Goal: Task Accomplishment & Management: Manage account settings

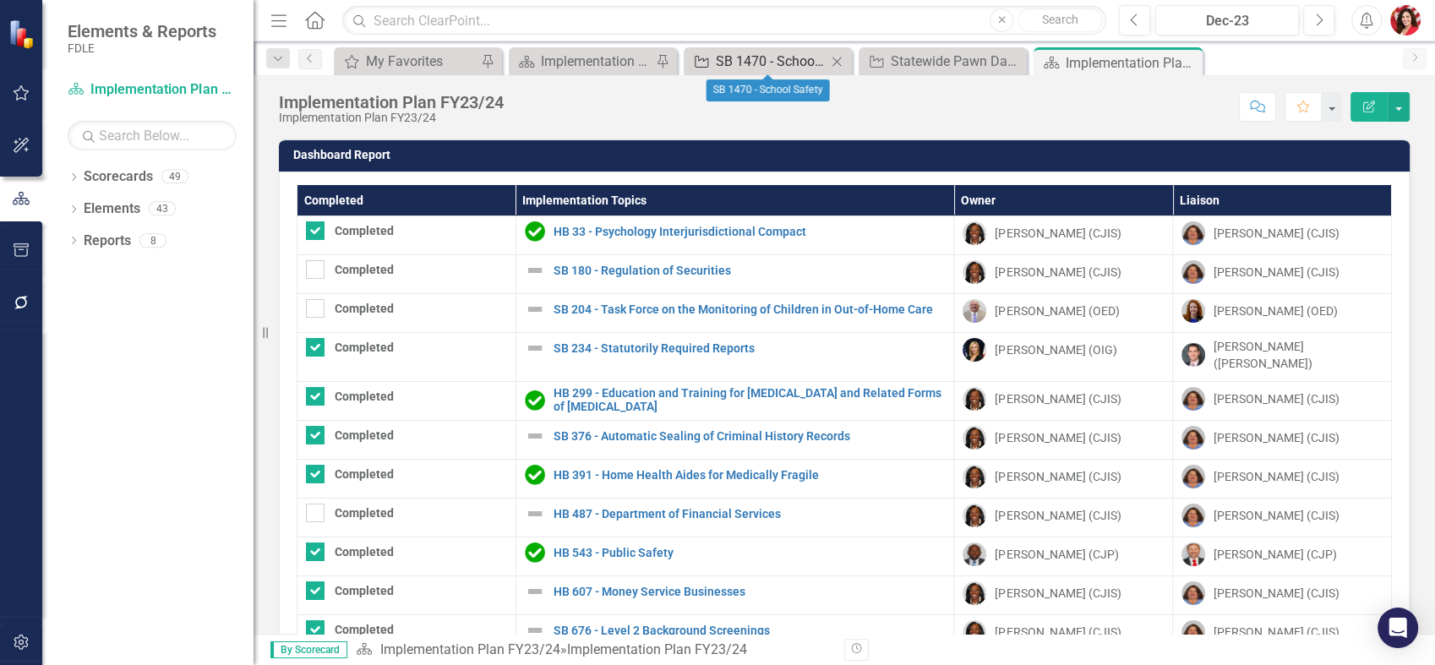
click at [745, 54] on div "SB 1470 - School Safety" at bounding box center [771, 61] width 111 height 21
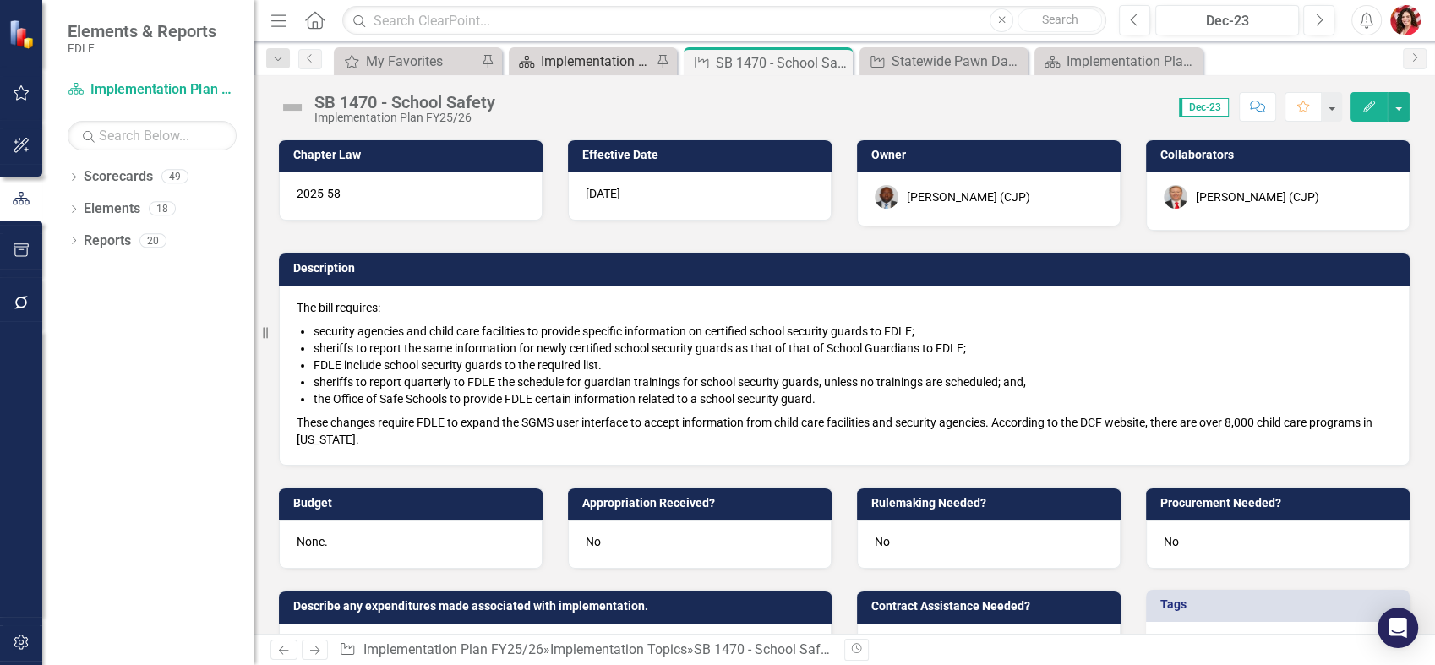
click at [603, 61] on div "Implementation Plan FY25/26" at bounding box center [596, 61] width 111 height 21
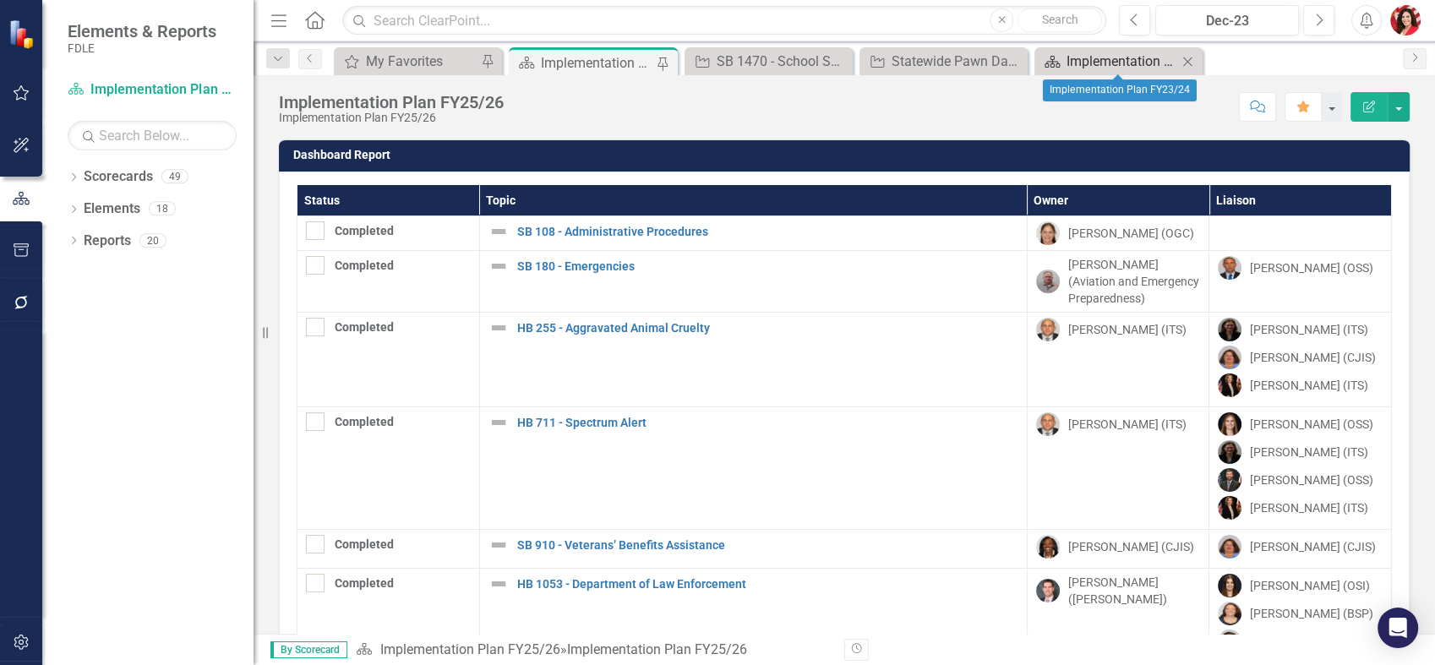
click at [1077, 64] on div "Implementation Plan FY23/24" at bounding box center [1121, 61] width 111 height 21
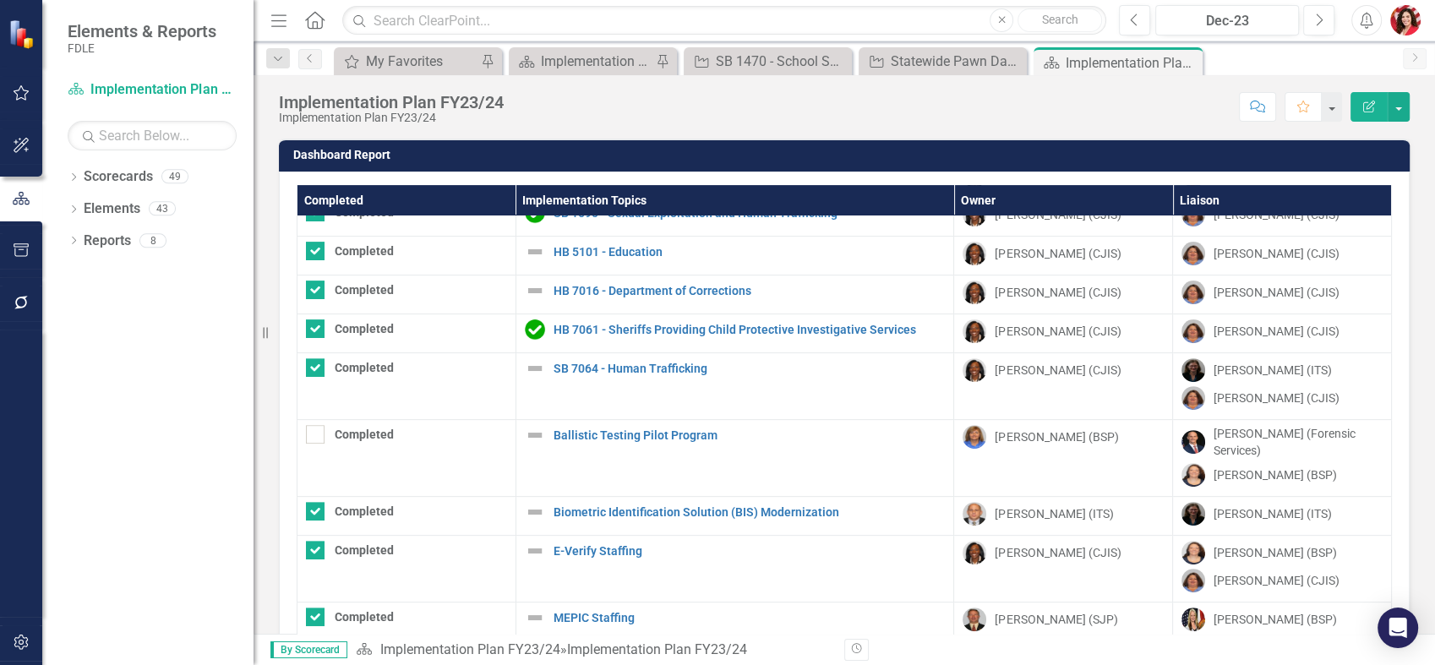
scroll to position [125, 0]
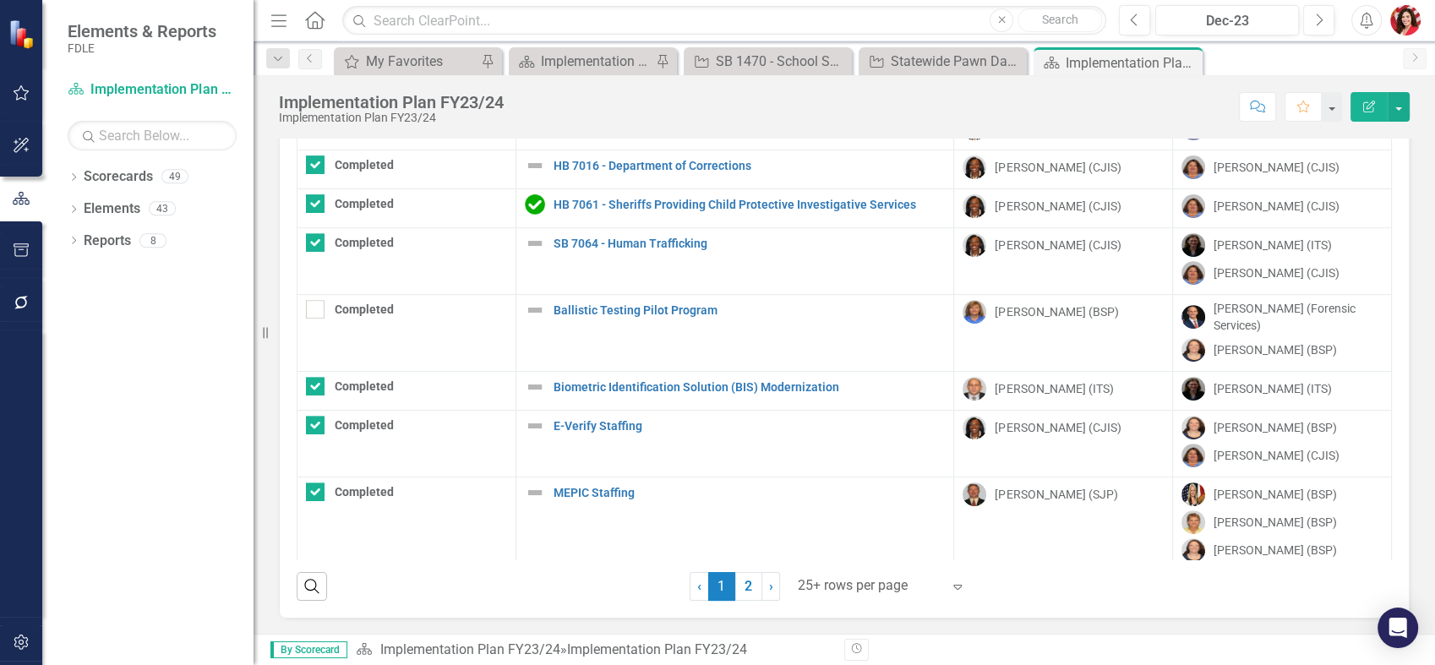
click at [743, 583] on link "2" at bounding box center [748, 586] width 27 height 29
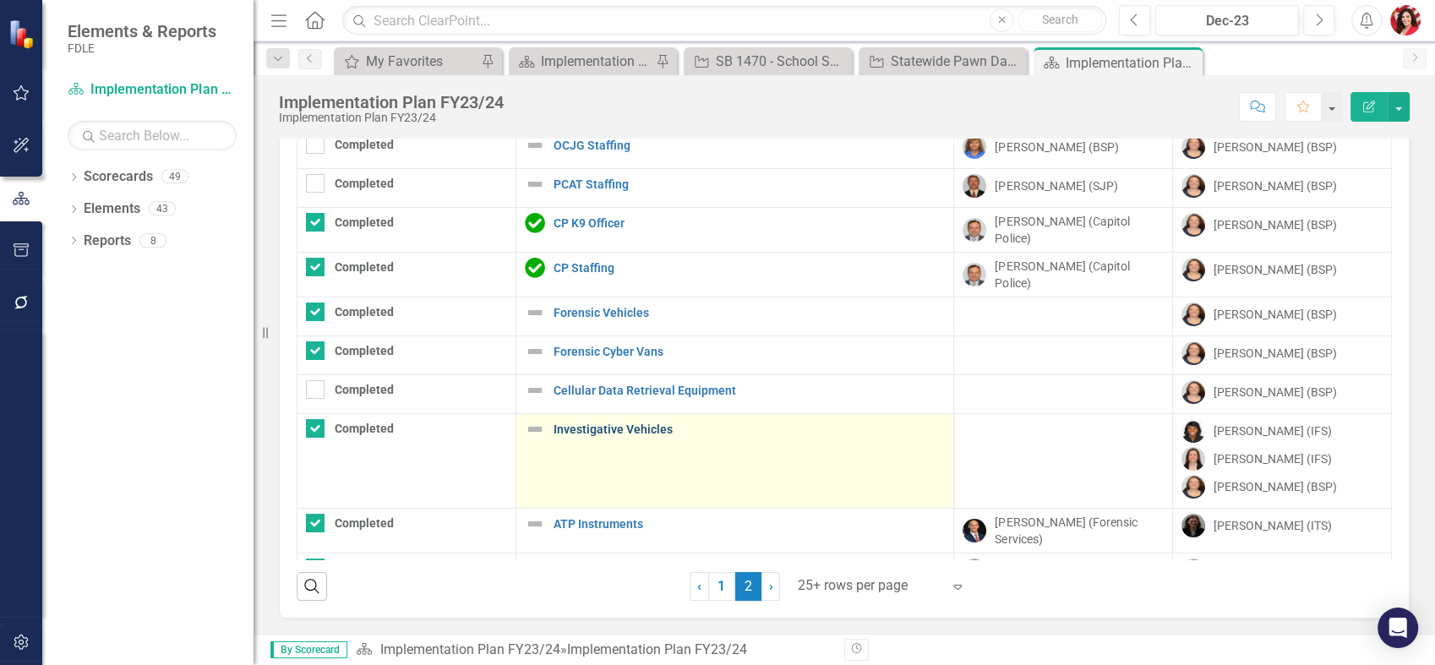
checkbox input "false"
checkbox input "true"
checkbox input "false"
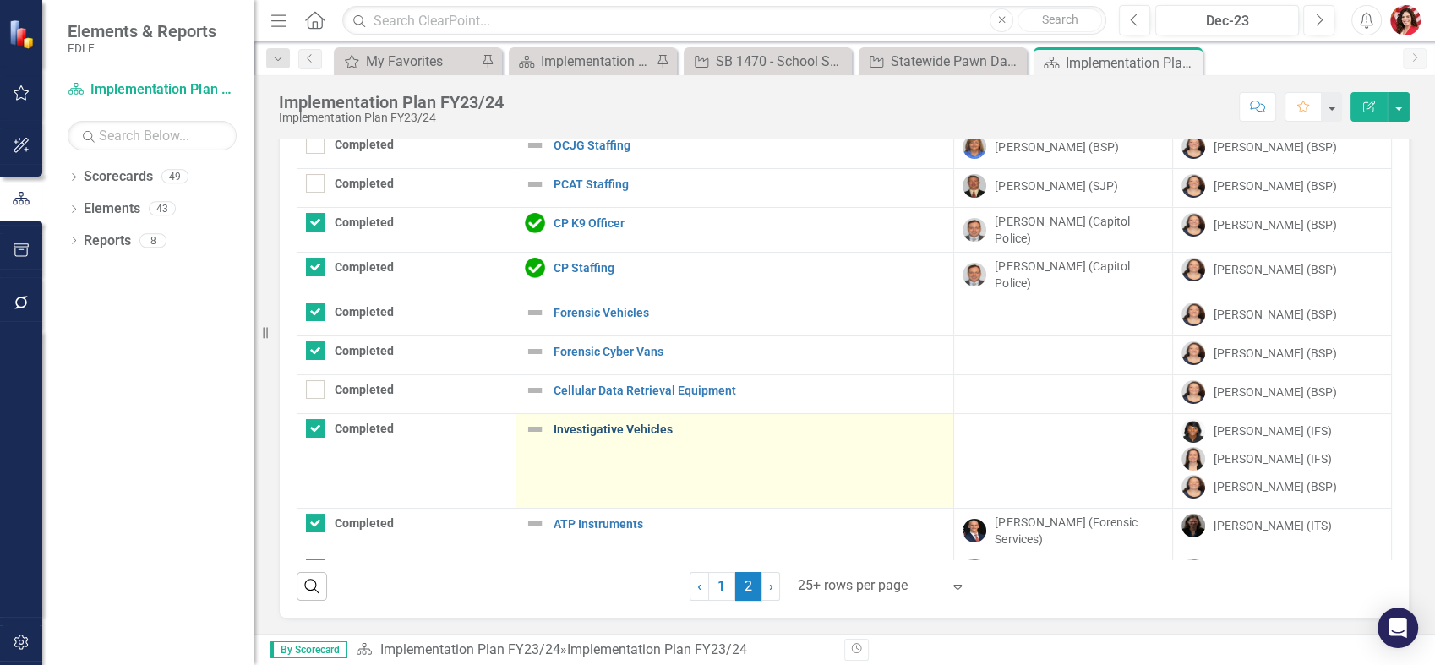
checkbox input "false"
checkbox input "true"
checkbox input "false"
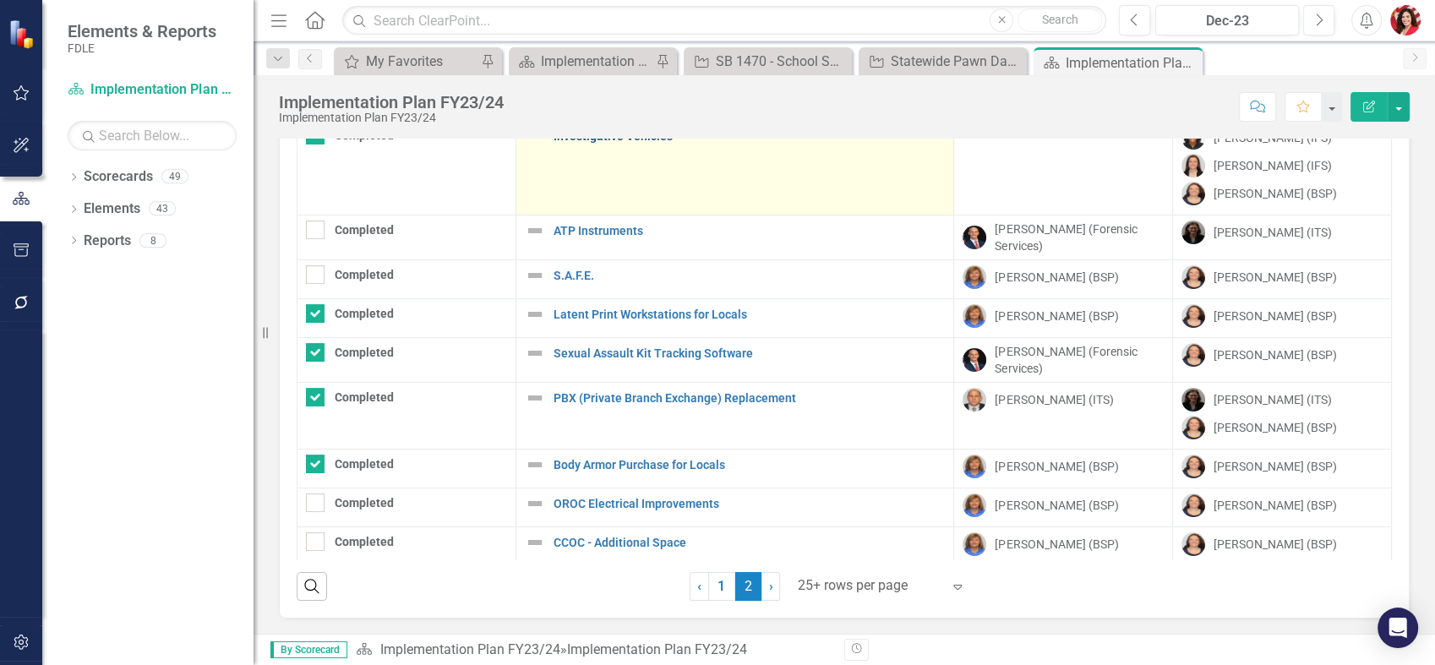
scroll to position [338, 0]
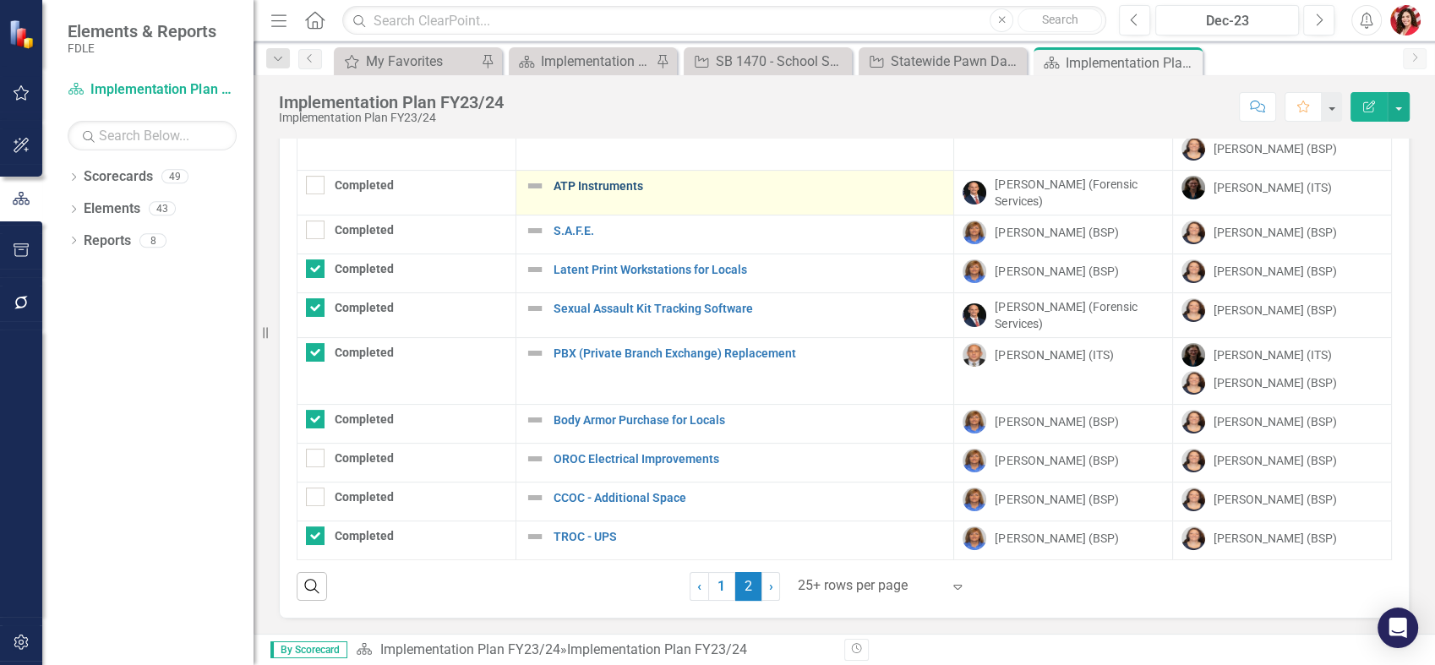
click at [570, 184] on link "ATP Instruments" at bounding box center [749, 186] width 392 height 13
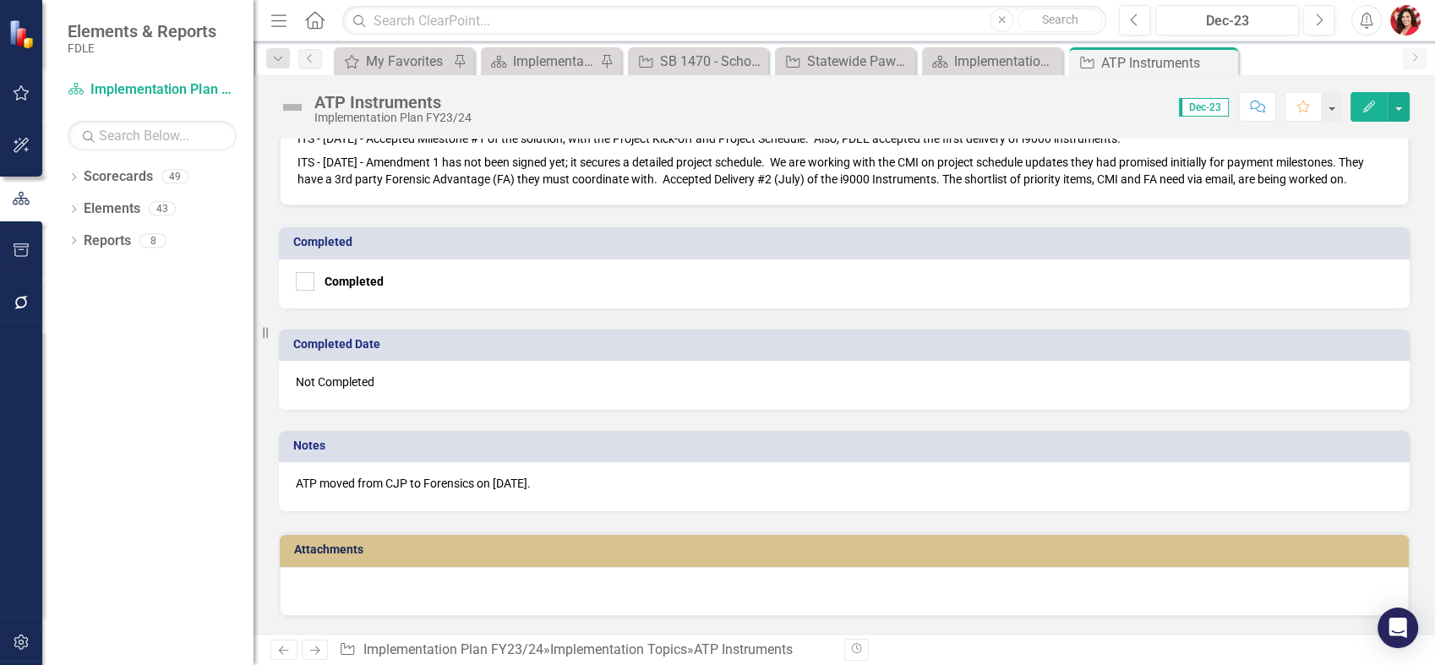
scroll to position [1032, 0]
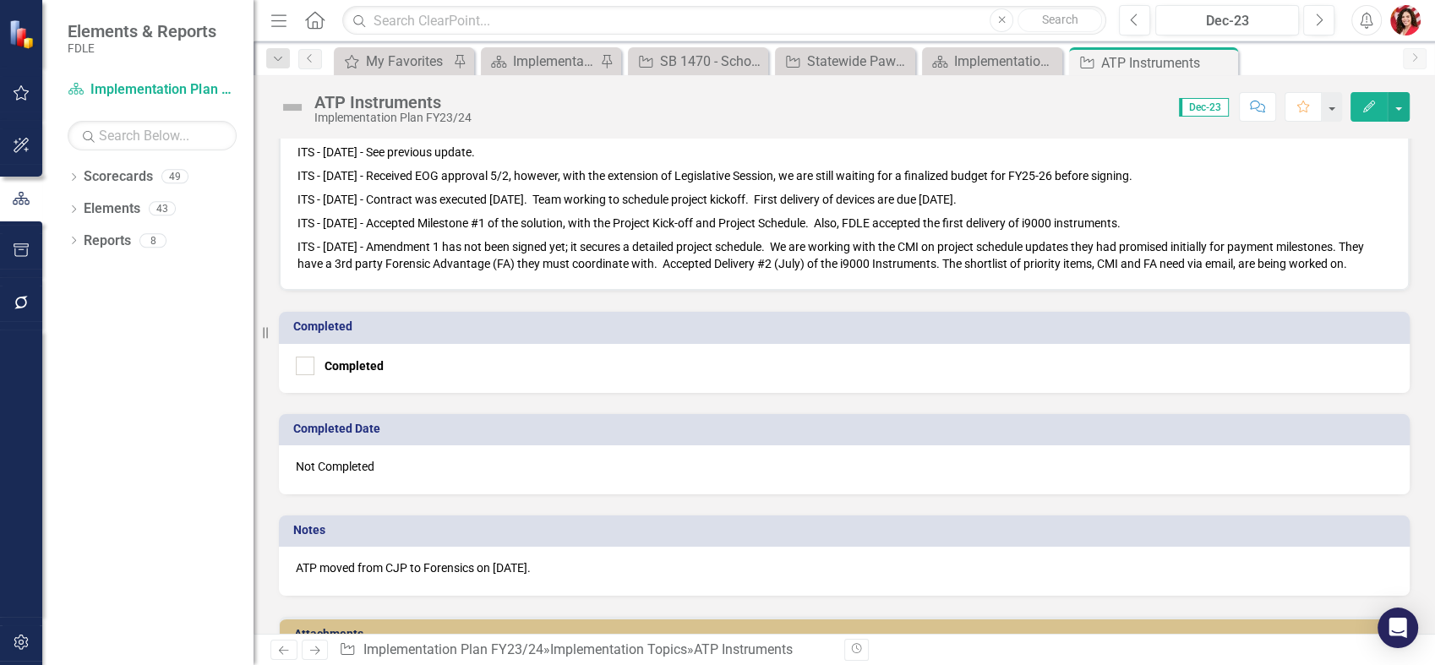
drag, startPoint x: 293, startPoint y: 243, endPoint x: 339, endPoint y: 282, distance: 59.9
click at [339, 282] on div "ITS - Q4 - no changes from previous update. ITS - 10/04/24 - The SOW and quote …" at bounding box center [844, 115] width 1129 height 349
click at [983, 62] on div "Implementation Plan FY23/24" at bounding box center [995, 61] width 83 height 21
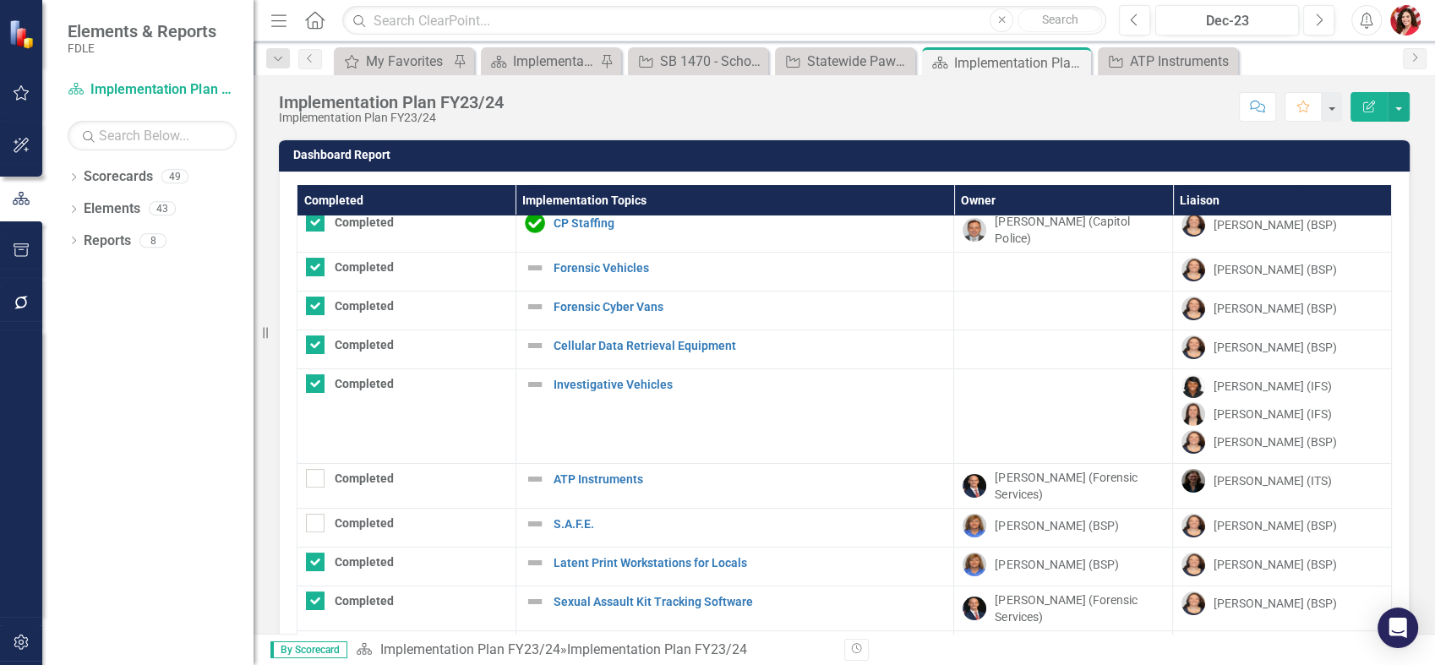
scroll to position [281, 0]
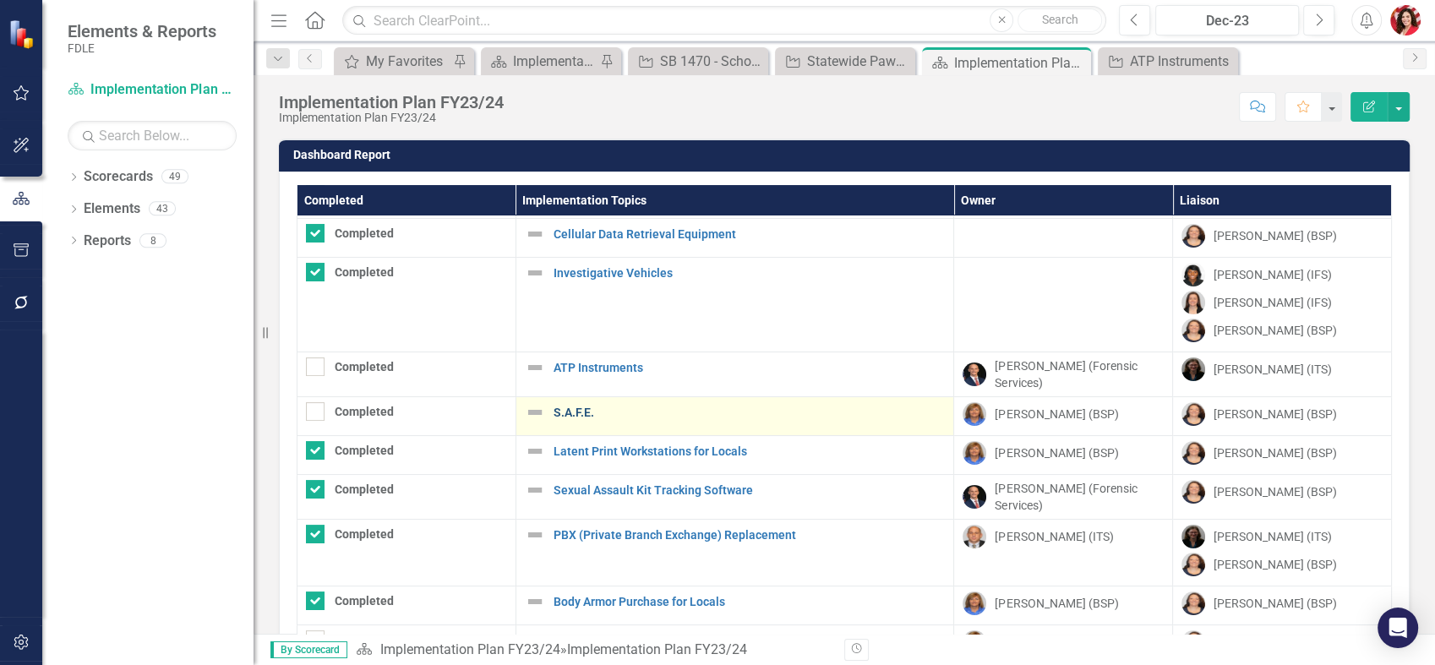
click at [575, 407] on link "S.A.F.E." at bounding box center [749, 412] width 392 height 13
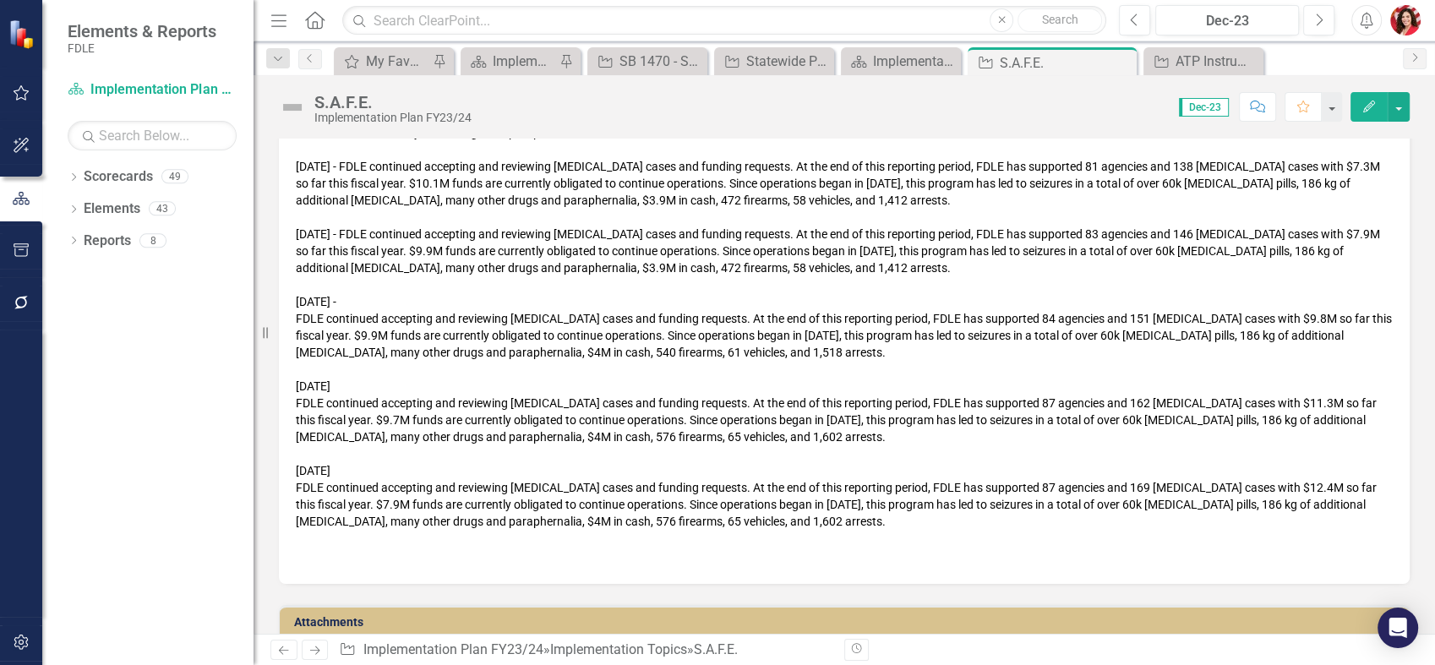
scroll to position [1690, 0]
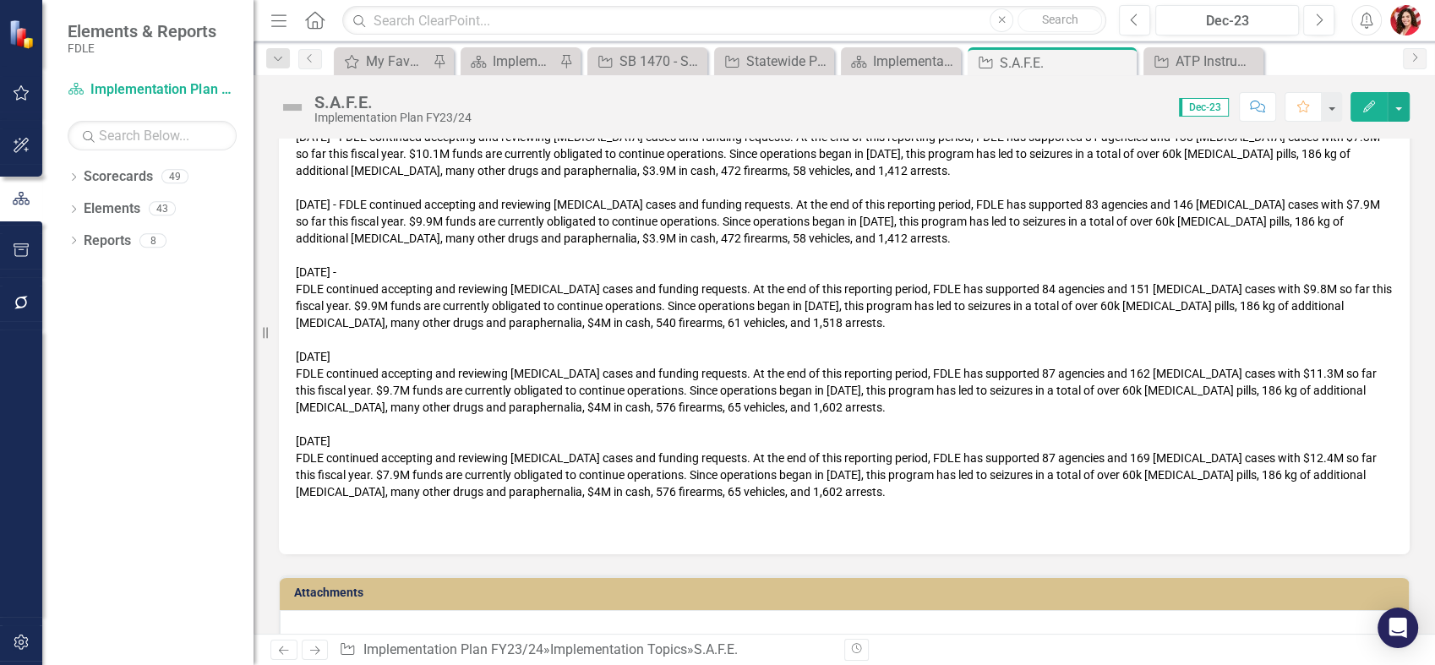
drag, startPoint x: 402, startPoint y: 436, endPoint x: 298, endPoint y: 435, distance: 103.9
click at [298, 435] on div "June 2025" at bounding box center [844, 441] width 1097 height 17
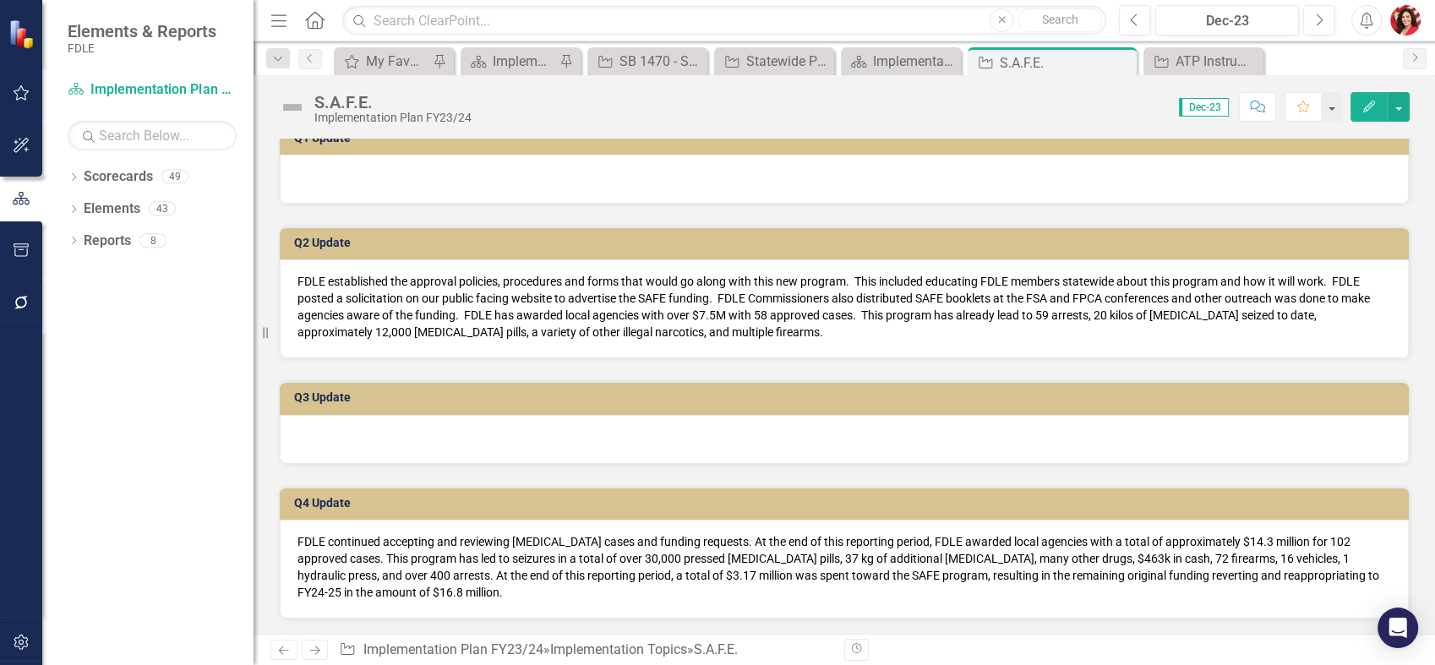
scroll to position [188, 0]
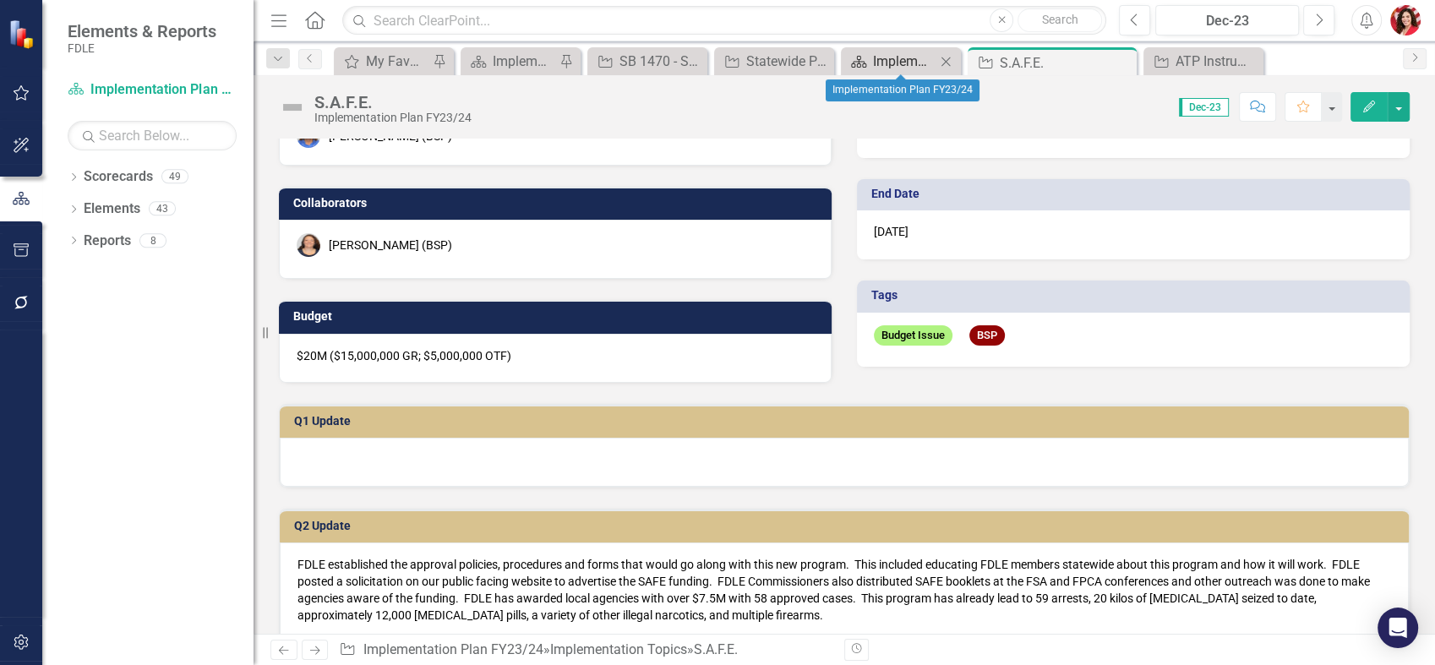
click at [893, 71] on div "Scorecard Implementation Plan FY23/24 Close" at bounding box center [901, 61] width 120 height 28
click at [891, 68] on div "Implementation Plan FY23/24" at bounding box center [904, 61] width 63 height 21
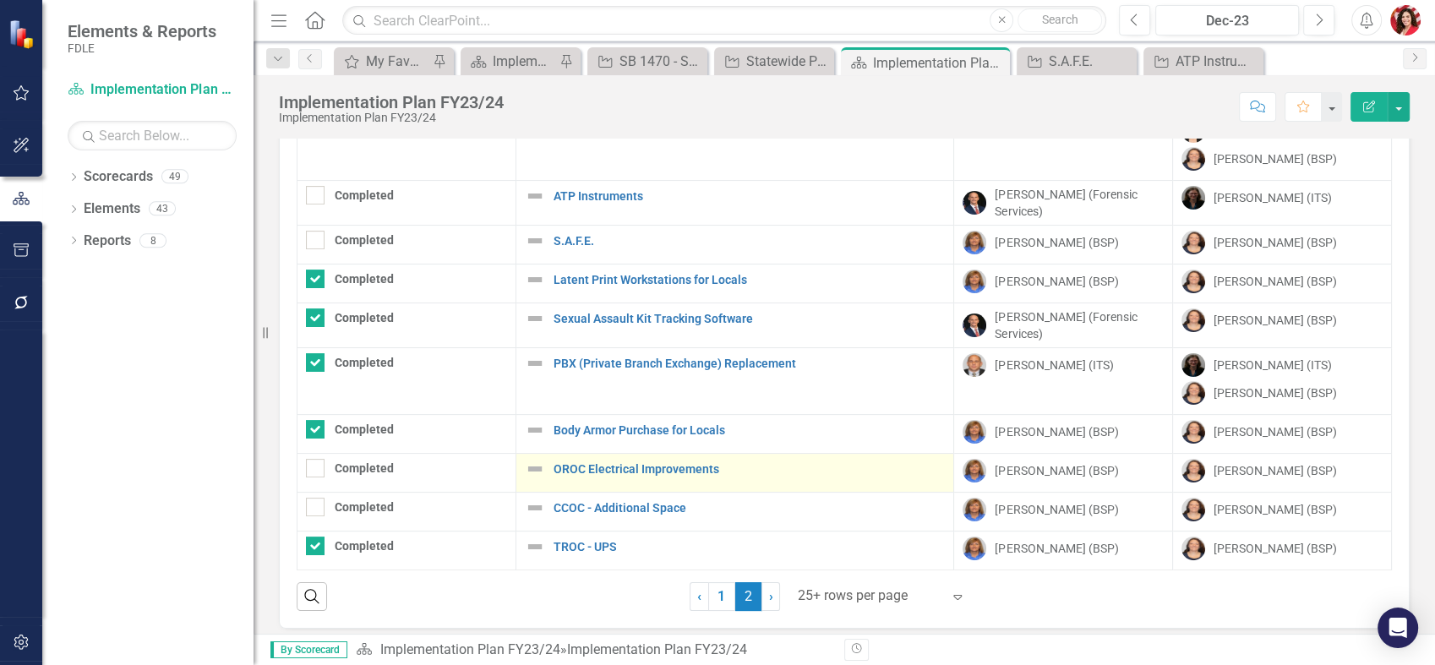
scroll to position [125, 0]
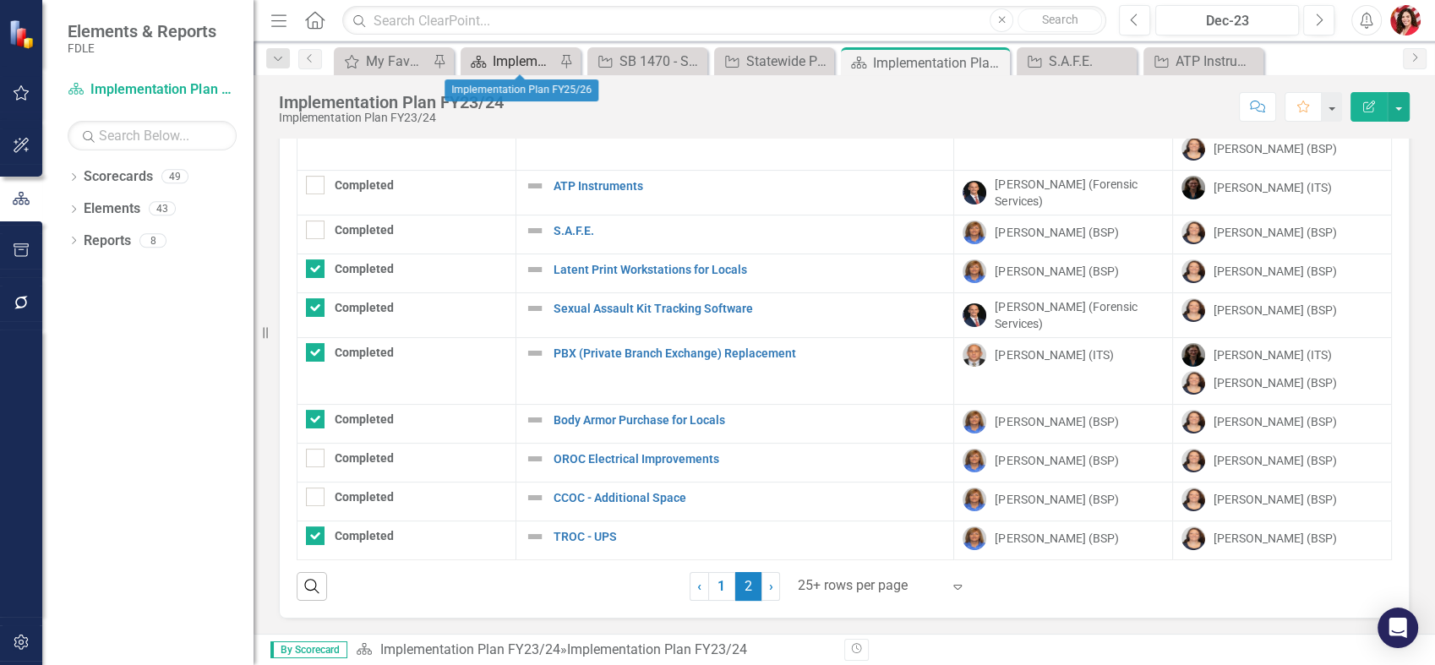
click at [495, 61] on div "Implementation Plan FY25/26" at bounding box center [524, 61] width 63 height 21
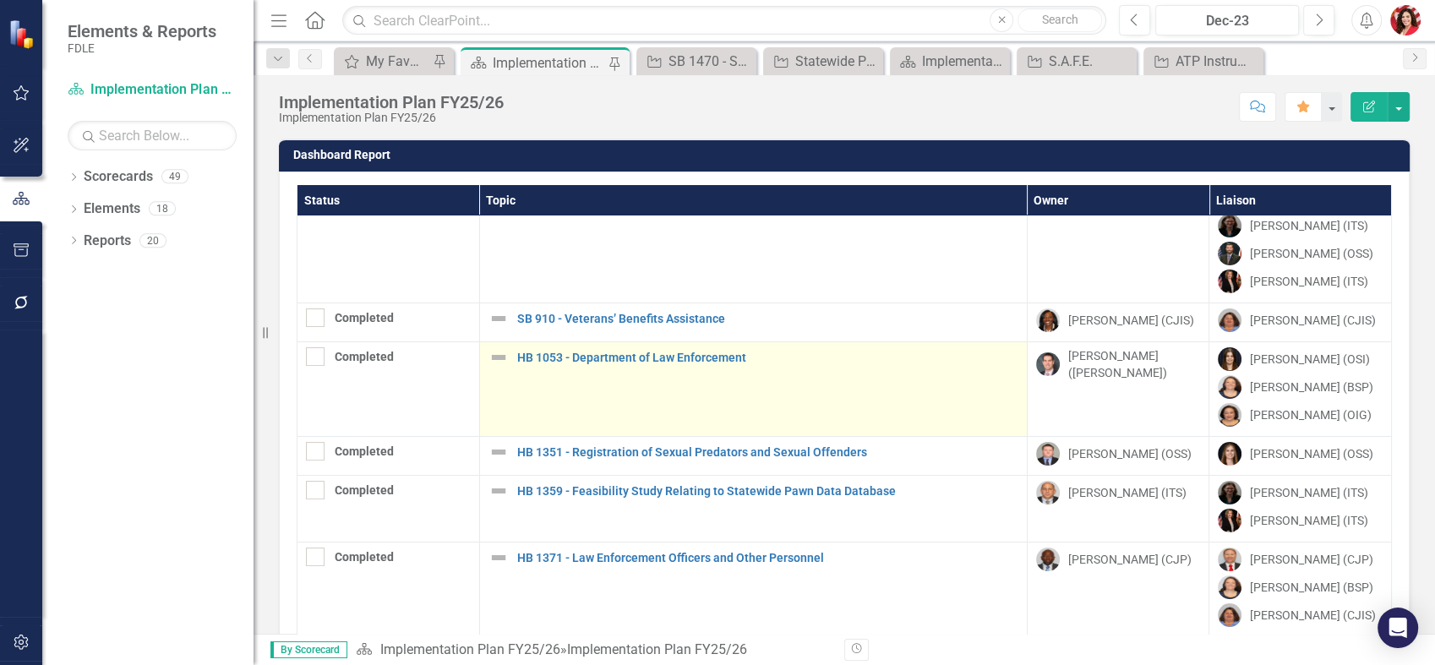
scroll to position [375, 0]
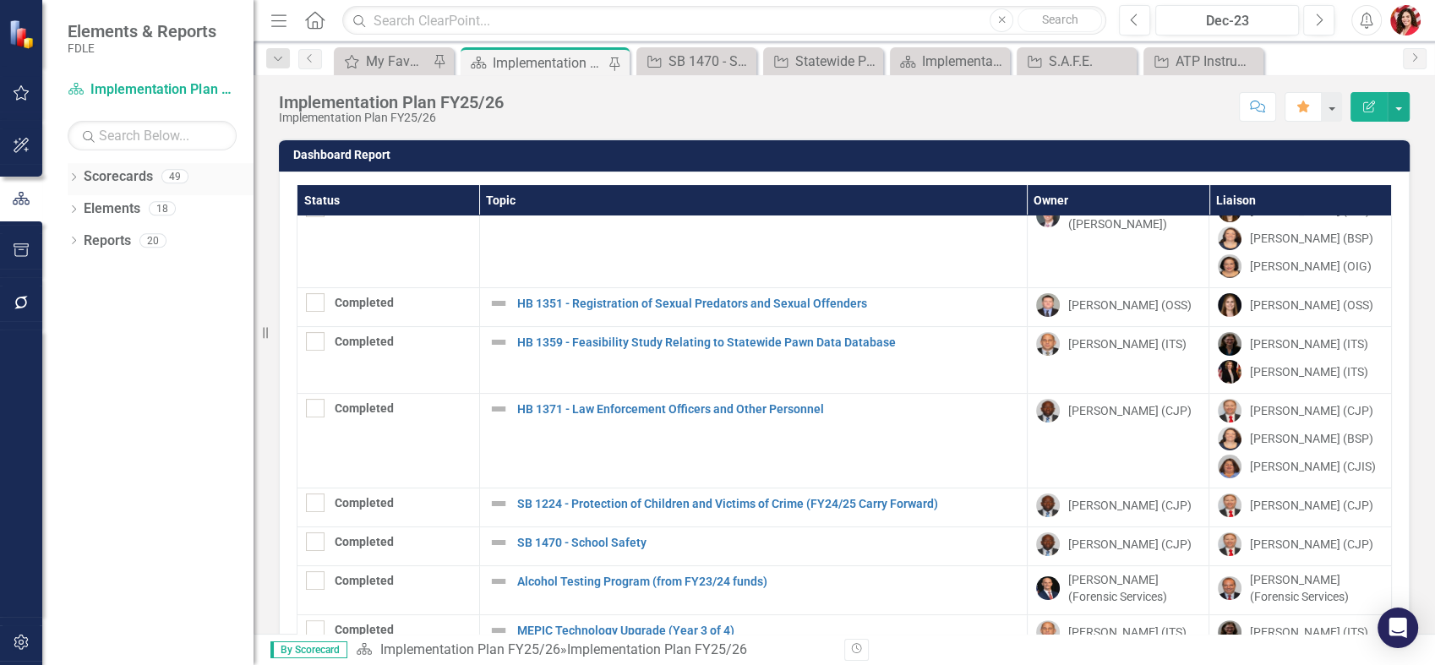
click at [70, 176] on icon "Dropdown" at bounding box center [74, 178] width 12 height 9
click at [83, 210] on icon at bounding box center [83, 208] width 4 height 8
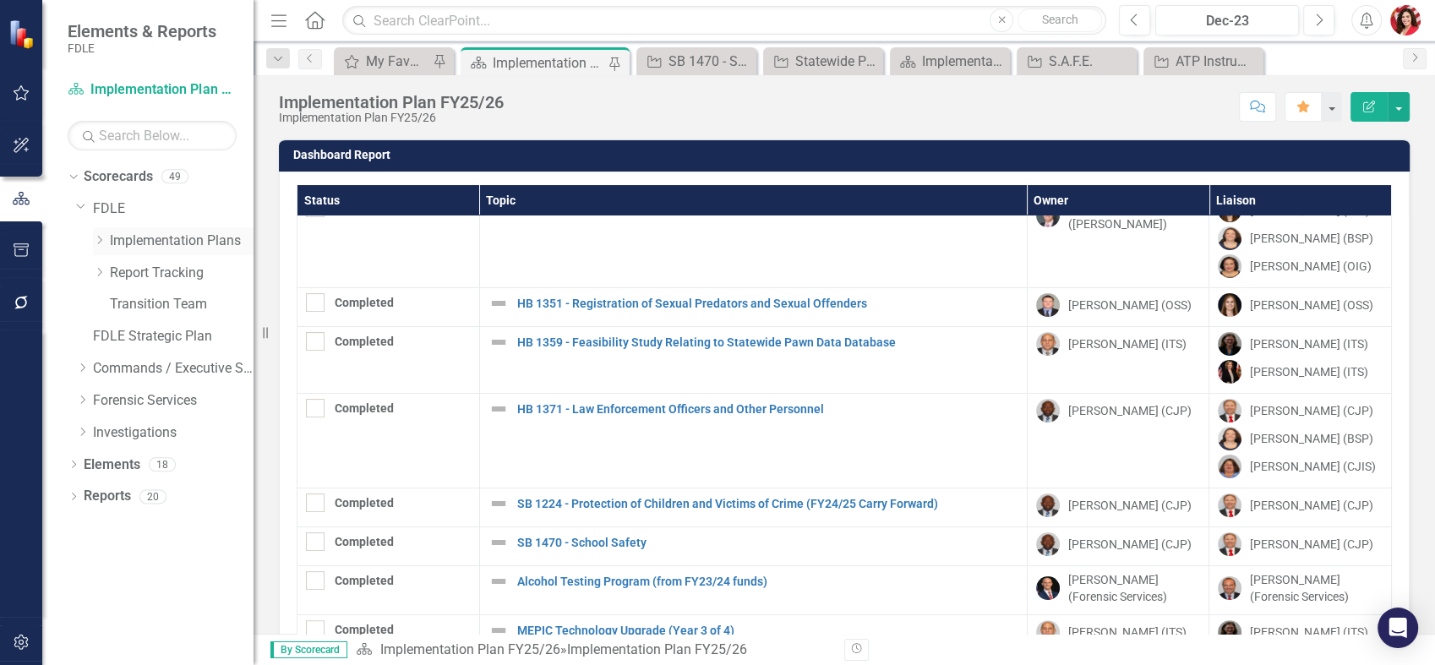
click at [96, 234] on div "Dropdown" at bounding box center [99, 241] width 13 height 14
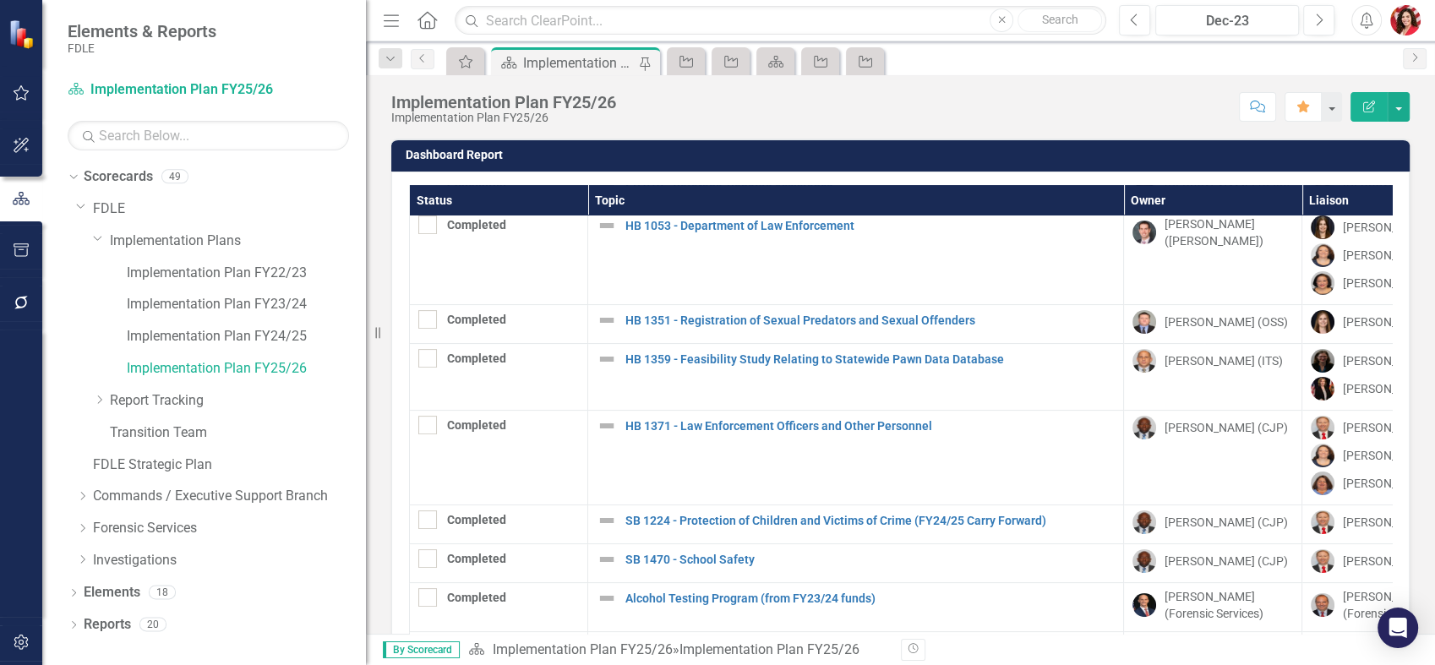
drag, startPoint x: 257, startPoint y: 255, endPoint x: 366, endPoint y: 259, distance: 109.1
click at [366, 259] on div "Resize" at bounding box center [373, 332] width 14 height 665
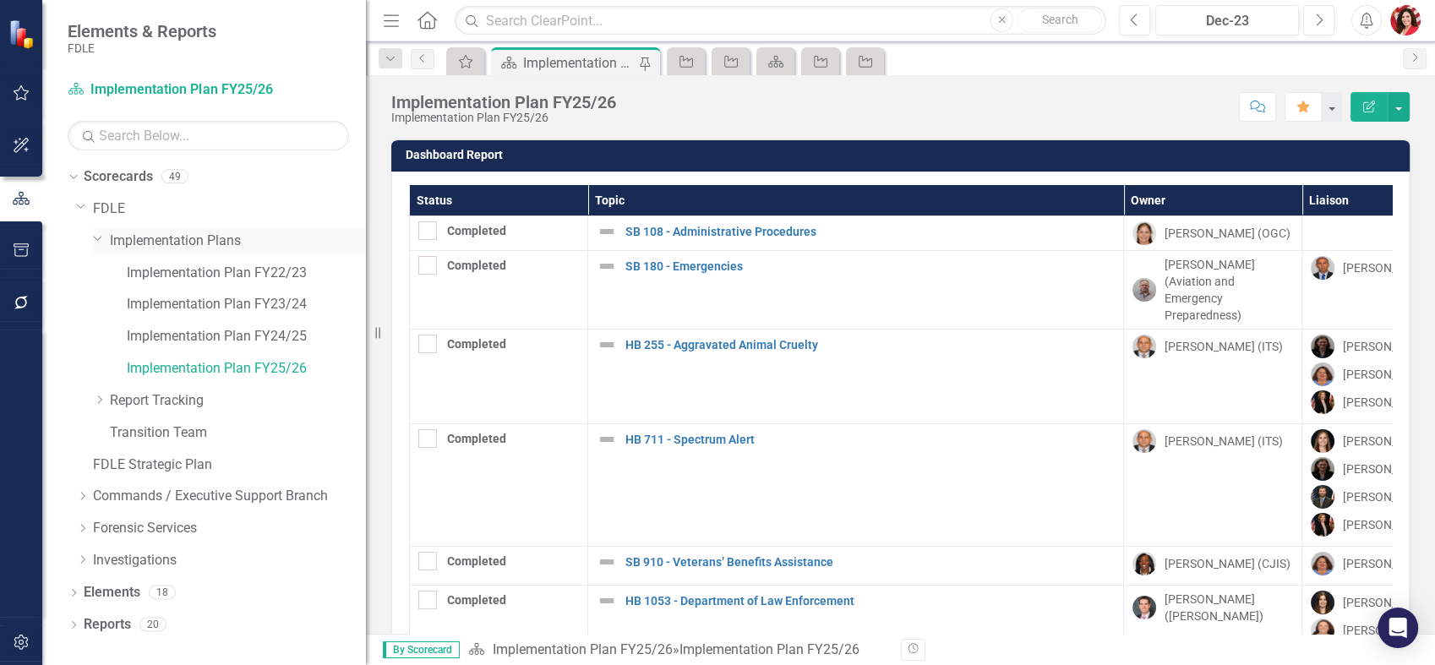
click at [264, 233] on link "Implementation Plans" at bounding box center [238, 240] width 256 height 19
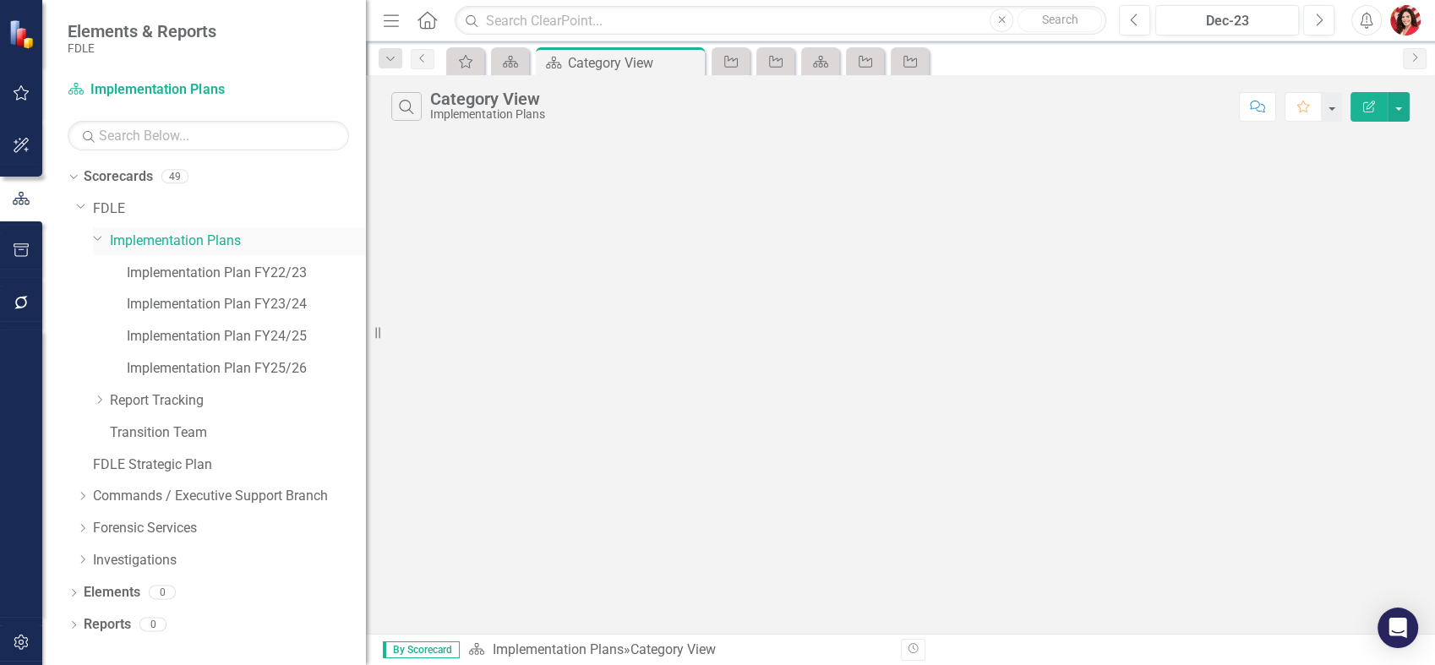
click at [235, 233] on link "Implementation Plans" at bounding box center [238, 240] width 256 height 19
click at [210, 243] on link "Implementation Plans" at bounding box center [238, 240] width 256 height 19
click at [289, 300] on link "Implementation Plan FY23/24" at bounding box center [246, 304] width 239 height 19
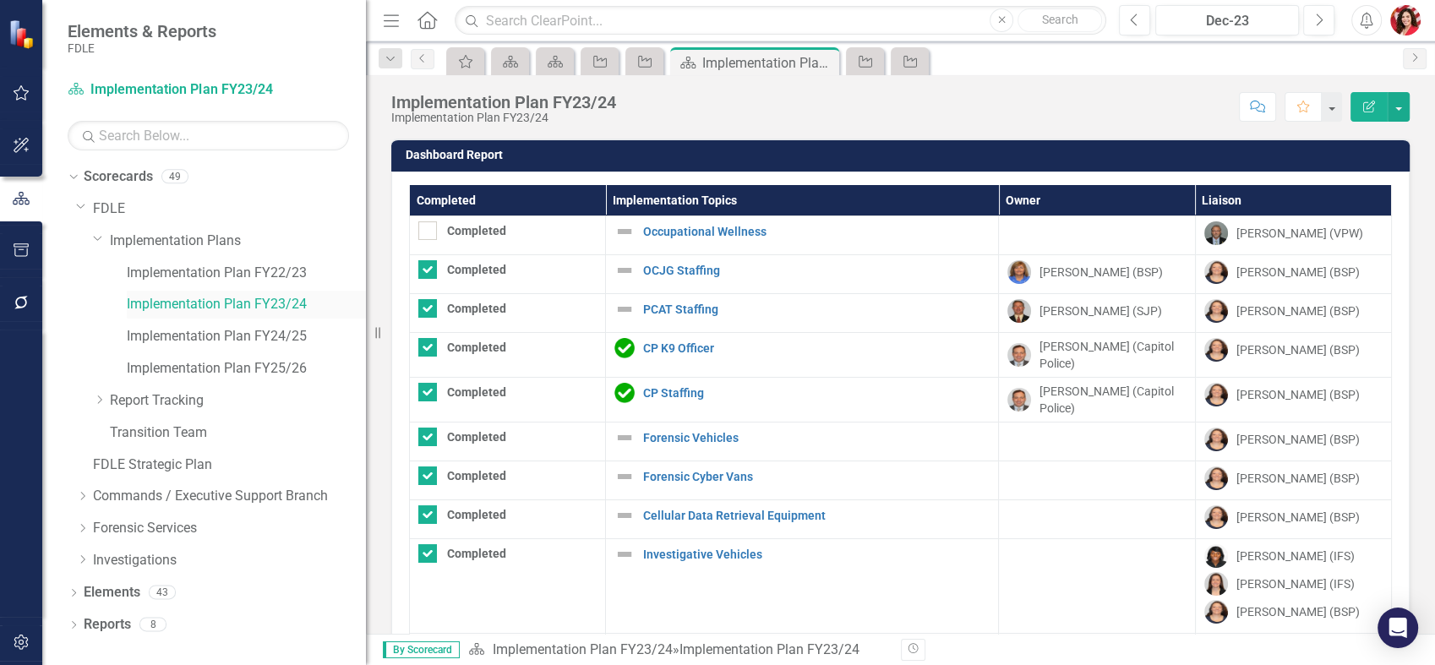
click at [251, 318] on div "Implementation Plan FY23/24" at bounding box center [246, 305] width 239 height 28
drag, startPoint x: 261, startPoint y: 345, endPoint x: 275, endPoint y: 348, distance: 14.8
click at [261, 346] on link "Implementation Plan FY24/25" at bounding box center [246, 336] width 239 height 19
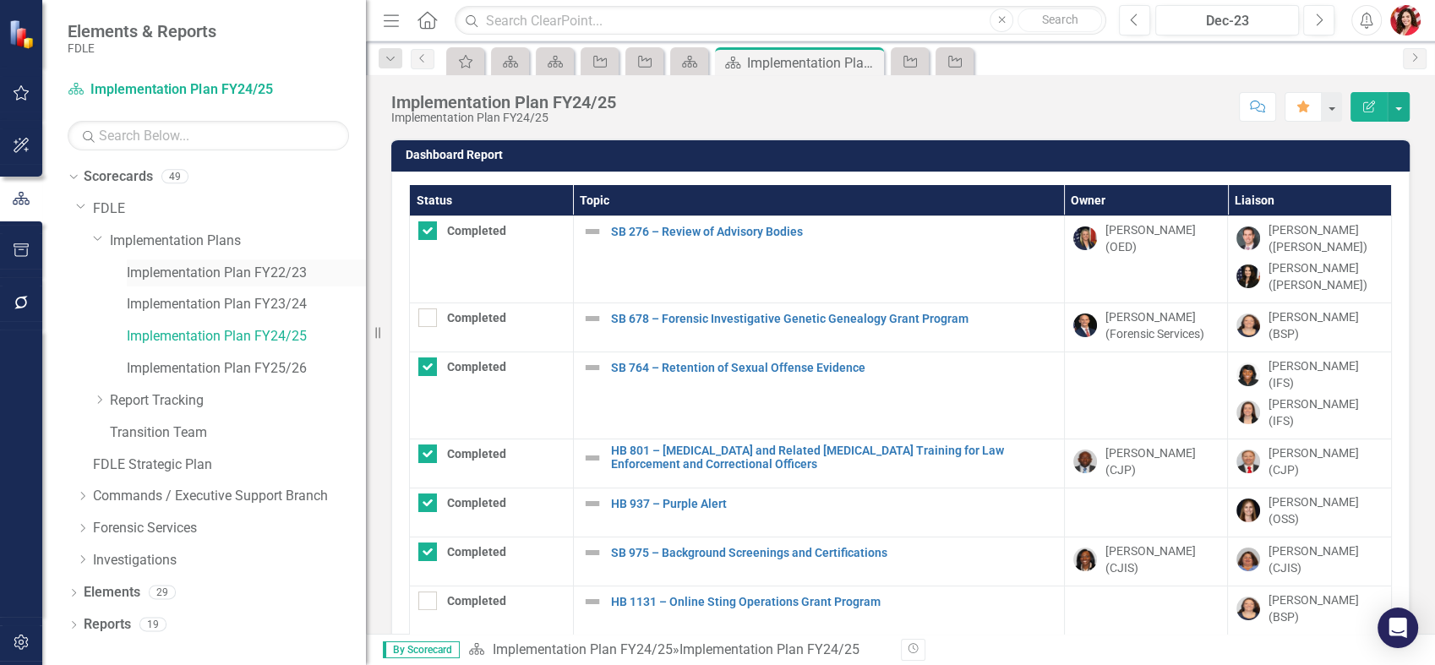
click at [284, 279] on link "Implementation Plan FY22/23" at bounding box center [246, 273] width 239 height 19
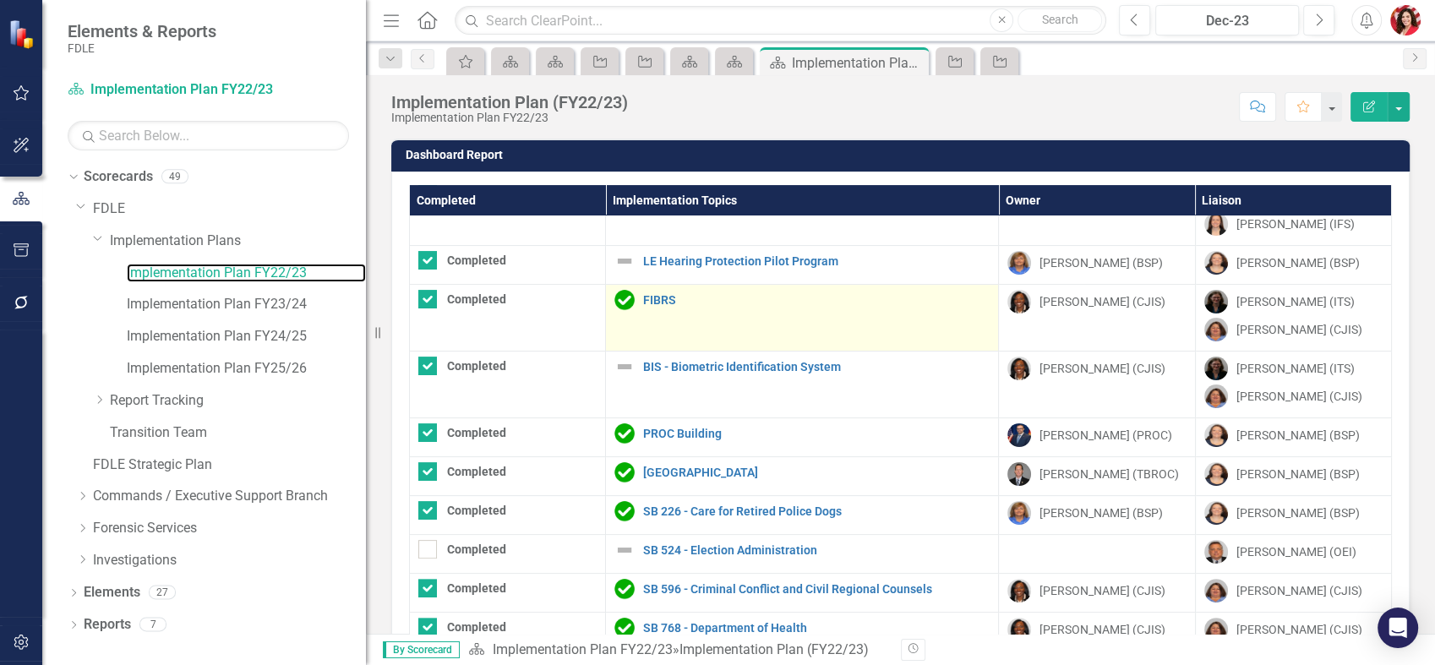
scroll to position [375, 0]
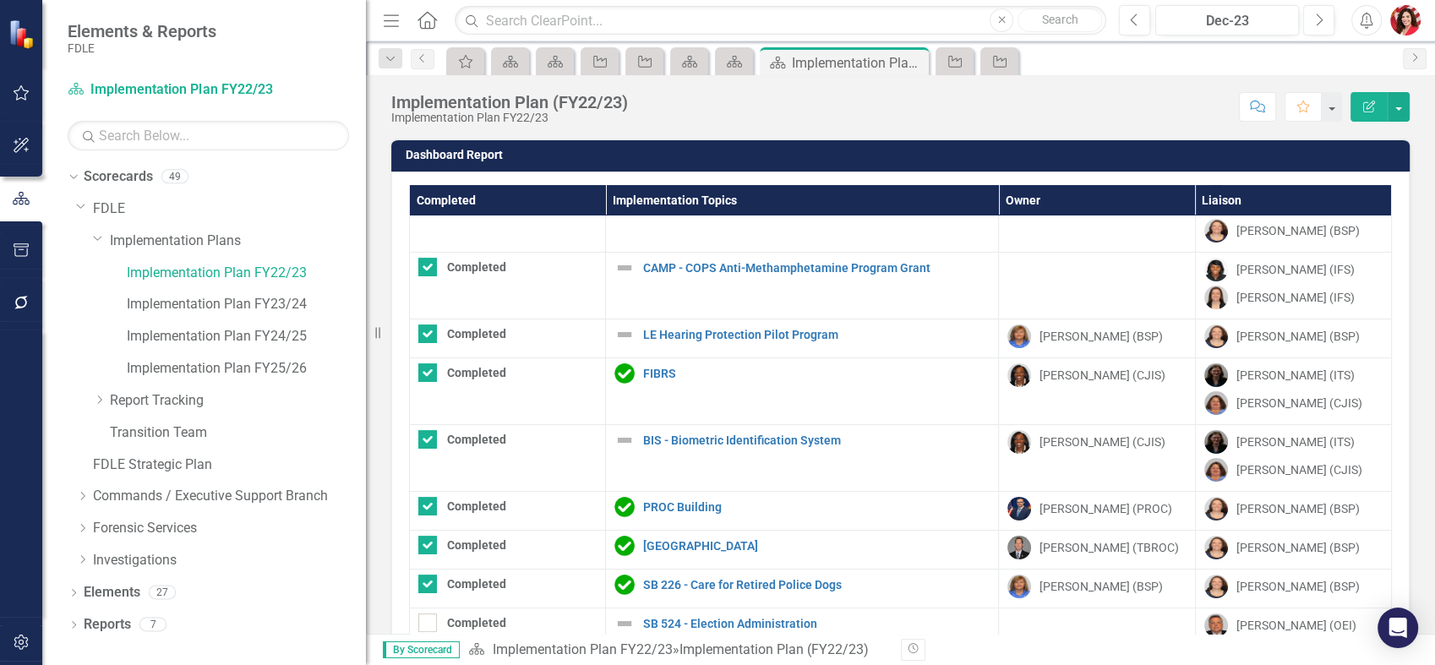
click at [450, 199] on th "Completed" at bounding box center [508, 200] width 196 height 31
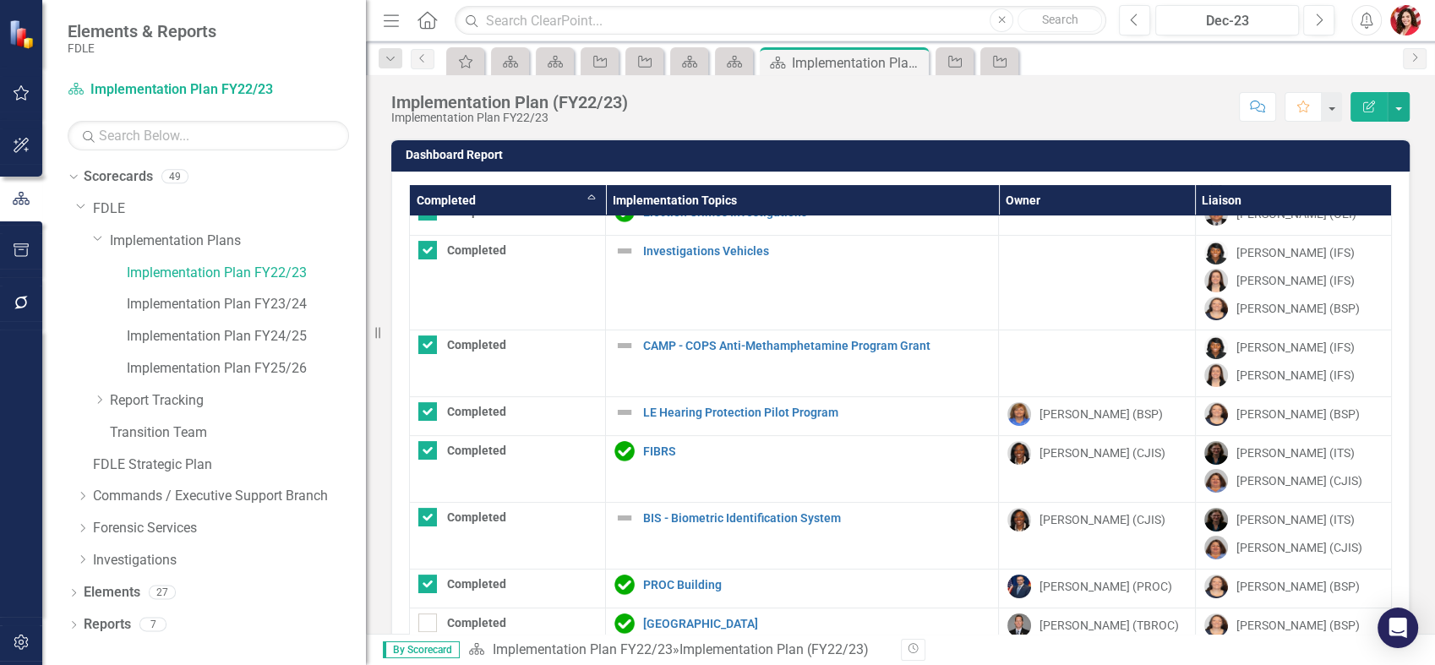
click at [450, 200] on th "Completed Sort Ascending" at bounding box center [508, 200] width 196 height 31
checkbox input "false"
checkbox input "true"
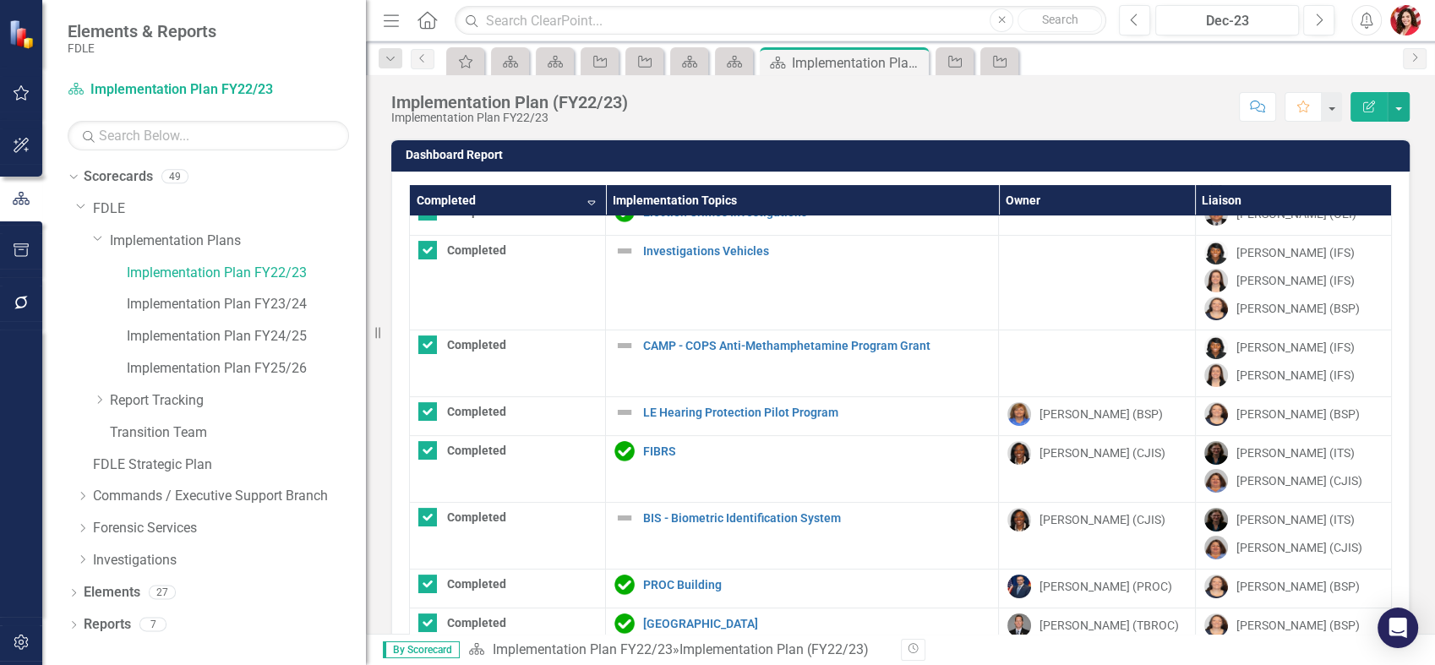
scroll to position [0, 0]
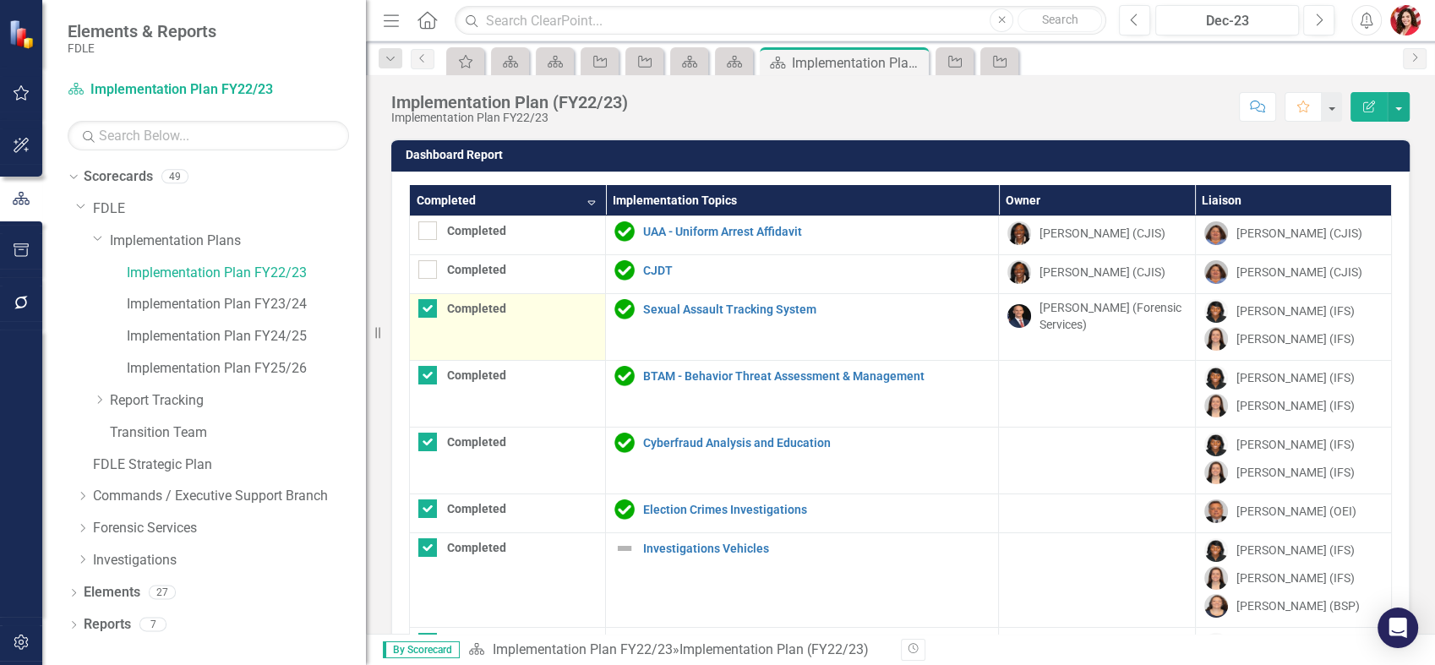
checkbox input "true"
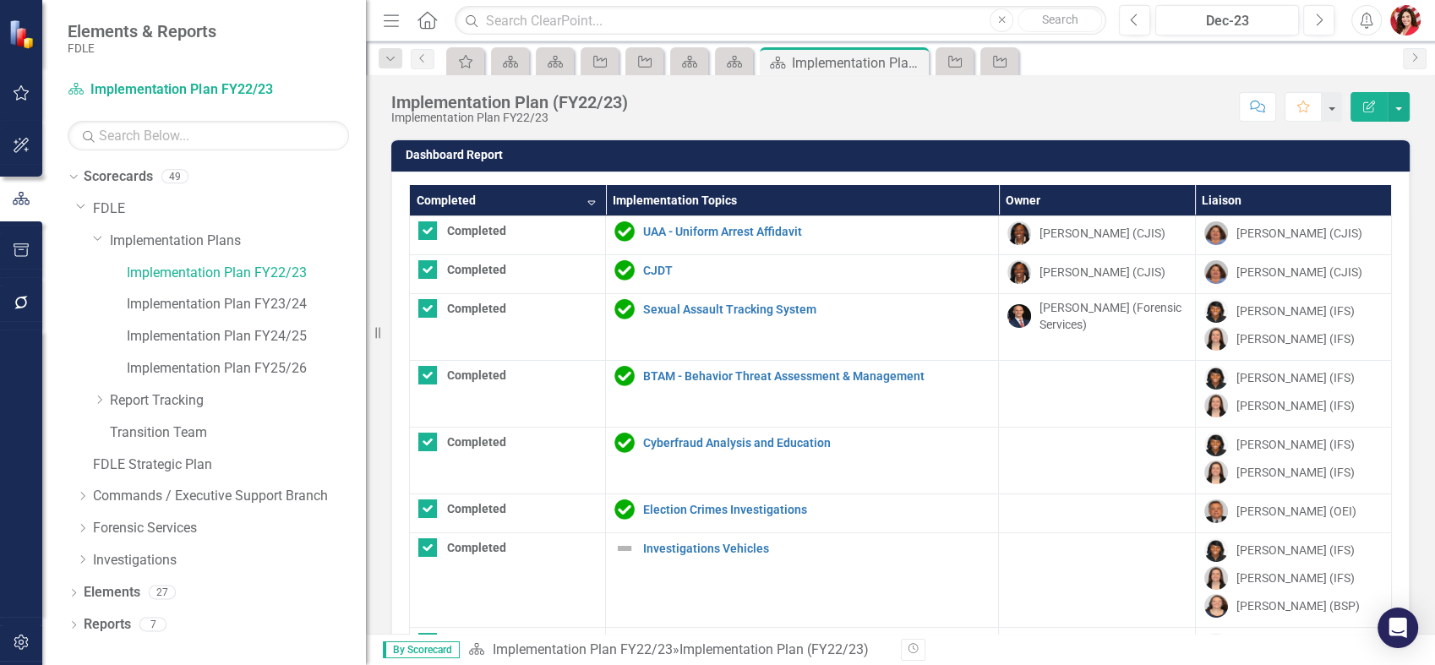
click at [553, 202] on th "Completed Sort Descending" at bounding box center [508, 200] width 196 height 31
checkbox input "false"
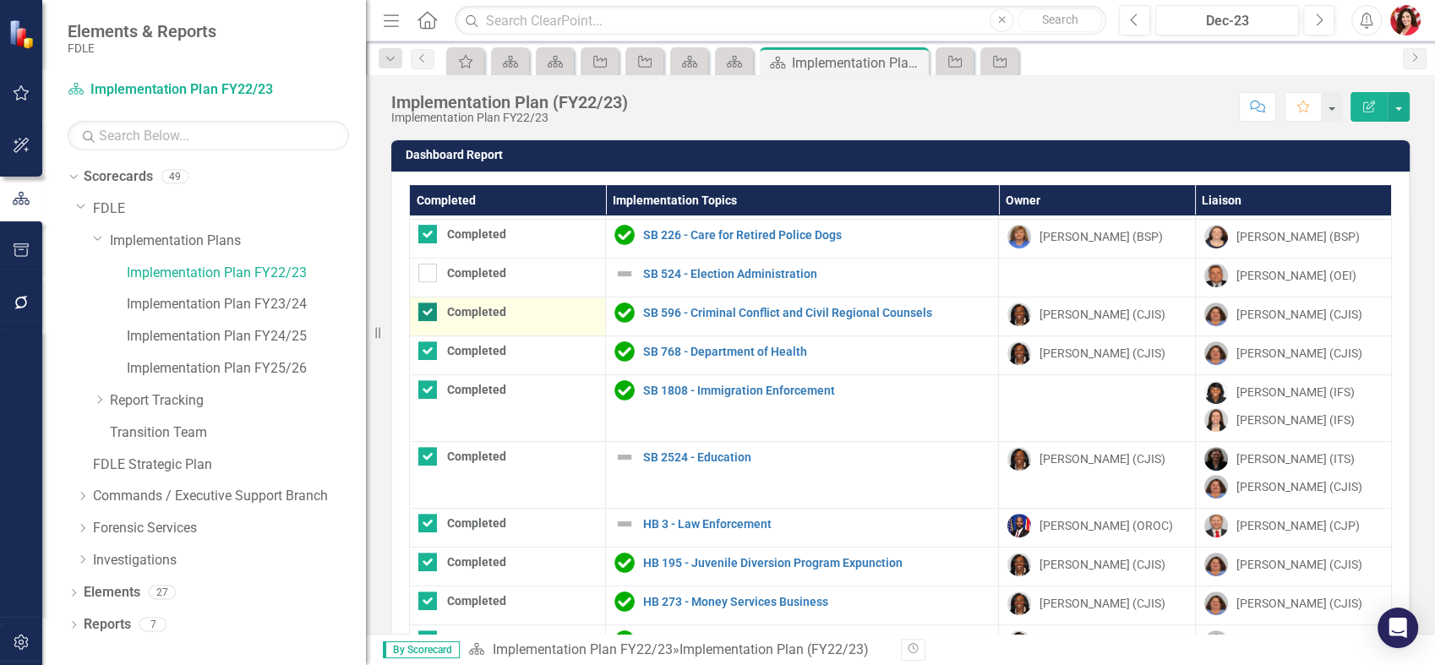
scroll to position [698, 0]
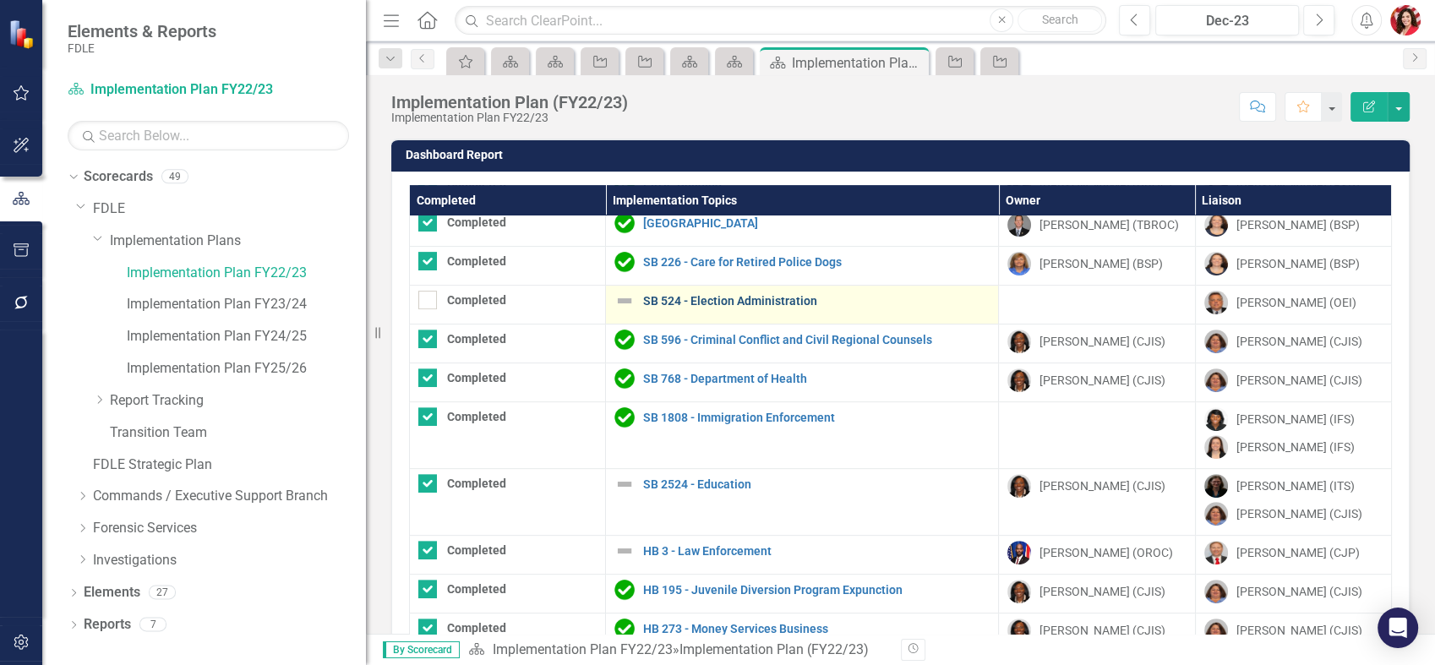
click at [749, 303] on link "SB 524 - Election Administration" at bounding box center [816, 301] width 346 height 13
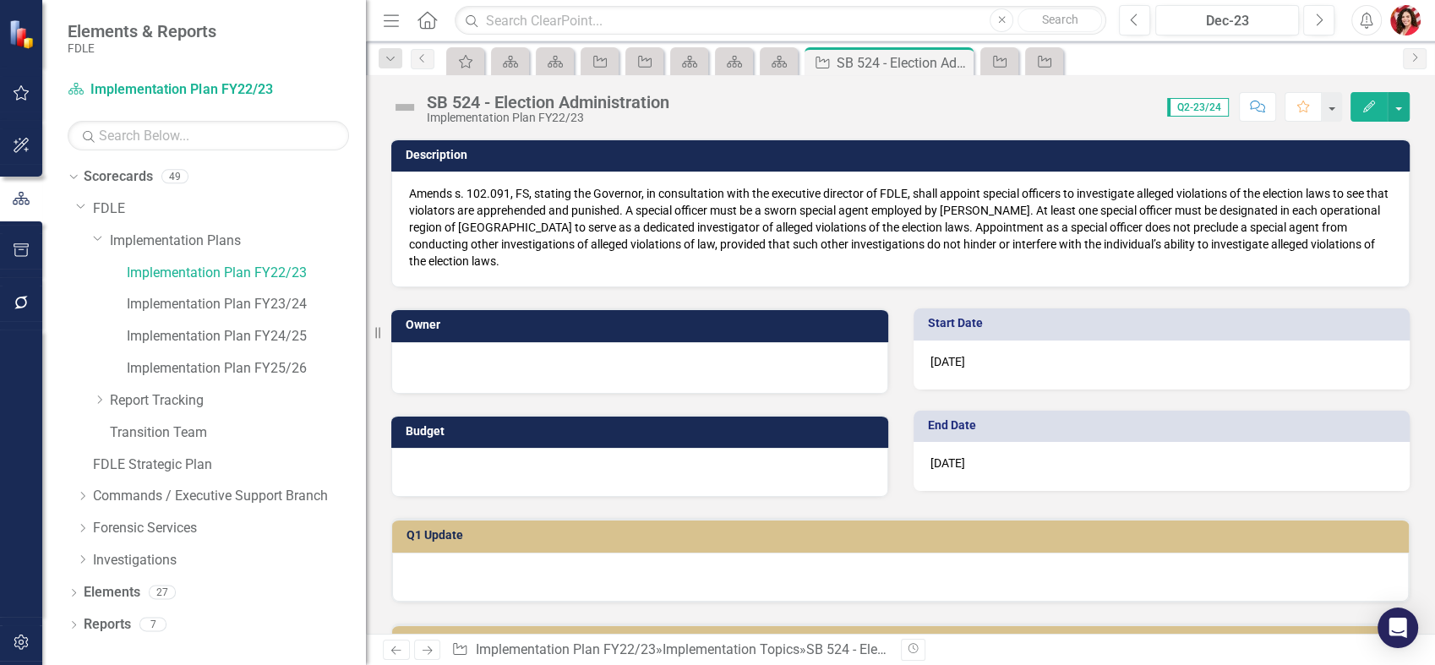
drag, startPoint x: 890, startPoint y: 188, endPoint x: 1166, endPoint y: 216, distance: 277.8
click at [1166, 216] on p "Amends s. 102.091, FS, stating the Governor, in consultation with the executive…" at bounding box center [900, 227] width 983 height 84
click at [300, 277] on link "Implementation Plan FY22/23" at bounding box center [246, 273] width 239 height 19
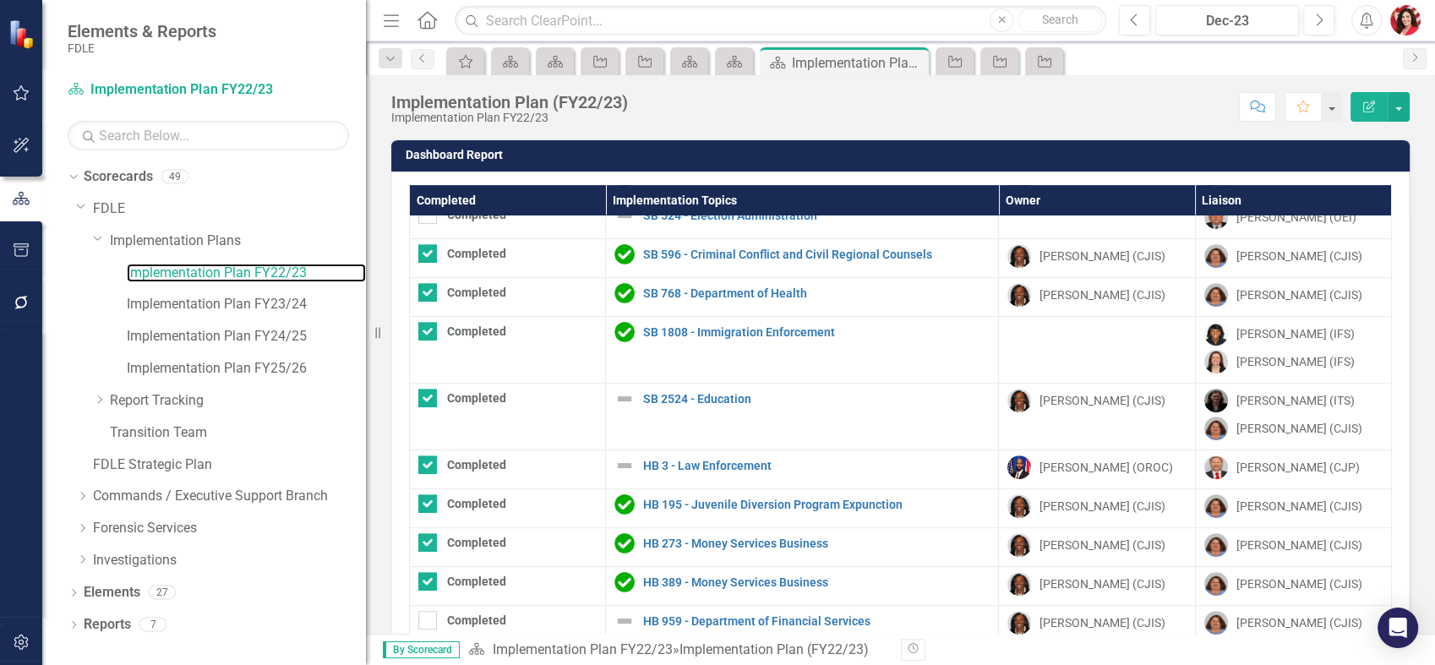
scroll to position [125, 0]
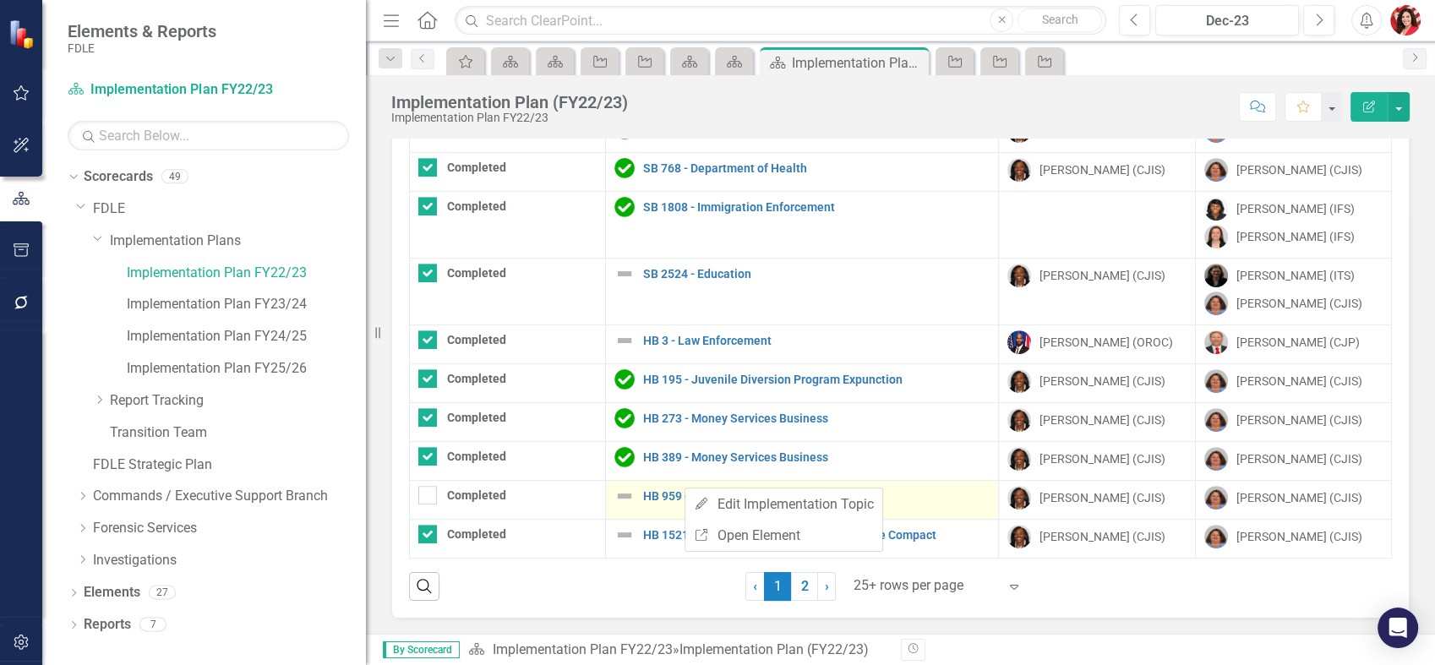
click at [635, 486] on div "HB 959 - Department of Financial Services" at bounding box center [801, 496] width 375 height 20
click at [690, 490] on link "HB 959 - Department of Financial Services" at bounding box center [816, 496] width 346 height 13
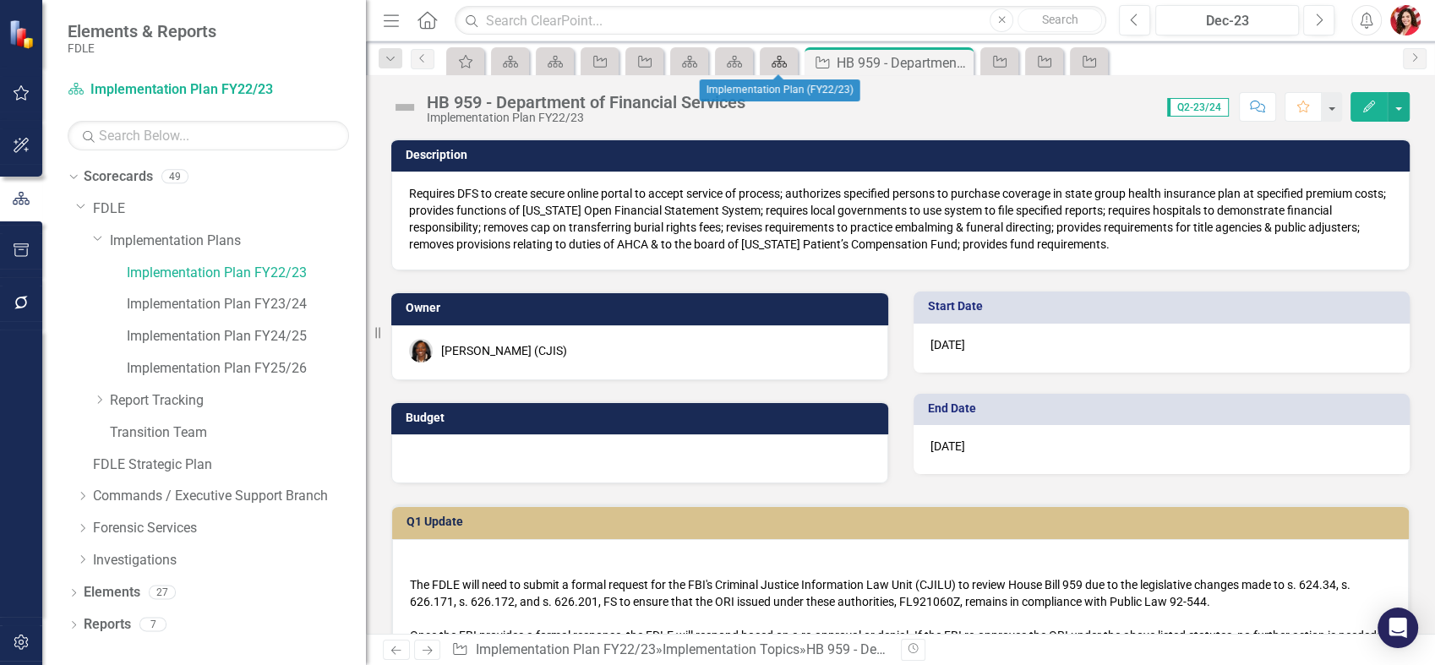
click at [771, 61] on icon "Scorecard" at bounding box center [779, 62] width 17 height 14
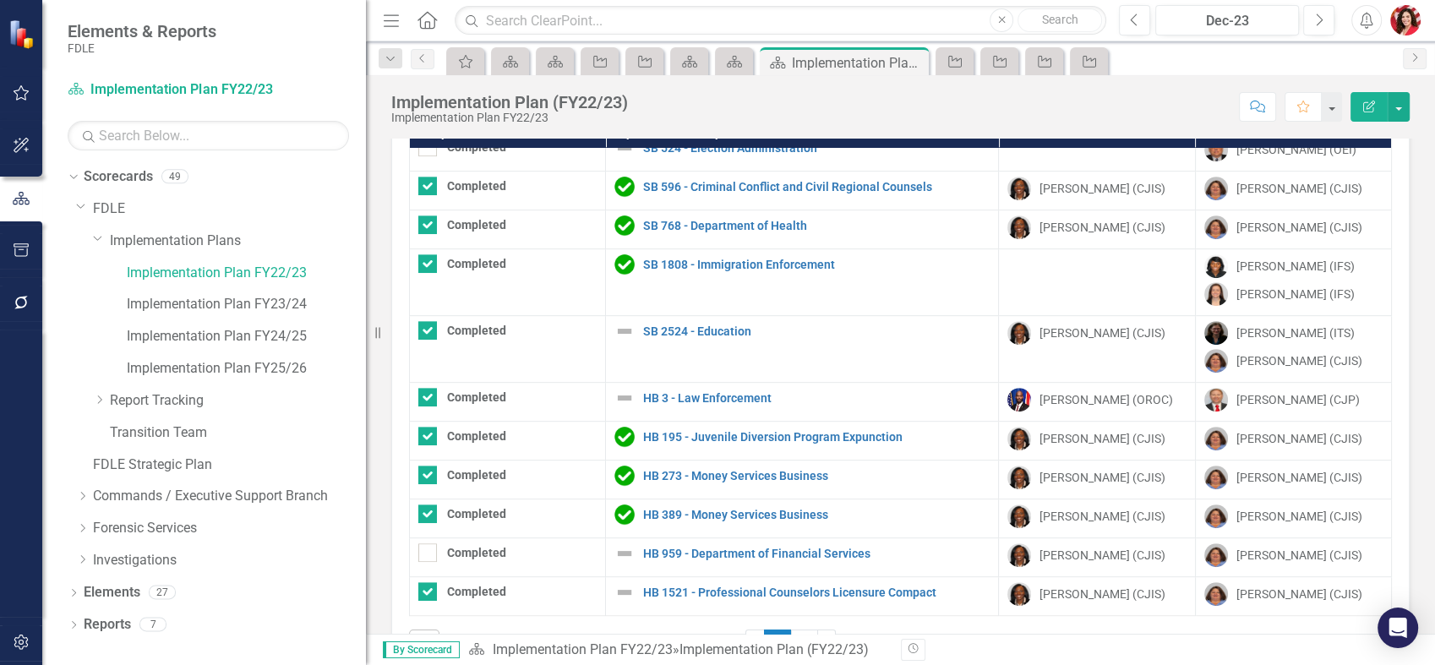
scroll to position [125, 0]
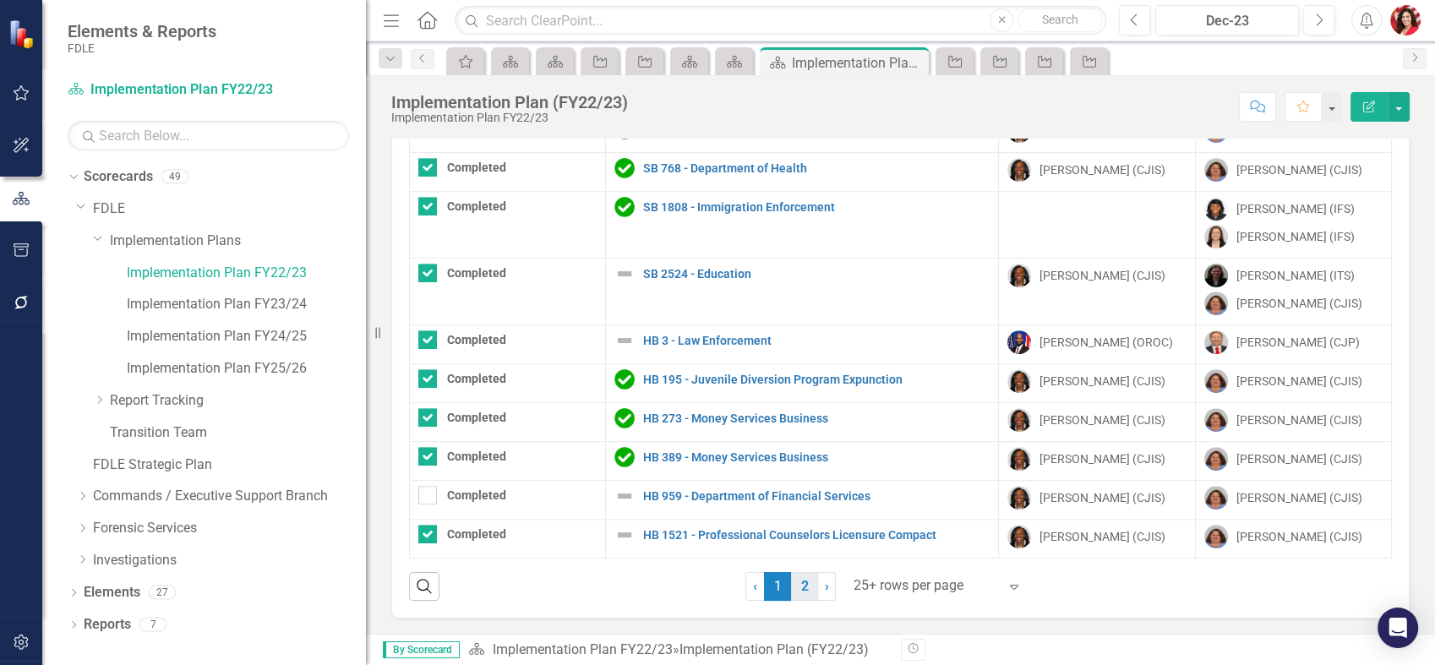
click at [800, 590] on link "2" at bounding box center [804, 586] width 27 height 29
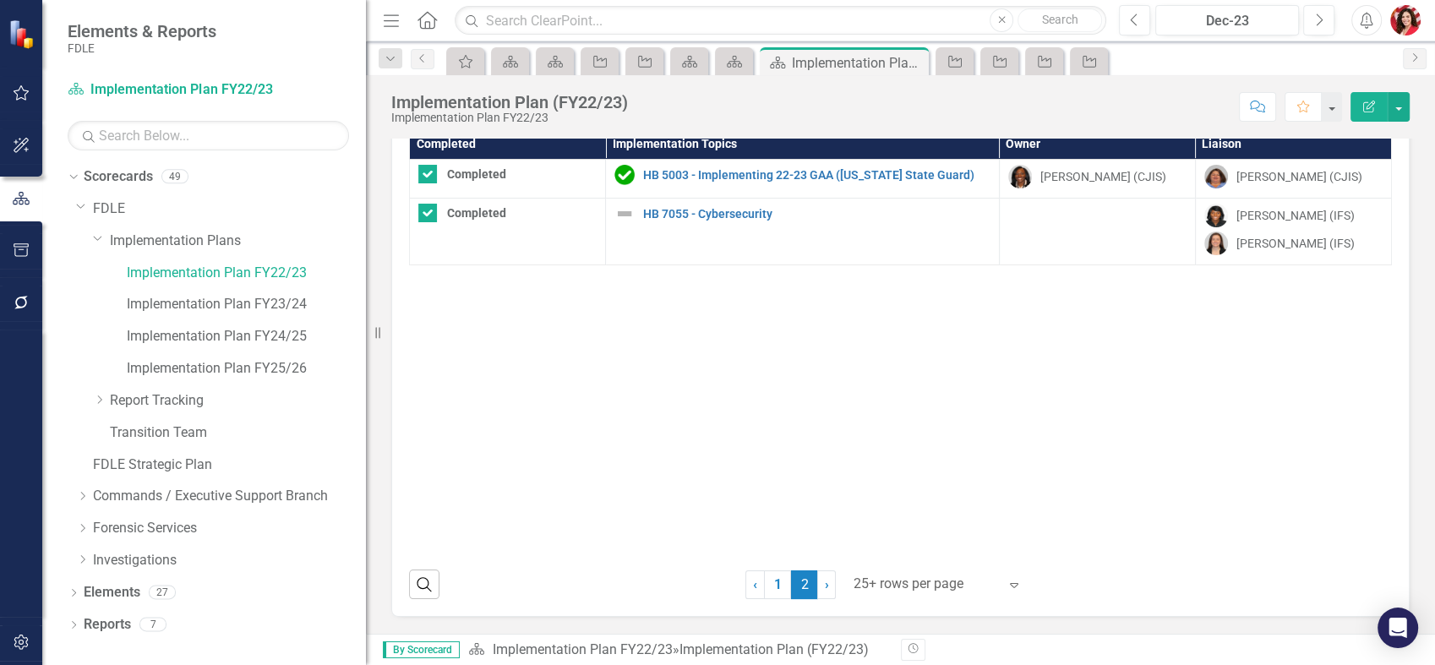
scroll to position [55, 0]
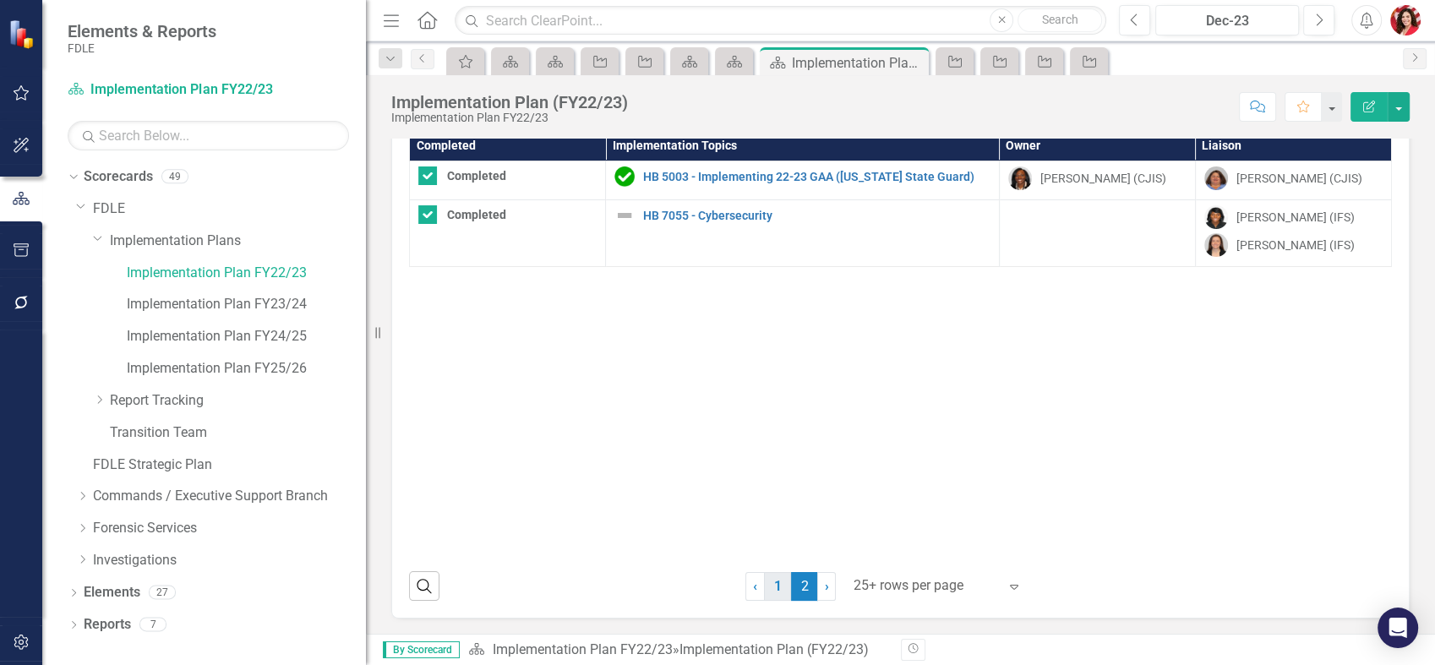
click at [764, 583] on link "1" at bounding box center [777, 586] width 27 height 29
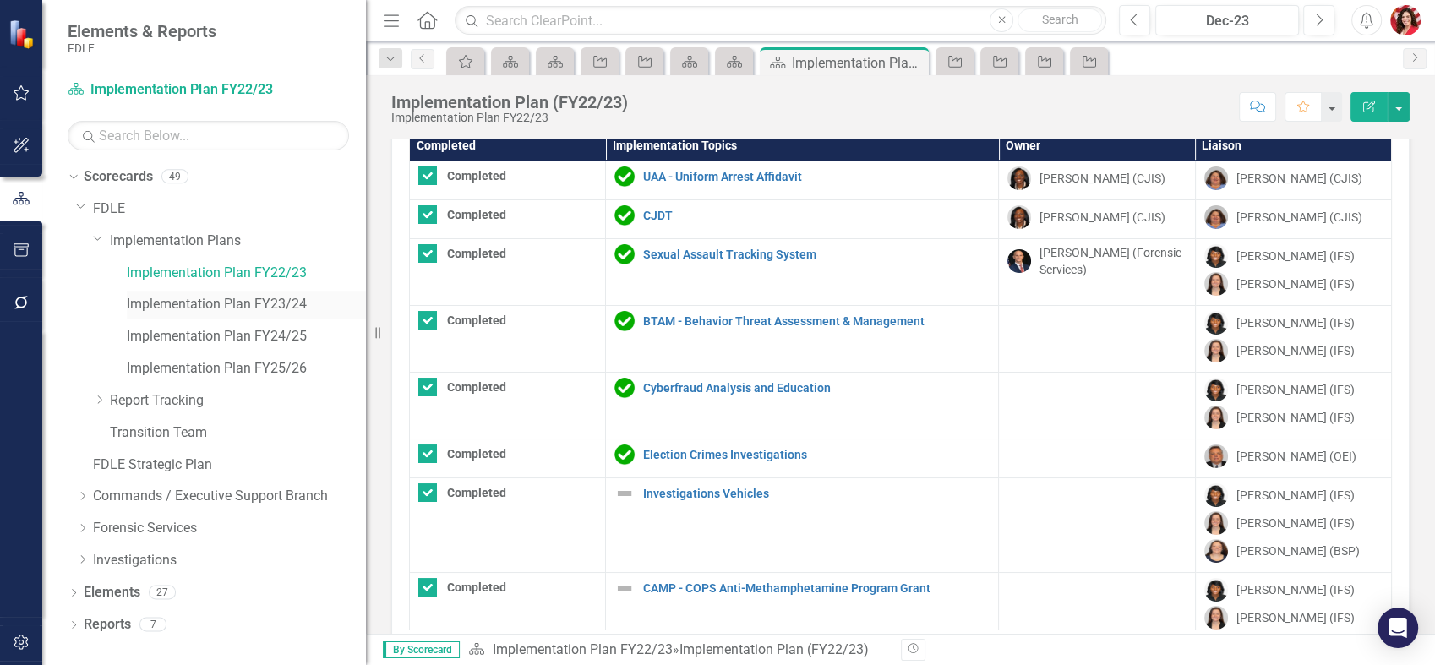
click at [172, 310] on link "Implementation Plan FY23/24" at bounding box center [246, 304] width 239 height 19
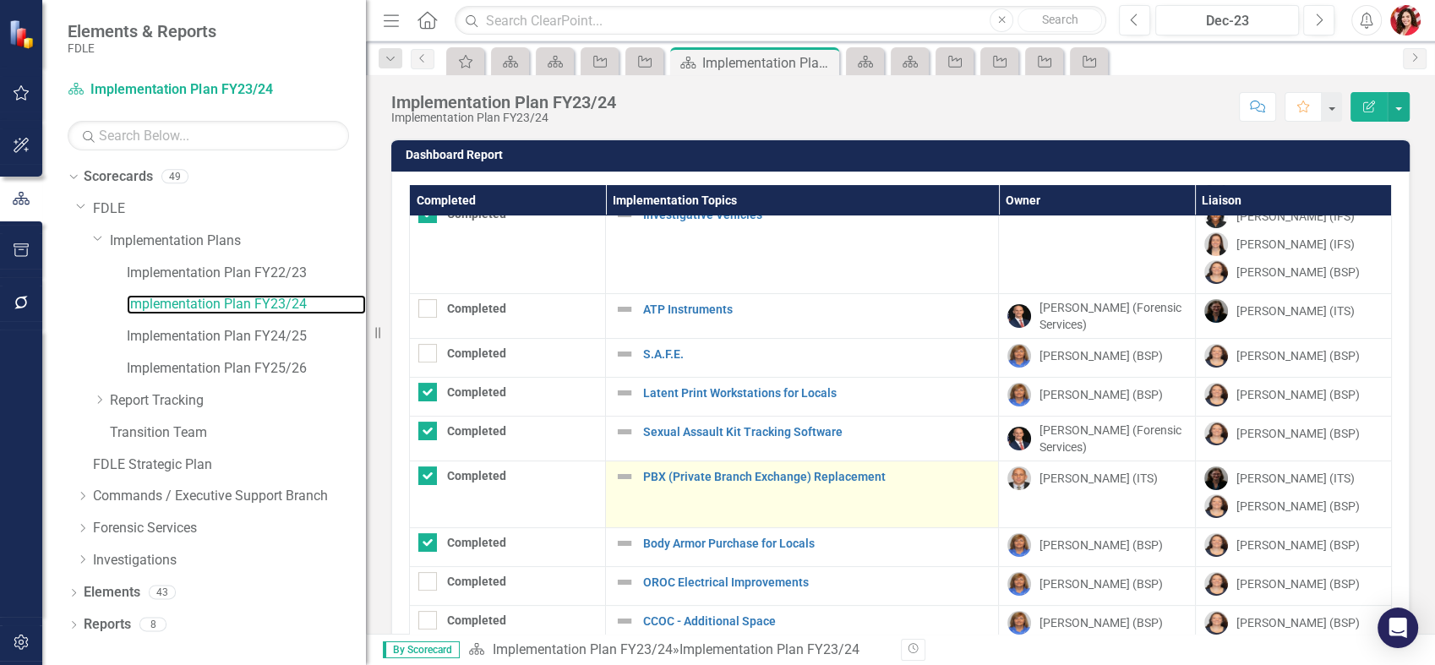
scroll to position [125, 0]
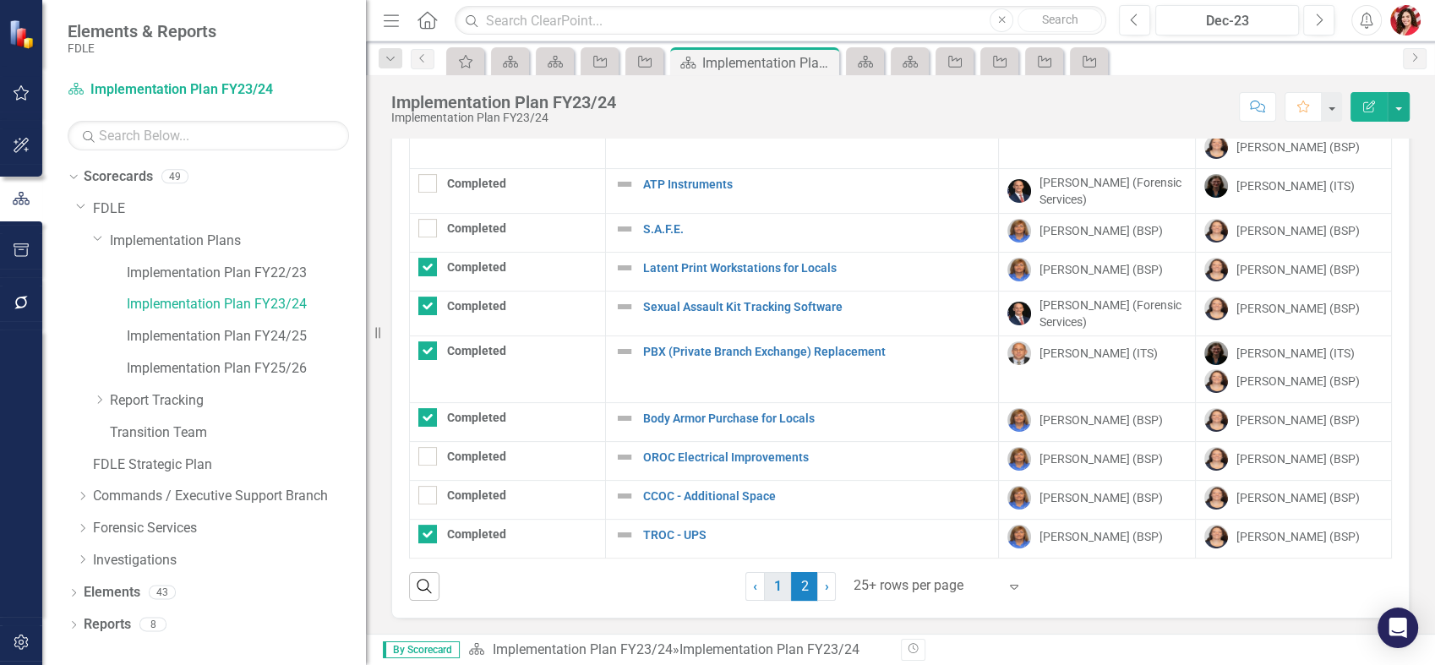
click at [782, 581] on link "1" at bounding box center [777, 586] width 27 height 29
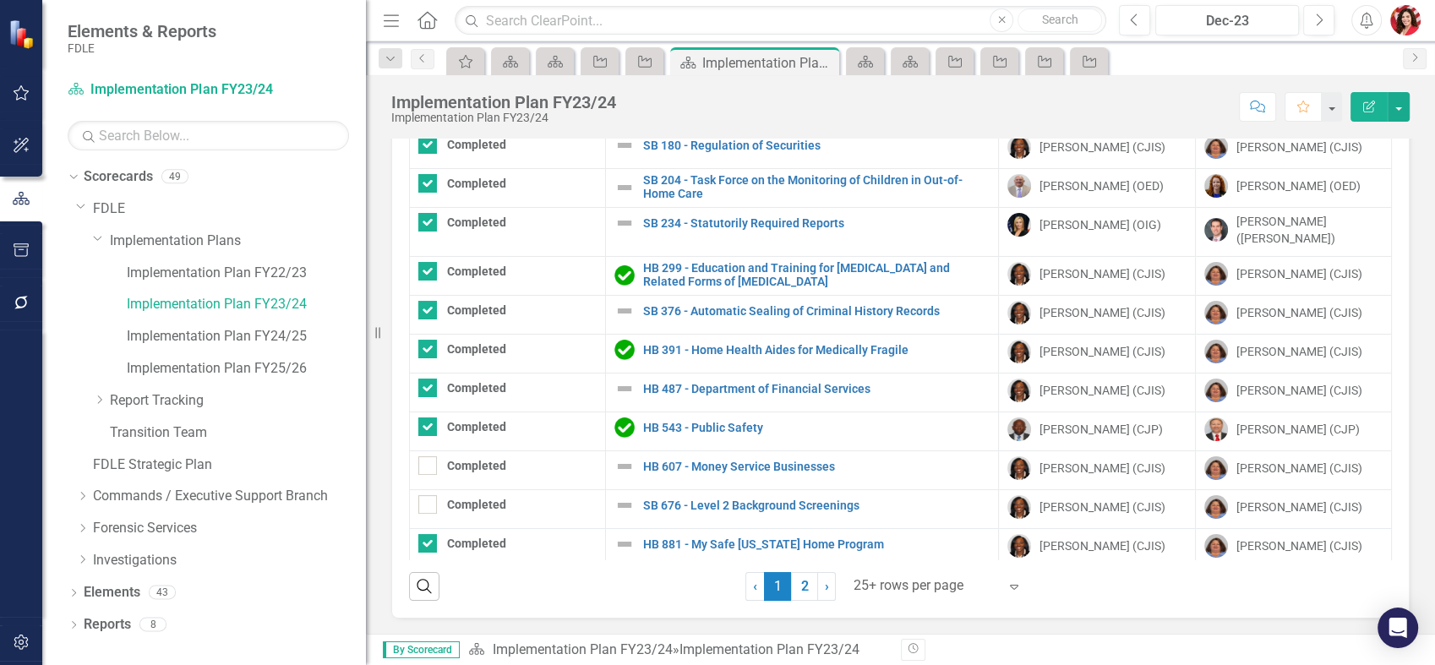
checkbox input "true"
checkbox input "false"
checkbox input "true"
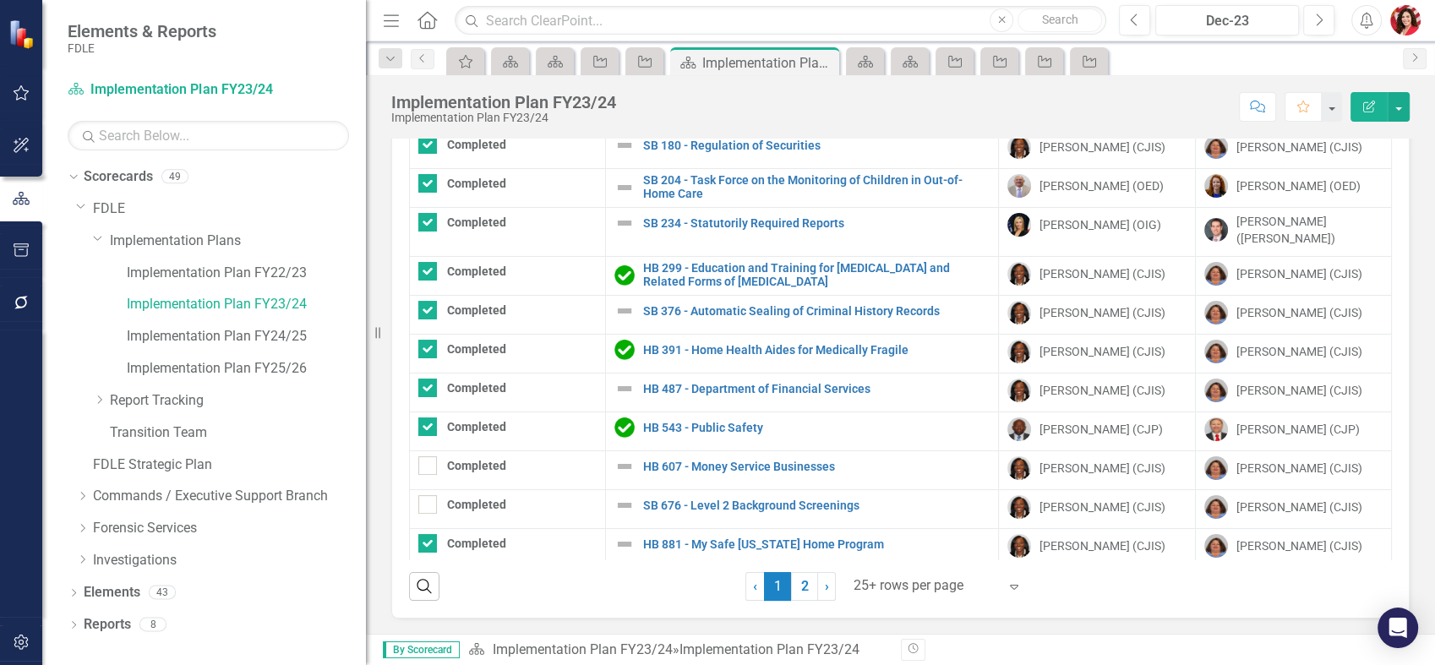
checkbox input "true"
checkbox input "false"
checkbox input "true"
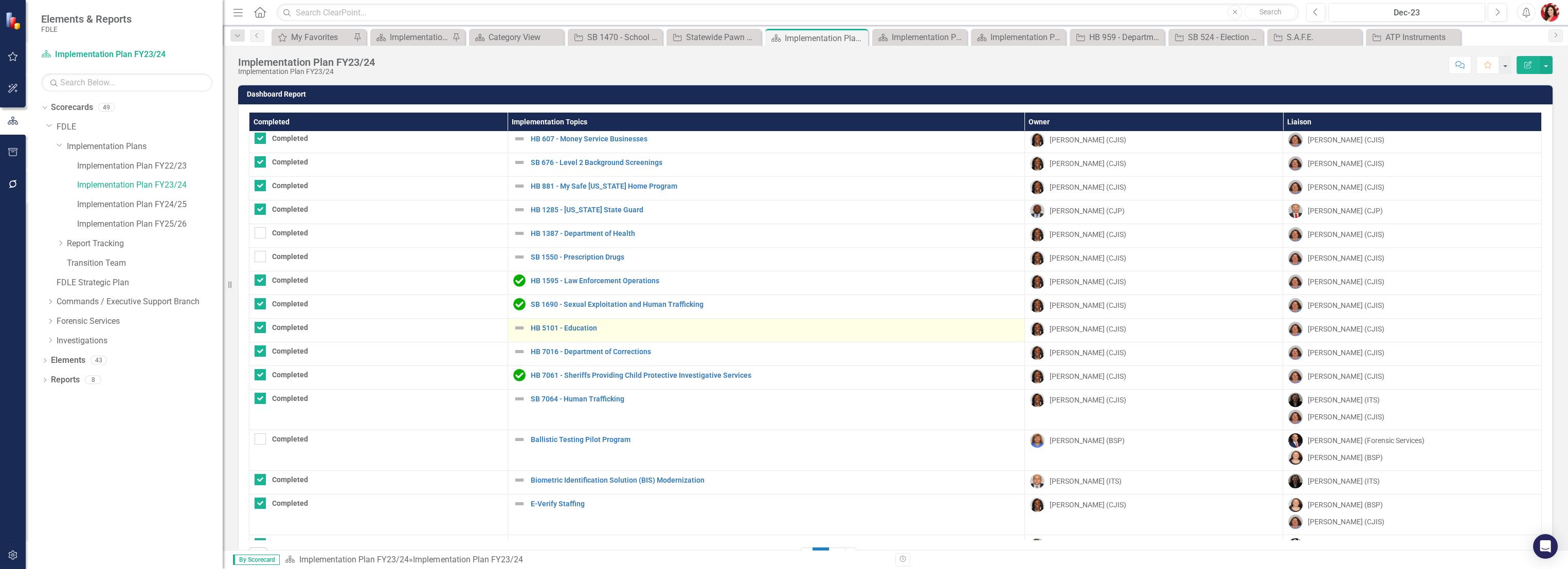
scroll to position [274, 0]
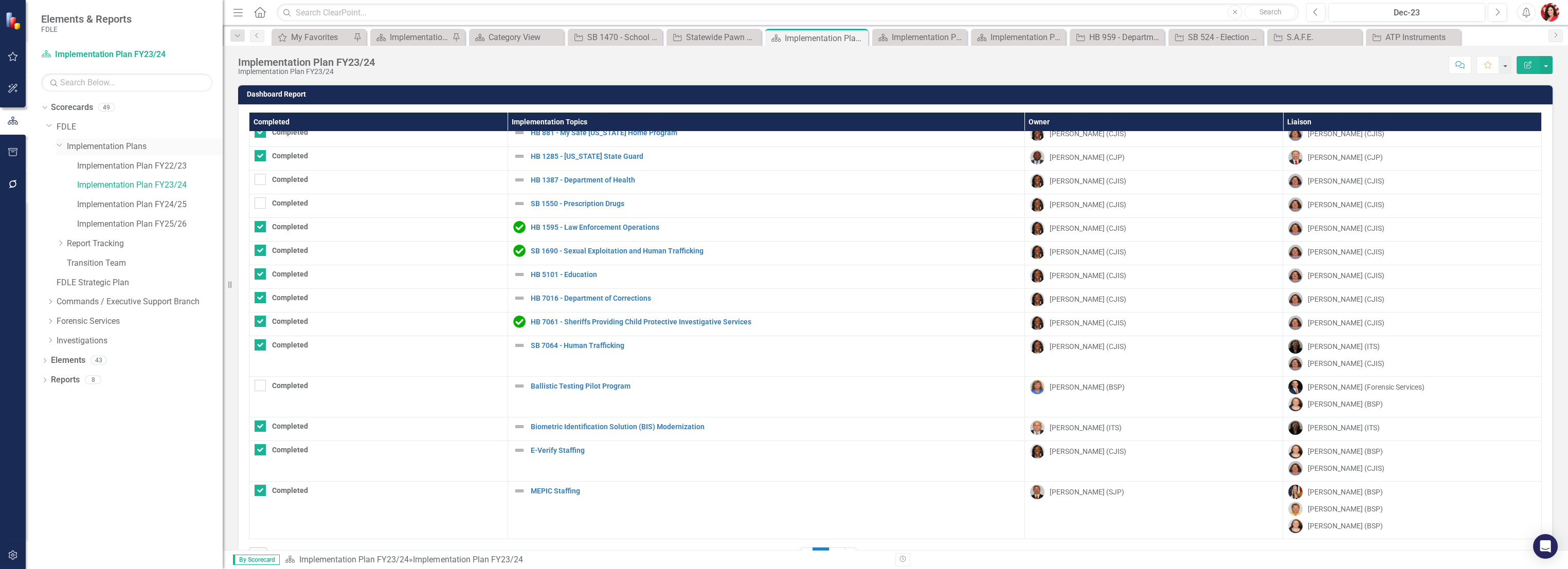
click at [111, 148] on link "Implementation Plans" at bounding box center [145, 146] width 156 height 12
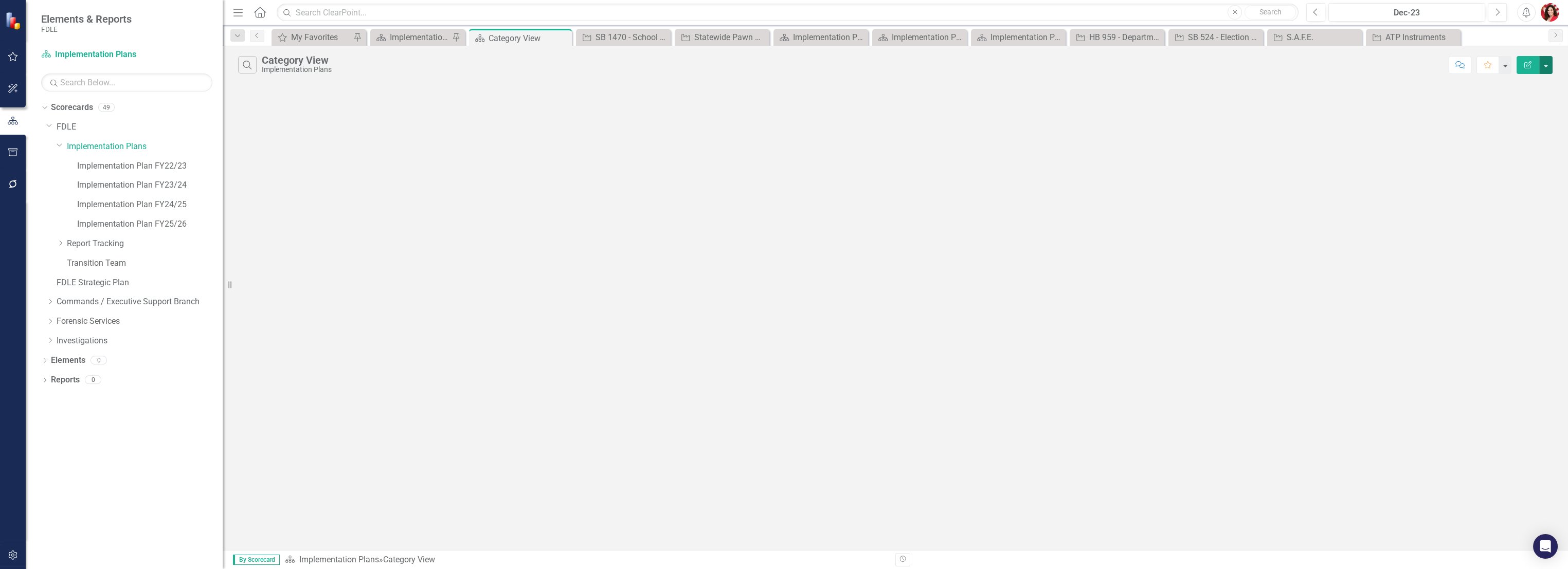
click at [873, 67] on button "button" at bounding box center [1546, 65] width 13 height 18
click at [873, 80] on link "Edit Report Edit Report" at bounding box center [1511, 84] width 81 height 19
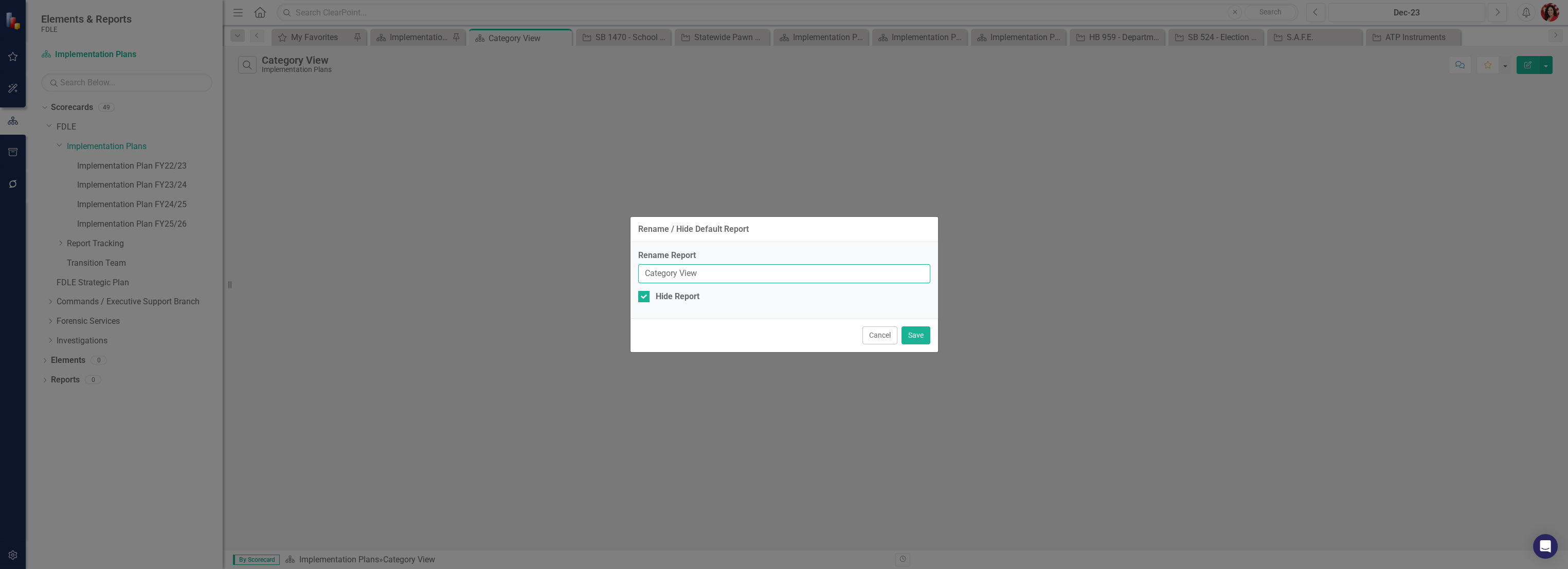
click at [712, 271] on input "Category View" at bounding box center [784, 273] width 292 height 19
click at [873, 335] on button "Cancel" at bounding box center [880, 335] width 35 height 18
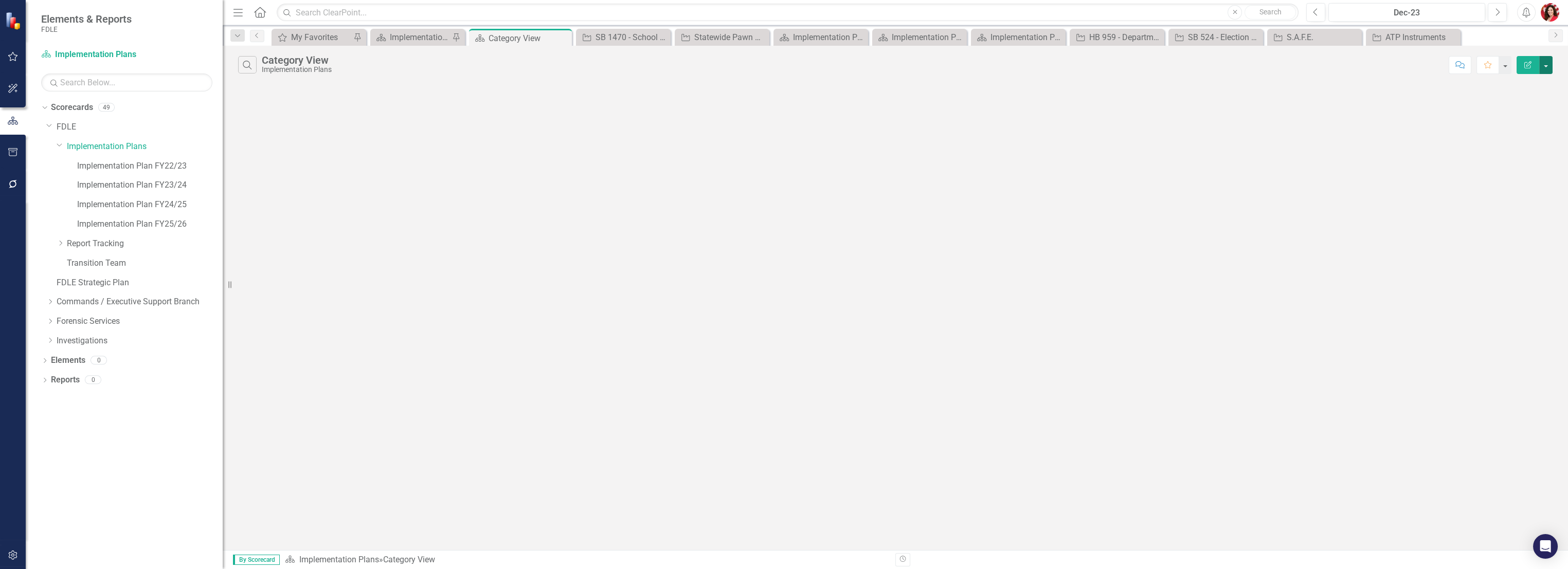
click at [873, 63] on button "button" at bounding box center [1546, 65] width 13 height 18
click at [873, 120] on link "Excel Export to Excel" at bounding box center [1511, 124] width 81 height 19
click at [148, 185] on link "Implementation Plan FY23/24" at bounding box center [150, 185] width 145 height 12
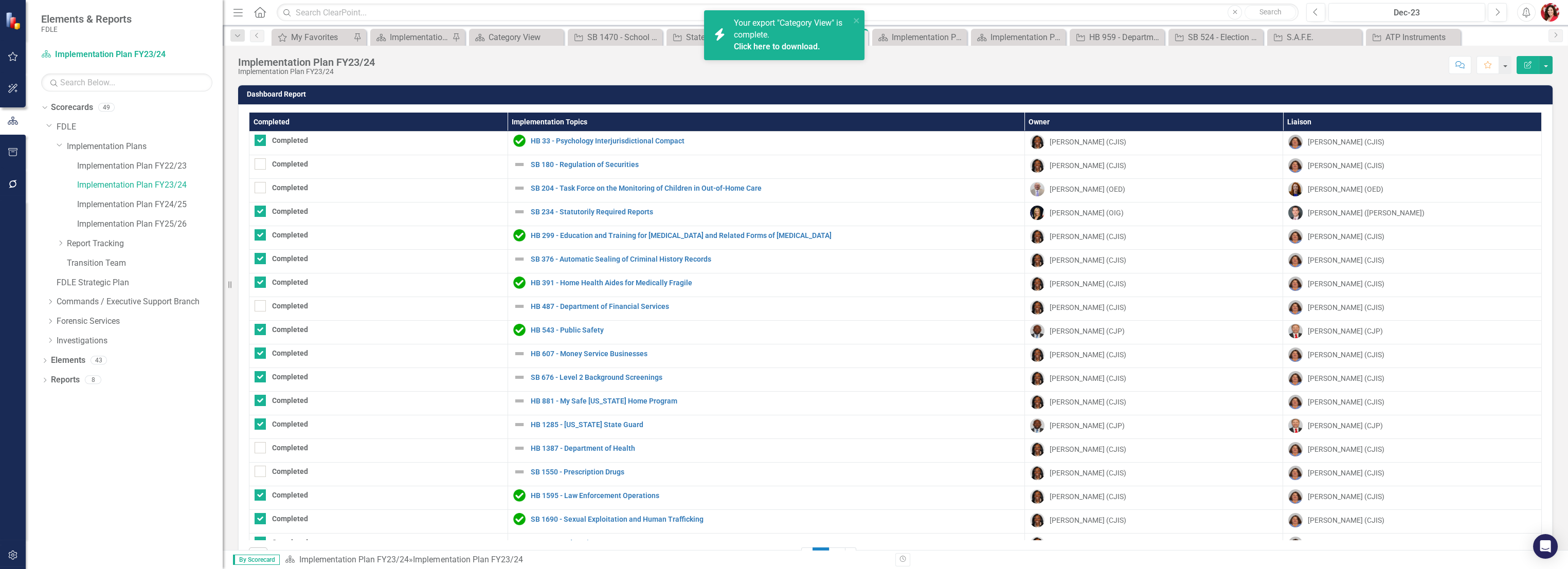
click at [768, 48] on link "Click here to download." at bounding box center [777, 46] width 86 height 10
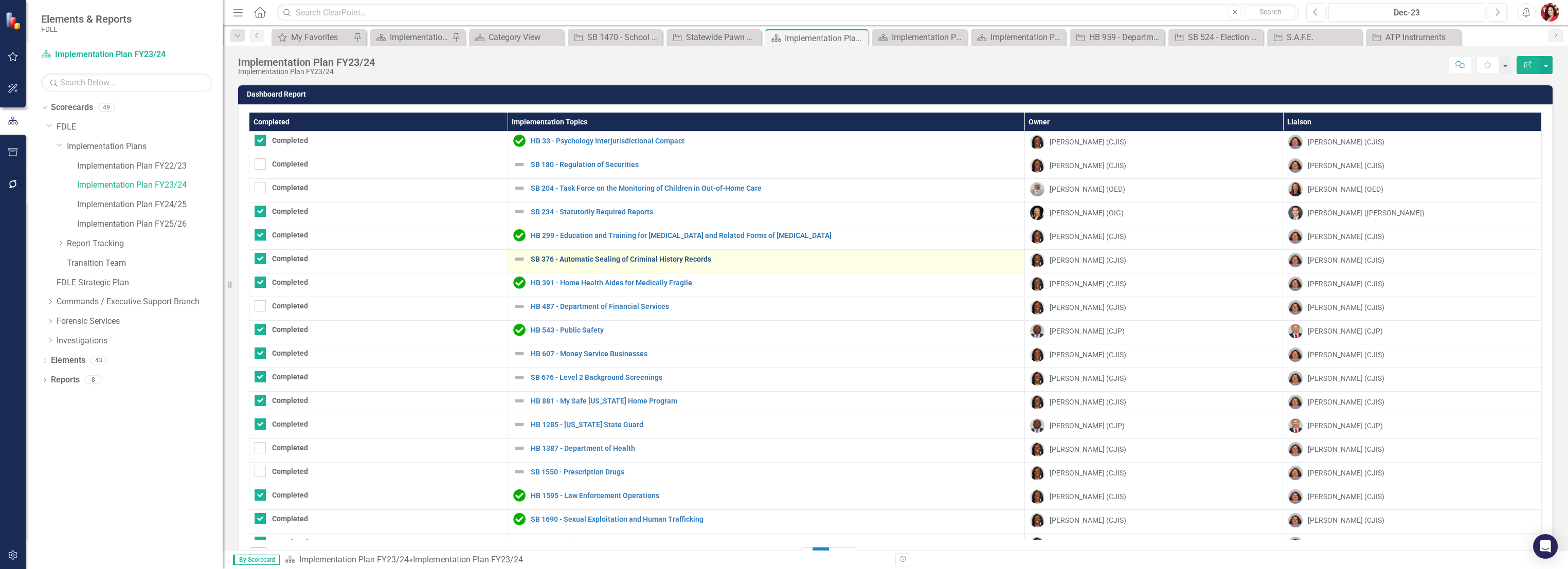
click at [565, 258] on link "SB 376 - Automatic Sealing of Criminal History Records" at bounding box center [775, 259] width 489 height 8
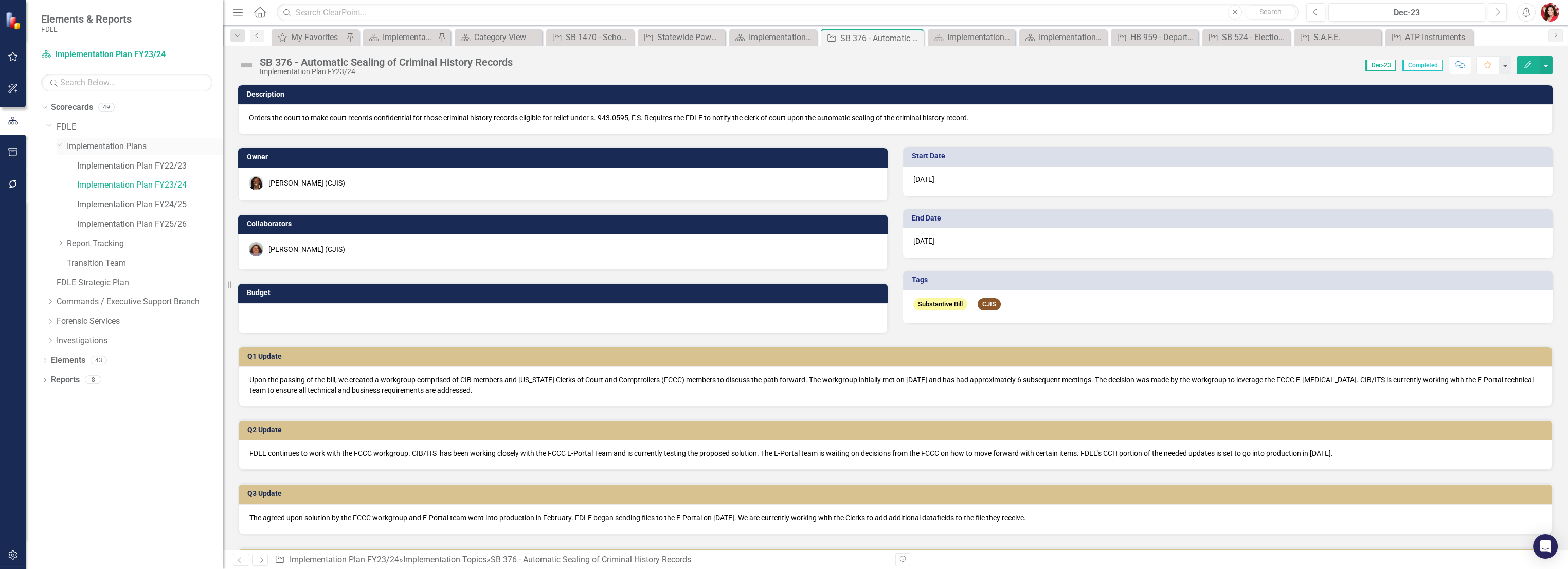
click at [81, 151] on link "Implementation Plans" at bounding box center [145, 146] width 156 height 12
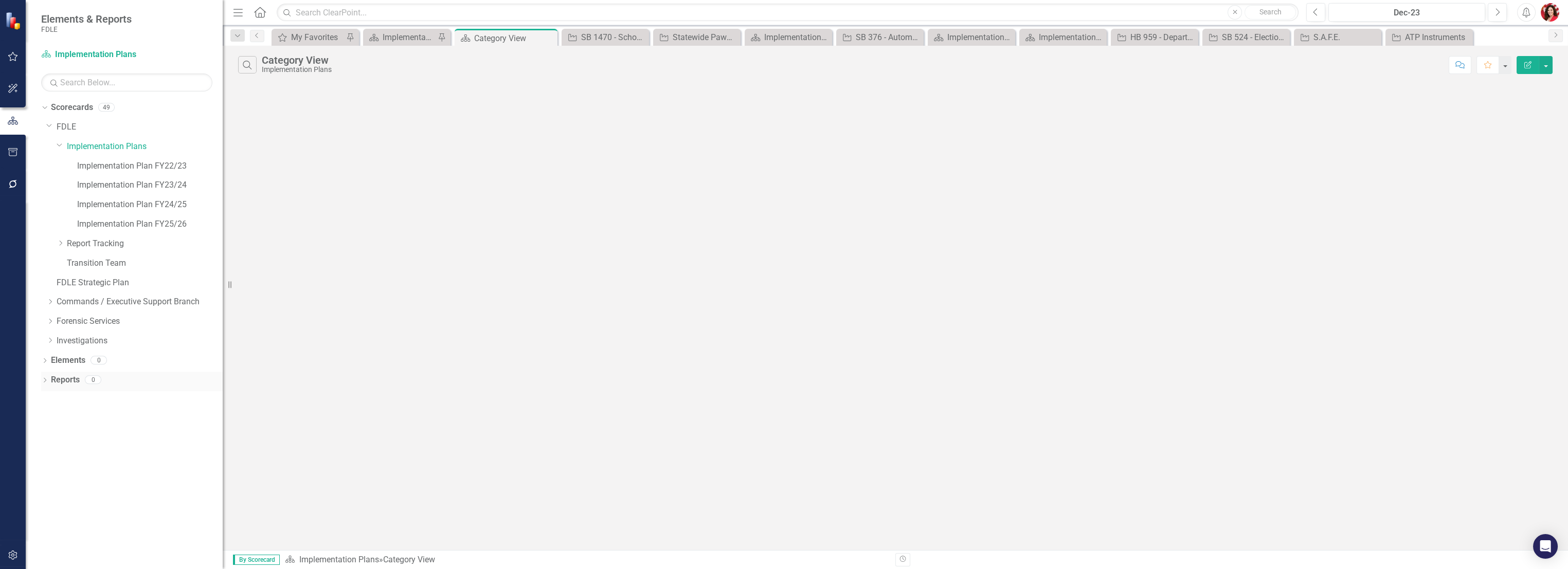
click at [44, 382] on icon "Dropdown" at bounding box center [45, 381] width 7 height 5
click at [93, 386] on div "Reports 0" at bounding box center [137, 382] width 172 height 19
click at [102, 383] on div "Reports 0" at bounding box center [137, 382] width 172 height 19
click at [89, 404] on link "Goal Goals" at bounding box center [72, 416] width 35 height 12
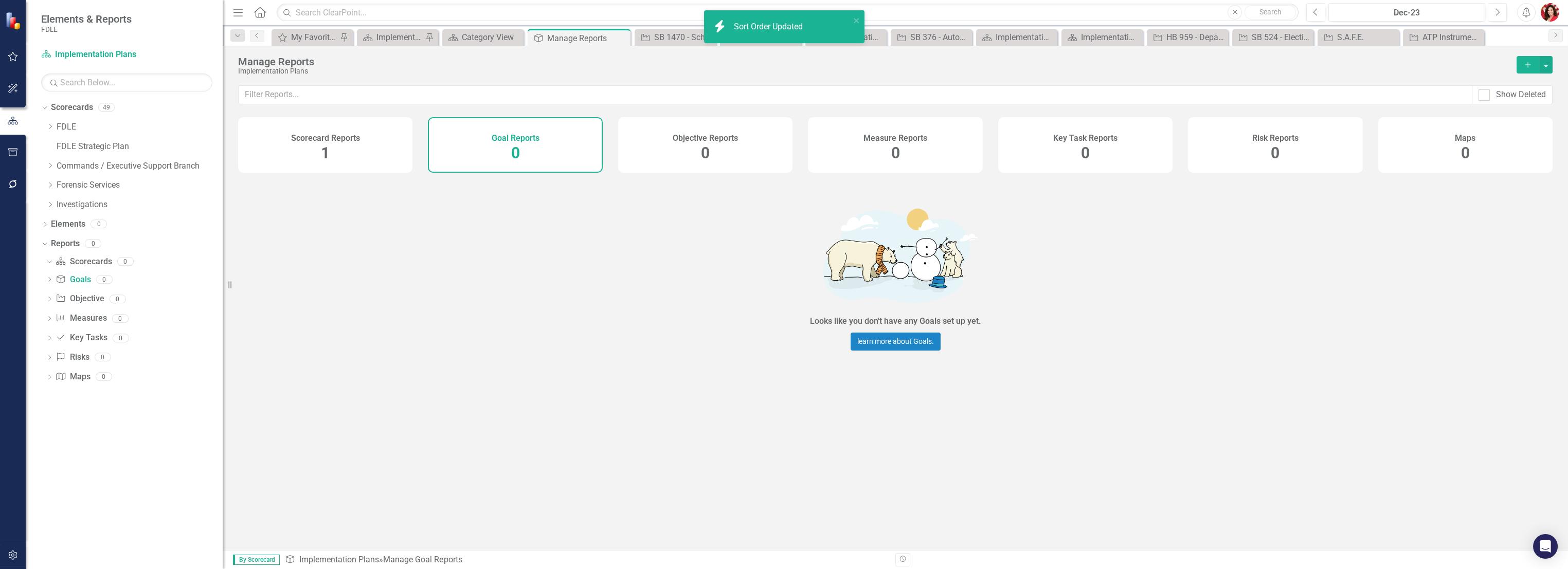
click at [93, 396] on div "Dropdown Reports 0 Dropdown Scorecard Scorecards 0 Dropdown Goal Goals 0 Dropdo…" at bounding box center [132, 319] width 181 height 168
click at [82, 264] on link "Scorecard Scorecards" at bounding box center [83, 262] width 56 height 12
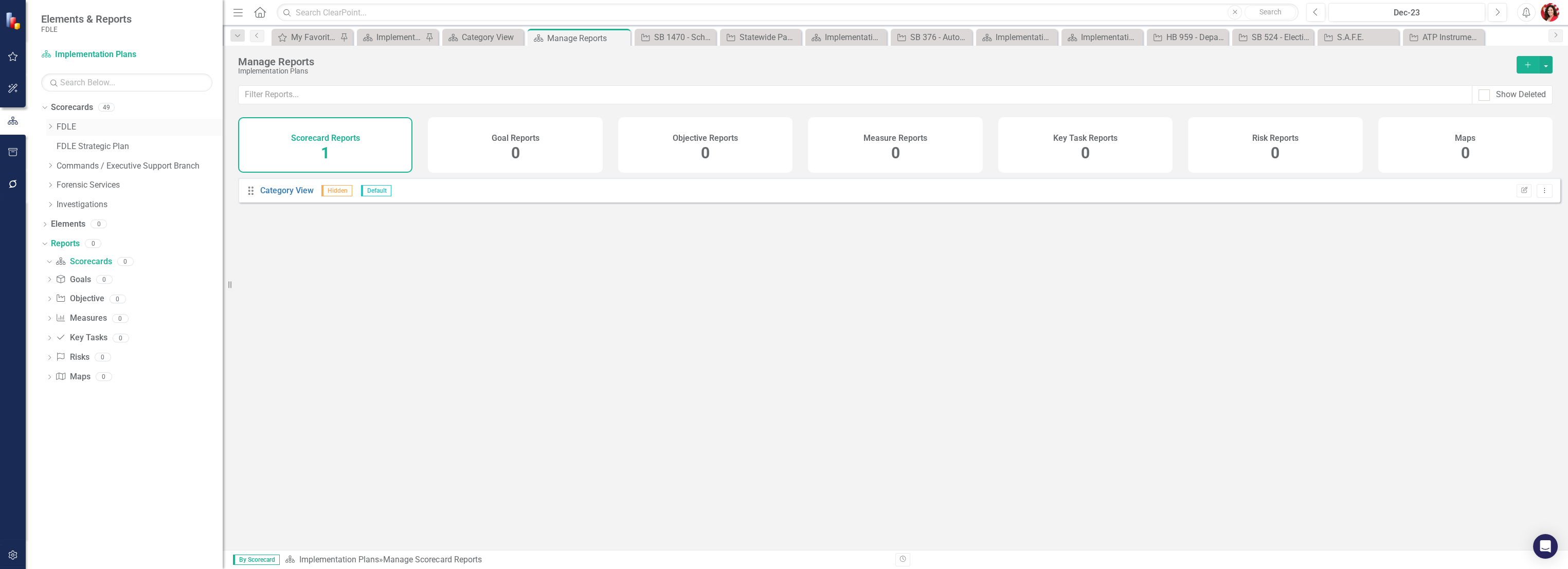
click at [49, 125] on icon "Dropdown" at bounding box center [50, 127] width 8 height 6
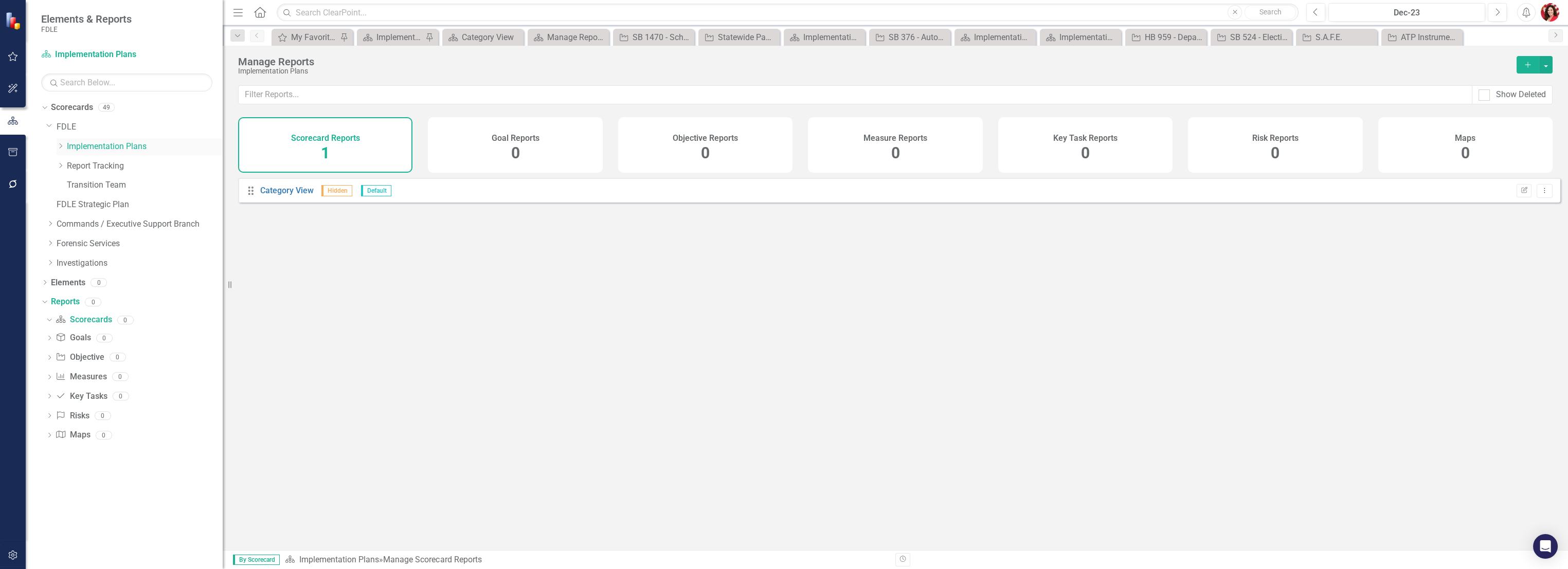
click at [58, 144] on icon "Dropdown" at bounding box center [60, 146] width 8 height 6
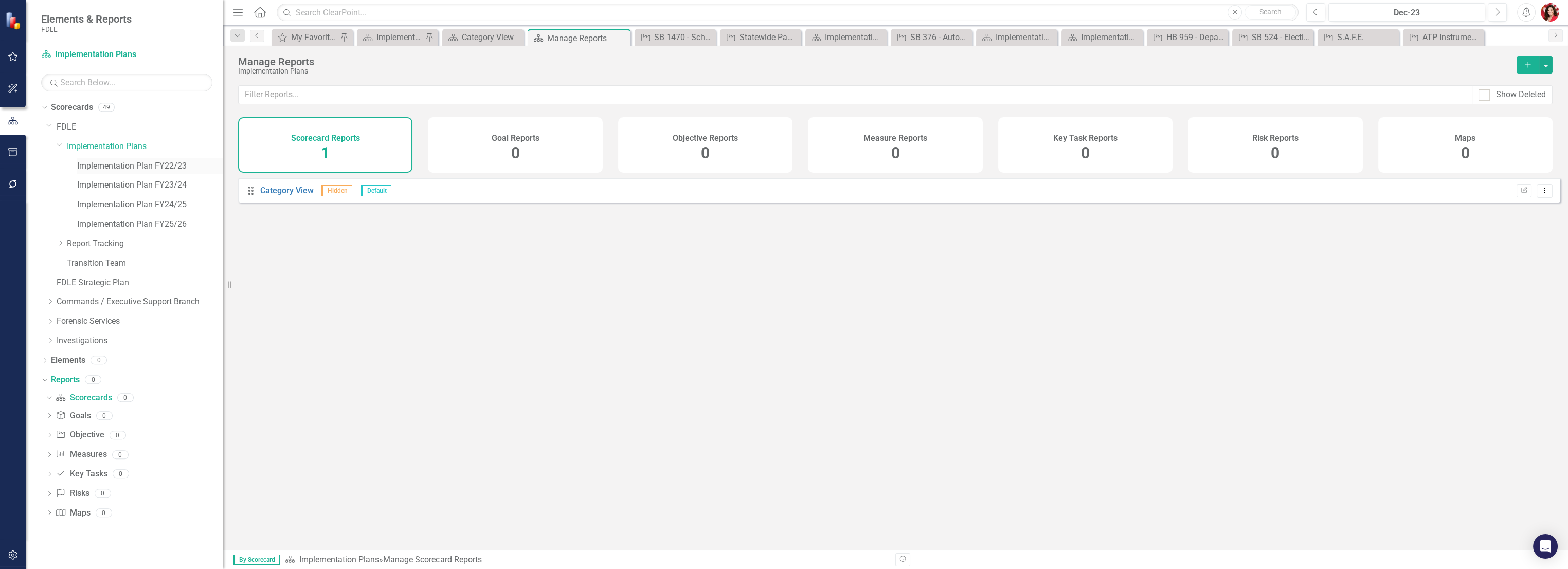
click at [115, 169] on link "Implementation Plan FY22/23" at bounding box center [150, 166] width 145 height 12
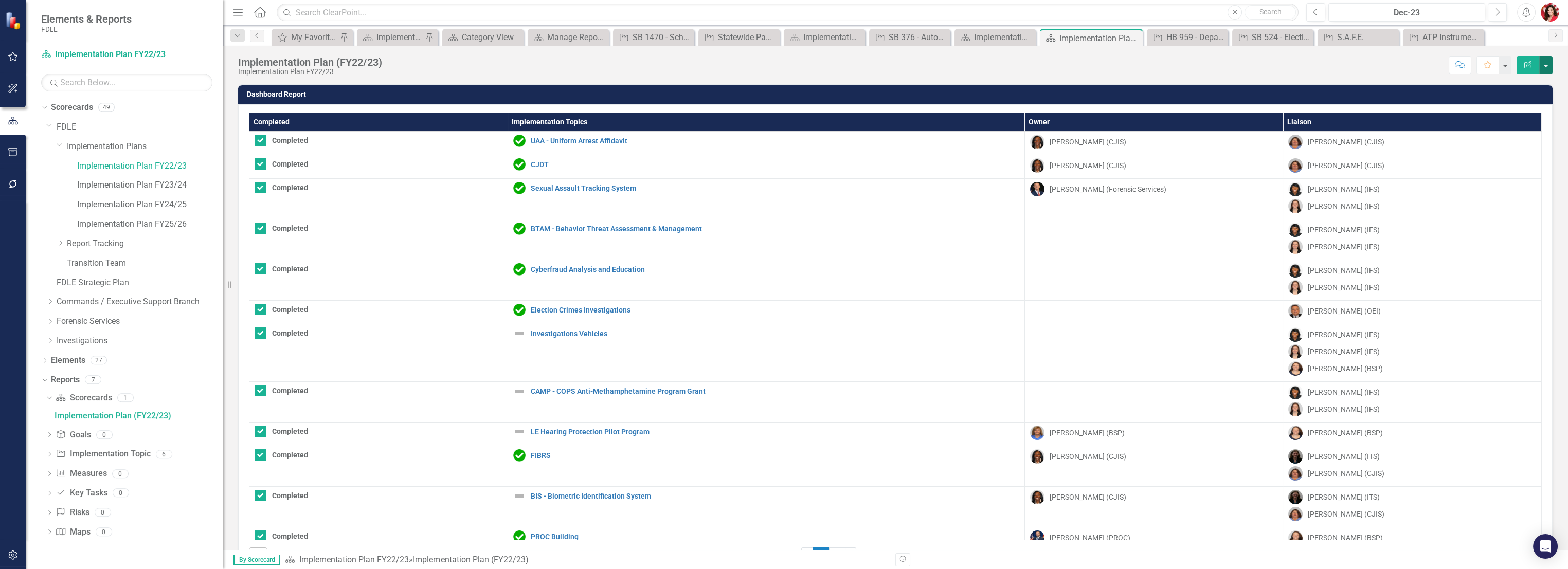
click at [873, 69] on button "button" at bounding box center [1546, 65] width 13 height 18
click at [52, 385] on link "Reports" at bounding box center [65, 380] width 29 height 12
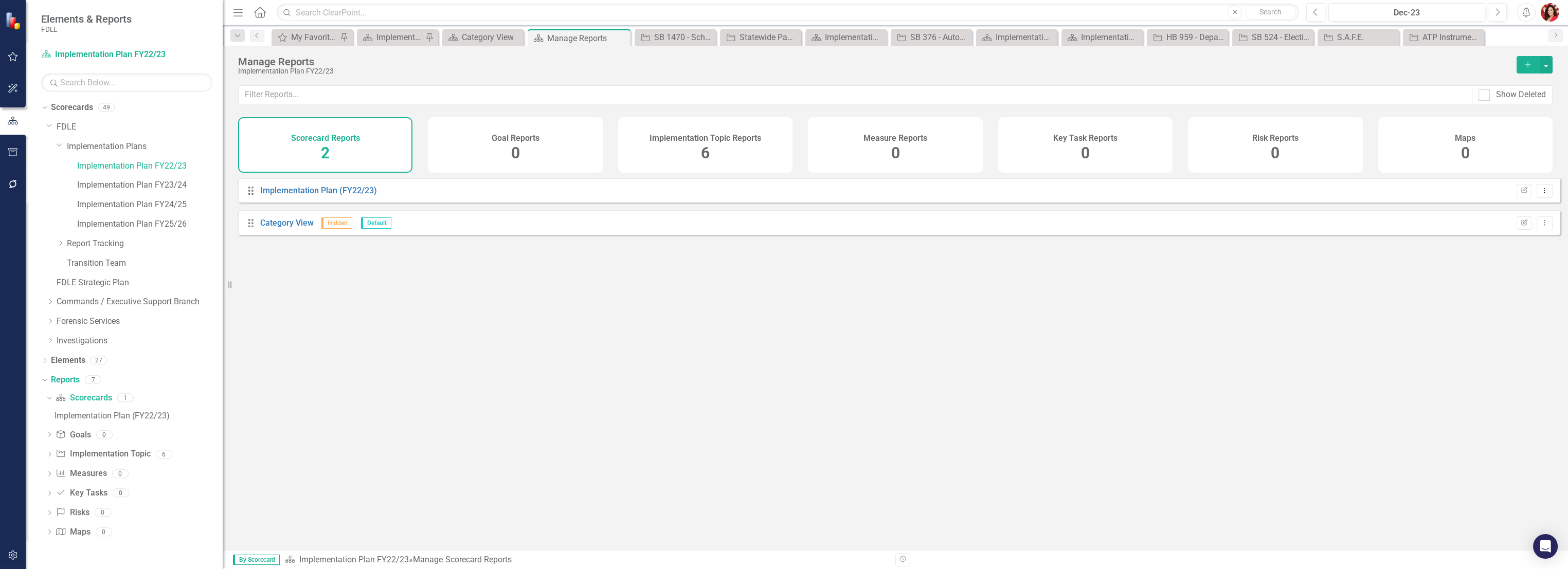
click at [693, 151] on div "Implementation Topic Reports 6" at bounding box center [705, 145] width 174 height 55
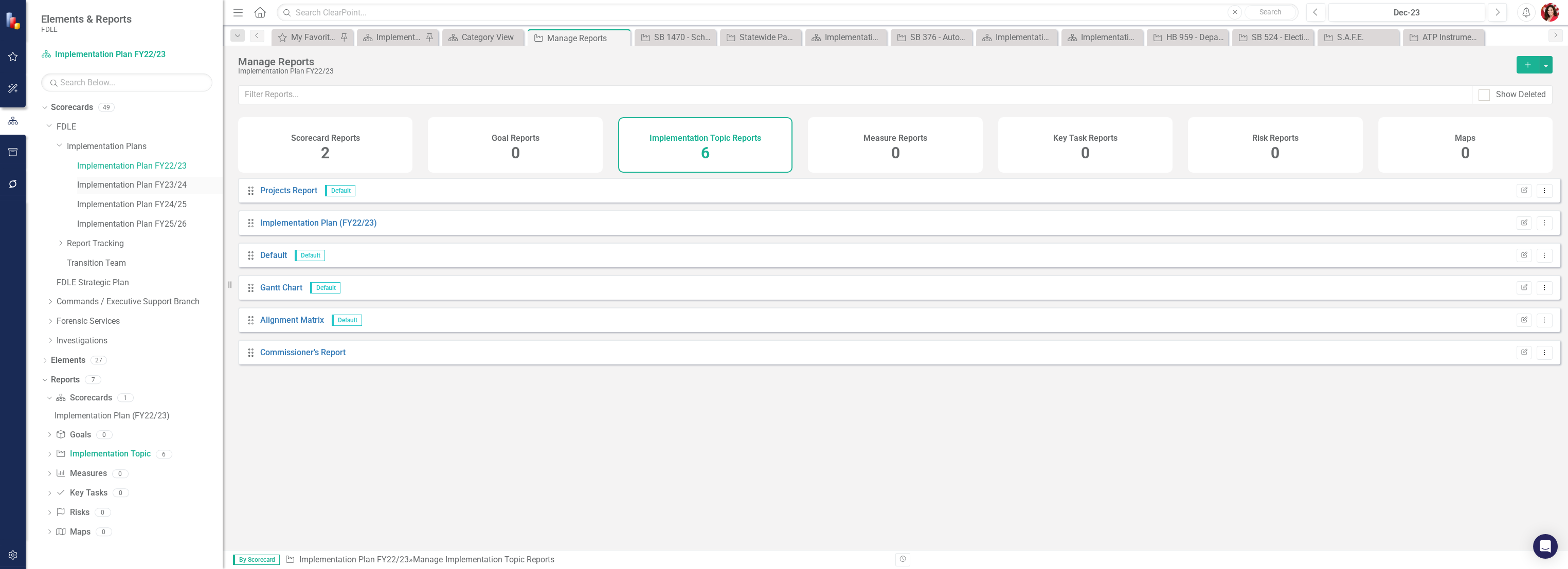
click at [154, 177] on div "Implementation Plan FY23/24" at bounding box center [150, 186] width 145 height 17
click at [154, 184] on link "Implementation Plan FY23/24" at bounding box center [150, 185] width 145 height 12
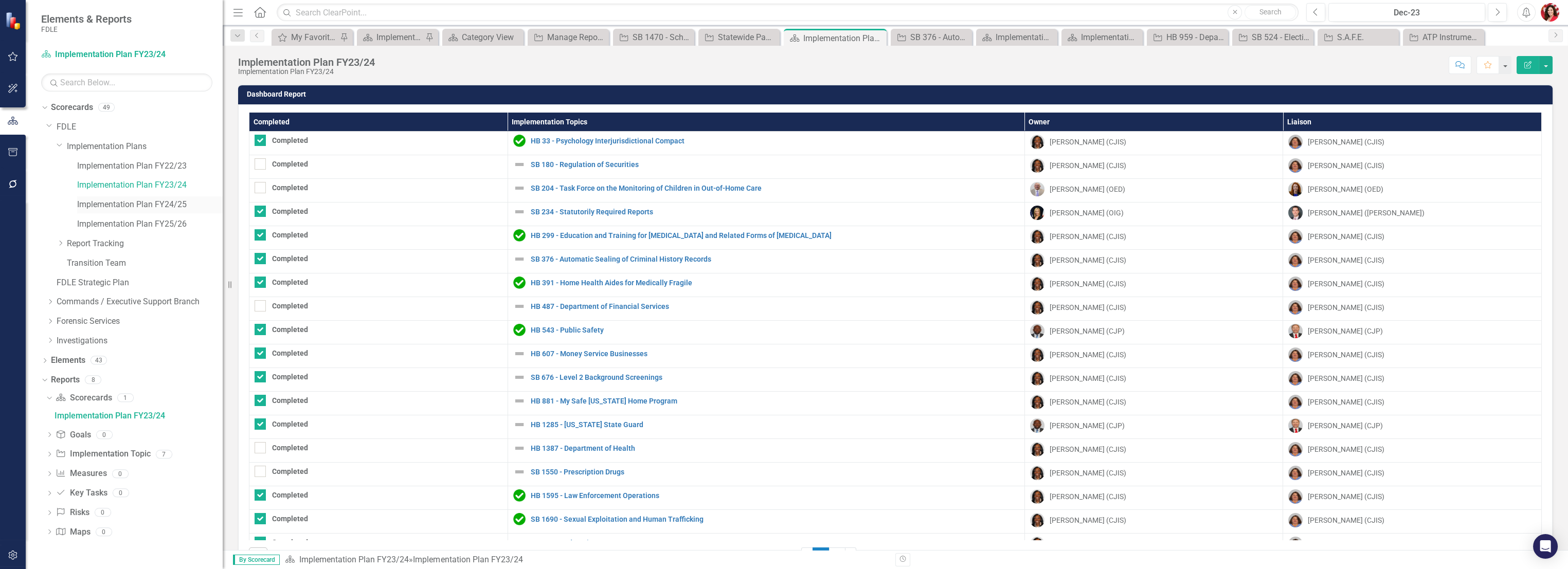
click at [147, 212] on div "Implementation Plan FY24/25" at bounding box center [150, 205] width 145 height 17
click at [147, 224] on link "Implementation Plan FY25/26" at bounding box center [150, 224] width 145 height 12
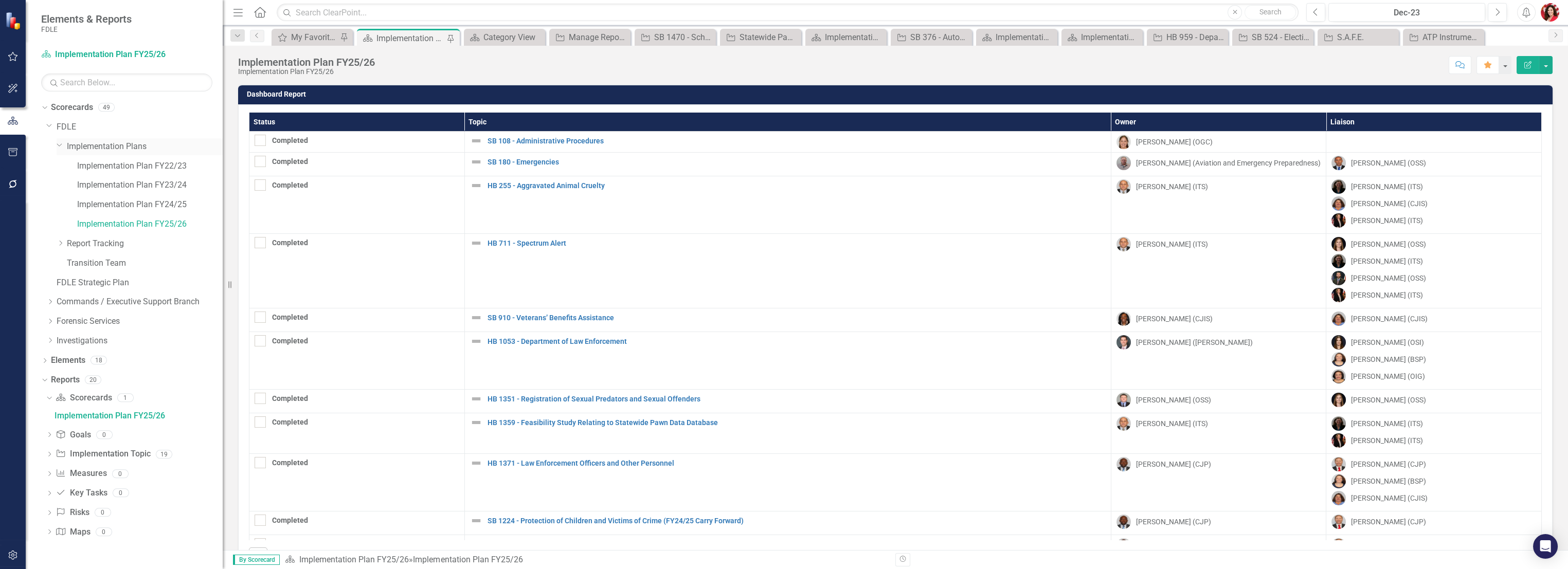
click at [136, 148] on link "Implementation Plans" at bounding box center [145, 146] width 156 height 12
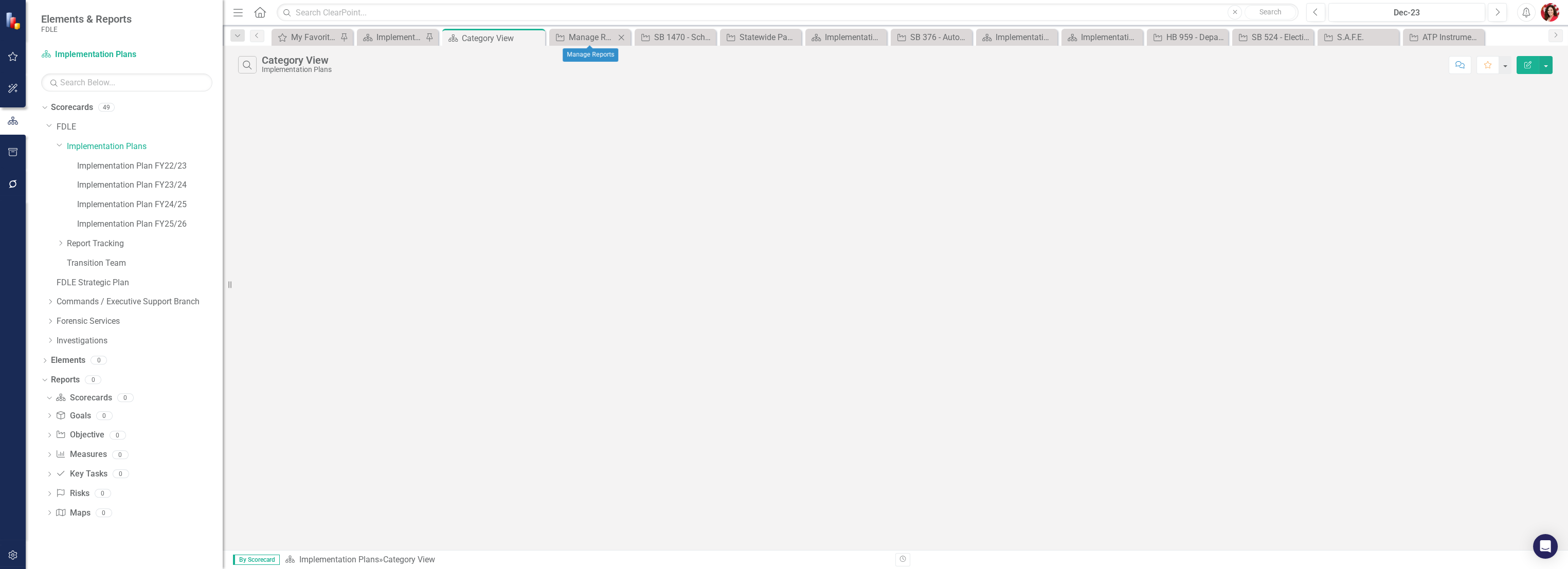
drag, startPoint x: 593, startPoint y: 30, endPoint x: 599, endPoint y: 29, distance: 6.1
click at [593, 29] on div "Objective Manage Reports Close" at bounding box center [589, 37] width 81 height 17
click at [621, 35] on icon "Close" at bounding box center [621, 38] width 10 height 9
click at [621, 35] on div "SB 1470 - School Safety" at bounding box center [614, 37] width 65 height 13
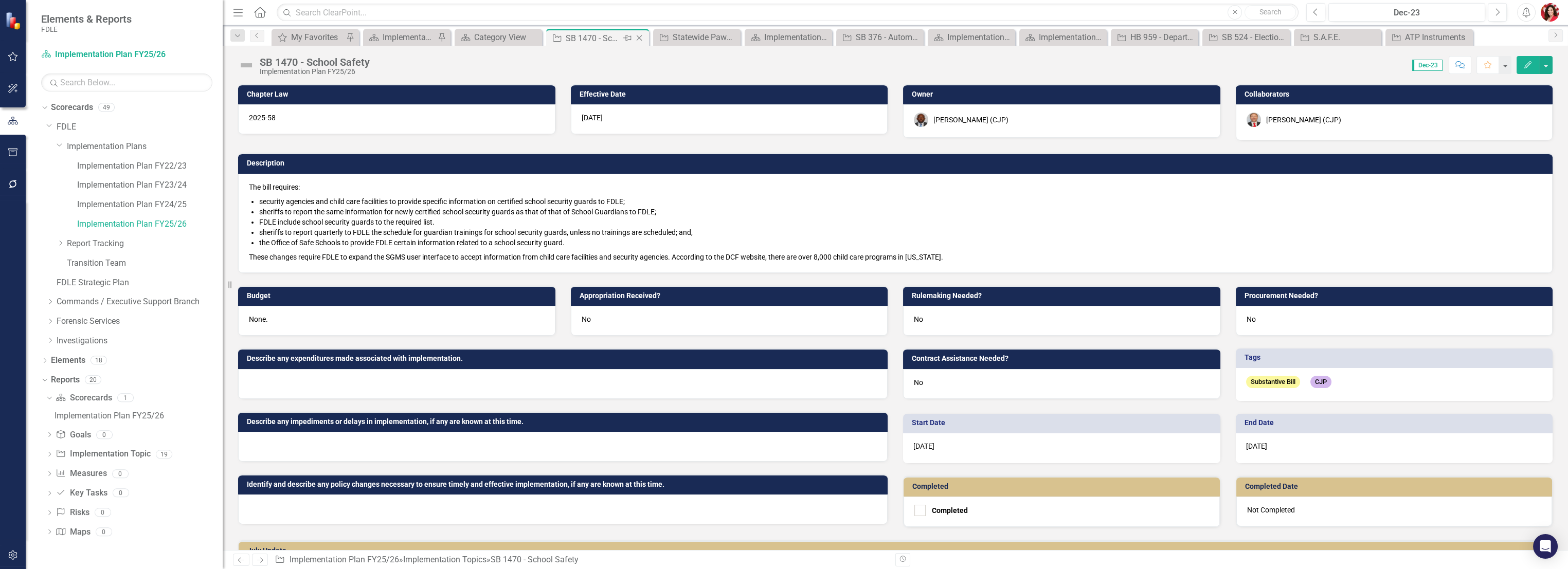
click at [638, 38] on icon at bounding box center [639, 38] width 5 height 5
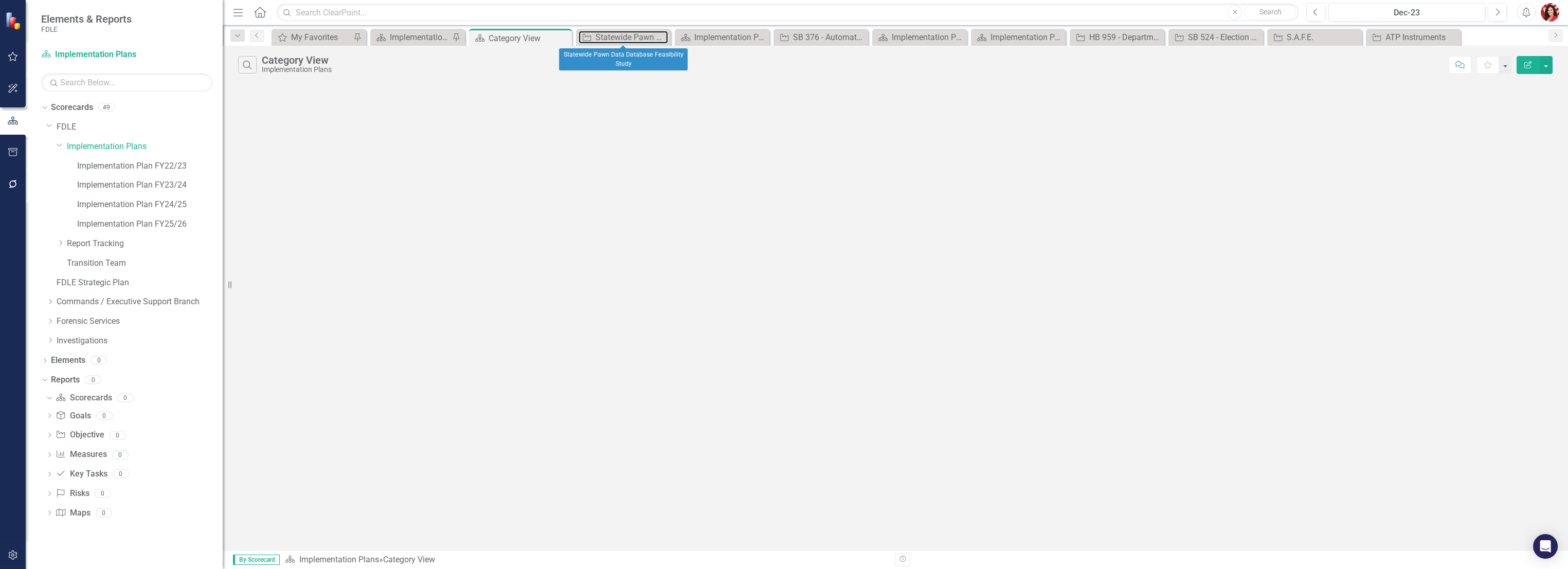
click at [638, 38] on div "Statewide Pawn Data Database Feasibility Study" at bounding box center [631, 37] width 72 height 13
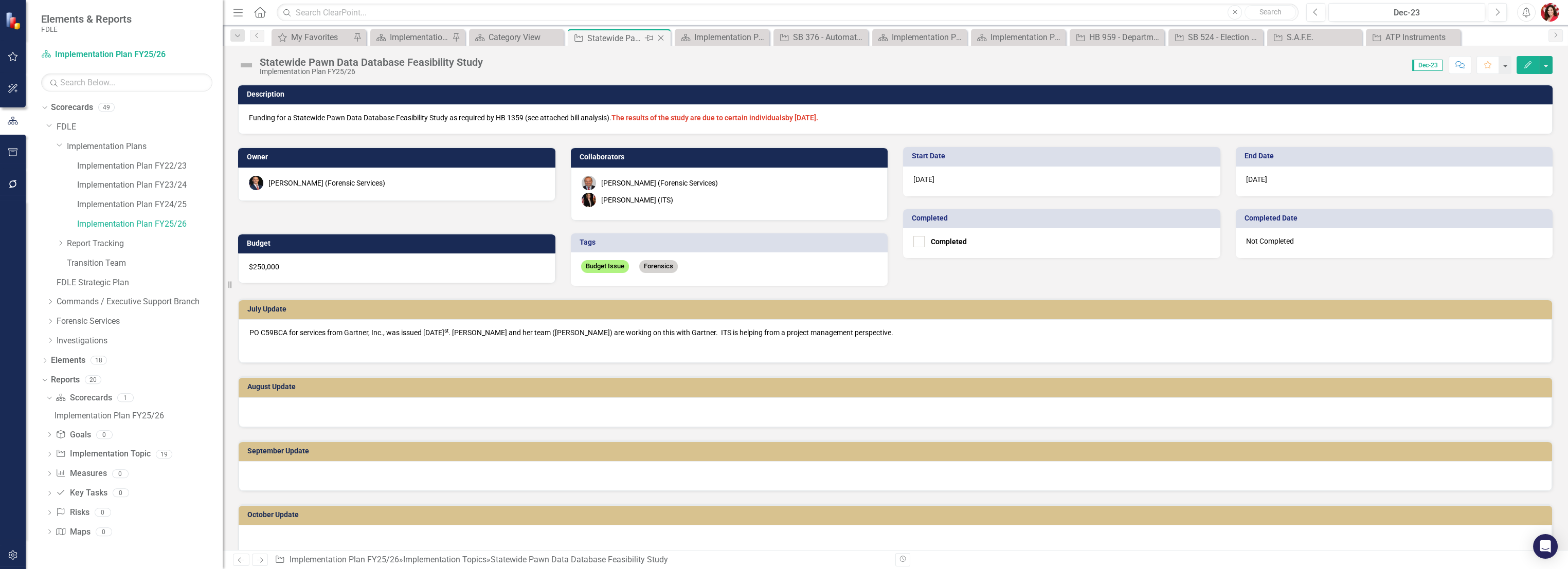
click at [662, 37] on icon "Close" at bounding box center [660, 38] width 10 height 9
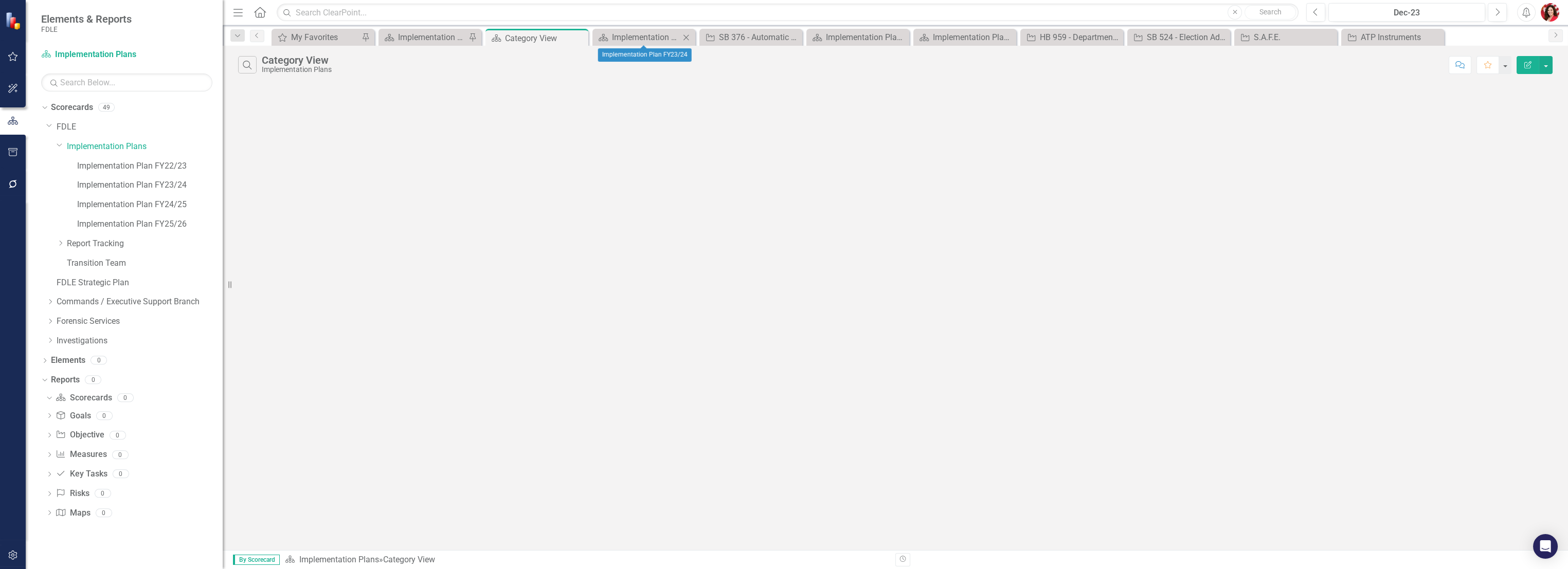
click at [688, 35] on icon at bounding box center [686, 37] width 5 height 5
click at [686, 37] on icon "Close" at bounding box center [686, 38] width 10 height 9
click at [0, 0] on icon at bounding box center [0, 0] width 0 height 0
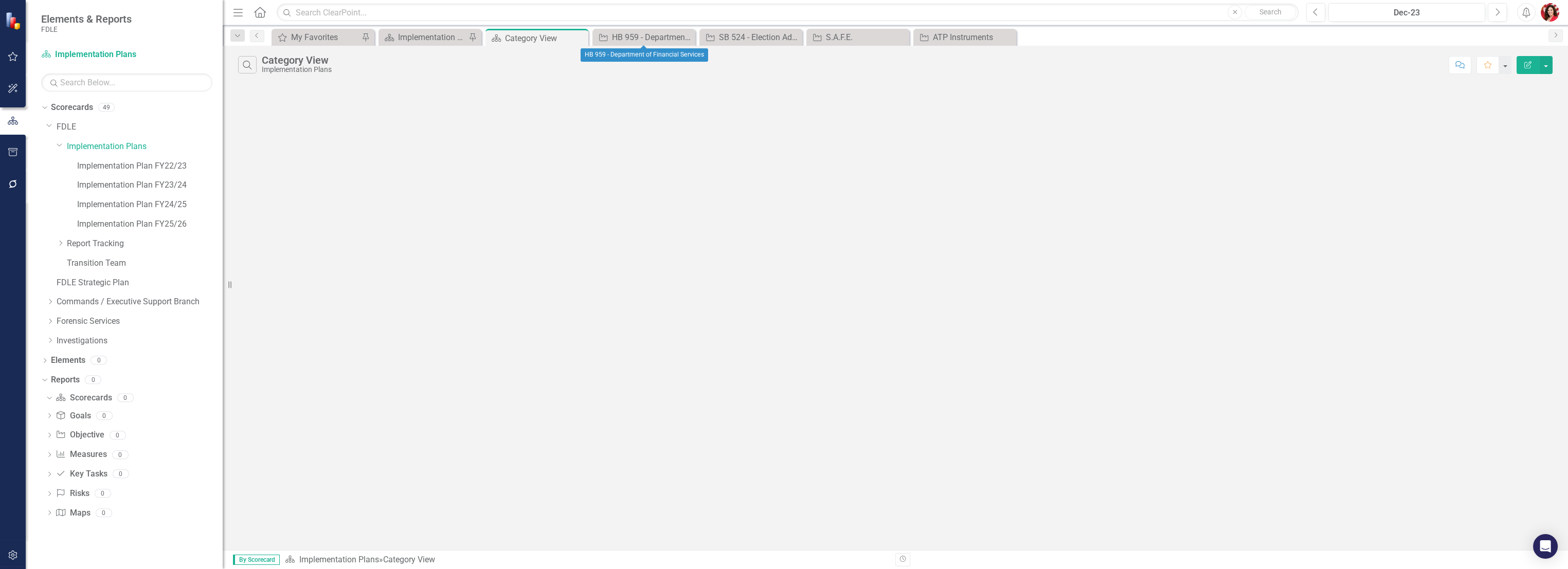
click at [0, 0] on icon at bounding box center [0, 0] width 0 height 0
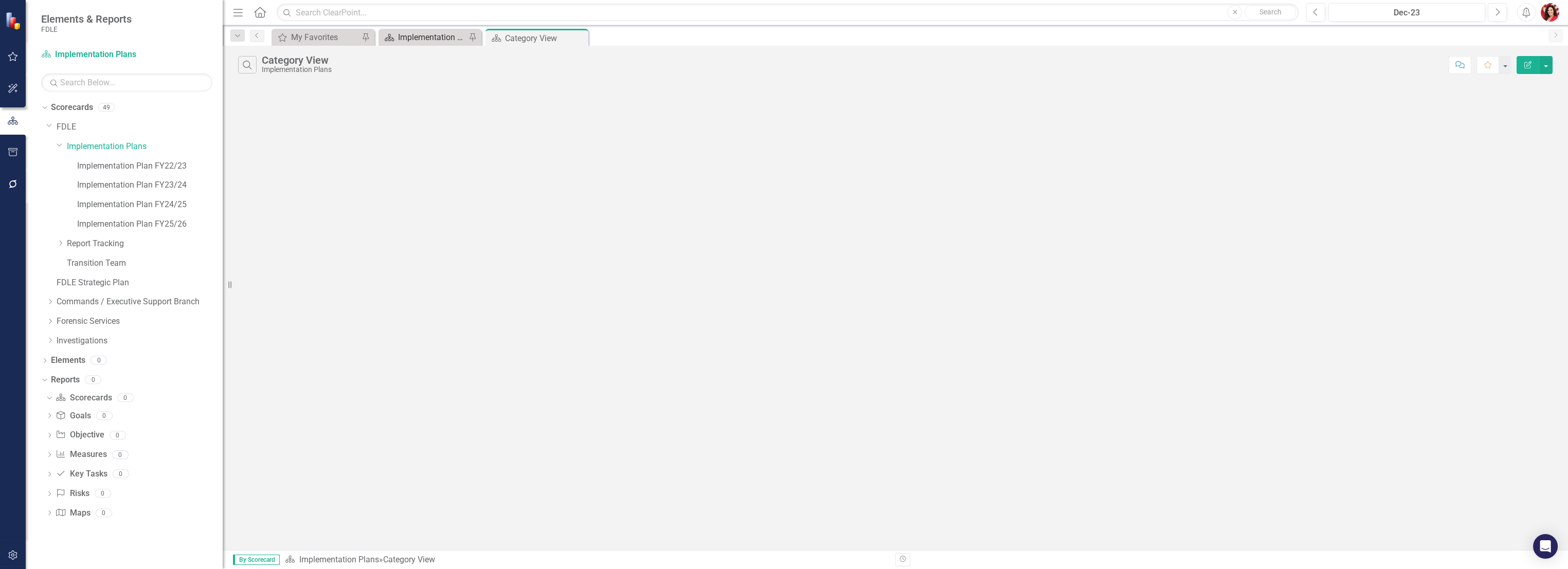
click at [439, 40] on div "Implementation Plan FY25/26" at bounding box center [432, 37] width 68 height 13
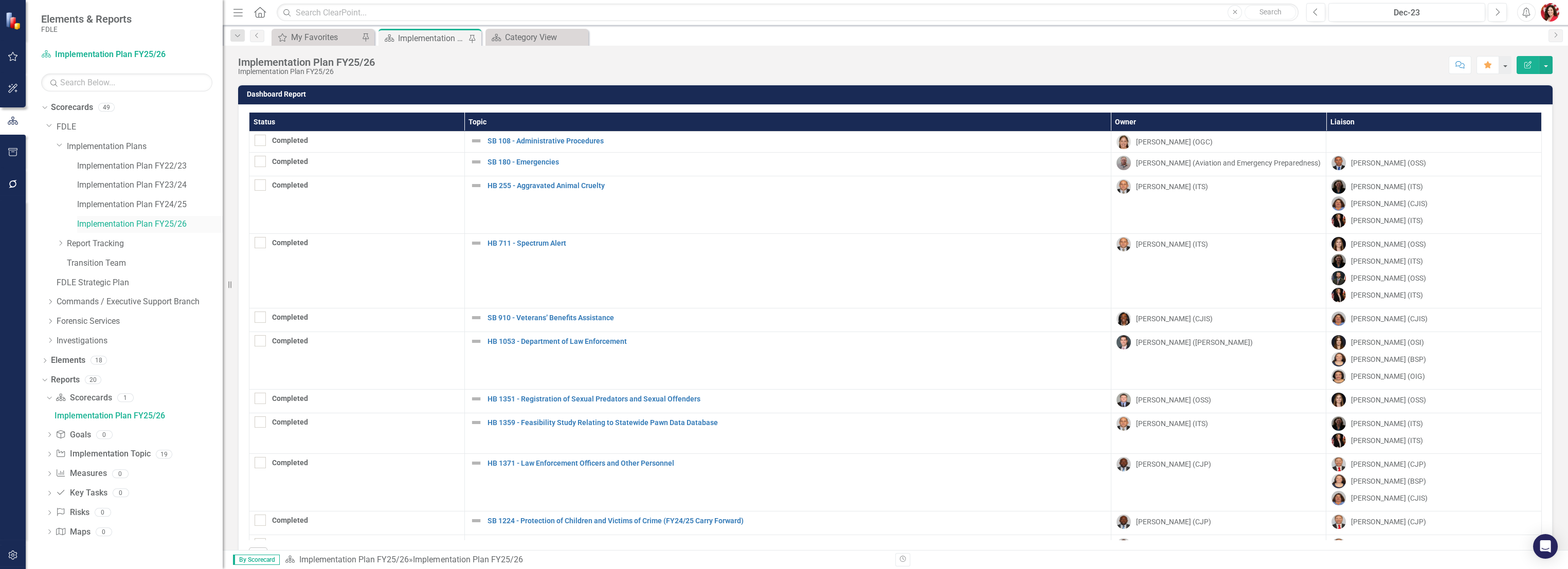
click at [136, 228] on link "Implementation Plan FY25/26" at bounding box center [150, 224] width 145 height 12
click at [128, 218] on link "Implementation Plan FY25/26" at bounding box center [150, 224] width 145 height 12
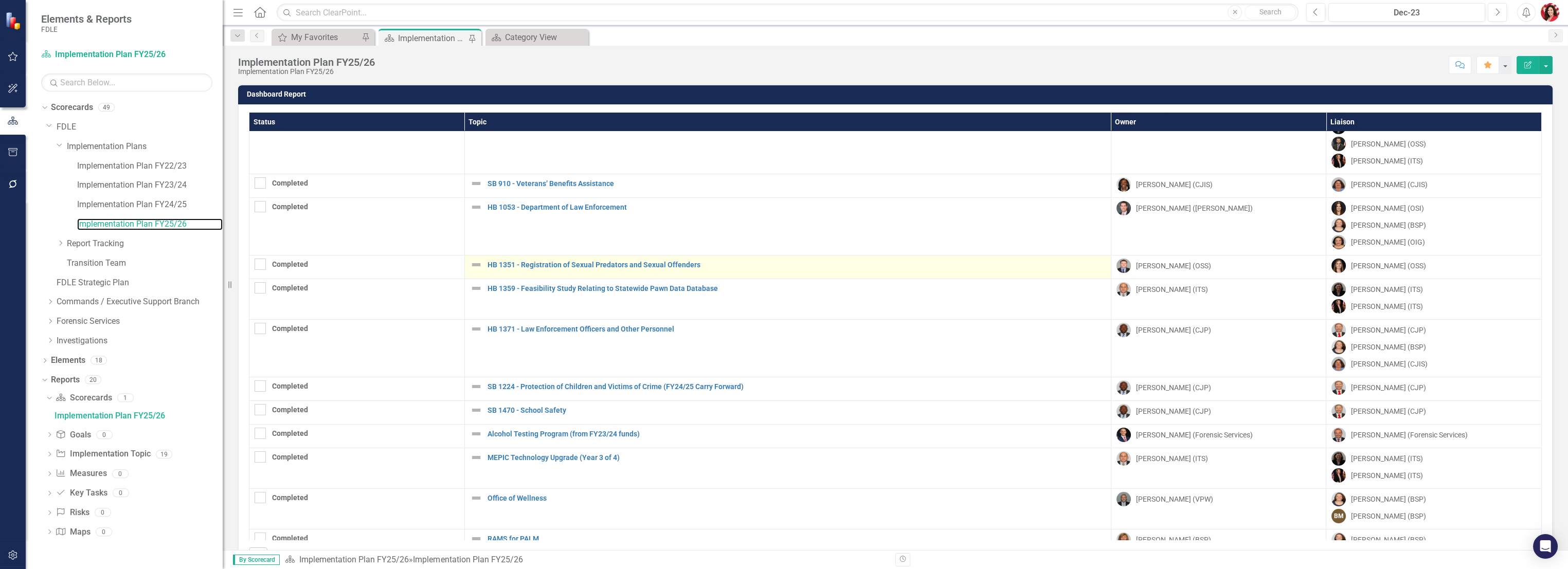
scroll to position [171, 0]
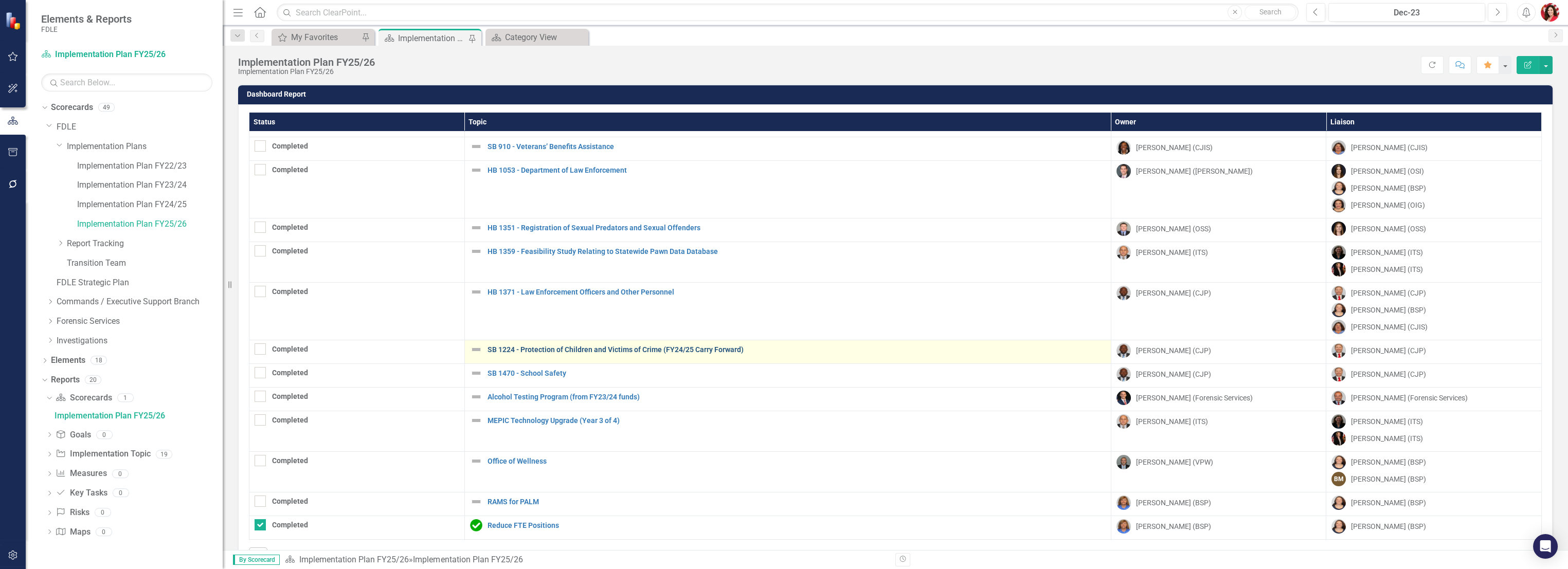
click at [533, 350] on link "SB 1224 - Protection of Children and Victims of Crime (FY24/25 Carry Forward)" at bounding box center [797, 350] width 618 height 8
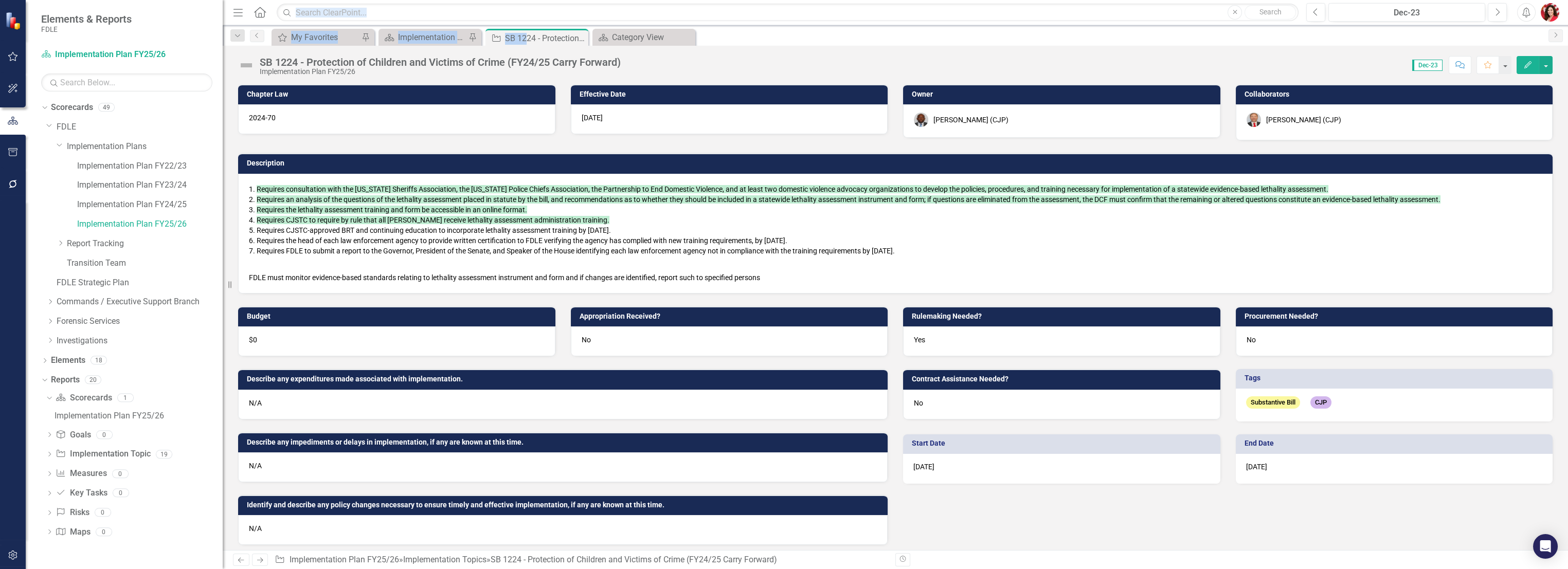
drag, startPoint x: 525, startPoint y: 37, endPoint x: 566, endPoint y: -60, distance: 105.3
click at [566, 0] on html "Elements & Reports FDLE Scorecard Implementation Plan FY25/26 Search Dropdown S…" at bounding box center [784, 284] width 1568 height 569
click at [427, 40] on div "Implementation Plan FY25/26" at bounding box center [432, 37] width 68 height 13
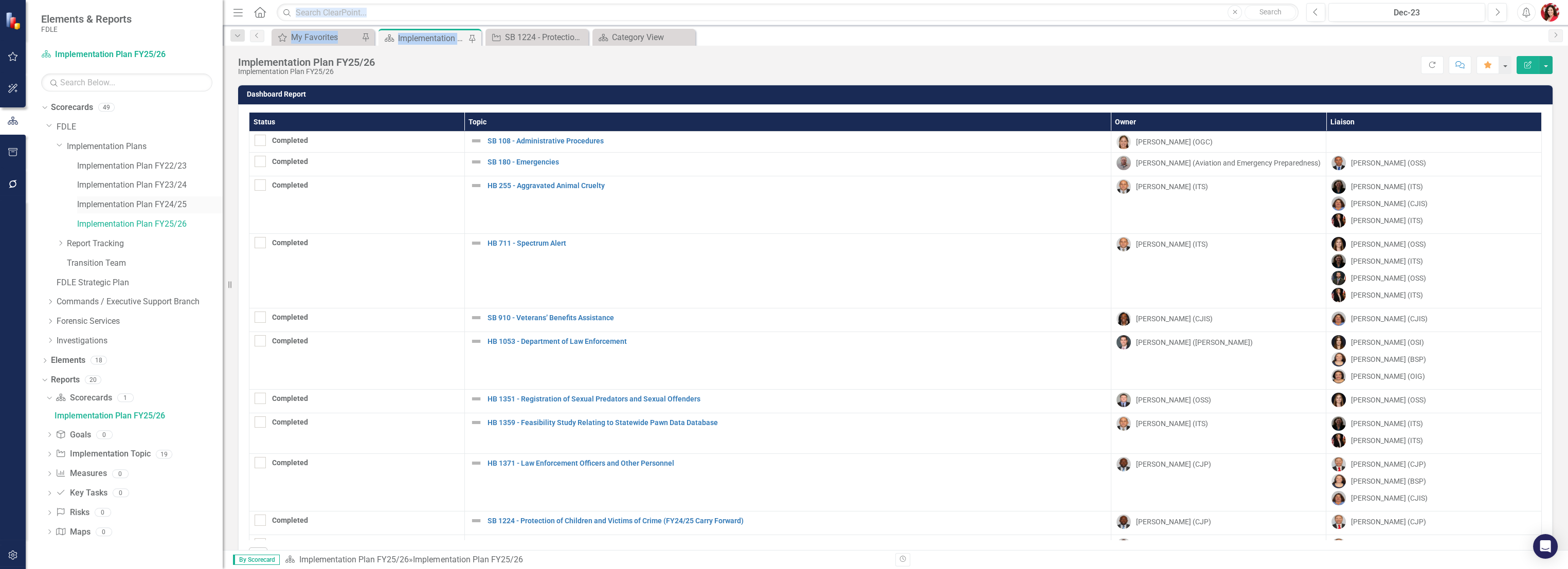
click at [167, 204] on link "Implementation Plan FY24/25" at bounding box center [150, 204] width 145 height 12
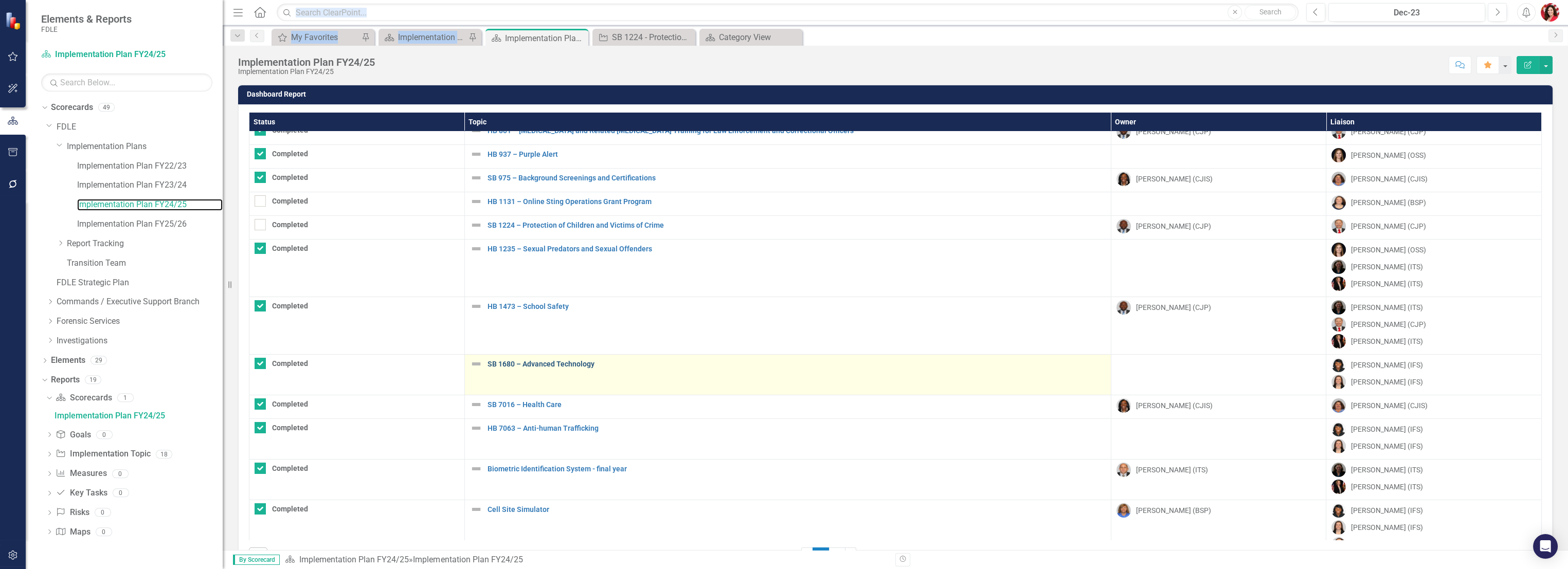
scroll to position [114, 0]
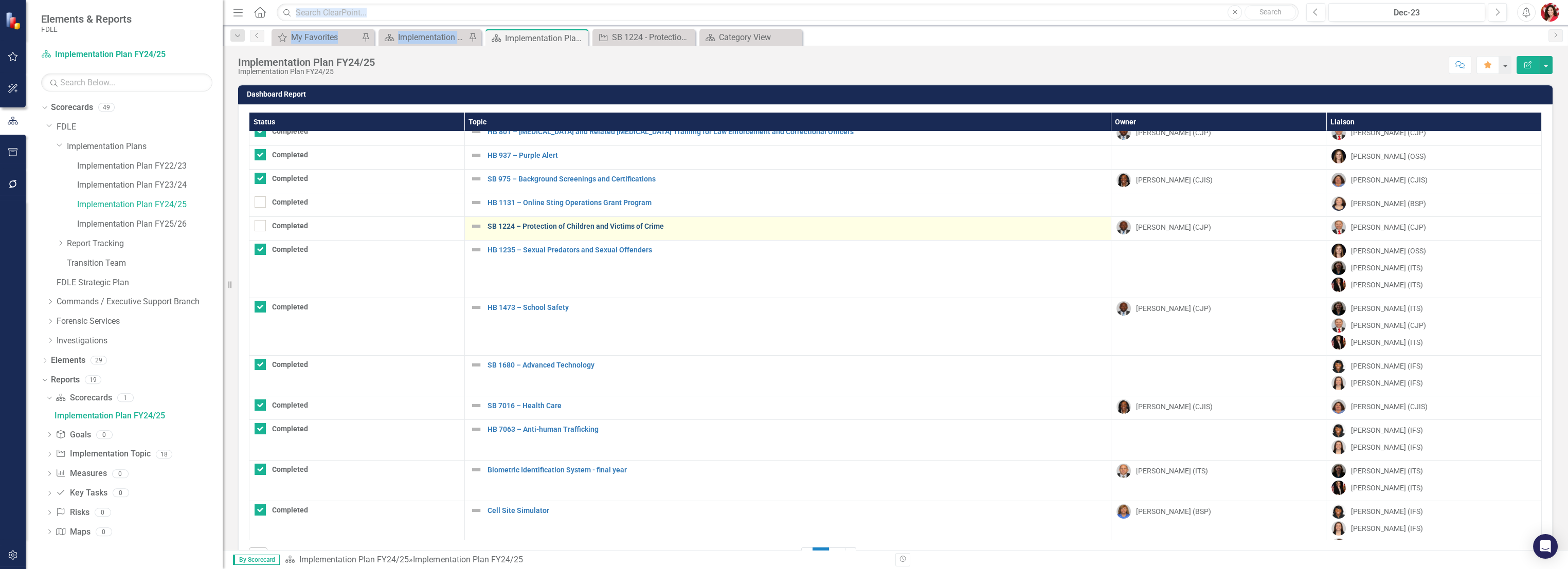
click at [520, 226] on link "SB 1224 – Protection of Children and Victims of Crime" at bounding box center [797, 226] width 618 height 8
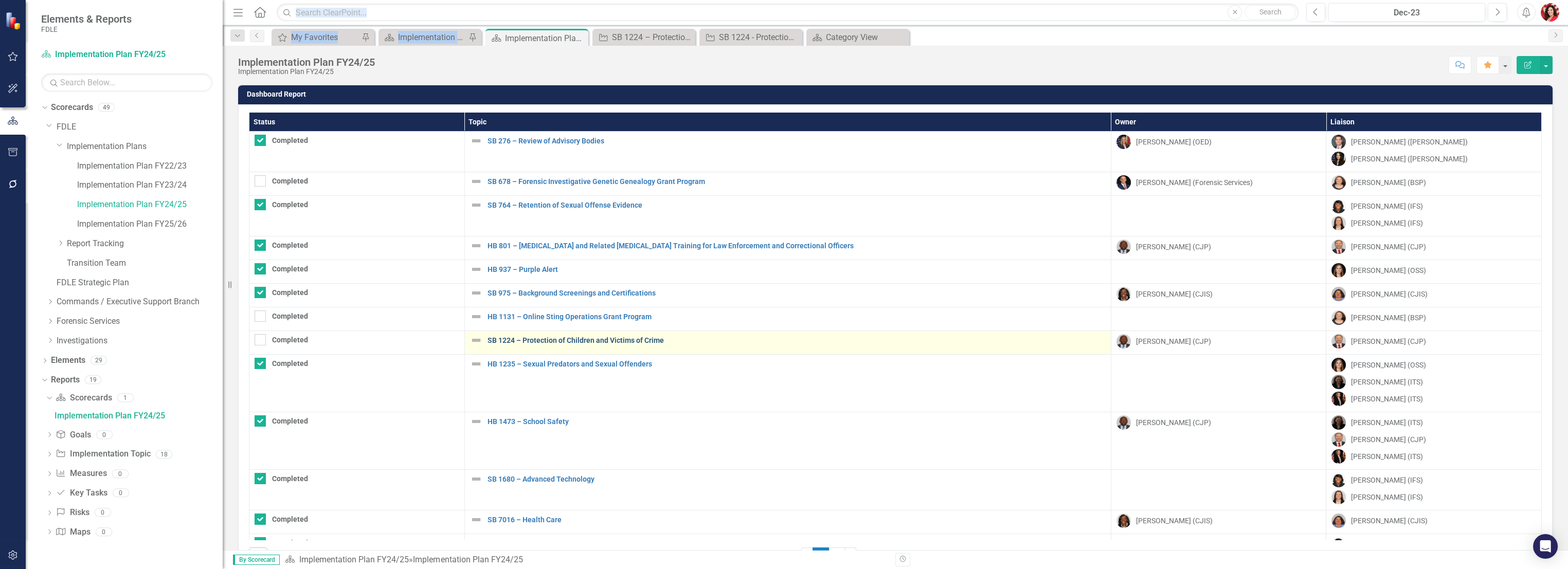
click at [527, 338] on link "SB 1224 – Protection of Children and Victims of Crime" at bounding box center [797, 340] width 618 height 8
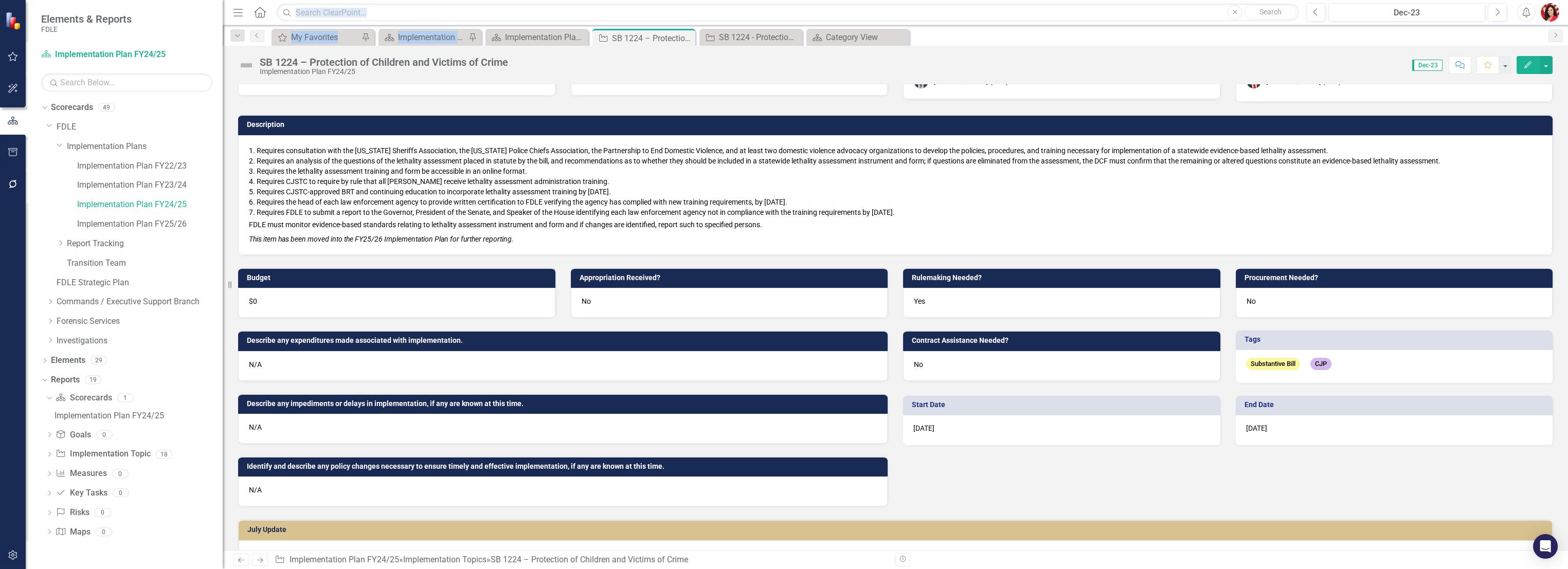
scroll to position [57, 0]
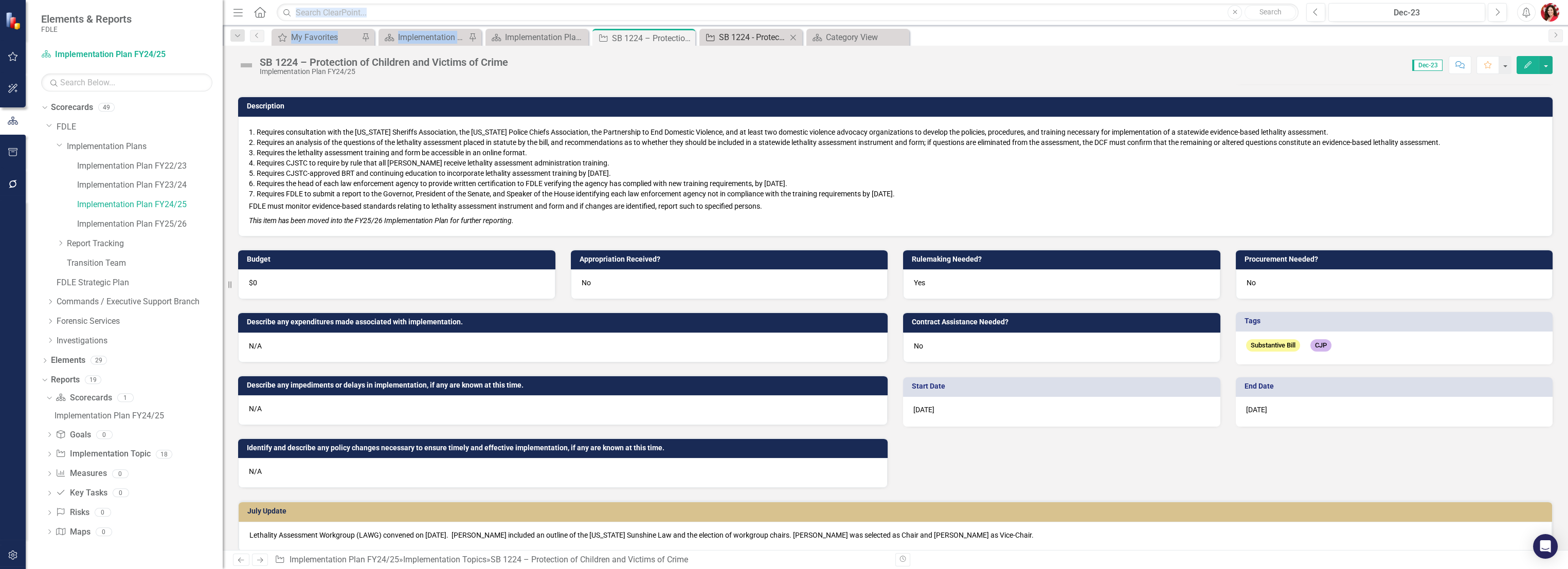
click at [748, 41] on div "SB 1224 - Protection of Children and Victims of Crime (FY24/25 Carry Forward)" at bounding box center [753, 37] width 68 height 13
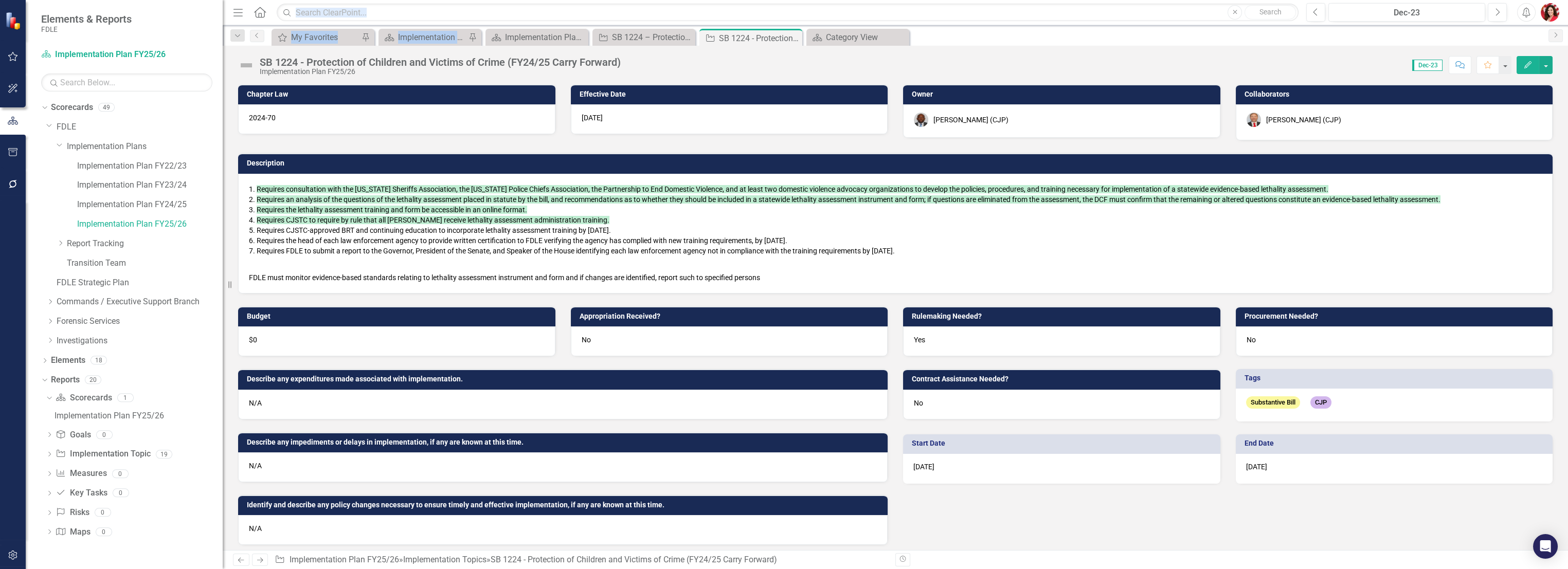
drag, startPoint x: 800, startPoint y: 274, endPoint x: 307, endPoint y: 180, distance: 501.9
click at [307, 180] on div "Requires consultation with the Florida Sheriffs Association, the Florida Police…" at bounding box center [895, 234] width 1314 height 120
click at [333, 221] on span "Requires CJSTC to require by rule that all LEOs receive lethality assessment ad…" at bounding box center [433, 220] width 353 height 9
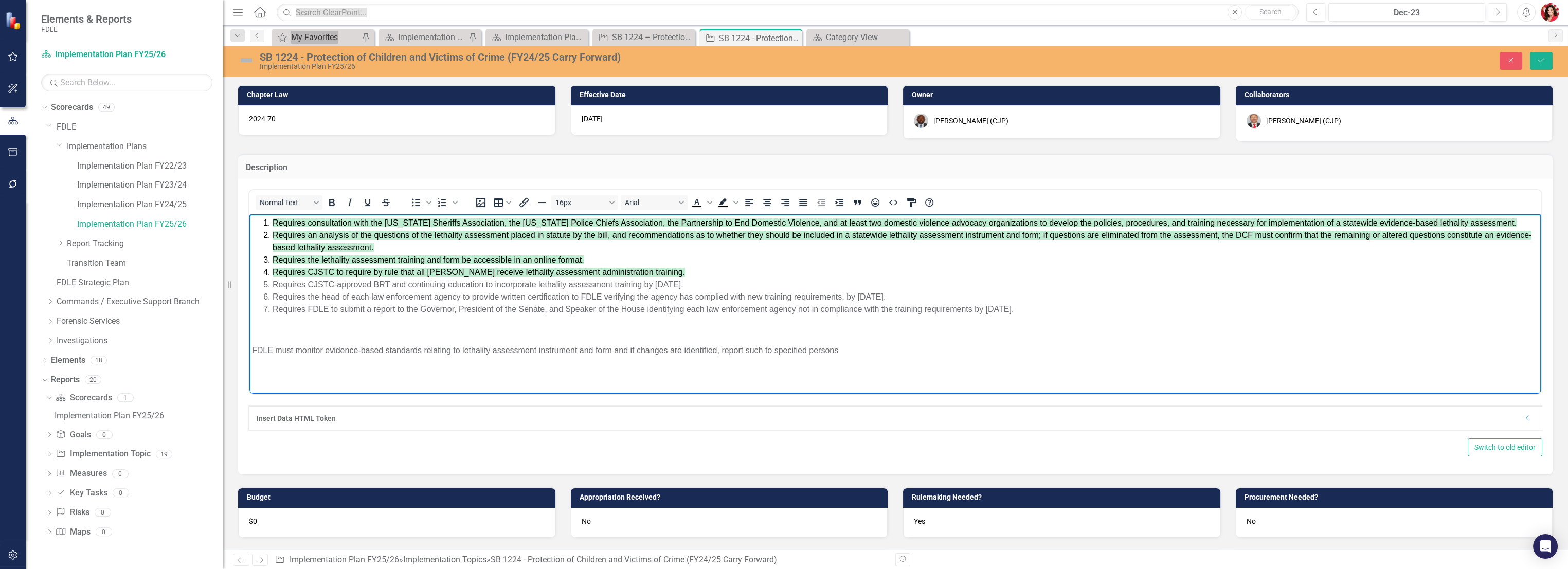
drag, startPoint x: 898, startPoint y: 369, endPoint x: 495, endPoint y: 458, distance: 412.7
click at [250, 240] on html "Requires consultation with the Florida Sheriffs Association, the Florida Police…" at bounding box center [895, 291] width 1292 height 154
drag, startPoint x: 938, startPoint y: 376, endPoint x: 907, endPoint y: 363, distance: 33.6
click at [873, 369] on html "Requires consultation with the Florida Sheriffs Association, the Florida Police…" at bounding box center [895, 291] width 1292 height 154
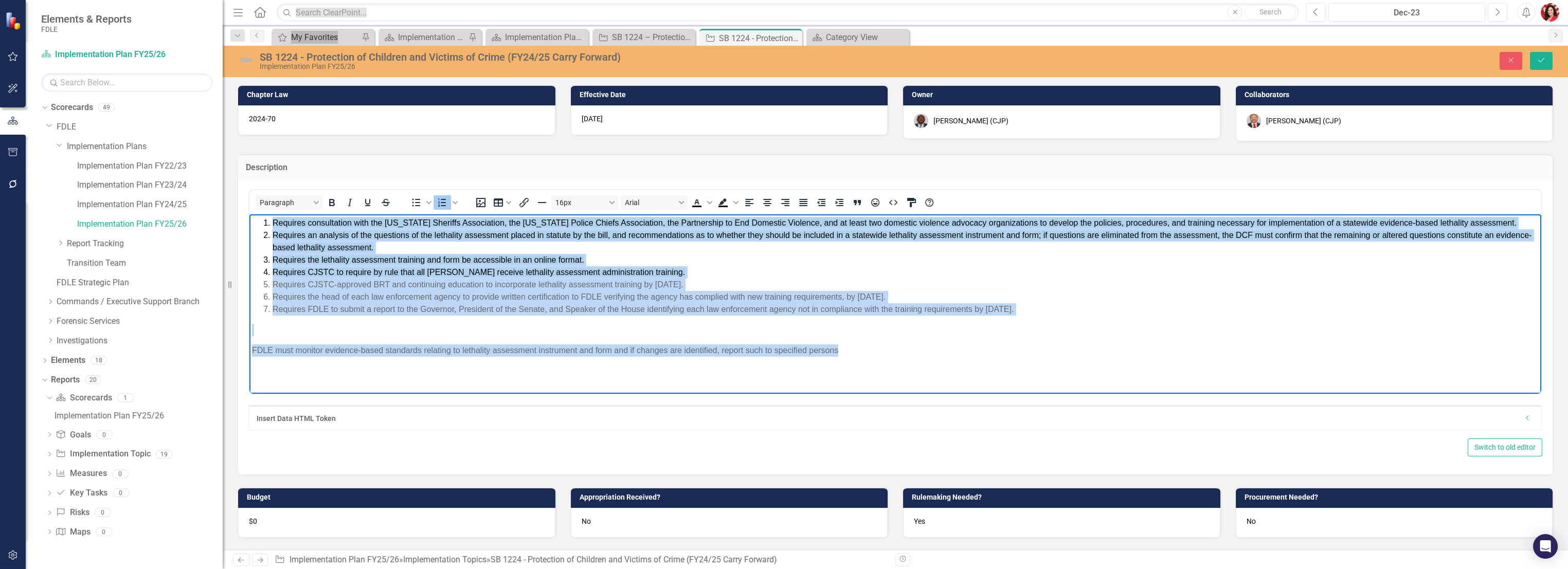
drag, startPoint x: 846, startPoint y: 351, endPoint x: 180, endPoint y: 198, distance: 683.3
click at [250, 214] on html "Requires consultation with the Florida Sheriffs Association, the Florida Police…" at bounding box center [895, 291] width 1292 height 154
copy body "Requires consultation with the Florida Sheriffs Association, the Florida Police…"
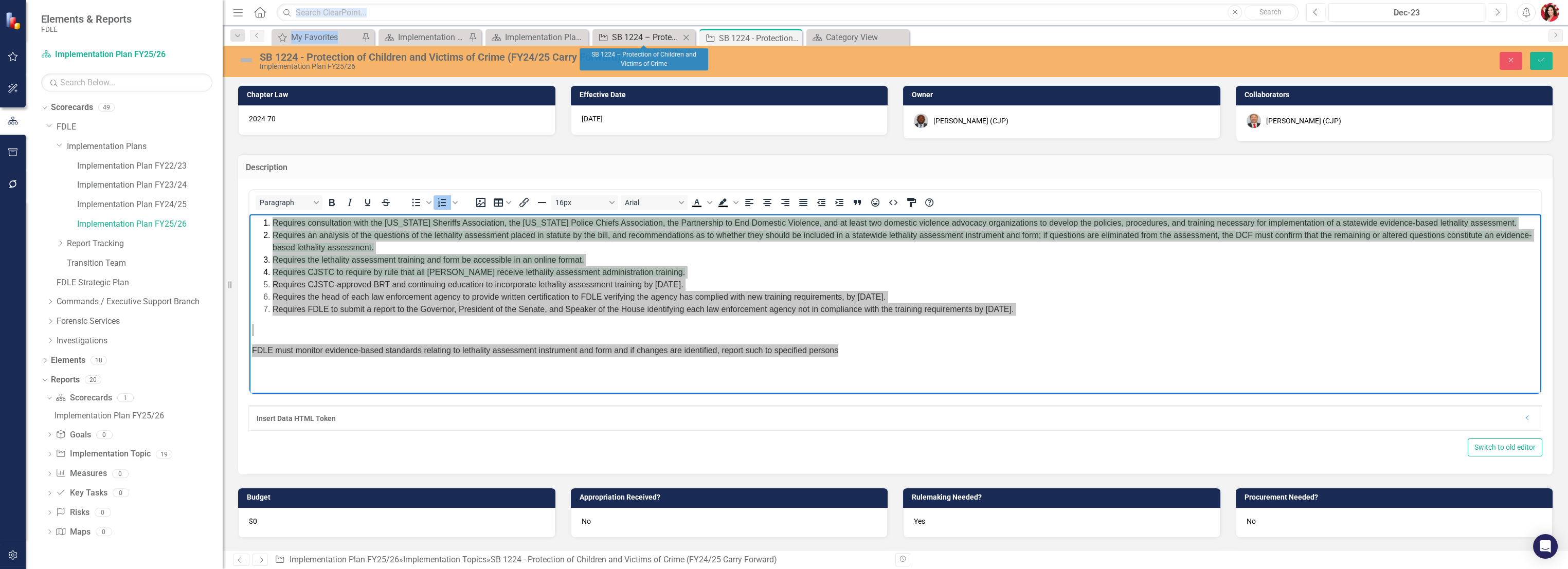
click at [621, 38] on div "SB 1224 – Protection of Children and Victims of Crime" at bounding box center [646, 37] width 68 height 13
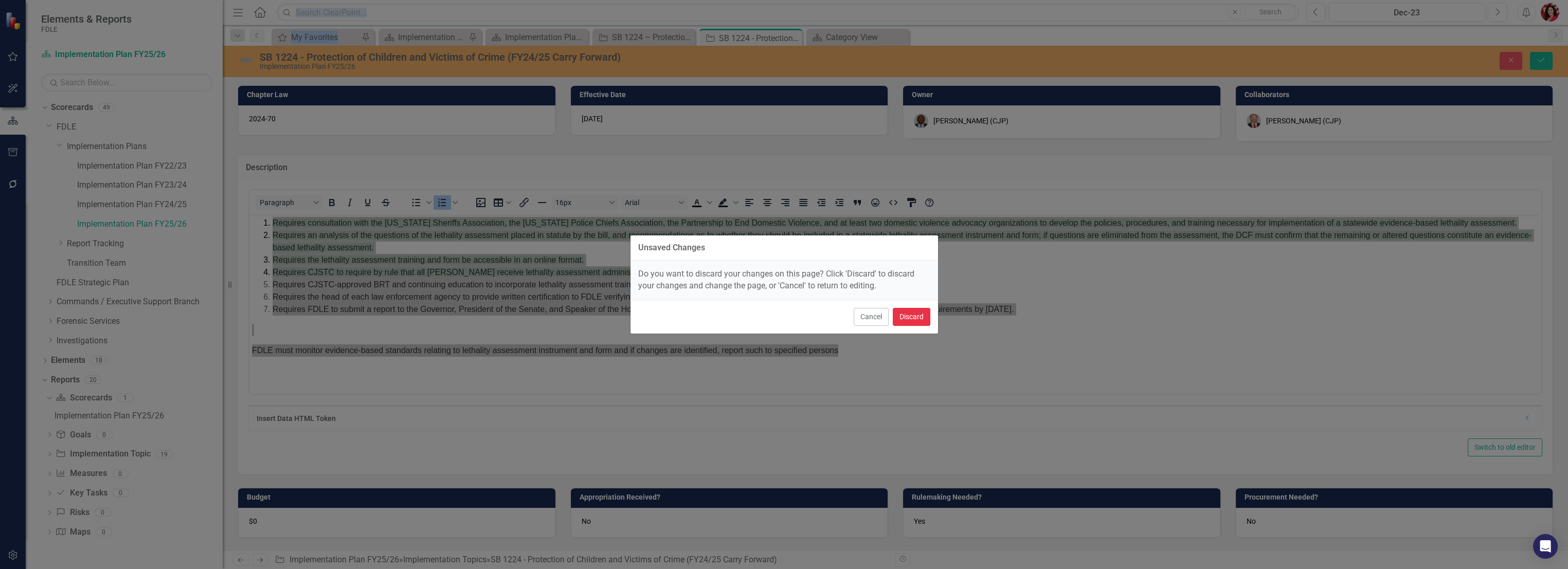
click at [873, 316] on button "Discard" at bounding box center [912, 317] width 38 height 18
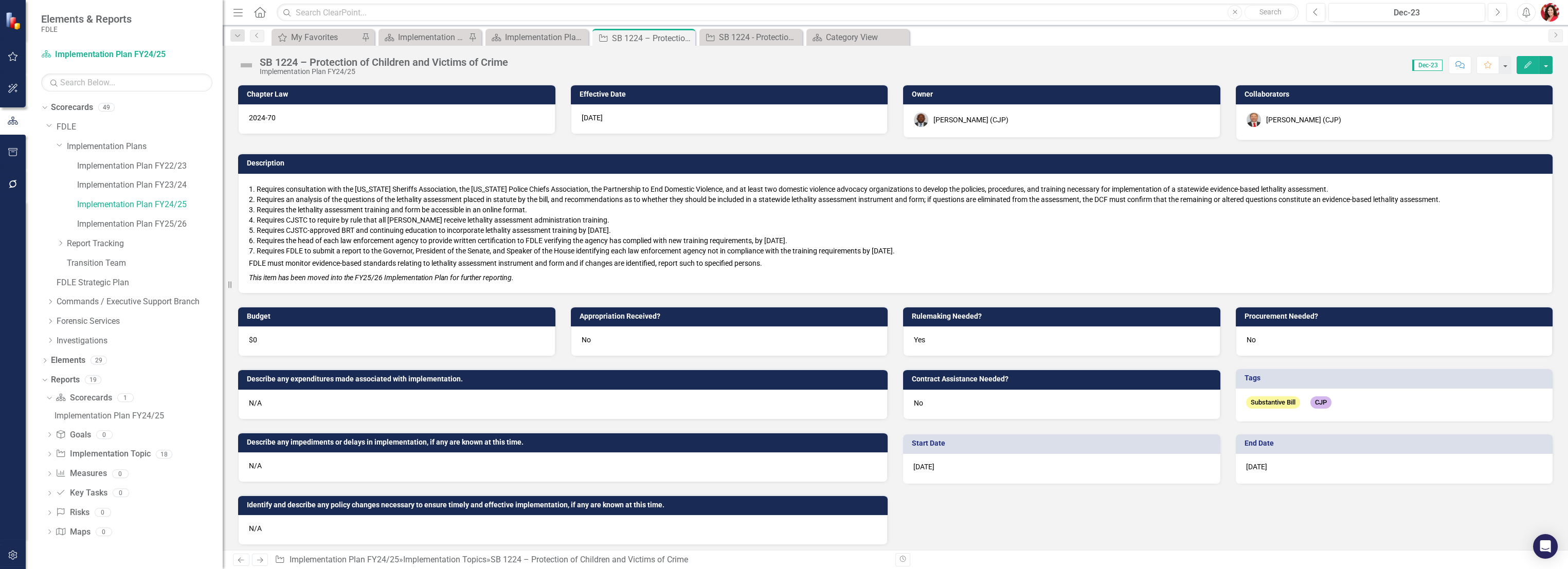
click at [709, 271] on p "This item has been moved into the FY25/26 Implementation Plan for further repor…" at bounding box center [895, 276] width 1293 height 12
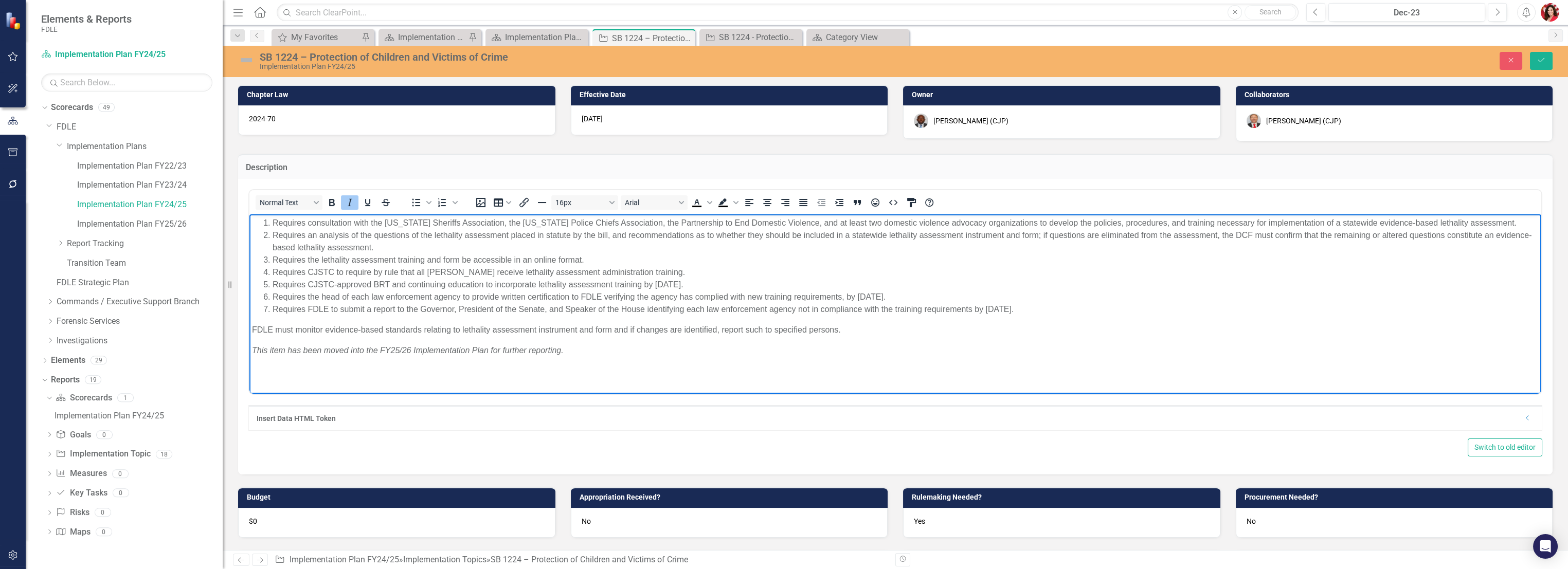
drag, startPoint x: 895, startPoint y: 382, endPoint x: 448, endPoint y: 430, distance: 449.6
click at [250, 214] on html "Requires consultation with the Florida Sheriffs Association, the Florida Police…" at bounding box center [895, 291] width 1292 height 154
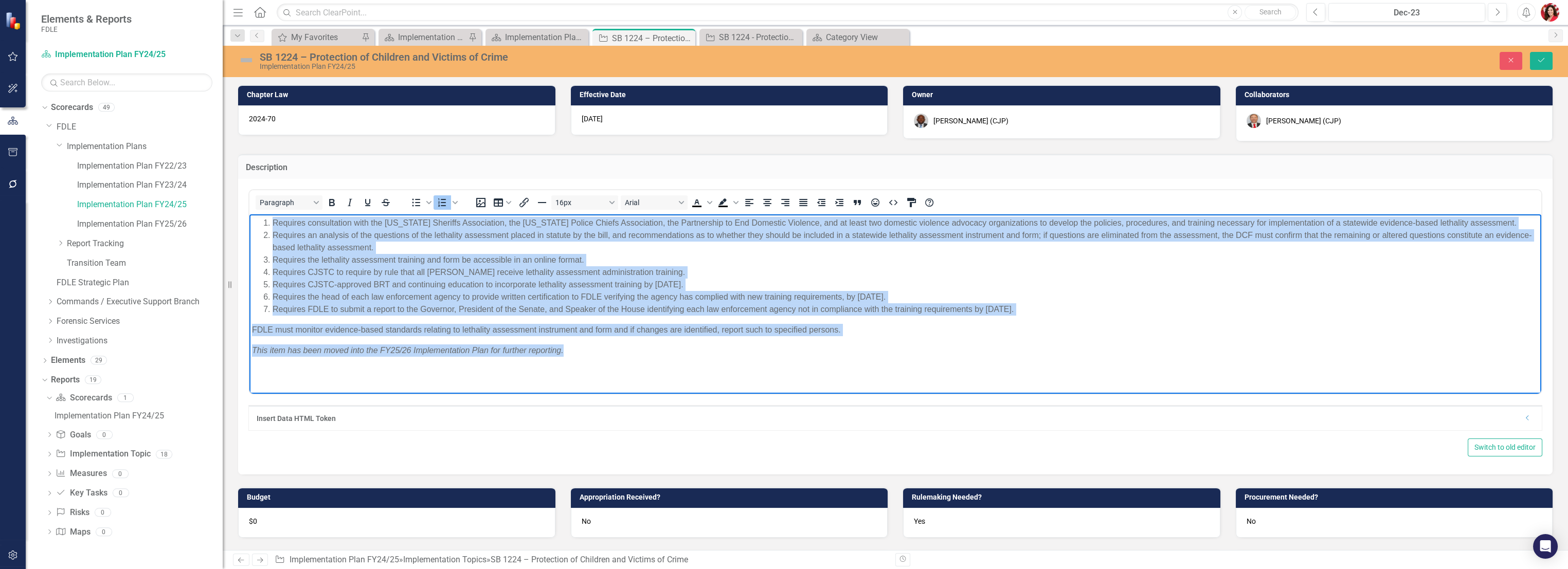
drag, startPoint x: 271, startPoint y: 203, endPoint x: 114, endPoint y: 159, distance: 163.0
click at [250, 214] on html "Requires consultation with the Florida Sheriffs Association, the Florida Police…" at bounding box center [895, 291] width 1292 height 154
paste body "Rich Text Area. Press ALT-0 for help."
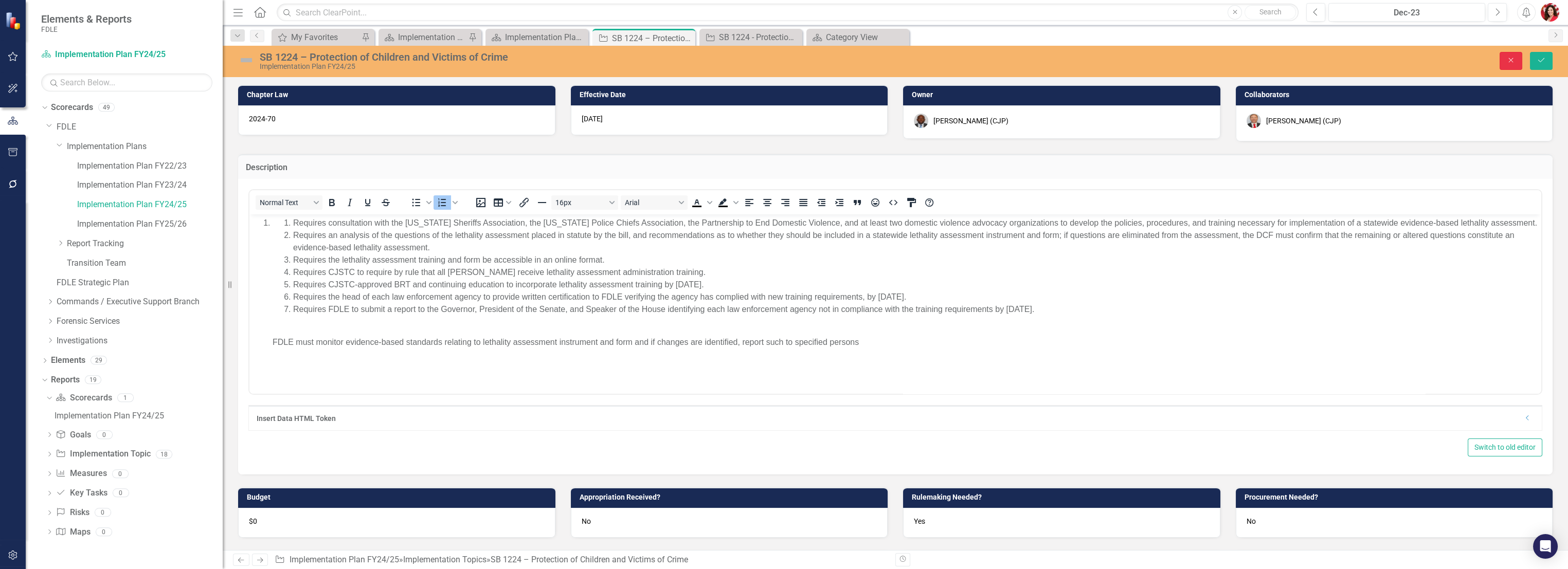
click at [873, 60] on button "Close" at bounding box center [1511, 61] width 23 height 18
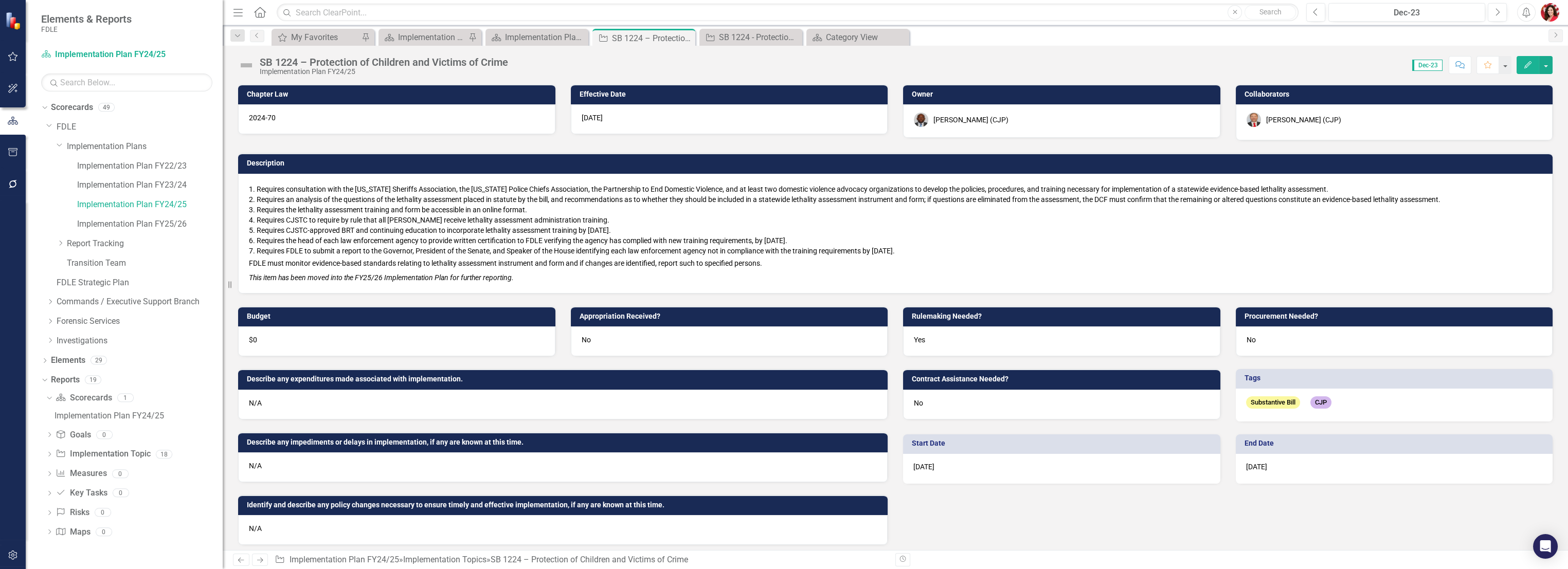
click at [483, 239] on li "Requires the head of each law enforcement agency to provide written certificati…" at bounding box center [899, 240] width 1285 height 10
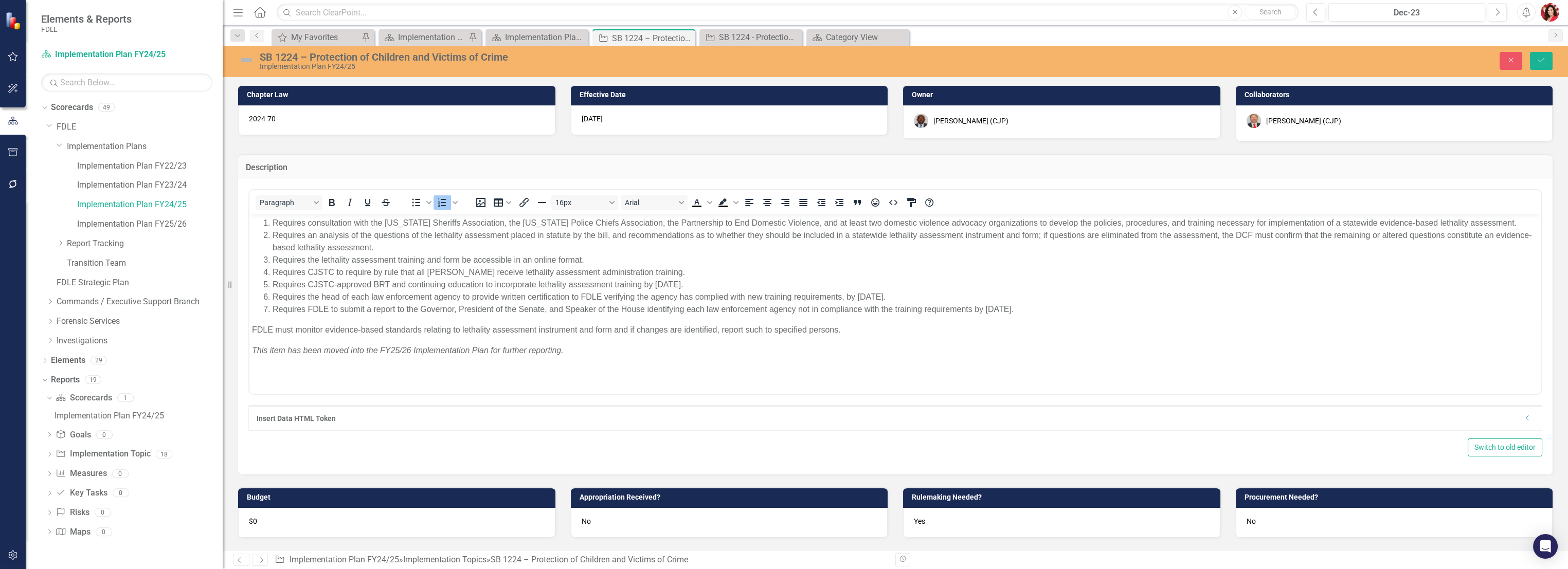
click at [873, 291] on li "Requires the head of each law enforcement agency to provide written certificati…" at bounding box center [906, 297] width 1266 height 12
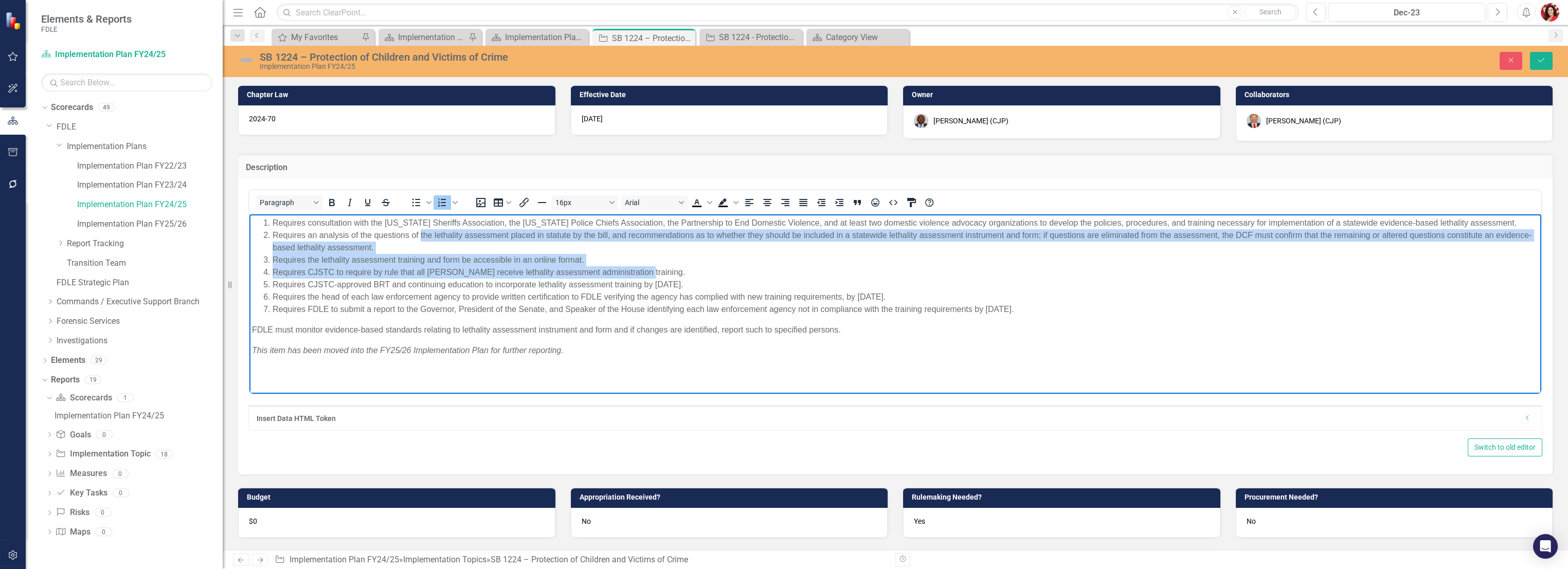
drag, startPoint x: 662, startPoint y: 270, endPoint x: 419, endPoint y: 229, distance: 246.4
click at [419, 229] on ol "Requires consultation with the Florida Sheriffs Association, the Florida Police…" at bounding box center [895, 267] width 1287 height 99
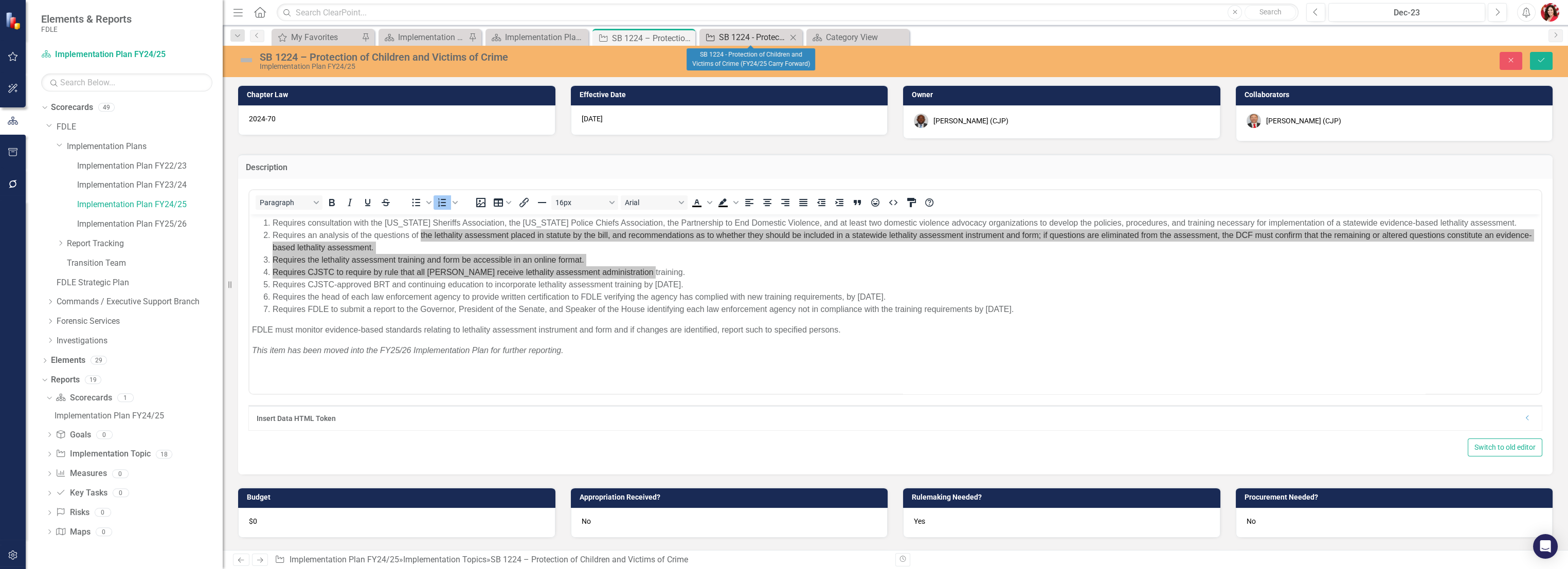
click at [744, 33] on div "SB 1224 - Protection of Children and Victims of Crime (FY24/25 Carry Forward)" at bounding box center [753, 37] width 68 height 13
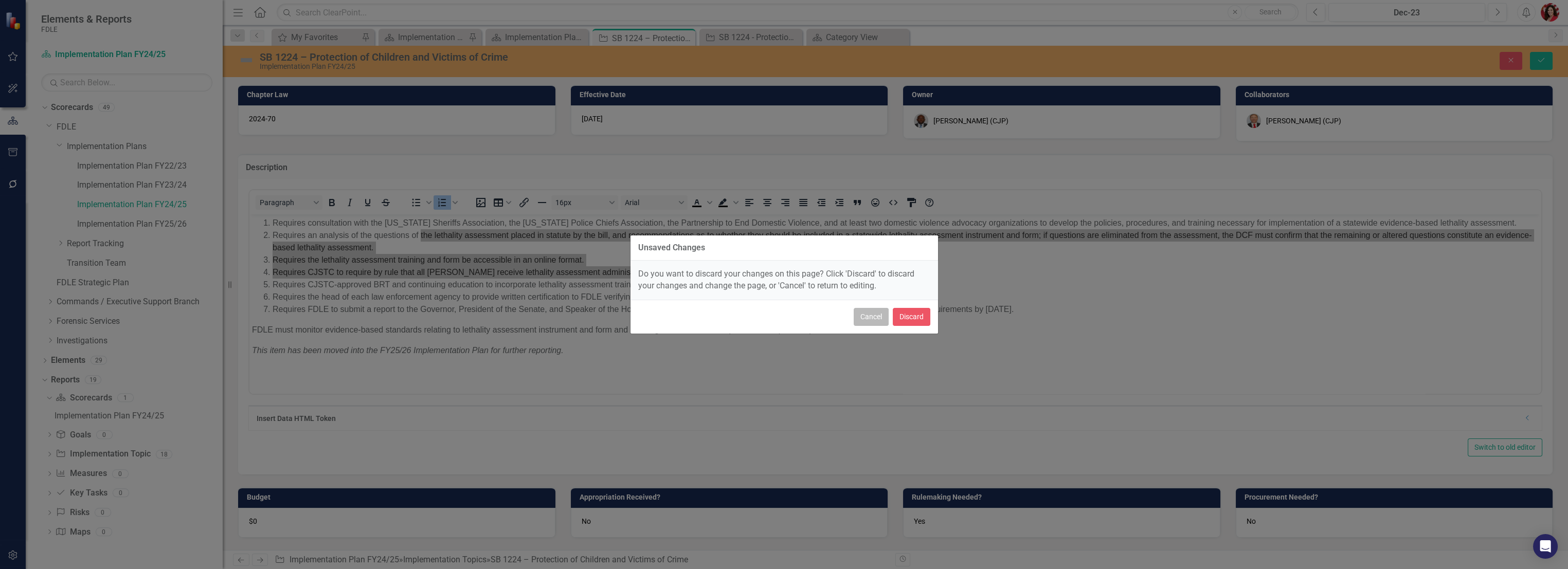
click at [873, 315] on button "Cancel" at bounding box center [870, 317] width 35 height 18
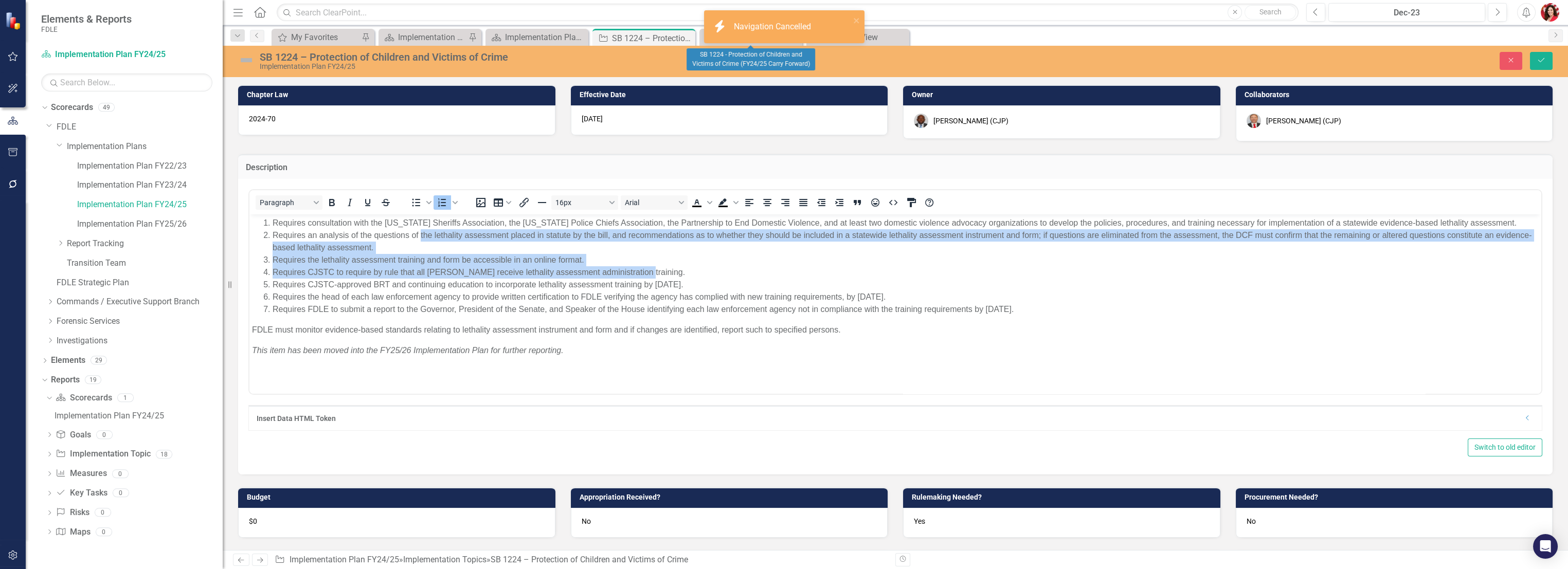
click at [575, 266] on li "Requires the lethality assessment training and form be accessible in an online …" at bounding box center [906, 260] width 1266 height 12
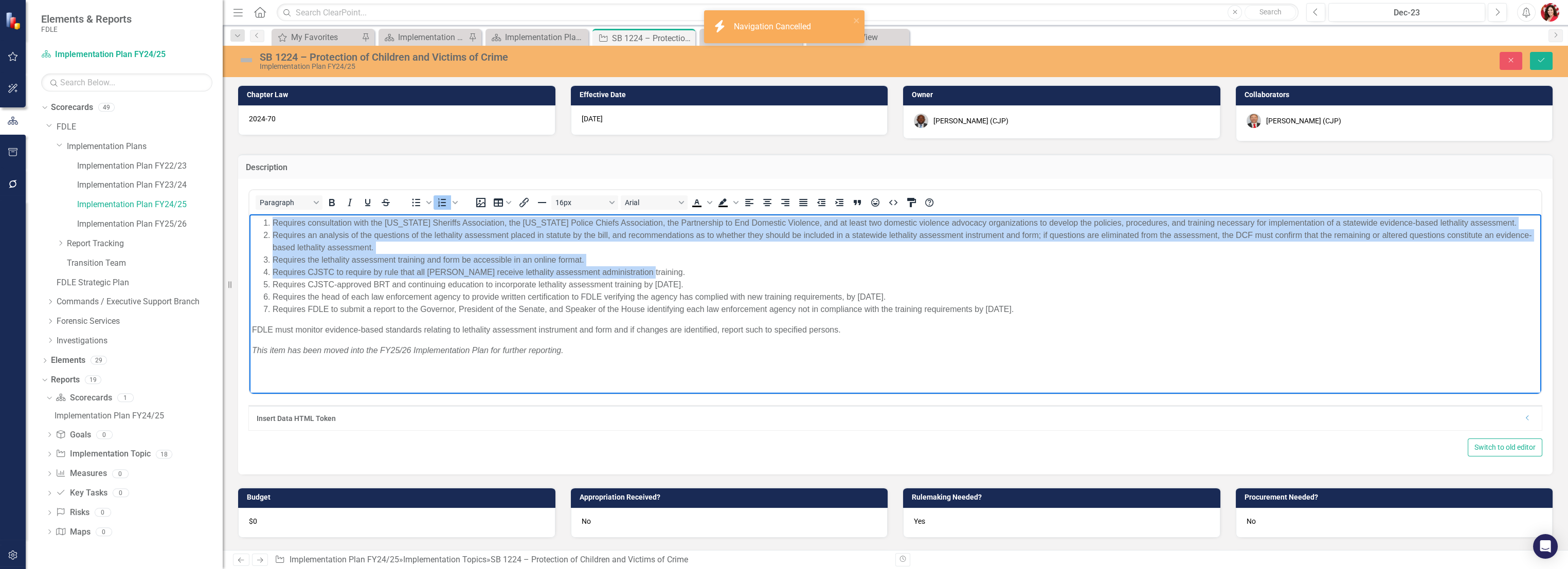
drag, startPoint x: 645, startPoint y: 271, endPoint x: 200, endPoint y: 218, distance: 448.1
click at [250, 218] on html "Requires consultation with the Florida Sheriffs Association, the Florida Police…" at bounding box center [895, 291] width 1292 height 154
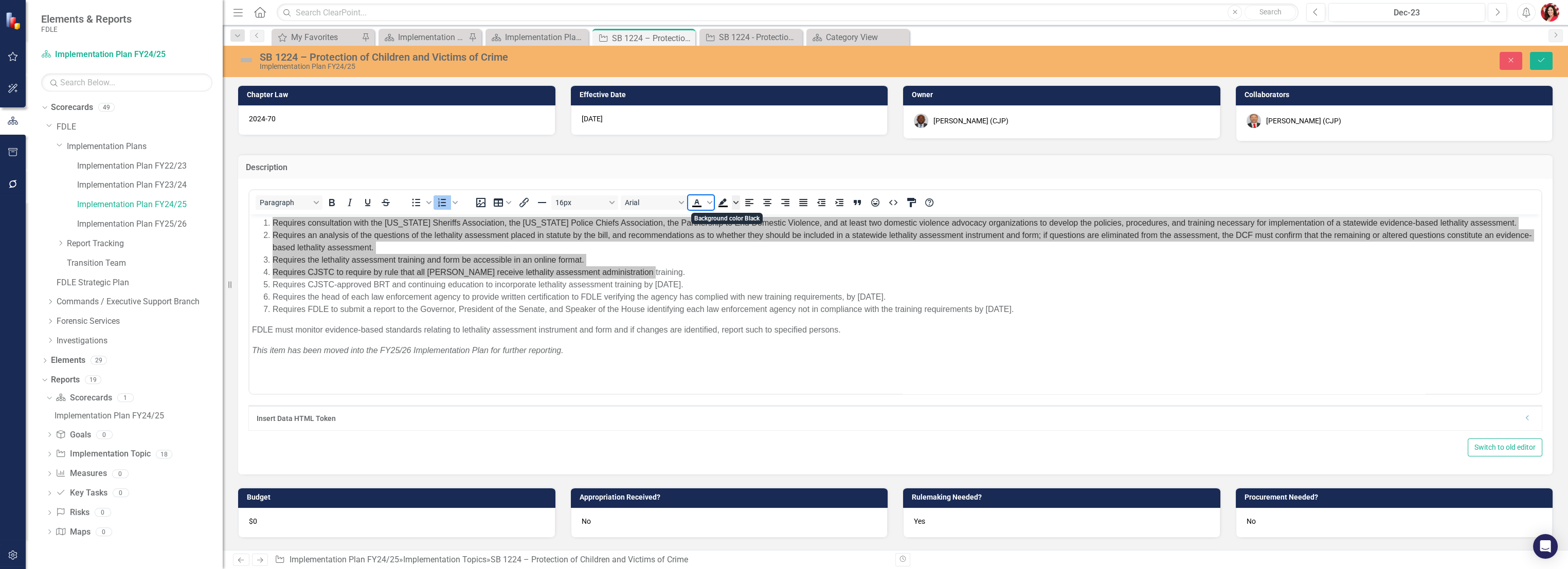
drag, startPoint x: 707, startPoint y: 204, endPoint x: 732, endPoint y: 204, distance: 25.0
click at [732, 204] on div "16px Arial To open the popup, press Shift+Enter To open the popup, press Shift+…" at bounding box center [705, 202] width 478 height 20
click at [732, 204] on span "Background color Black" at bounding box center [736, 203] width 9 height 15
click at [718, 219] on div "Light Green" at bounding box center [723, 218] width 12 height 12
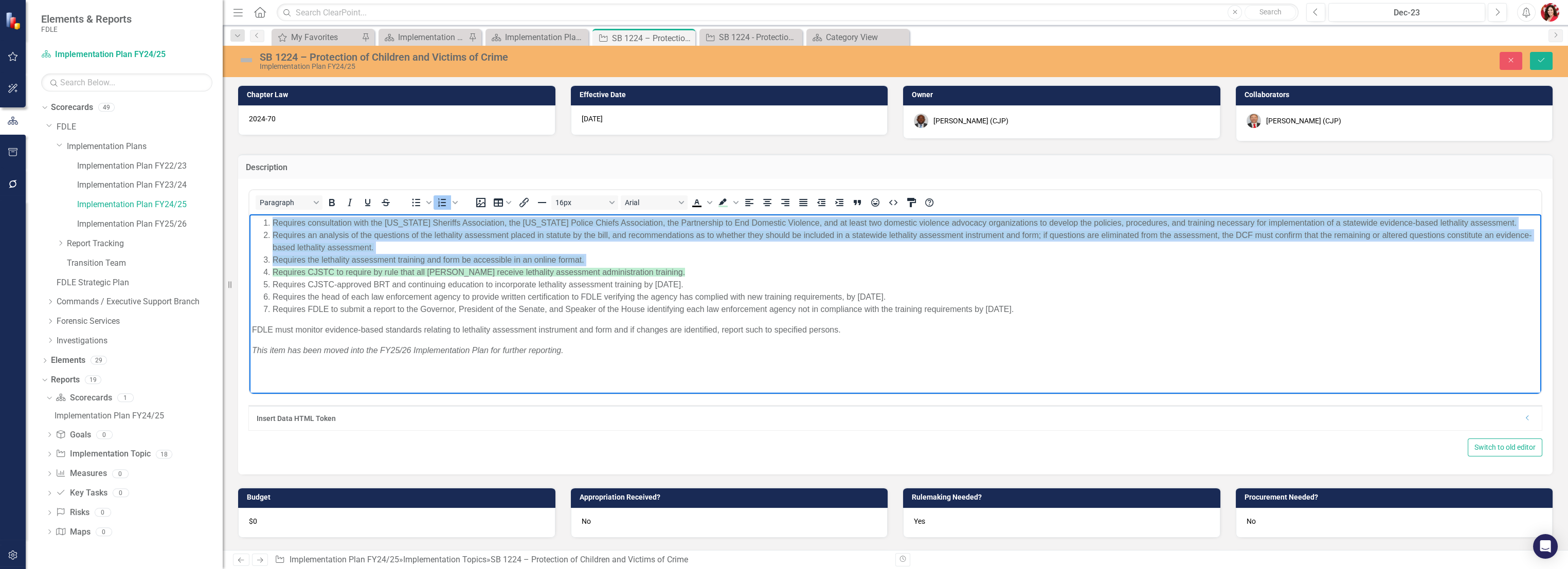
click at [699, 284] on li "Requires CJSTC-approved BRT and continuing education to incorporate lethality a…" at bounding box center [906, 285] width 1266 height 12
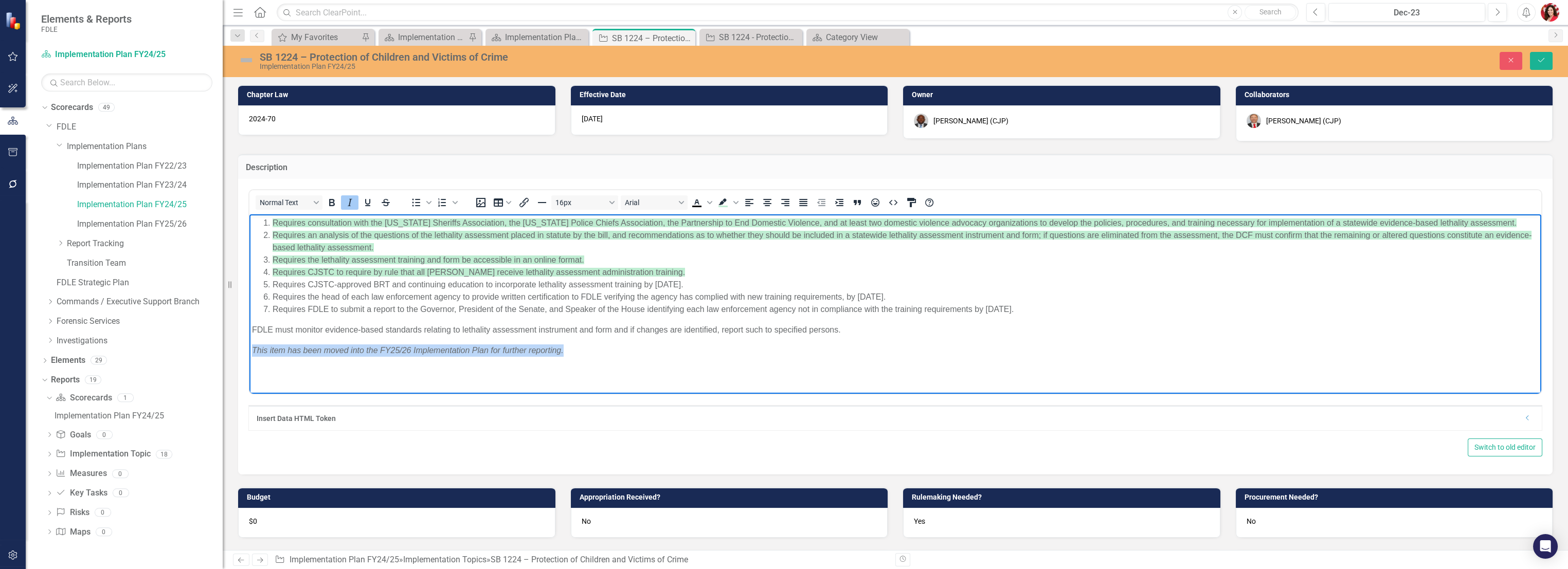
drag, startPoint x: 626, startPoint y: 357, endPoint x: 139, endPoint y: 337, distance: 487.4
click at [250, 337] on html "Requires consultation with the Florida Sheriffs Association, the Florida Police…" at bounding box center [895, 291] width 1292 height 154
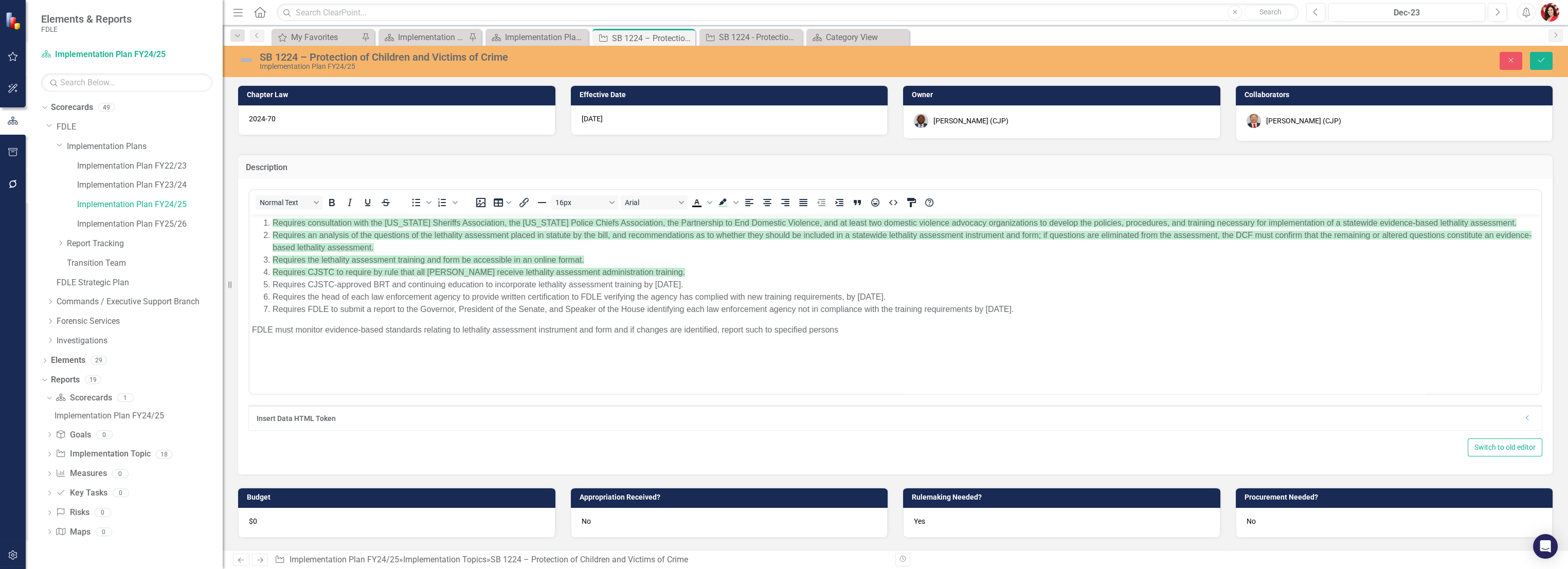
drag, startPoint x: 1543, startPoint y: 55, endPoint x: 1537, endPoint y: 158, distance: 103.2
click at [873, 158] on div "SB 1224 – Protection of Children and Victims of Crime Implementation Plan FY24/…" at bounding box center [895, 298] width 1345 height 504
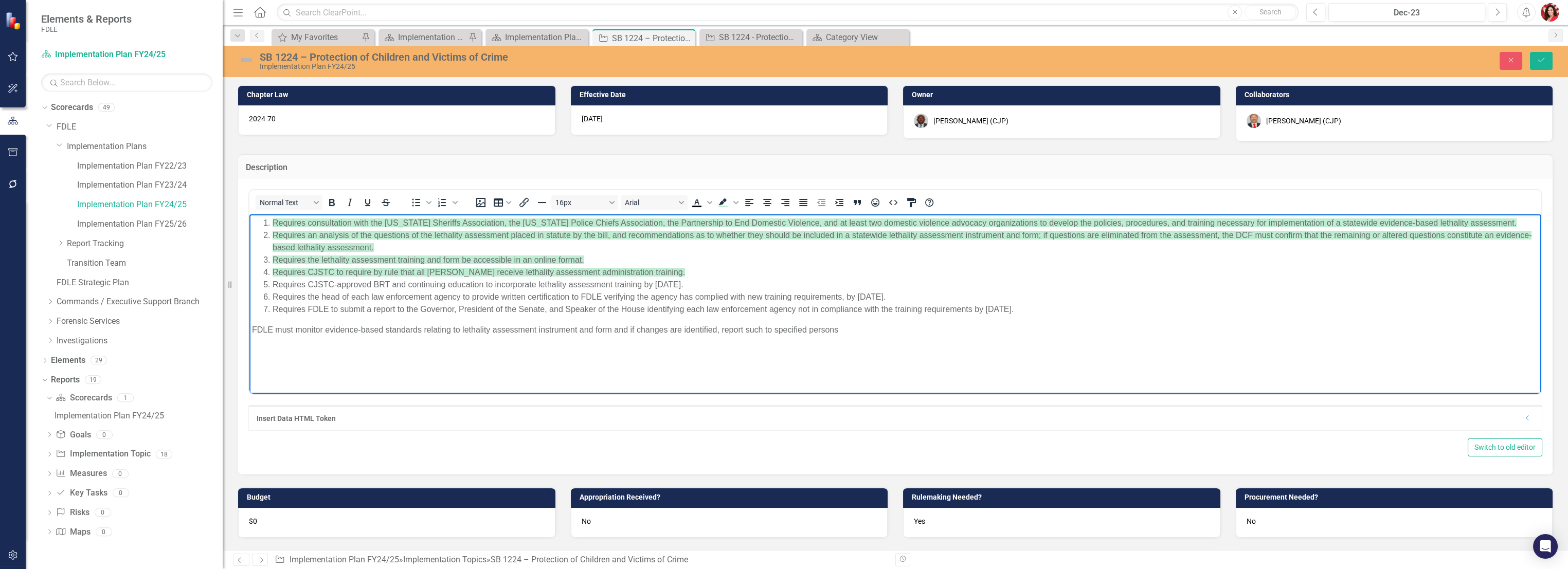
click at [873, 333] on p "FDLE must monitor evidence-based standards relating to lethality assessment ins…" at bounding box center [895, 330] width 1287 height 12
click at [873, 63] on icon "Save" at bounding box center [1541, 60] width 9 height 7
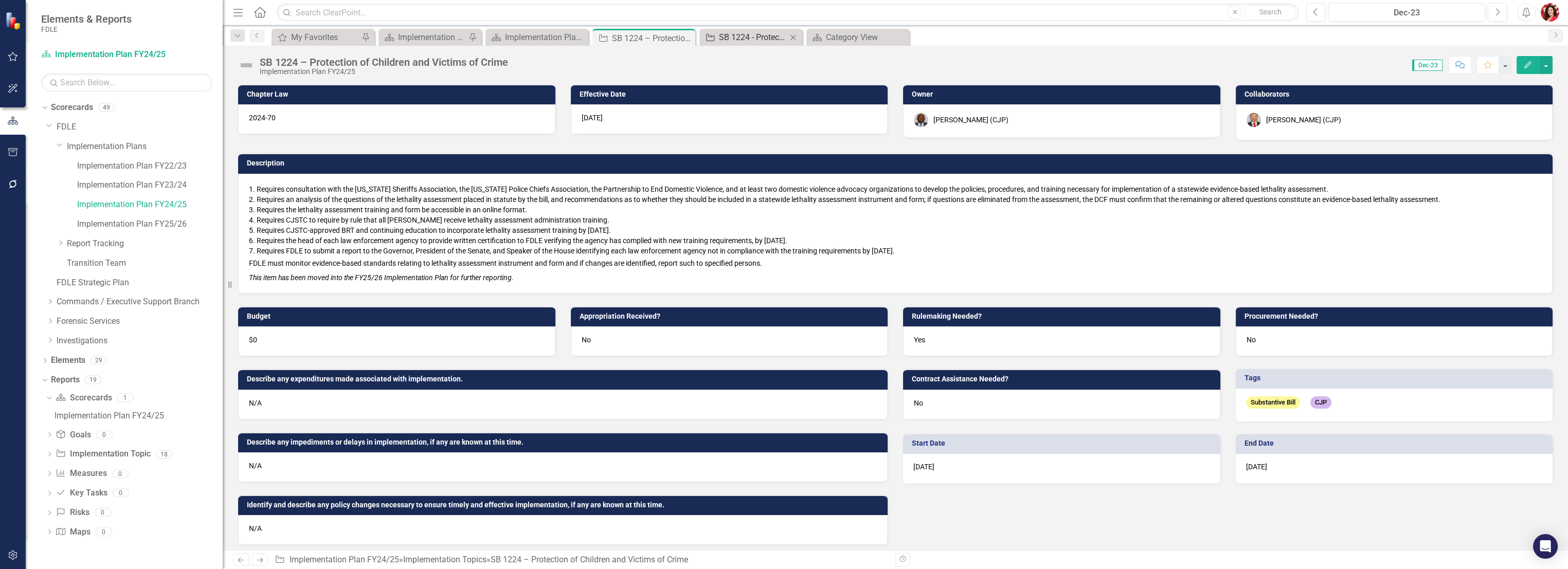
click at [747, 34] on div "SB 1224 - Protection of Children and Victims of Crime (FY24/25 Carry Forward)" at bounding box center [753, 37] width 68 height 13
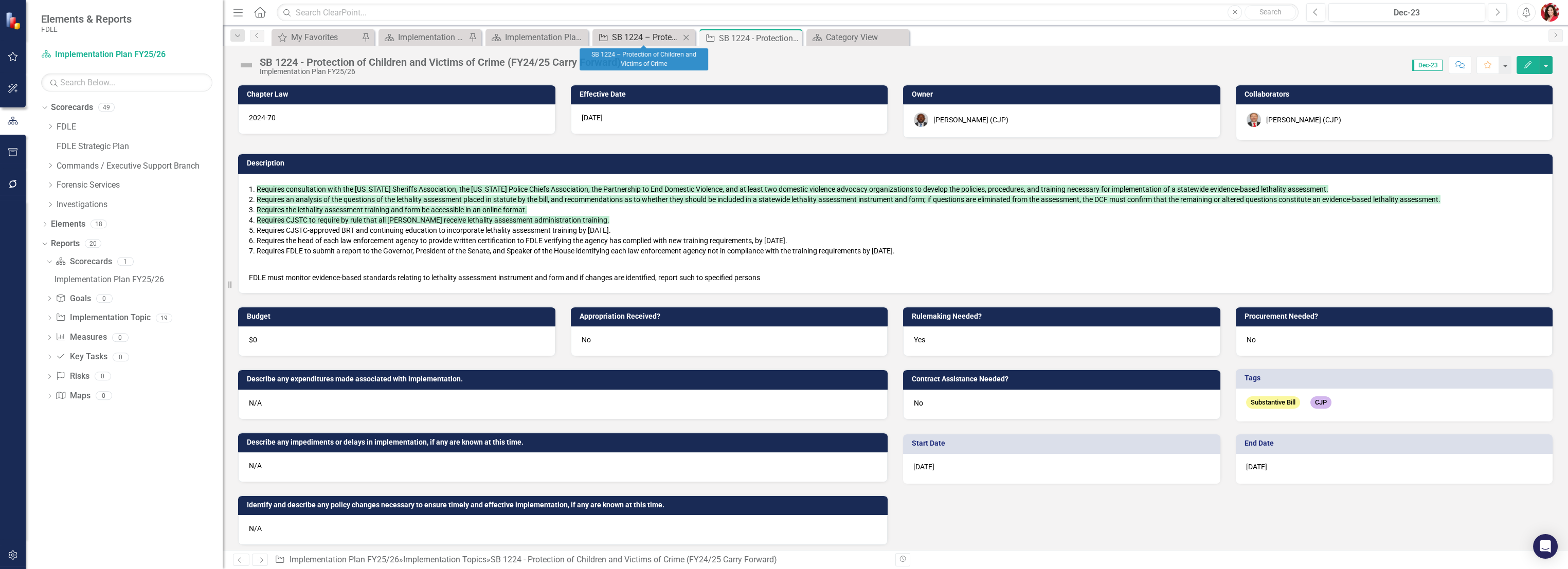
click at [633, 40] on div "SB 1224 – Protection of Children and Victims of Crime" at bounding box center [646, 37] width 68 height 13
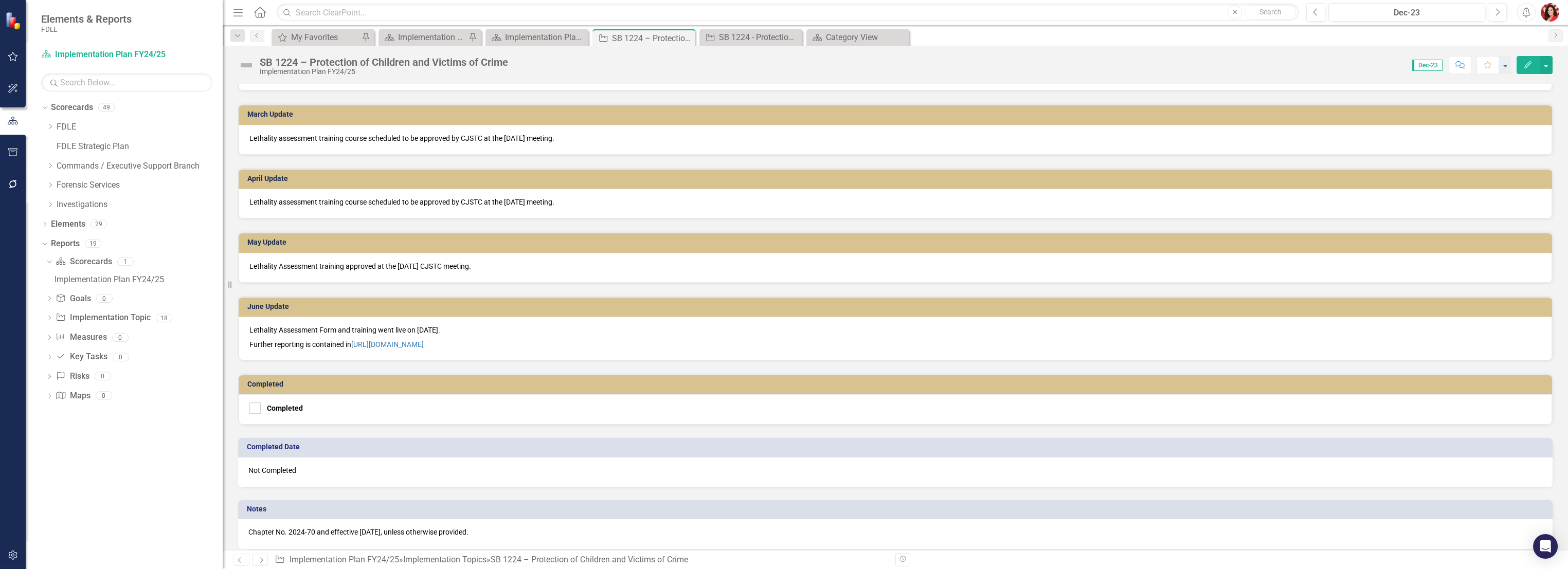
scroll to position [1028, 0]
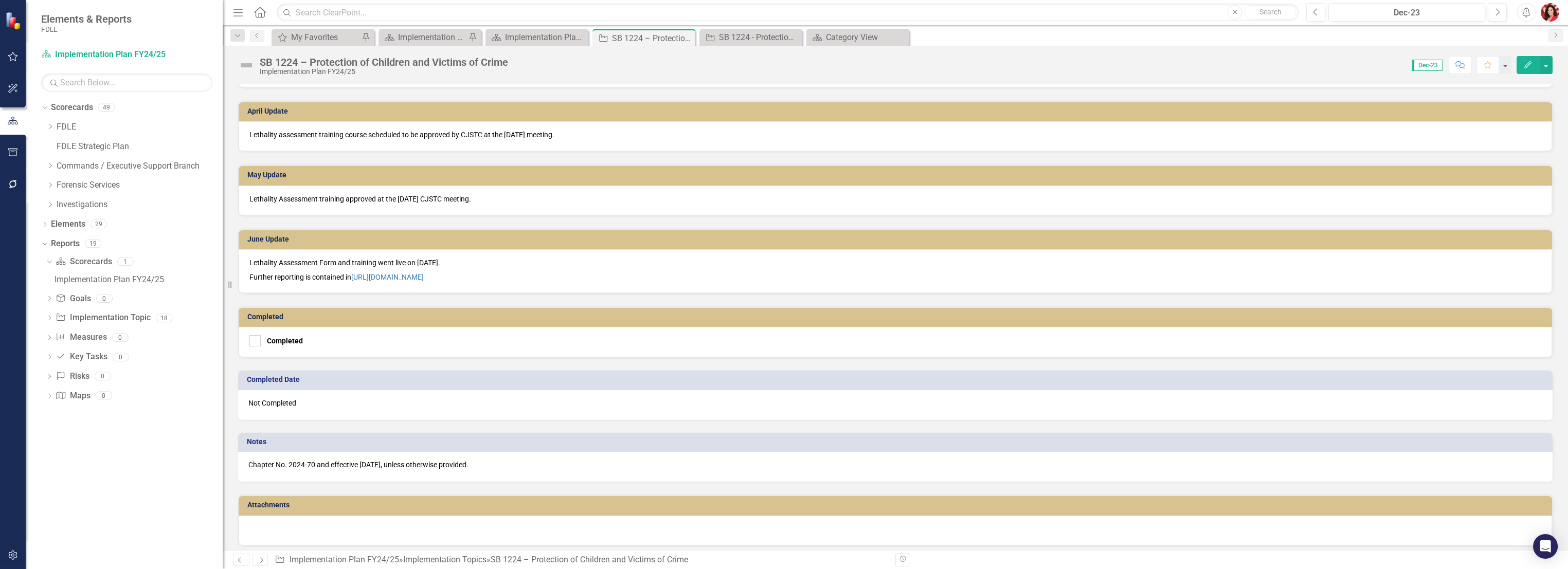
click at [271, 236] on h3 "June Update" at bounding box center [897, 239] width 1300 height 8
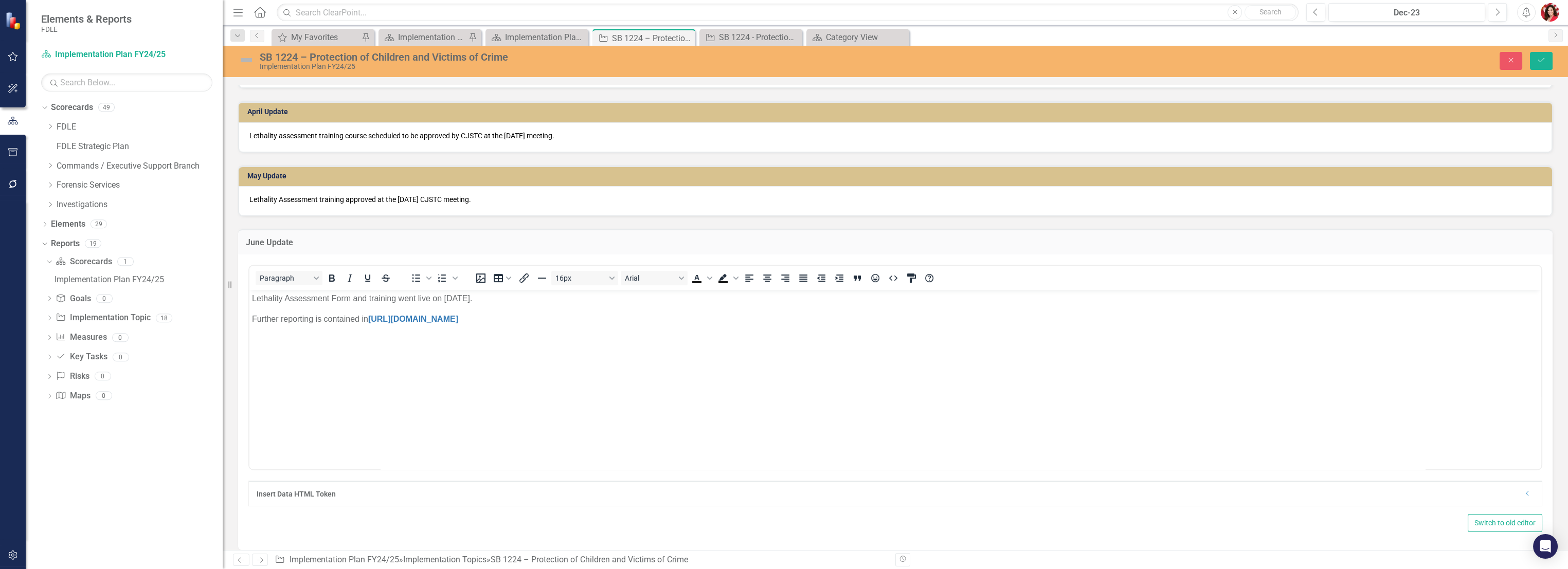
scroll to position [0, 0]
click at [271, 238] on h3 "June Update" at bounding box center [895, 242] width 1299 height 9
click at [873, 64] on button "Save" at bounding box center [1541, 61] width 23 height 18
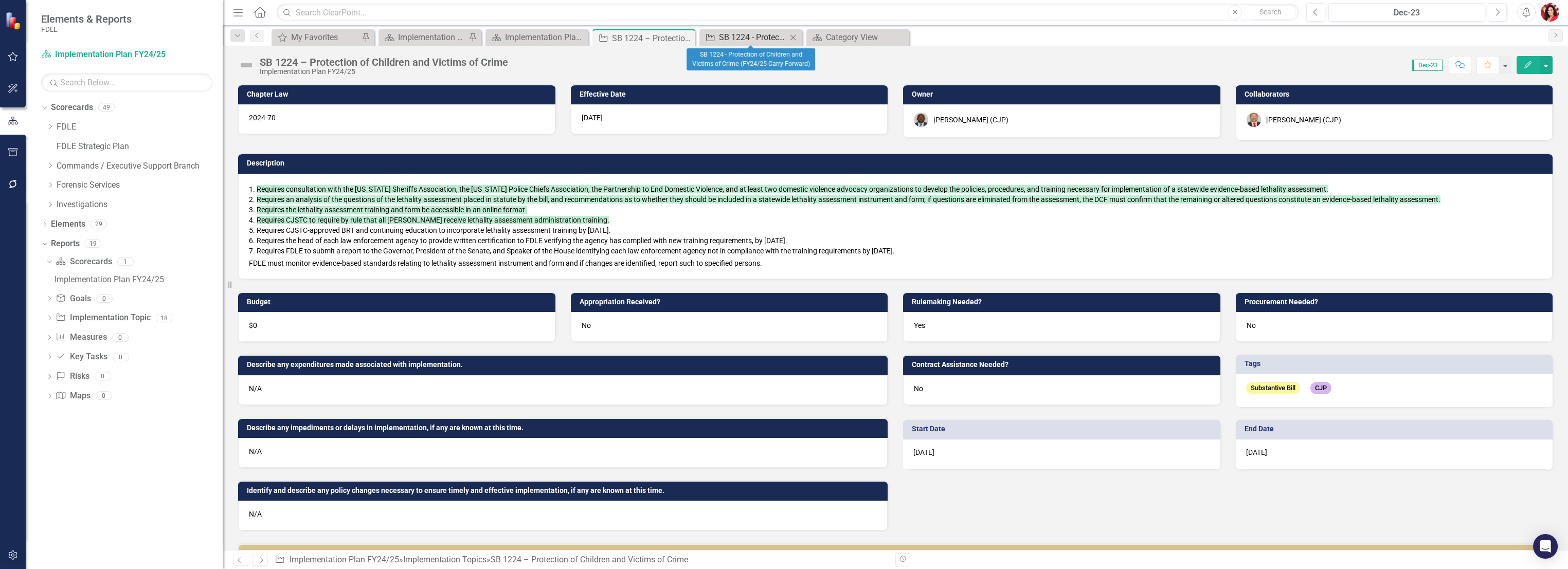
click at [741, 41] on div "SB 1224 - Protection of Children and Victims of Crime (FY24/25 Carry Forward)" at bounding box center [753, 37] width 68 height 13
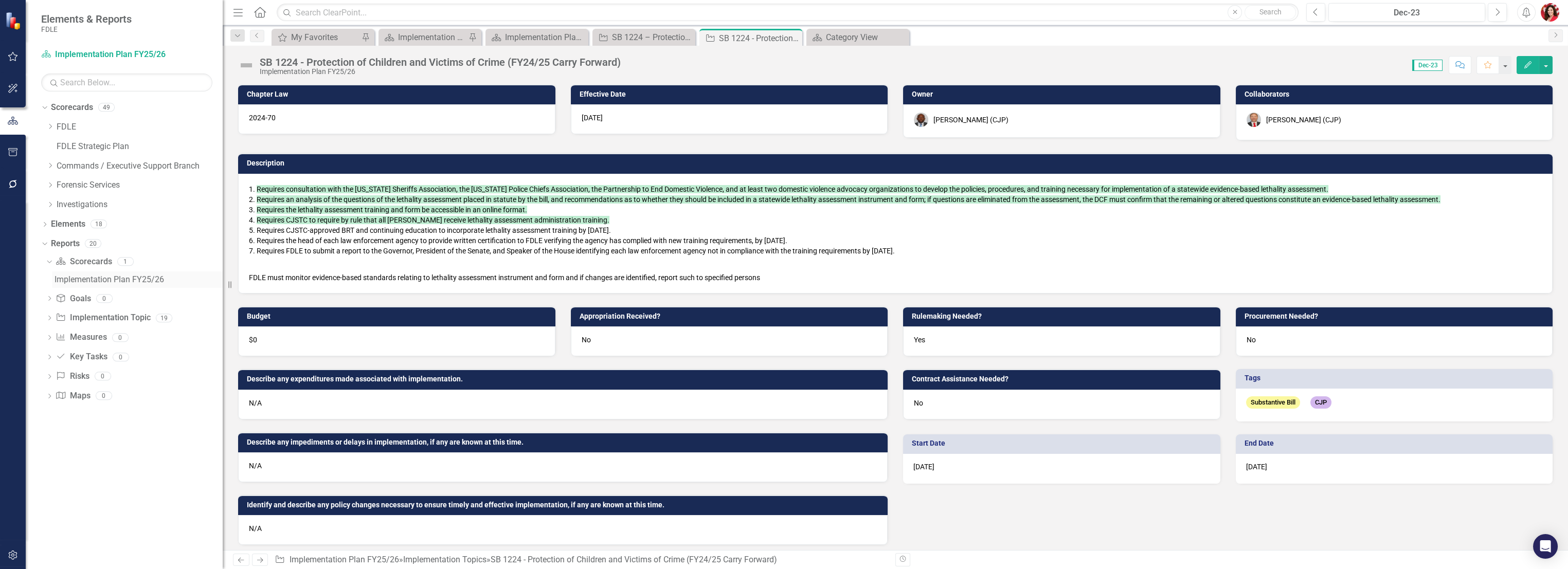
click at [106, 277] on div "Implementation Plan FY25/26" at bounding box center [139, 279] width 168 height 9
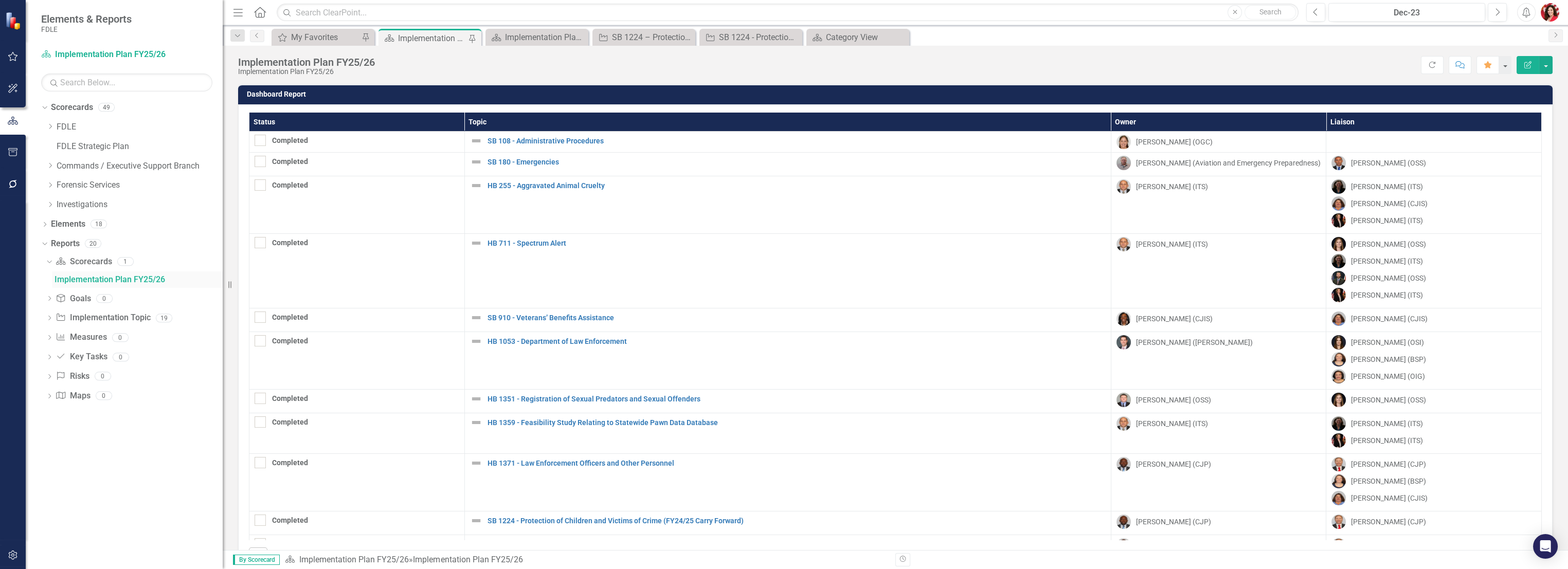
checkbox input "true"
click at [58, 240] on link "Reports" at bounding box center [65, 243] width 29 height 12
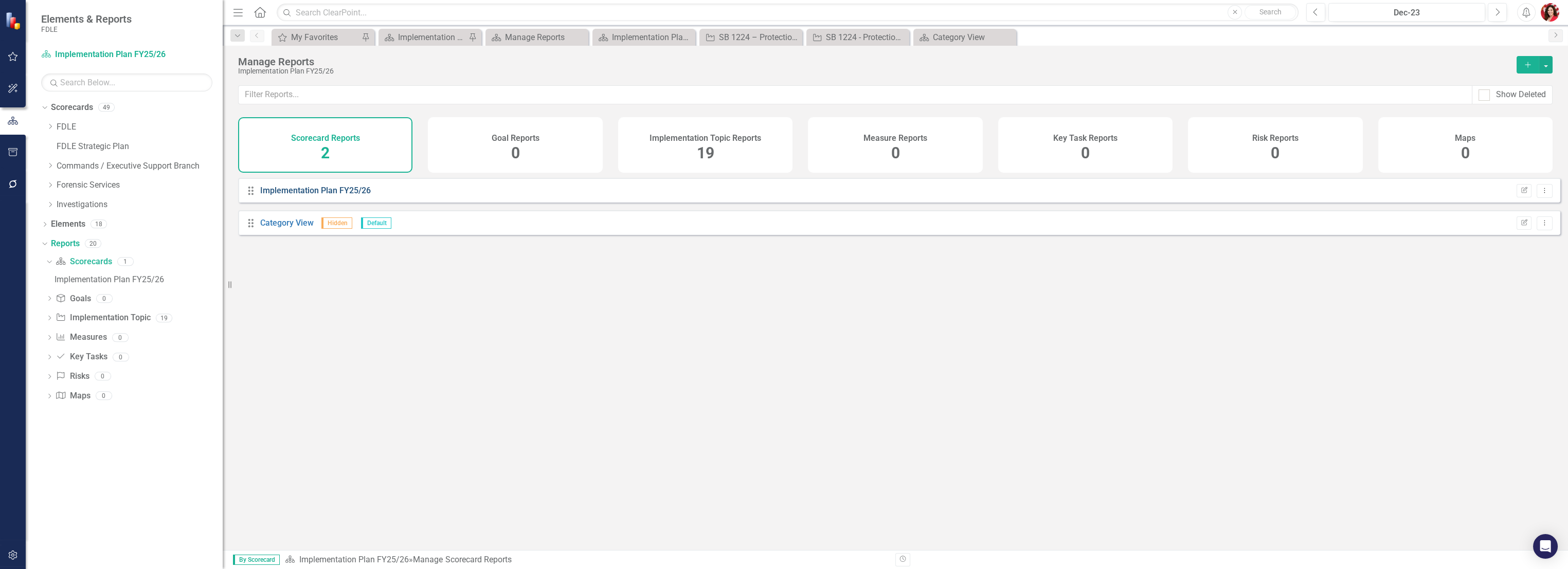
click at [296, 195] on link "Implementation Plan FY25/26" at bounding box center [316, 190] width 111 height 10
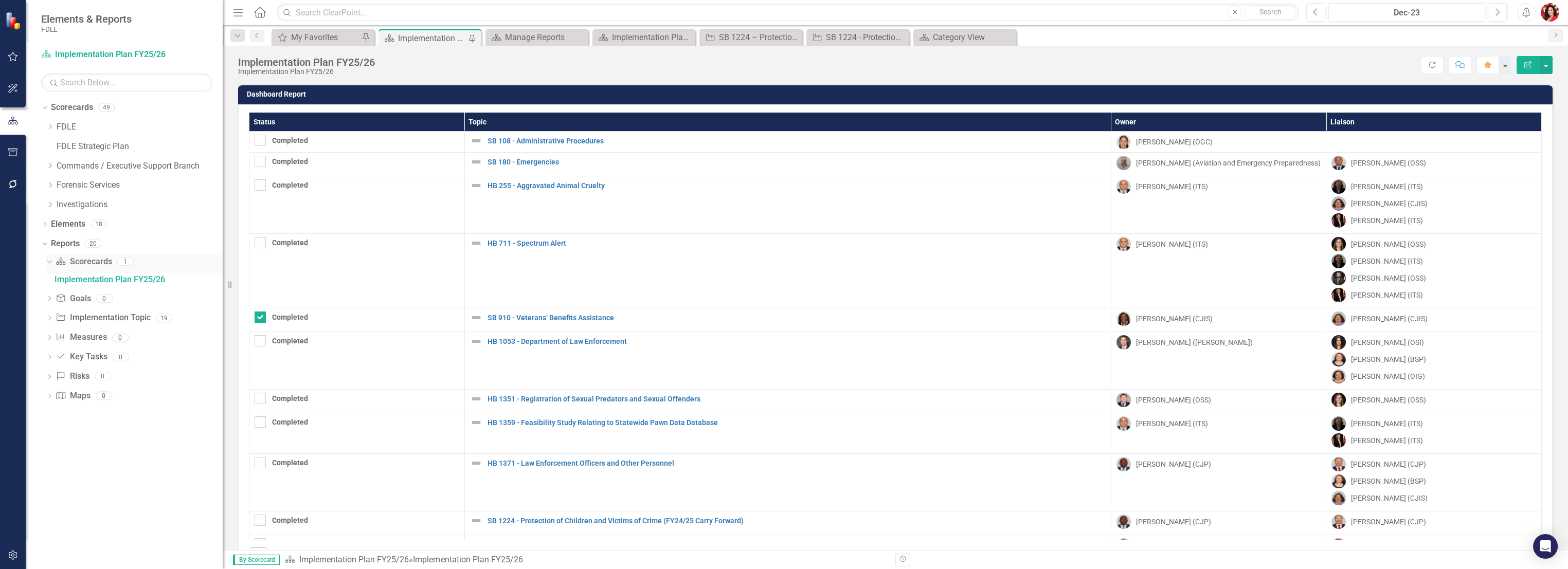
click at [75, 264] on link "Scorecard Scorecards" at bounding box center [83, 262] width 56 height 12
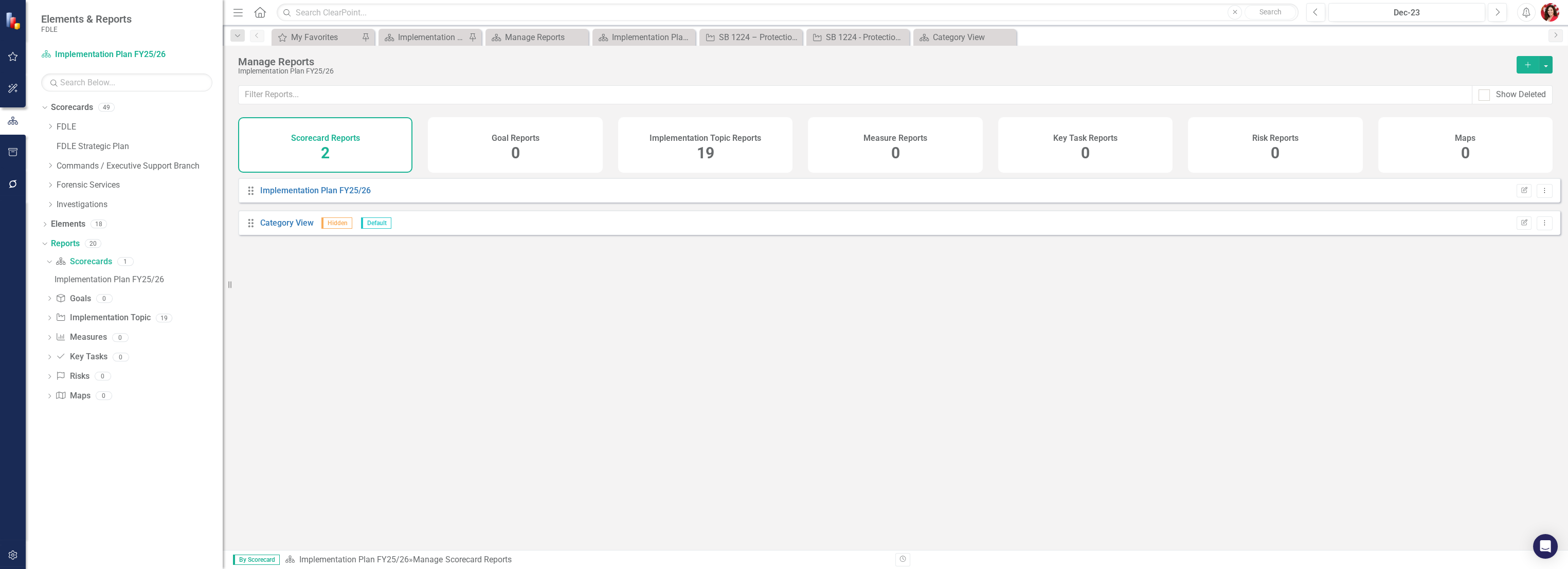
click at [37, 241] on div "Dropdown Scorecards 49 Dropdown FDLE Dropdown Implementation Plans Implementati…" at bounding box center [124, 334] width 197 height 470
click at [58, 279] on div "Implementation Plan FY25/26" at bounding box center [139, 279] width 168 height 9
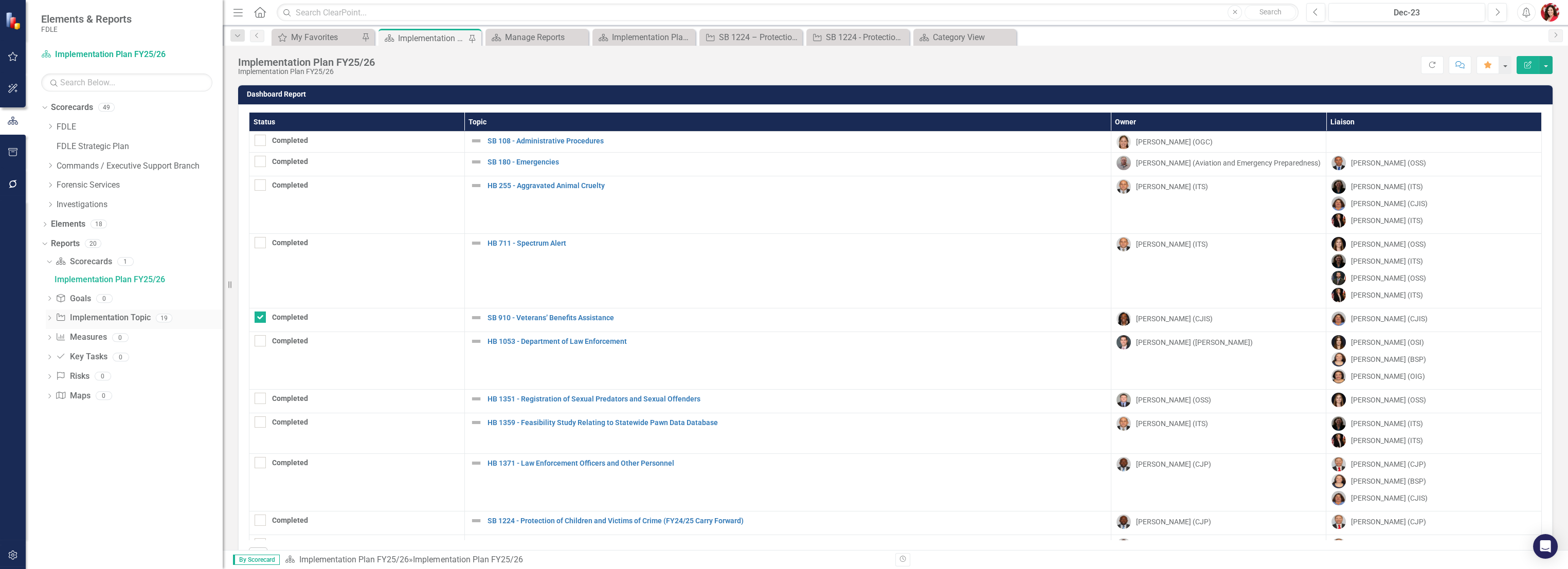
click at [91, 315] on link "Implementation Topic Implementation Topic" at bounding box center [102, 318] width 94 height 12
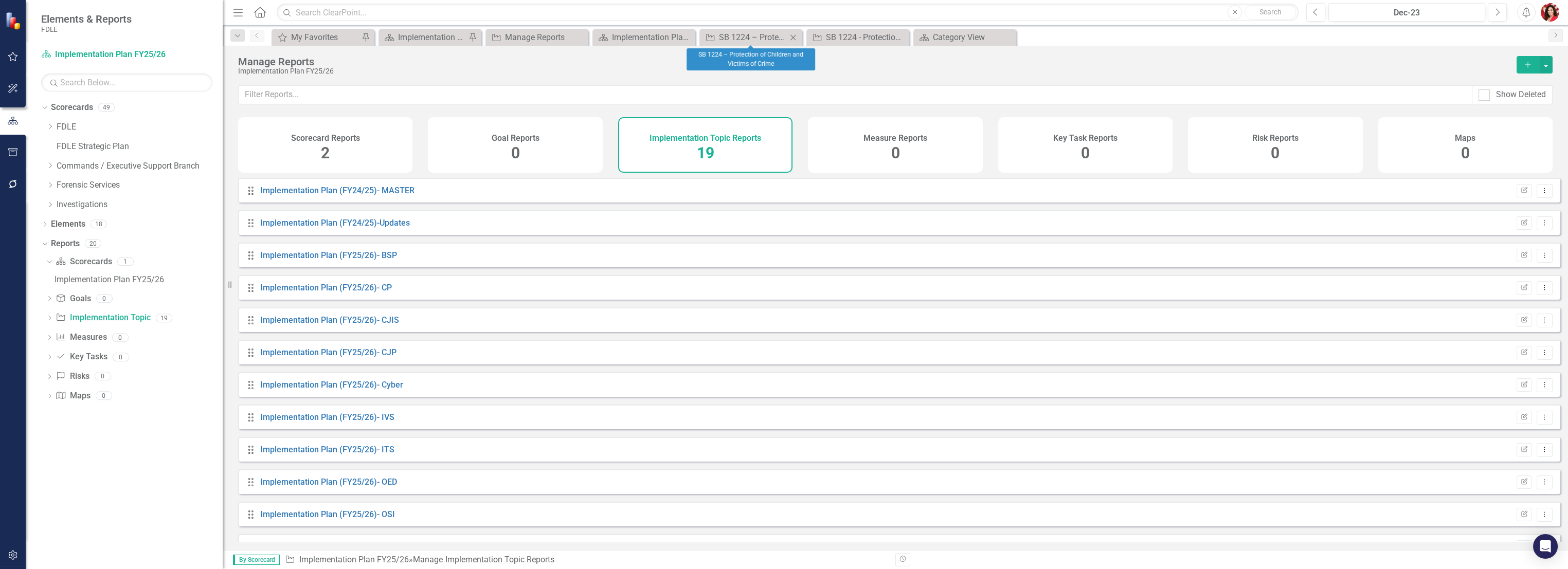
click at [793, 36] on icon "Close" at bounding box center [793, 38] width 10 height 9
click at [0, 0] on icon "Close" at bounding box center [0, 0] width 0 height 0
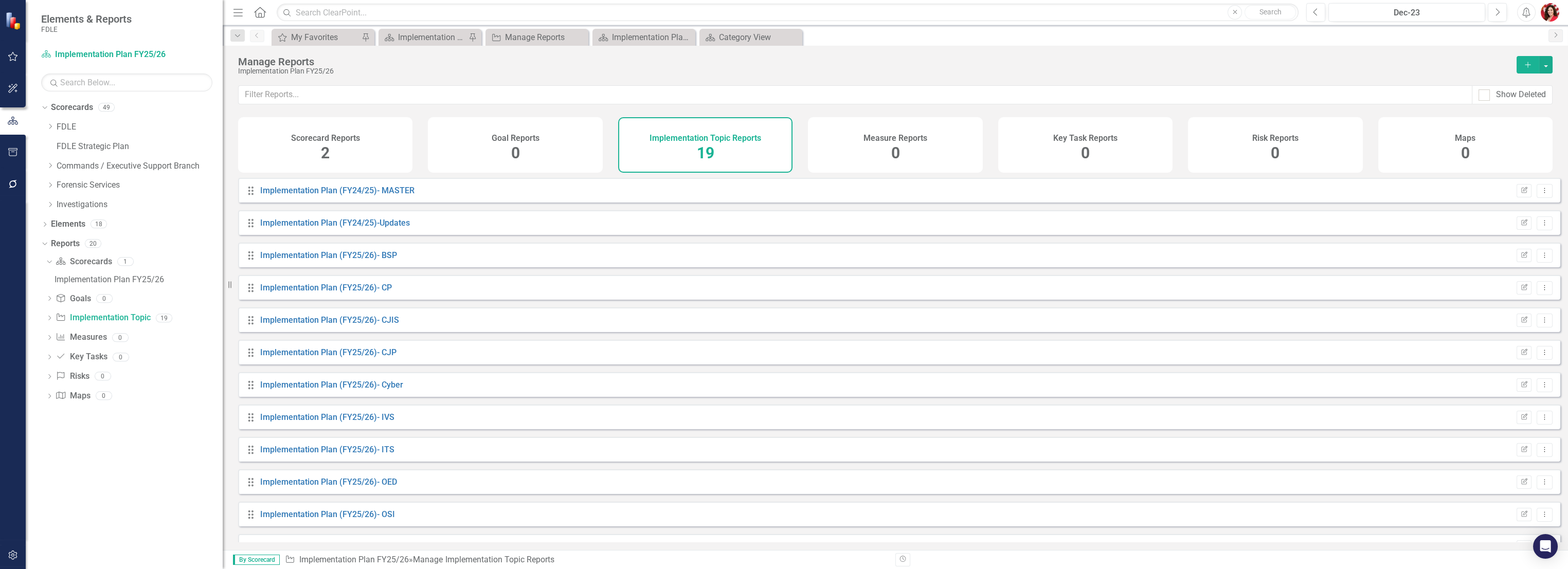
click at [0, 0] on icon "Close" at bounding box center [0, 0] width 0 height 0
click at [621, 39] on div "Implementation Plan FY24/25" at bounding box center [646, 37] width 68 height 13
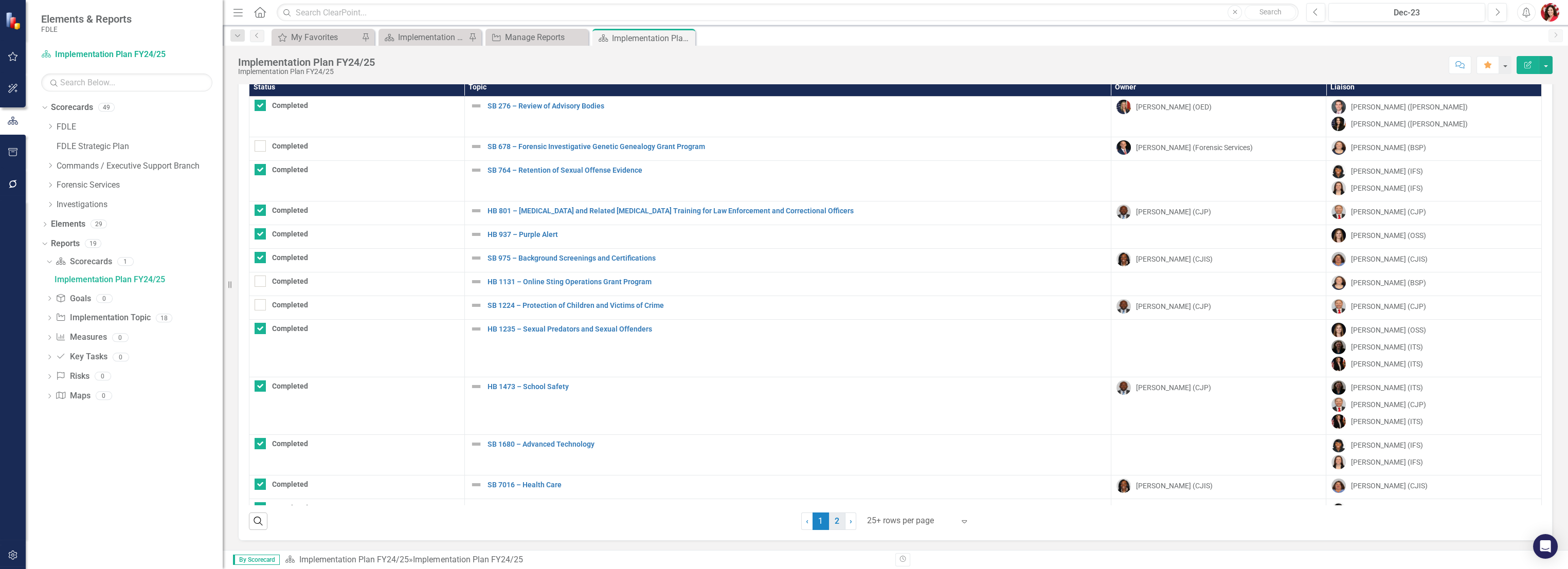
click at [836, 404] on link "2" at bounding box center [837, 521] width 16 height 18
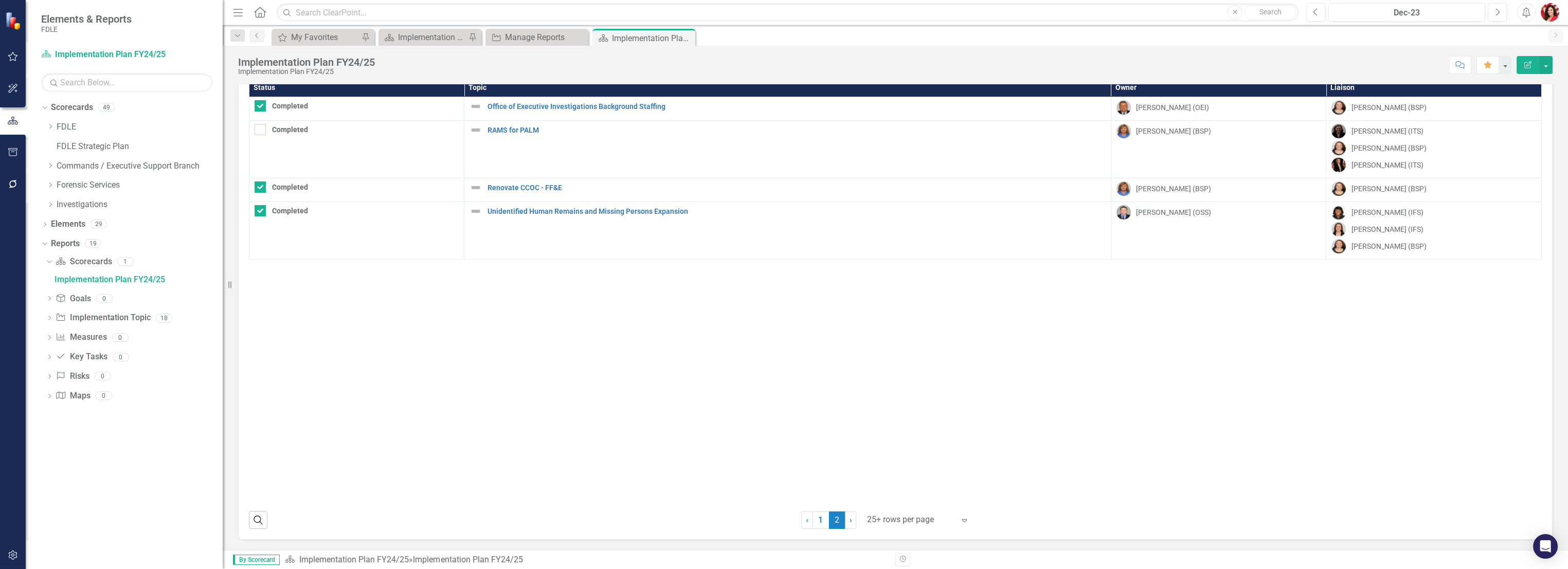
scroll to position [33, 0]
click at [823, 404] on link "1" at bounding box center [821, 521] width 16 height 18
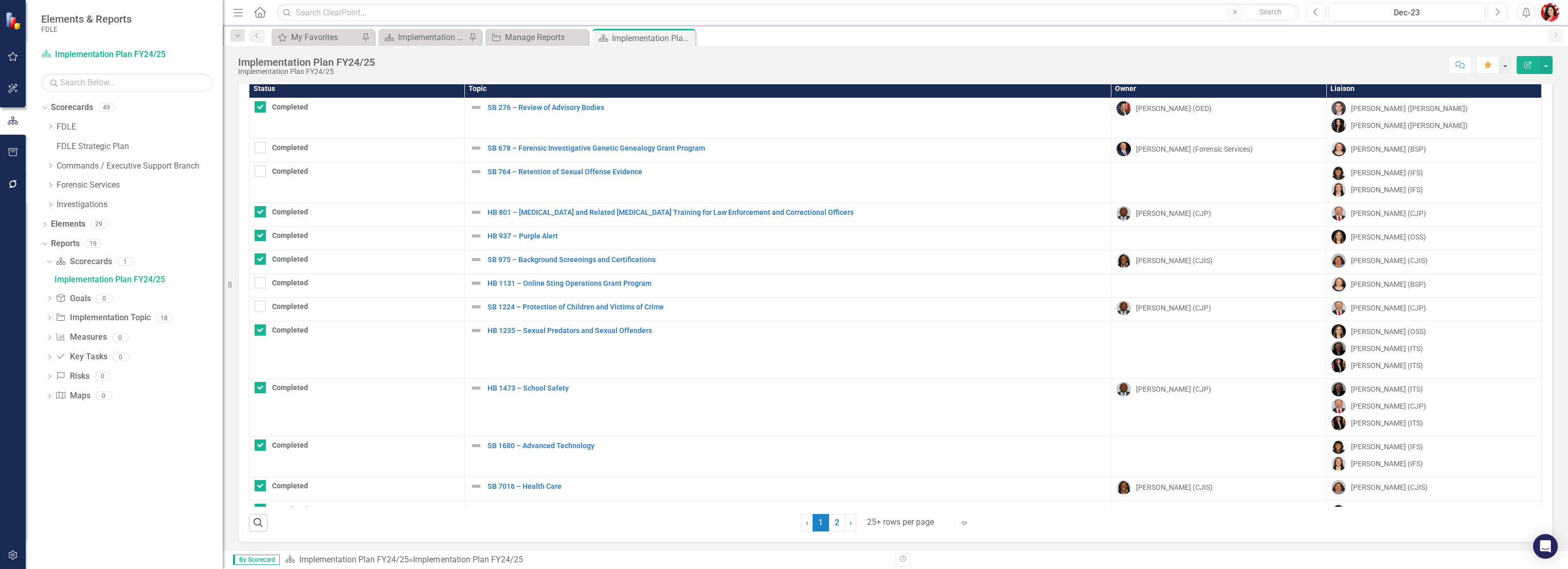
checkbox input "true"
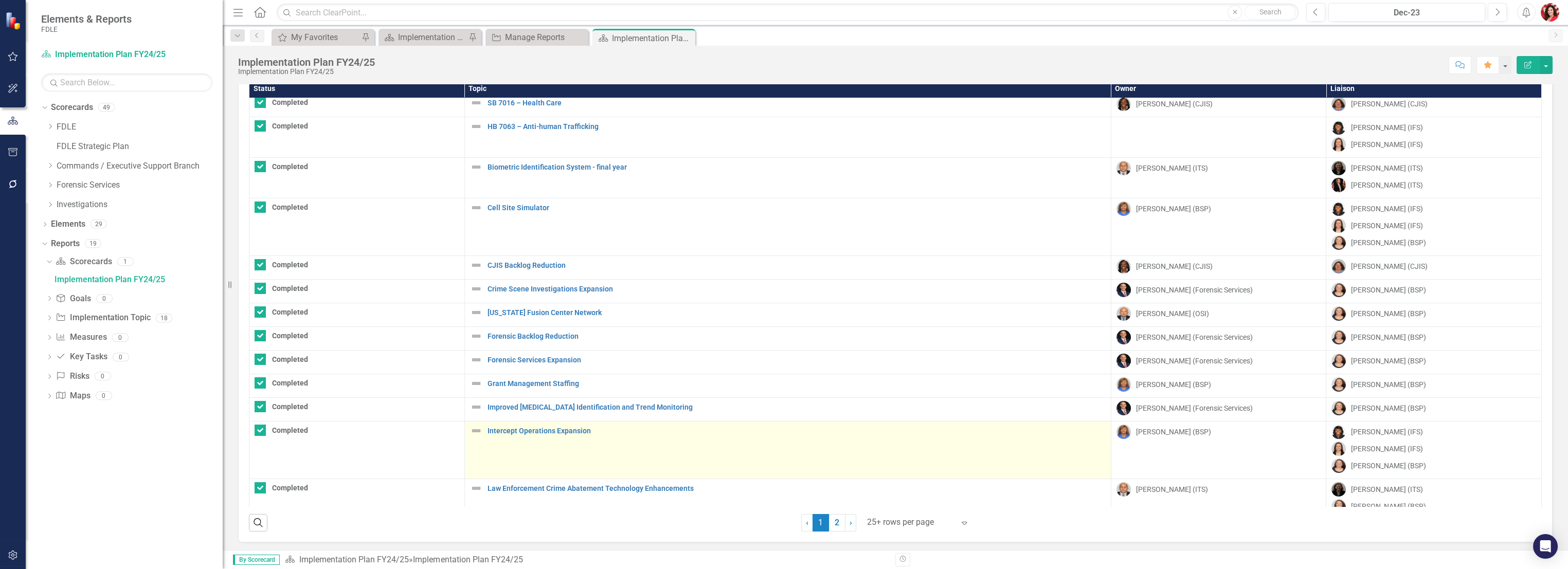
scroll to position [461, 0]
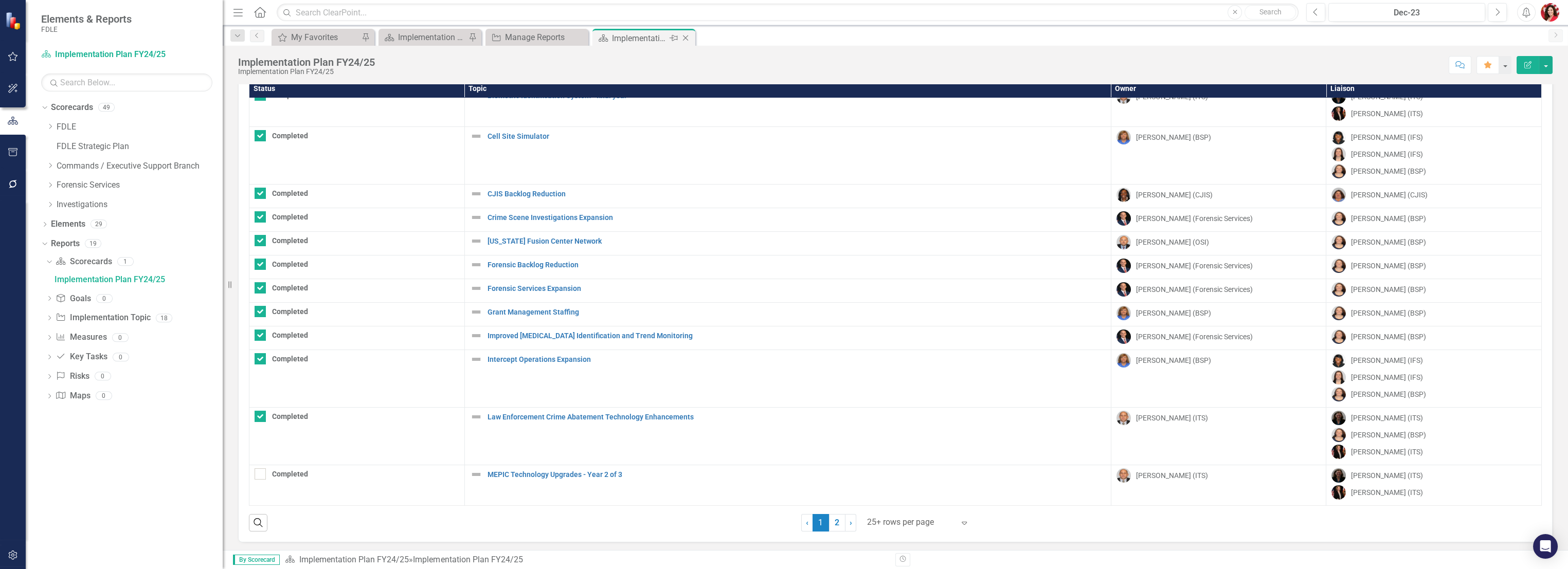
click at [619, 34] on div "Implementation Plan FY24/25" at bounding box center [639, 38] width 55 height 13
click at [685, 38] on icon at bounding box center [685, 38] width 5 height 5
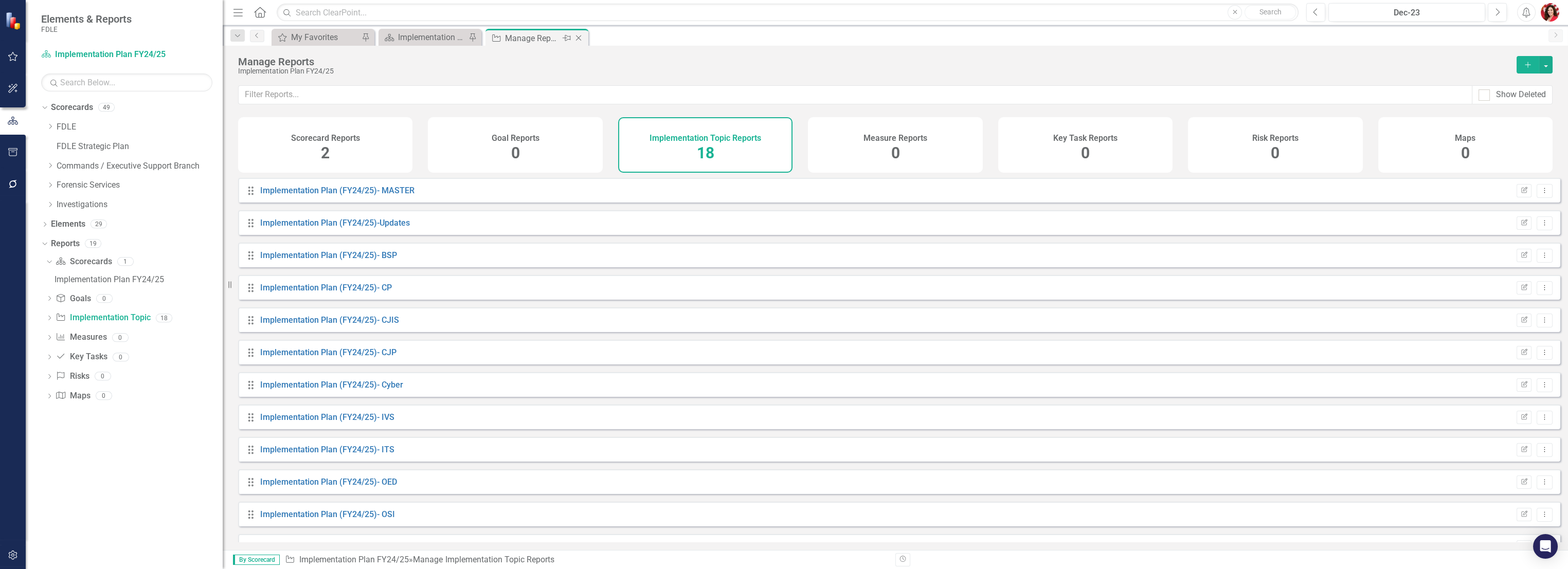
click at [541, 37] on div "Manage Reports" at bounding box center [533, 38] width 55 height 13
click at [577, 35] on icon "Close" at bounding box center [578, 38] width 10 height 9
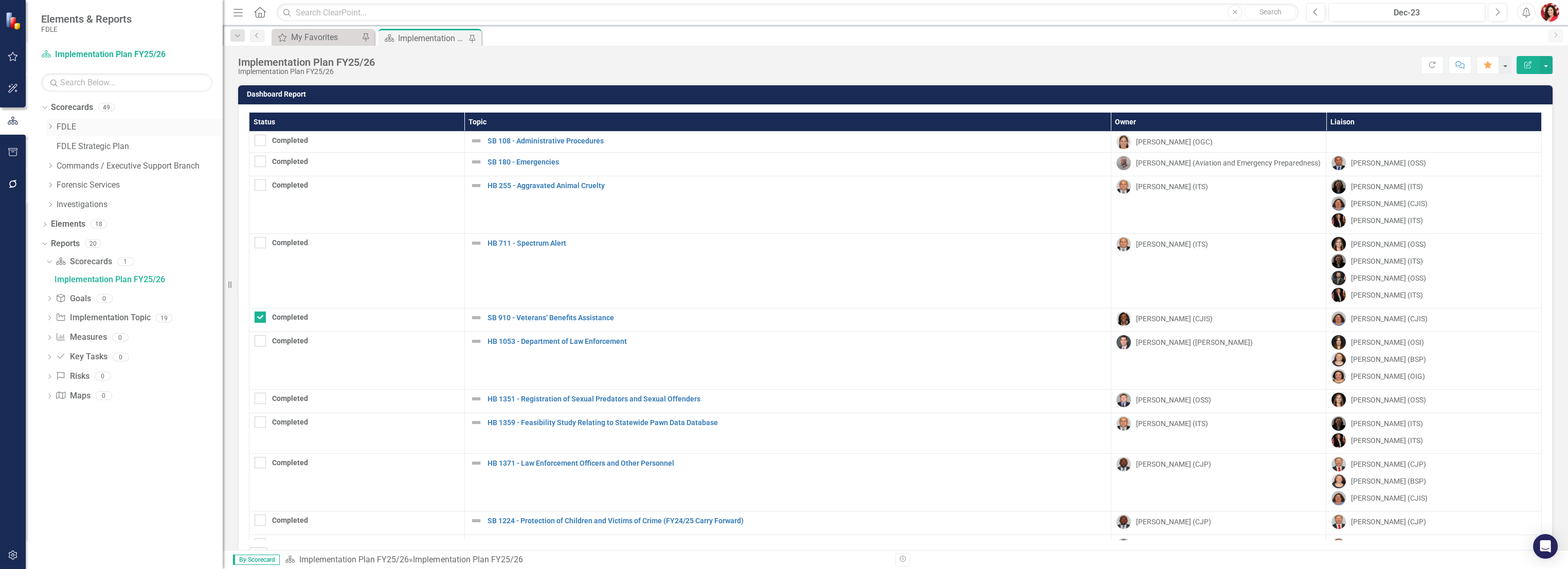
click at [49, 128] on icon "Dropdown" at bounding box center [50, 127] width 8 height 6
click at [58, 147] on icon "Dropdown" at bounding box center [60, 146] width 8 height 6
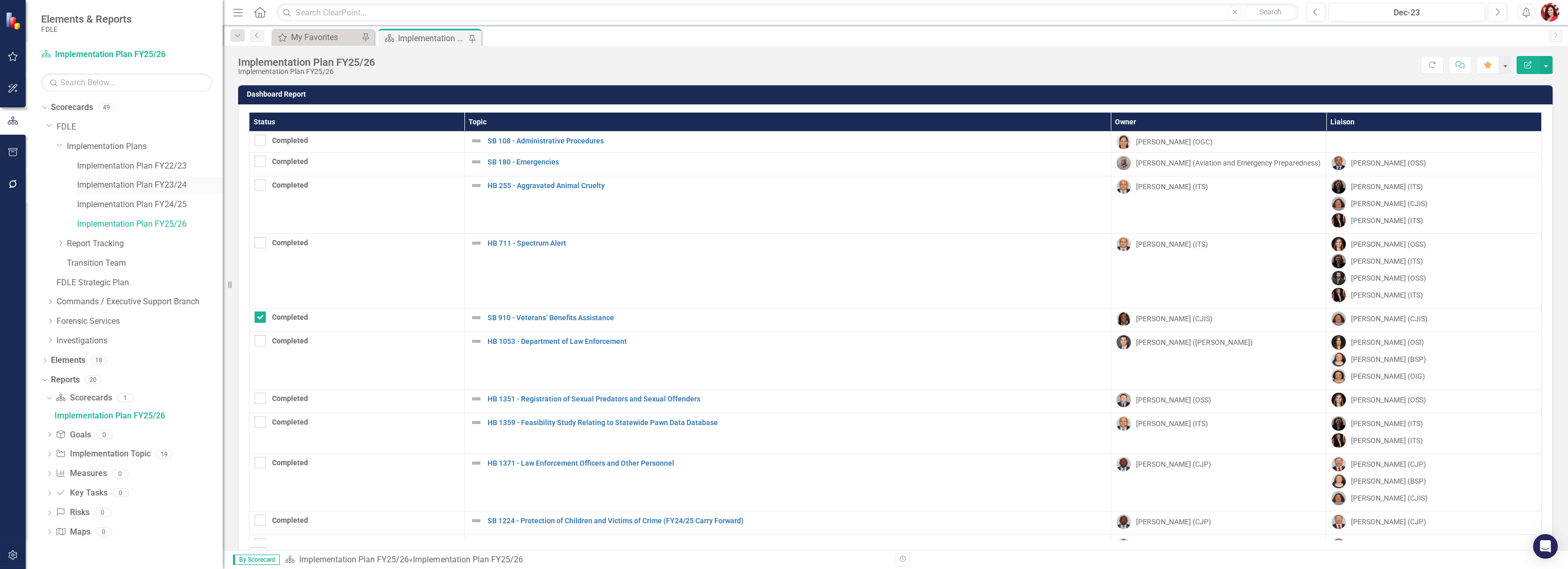
click at [125, 183] on link "Implementation Plan FY23/24" at bounding box center [150, 185] width 145 height 12
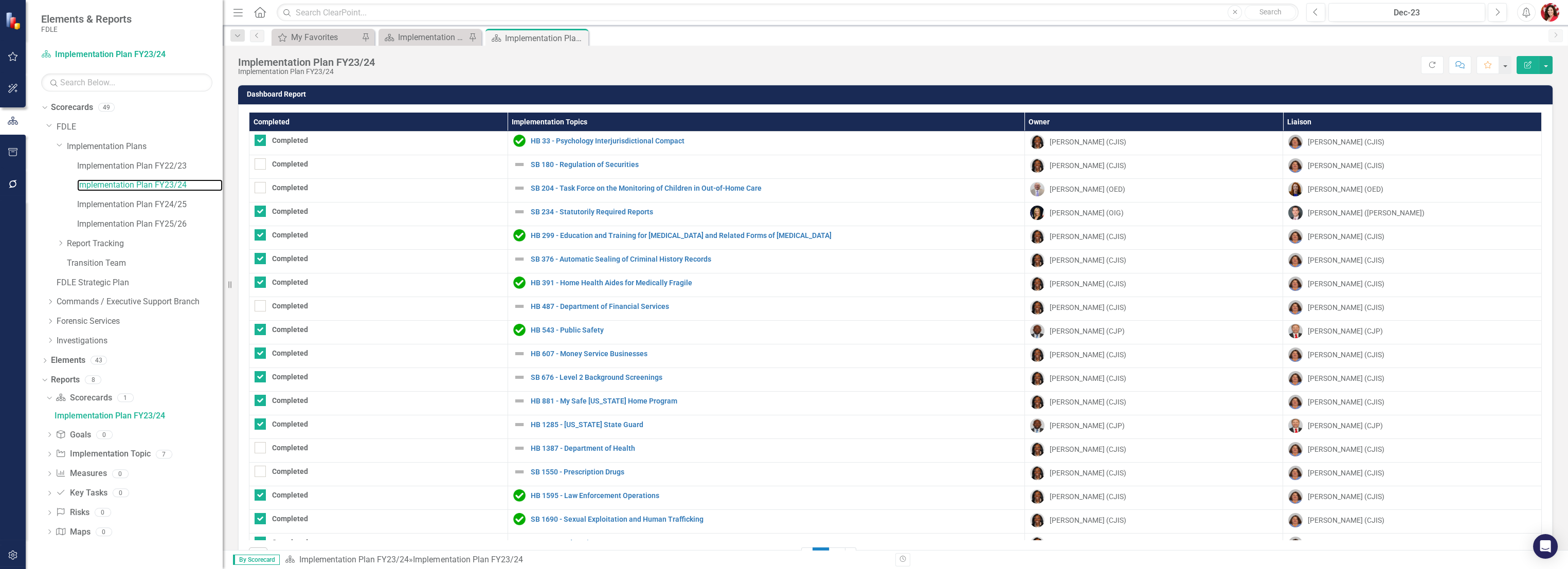
checkbox input "true"
click at [548, 124] on th "Implementation Topics" at bounding box center [766, 122] width 517 height 19
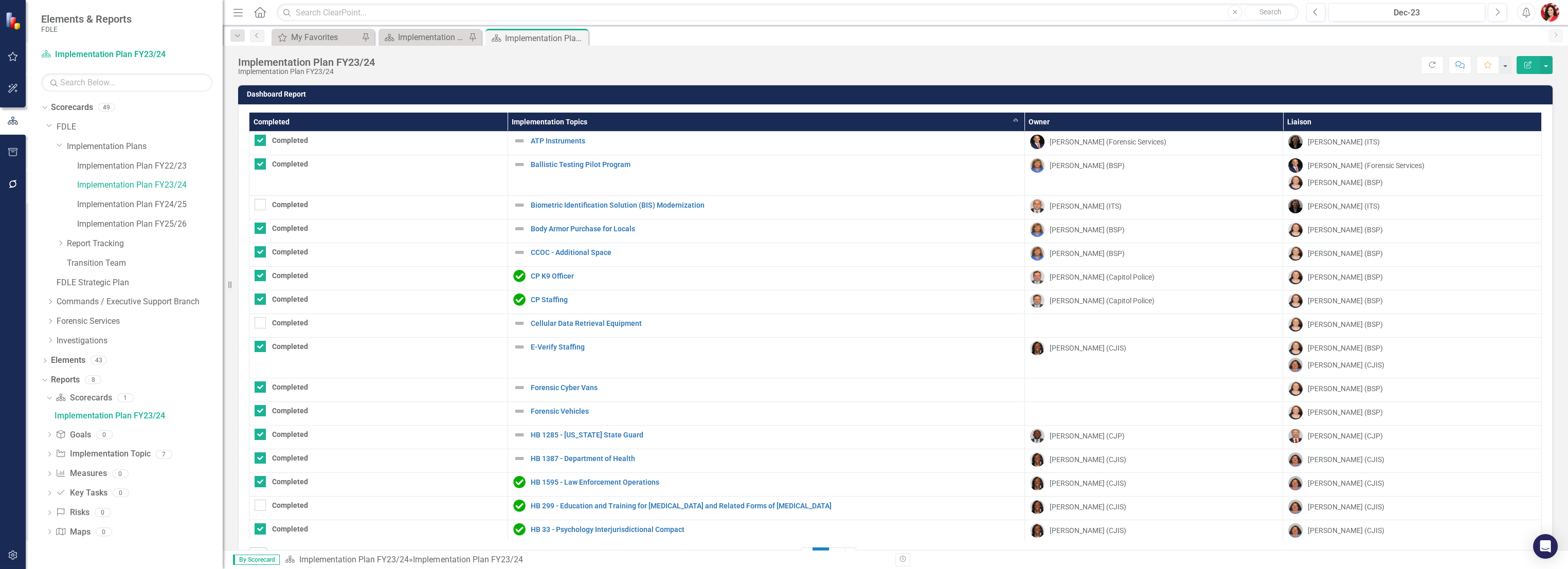
checkbox input "false"
checkbox input "true"
checkbox input "false"
checkbox input "true"
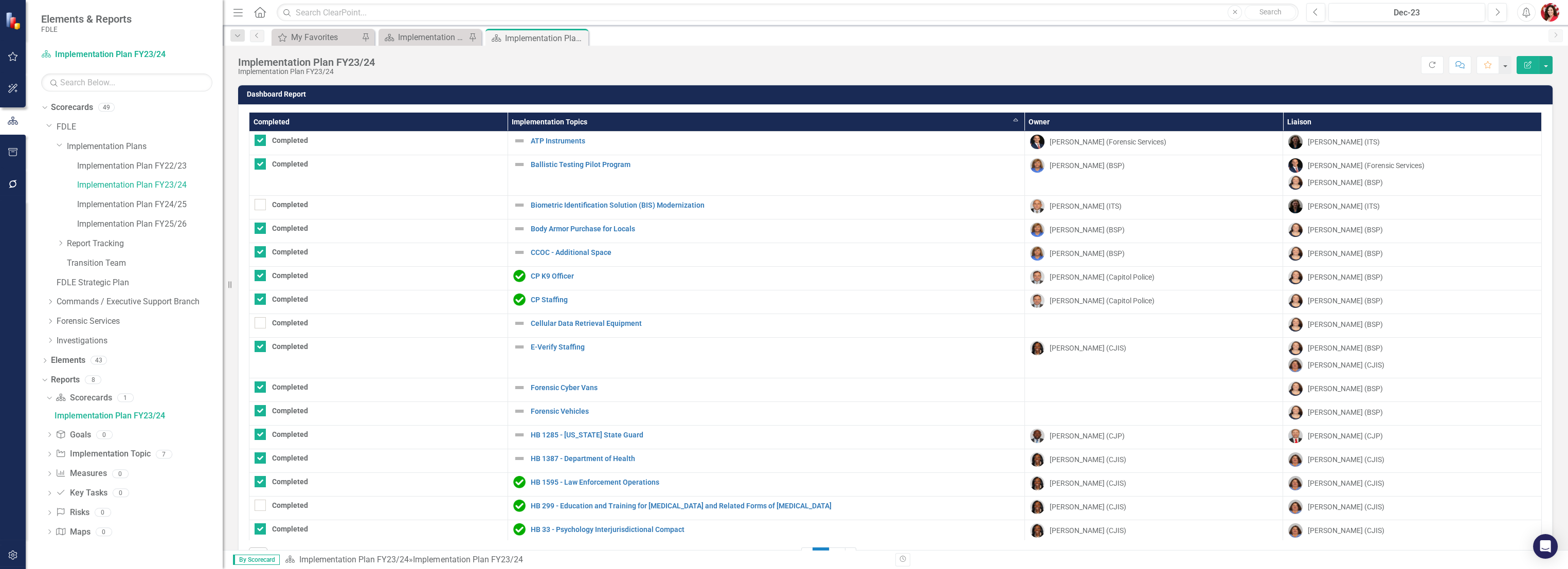
checkbox input "true"
checkbox input "false"
checkbox input "true"
click at [548, 124] on th "Implementation Topics Sort Ascending" at bounding box center [766, 122] width 517 height 19
checkbox input "true"
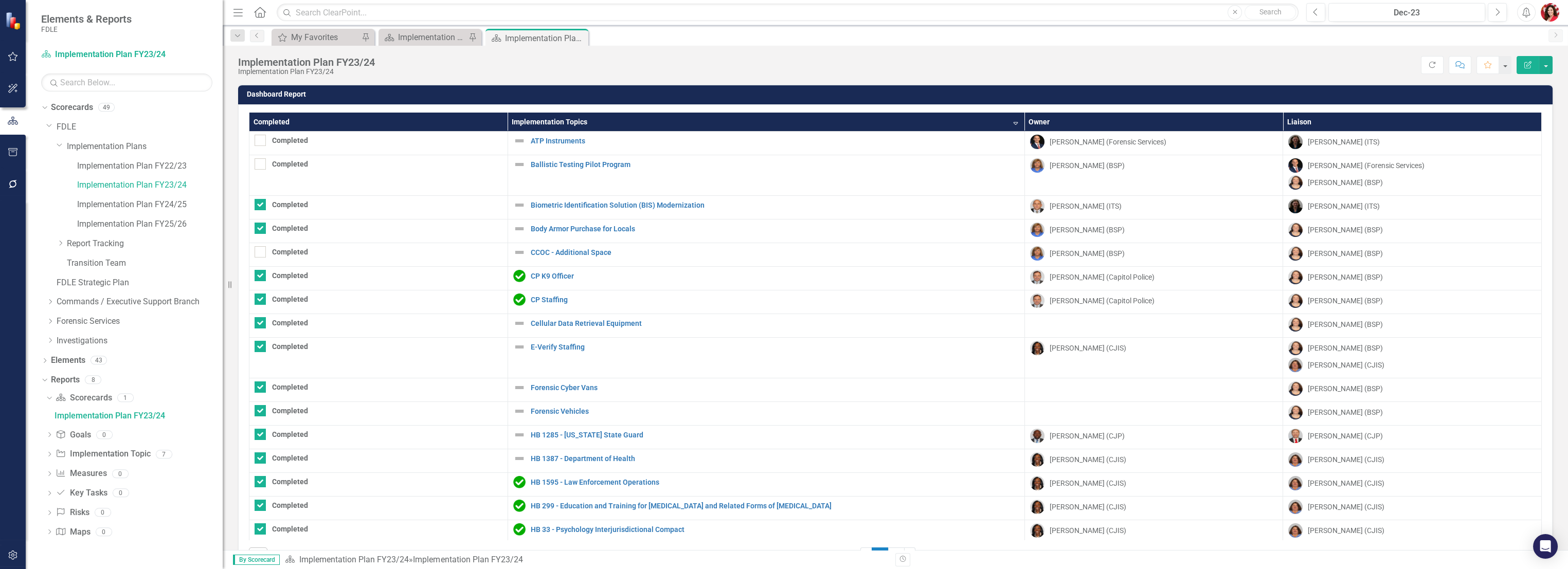
checkbox input "true"
checkbox input "false"
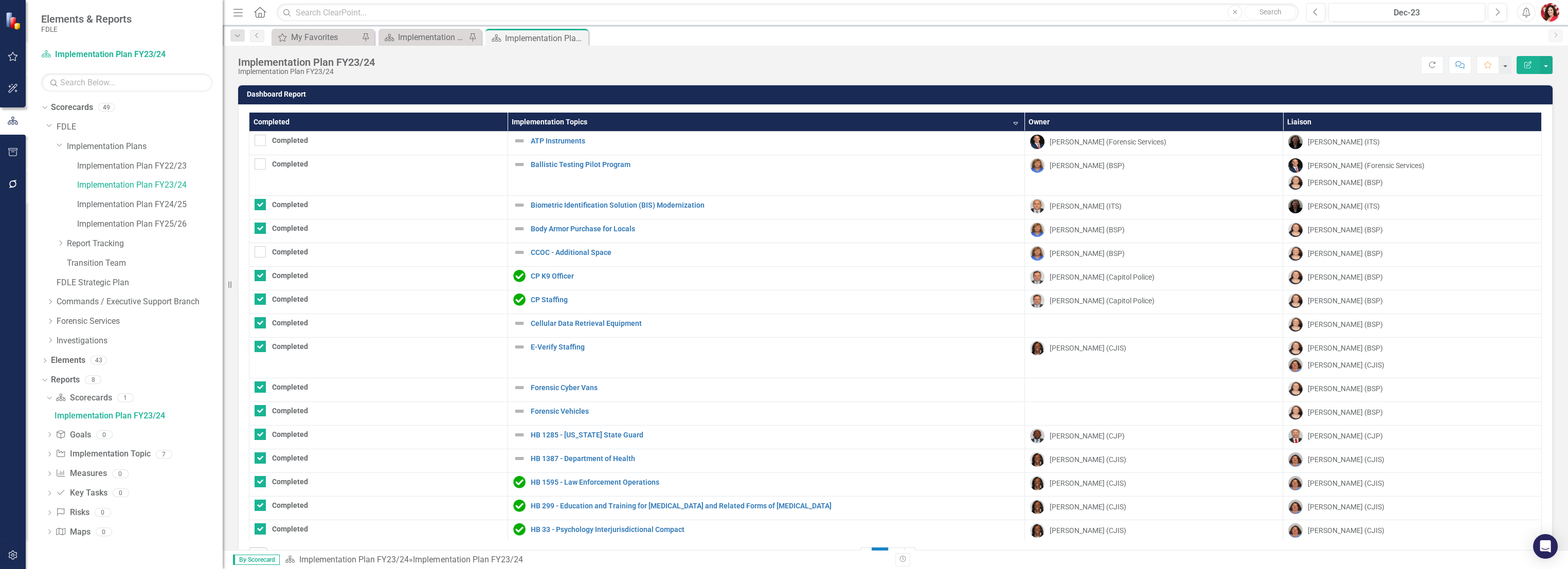
checkbox input "false"
checkbox input "true"
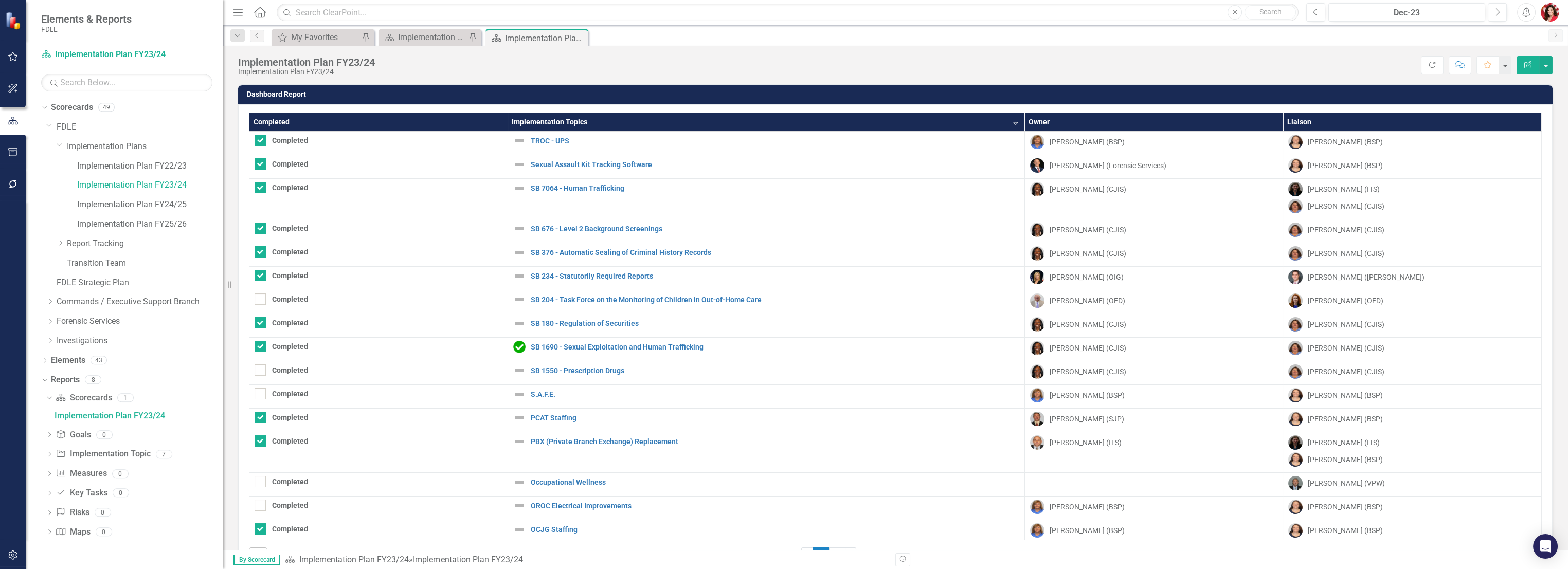
click at [550, 117] on th "Implementation Topics Sort Descending" at bounding box center [766, 122] width 517 height 19
checkbox input "false"
checkbox input "true"
checkbox input "false"
checkbox input "true"
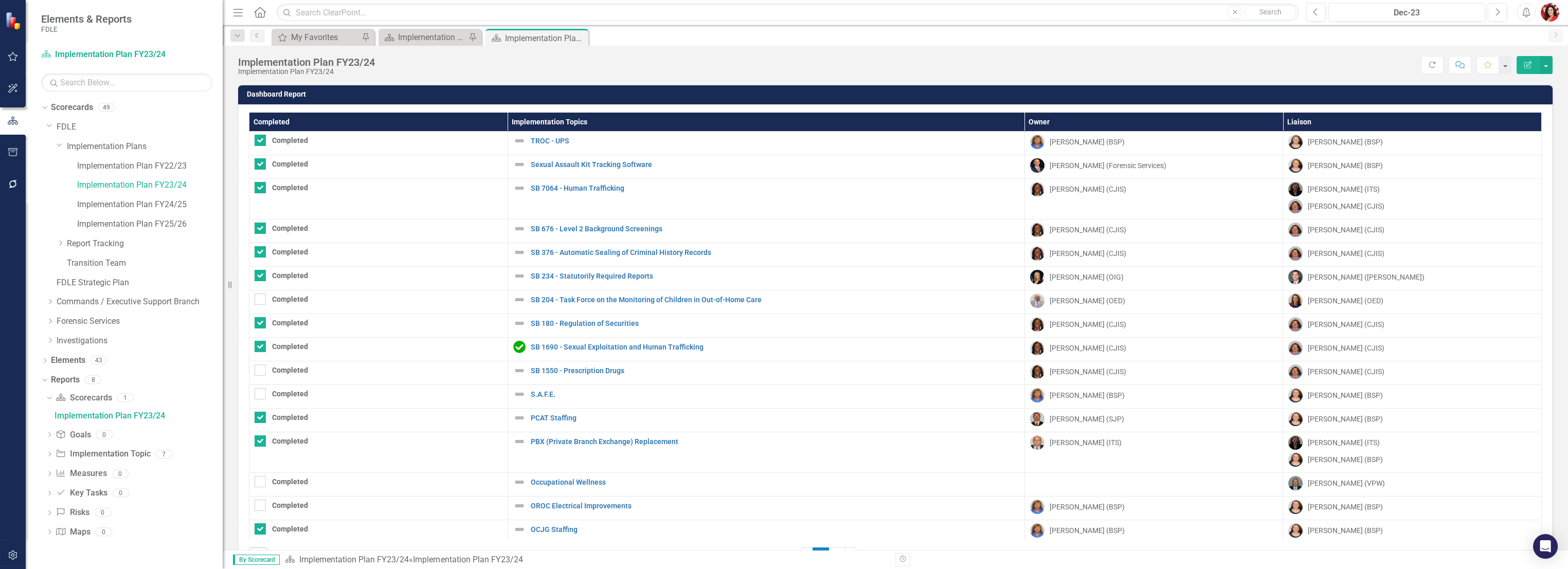
checkbox input "true"
checkbox input "false"
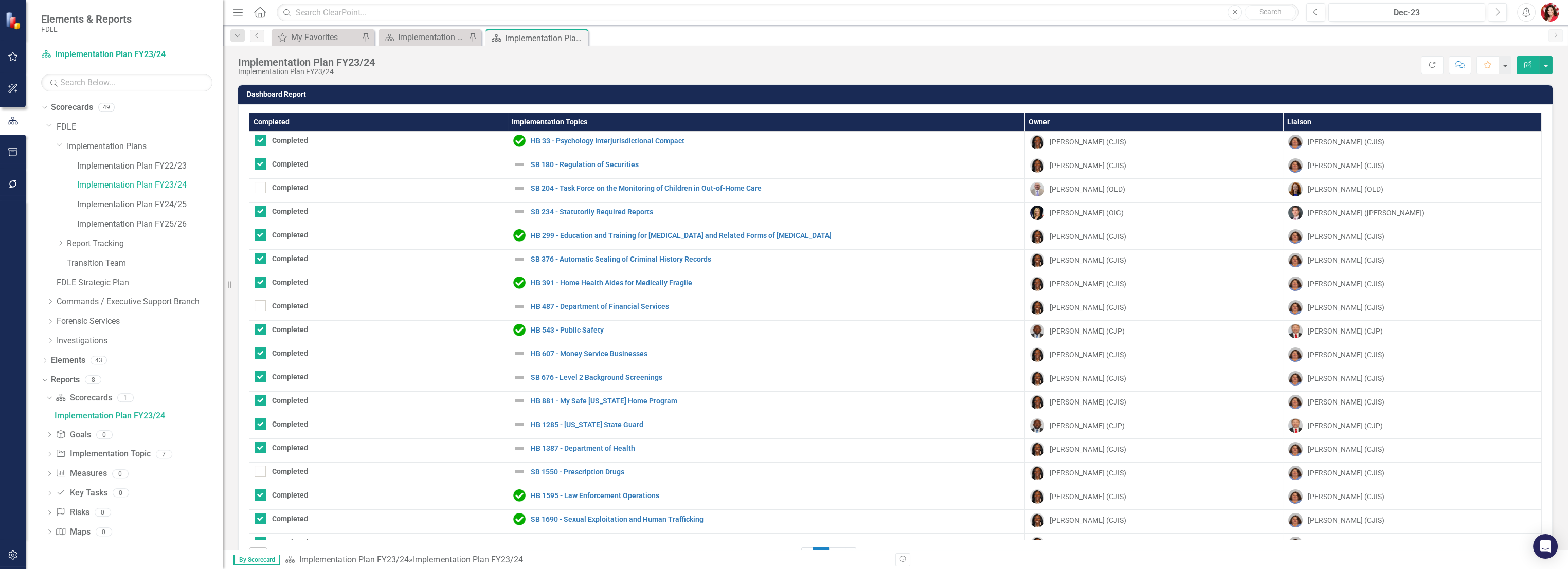
click at [554, 125] on th "Implementation Topics" at bounding box center [766, 122] width 517 height 19
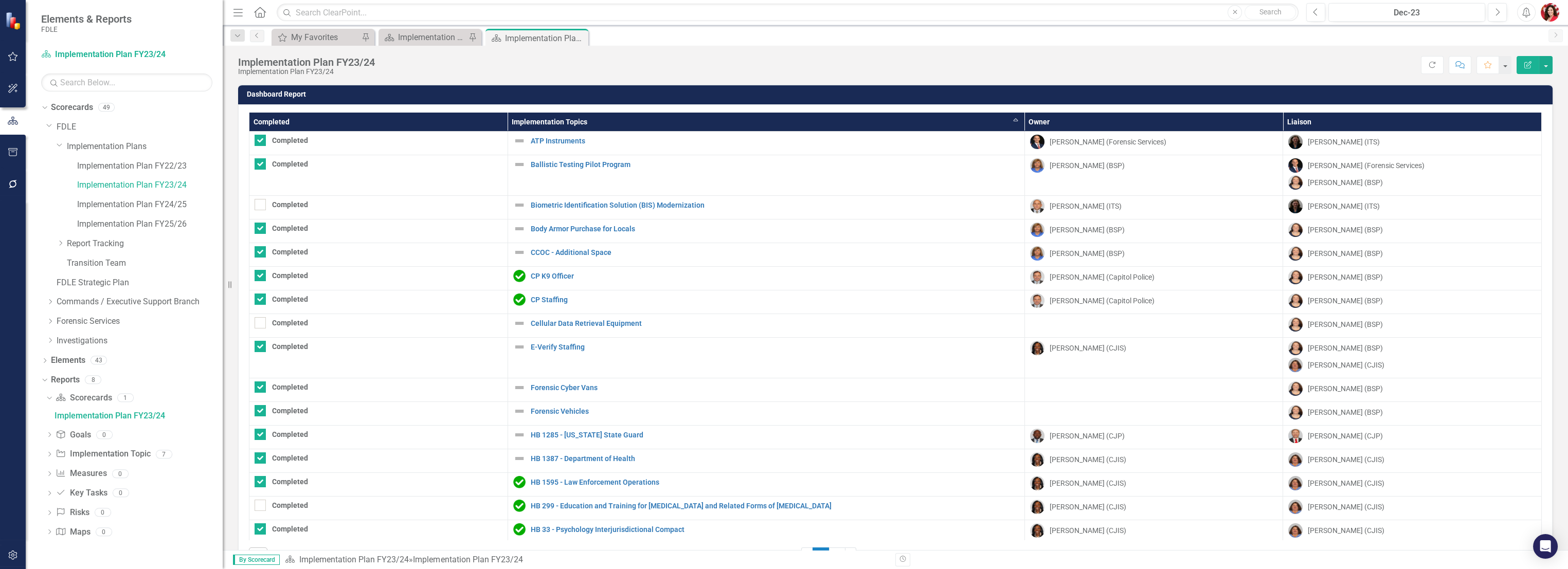
checkbox input "false"
checkbox input "true"
checkbox input "false"
checkbox input "true"
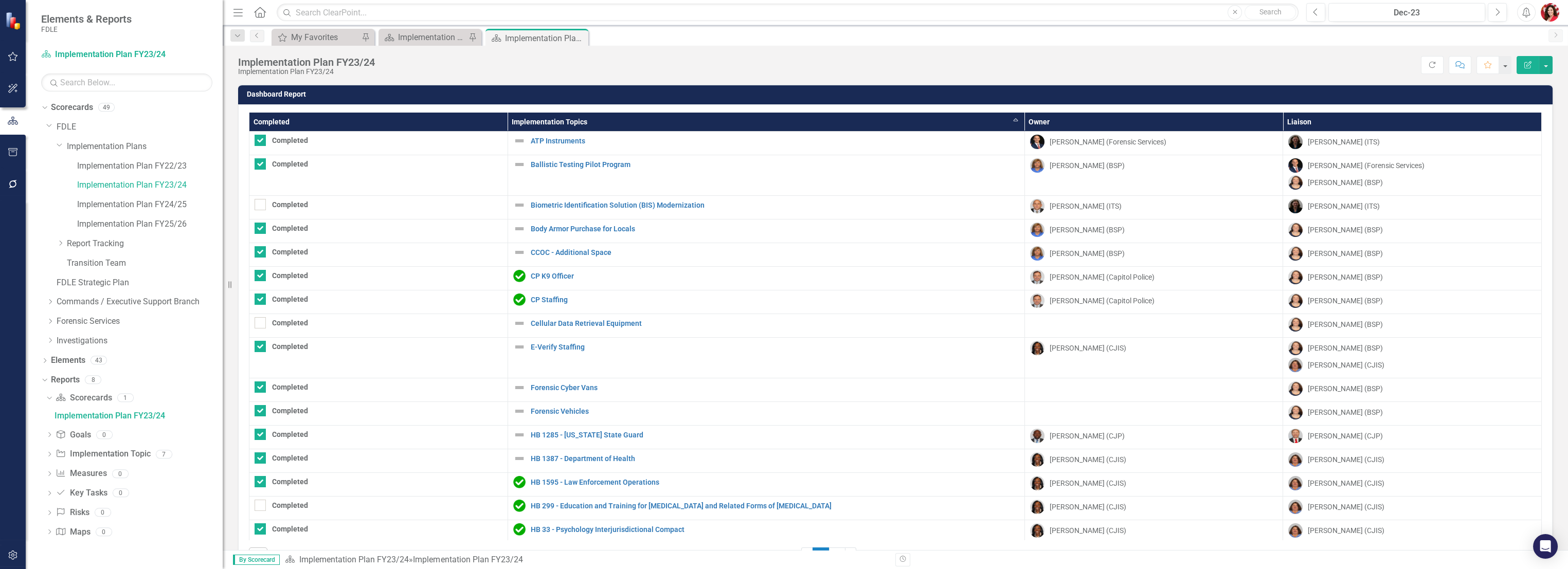
checkbox input "true"
checkbox input "false"
checkbox input "true"
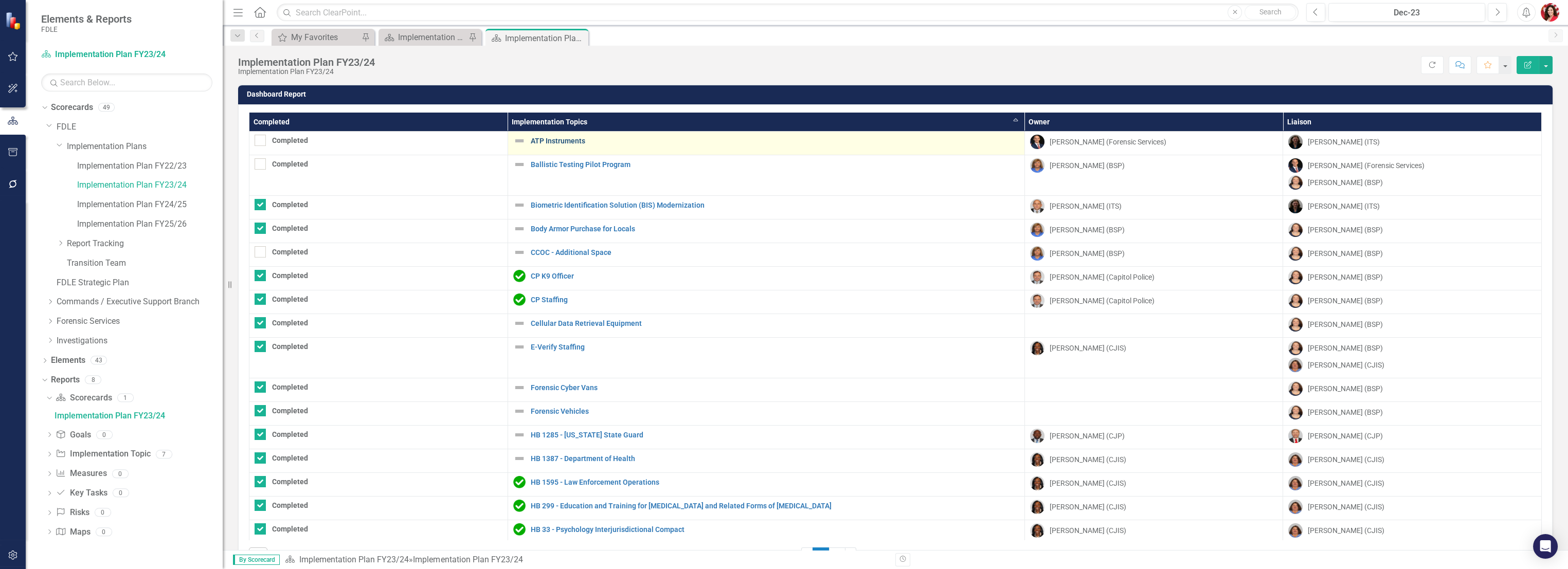
click at [551, 139] on link "ATP Instruments" at bounding box center [775, 141] width 489 height 8
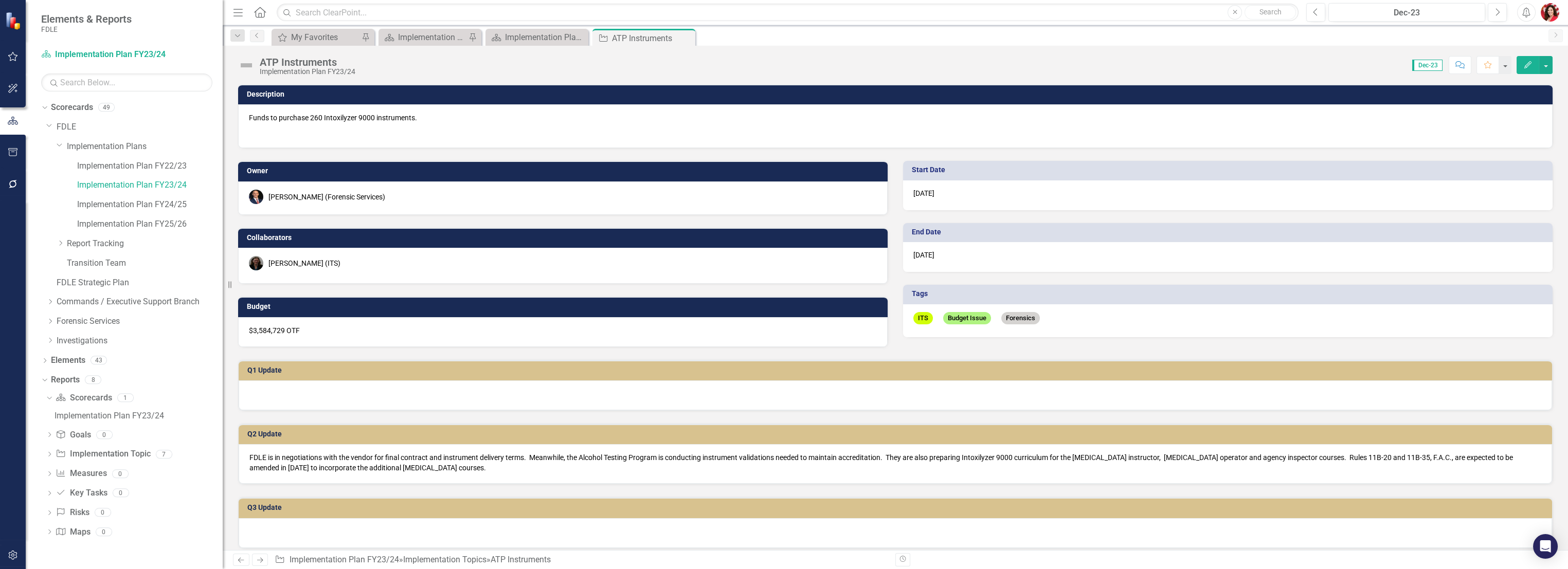
click at [284, 57] on div "ATP Instruments" at bounding box center [307, 62] width 96 height 12
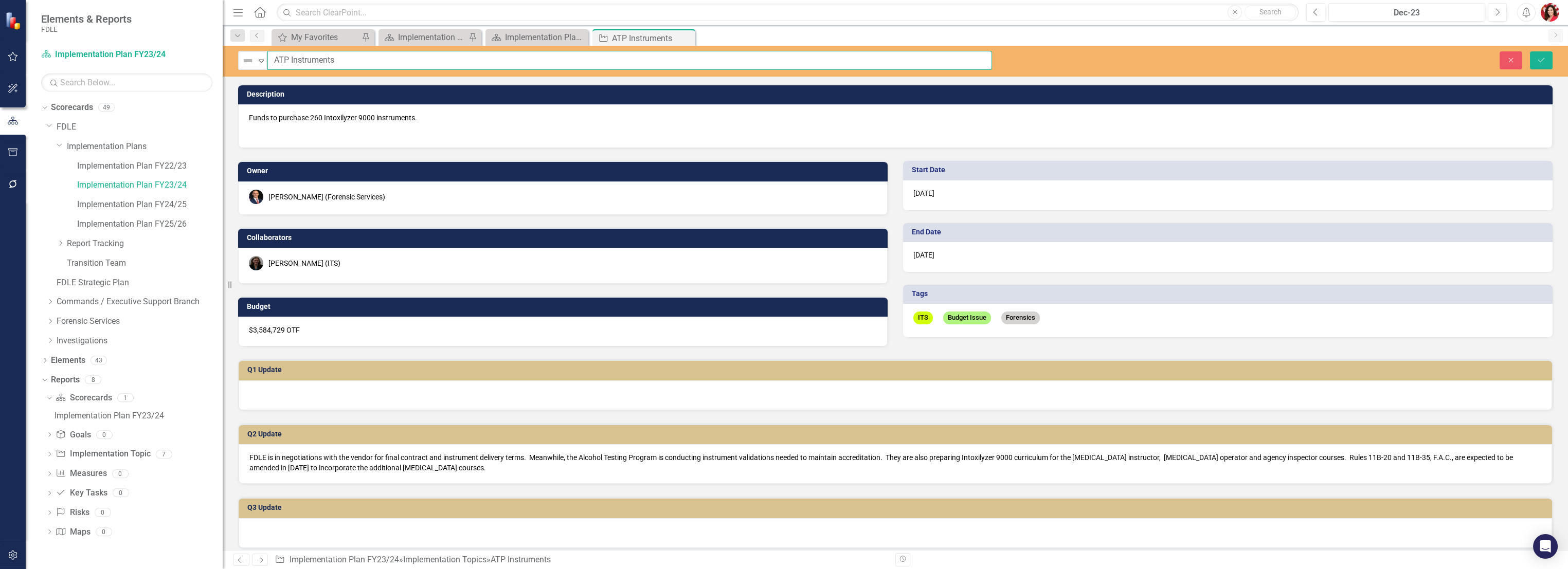
click at [281, 63] on input "ATP Instruments" at bounding box center [629, 60] width 724 height 19
click at [279, 61] on input "ATP Instruments" at bounding box center [629, 60] width 724 height 19
type input "Alcohol Testing Program Instruments"
click at [873, 60] on button "Save" at bounding box center [1541, 60] width 23 height 18
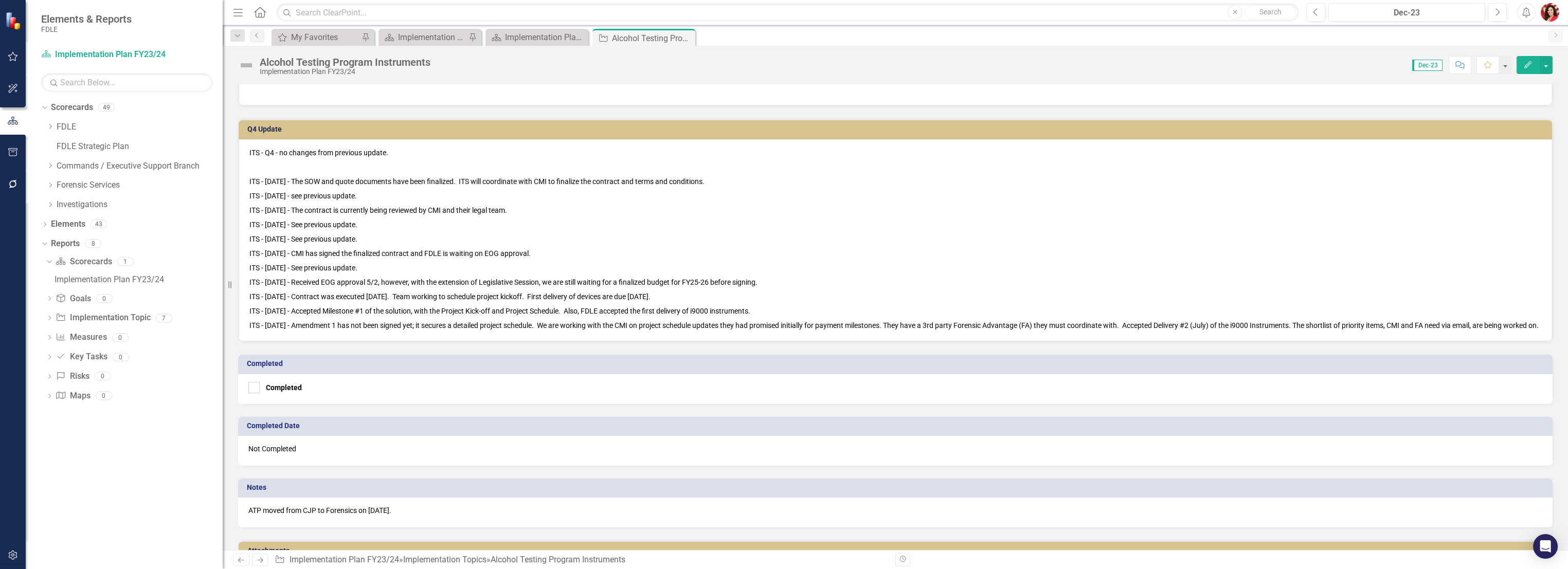
scroll to position [456, 0]
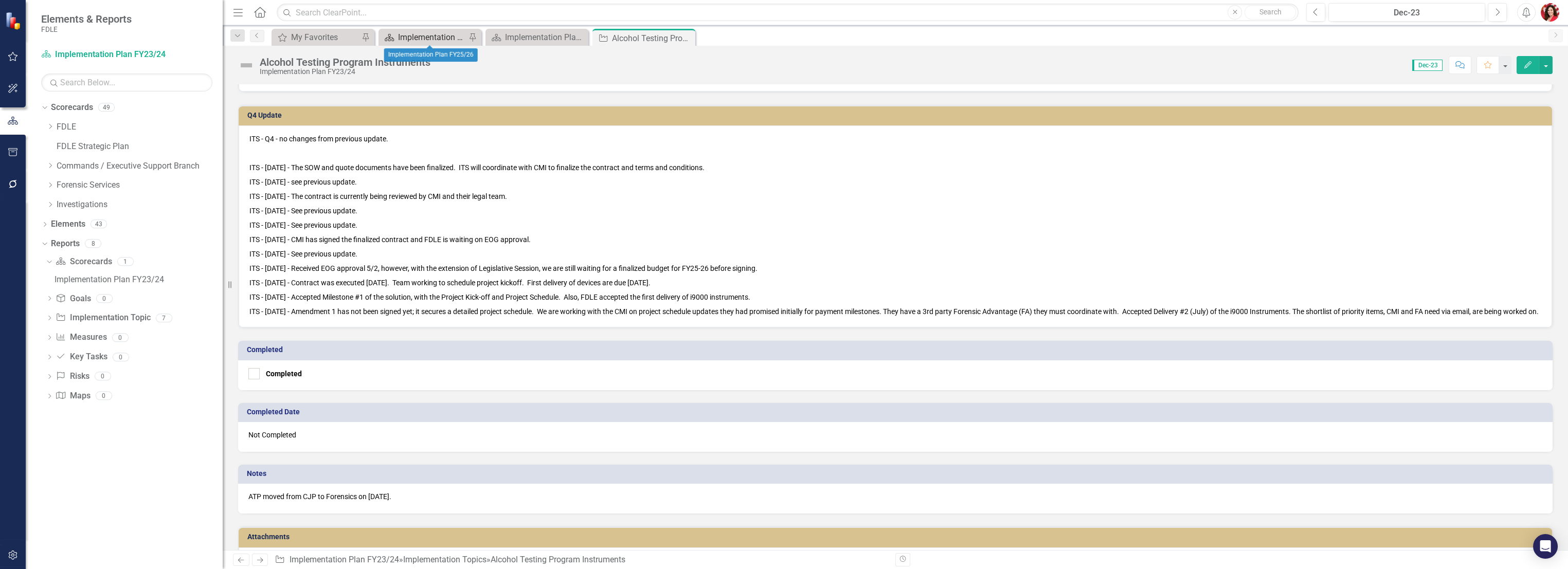
click at [452, 34] on div "Implementation Plan FY25/26" at bounding box center [432, 37] width 68 height 13
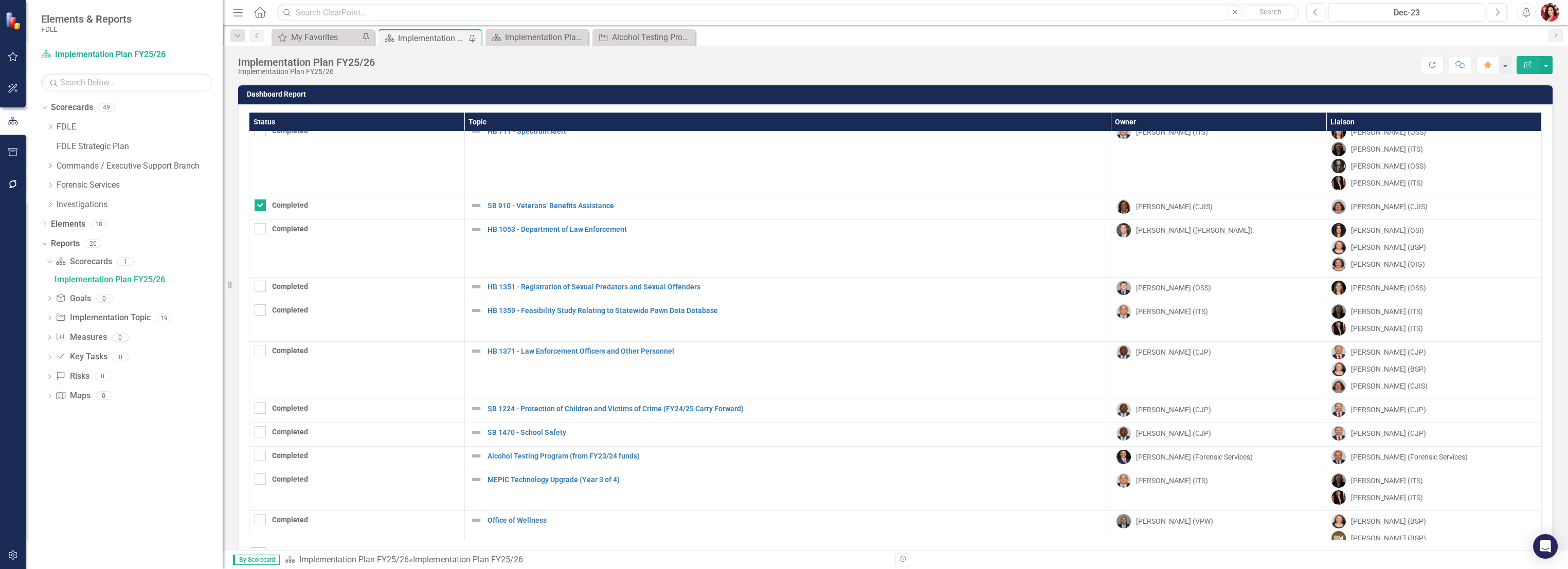
scroll to position [114, 0]
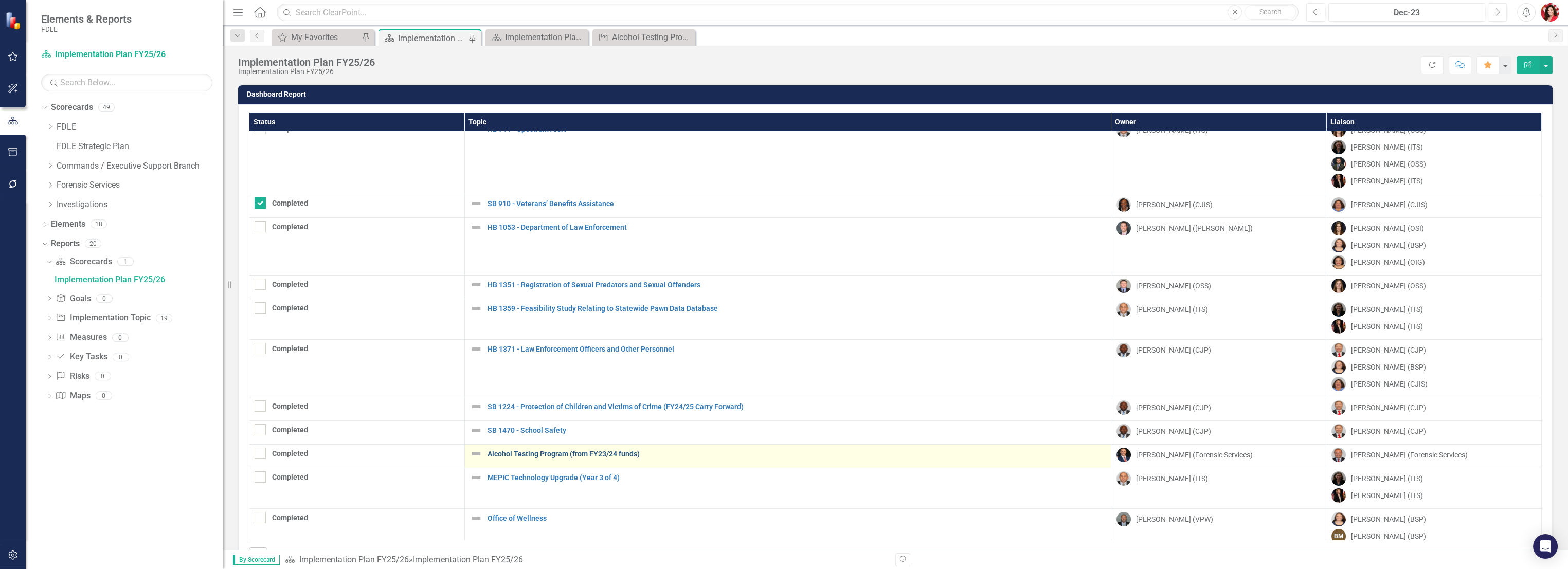
click at [559, 453] on link "Alcohol Testing Program (from FY23/24 funds)" at bounding box center [797, 454] width 618 height 8
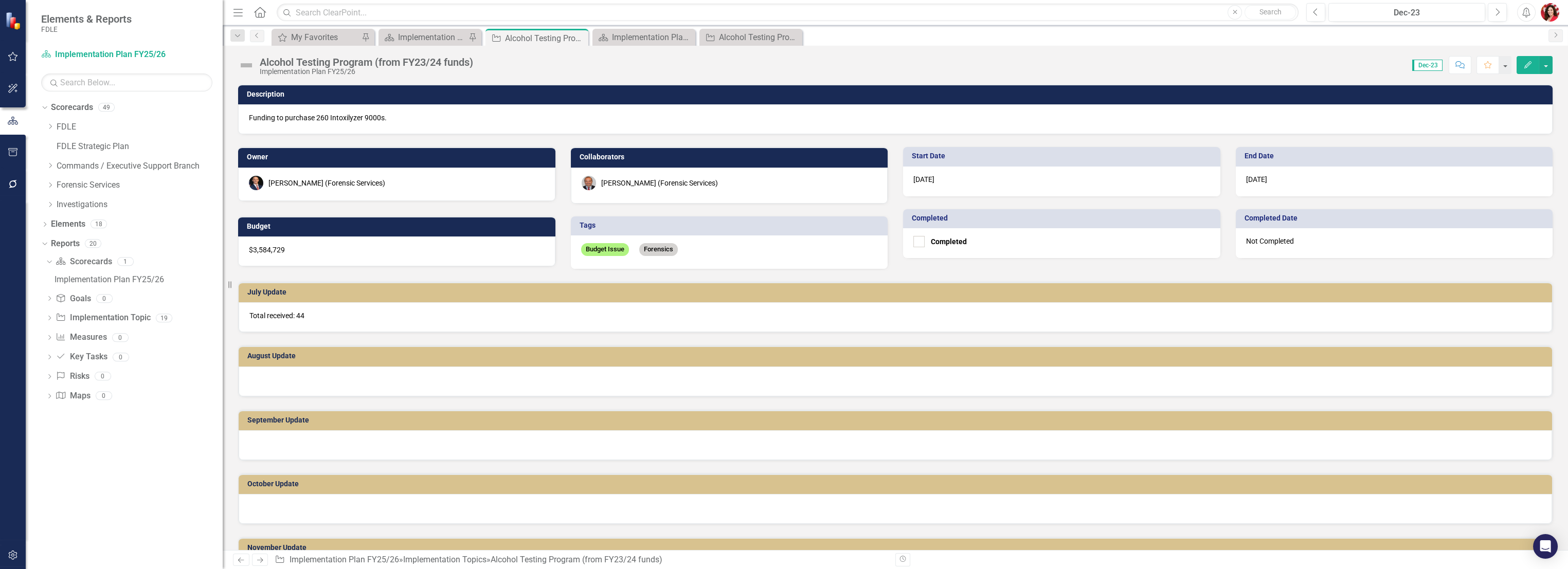
drag, startPoint x: 324, startPoint y: 324, endPoint x: 231, endPoint y: 316, distance: 93.3
click at [230, 316] on div "Elements & Reports FDLE Scorecard Implementation Plan FY25/26 Search Dropdown S…" at bounding box center [784, 284] width 1568 height 569
click at [295, 306] on div "Total received: 44" at bounding box center [895, 317] width 1314 height 30
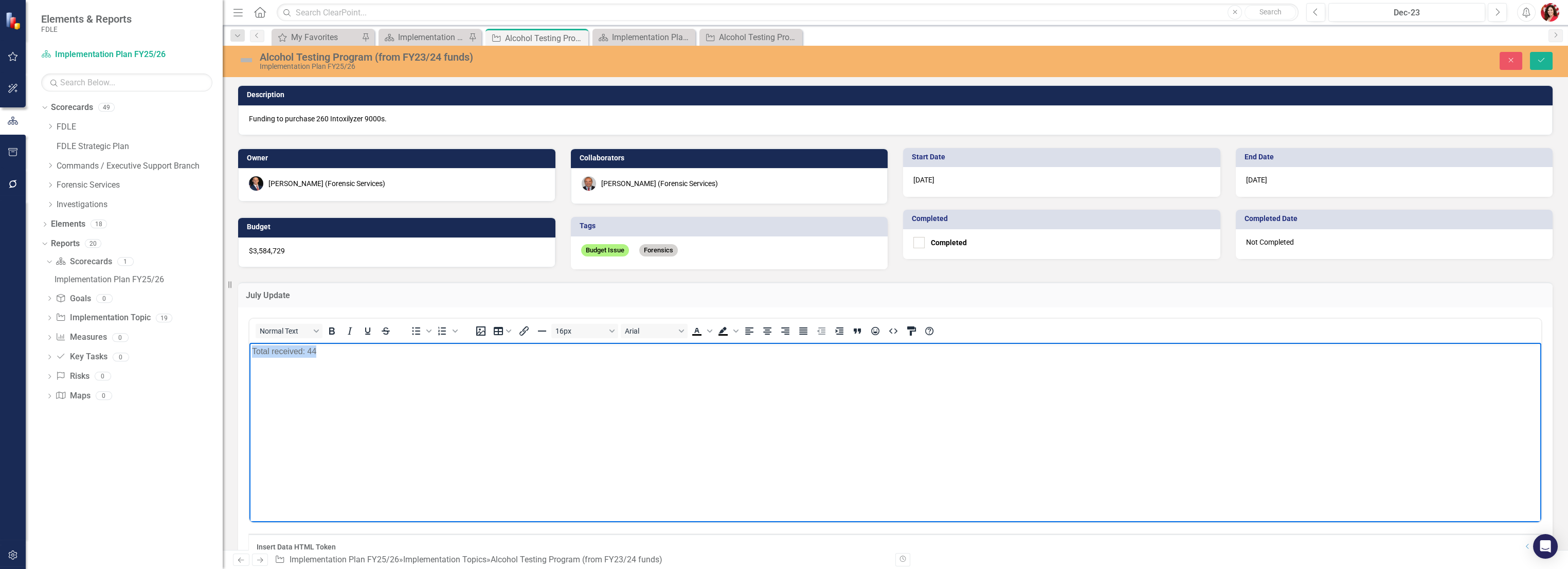
drag, startPoint x: 319, startPoint y: 360, endPoint x: 195, endPoint y: 354, distance: 124.1
click at [250, 354] on html "Total received: 44" at bounding box center [895, 419] width 1292 height 154
copy p "Total received: 44"
click at [429, 33] on div "Implementation Plan FY25/26" at bounding box center [432, 37] width 68 height 13
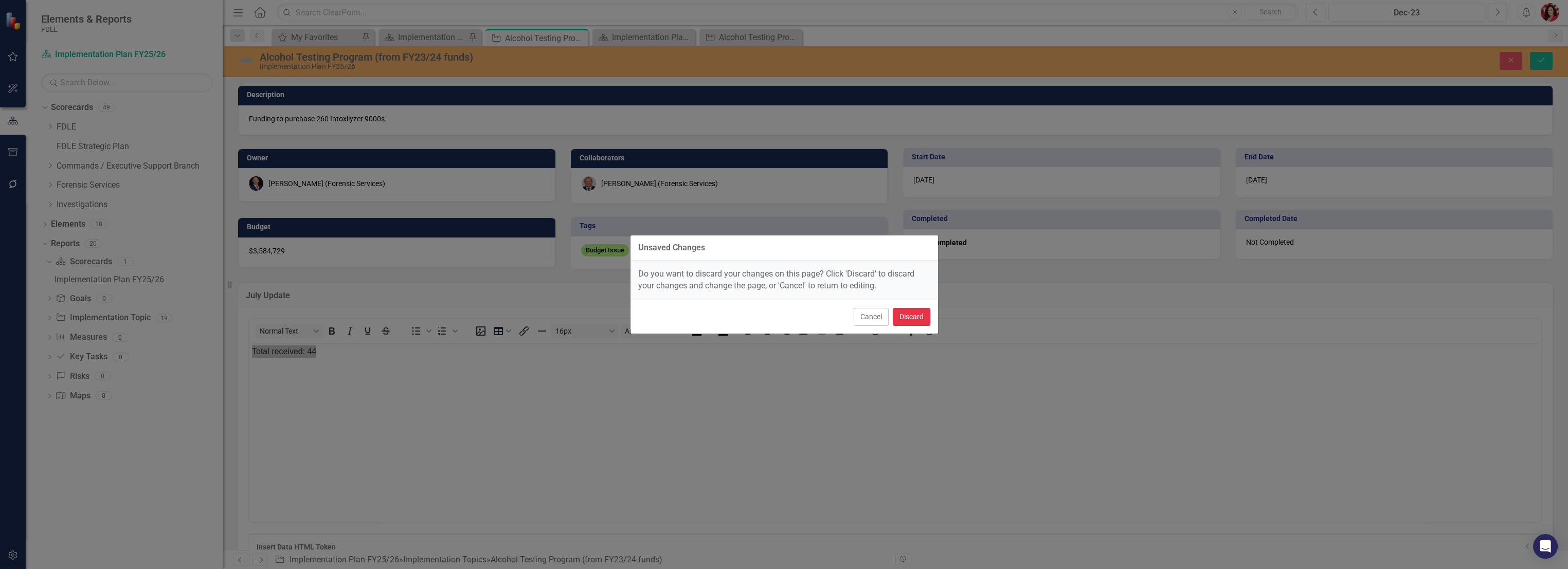
click at [921, 319] on button "Discard" at bounding box center [912, 317] width 38 height 18
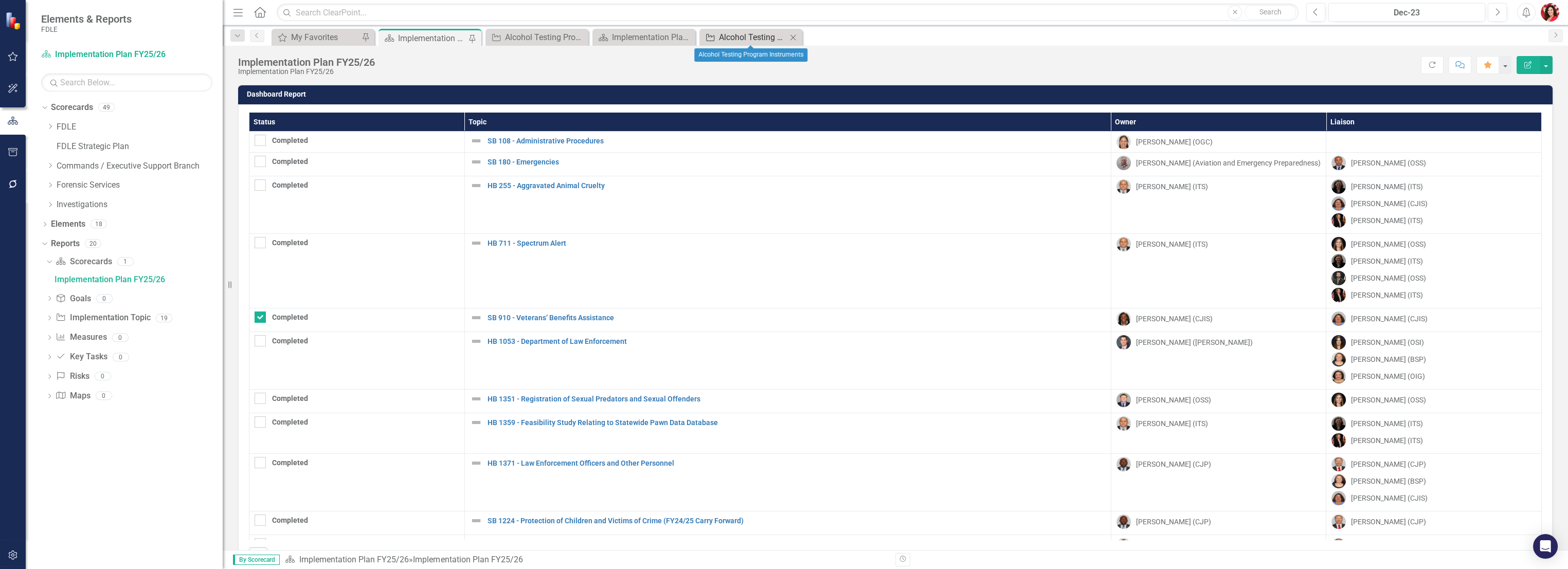
click at [757, 32] on div "Alcohol Testing Program Instruments" at bounding box center [753, 37] width 68 height 13
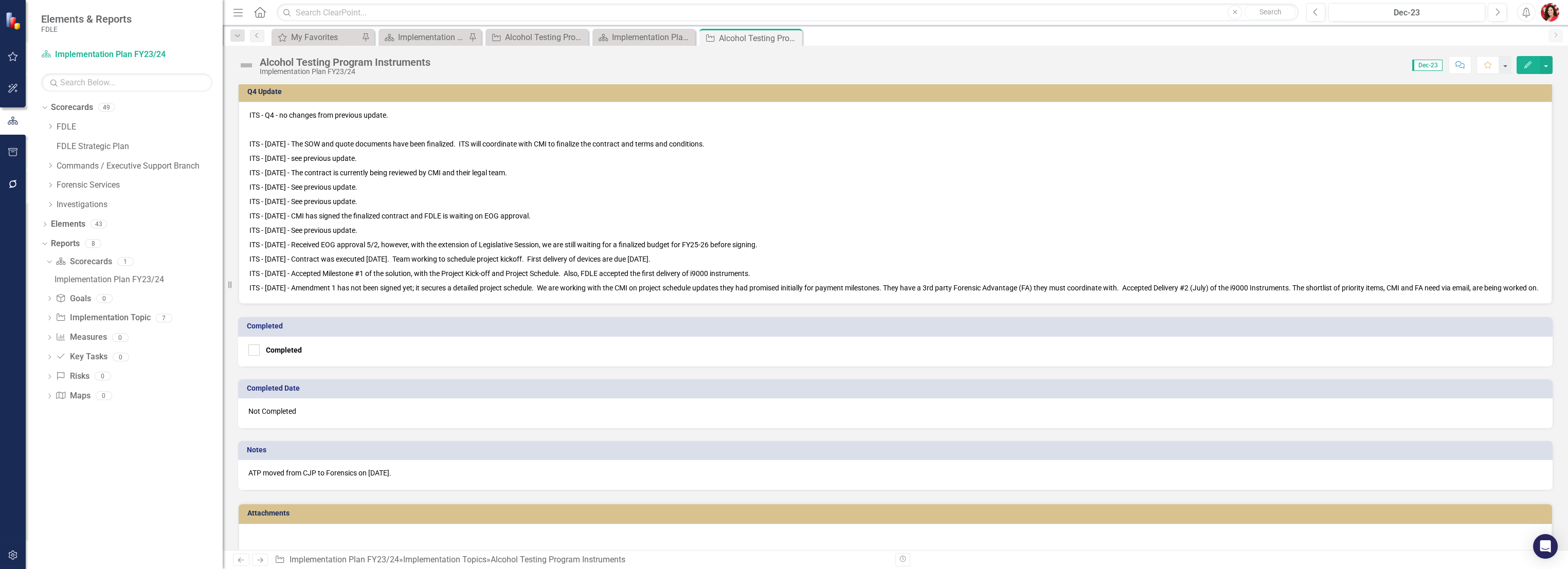
scroll to position [502, 0]
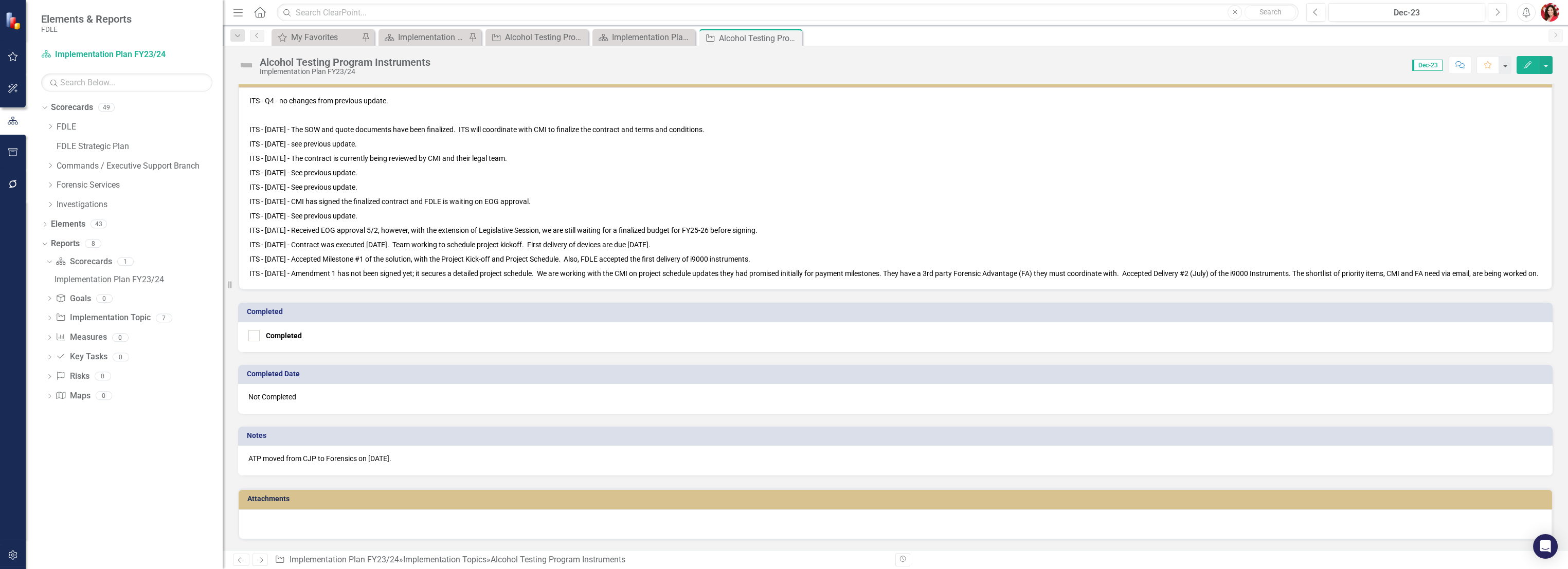
click at [341, 252] on p "ITS - 7/7/25 - Accepted Milestone #1 of the solution, with the Project Kick-off…" at bounding box center [895, 259] width 1292 height 15
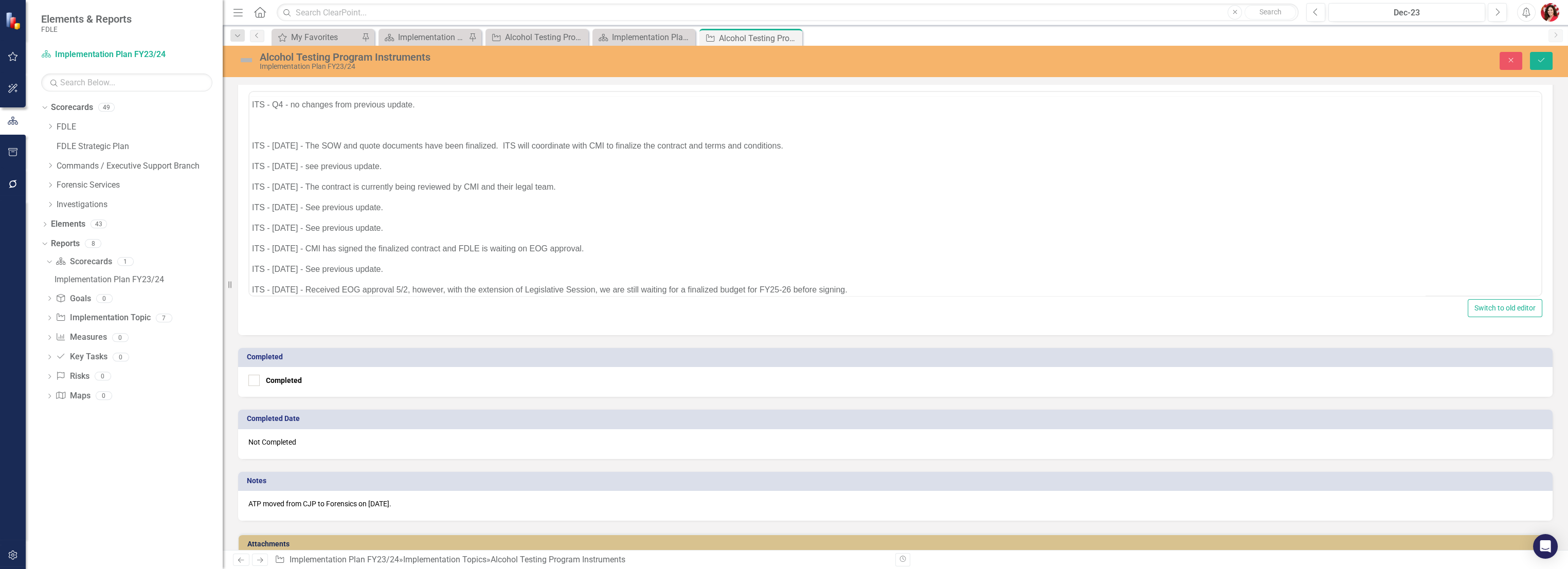
scroll to position [0, 0]
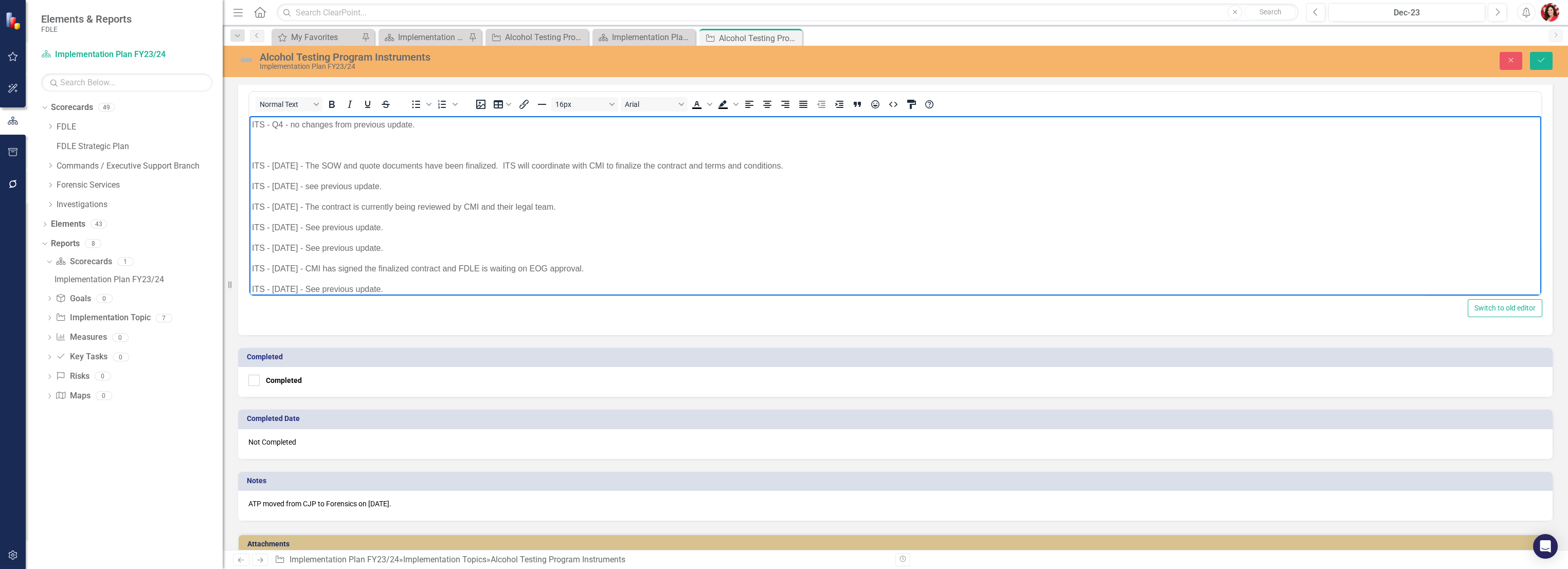
click at [578, 247] on p "ITS - 2/10/25 - See previous update." at bounding box center [895, 248] width 1287 height 12
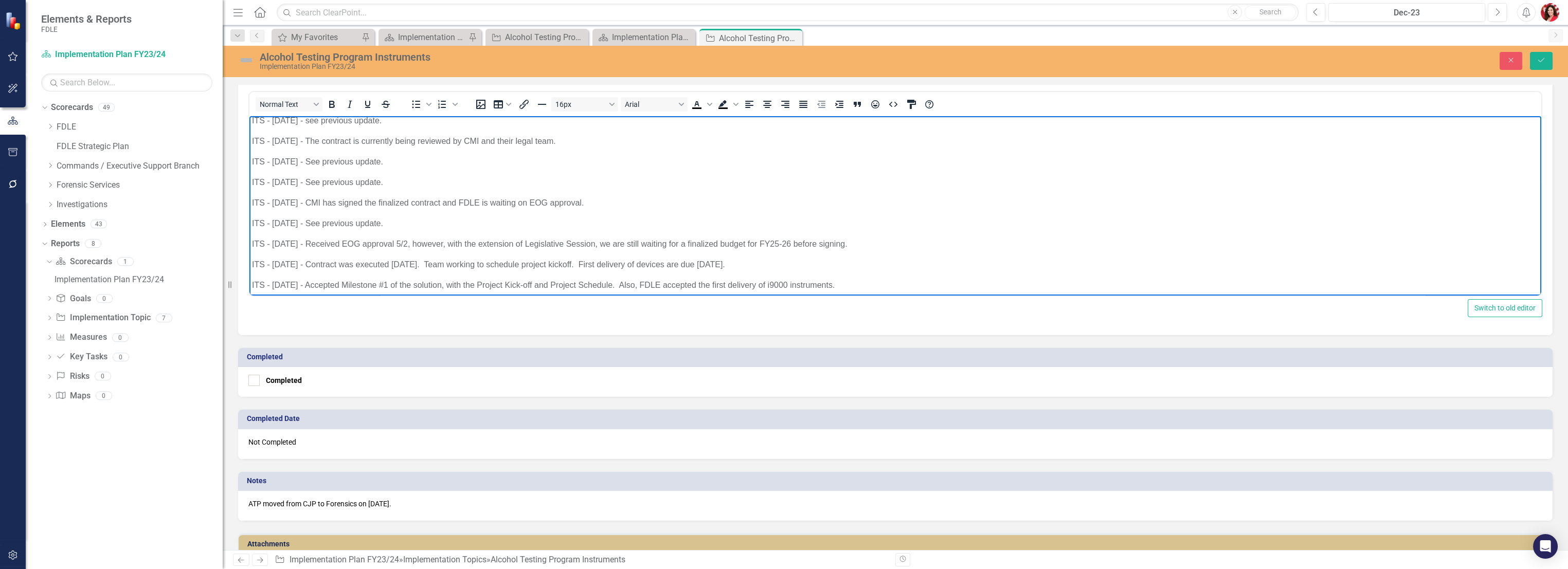
scroll to position [105, 0]
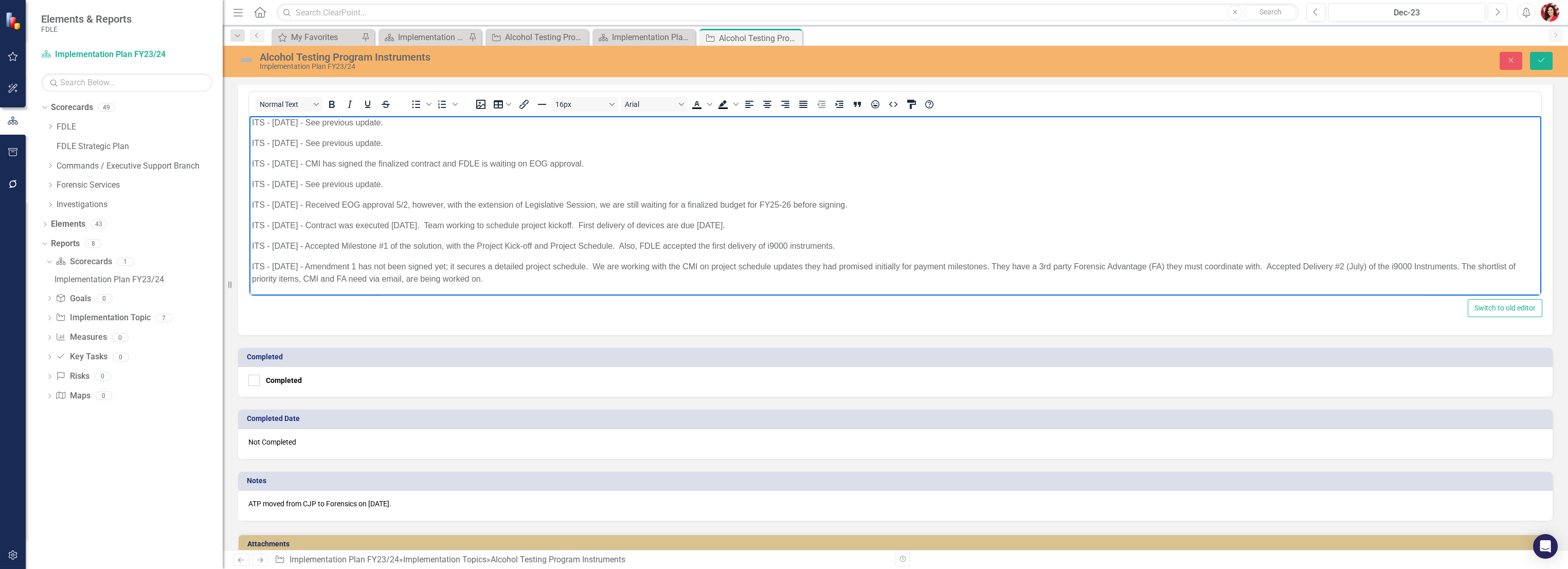
click at [553, 275] on p "ITS - 8/8/25 - Amendment 1 has not been signed yet; it secures a detailed proje…" at bounding box center [895, 273] width 1287 height 25
paste body "Rich Text Area. Press ALT-0 for help."
click at [504, 278] on p "ITS - 8/8/25 - Amendment 1 has not been signed yet; it secures a detailed proje…" at bounding box center [895, 273] width 1287 height 25
click at [1547, 63] on button "Save" at bounding box center [1541, 61] width 23 height 18
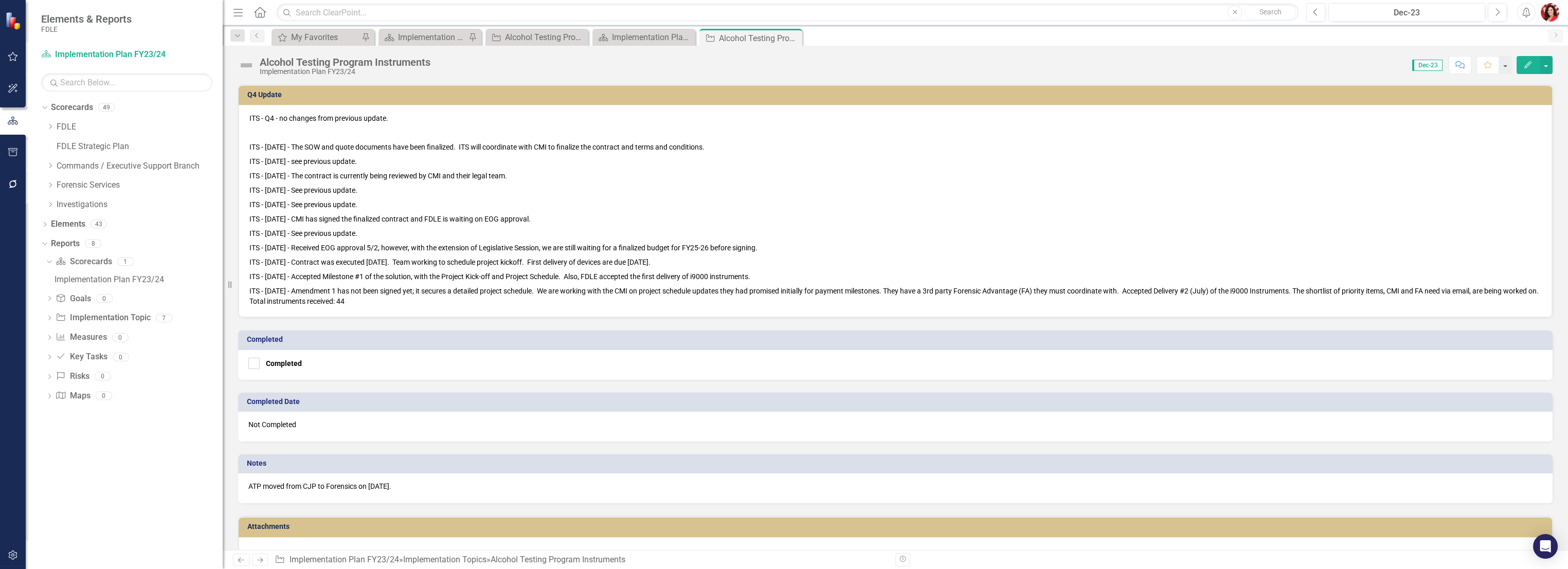
scroll to position [502, 0]
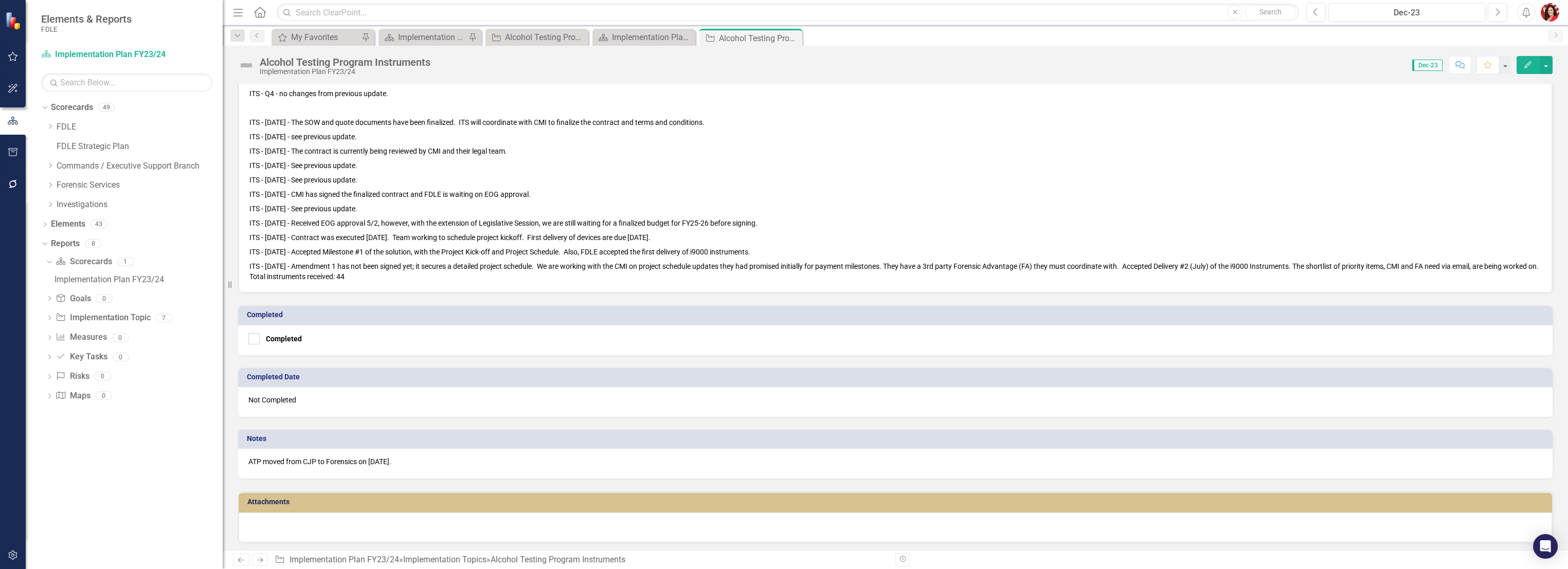
click at [447, 469] on div "ATP moved from CJP to Forensics on 4/15/24." at bounding box center [895, 464] width 1314 height 30
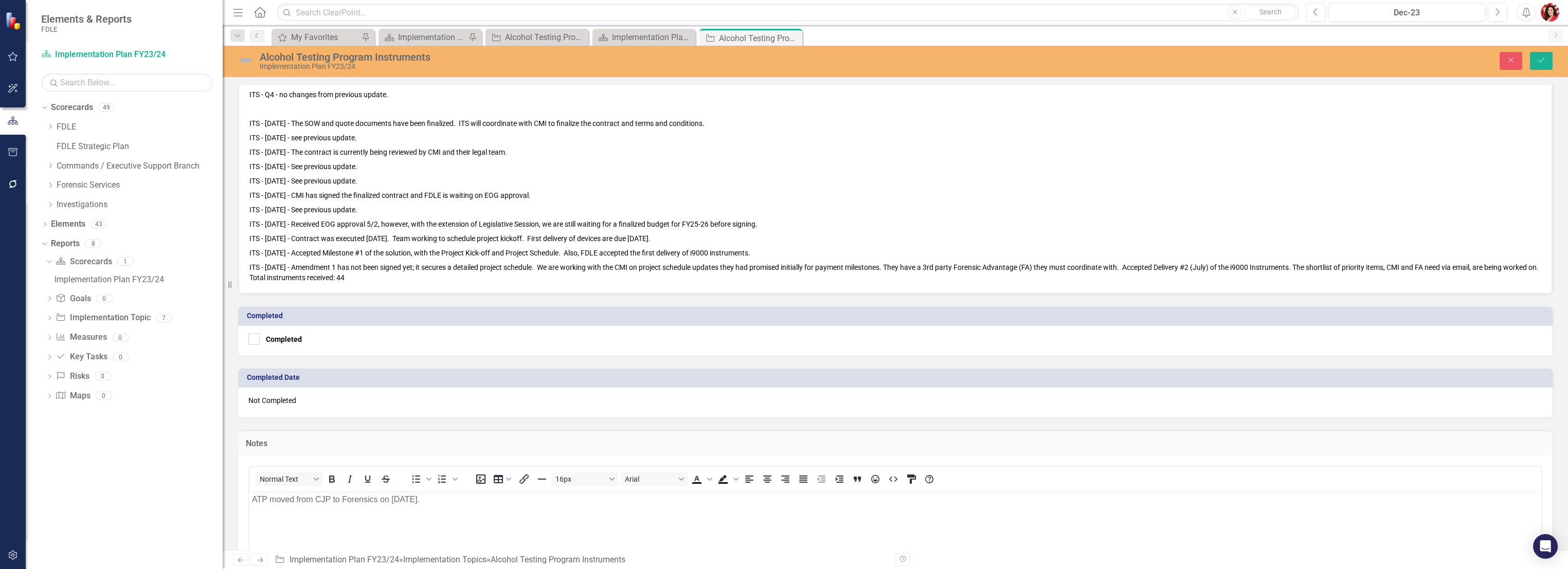
scroll to position [0, 0]
click at [1541, 58] on icon "Save" at bounding box center [1541, 60] width 9 height 7
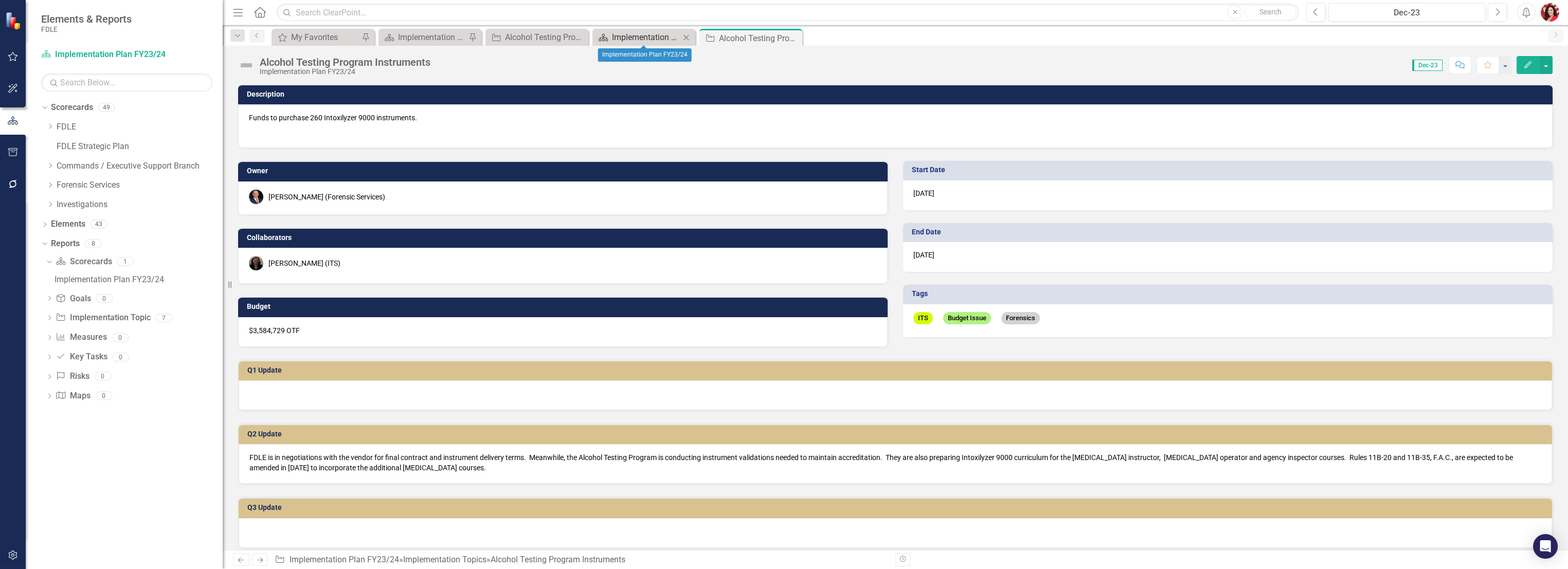
click at [662, 36] on div "Implementation Plan FY23/24" at bounding box center [646, 37] width 68 height 13
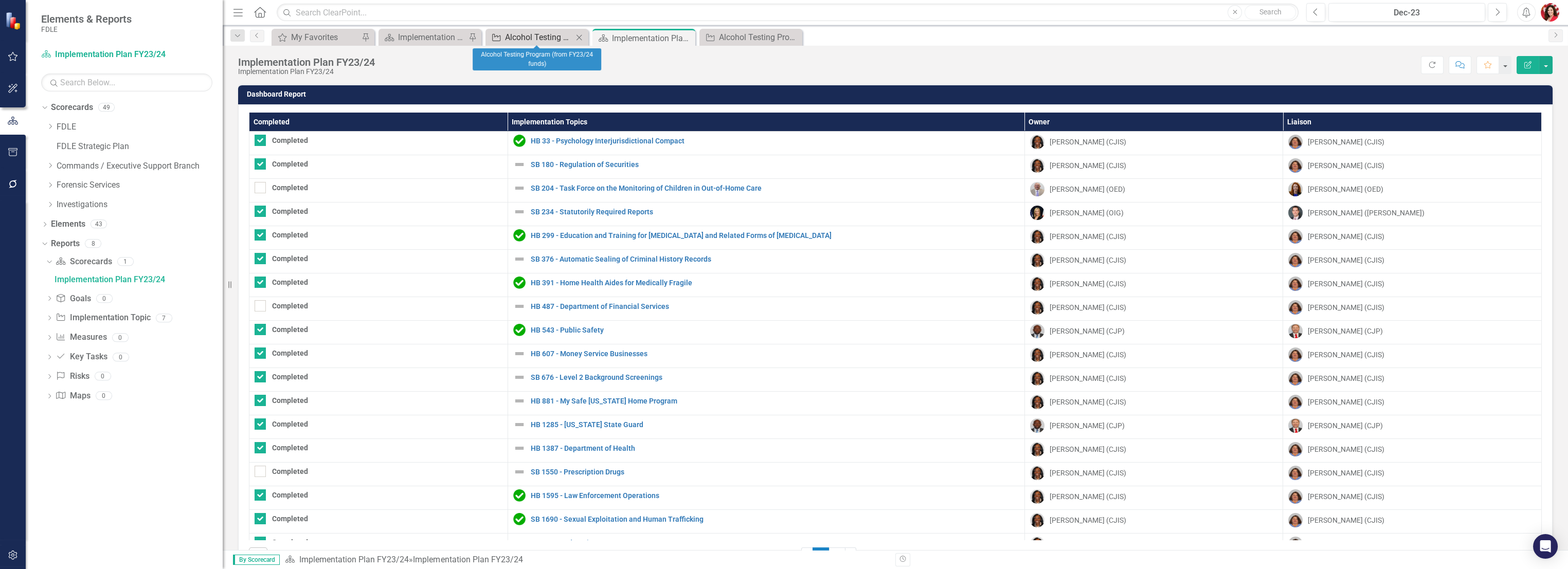
click at [527, 32] on div "Alcohol Testing Program (from FY23/24 funds)" at bounding box center [539, 37] width 68 height 13
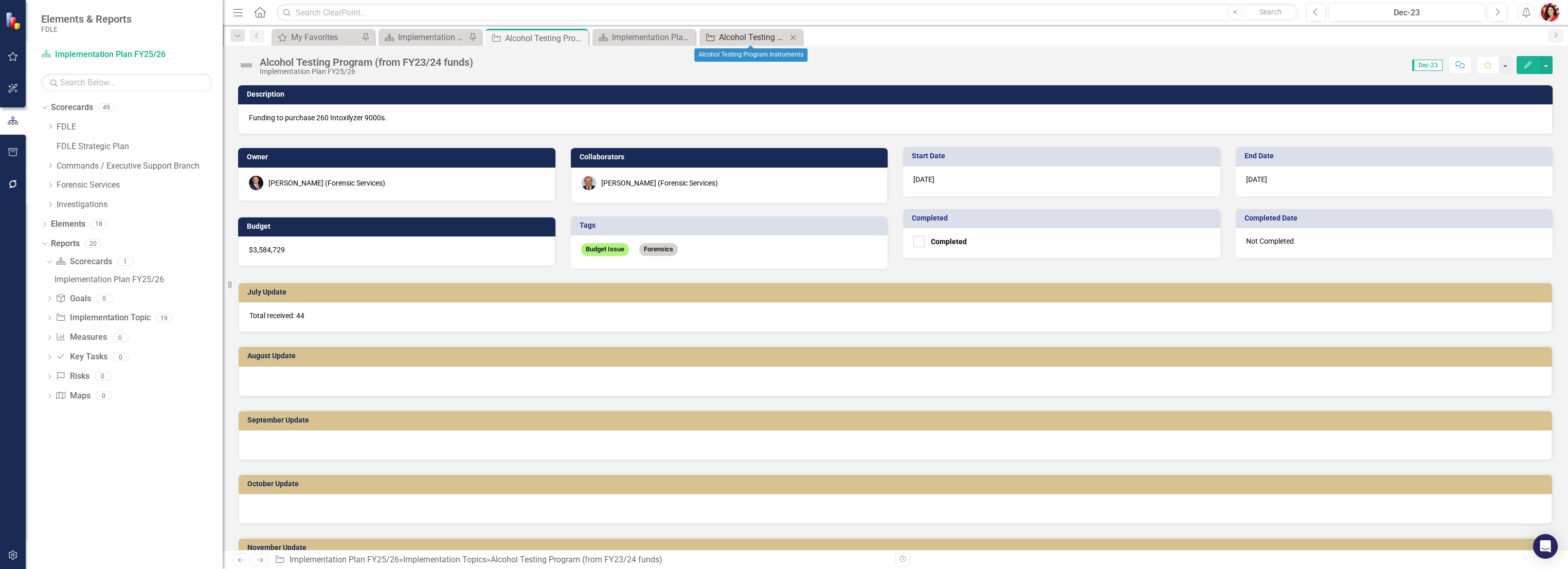
click at [766, 39] on div "Alcohol Testing Program Instruments" at bounding box center [753, 37] width 68 height 13
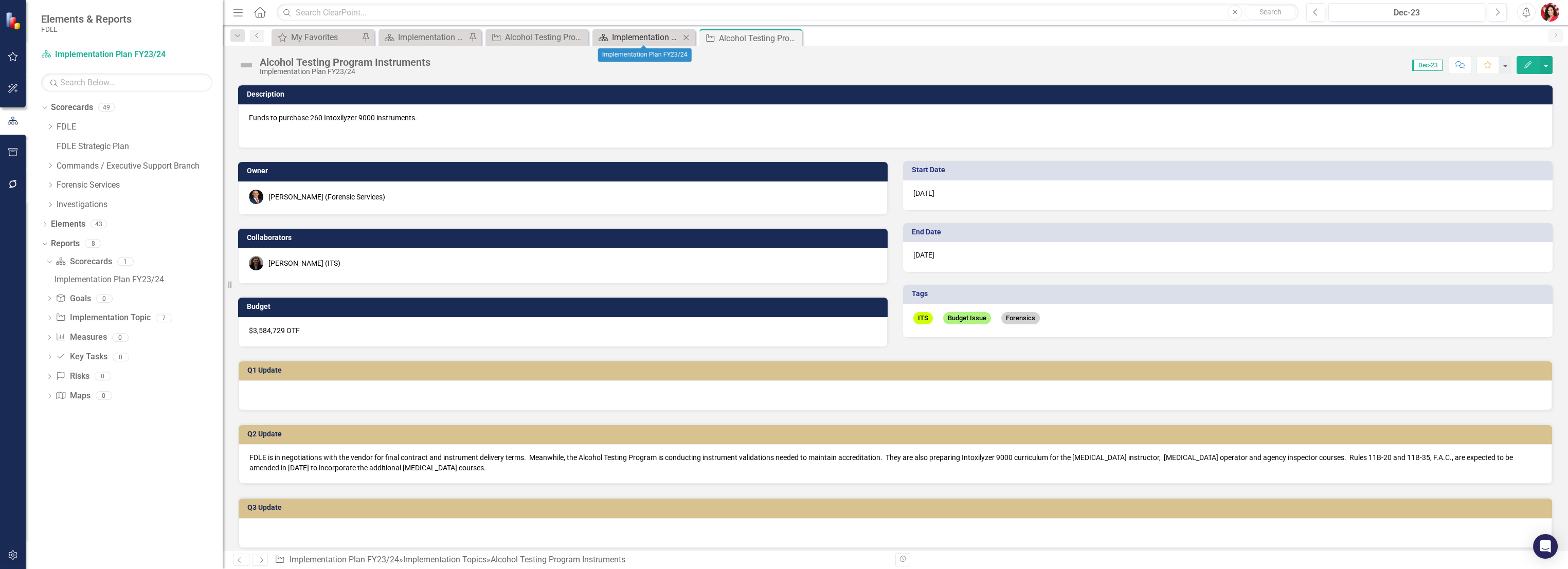
click at [629, 37] on div "Implementation Plan FY23/24" at bounding box center [646, 37] width 68 height 13
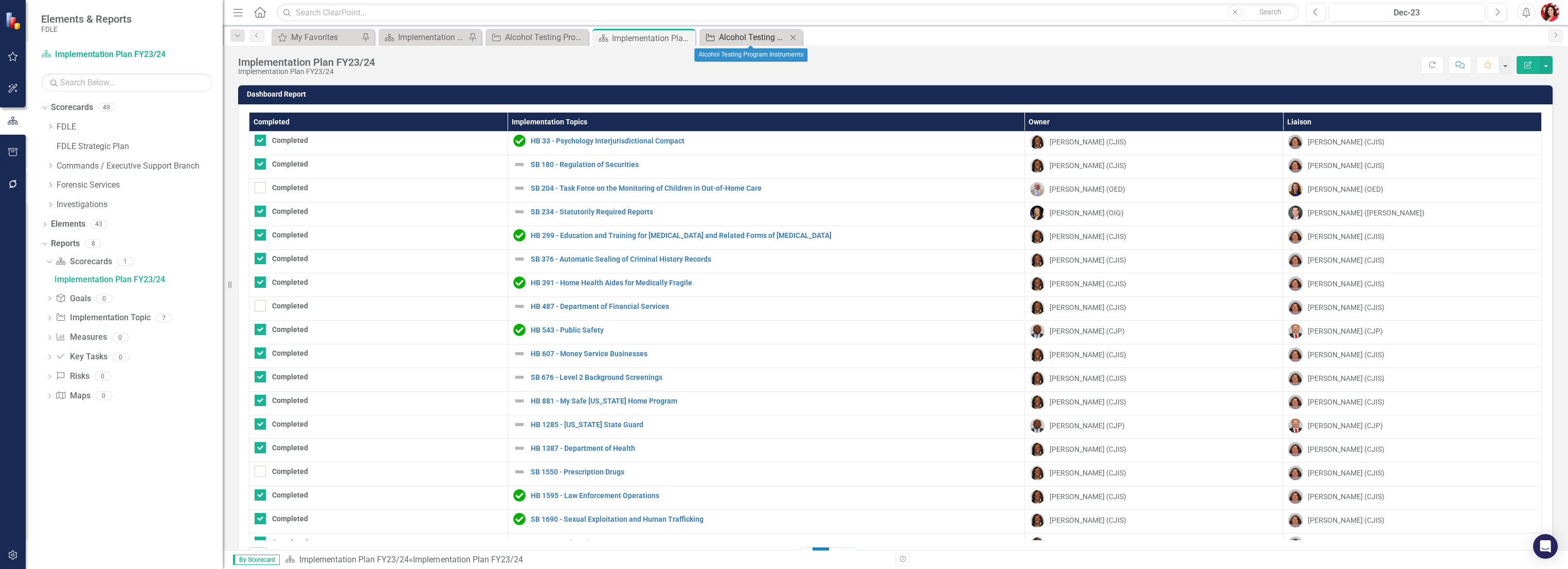
click at [727, 40] on div "Alcohol Testing Program Instruments" at bounding box center [753, 37] width 68 height 13
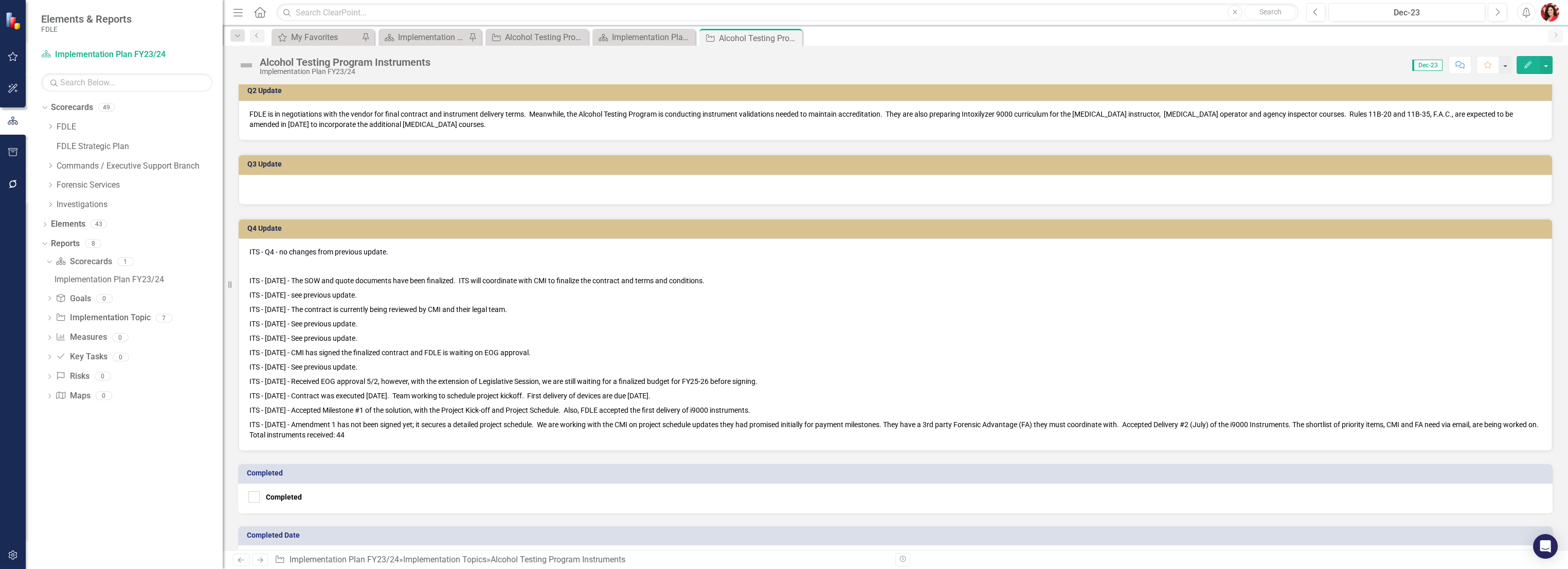
scroll to position [159, 0]
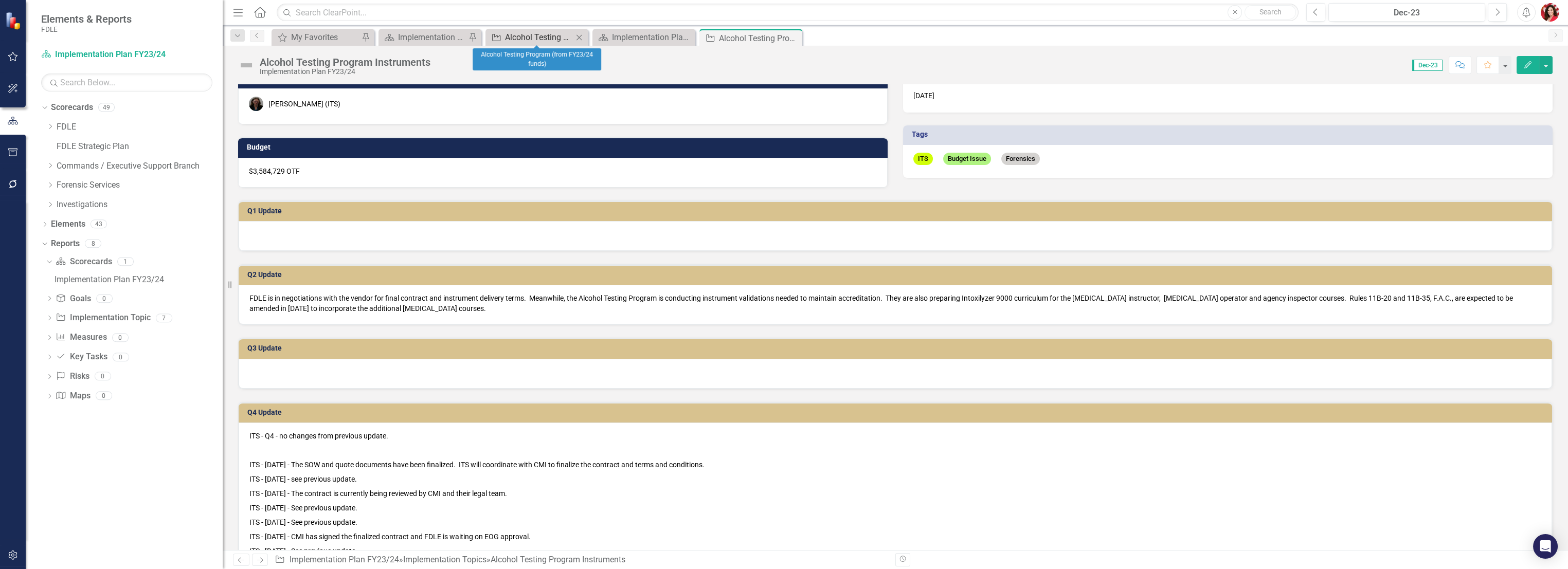
click at [548, 35] on div "Alcohol Testing Program (from FY23/24 funds)" at bounding box center [539, 37] width 68 height 13
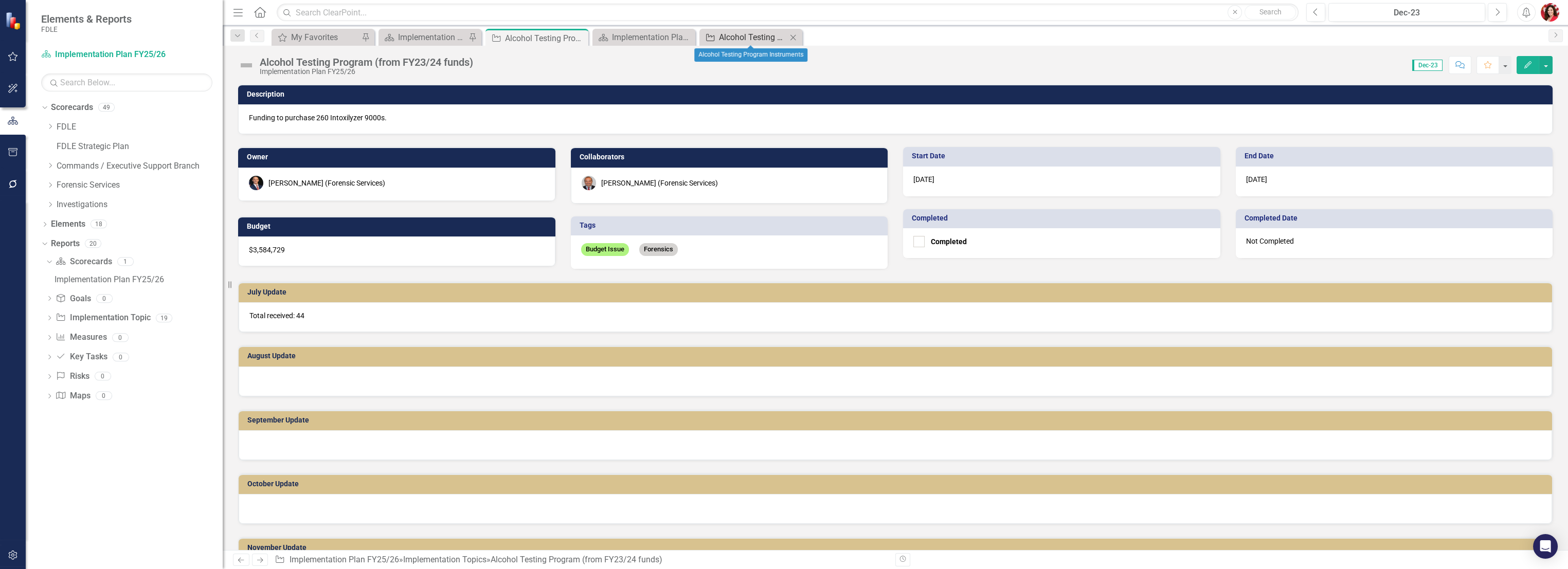
click at [757, 37] on div "Alcohol Testing Program Instruments" at bounding box center [753, 37] width 68 height 13
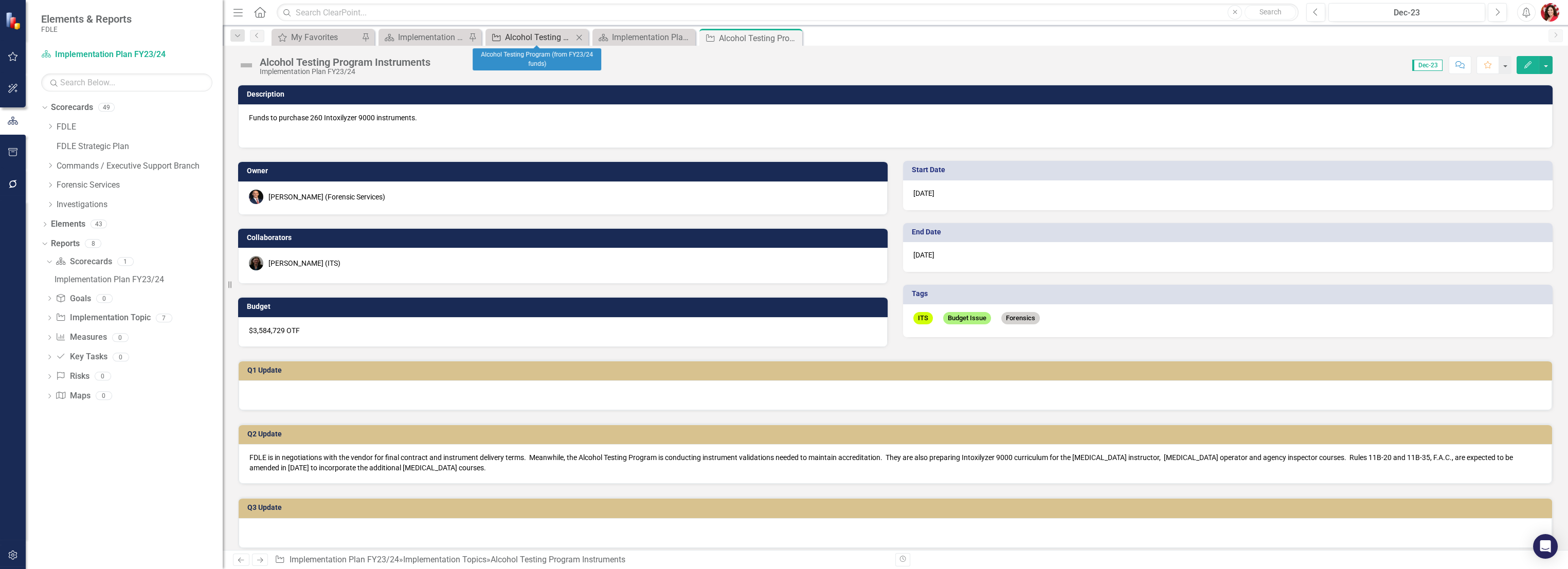
click at [547, 40] on div "Alcohol Testing Program (from FY23/24 funds)" at bounding box center [539, 37] width 68 height 13
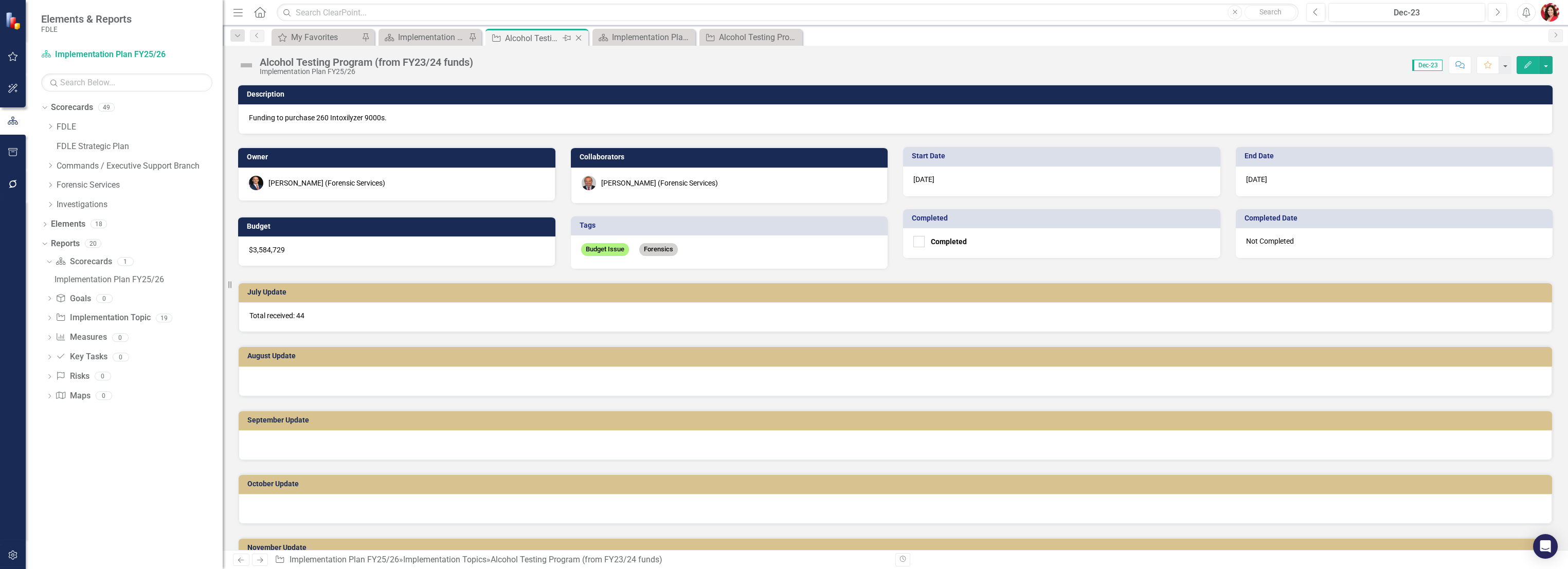
click at [580, 37] on icon "Close" at bounding box center [578, 38] width 10 height 9
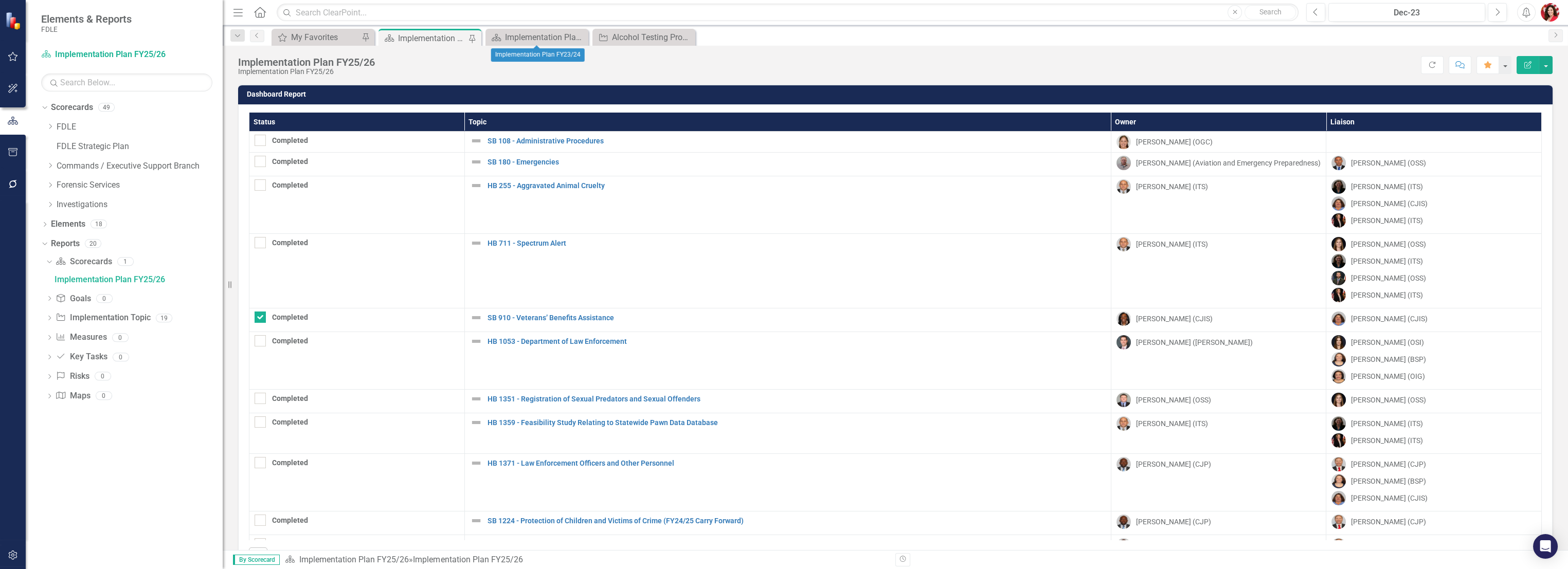
click at [0, 0] on icon "Close" at bounding box center [0, 0] width 0 height 0
click at [94, 263] on link "Scorecard Scorecards" at bounding box center [83, 262] width 56 height 12
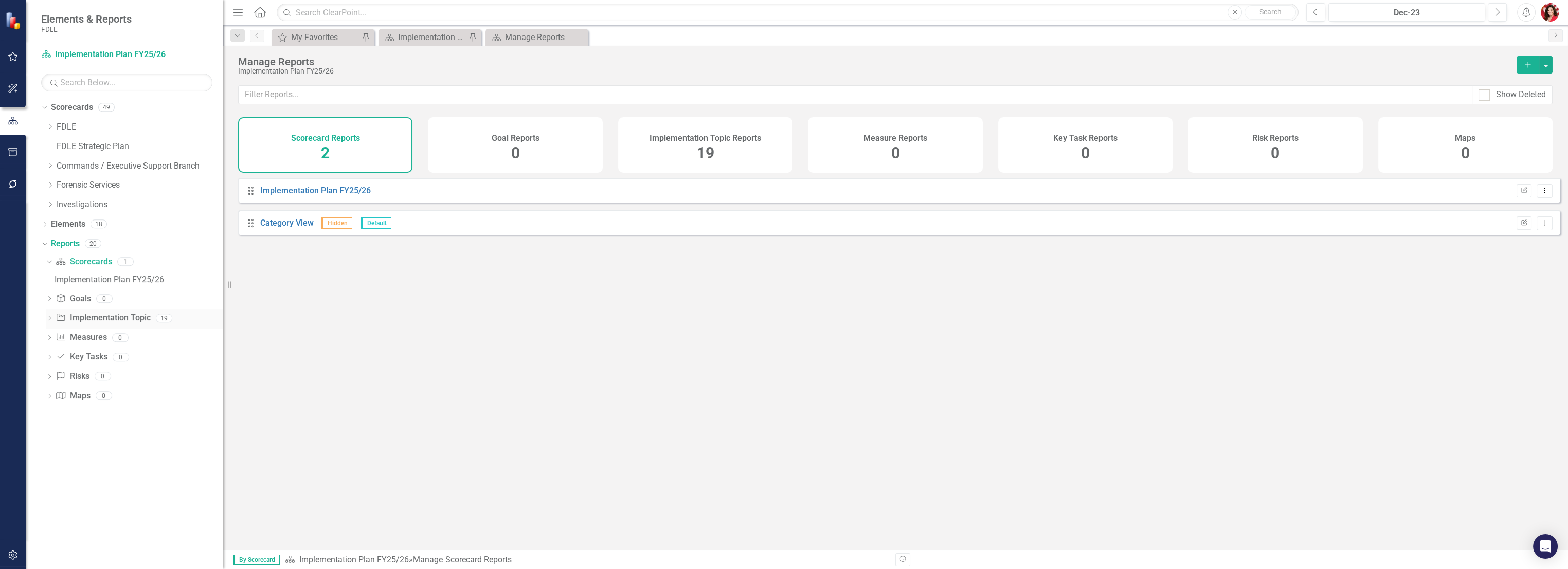
click at [85, 320] on link "Implementation Topic Implementation Topic" at bounding box center [102, 318] width 94 height 12
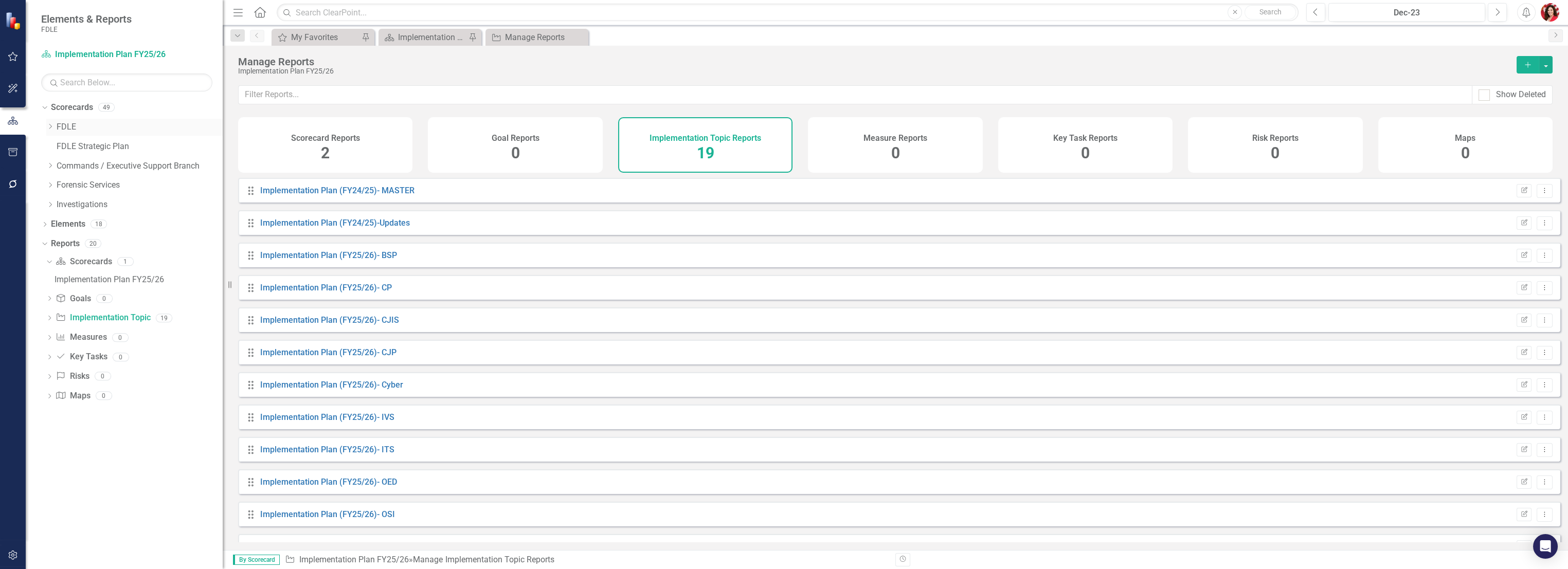
click at [51, 128] on icon at bounding box center [51, 127] width 2 height 5
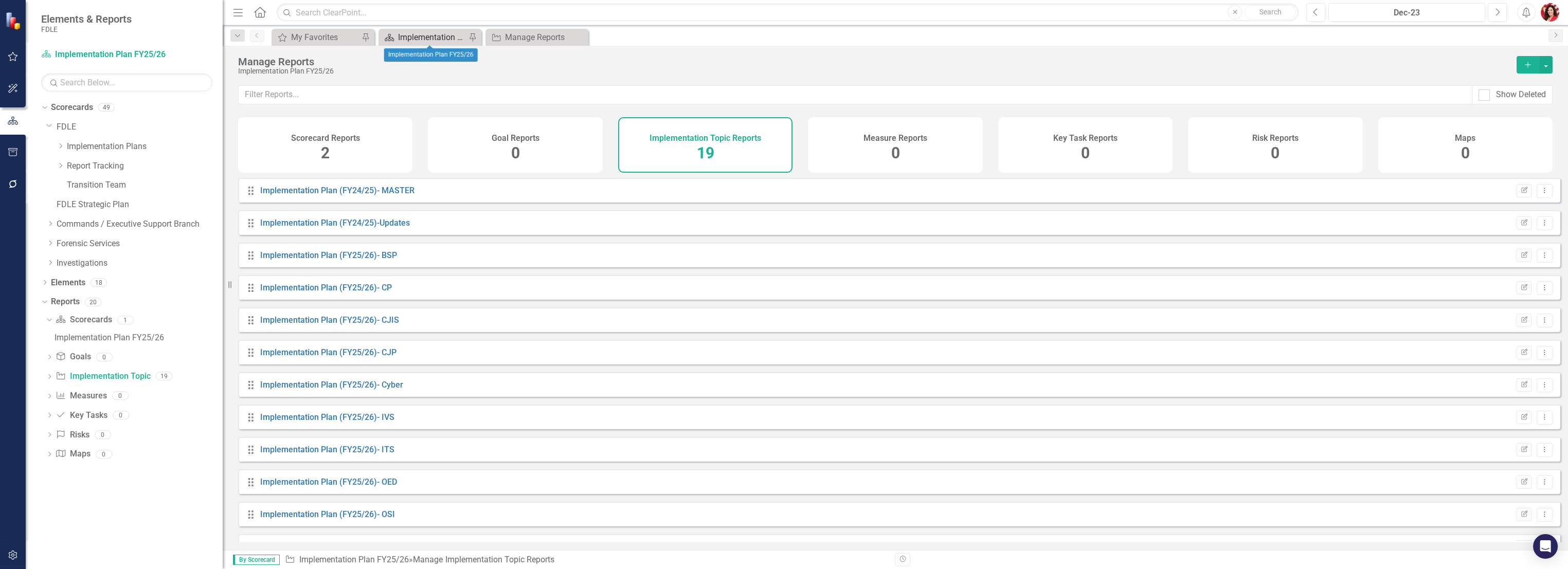
click at [407, 32] on div "Implementation Plan FY25/26" at bounding box center [432, 37] width 68 height 13
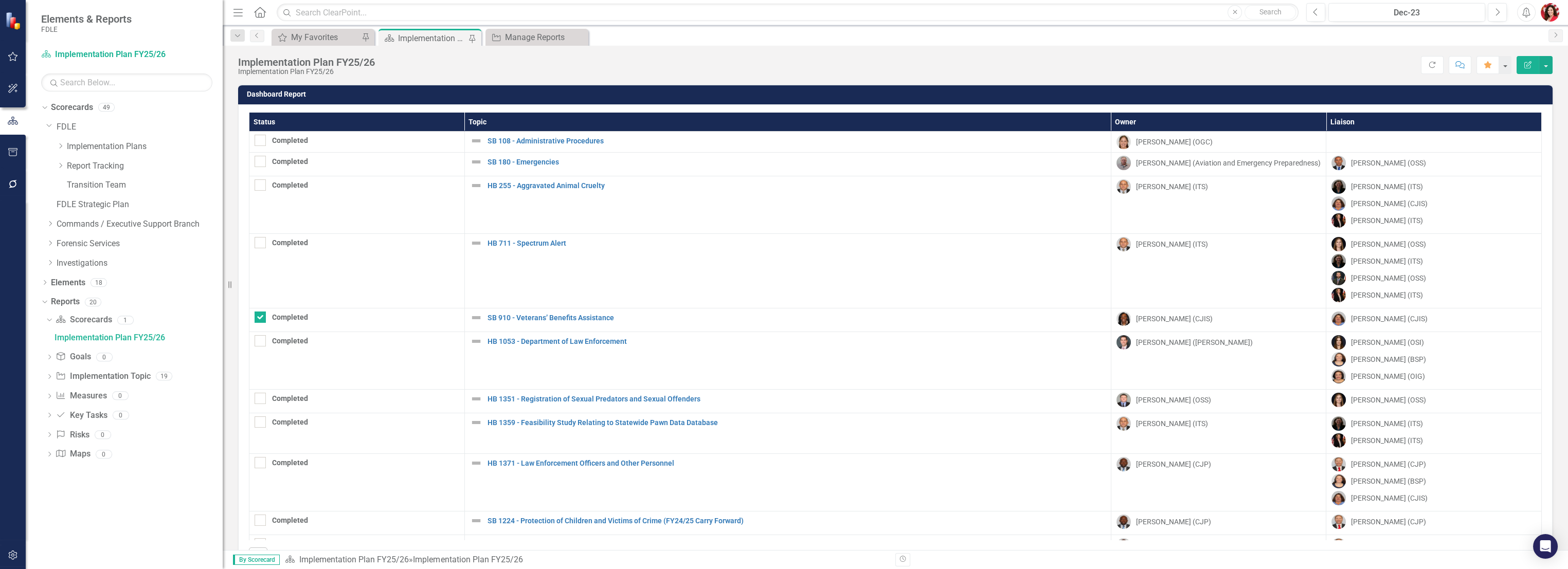
click at [407, 41] on div "Implementation Plan FY25/26" at bounding box center [432, 38] width 68 height 13
click at [71, 340] on div "Implementation Plan FY25/26" at bounding box center [139, 337] width 168 height 9
click at [71, 340] on div "Implementation Plan FY25/26" at bounding box center [139, 337] width 168 height 9
click at [84, 314] on link "Scorecard Scorecards" at bounding box center [83, 319] width 56 height 12
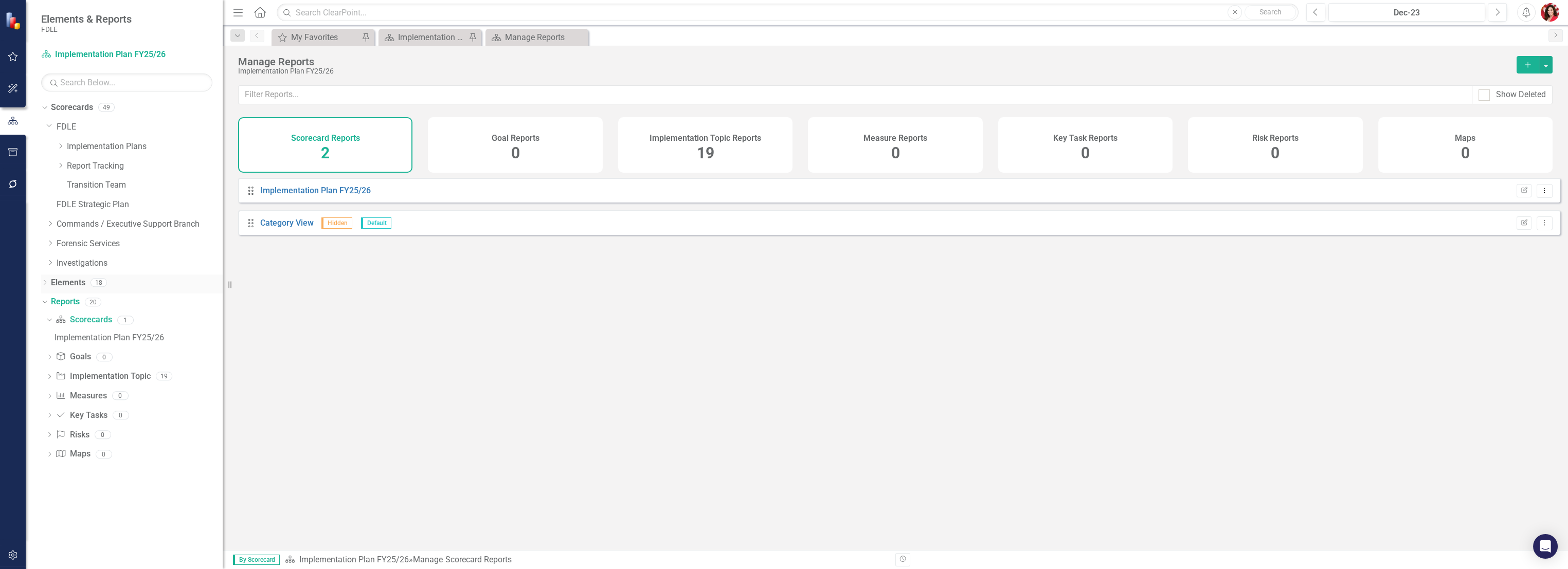
click at [48, 284] on icon "Dropdown" at bounding box center [45, 283] width 7 height 5
click at [75, 285] on link "Elements" at bounding box center [68, 282] width 35 height 12
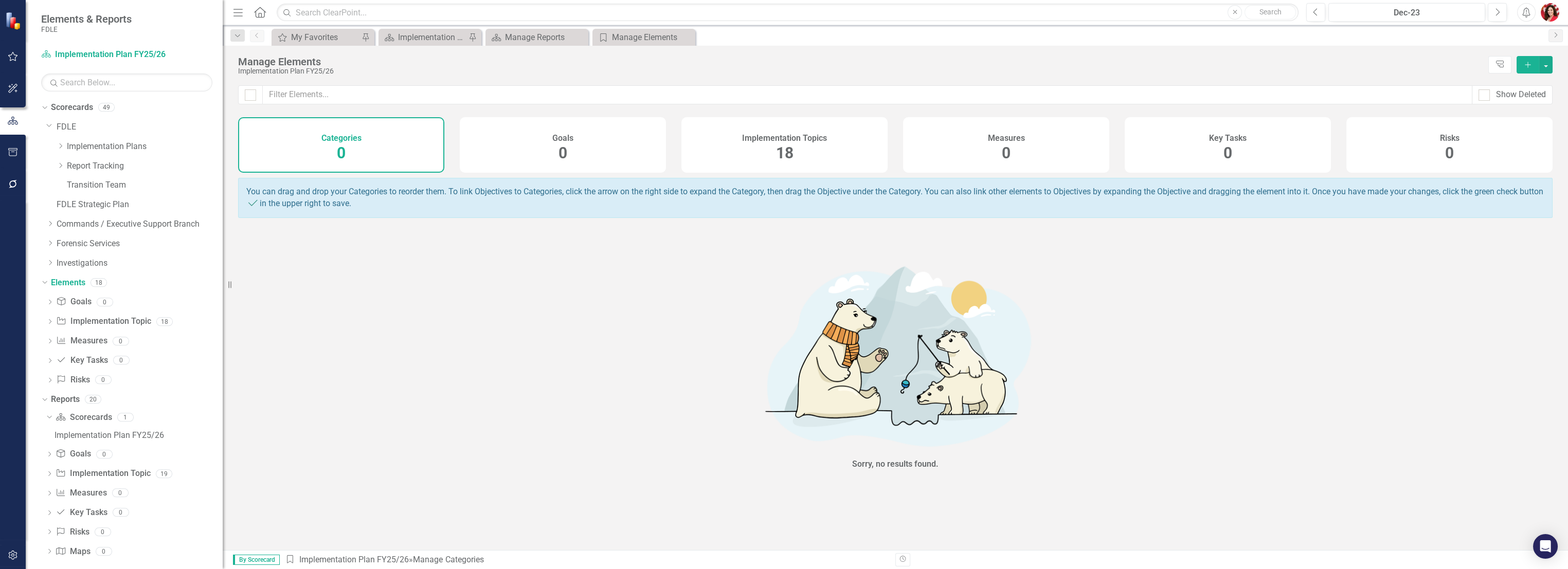
click at [760, 159] on div "Implementation Topics 18" at bounding box center [784, 145] width 206 height 55
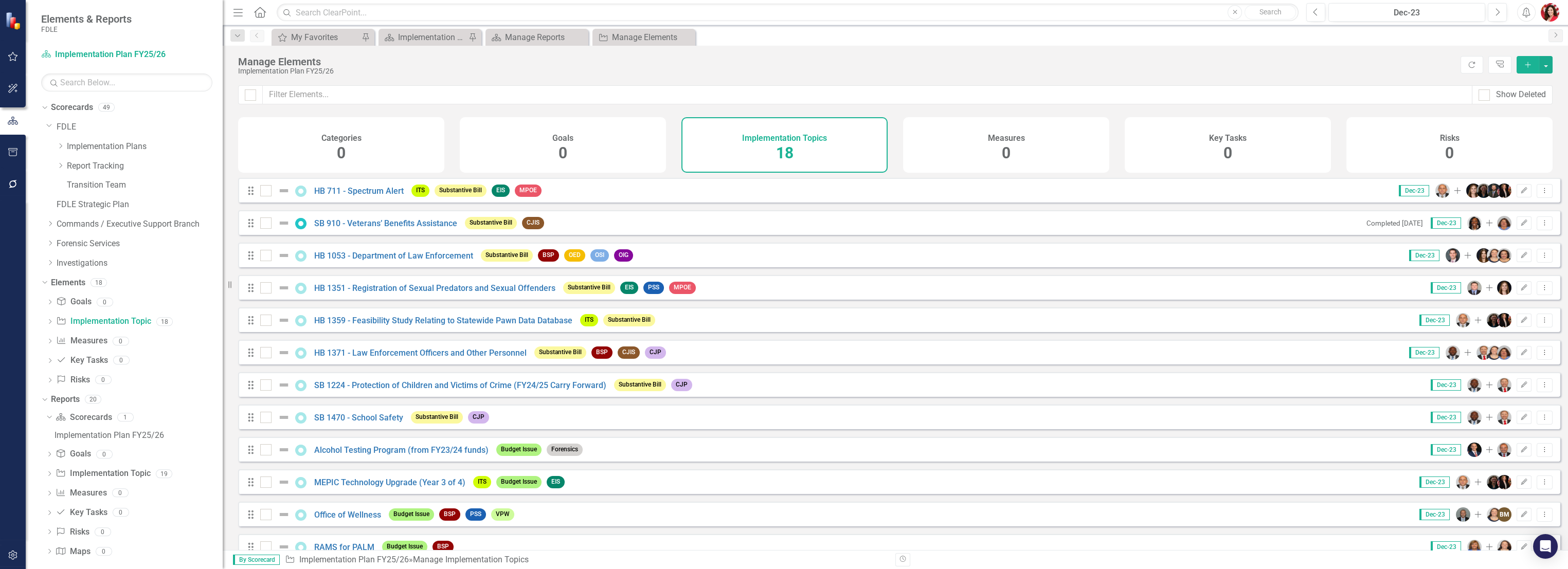
scroll to position [114, 0]
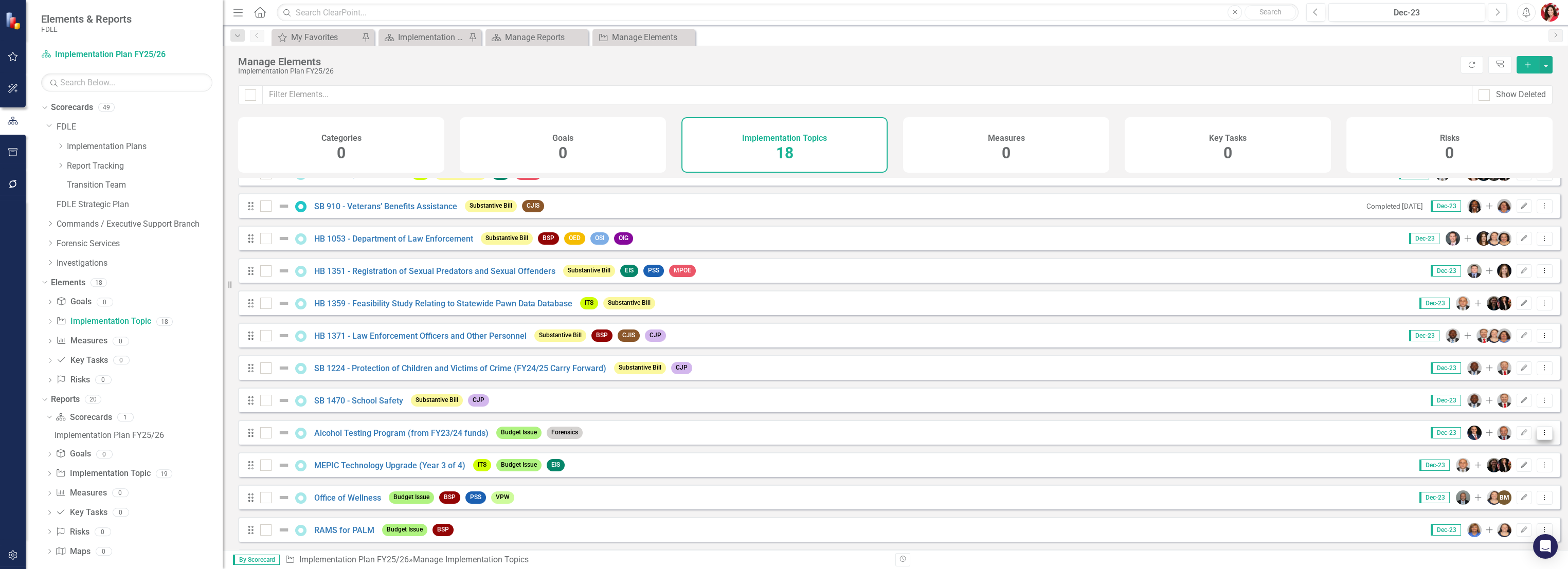
click at [1540, 436] on icon "Dropdown Menu" at bounding box center [1544, 432] width 9 height 7
click at [1497, 510] on link "Trash Delete Implementation Topic" at bounding box center [1474, 514] width 141 height 19
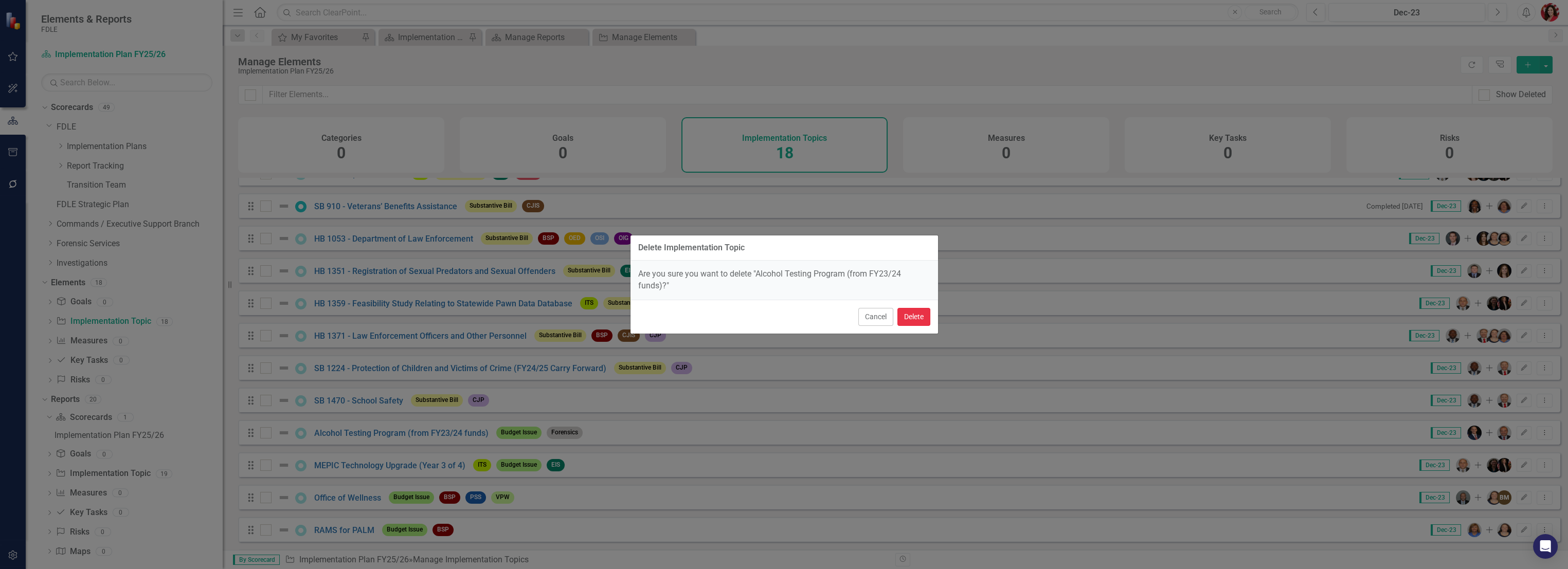
click at [903, 319] on button "Delete" at bounding box center [914, 317] width 33 height 18
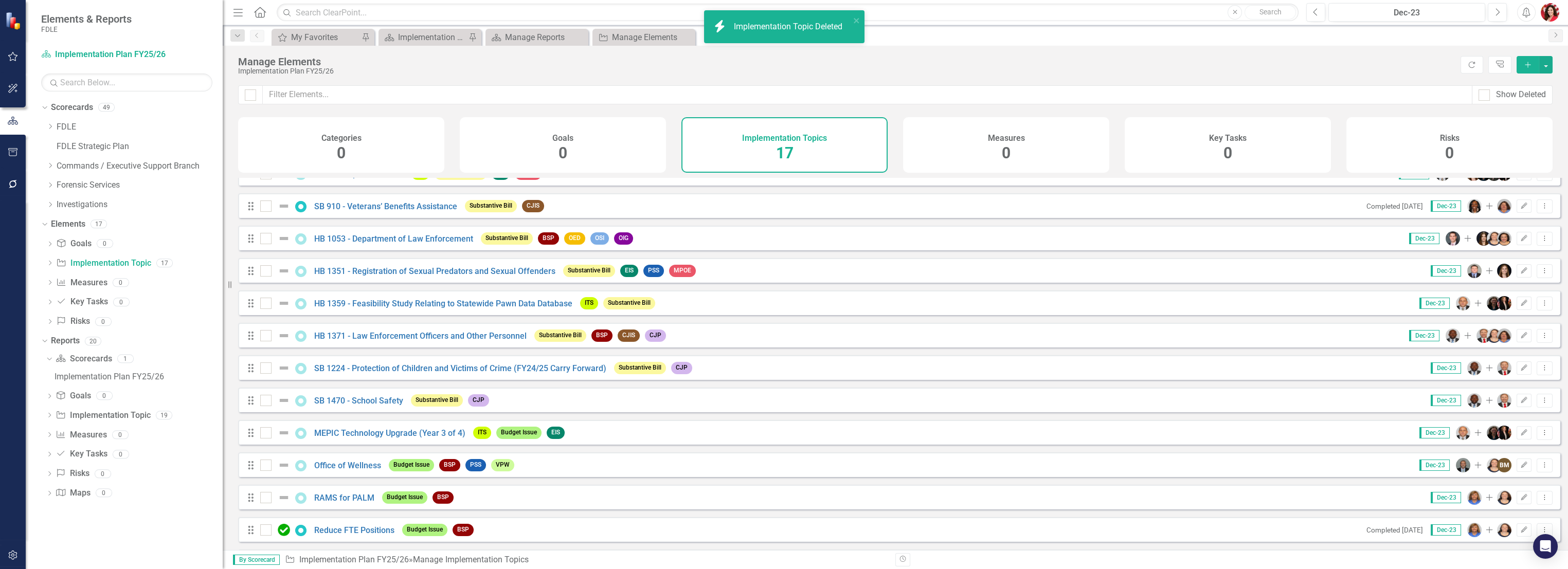
scroll to position [185, 0]
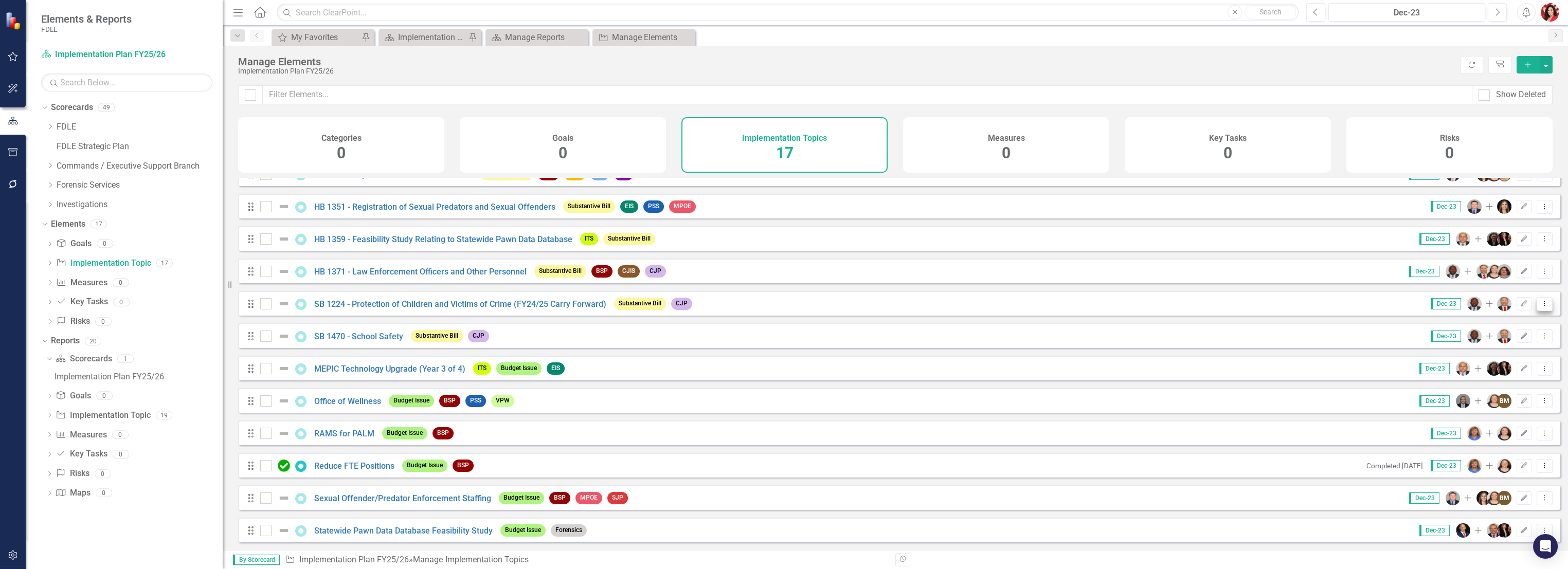
click at [1540, 307] on button "Dropdown Menu" at bounding box center [1544, 304] width 16 height 14
click at [1491, 371] on link "Trash Delete Implementation Topic" at bounding box center [1474, 377] width 141 height 19
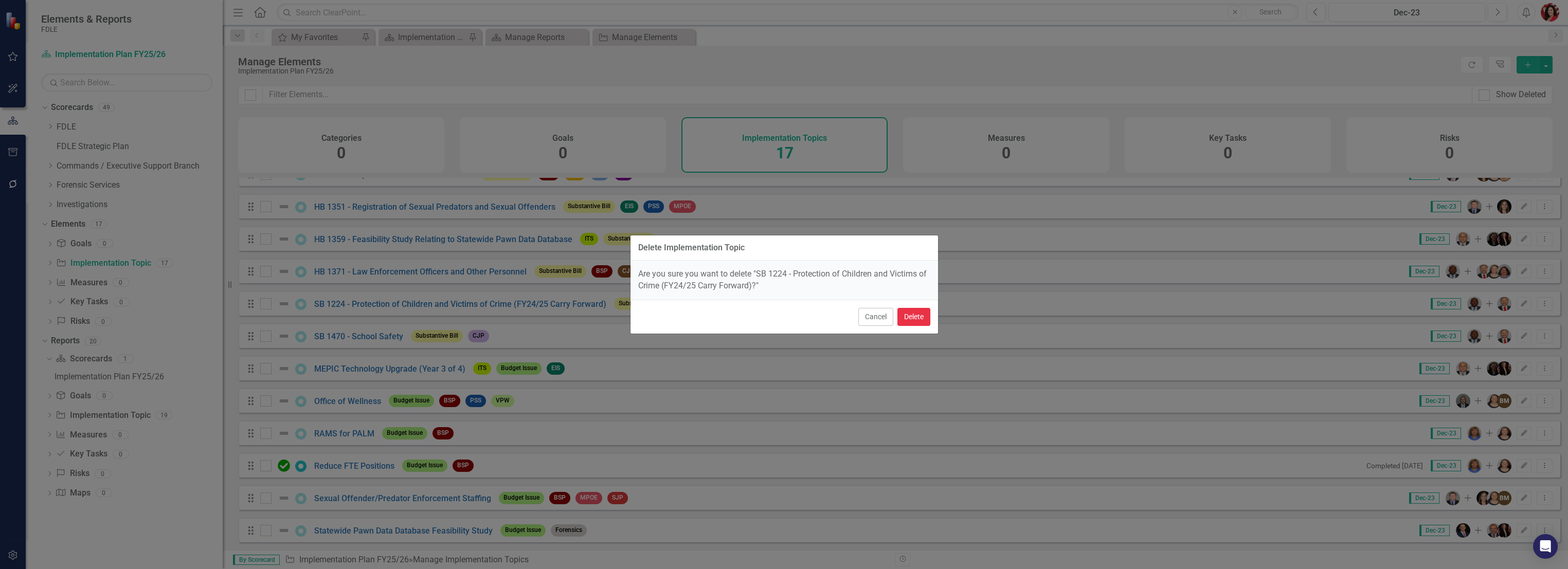
click at [913, 321] on button "Delete" at bounding box center [914, 317] width 33 height 18
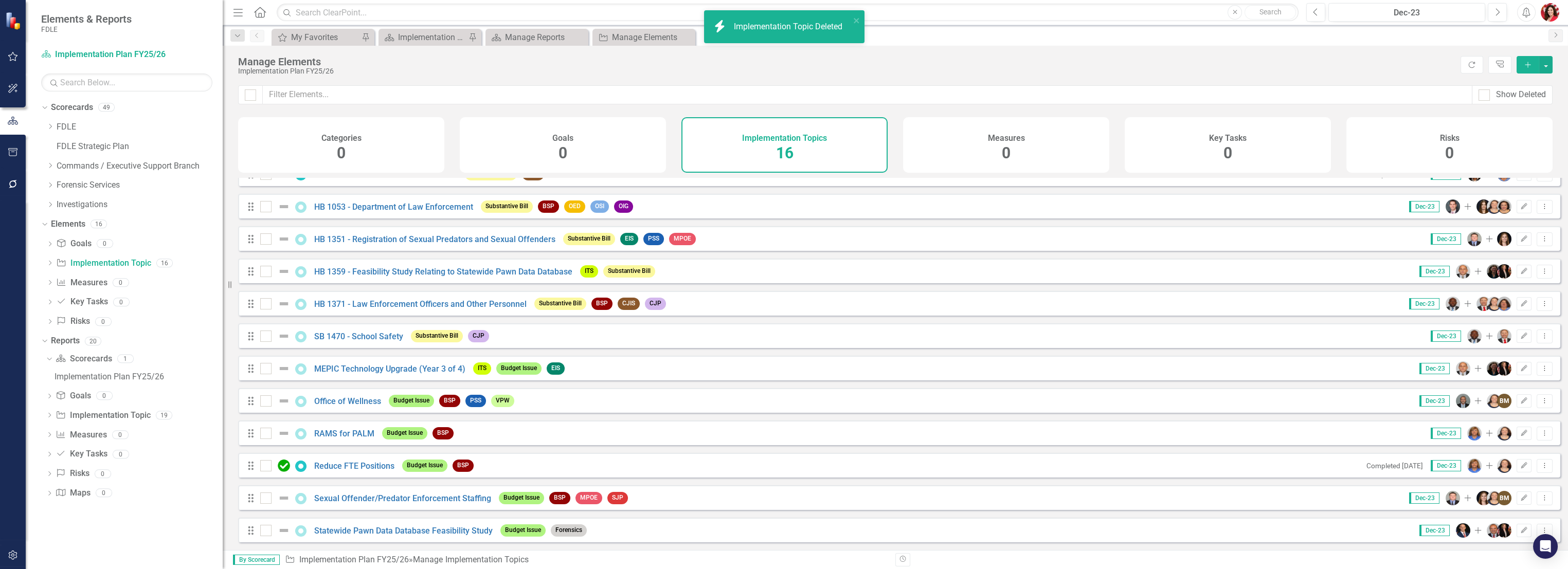
scroll to position [0, 0]
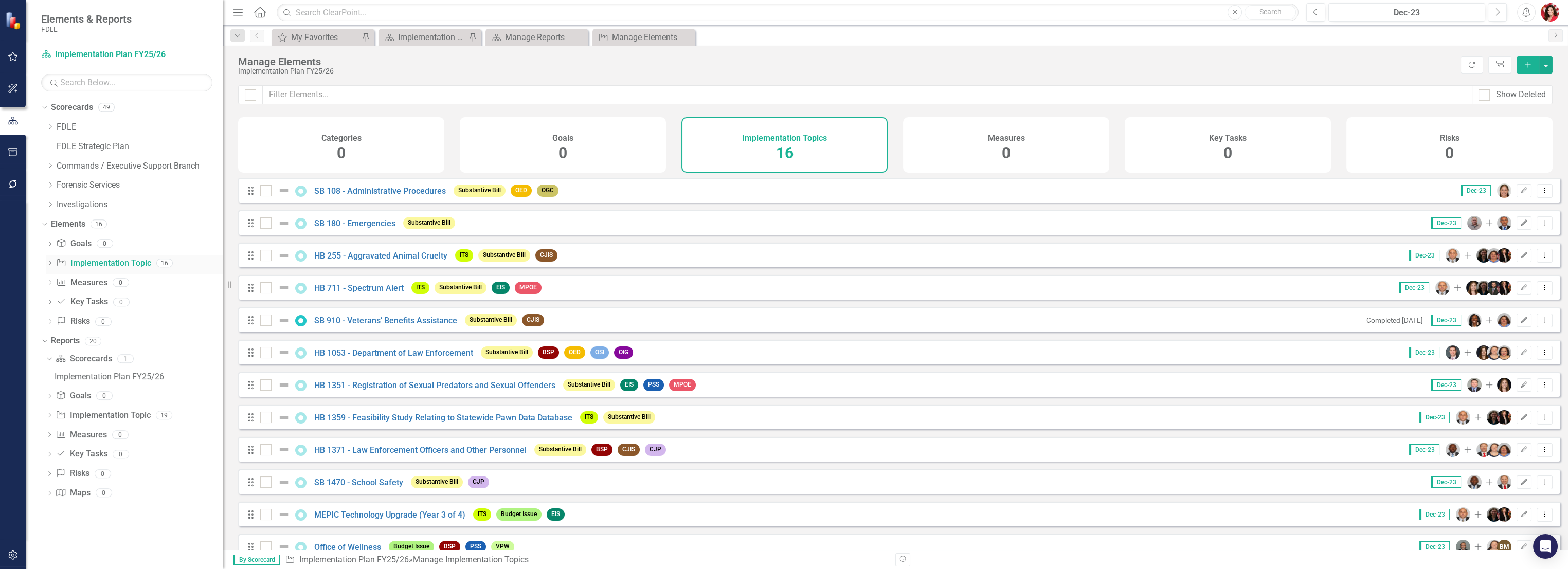
click at [111, 259] on link "Implementation Topic Implementation Topic" at bounding box center [103, 263] width 94 height 12
click at [45, 264] on div "Dropdown Goal Goals 0 Dropdown Implementation Topic Implementation Topic 16 SB …" at bounding box center [132, 284] width 181 height 97
click at [51, 125] on icon "Dropdown" at bounding box center [50, 127] width 8 height 6
click at [60, 151] on div "Dropdown" at bounding box center [60, 147] width 8 height 9
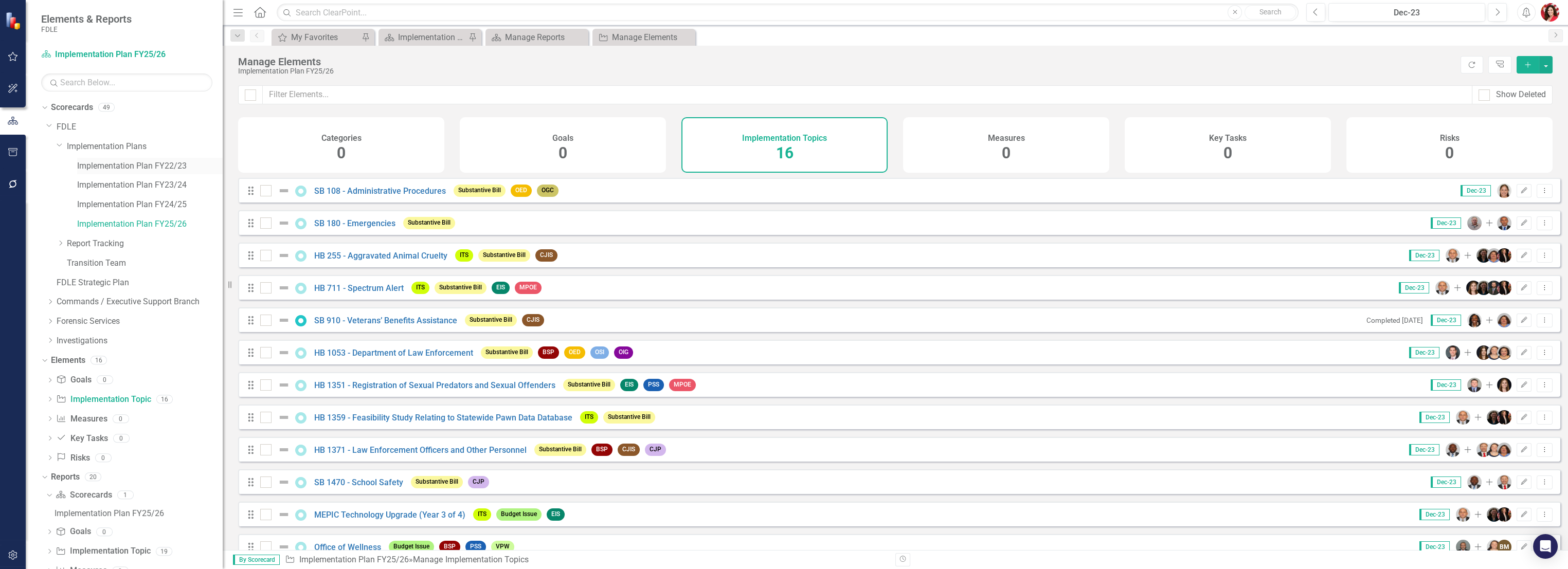
click at [100, 161] on link "Implementation Plan FY22/23" at bounding box center [150, 166] width 145 height 12
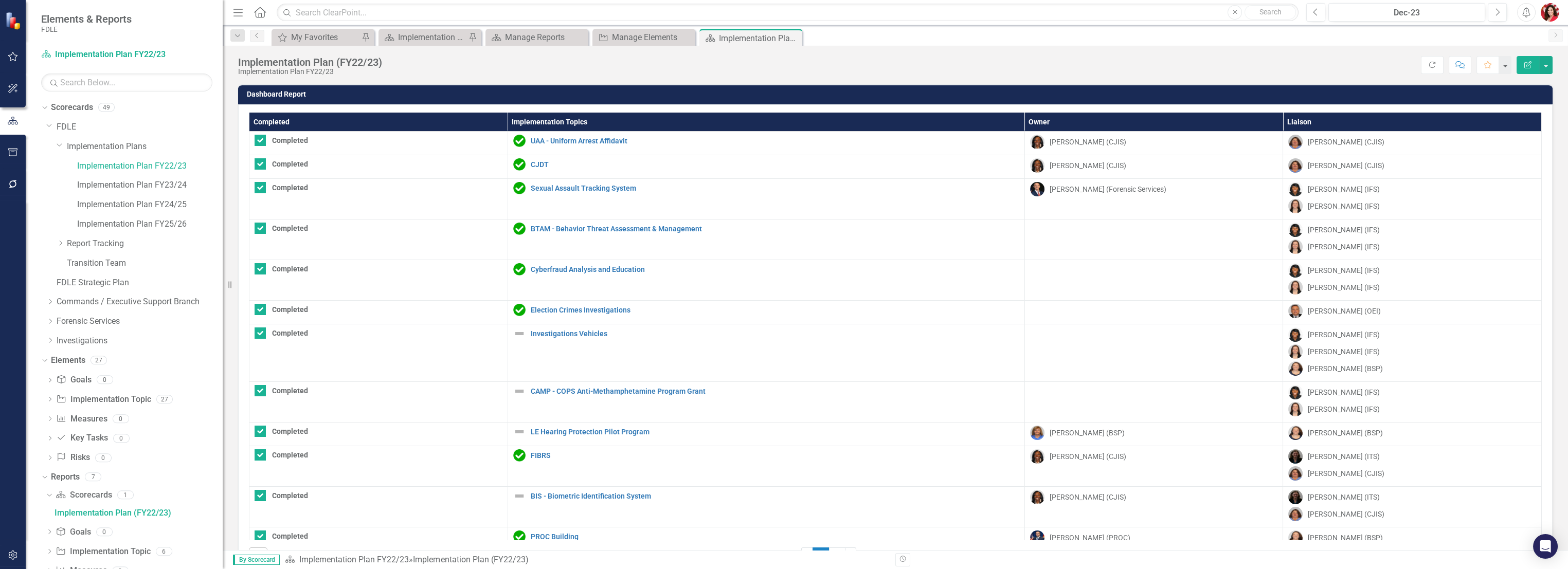
click at [295, 117] on th "Completed" at bounding box center [379, 122] width 259 height 19
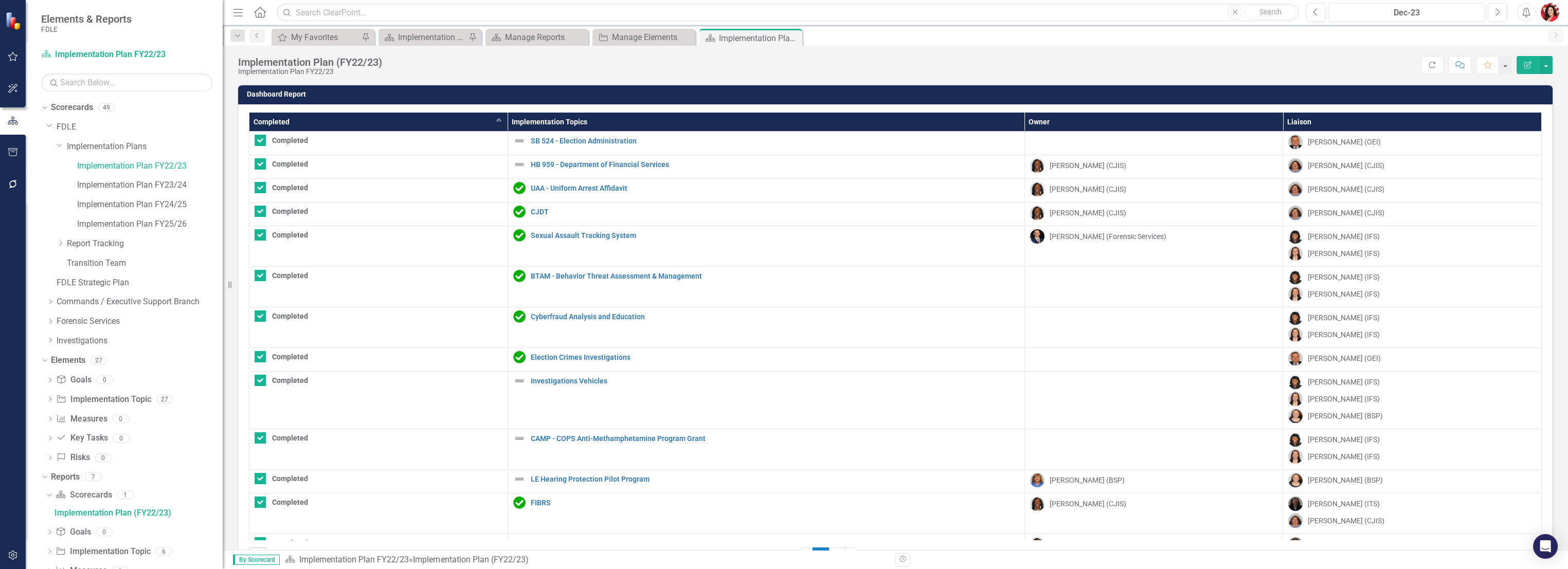
checkbox input "false"
checkbox input "true"
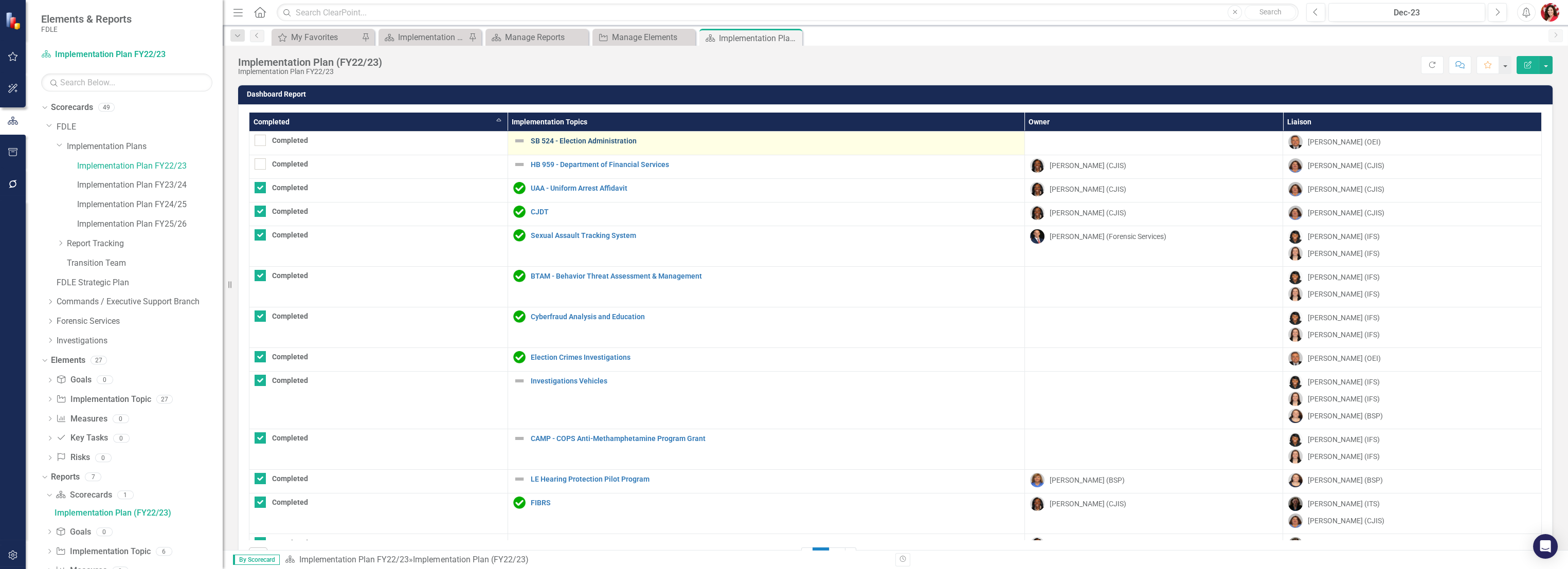
click at [575, 141] on link "SB 524 - Election Administration" at bounding box center [775, 141] width 489 height 8
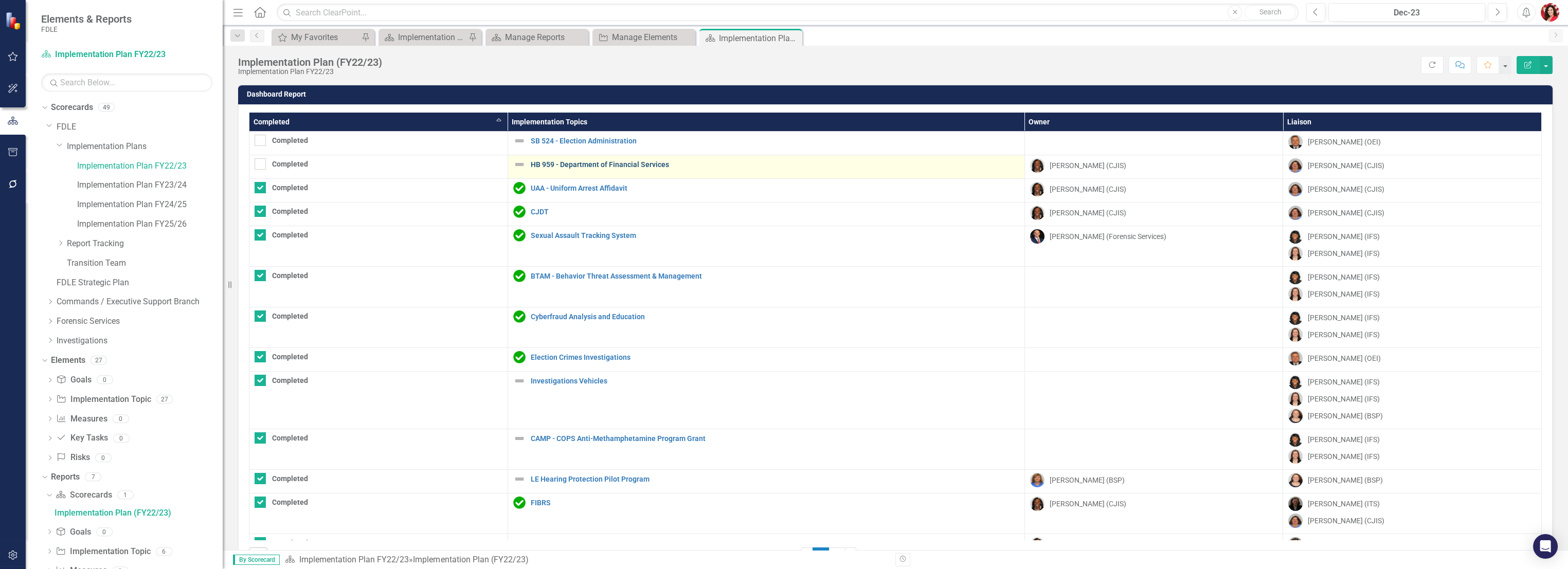
click at [585, 166] on link "HB 959 - Department of Financial Services" at bounding box center [775, 164] width 489 height 8
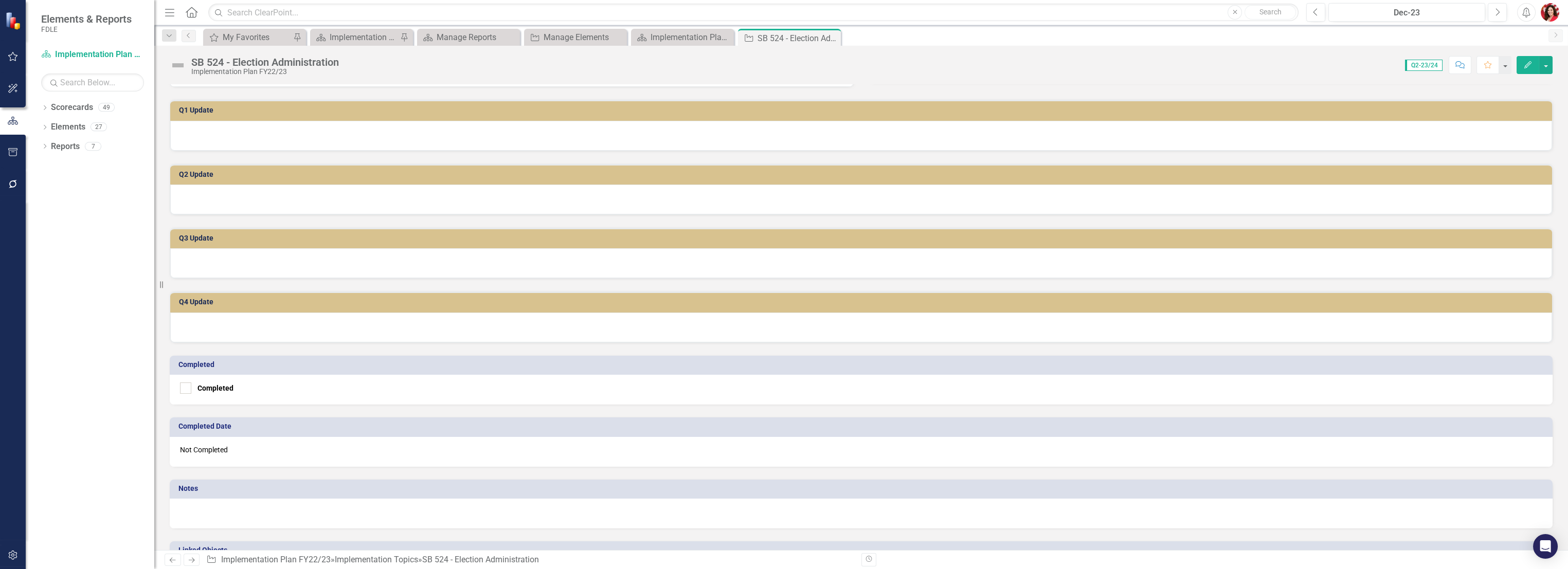
scroll to position [234, 0]
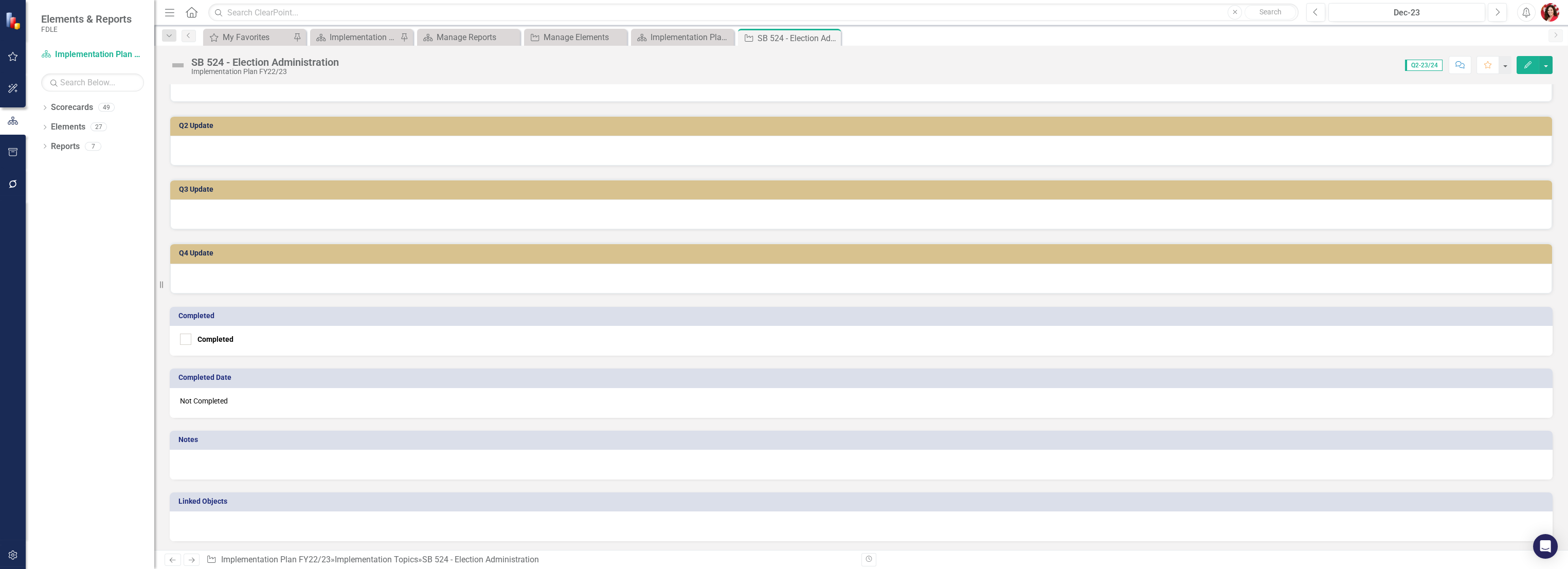
click at [186, 330] on div "Completed" at bounding box center [861, 341] width 1383 height 30
click at [183, 343] on div at bounding box center [186, 339] width 12 height 12
click at [183, 340] on input "Completed" at bounding box center [183, 337] width 7 height 7
checkbox input "true"
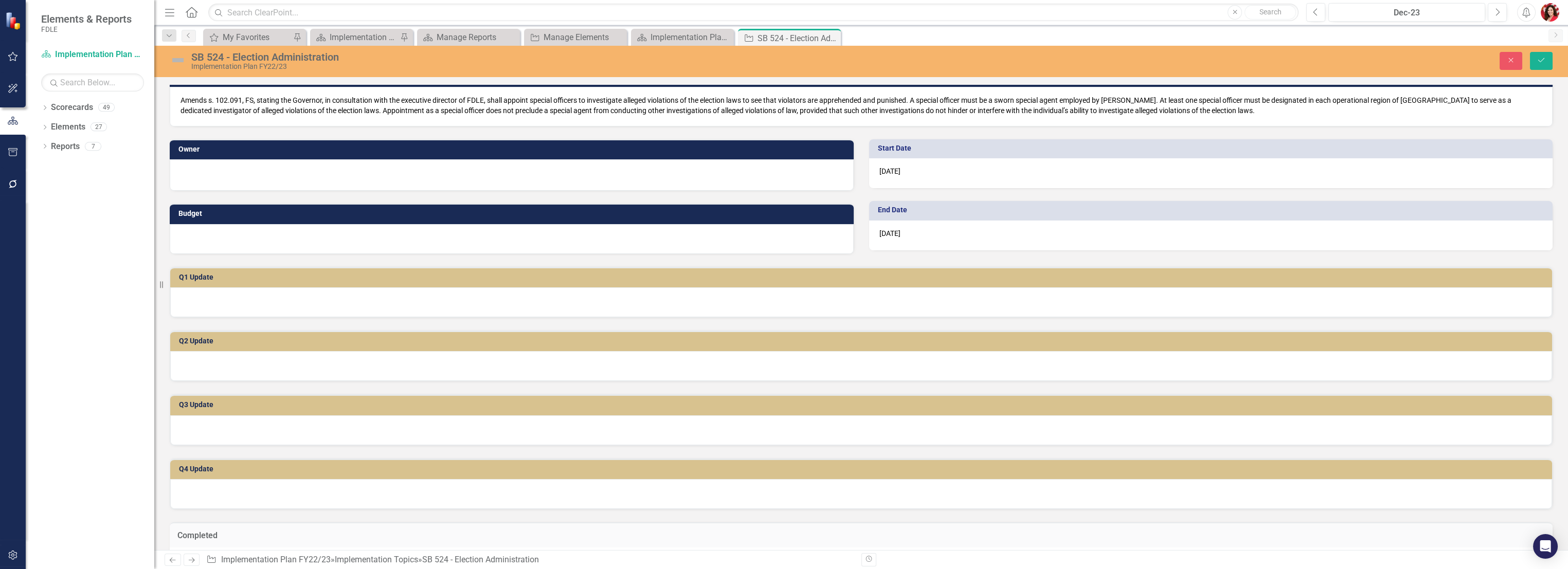
scroll to position [0, 0]
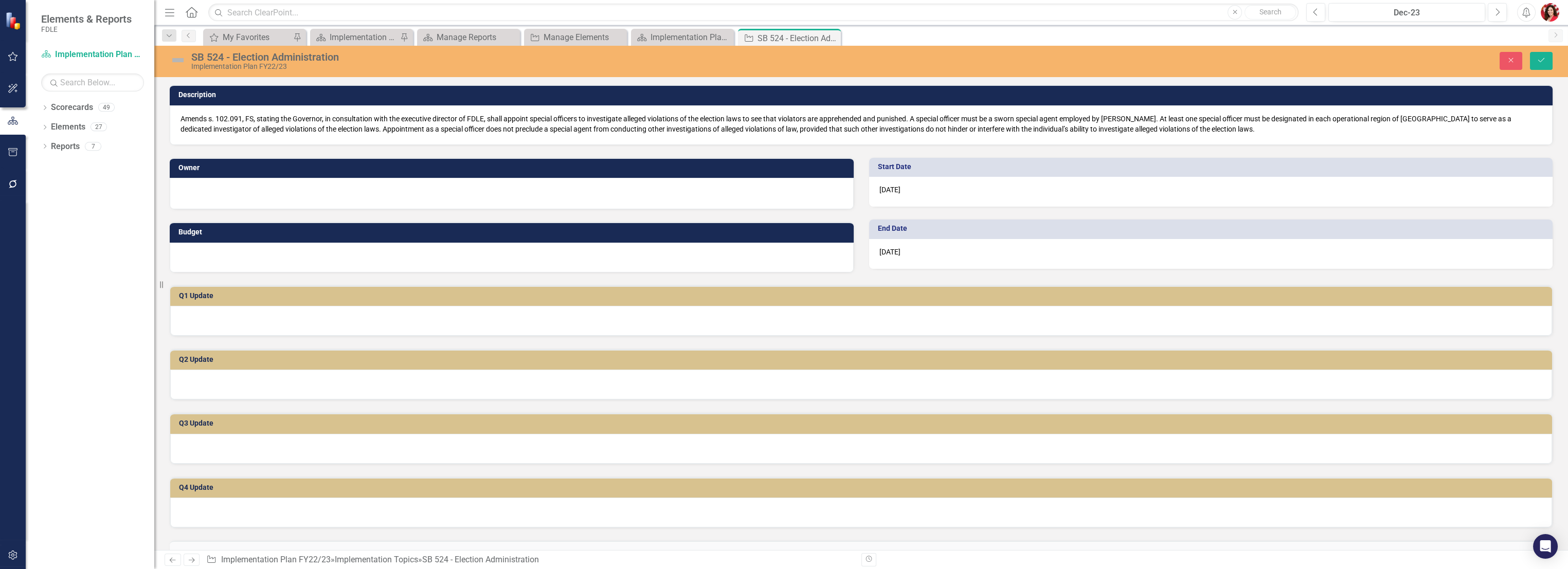
click at [181, 61] on img at bounding box center [178, 60] width 16 height 16
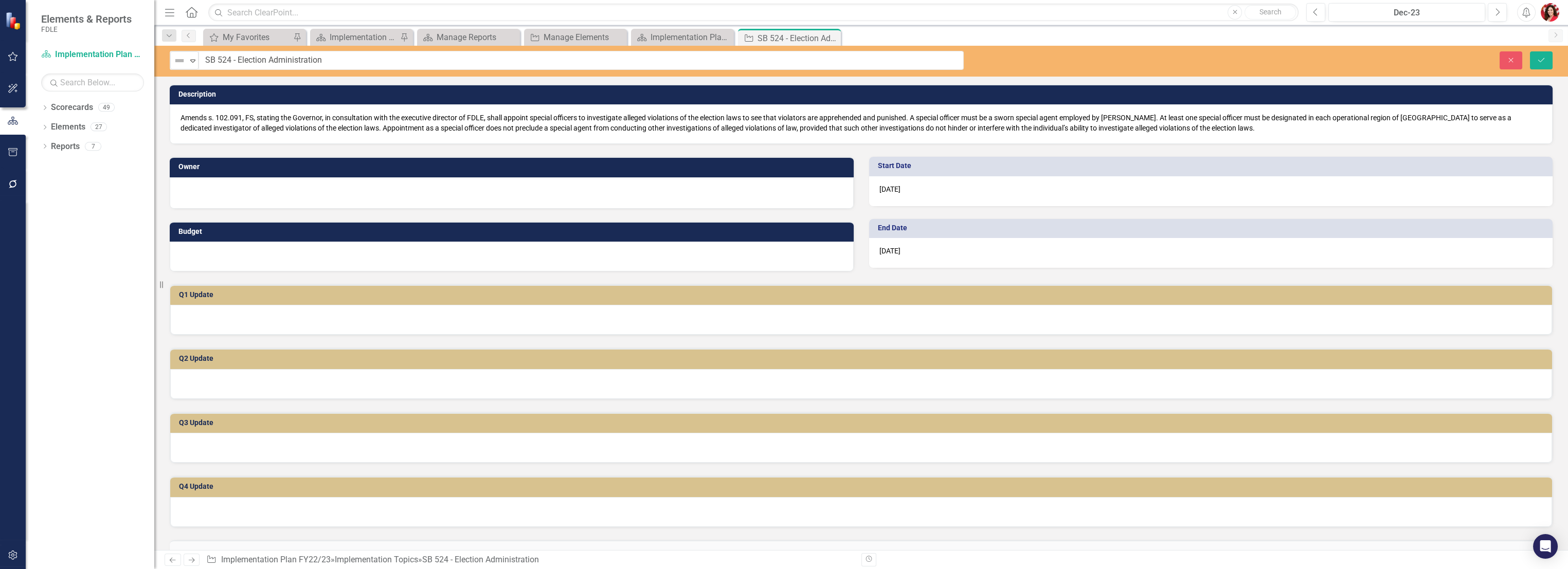
click at [181, 61] on img at bounding box center [180, 61] width 12 height 12
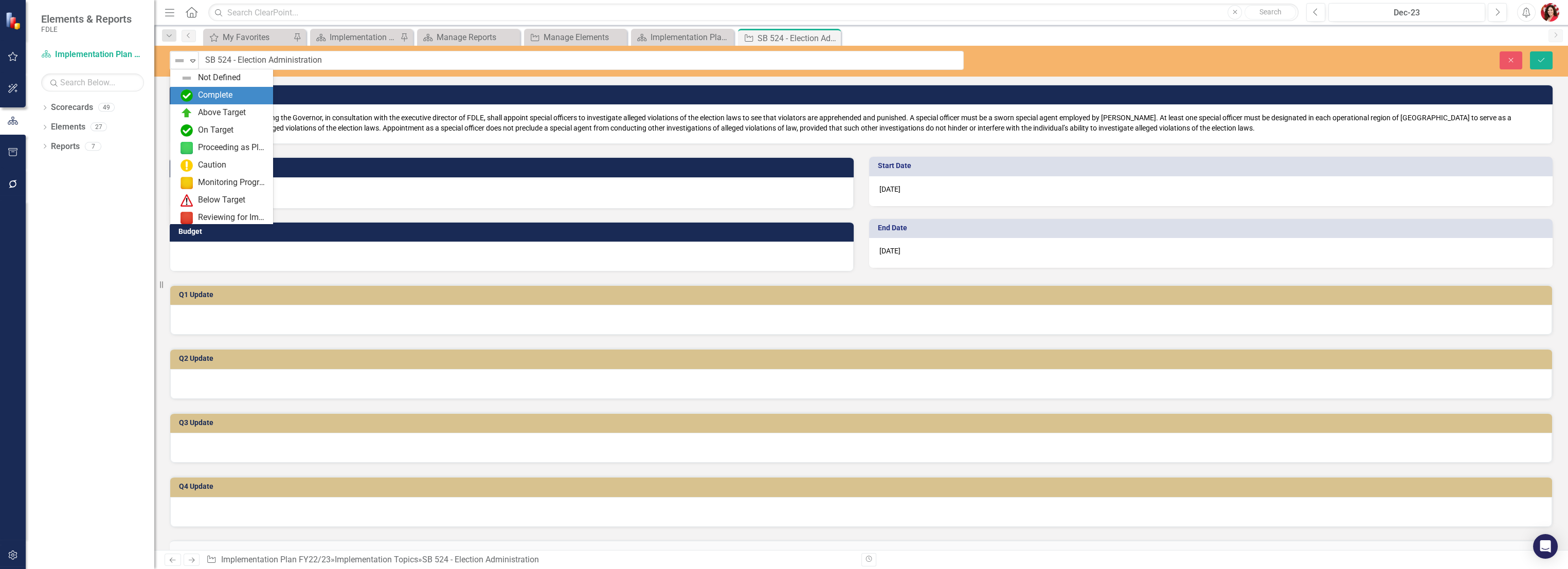
click at [201, 93] on div "Complete" at bounding box center [215, 95] width 35 height 12
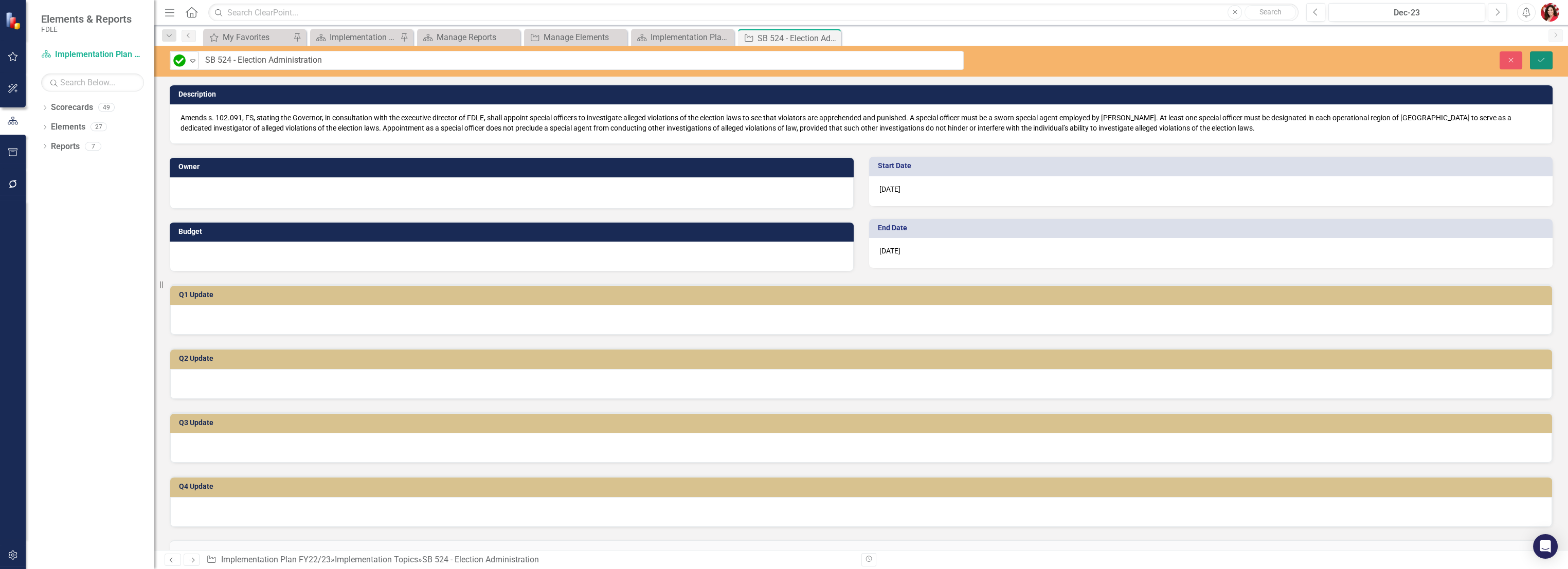
click at [1543, 55] on button "Save" at bounding box center [1541, 60] width 23 height 18
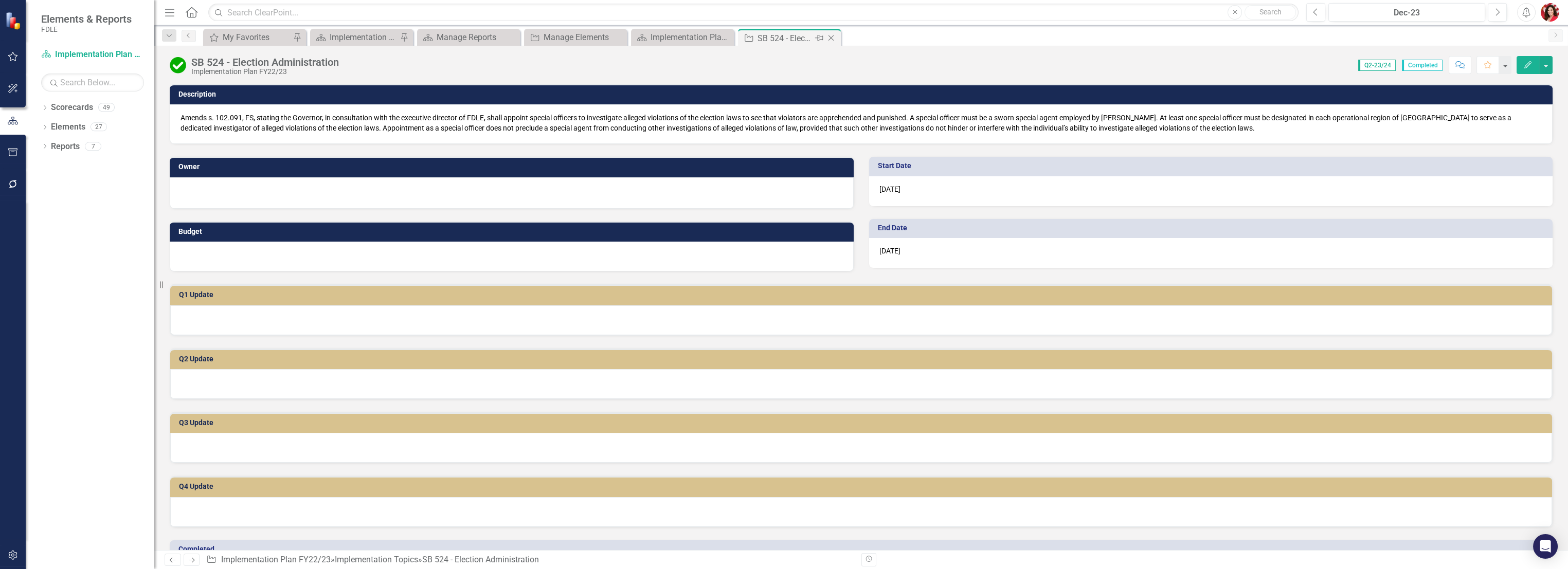
click at [835, 43] on div "Close" at bounding box center [831, 38] width 13 height 13
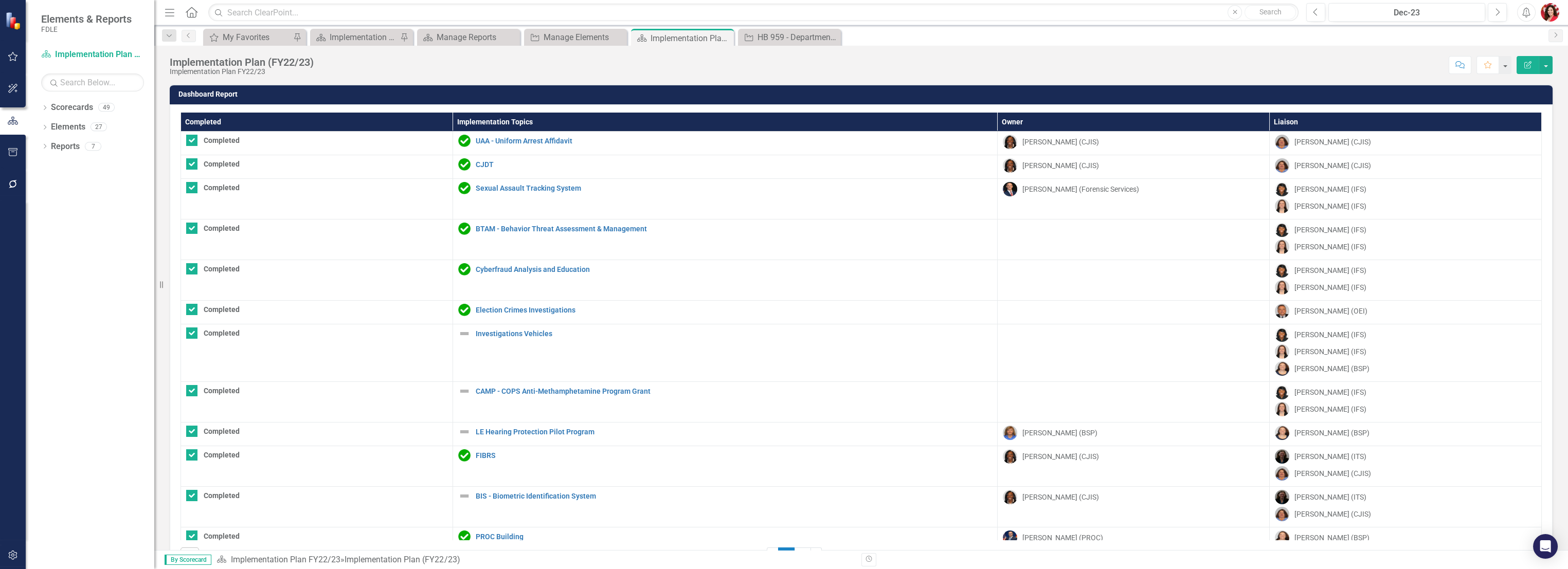
click at [212, 117] on th "Completed" at bounding box center [317, 122] width 272 height 19
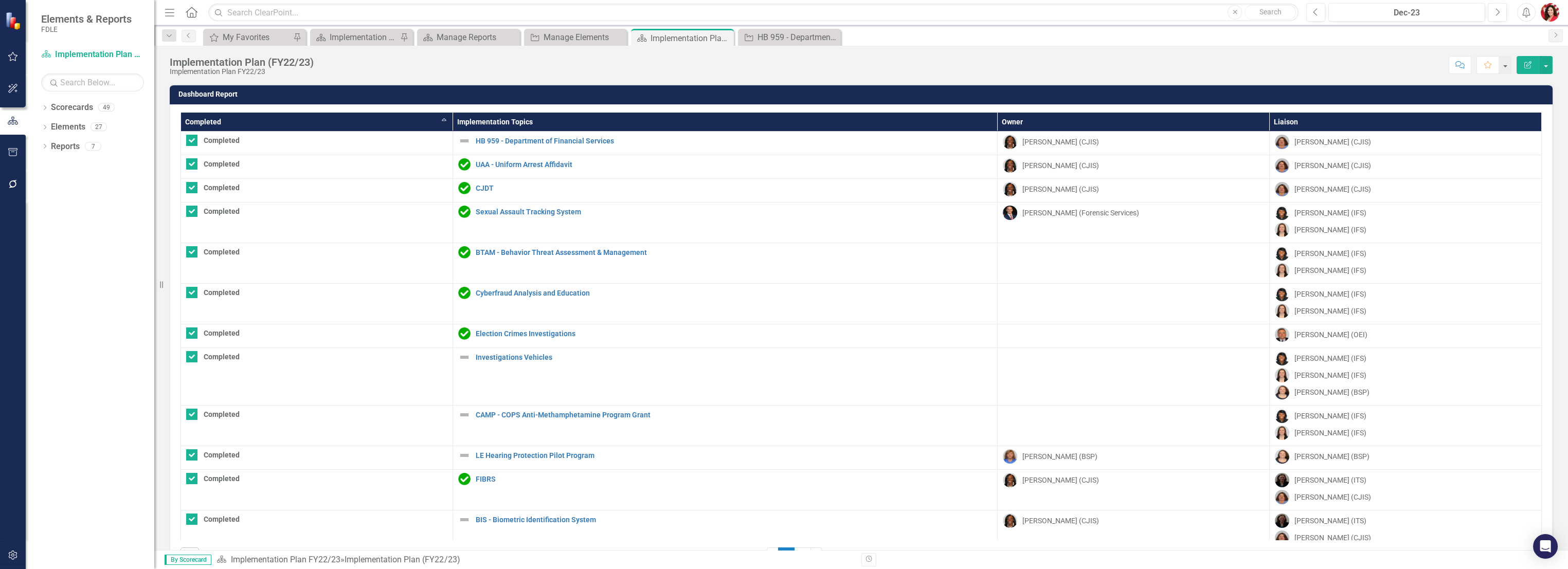
checkbox input "false"
checkbox input "true"
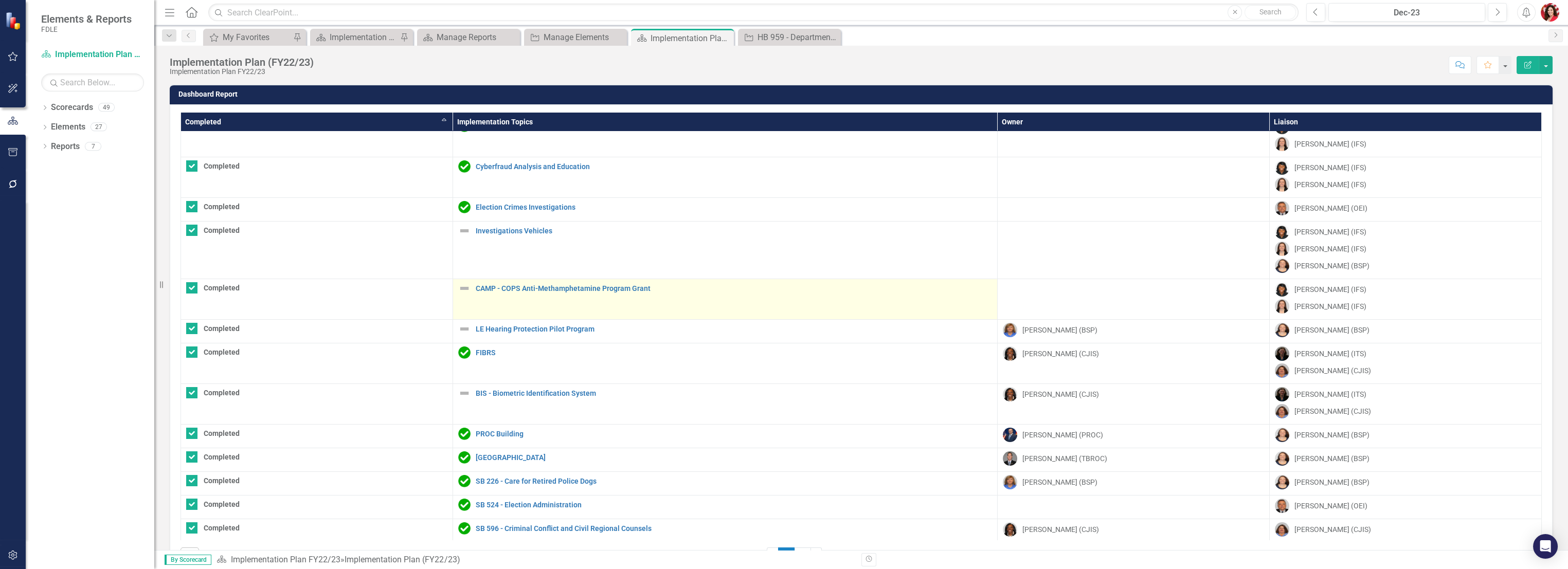
scroll to position [57, 0]
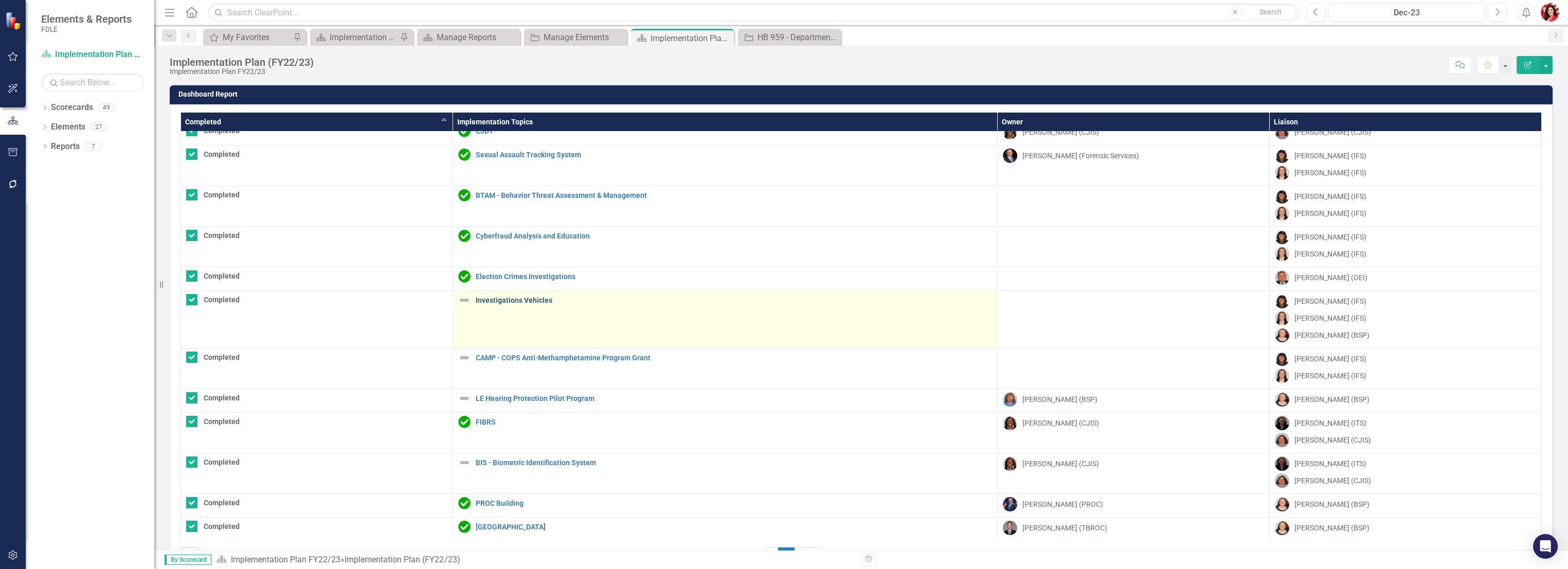
click at [491, 299] on link "Investigations Vehicles" at bounding box center [734, 300] width 516 height 8
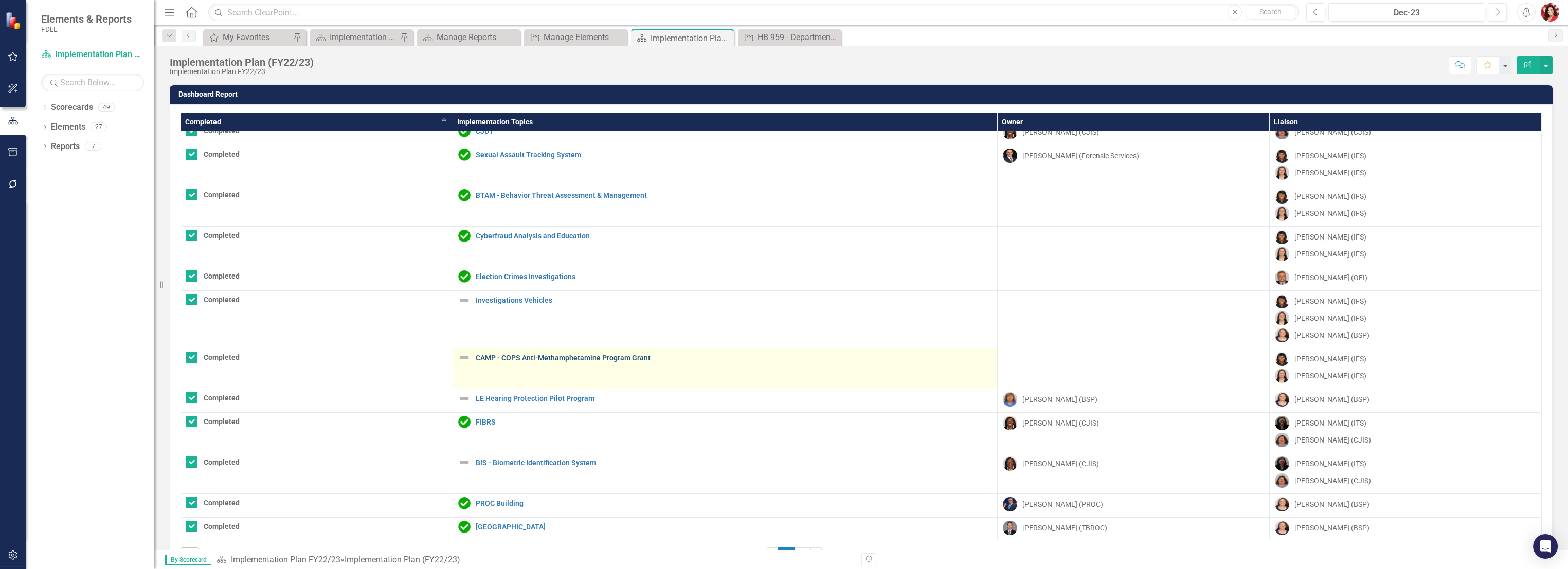
click at [491, 355] on link "CAMP - COPS Anti-Methamphetamine Program Grant" at bounding box center [734, 358] width 516 height 8
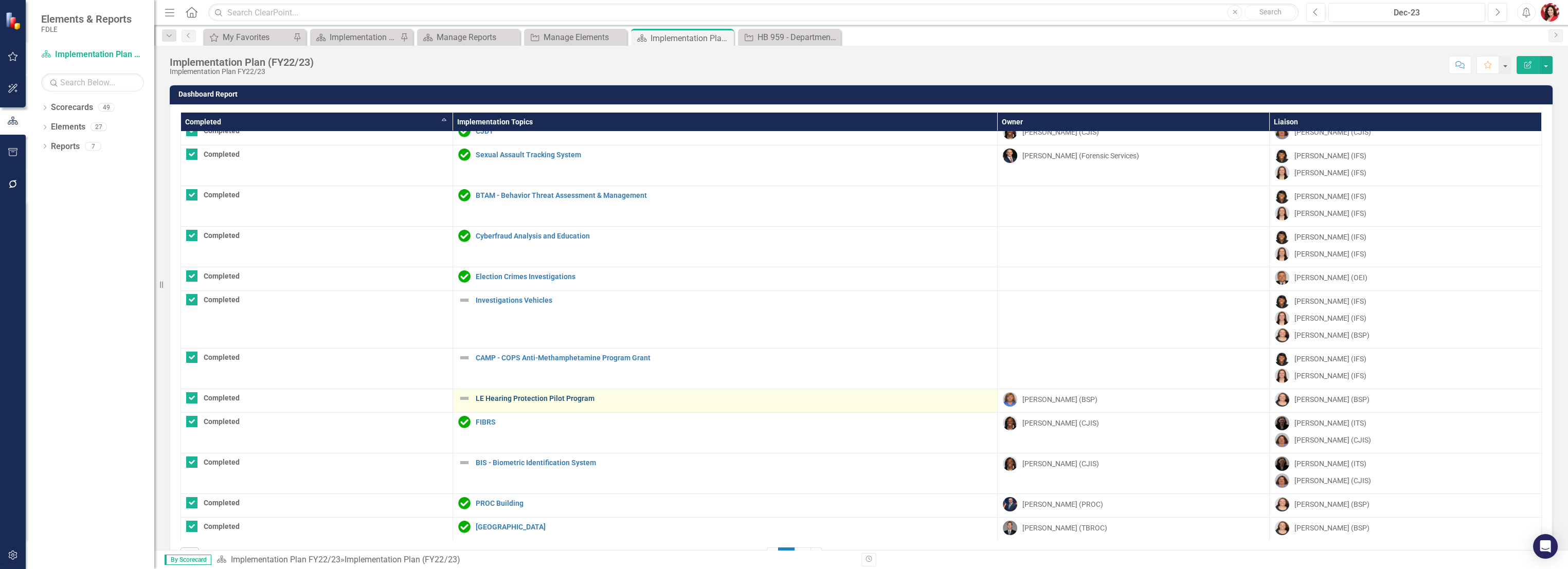
click at [502, 395] on link "LE Hearing Protection Pilot Program" at bounding box center [734, 399] width 516 height 8
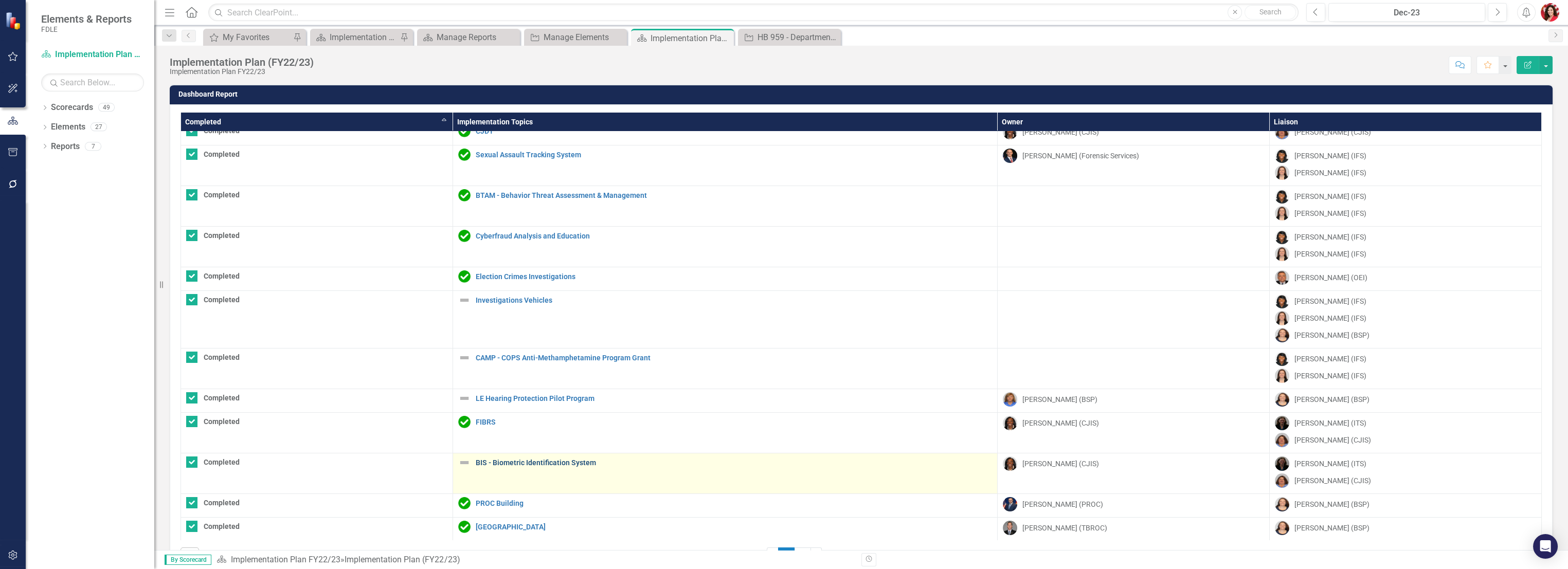
click at [502, 460] on link "BIS - Biometric Identification System" at bounding box center [734, 463] width 516 height 8
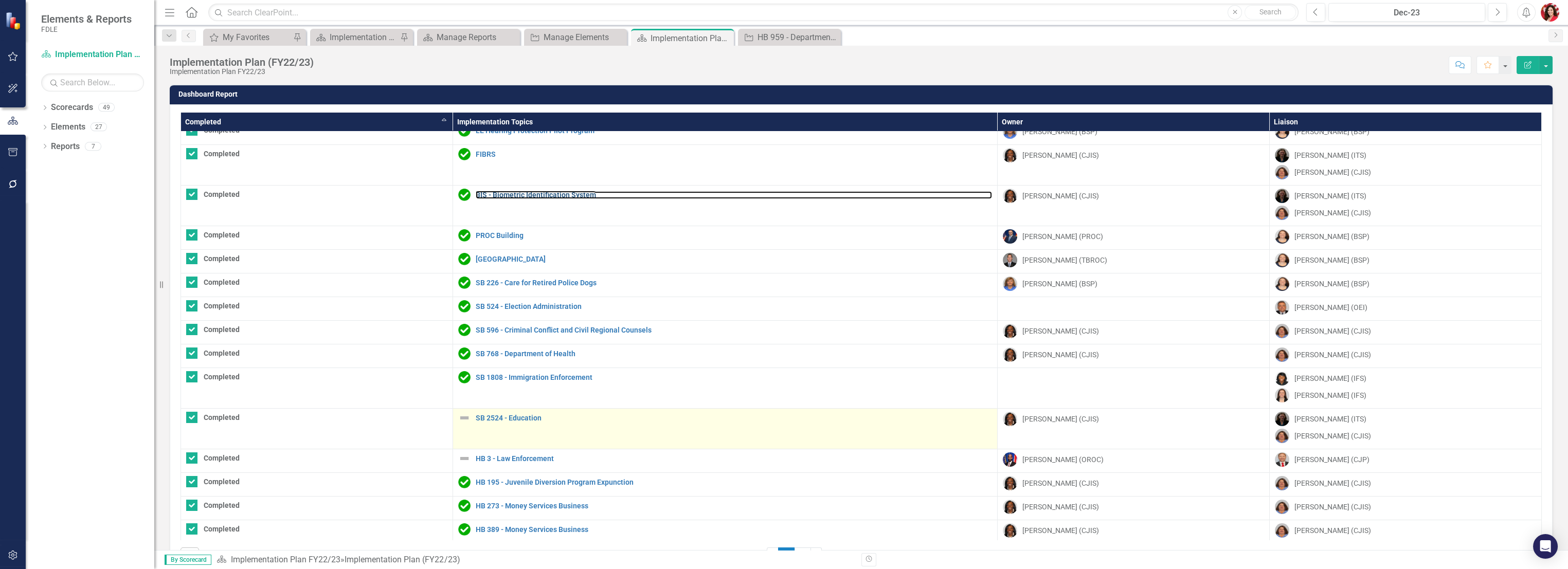
scroll to position [343, 0]
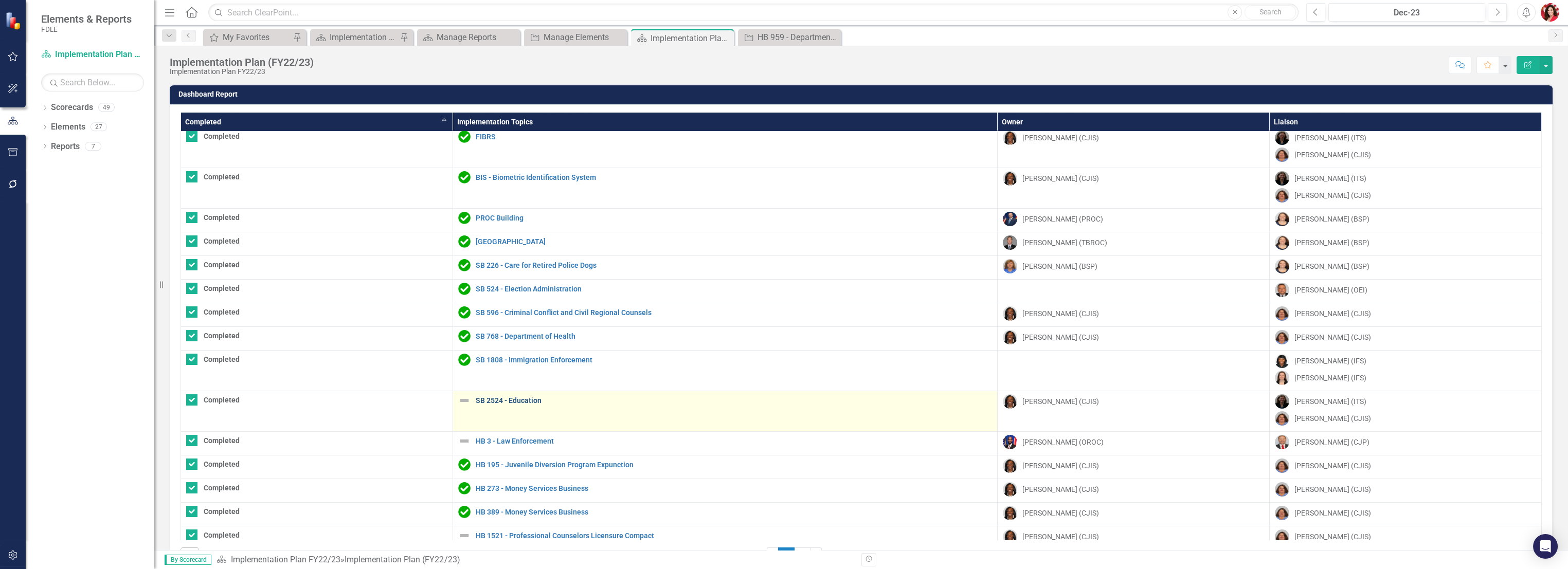
click at [516, 397] on link "SB 2524 - Education" at bounding box center [734, 400] width 516 height 8
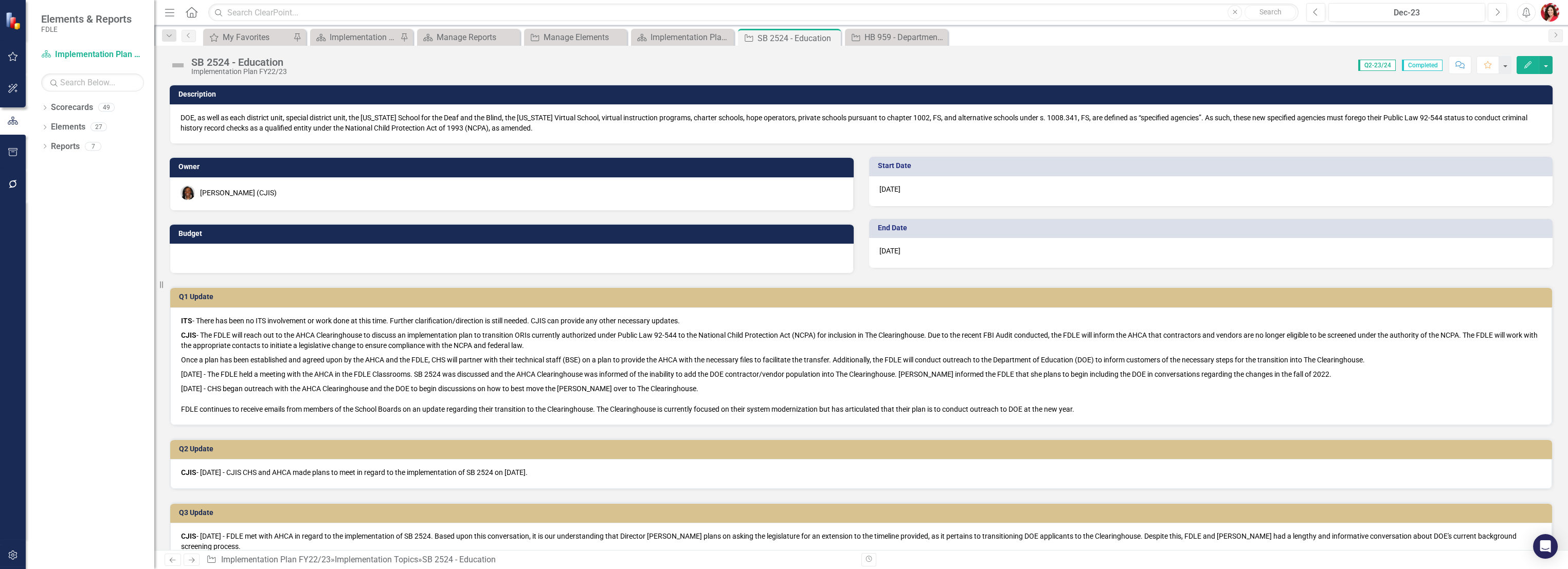
click at [183, 67] on img at bounding box center [178, 65] width 16 height 16
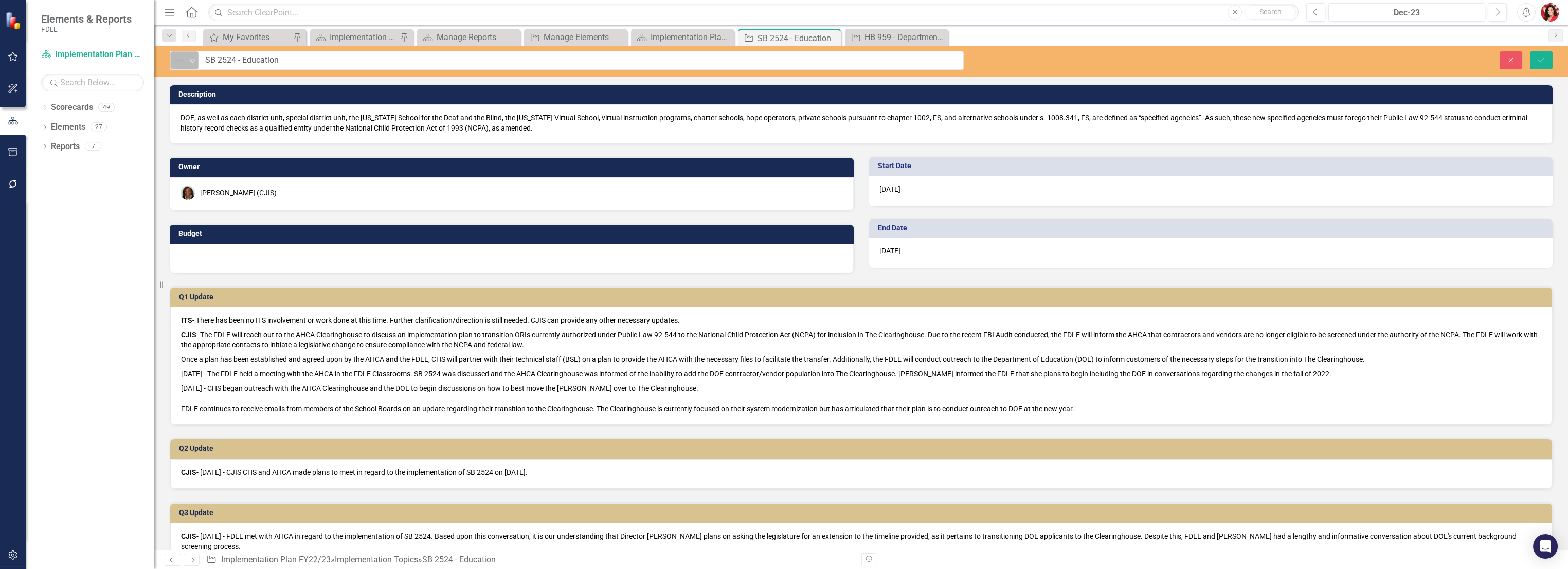
click at [181, 61] on img at bounding box center [180, 61] width 12 height 12
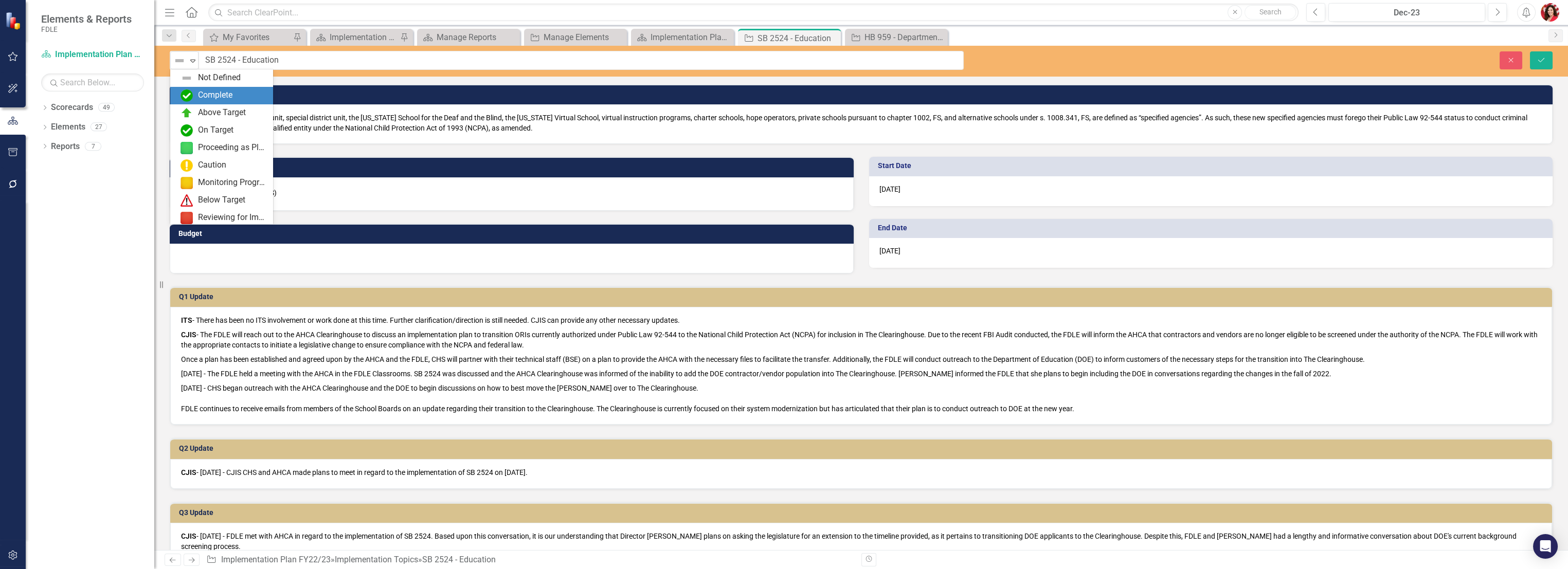
click at [194, 90] on div "Complete" at bounding box center [224, 96] width 86 height 12
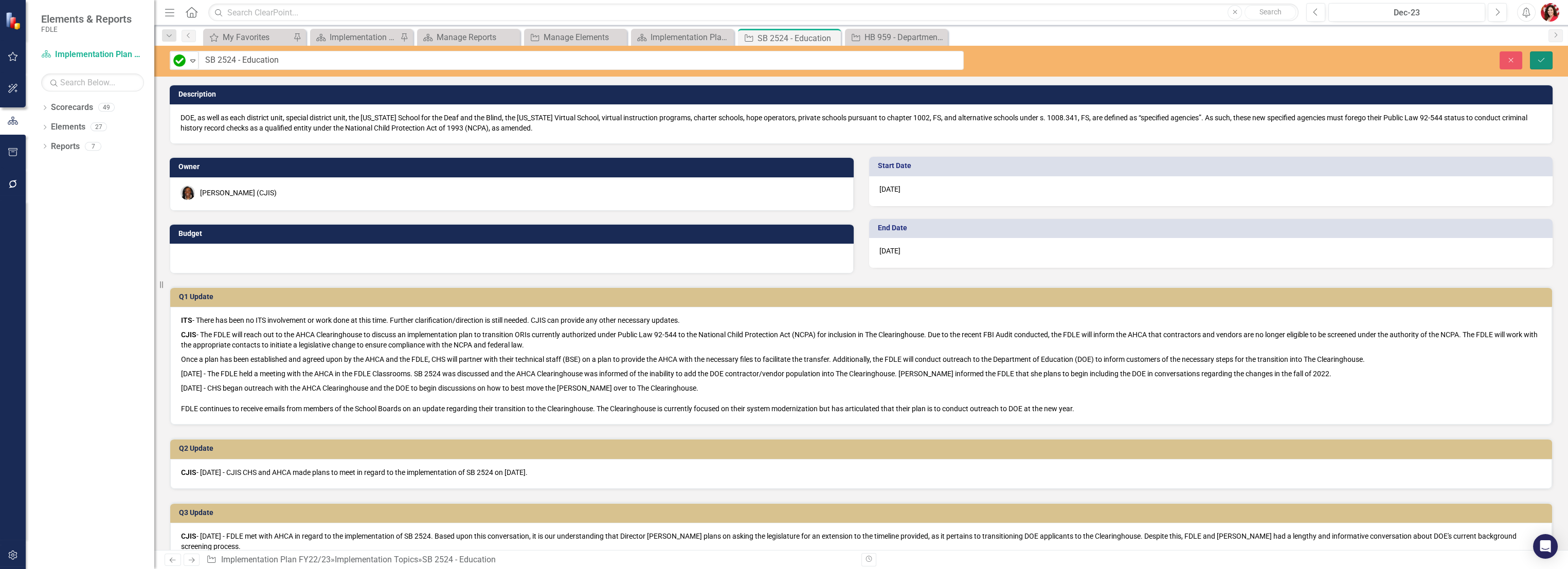
click at [1535, 65] on button "Save" at bounding box center [1541, 60] width 23 height 18
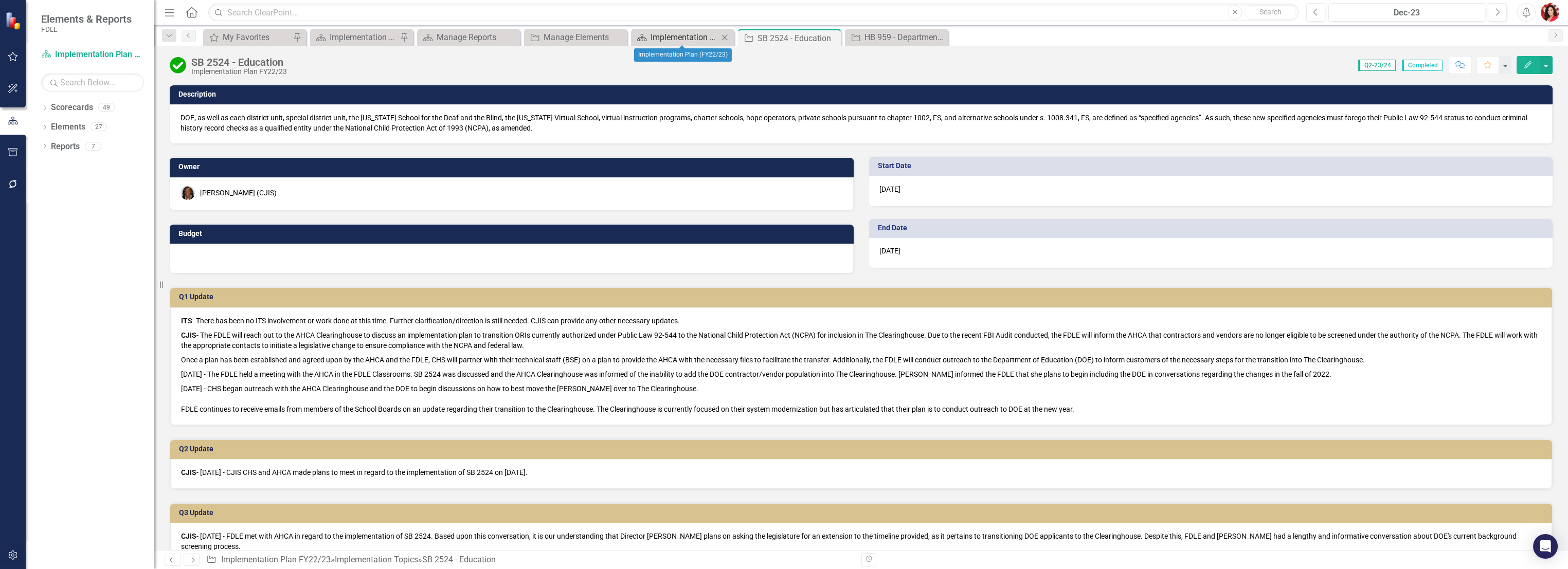
click at [670, 38] on div "Implementation Plan (FY22/23)" at bounding box center [685, 37] width 68 height 13
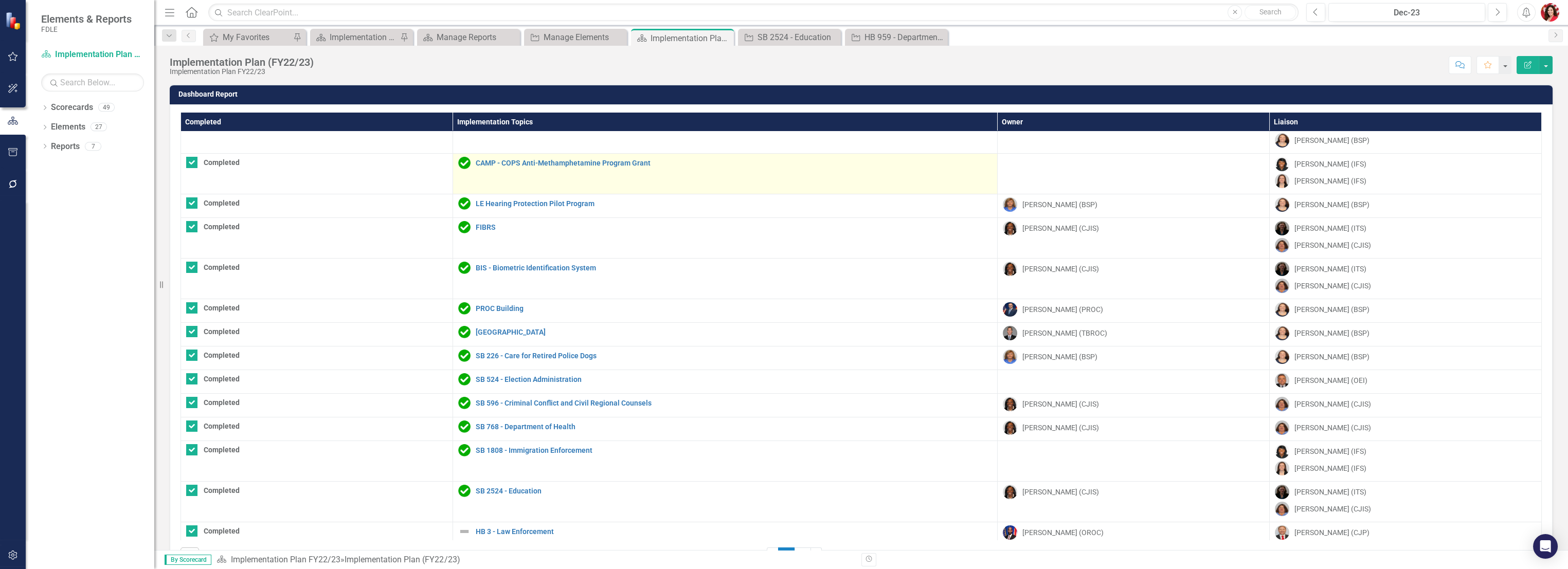
scroll to position [343, 0]
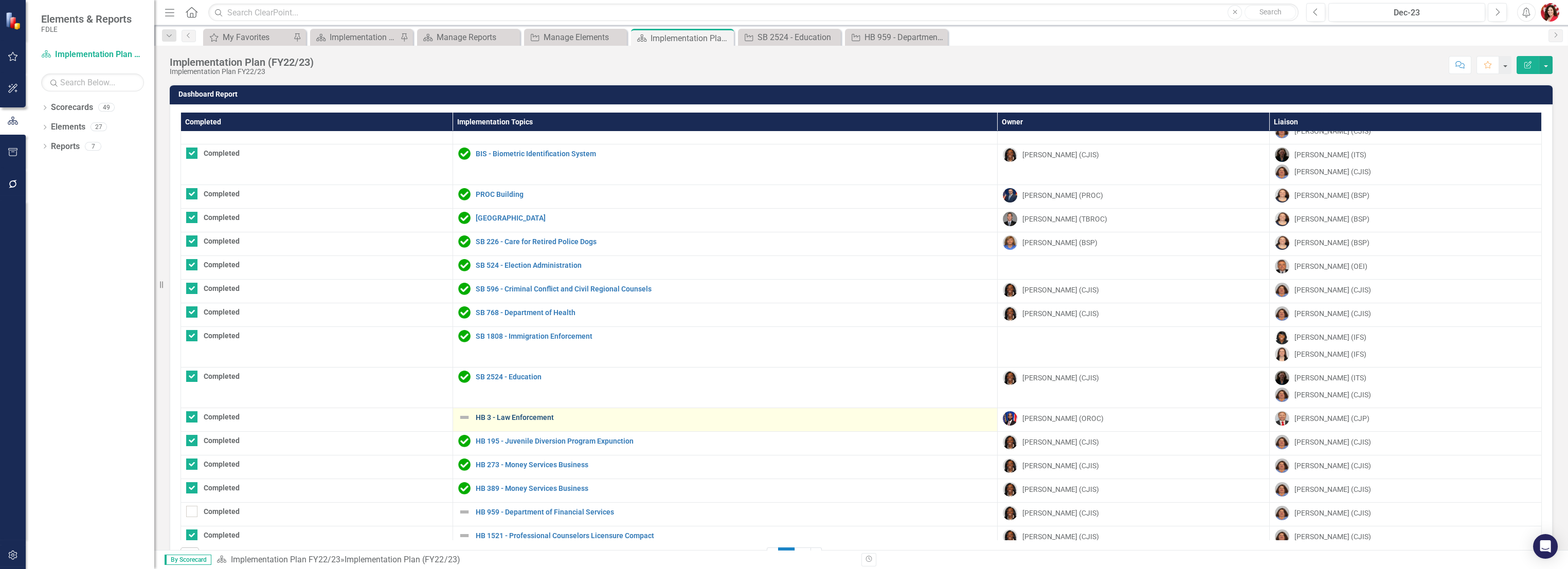
click at [524, 419] on link "HB 3 - Law Enforcement" at bounding box center [734, 417] width 516 height 8
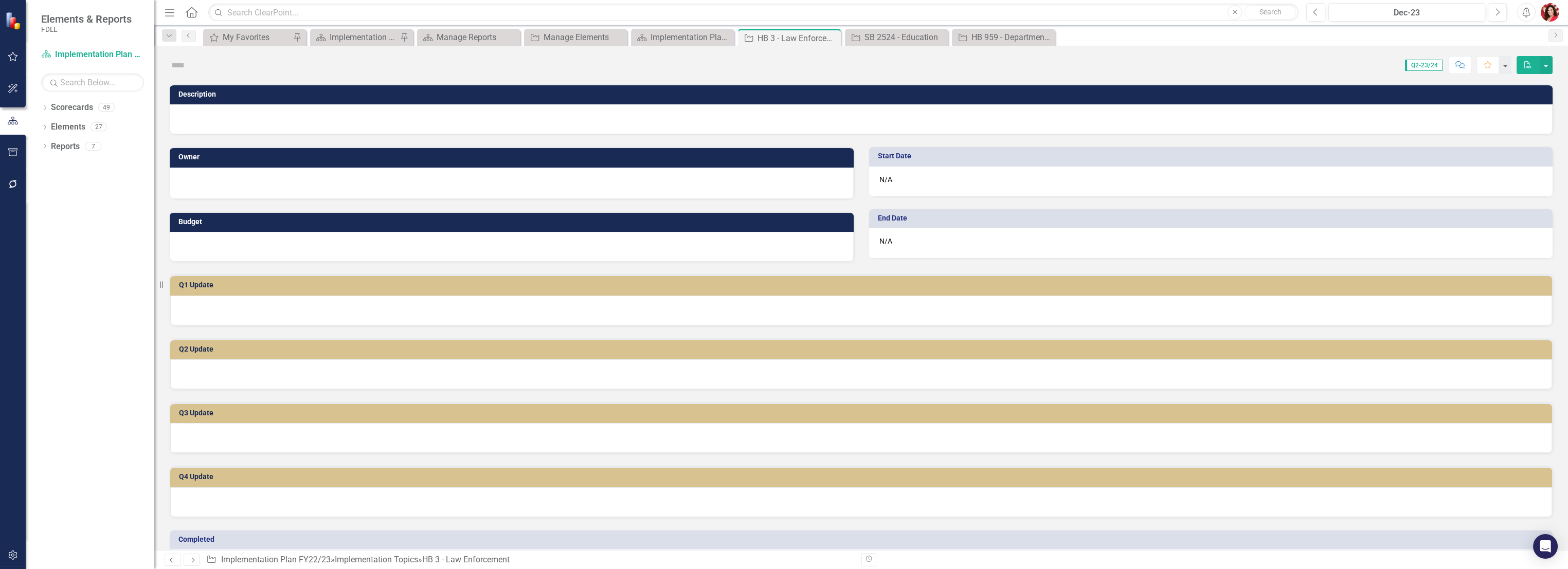
checkbox input "true"
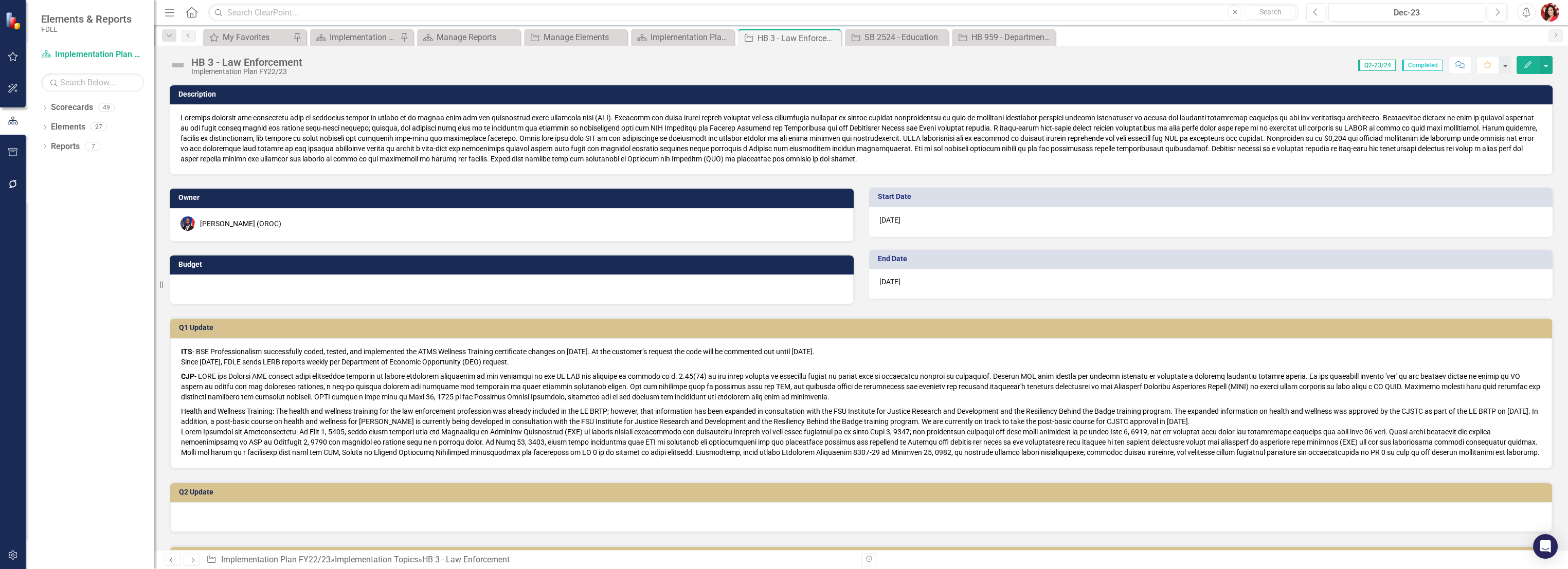
click at [170, 70] on img at bounding box center [178, 65] width 16 height 16
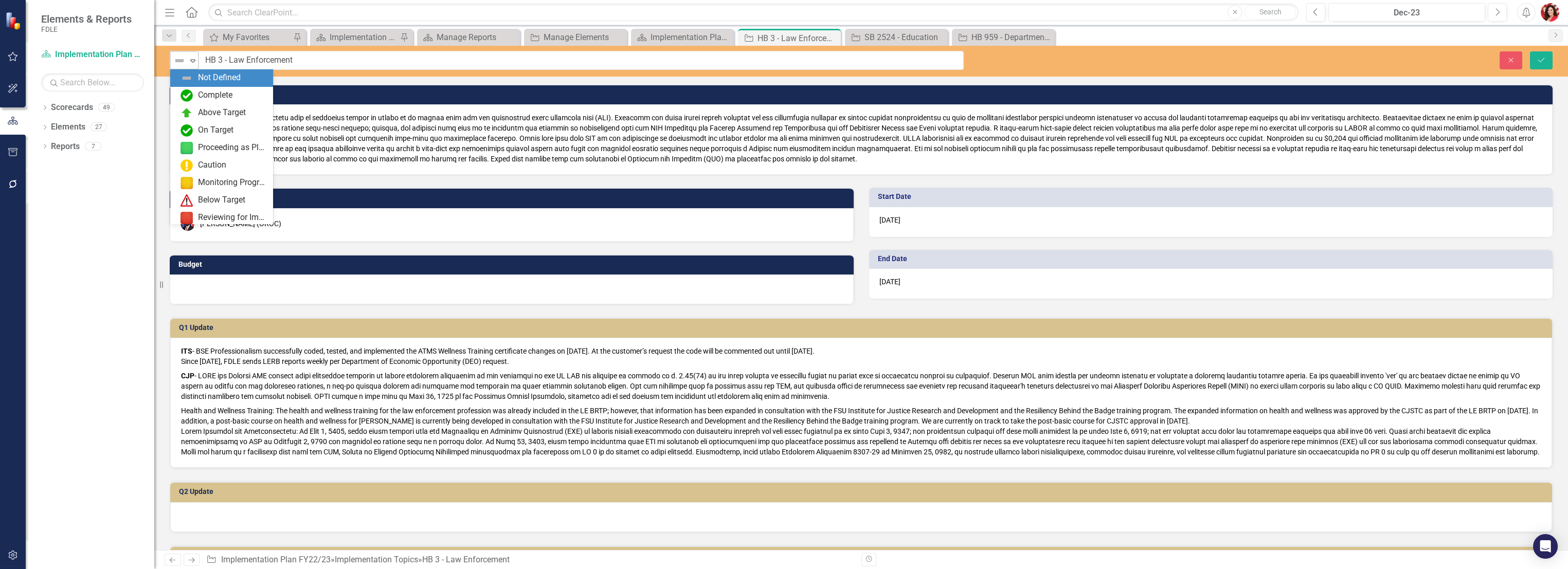
click at [185, 55] on div "Not Defined" at bounding box center [180, 61] width 13 height 12
click at [191, 99] on img at bounding box center [187, 96] width 12 height 12
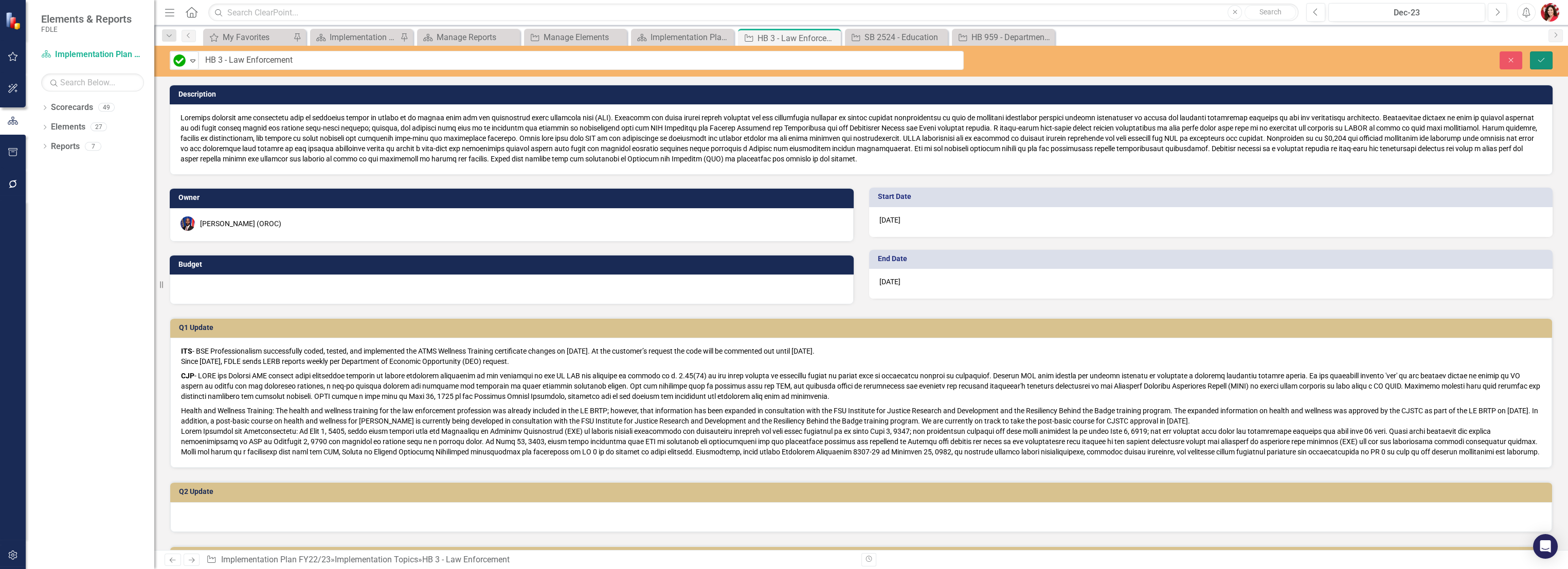
click at [1550, 65] on button "Save" at bounding box center [1541, 60] width 23 height 18
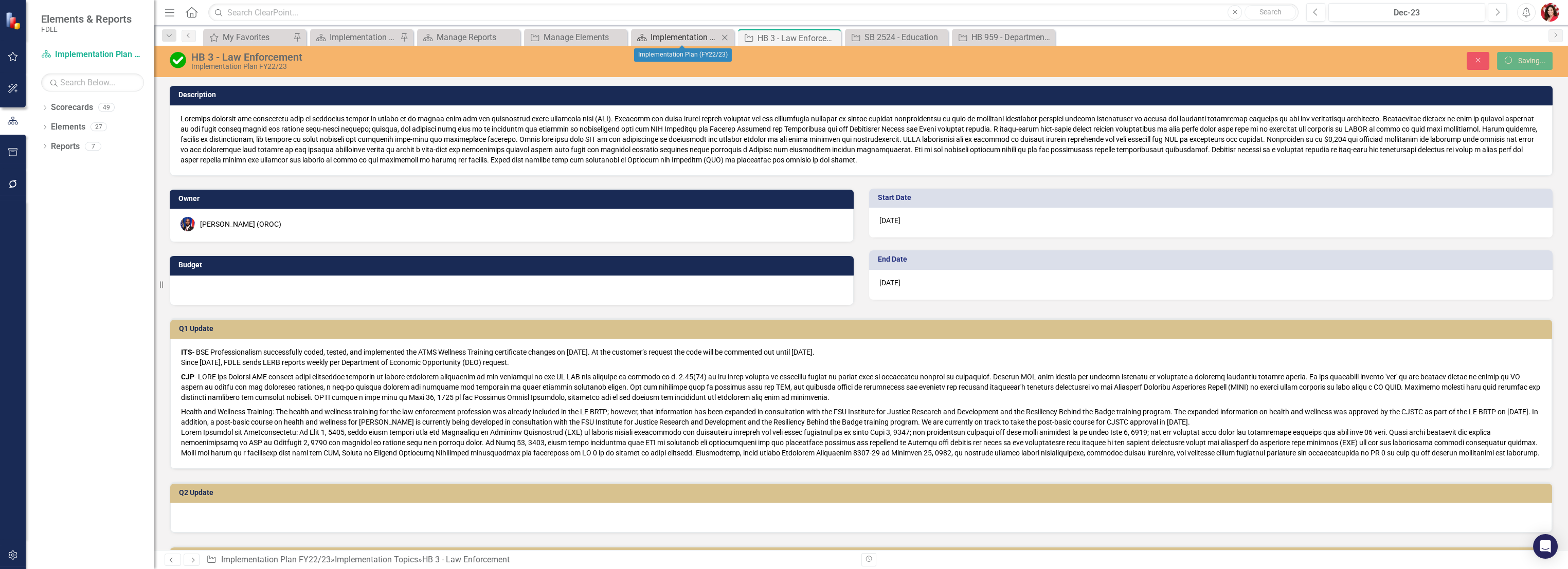
click at [671, 38] on div "Implementation Plan (FY22/23)" at bounding box center [685, 37] width 68 height 13
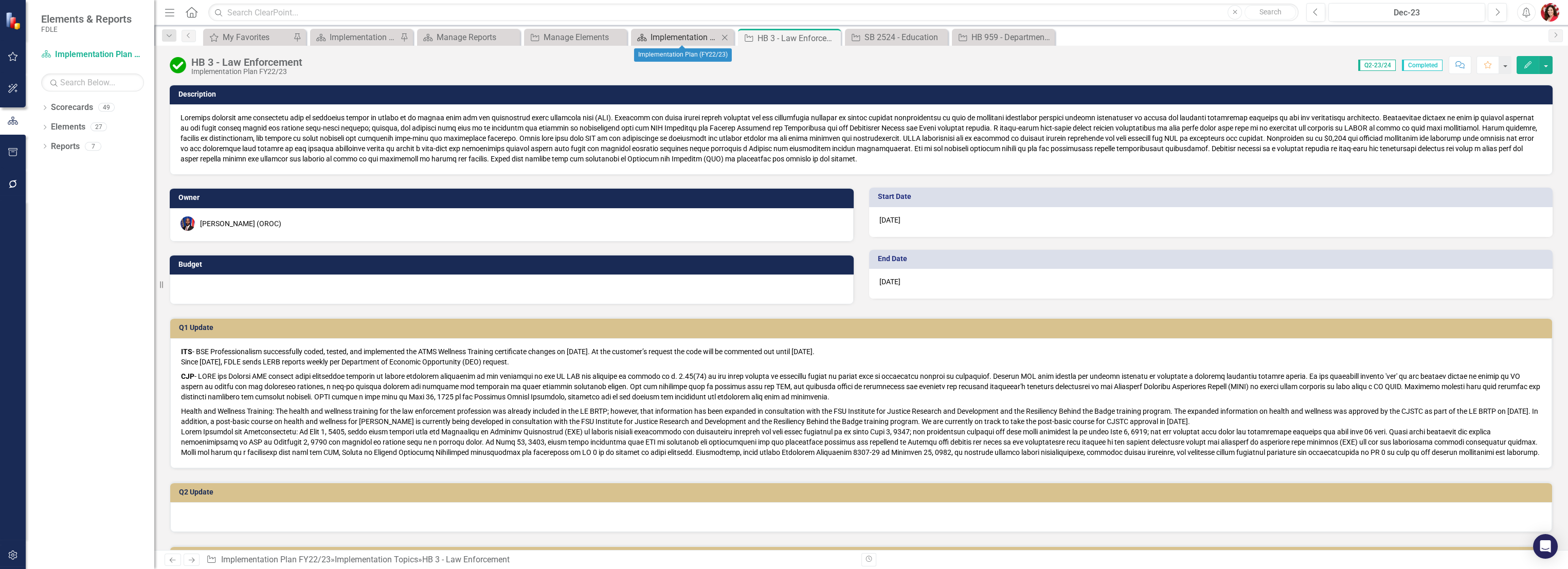
click at [687, 35] on div "Implementation Plan (FY22/23)" at bounding box center [685, 37] width 68 height 13
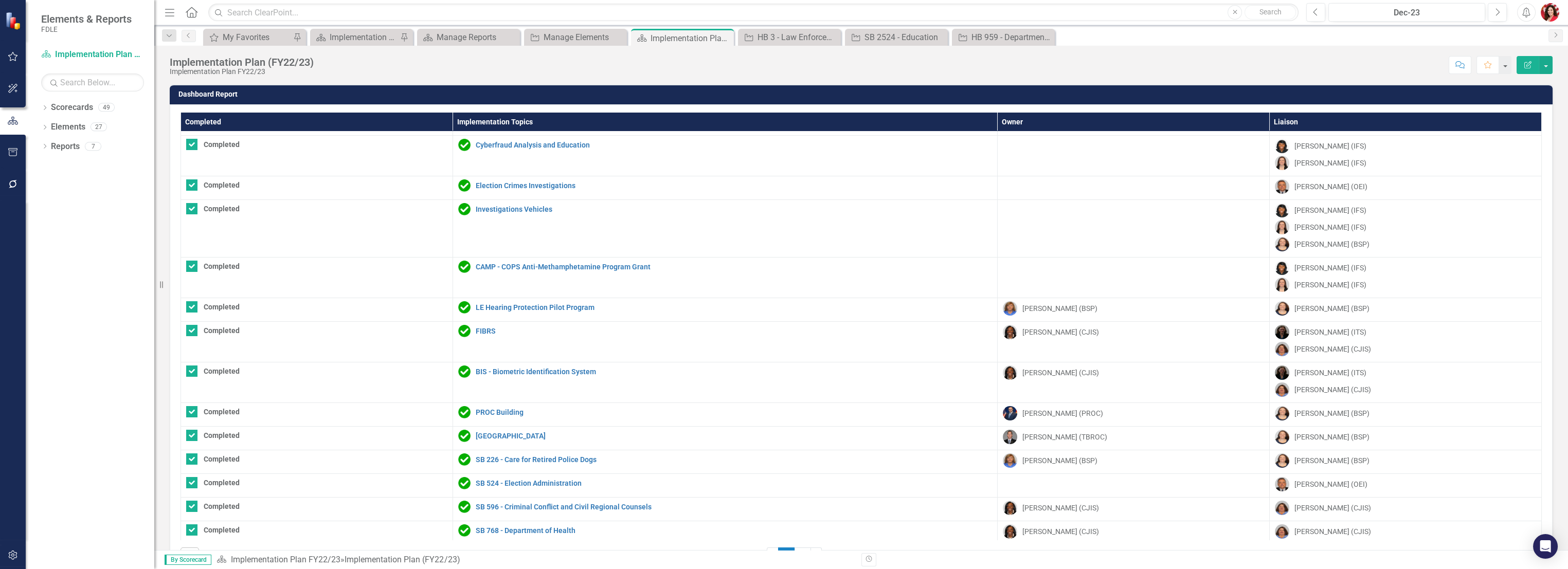
scroll to position [351, 0]
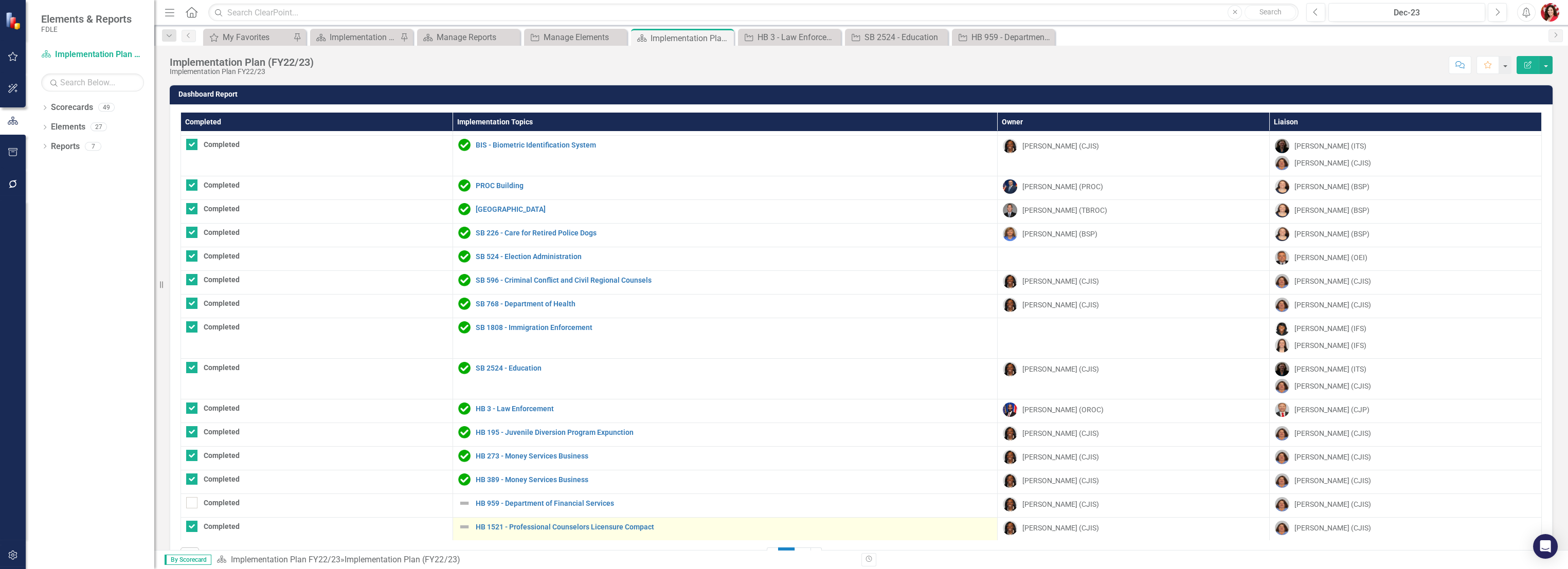
click at [508, 531] on div "HB 1521 - Professional Counselors Licensure Compact" at bounding box center [725, 527] width 534 height 12
click at [506, 526] on link "HB 1521 - Professional Counselors Licensure Compact" at bounding box center [734, 527] width 516 height 8
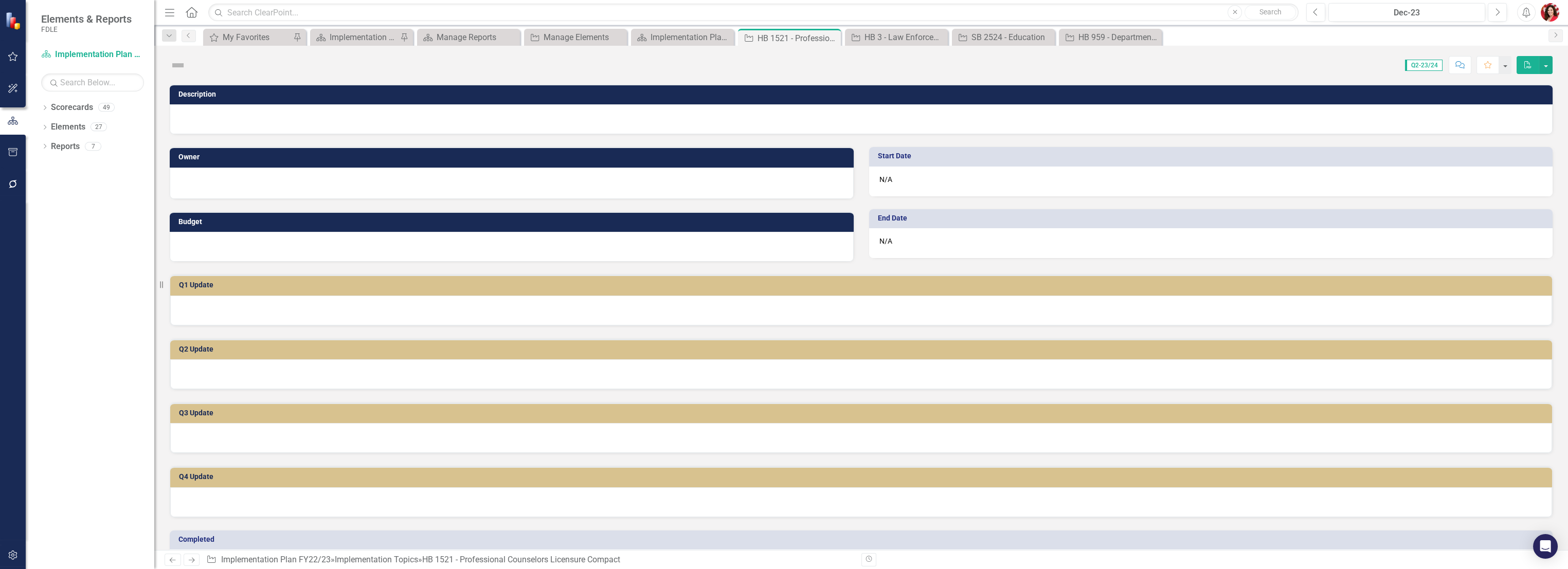
checkbox input "true"
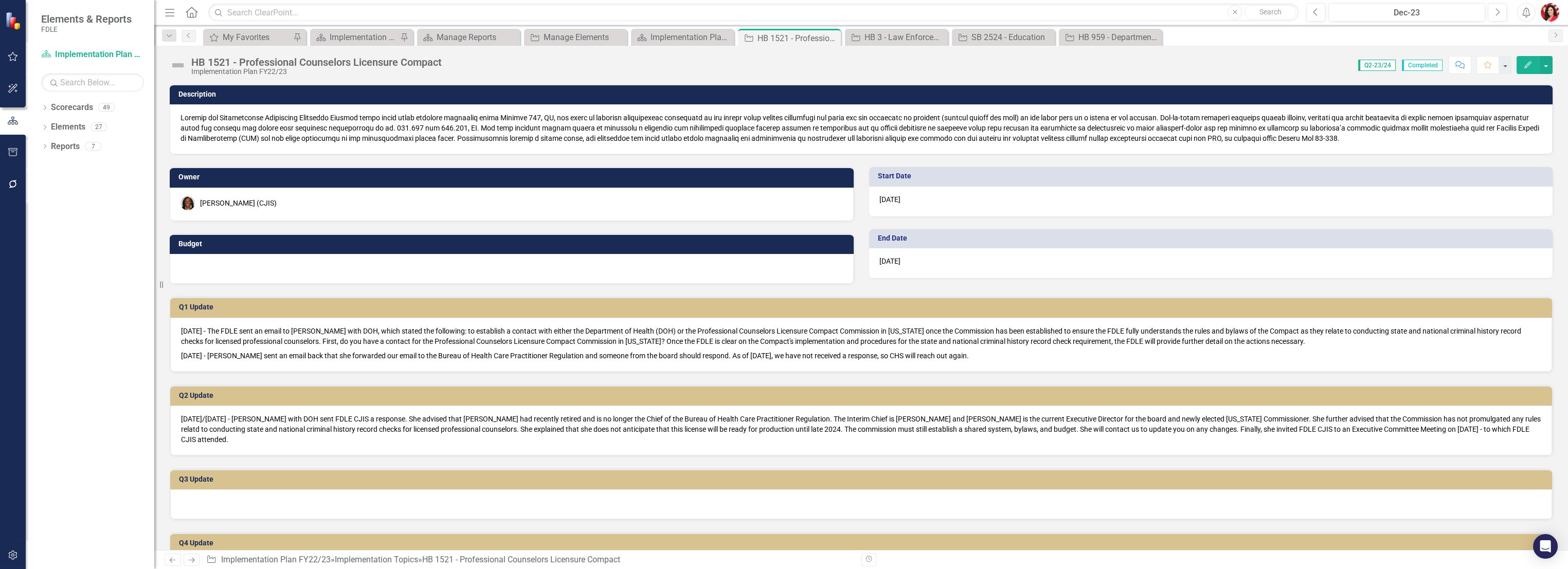
click at [181, 68] on img at bounding box center [178, 65] width 16 height 16
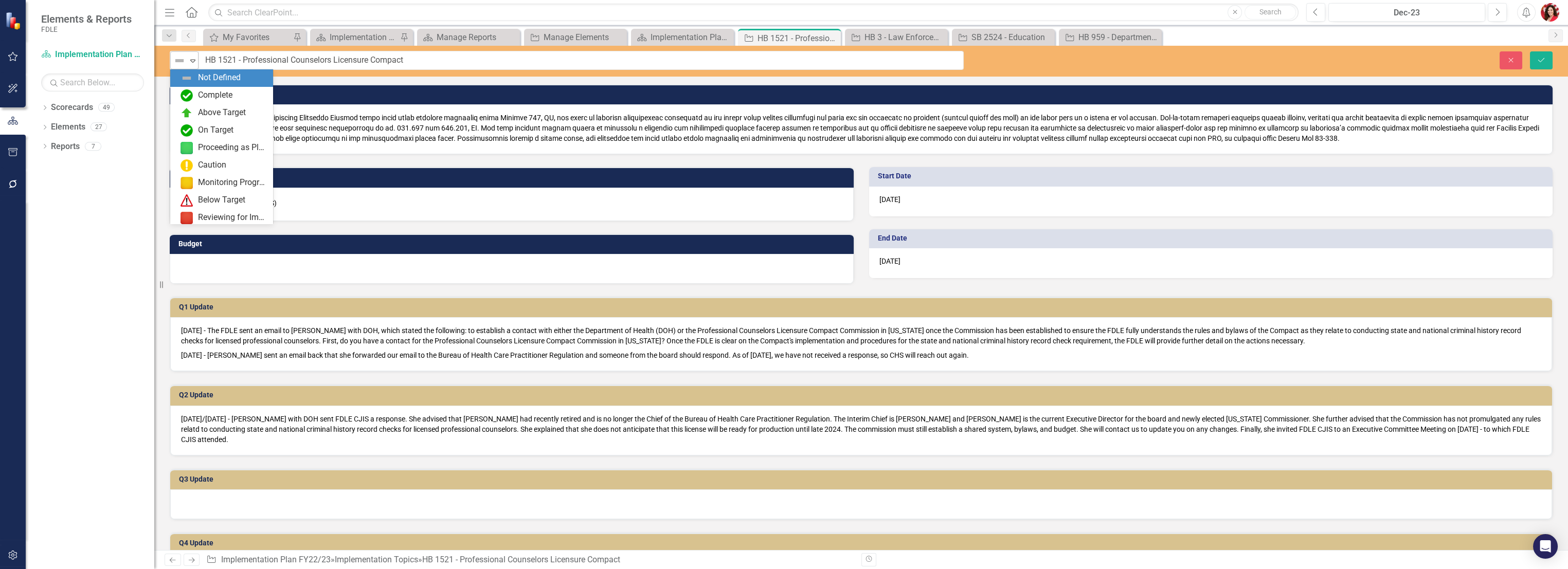
click at [183, 65] on img at bounding box center [180, 61] width 12 height 12
click at [191, 101] on img at bounding box center [187, 96] width 12 height 12
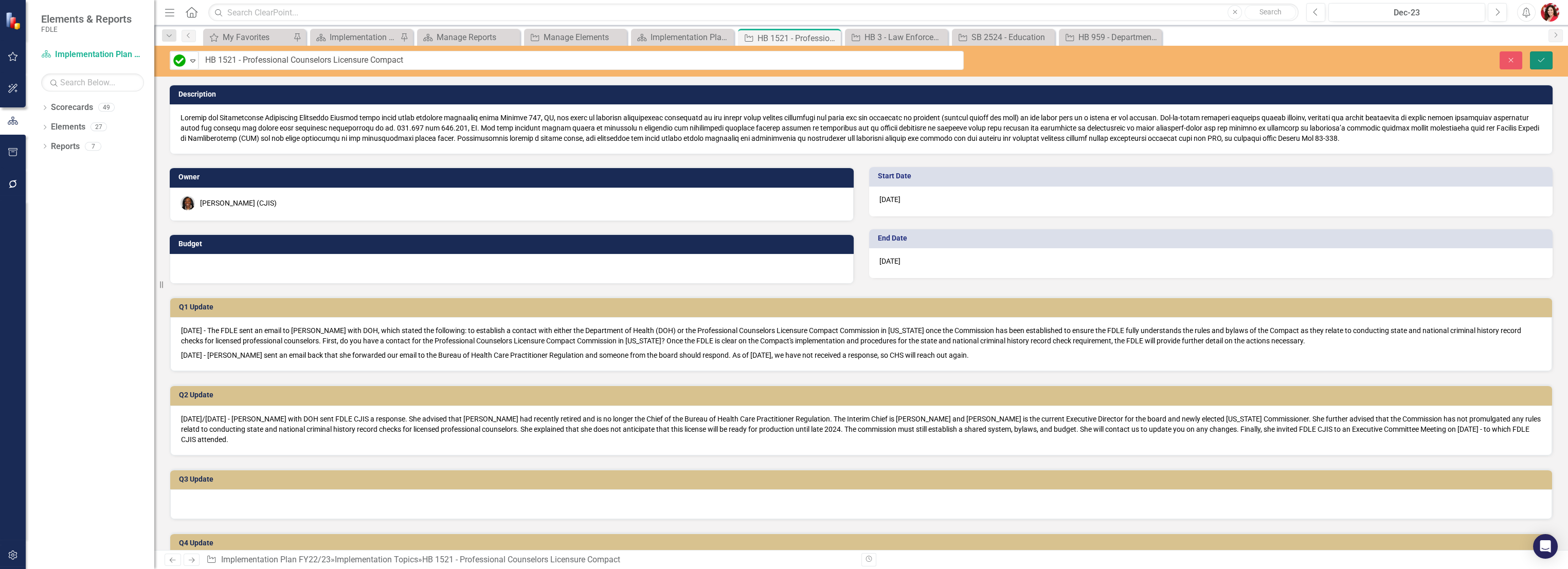
click at [1538, 61] on icon "Save" at bounding box center [1541, 60] width 9 height 7
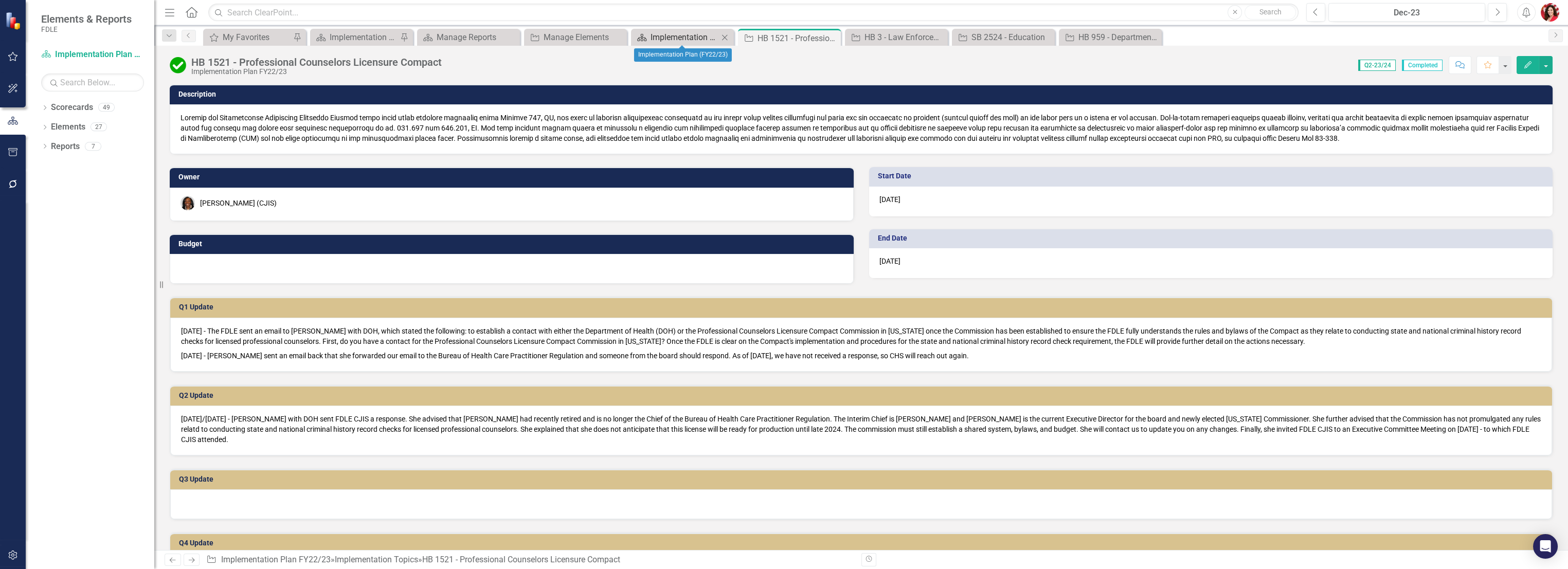
click at [678, 40] on div "Implementation Plan (FY22/23)" at bounding box center [685, 37] width 68 height 13
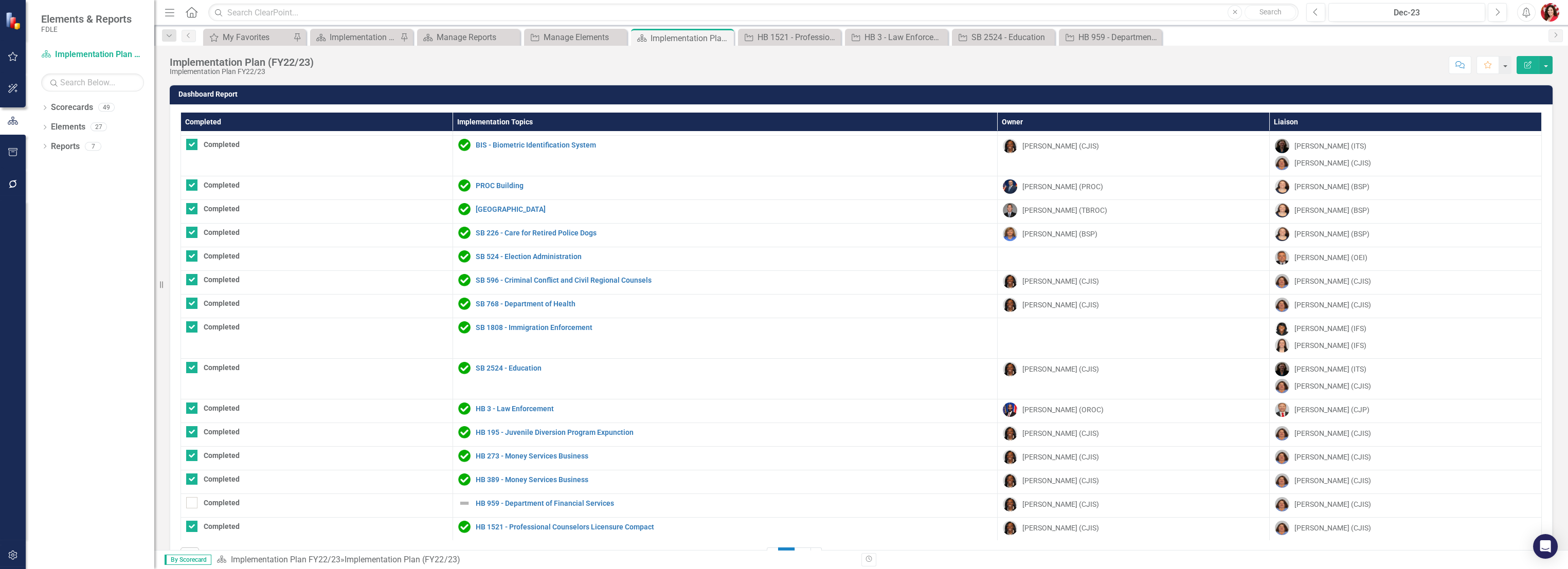
scroll to position [35, 0]
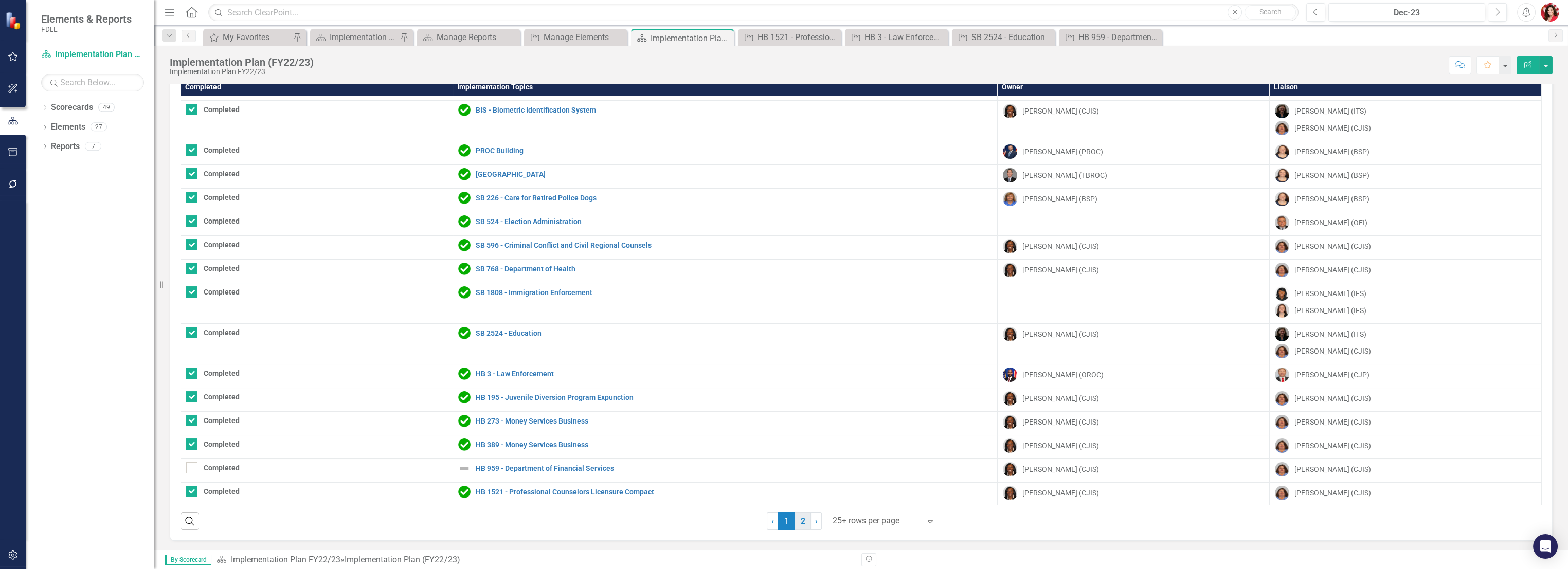
click at [794, 522] on link "2" at bounding box center [802, 521] width 16 height 18
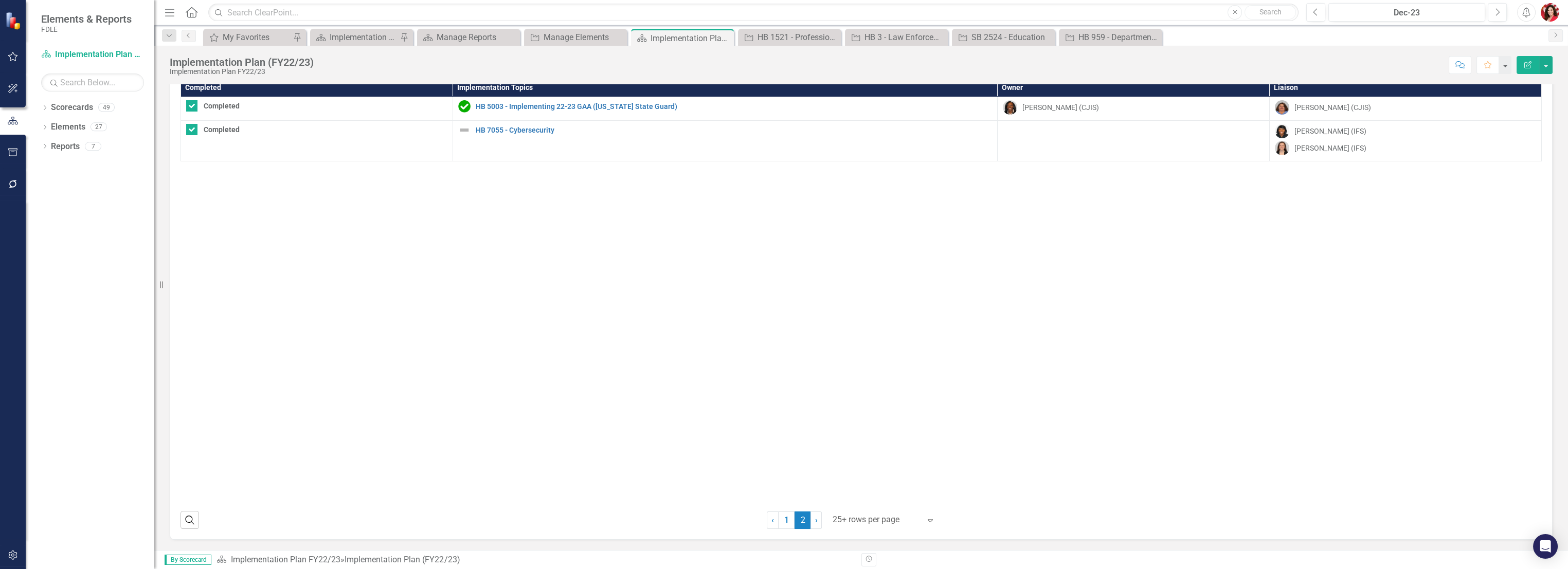
scroll to position [33, 0]
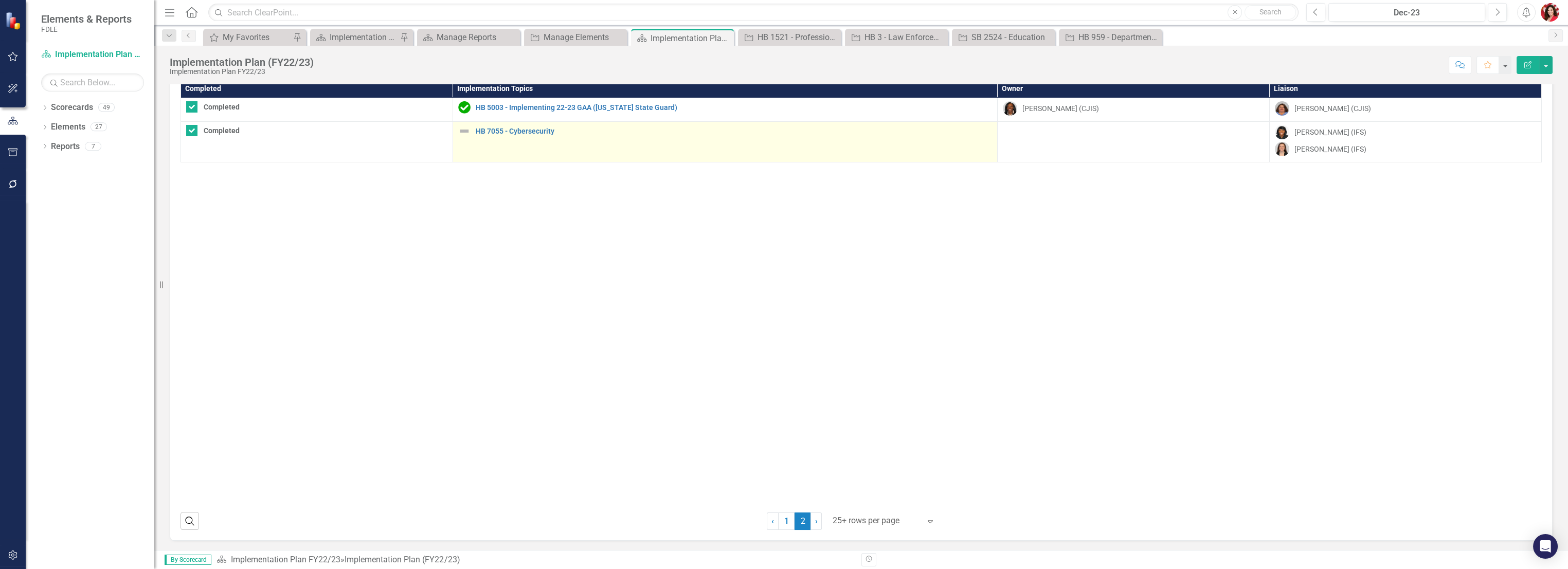
click at [464, 128] on img at bounding box center [464, 131] width 12 height 12
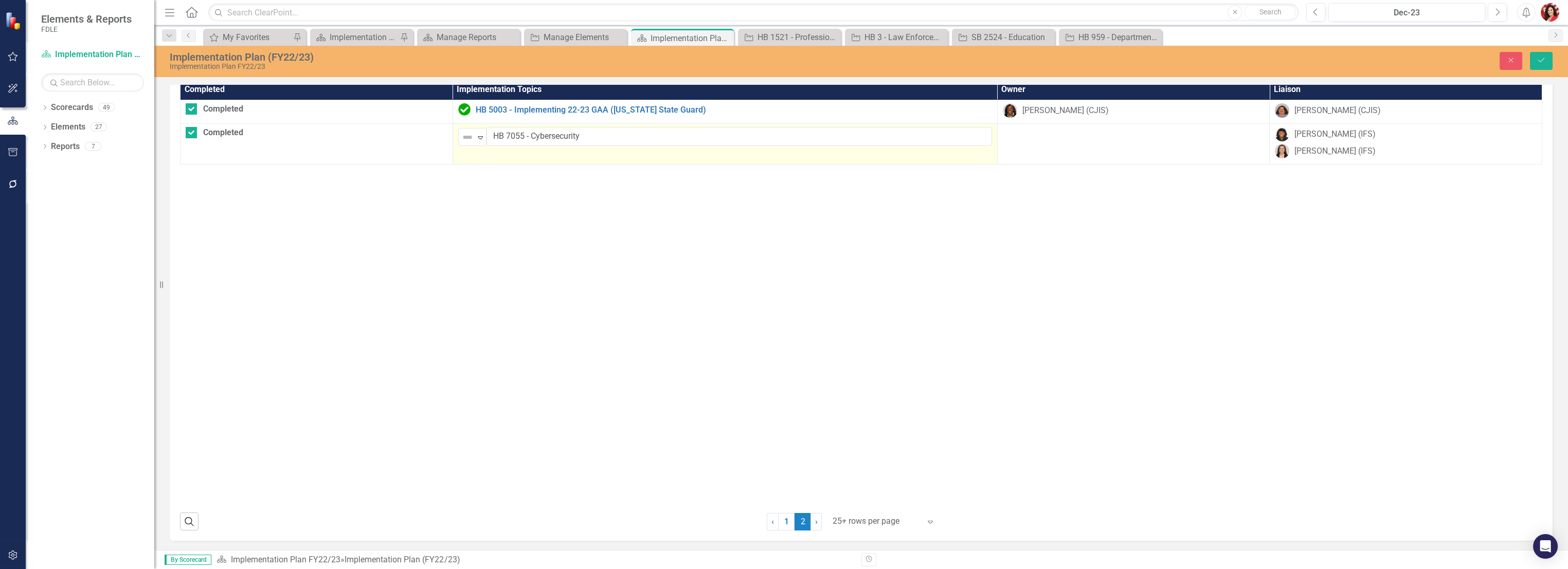
click at [464, 130] on div "Not Defined" at bounding box center [467, 138] width 15 height 15
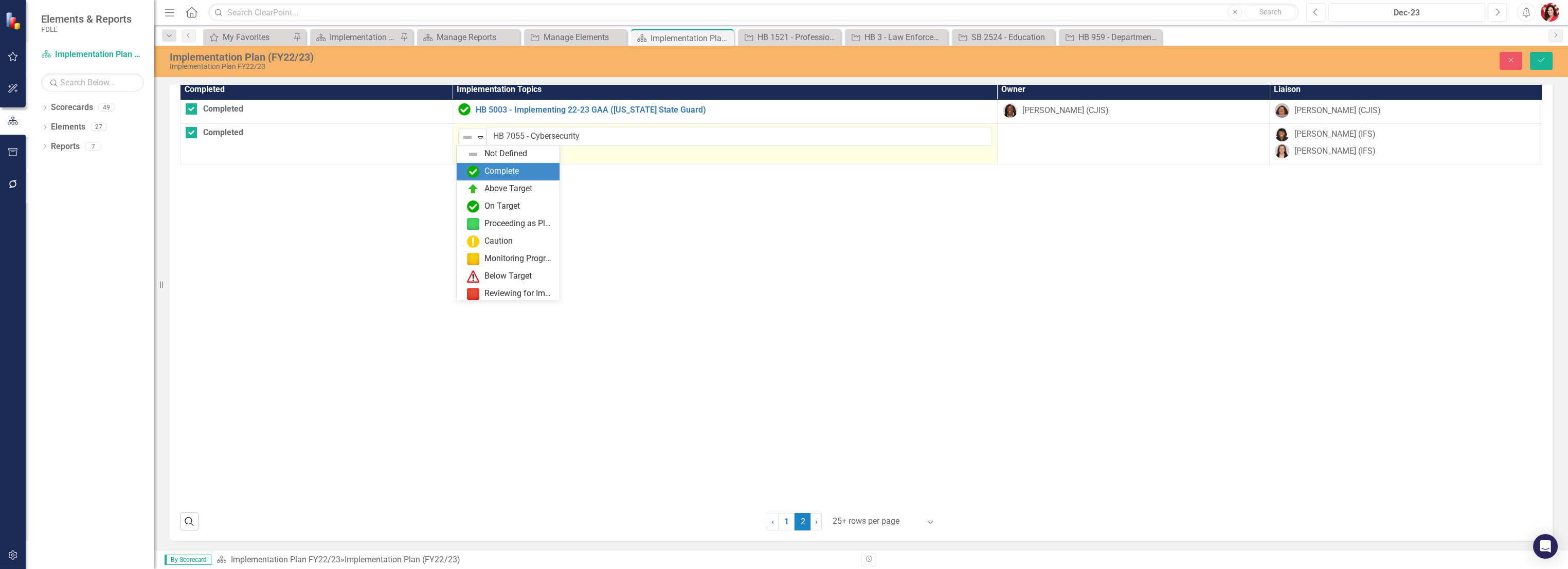
click at [503, 172] on div "Complete" at bounding box center [502, 171] width 35 height 12
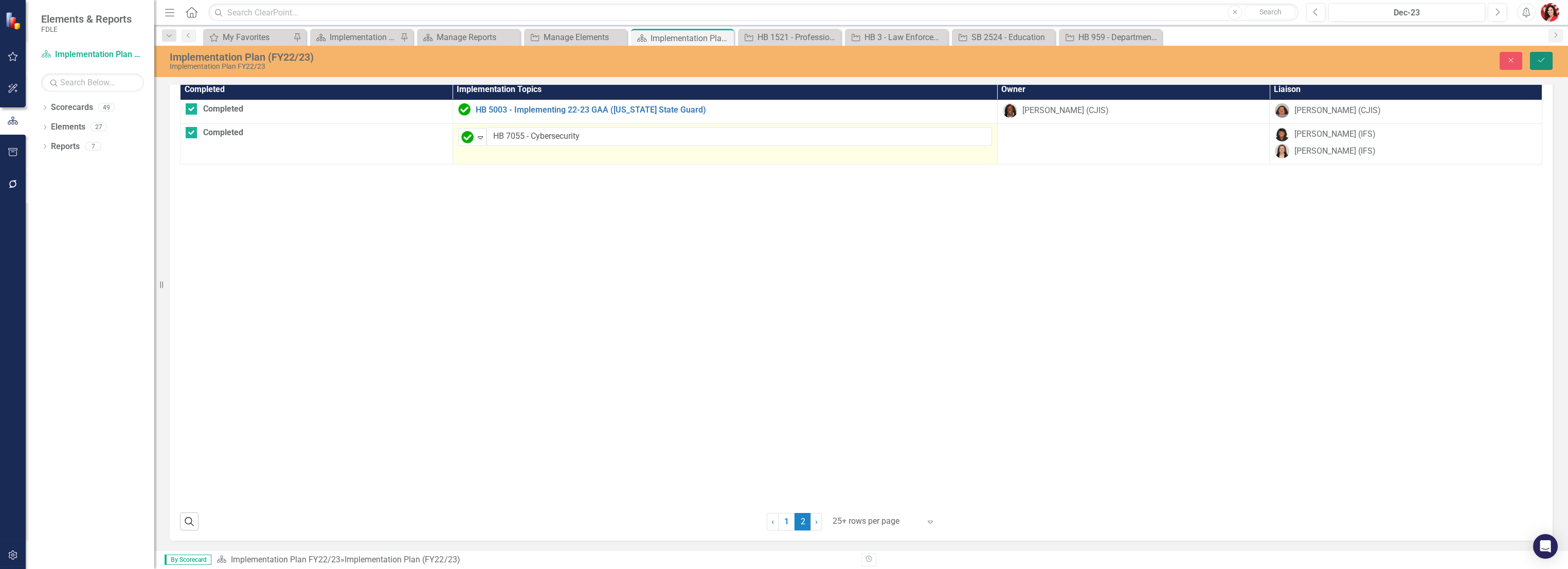
click at [1547, 58] on button "Save" at bounding box center [1541, 61] width 23 height 18
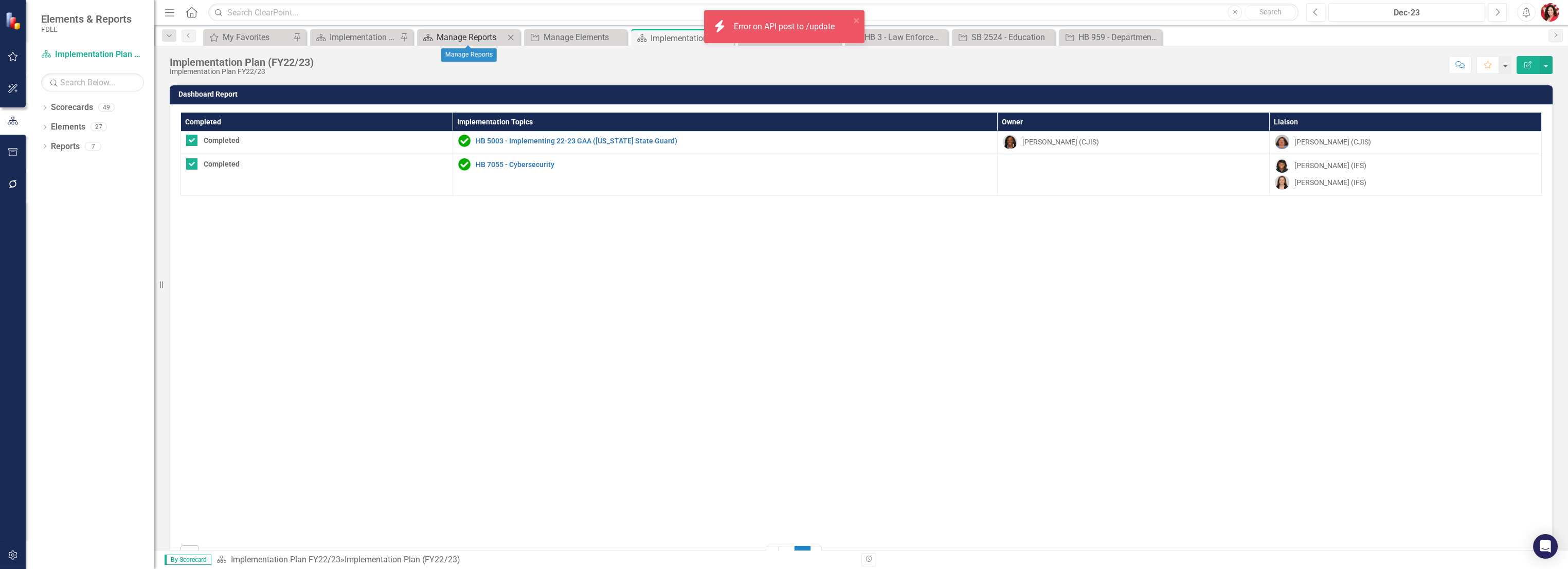
click at [447, 33] on div "Manage Reports" at bounding box center [471, 37] width 68 height 13
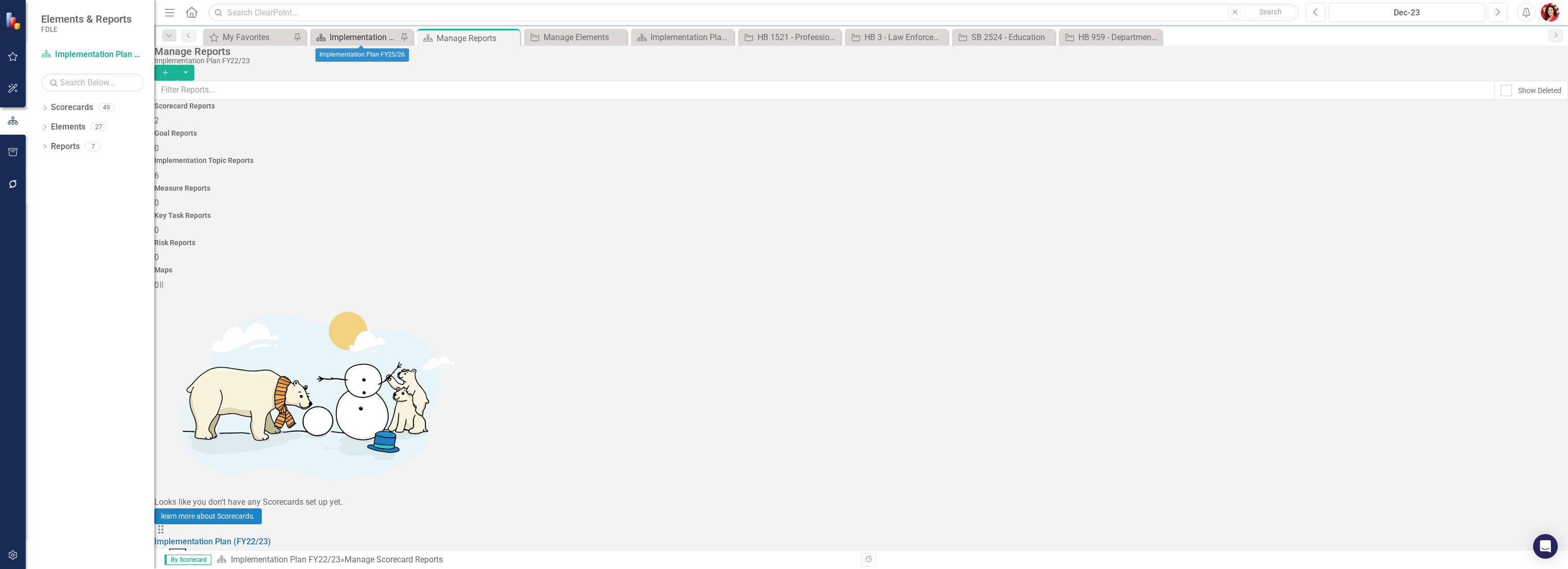
click at [365, 38] on div "Implementation Plan FY25/26" at bounding box center [364, 37] width 68 height 13
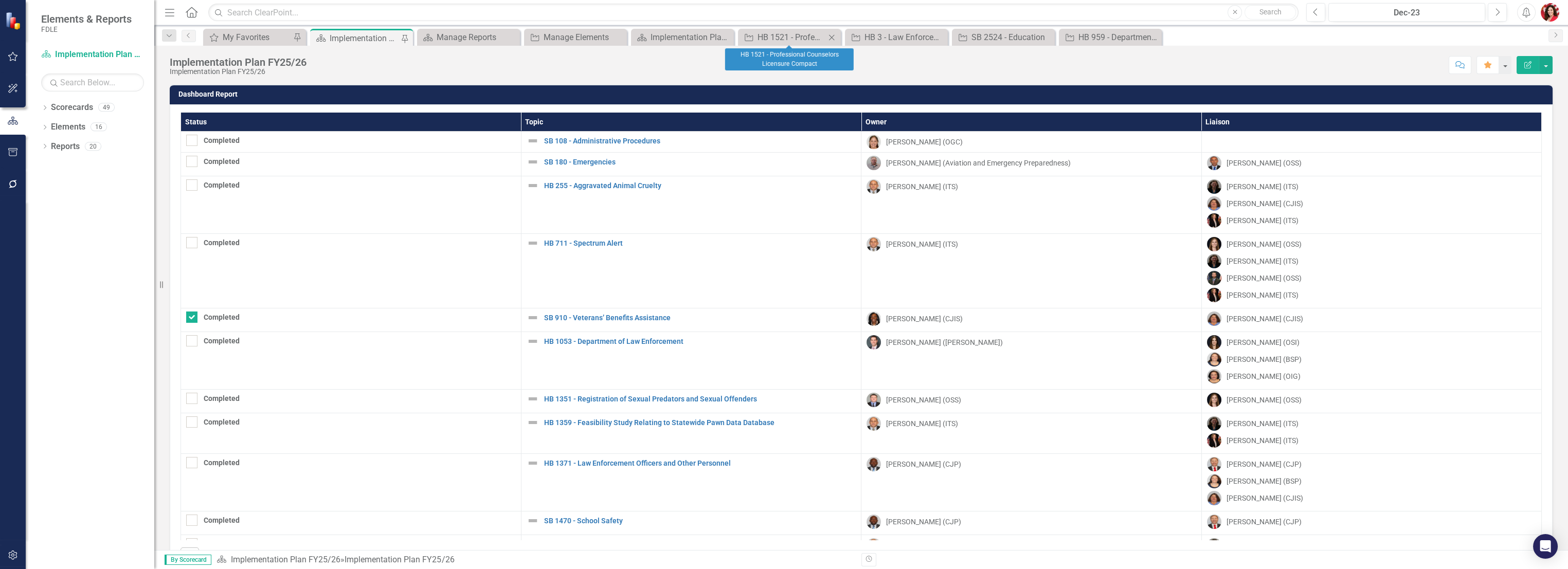
click at [835, 32] on div "Close" at bounding box center [831, 37] width 13 height 13
click at [834, 35] on icon "Close" at bounding box center [831, 38] width 10 height 9
click at [0, 0] on icon "Close" at bounding box center [0, 0] width 0 height 0
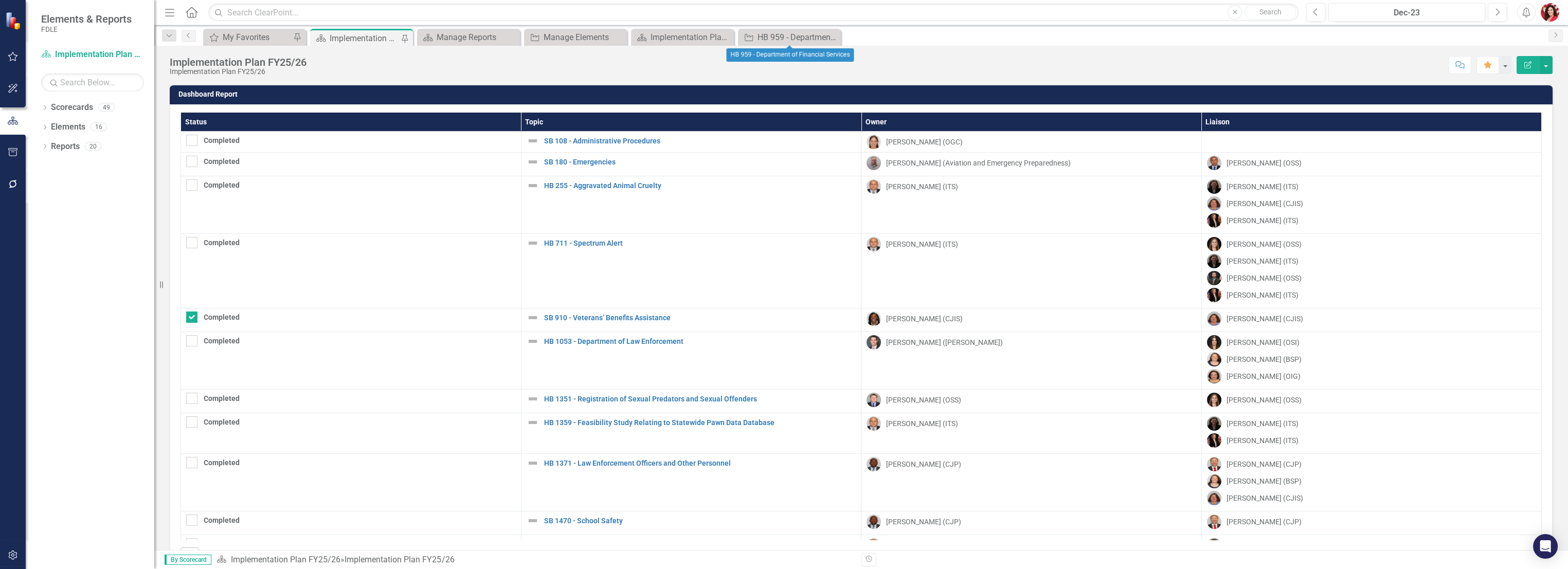
click at [0, 0] on icon "Close" at bounding box center [0, 0] width 0 height 0
click at [701, 35] on div "Implementation Plan (FY22/23)" at bounding box center [685, 37] width 68 height 13
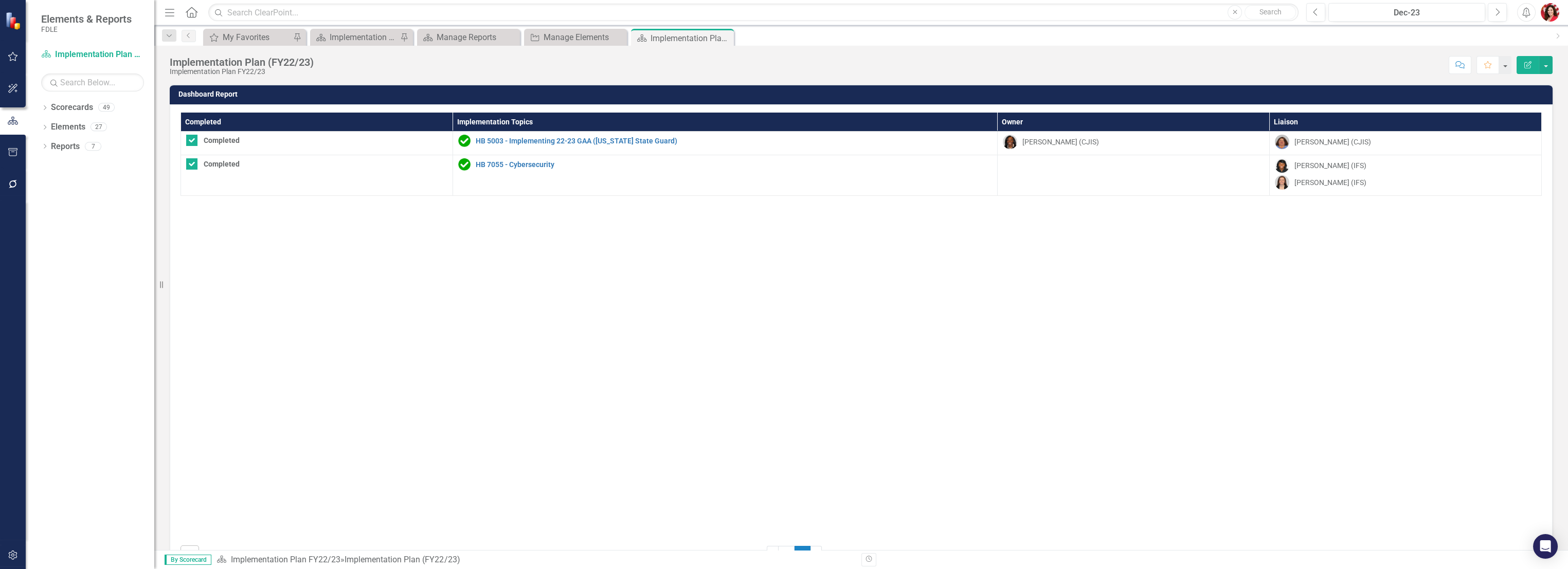
click at [0, 0] on icon "Close" at bounding box center [0, 0] width 0 height 0
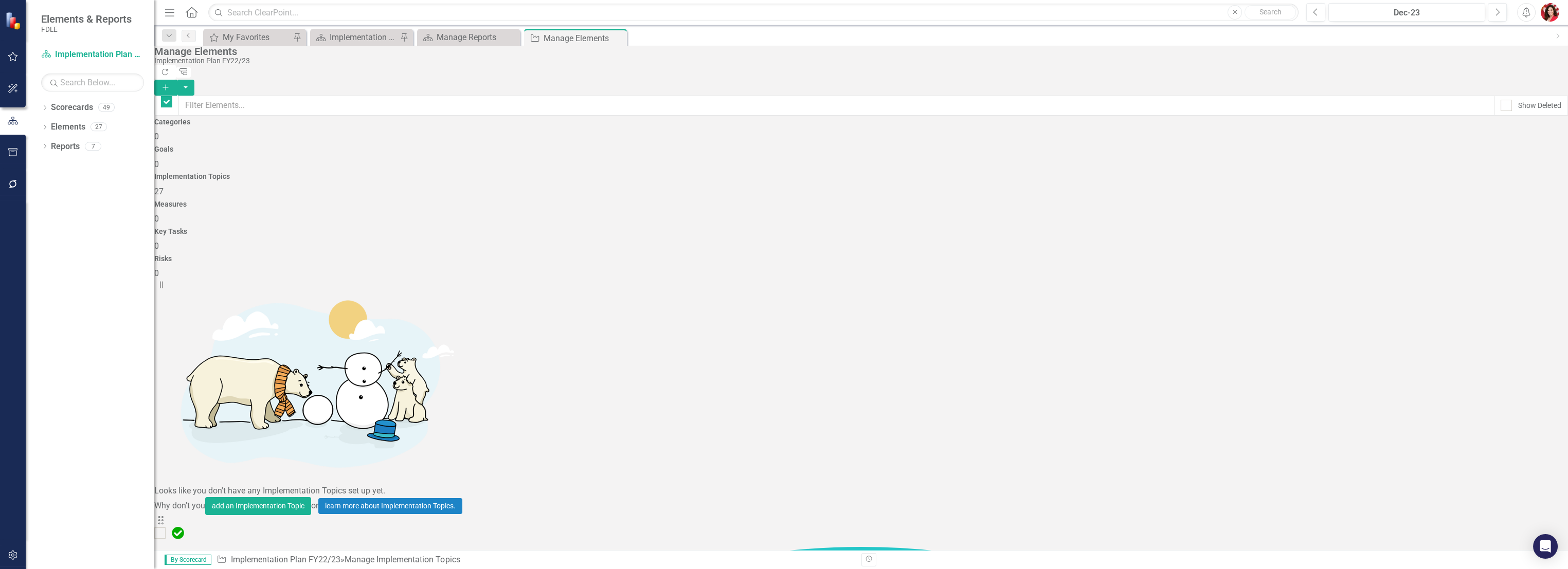
checkbox input "false"
click at [42, 103] on div "Dropdown Scorecards 49" at bounding box center [98, 109] width 113 height 19
click at [46, 107] on icon "Dropdown" at bounding box center [45, 108] width 7 height 5
click at [37, 124] on icon at bounding box center [35, 127] width 2 height 5
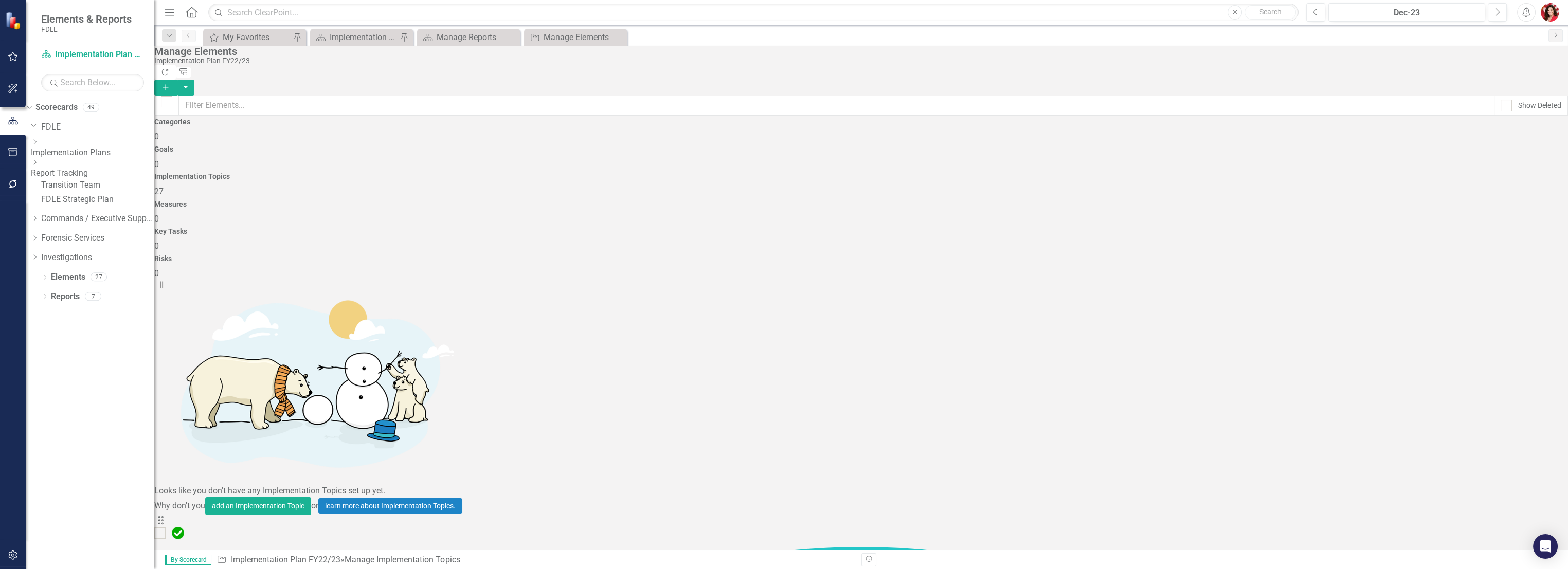
click at [38, 144] on icon "Dropdown" at bounding box center [35, 142] width 8 height 6
click at [91, 179] on link "Implementation Plan FY23/24" at bounding box center [98, 173] width 113 height 12
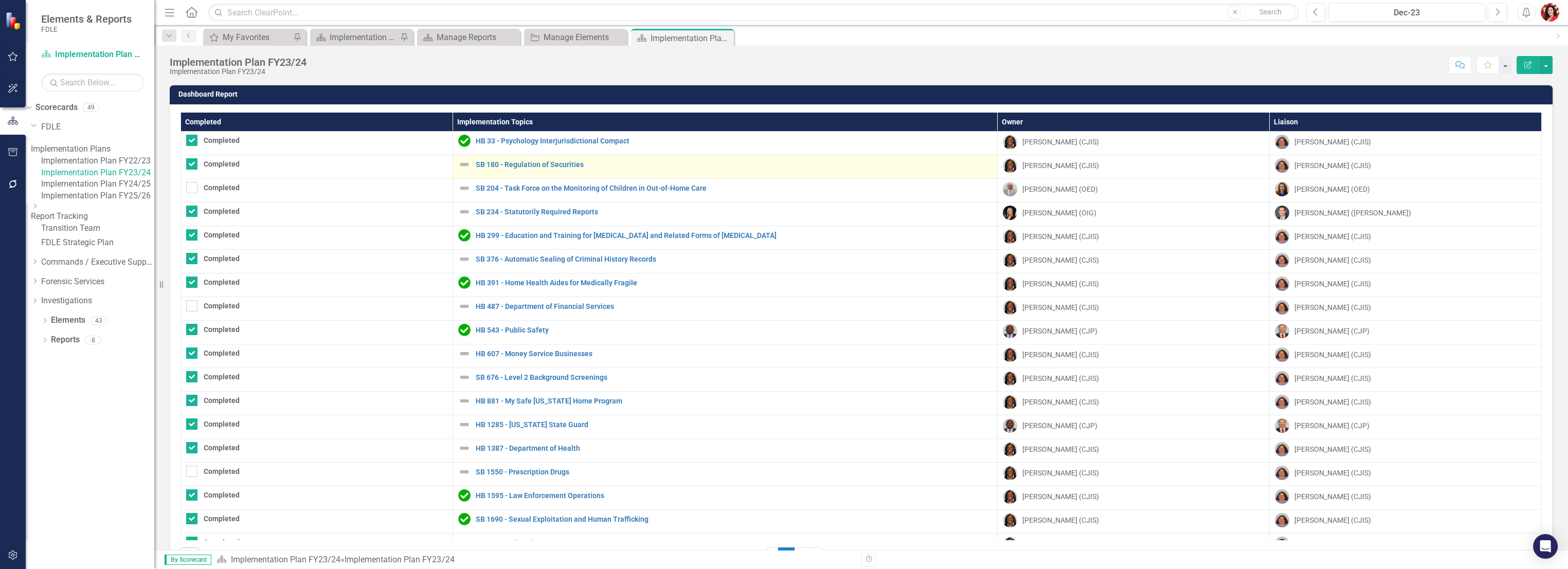
click at [458, 164] on img at bounding box center [464, 164] width 12 height 12
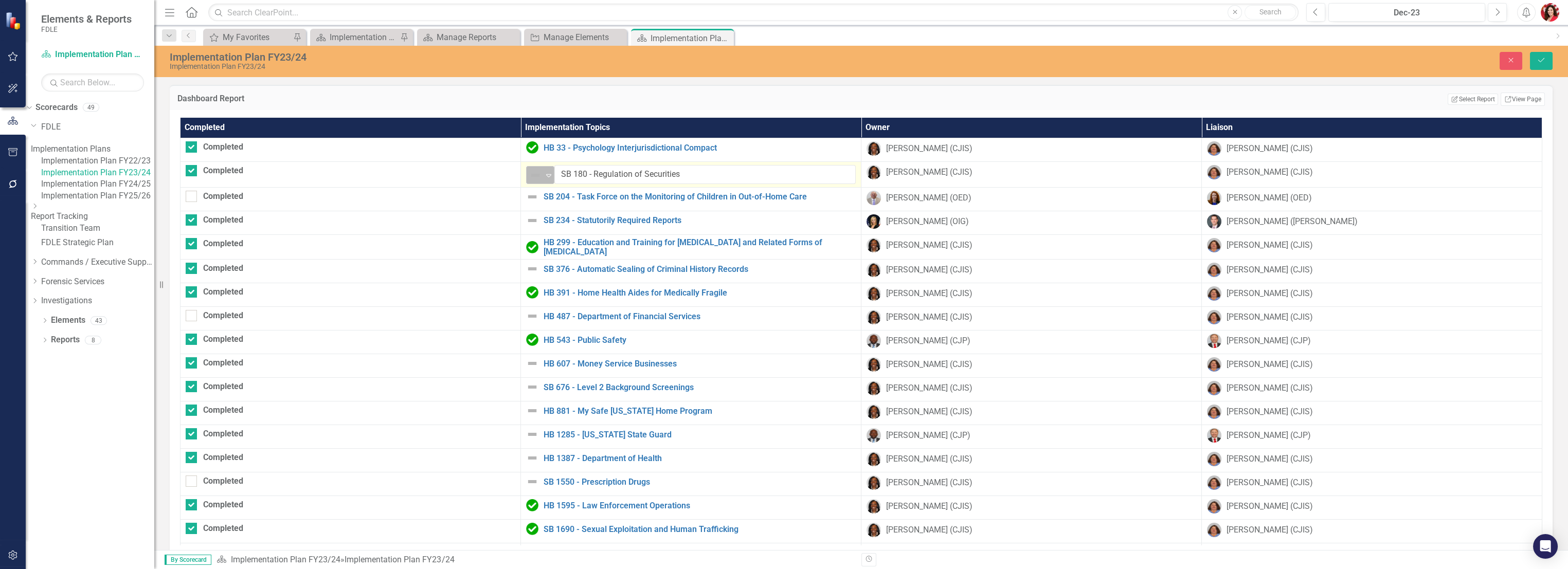
click at [529, 174] on img at bounding box center [535, 175] width 12 height 12
click at [526, 218] on img at bounding box center [532, 220] width 12 height 12
click at [529, 218] on img at bounding box center [535, 225] width 12 height 12
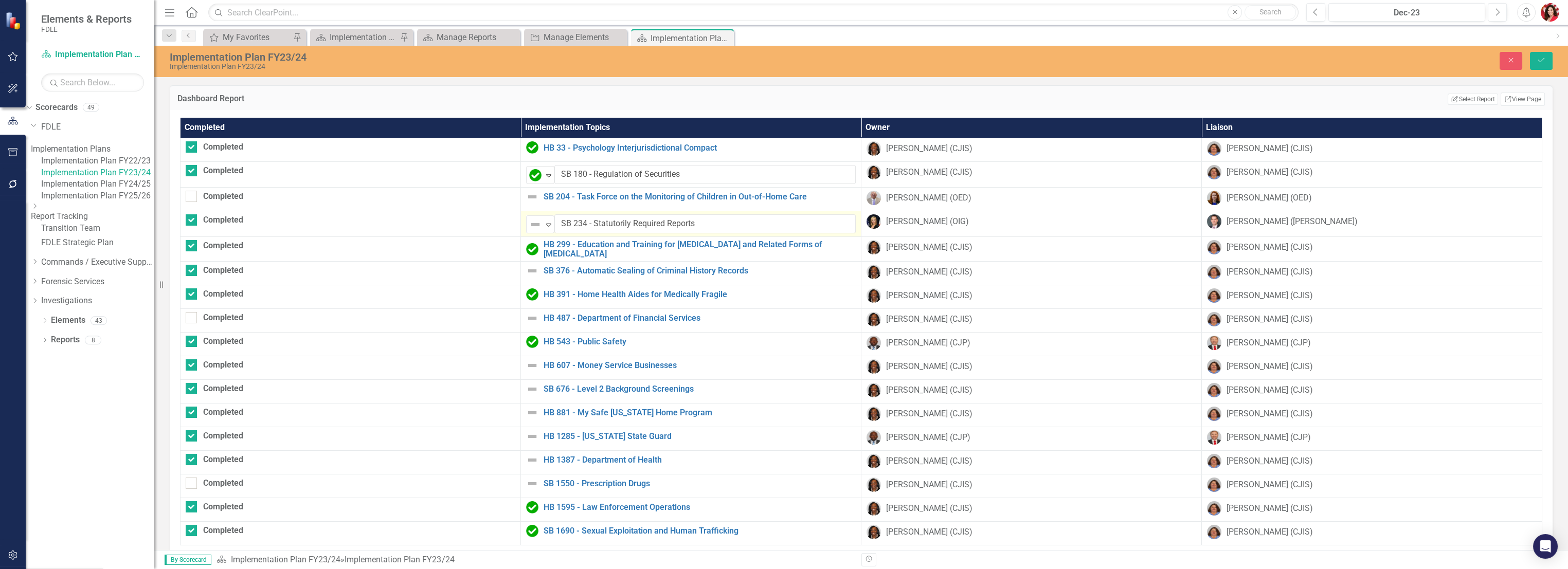
click at [526, 267] on img at bounding box center [532, 271] width 12 height 12
click at [529, 269] on img at bounding box center [535, 275] width 12 height 12
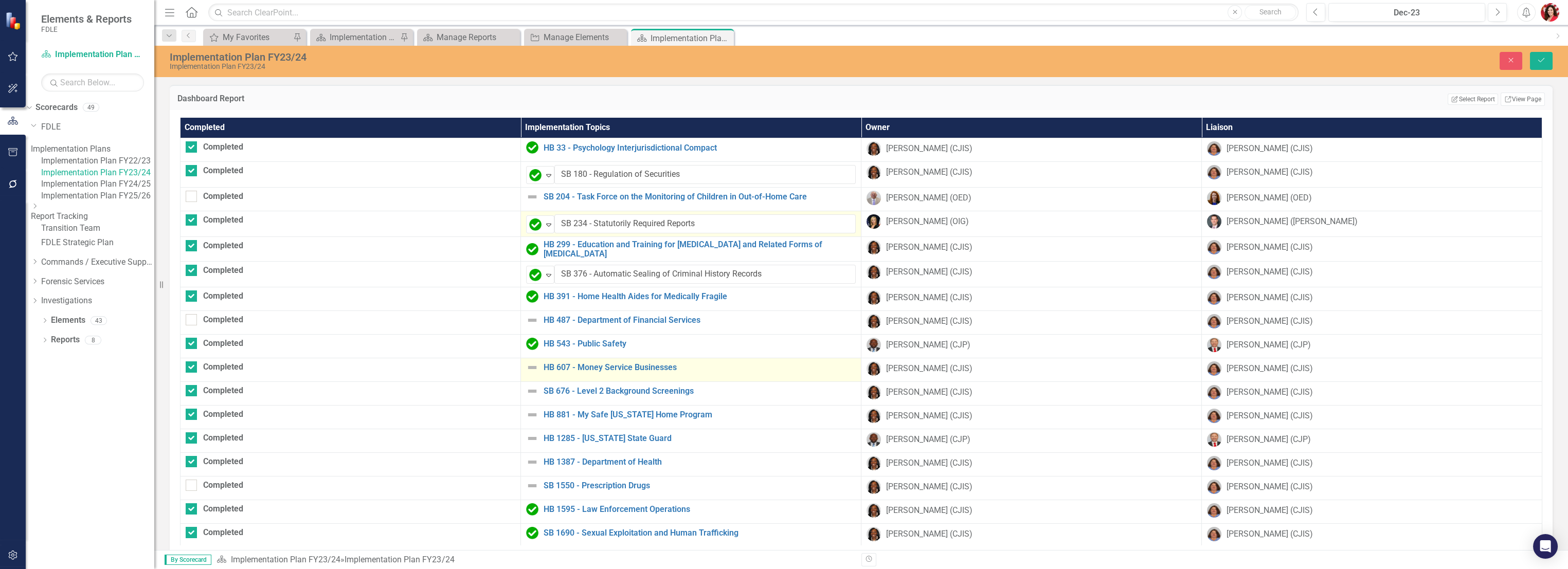
click at [526, 363] on img at bounding box center [532, 368] width 12 height 12
click at [529, 369] on img at bounding box center [535, 371] width 12 height 12
click at [521, 399] on td "SB 676 - Level 2 Background Screenings Edit Edit Implementation Topic Link Open…" at bounding box center [691, 395] width 340 height 24
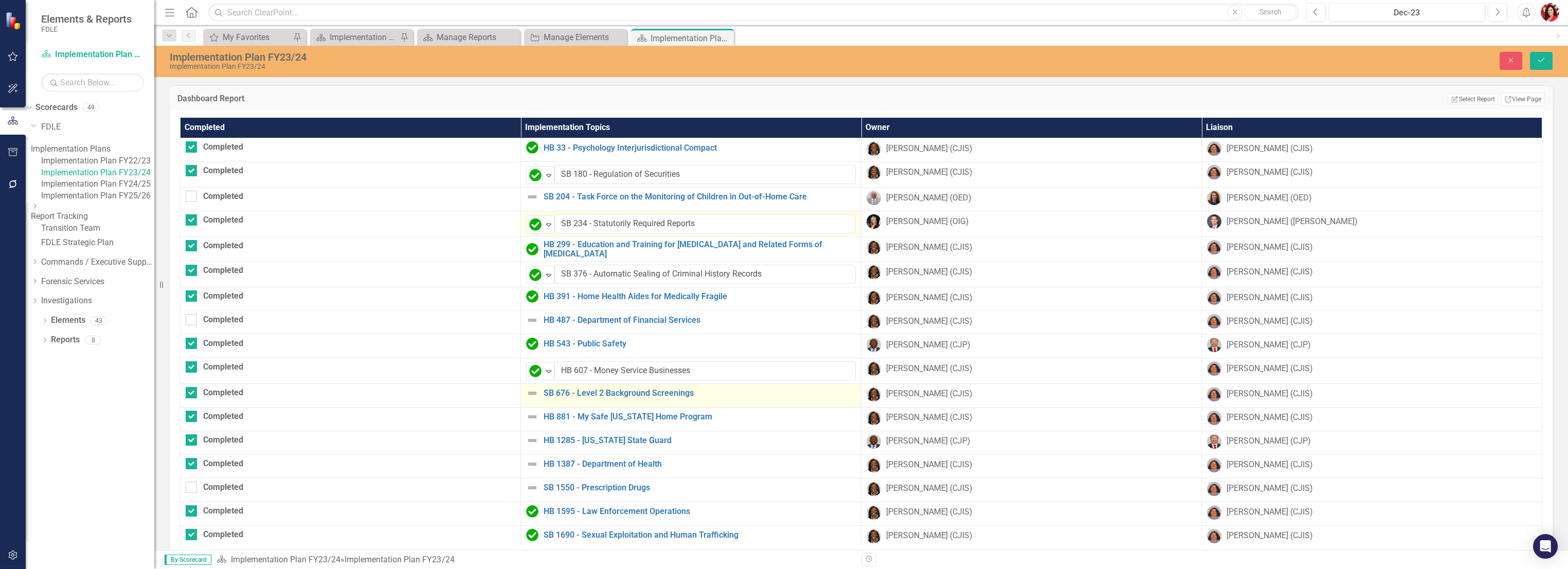
click at [526, 395] on img at bounding box center [532, 393] width 12 height 12
click at [529, 399] on img at bounding box center [535, 397] width 12 height 12
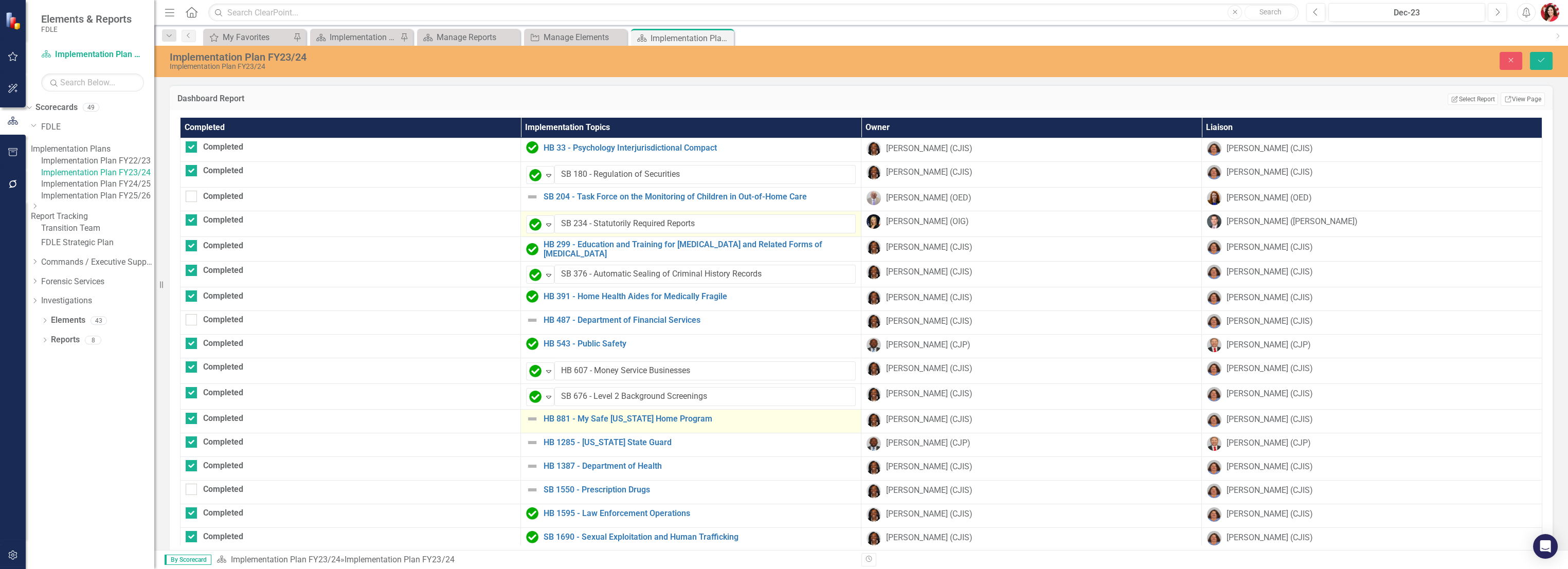
click at [526, 418] on img at bounding box center [532, 419] width 12 height 12
click at [529, 422] on img at bounding box center [535, 422] width 12 height 12
click at [526, 441] on img at bounding box center [532, 445] width 12 height 12
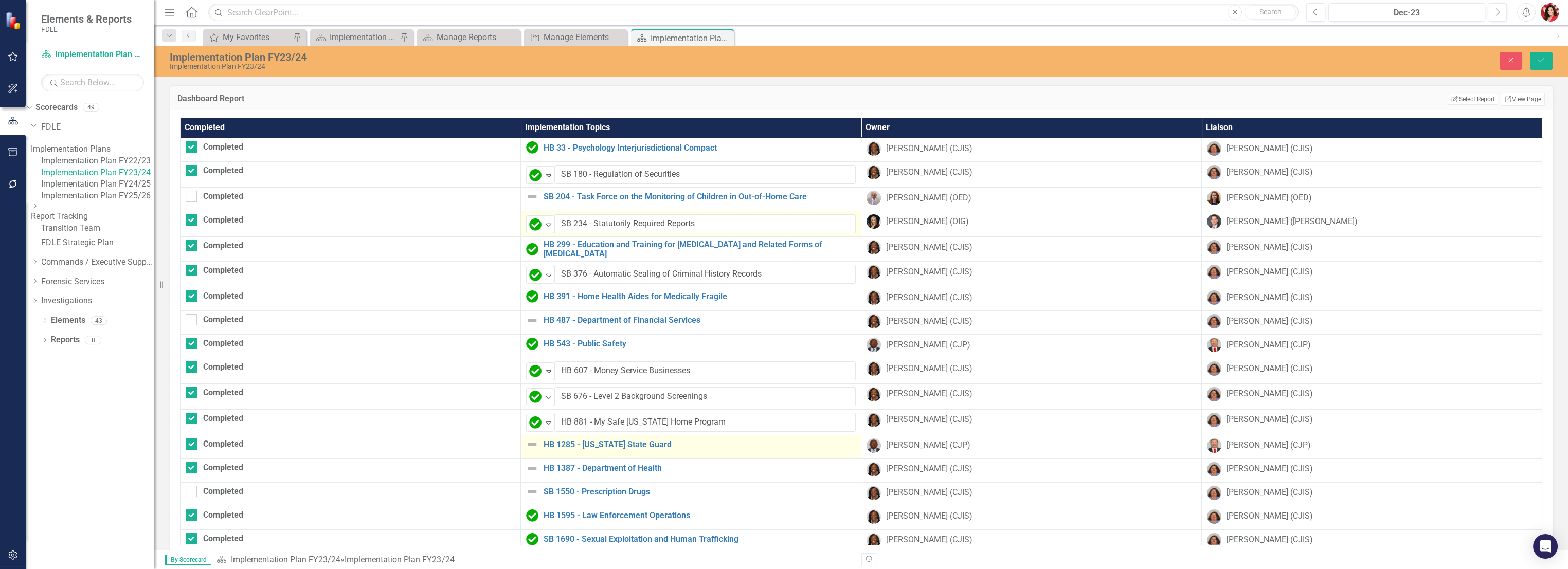
click at [526, 441] on img at bounding box center [532, 445] width 12 height 12
click at [529, 452] on img at bounding box center [535, 449] width 12 height 12
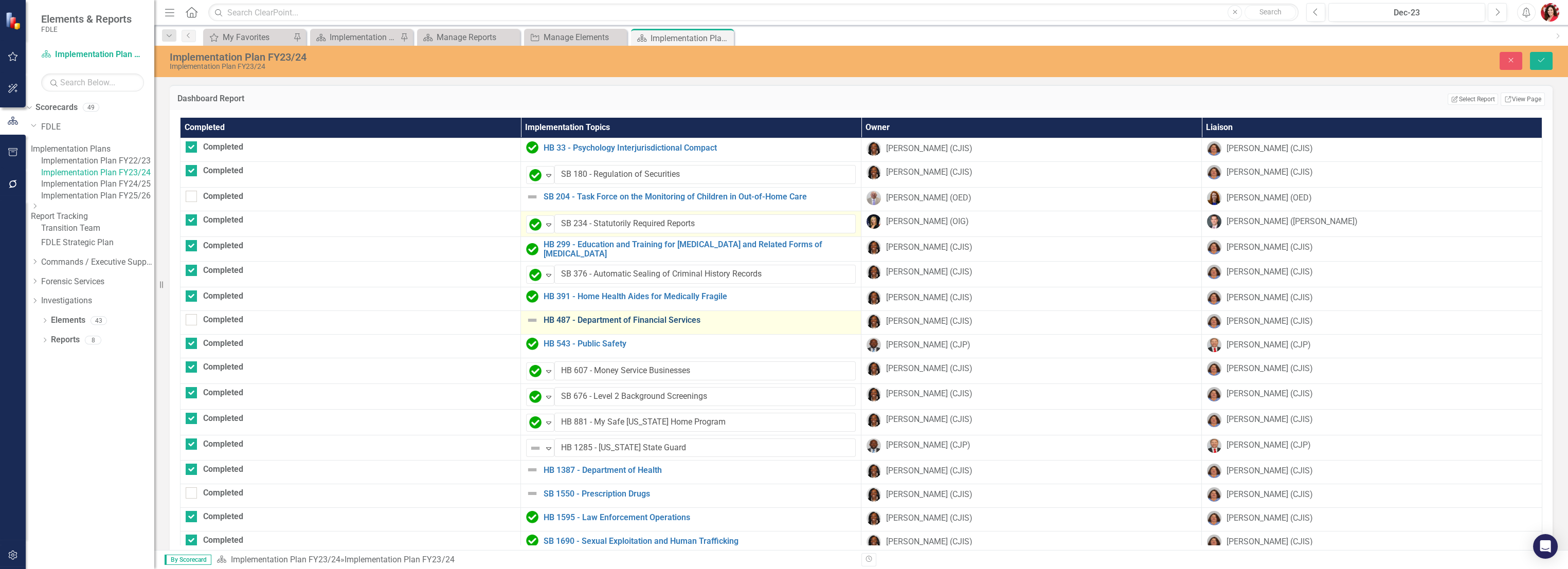
drag, startPoint x: 502, startPoint y: 307, endPoint x: 501, endPoint y: 316, distance: 9.1
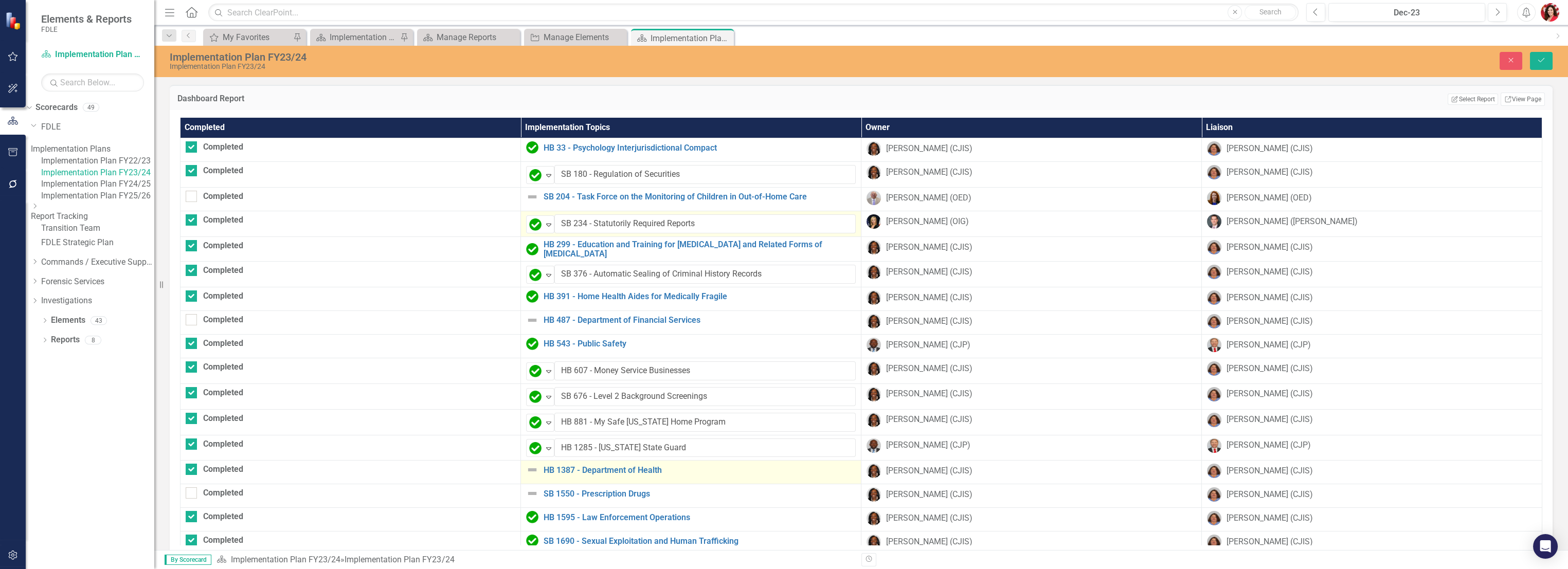
click at [526, 469] on img at bounding box center [532, 470] width 12 height 12
click at [529, 469] on img at bounding box center [535, 474] width 12 height 12
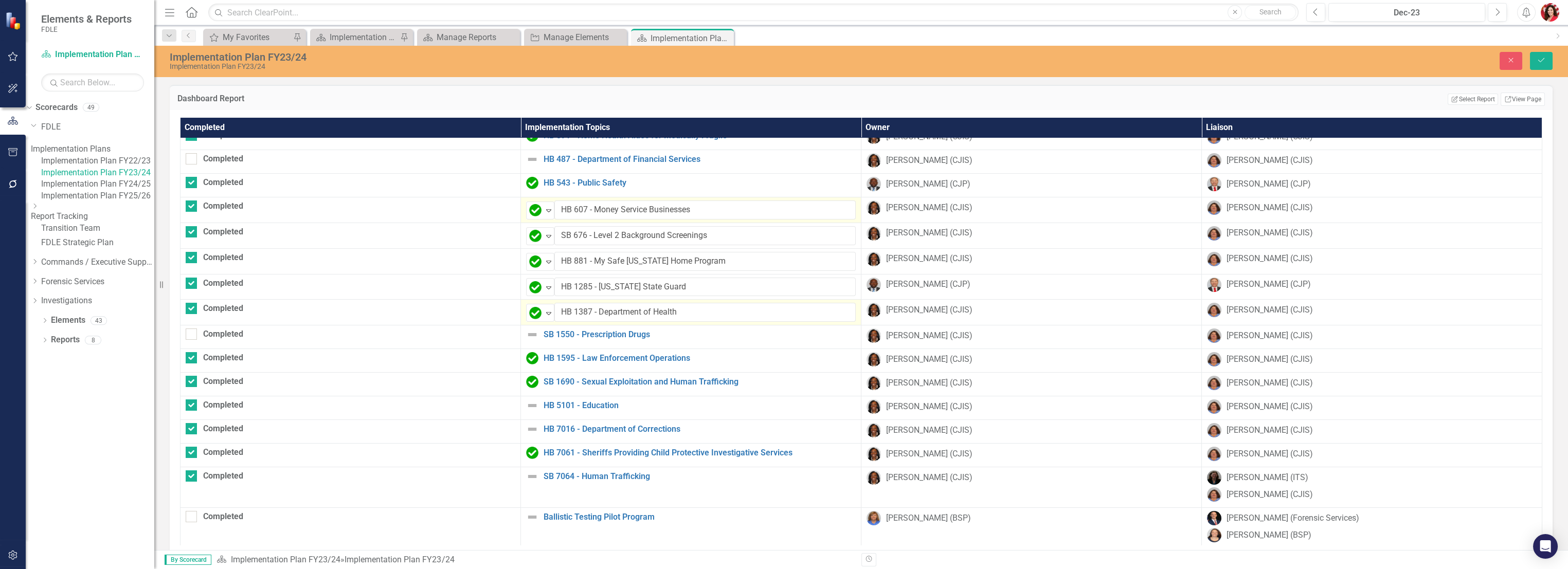
scroll to position [171, 0]
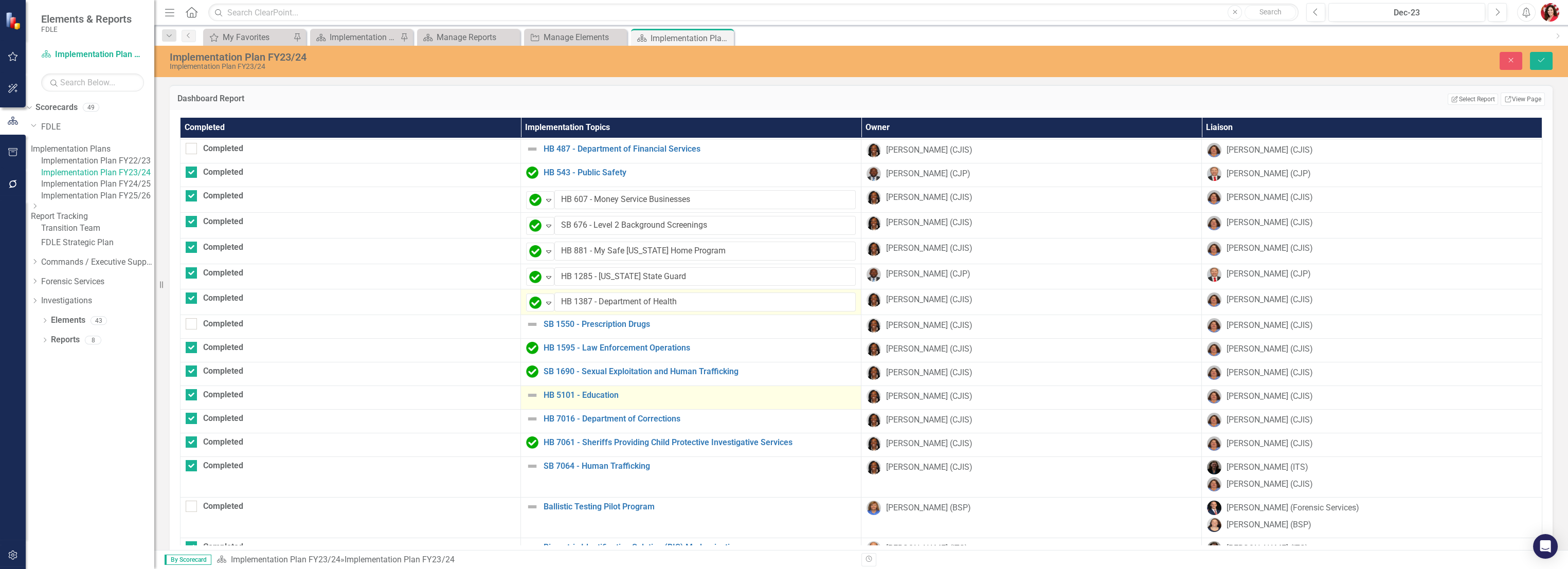
click at [526, 393] on img at bounding box center [532, 396] width 12 height 12
click at [544, 396] on icon "Expand" at bounding box center [548, 400] width 10 height 9
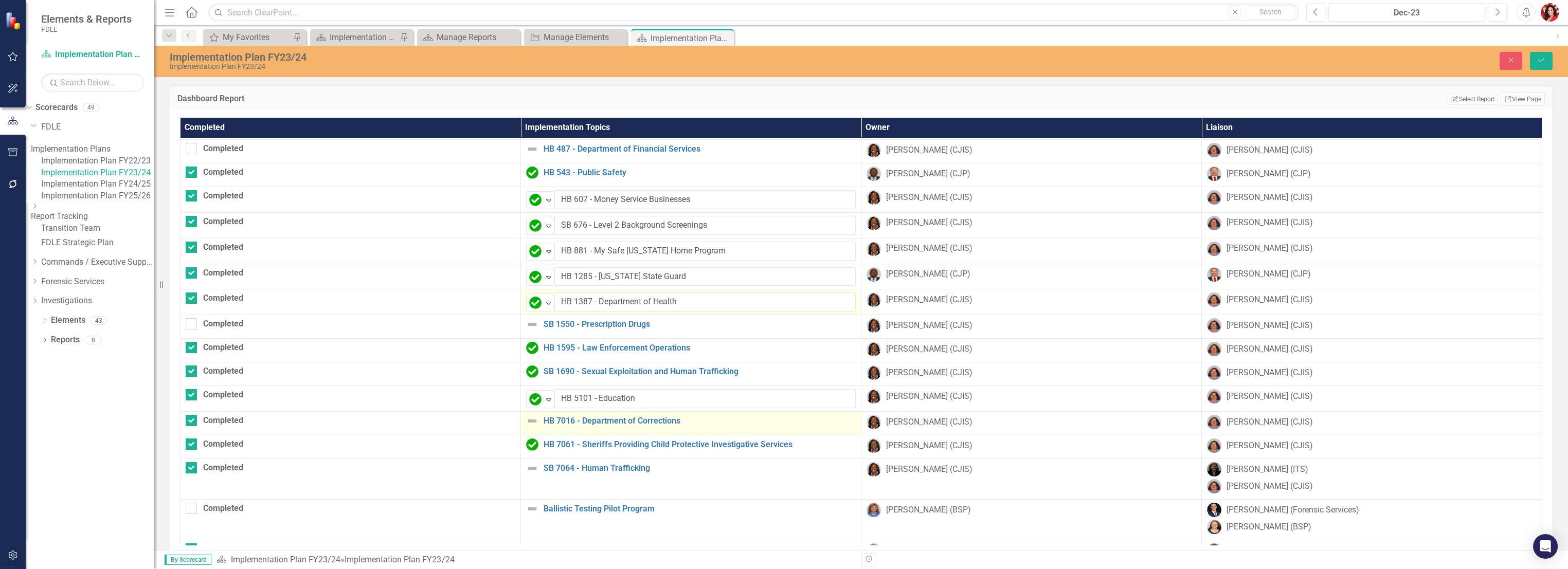
click at [526, 418] on img at bounding box center [532, 421] width 12 height 12
click at [529, 424] on img at bounding box center [535, 425] width 12 height 12
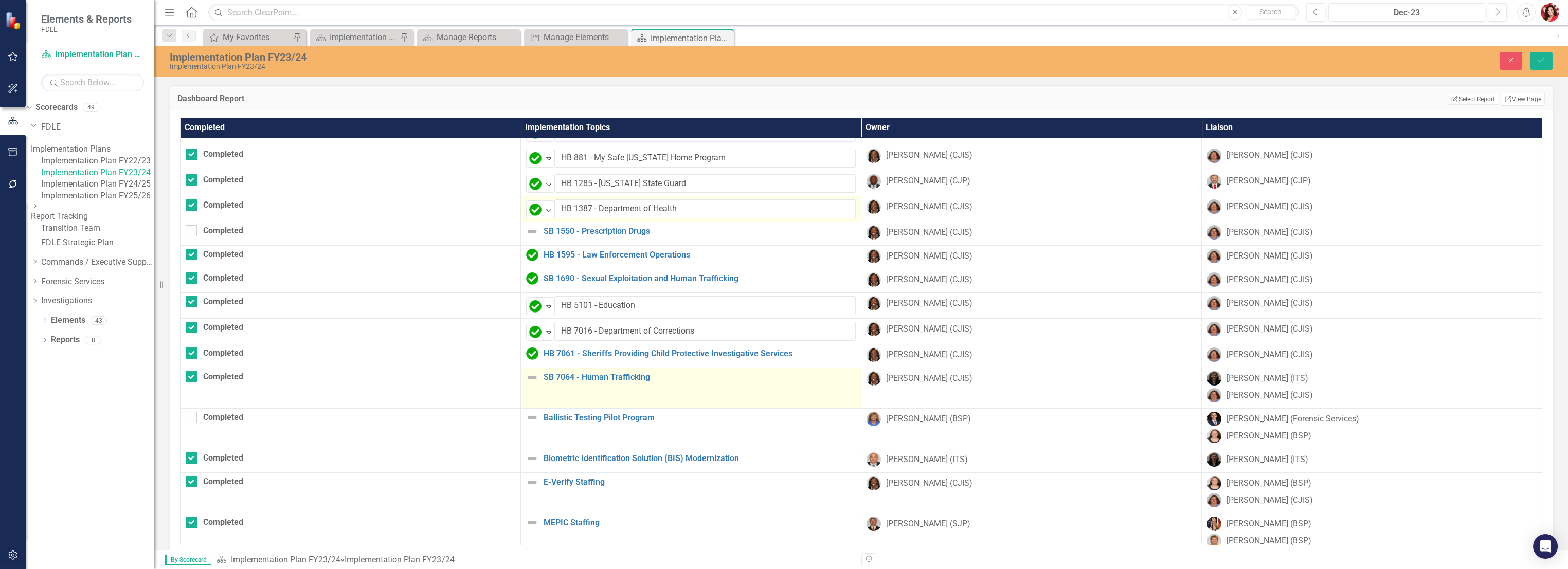
scroll to position [294, 0]
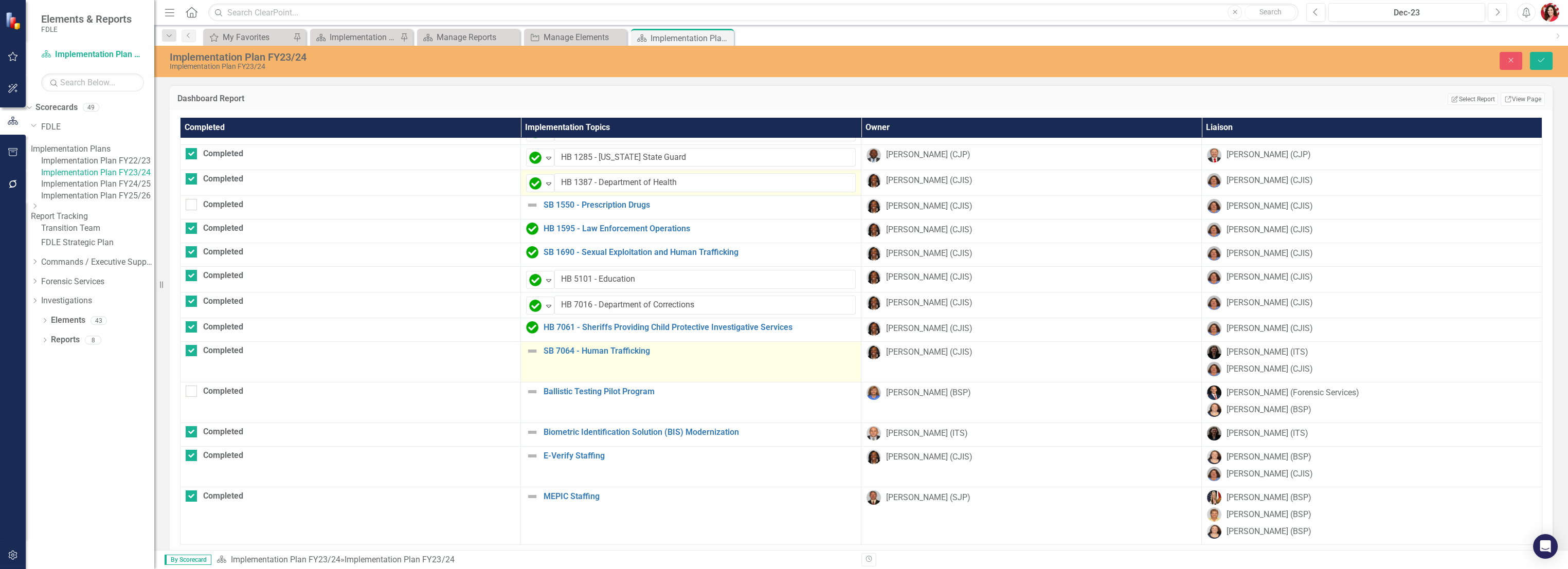
click at [526, 345] on img at bounding box center [532, 351] width 12 height 12
click at [529, 349] on img at bounding box center [535, 355] width 12 height 12
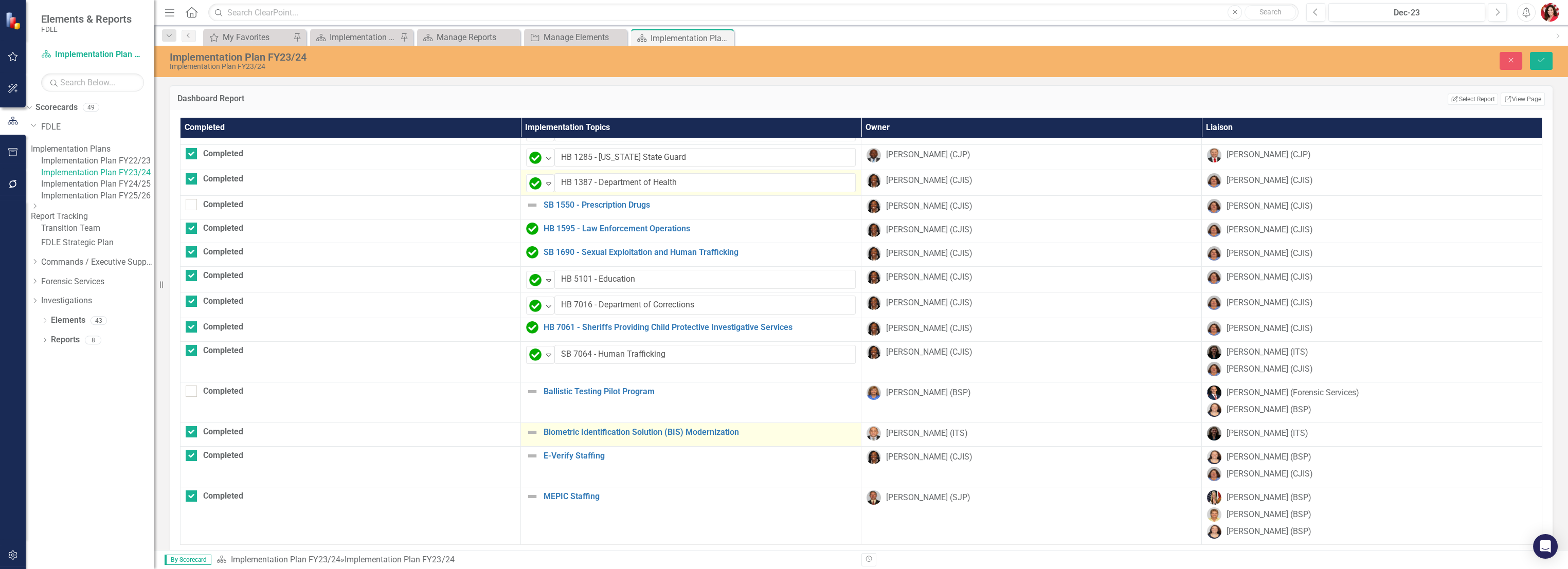
click at [526, 426] on img at bounding box center [532, 432] width 12 height 12
click at [529, 428] on img at bounding box center [535, 434] width 12 height 12
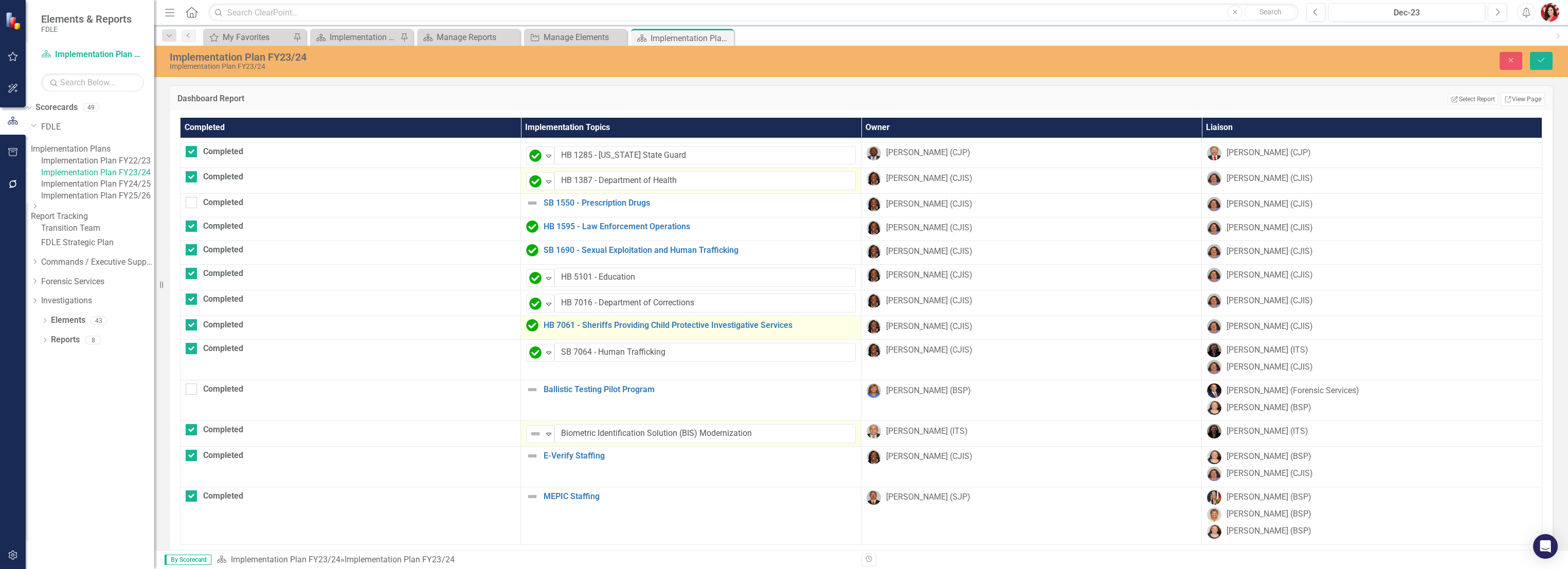
drag, startPoint x: 498, startPoint y: 296, endPoint x: 489, endPoint y: 313, distance: 19.2
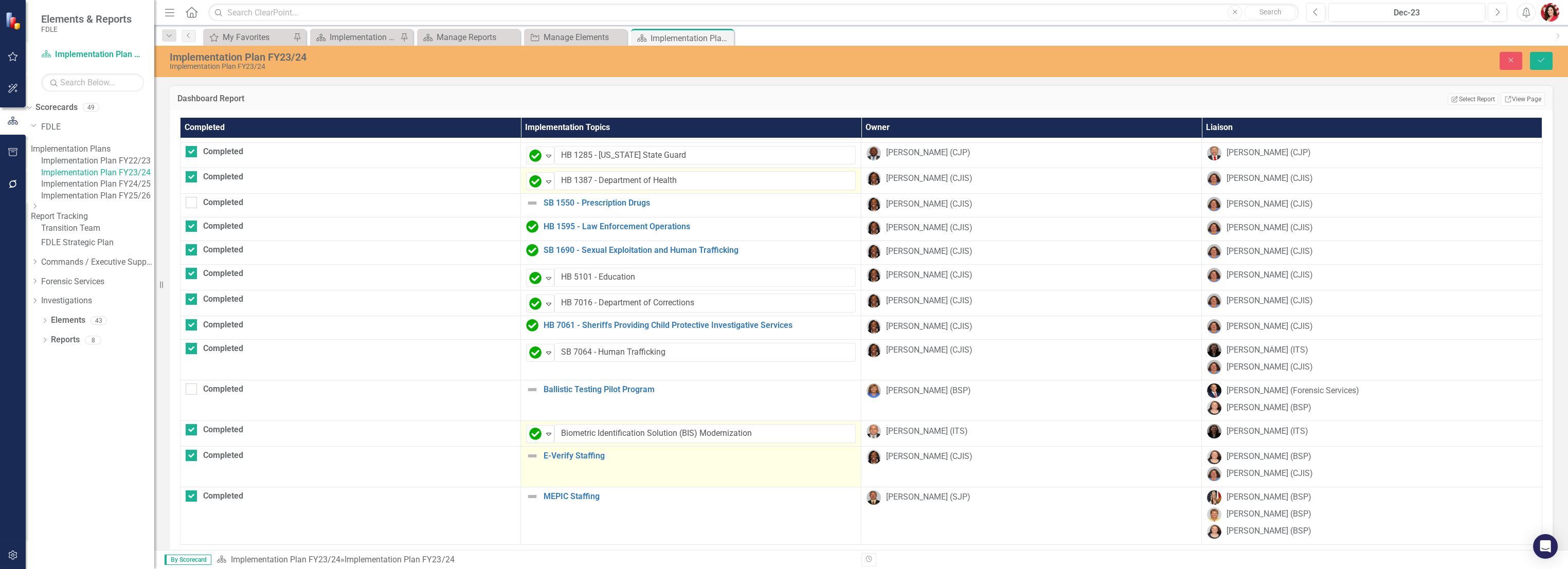
click at [526, 450] on img at bounding box center [532, 456] width 12 height 12
click at [529, 453] on img at bounding box center [535, 459] width 12 height 12
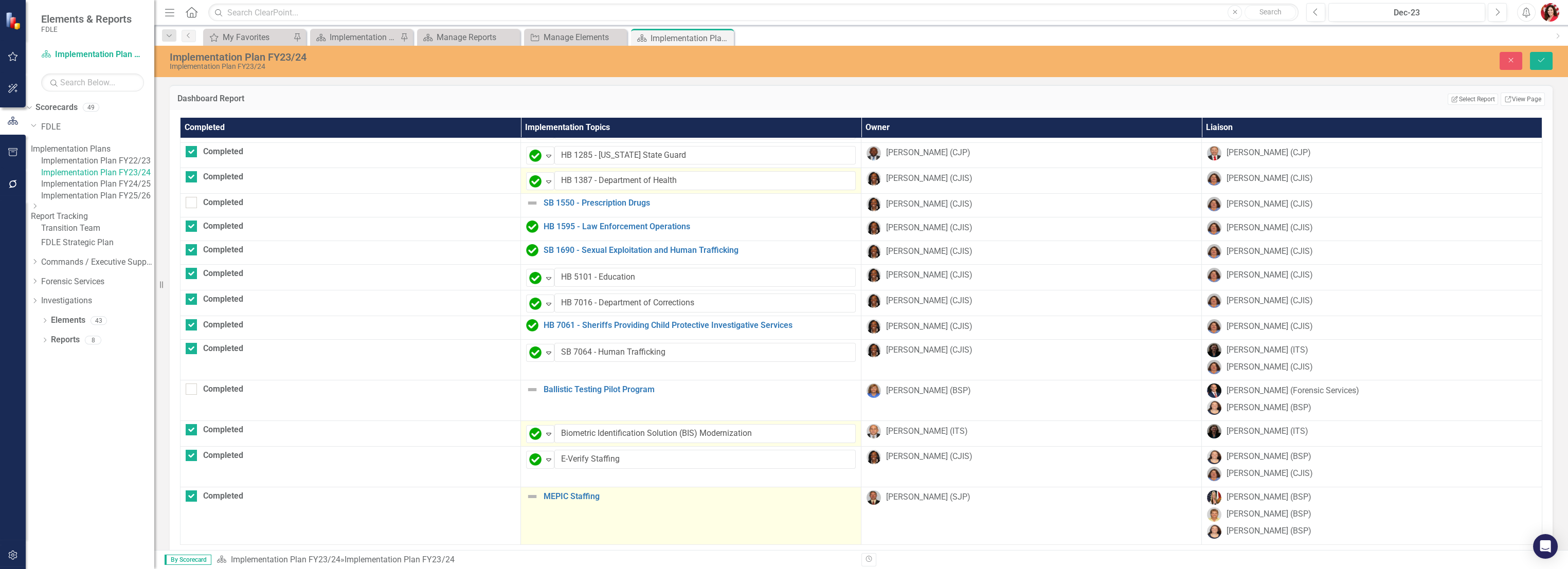
click at [526, 490] on img at bounding box center [532, 497] width 12 height 12
click at [526, 492] on img at bounding box center [532, 497] width 12 height 12
click at [544, 496] on icon "Expand" at bounding box center [548, 500] width 10 height 9
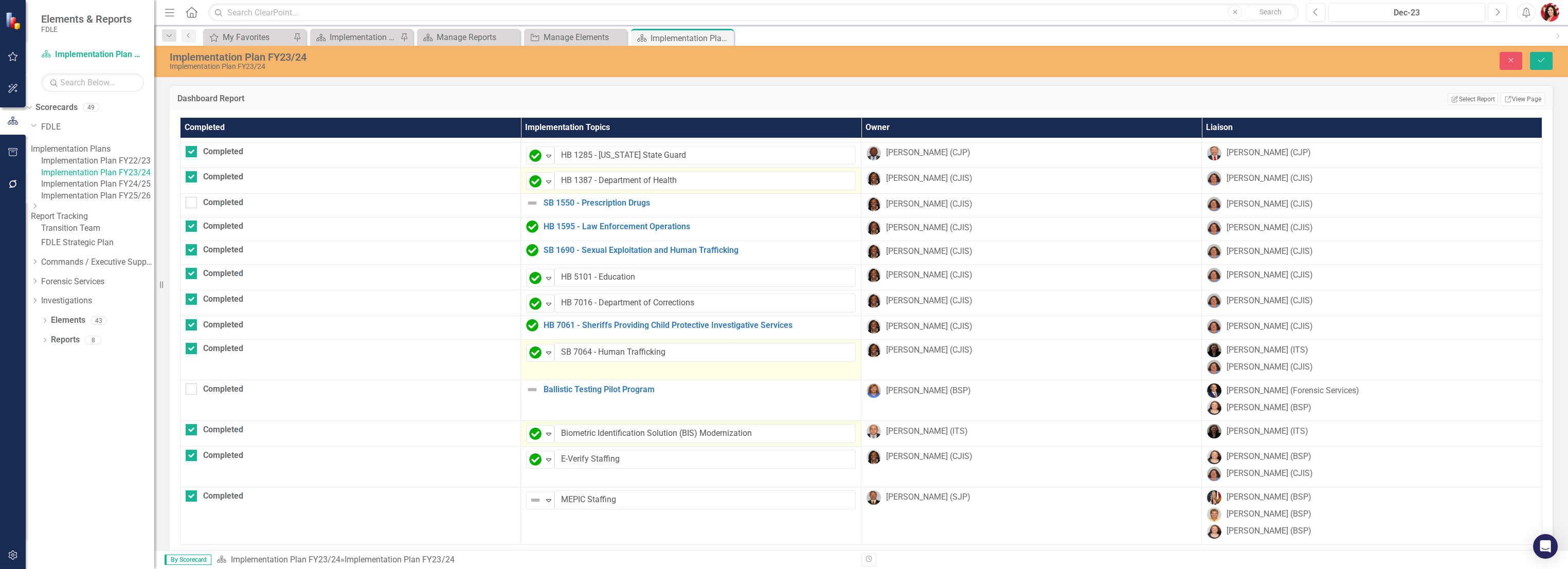
drag, startPoint x: 515, startPoint y: 361, endPoint x: 514, endPoint y: 366, distance: 5.1
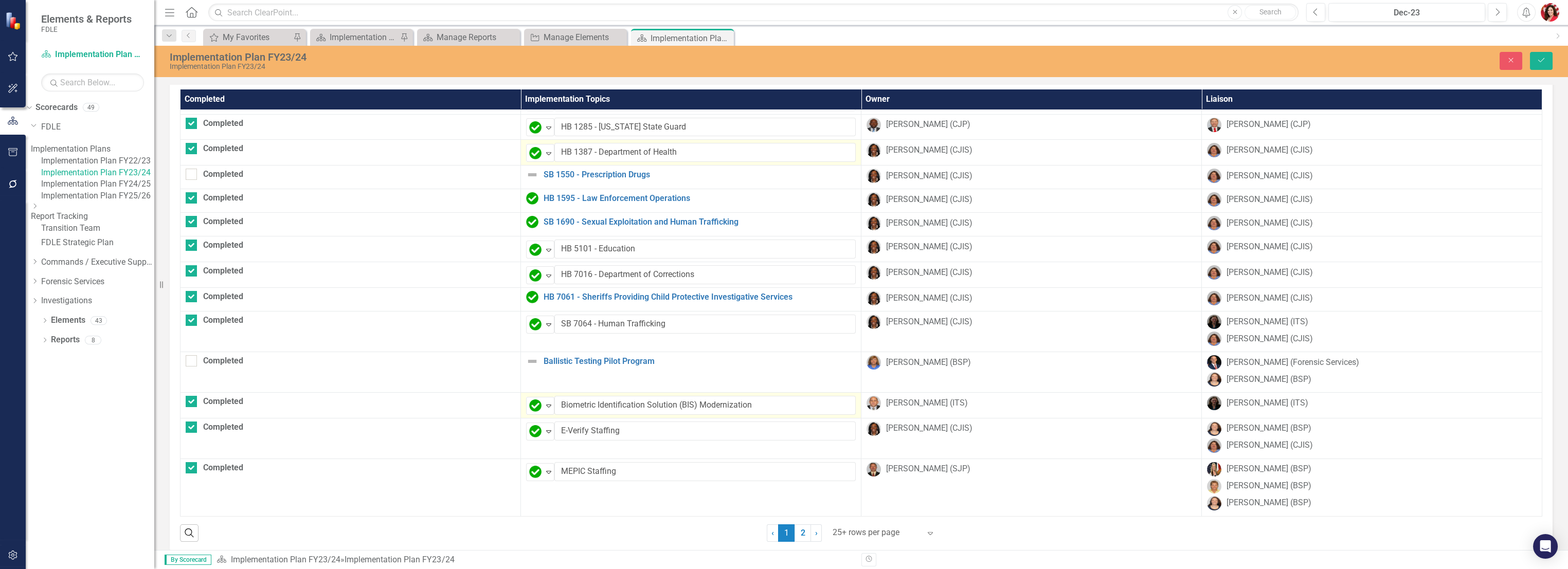
scroll to position [40, 0]
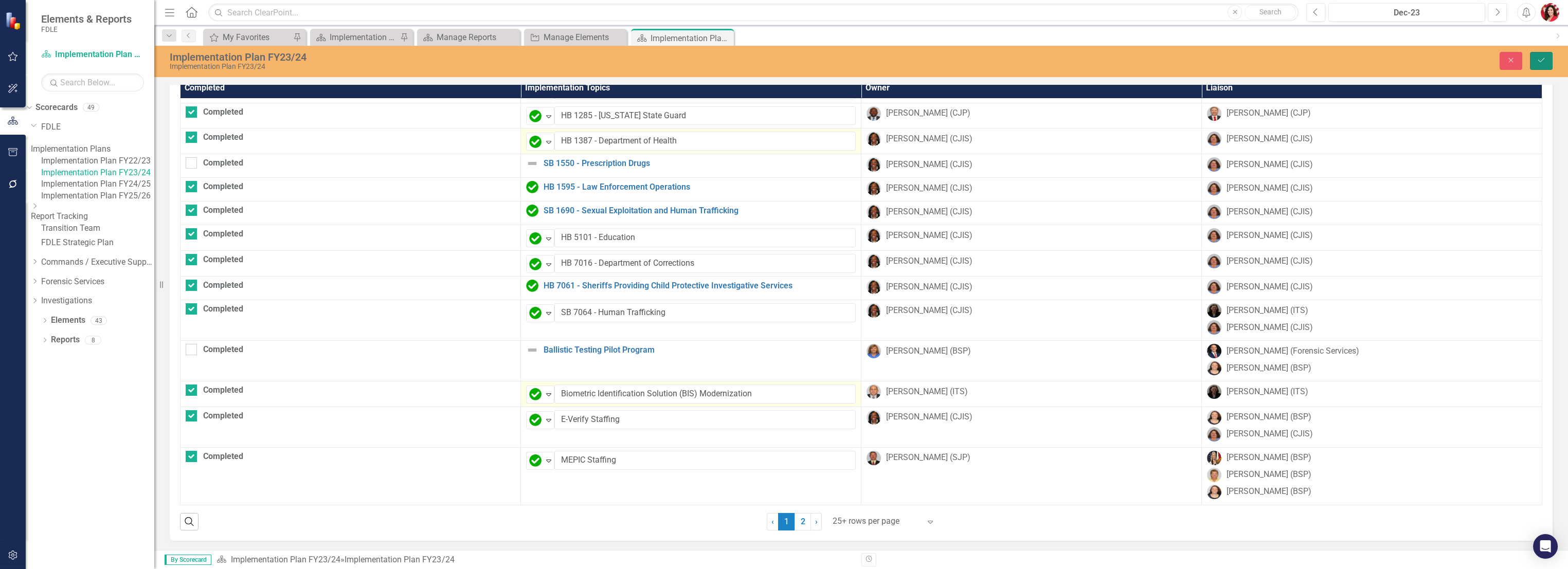
click at [1539, 66] on button "Save" at bounding box center [1541, 61] width 23 height 18
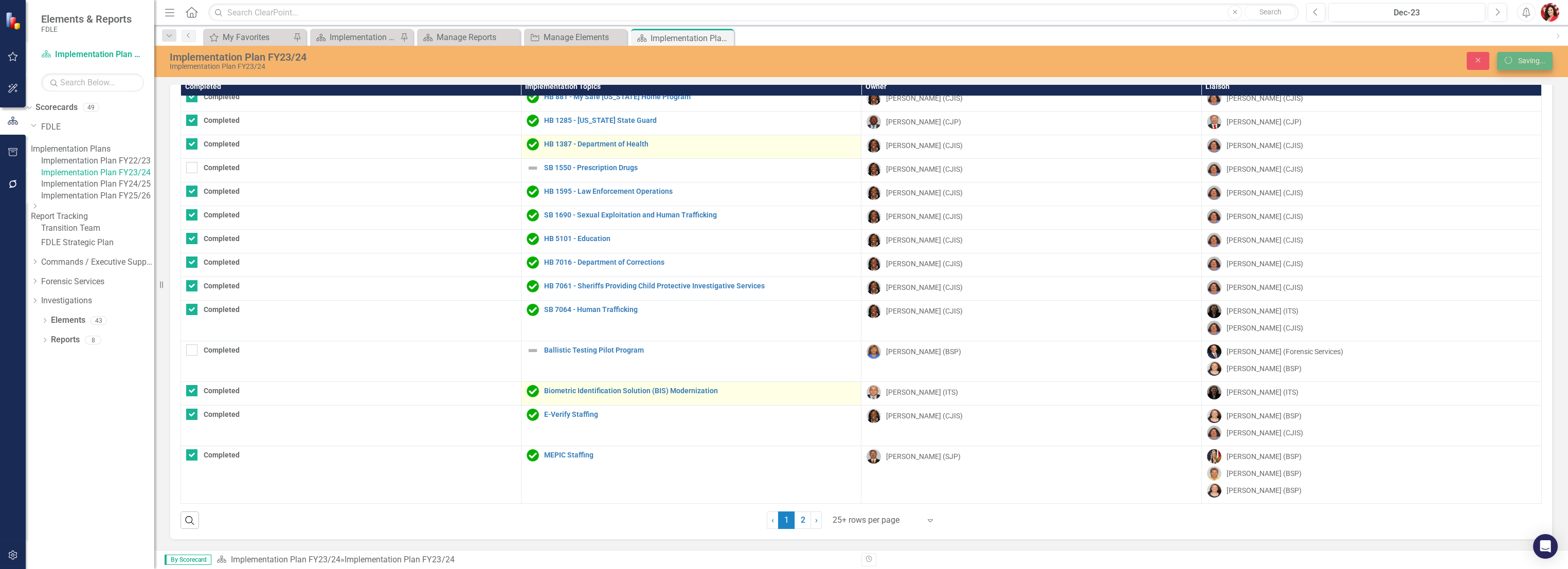
scroll to position [0, 0]
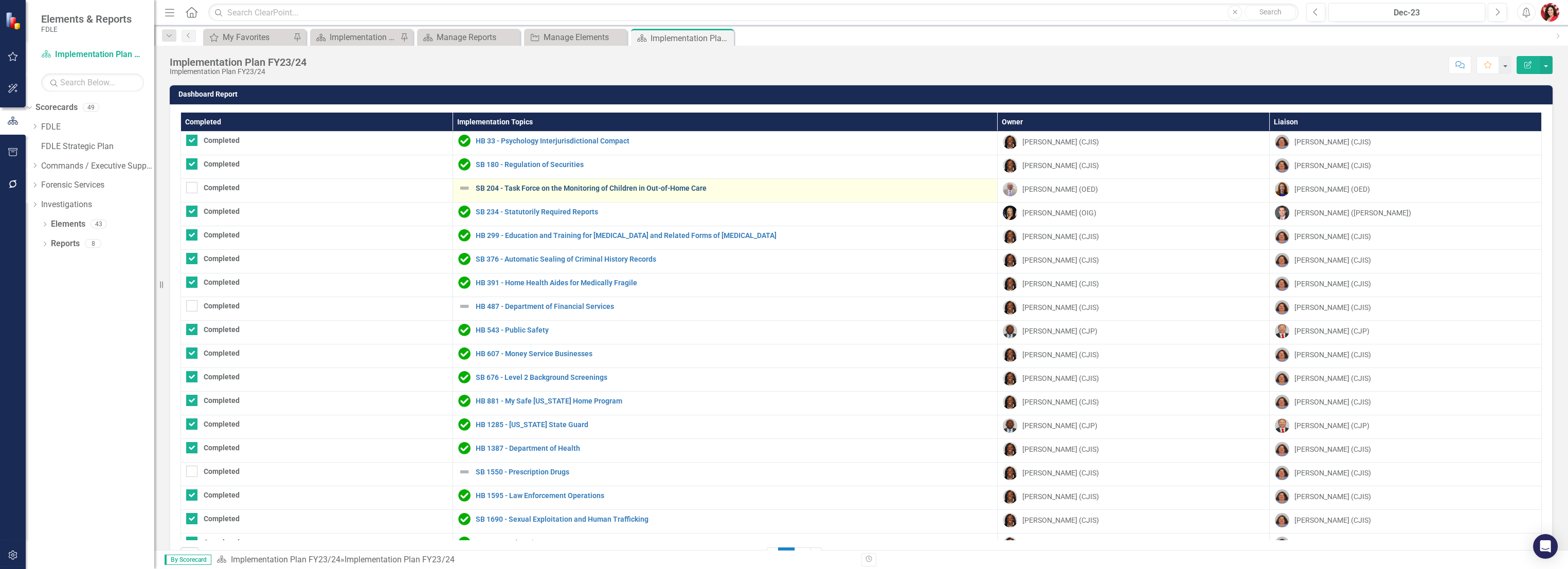
click at [548, 184] on link "SB 204 - Task Force on the Monitoring of Children in Out-of-Home Care" at bounding box center [734, 188] width 516 height 8
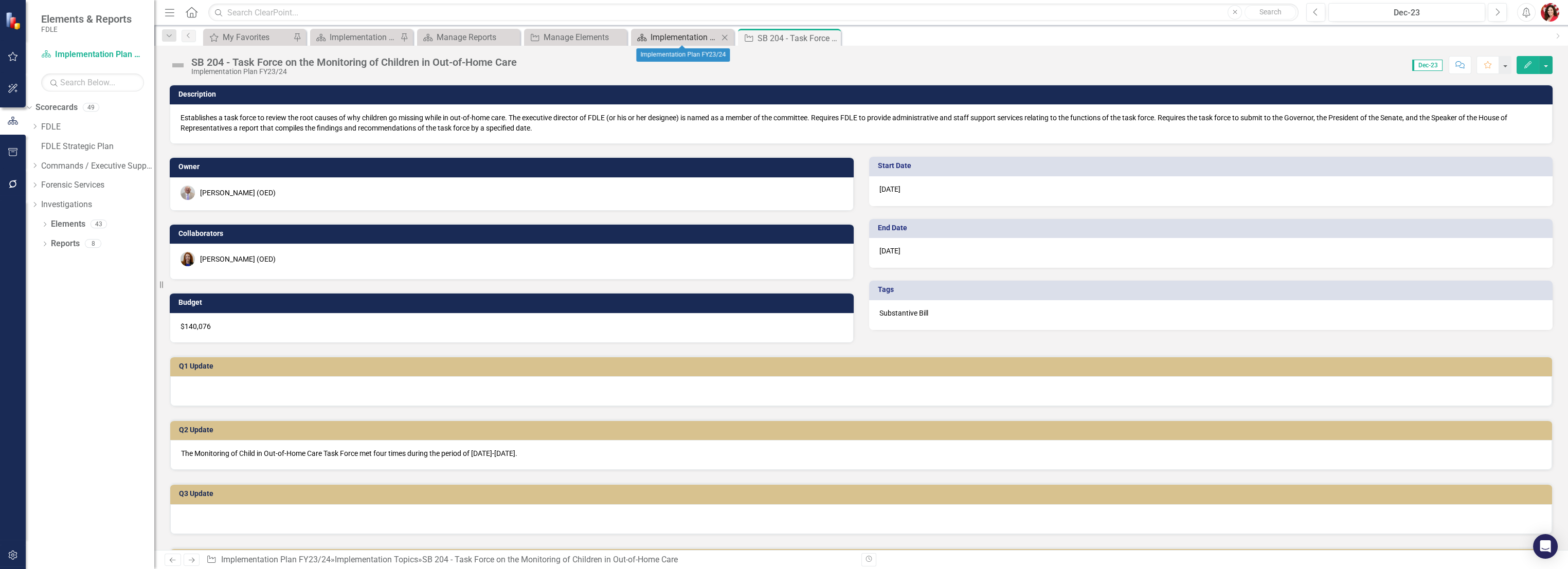
click at [691, 35] on div "Implementation Plan FY23/24" at bounding box center [685, 37] width 68 height 13
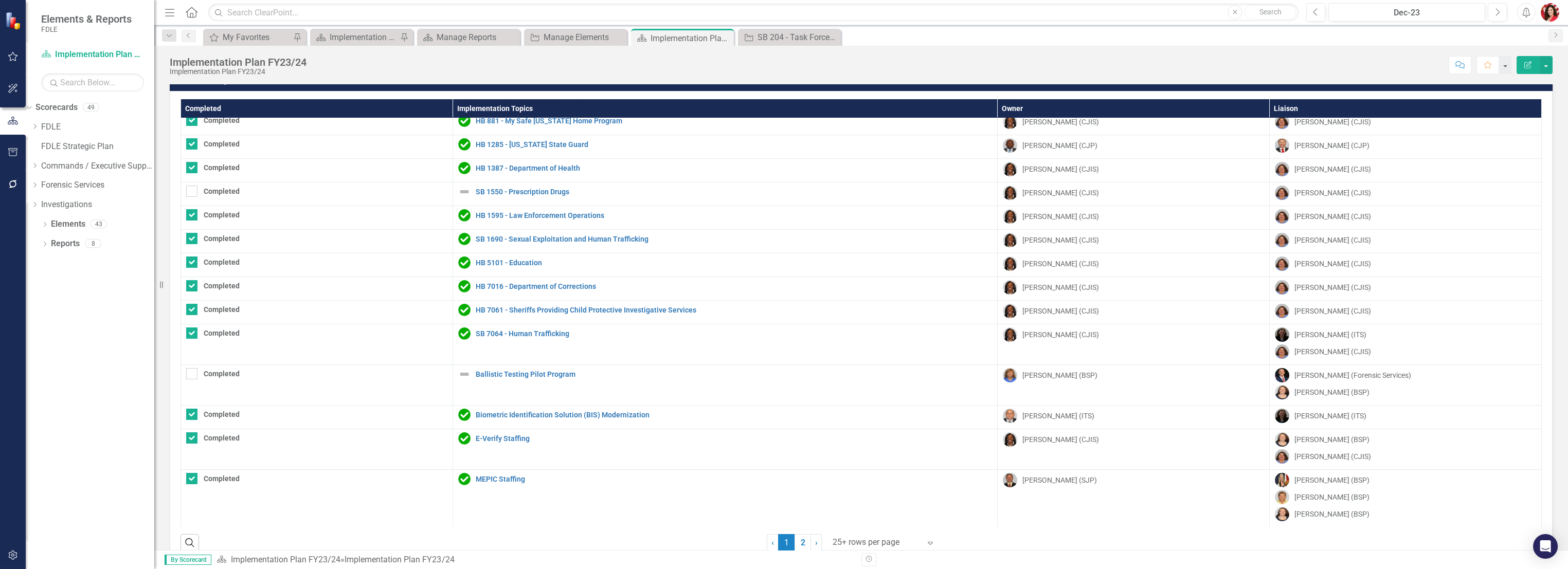
scroll to position [35, 0]
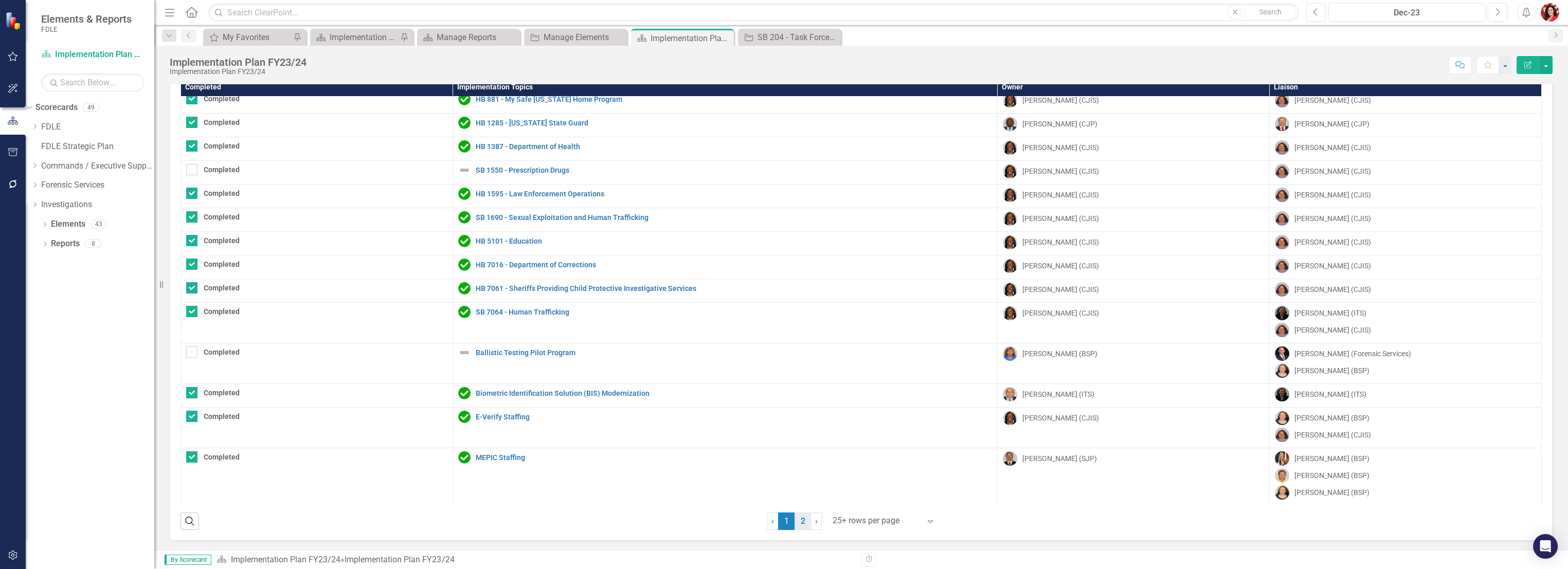
click at [796, 525] on link "2" at bounding box center [802, 521] width 16 height 18
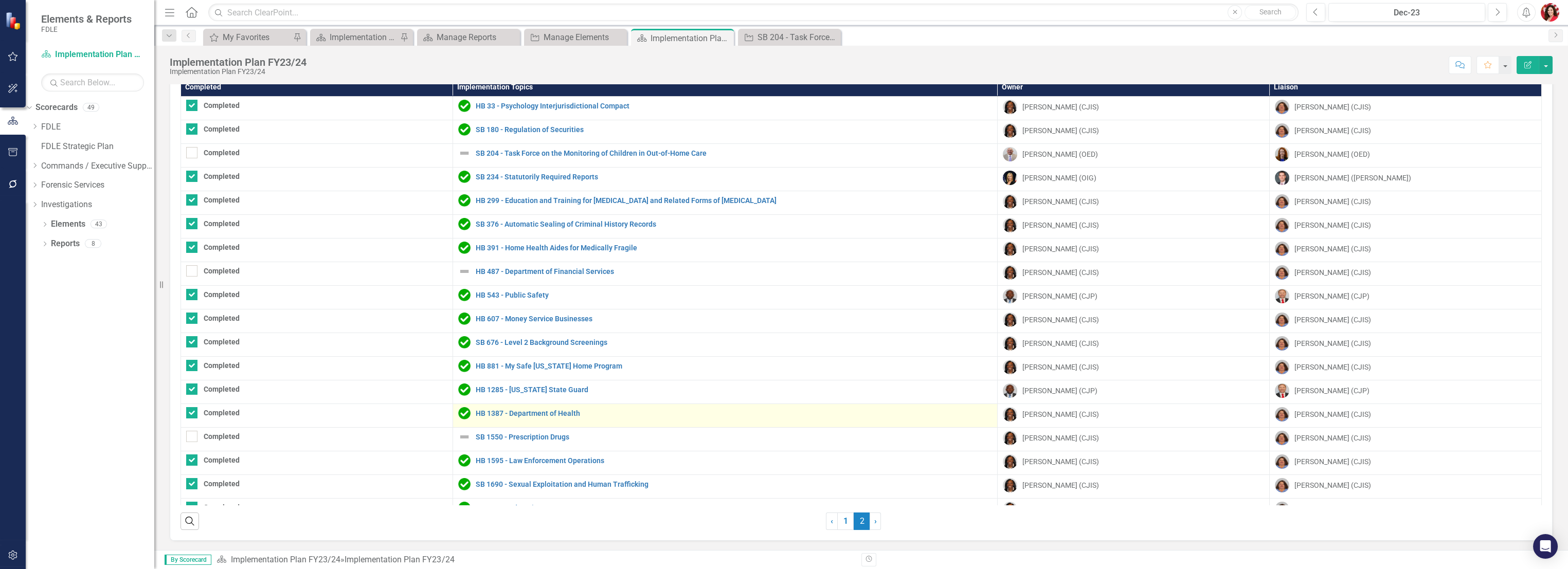
scroll to position [57, 0]
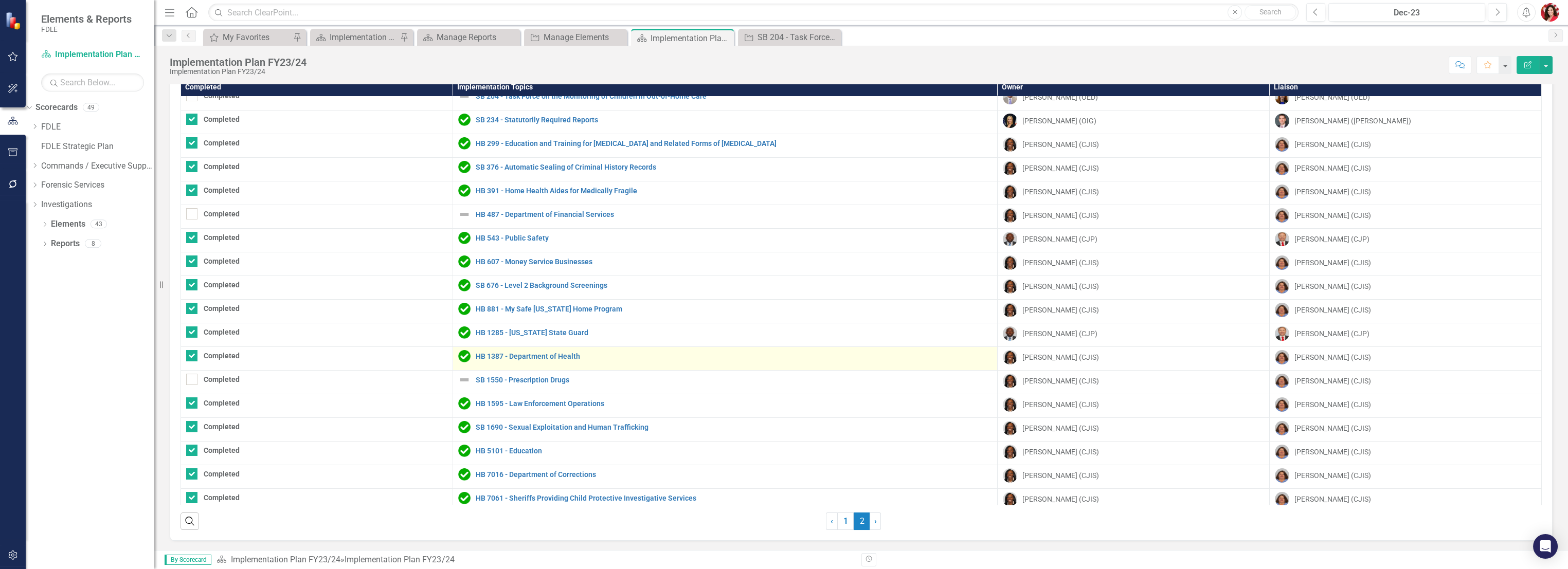
checkbox input "false"
checkbox input "true"
checkbox input "false"
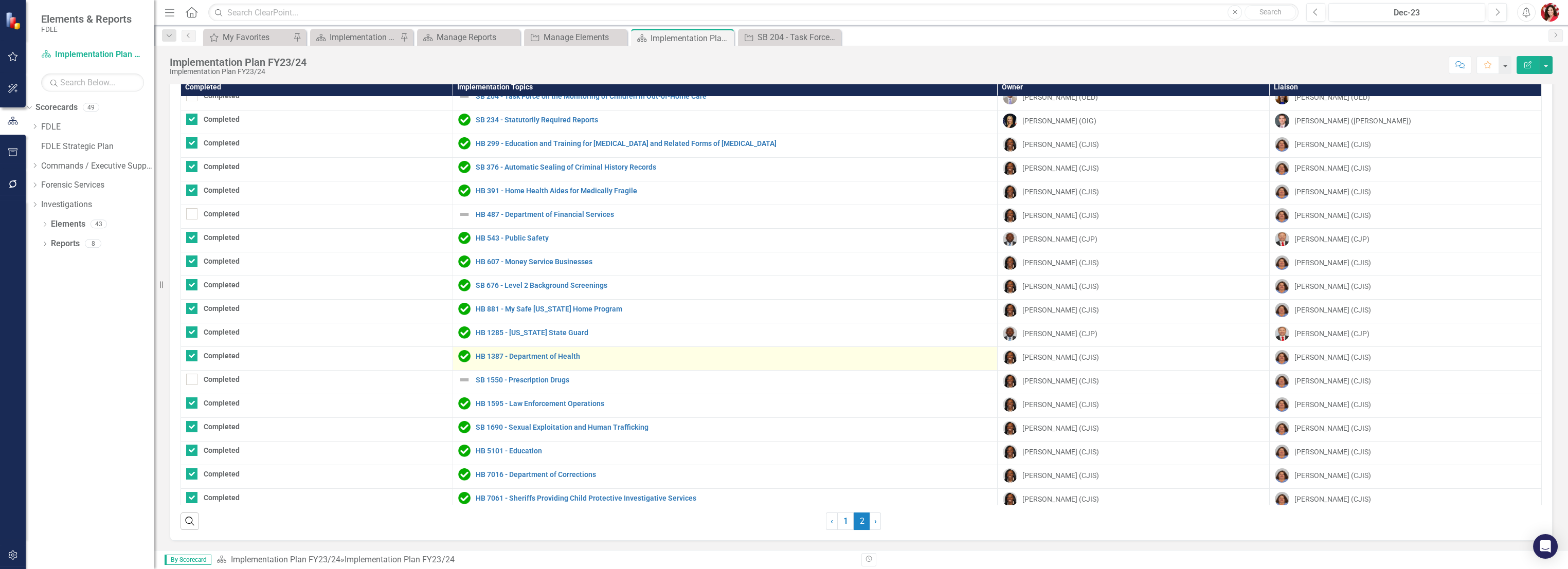
checkbox input "true"
checkbox input "false"
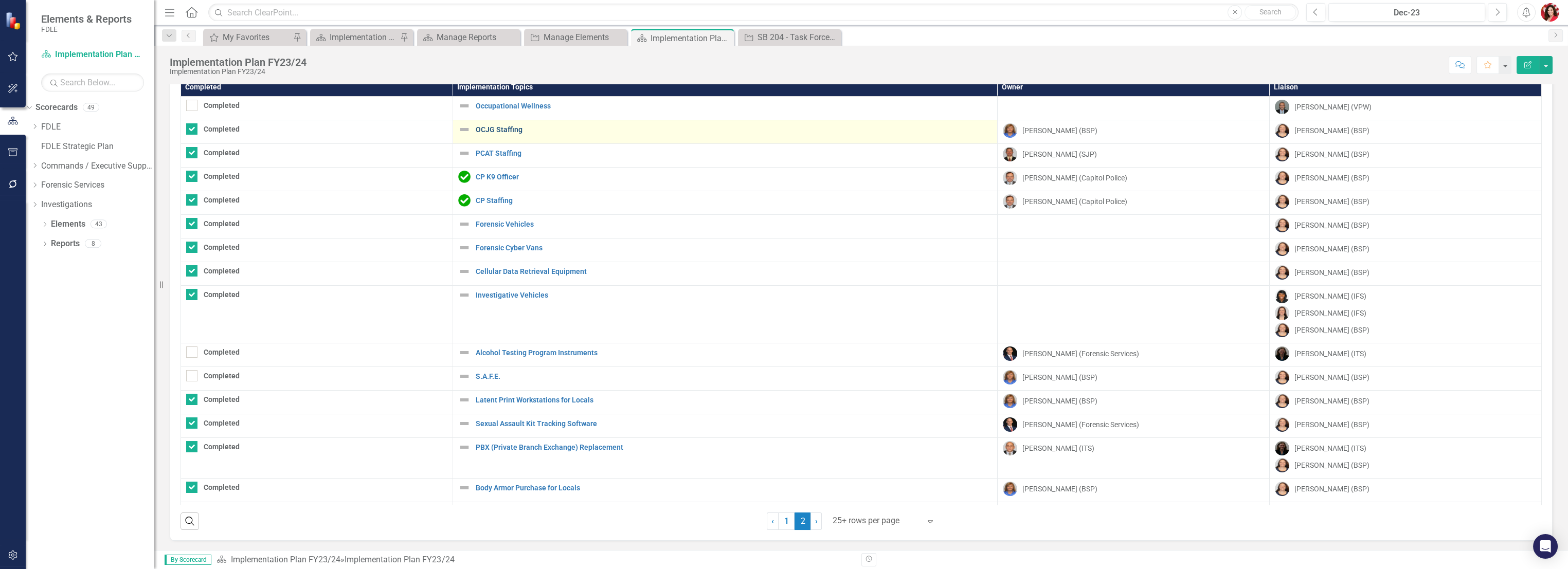
scroll to position [0, 0]
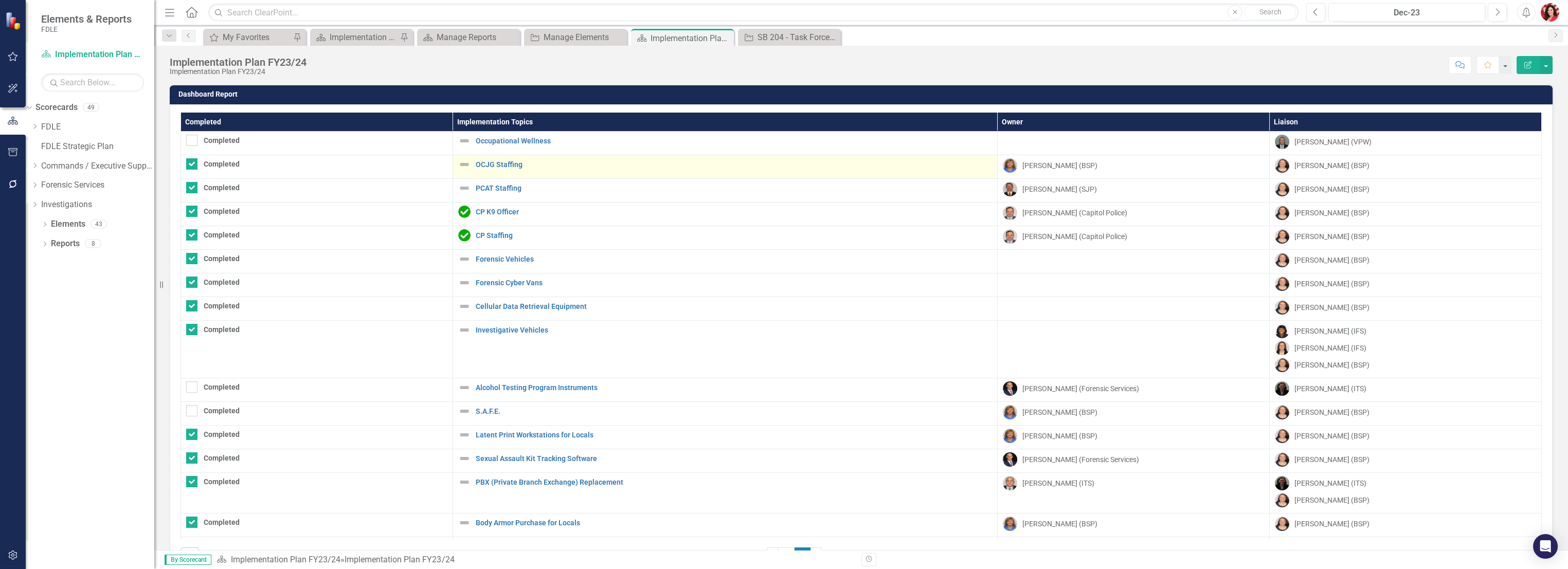
click at [463, 164] on img at bounding box center [464, 164] width 12 height 12
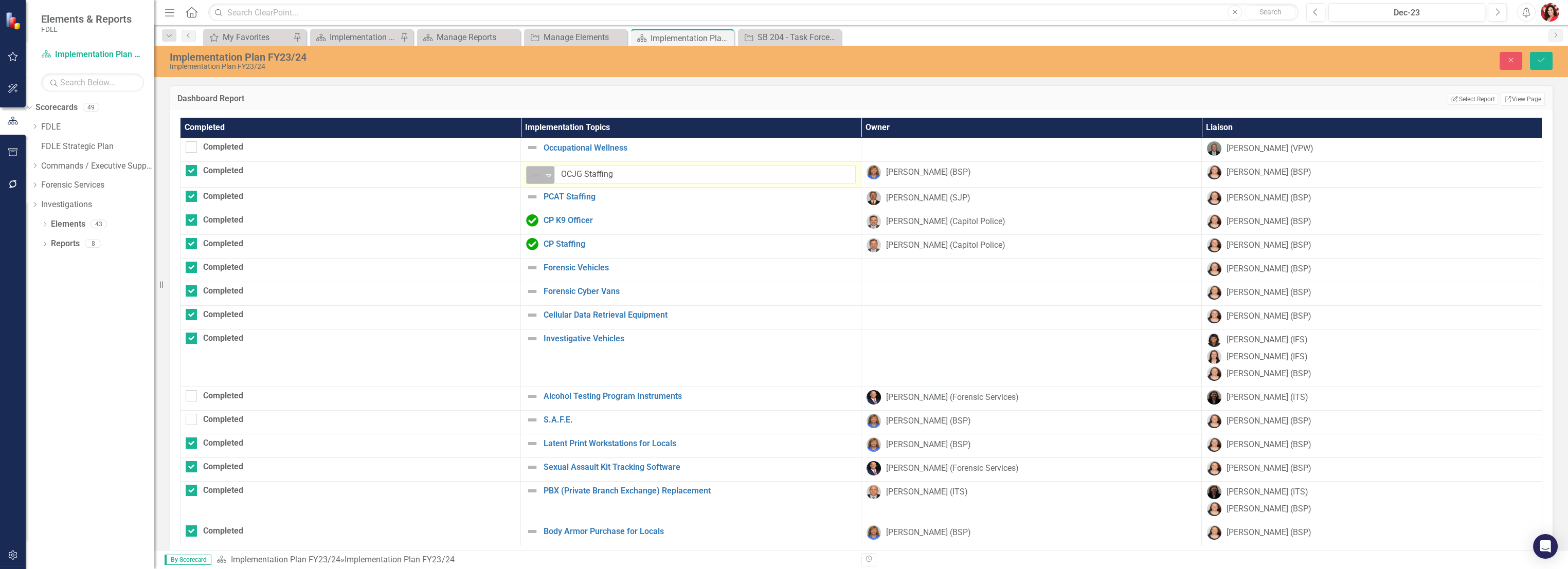
click at [529, 175] on img at bounding box center [535, 175] width 12 height 12
click at [526, 197] on img at bounding box center [532, 197] width 12 height 12
click at [529, 199] on div "Not Defined" at bounding box center [536, 201] width 13 height 12
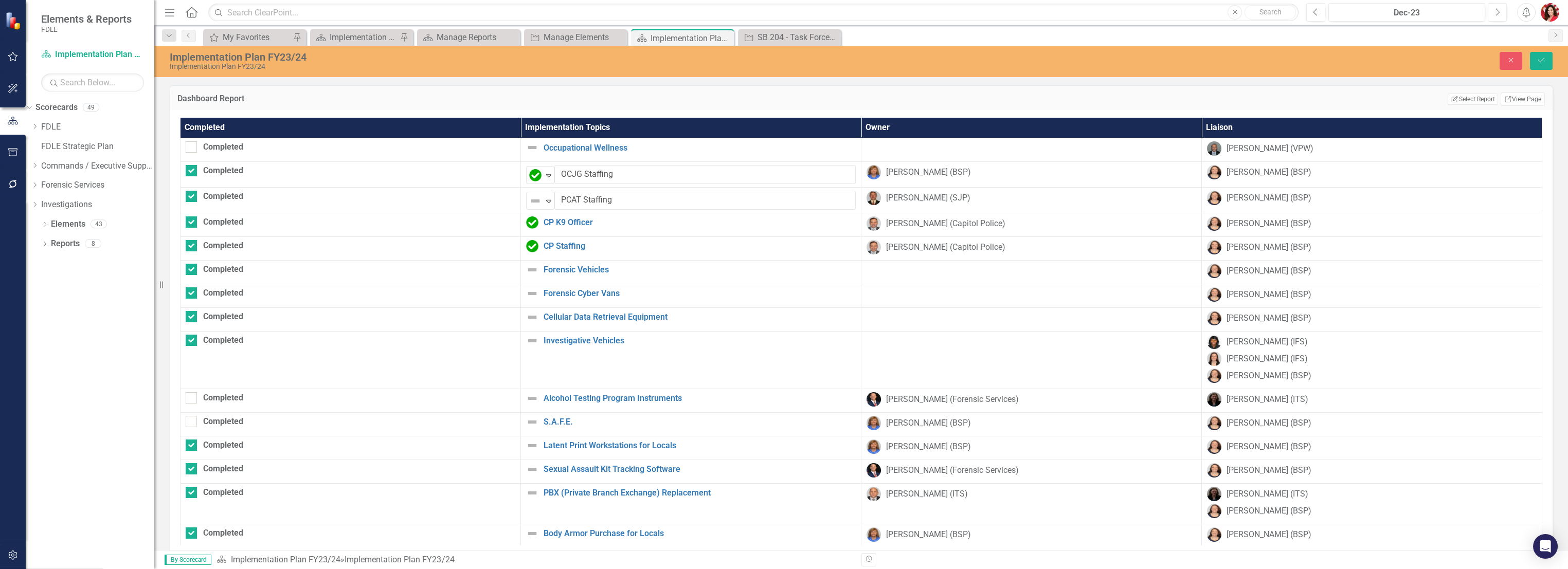
click at [526, 264] on img at bounding box center [532, 270] width 12 height 12
click at [529, 272] on img at bounding box center [535, 273] width 12 height 12
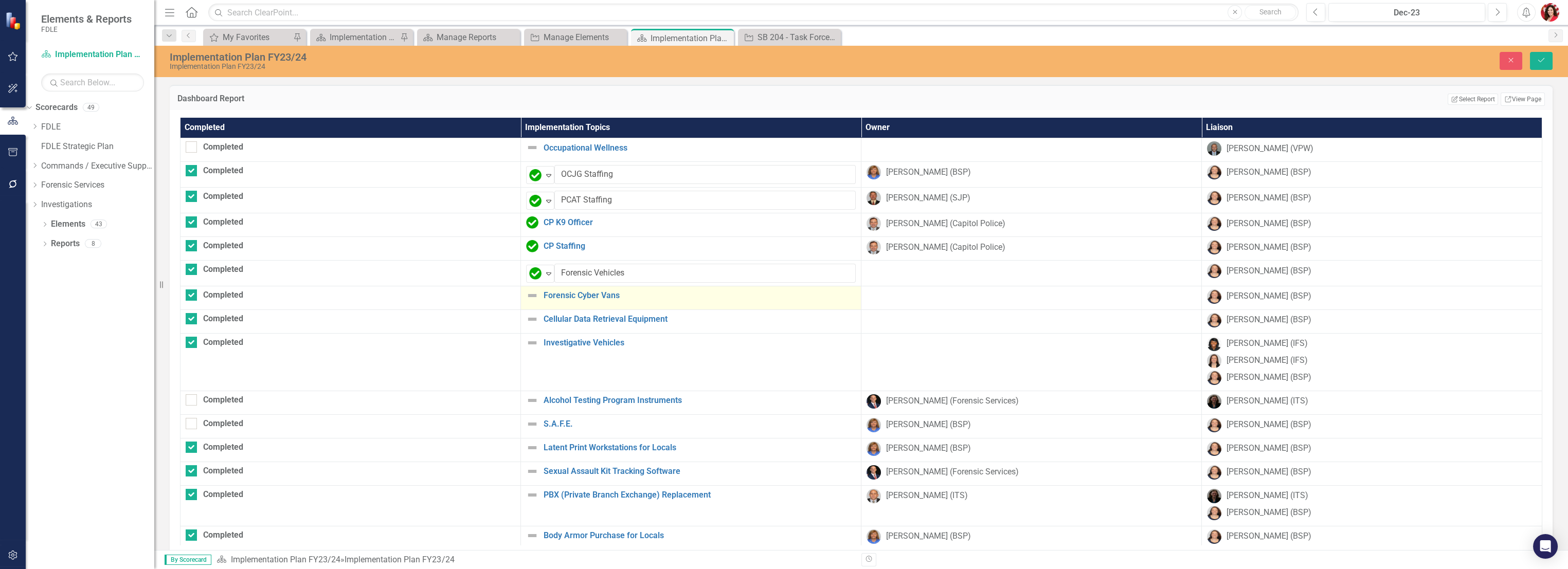
click at [526, 292] on img at bounding box center [532, 296] width 12 height 12
click at [529, 300] on img at bounding box center [535, 299] width 12 height 12
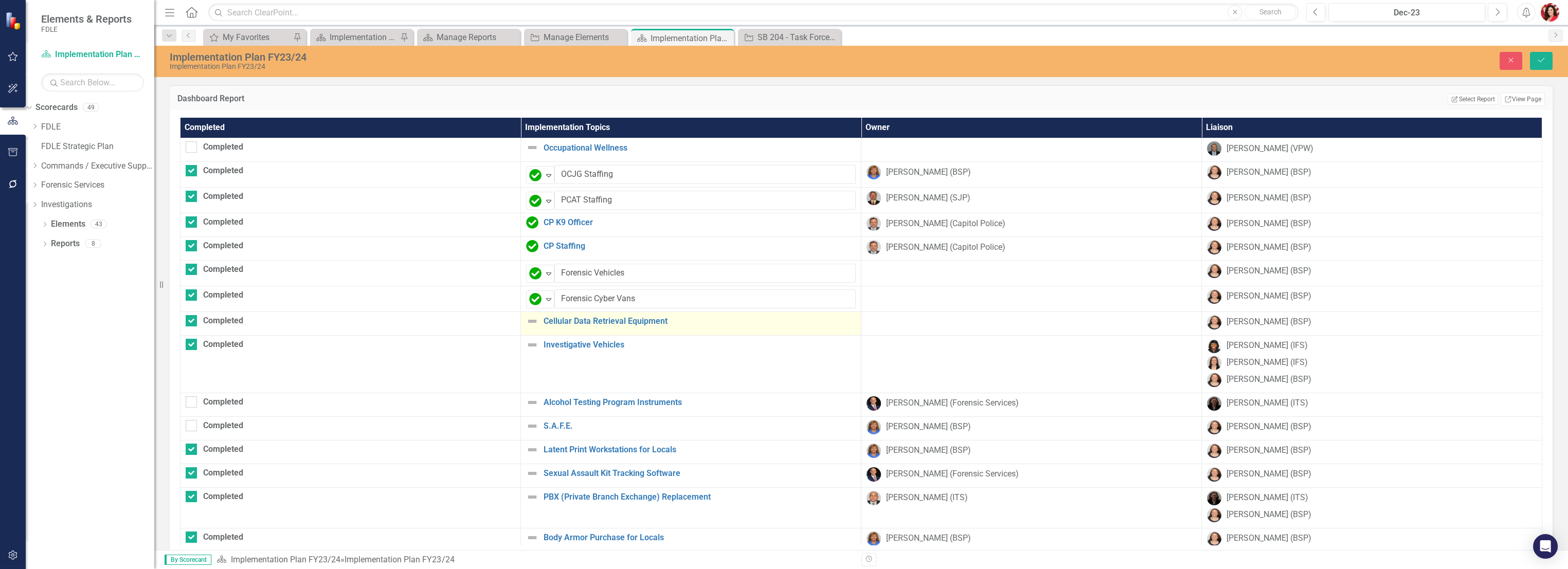
click at [526, 316] on img at bounding box center [532, 321] width 12 height 12
click at [544, 323] on icon "Expand" at bounding box center [548, 325] width 10 height 9
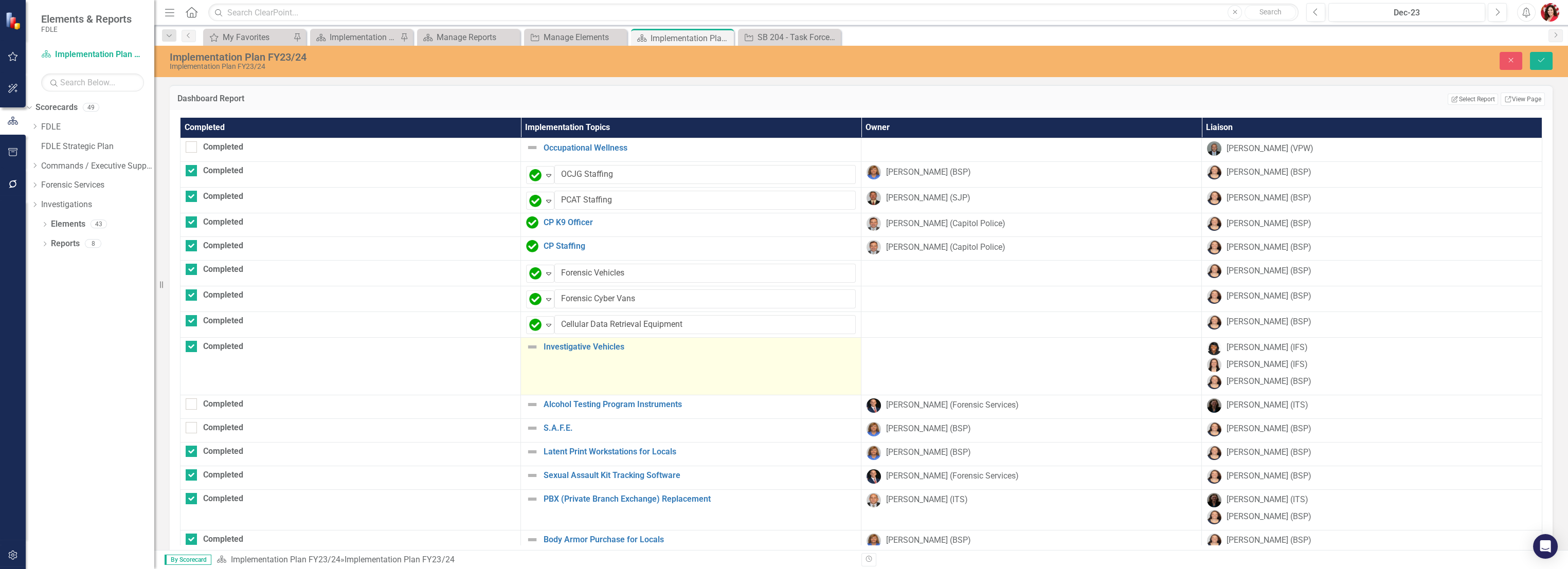
click at [526, 344] on img at bounding box center [532, 347] width 12 height 12
click at [546, 350] on icon at bounding box center [548, 351] width 5 height 3
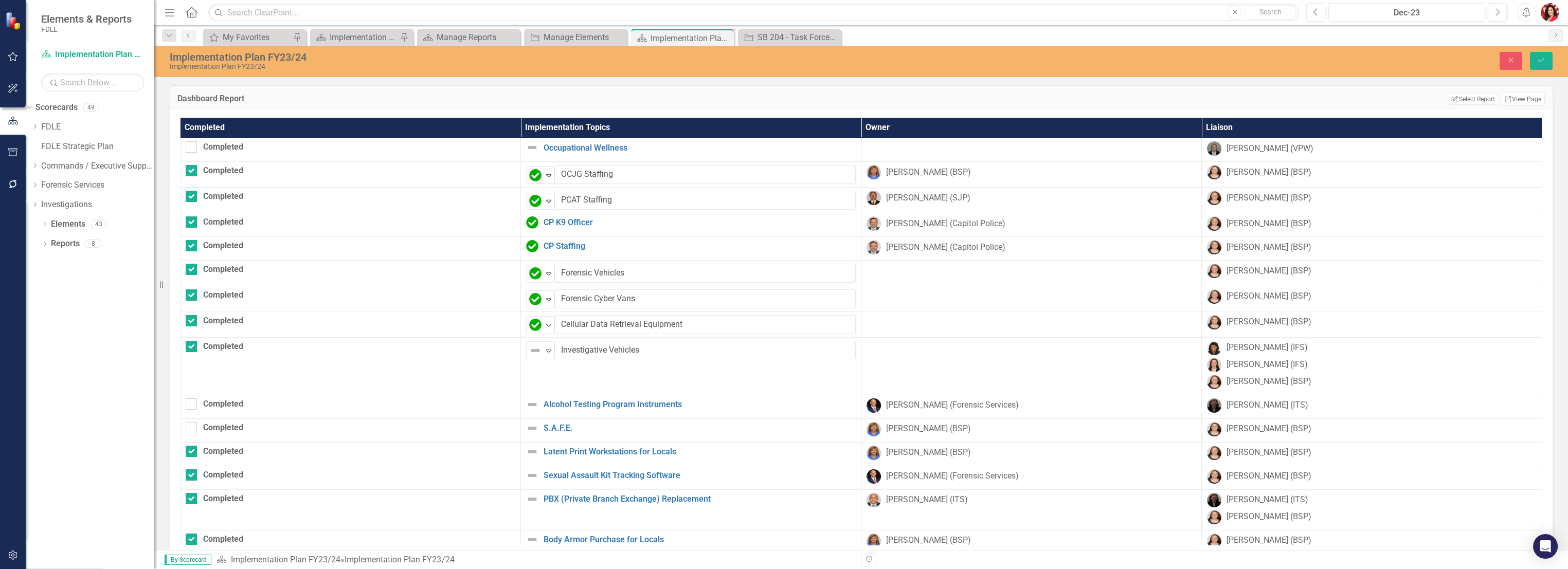
click at [526, 449] on img at bounding box center [532, 452] width 12 height 12
click at [529, 449] on img at bounding box center [535, 455] width 12 height 12
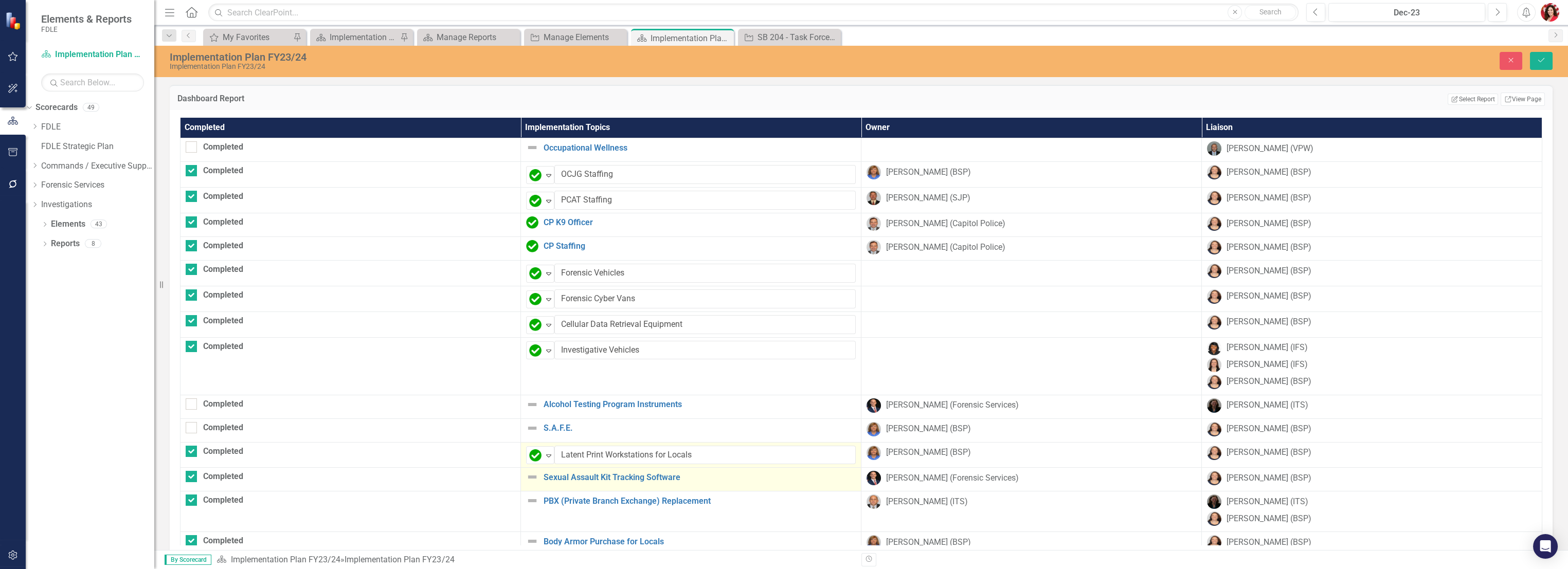
click at [526, 479] on img at bounding box center [532, 477] width 12 height 12
click at [529, 481] on img at bounding box center [535, 481] width 12 height 12
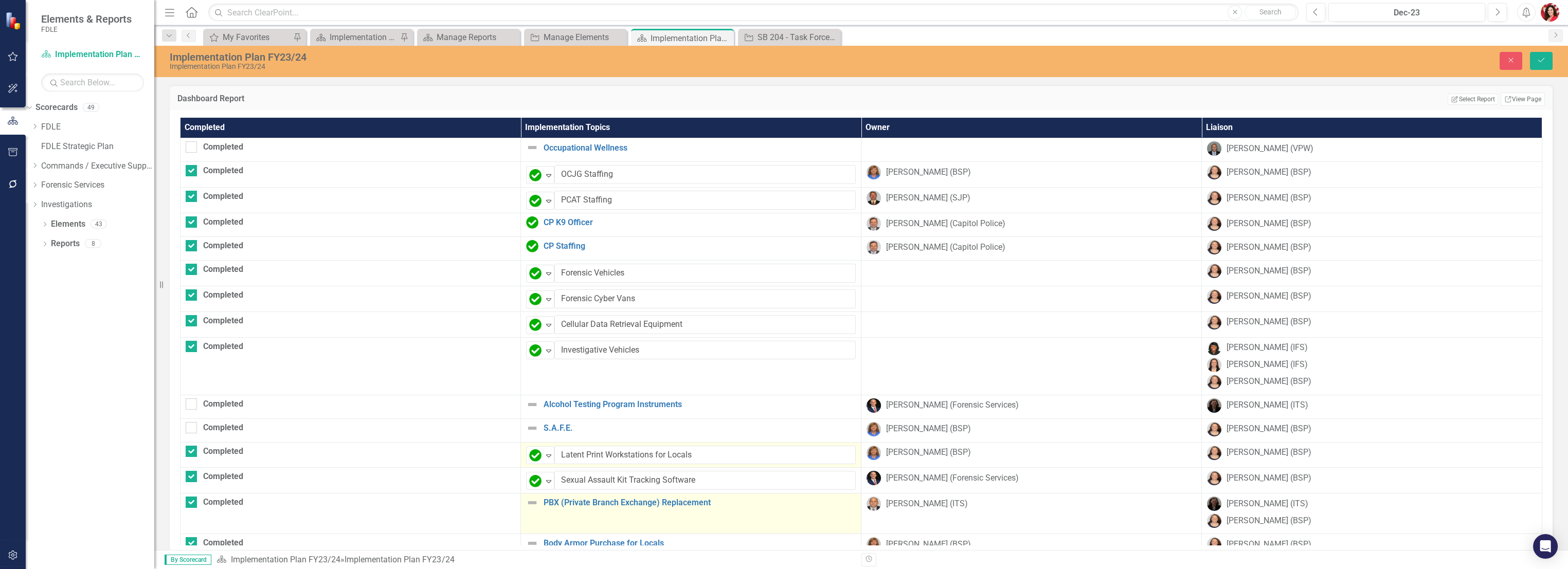
click at [526, 501] on img at bounding box center [532, 503] width 12 height 12
click at [544, 503] on icon "Expand" at bounding box center [548, 507] width 10 height 9
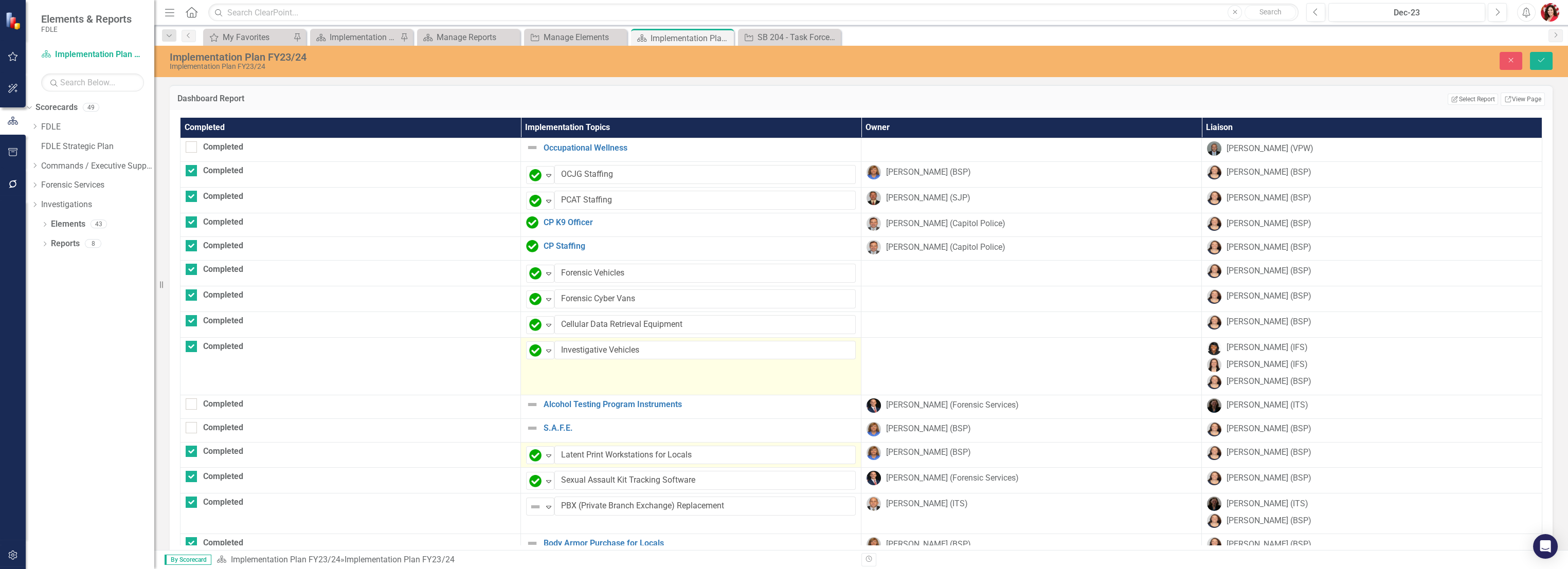
drag, startPoint x: 491, startPoint y: 361, endPoint x: 495, endPoint y: 379, distance: 18.4
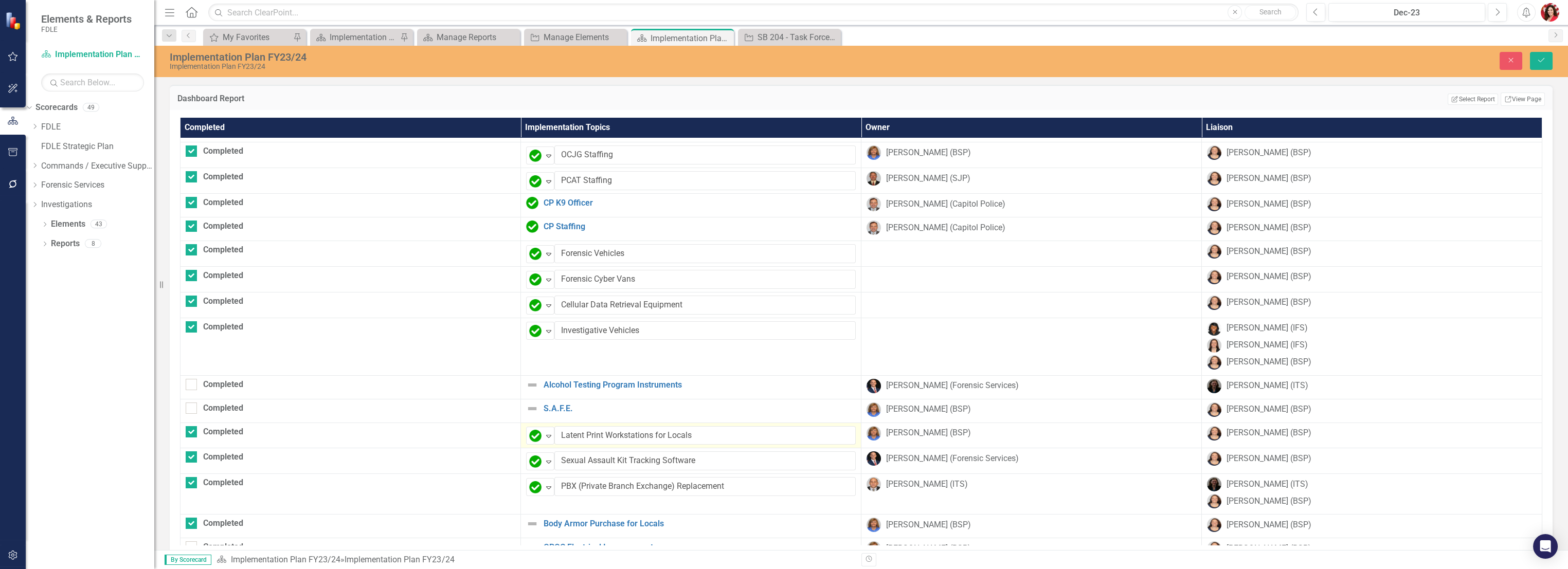
scroll to position [89, 0]
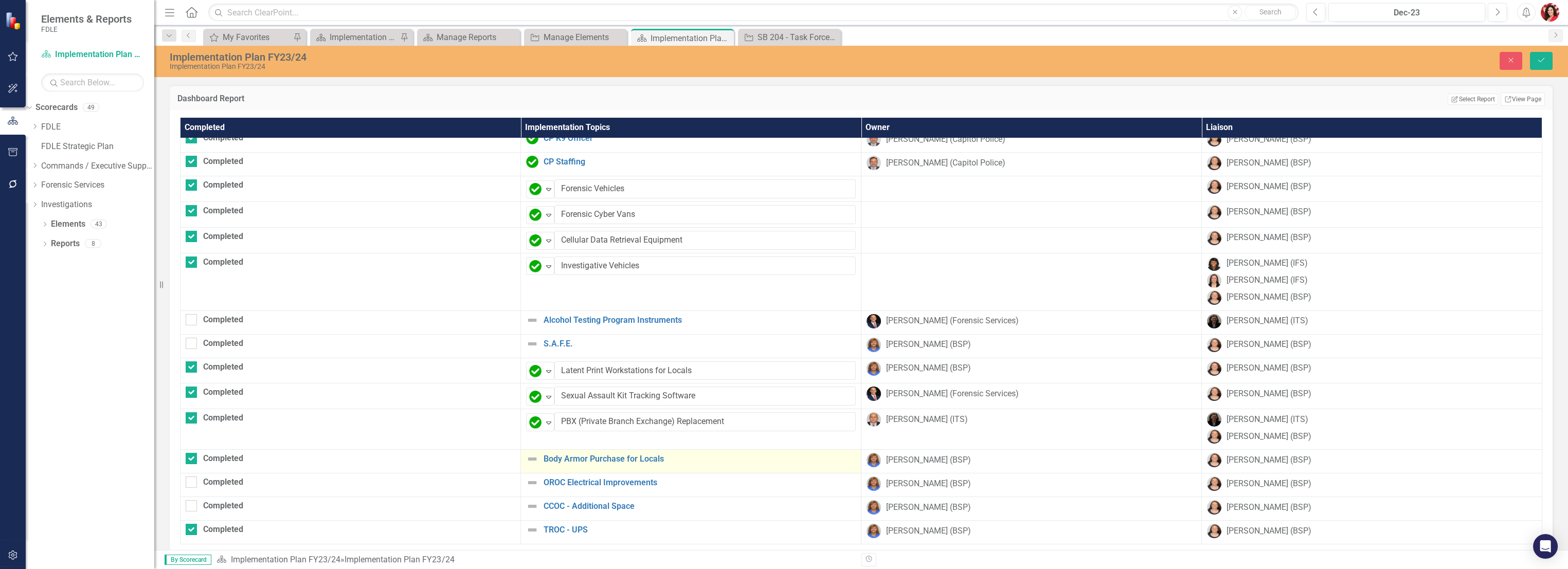
click at [526, 455] on img at bounding box center [532, 459] width 12 height 12
click at [529, 455] on img at bounding box center [535, 461] width 12 height 12
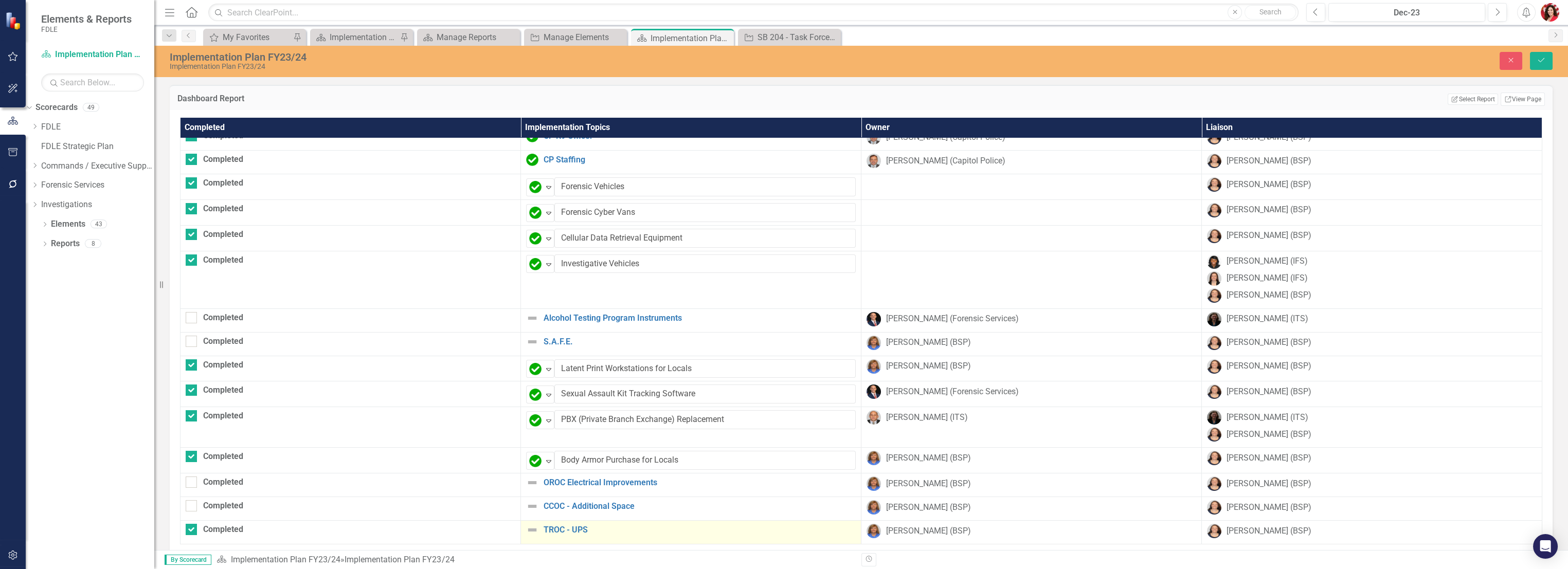
click at [526, 525] on img at bounding box center [532, 530] width 12 height 12
click at [528, 525] on div "Not Defined" at bounding box center [536, 532] width 15 height 15
click at [1540, 65] on button "Save" at bounding box center [1541, 61] width 23 height 18
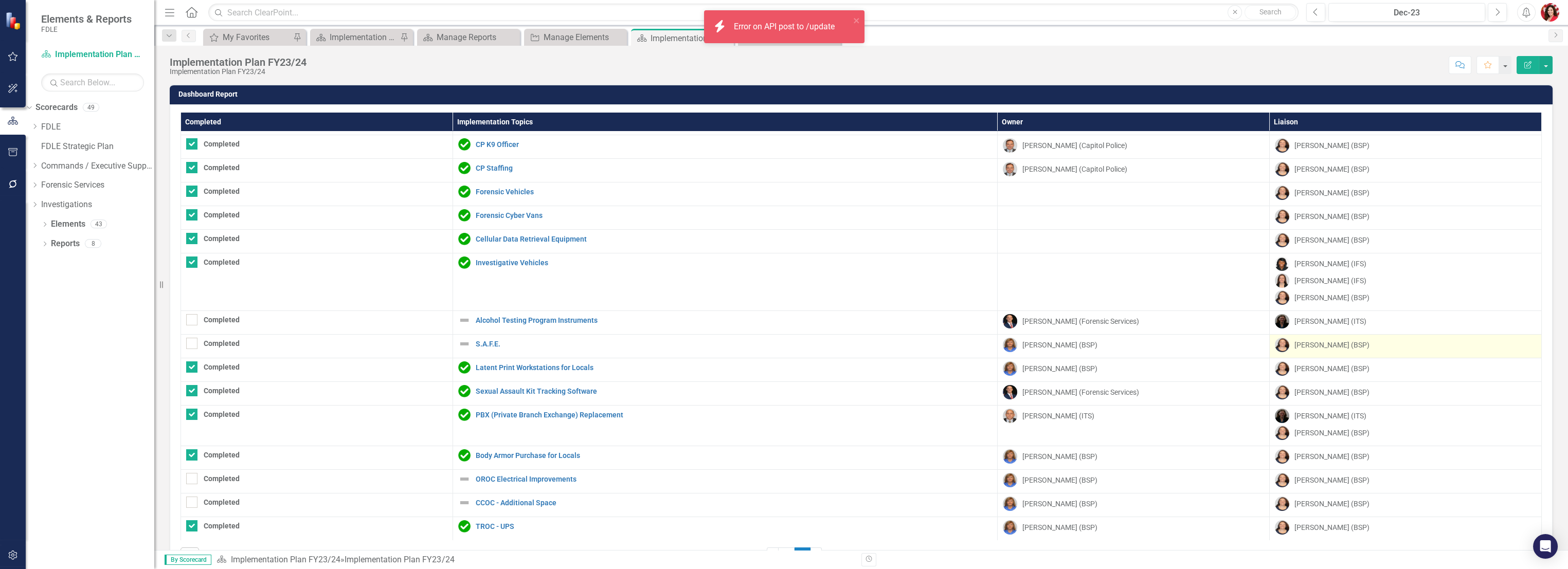
scroll to position [35, 0]
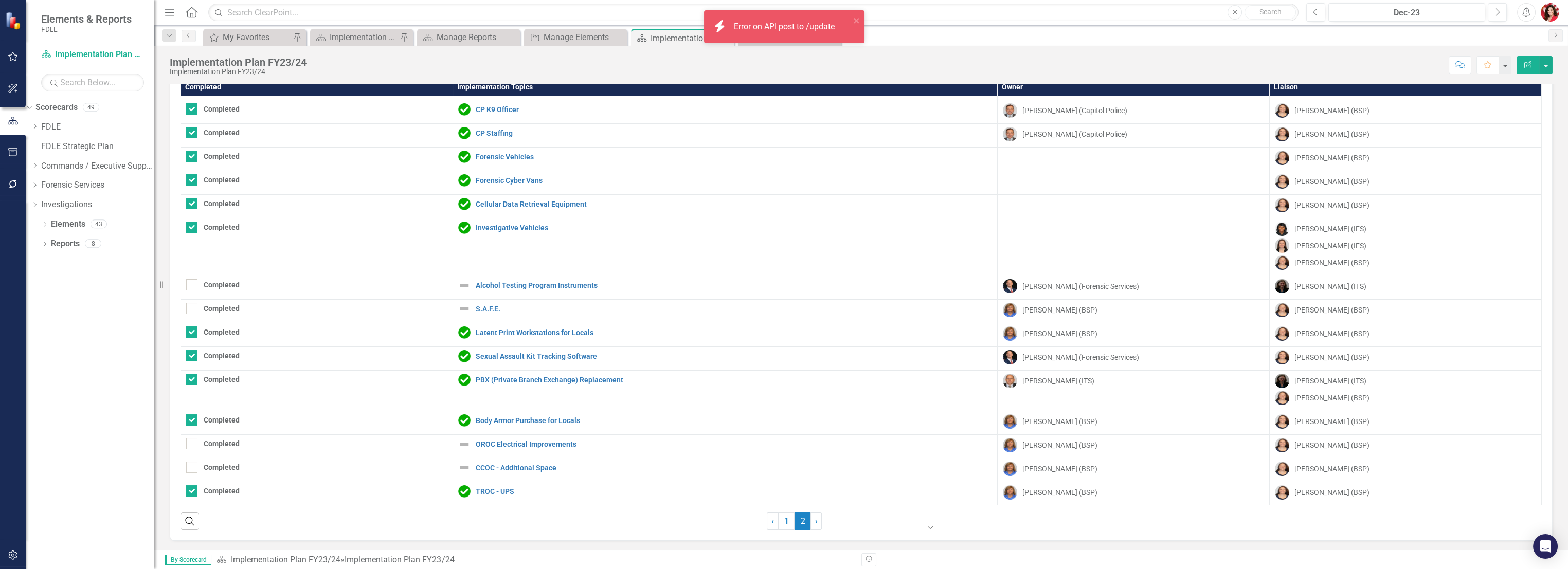
click at [894, 515] on div at bounding box center [877, 521] width 88 height 14
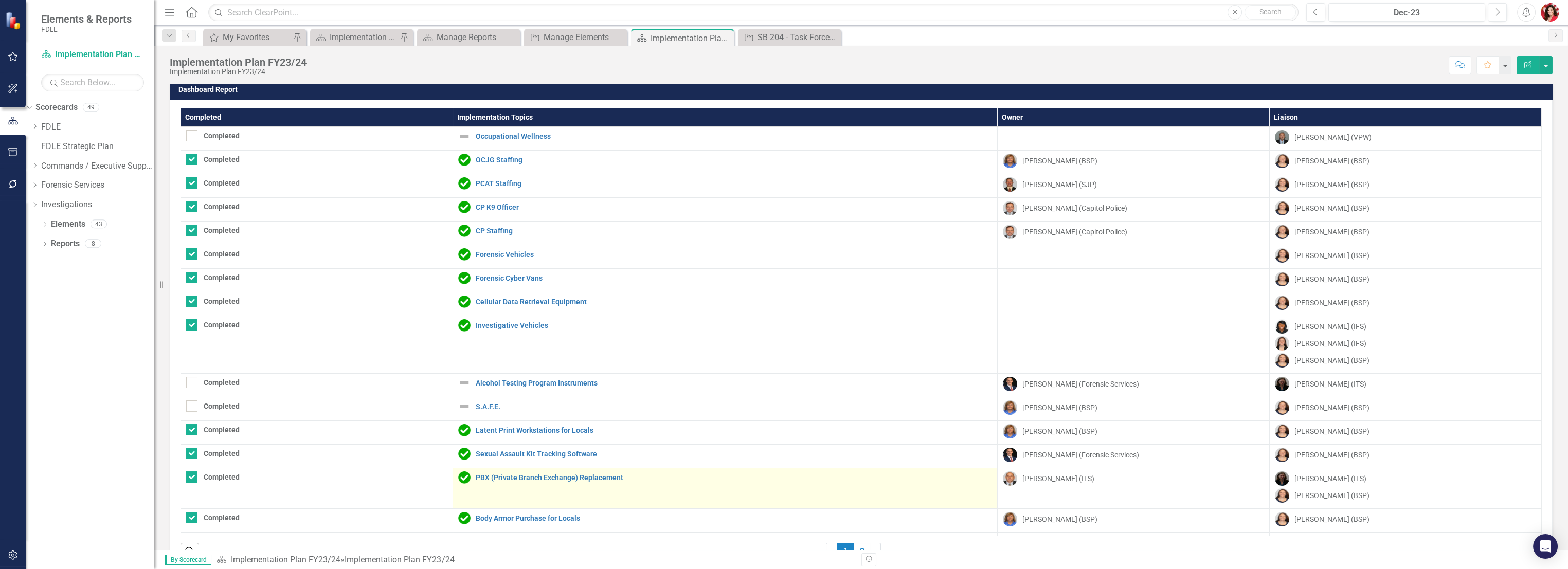
scroll to position [0, 0]
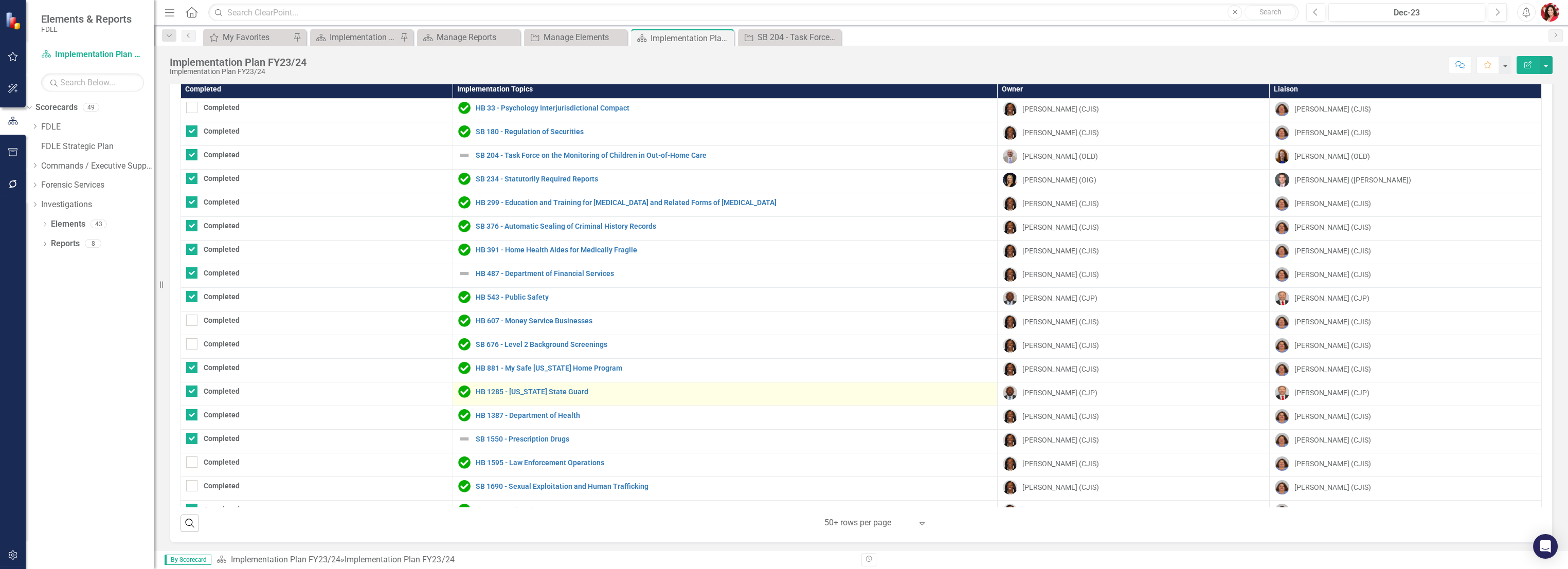
checkbox input "true"
checkbox input "false"
checkbox input "true"
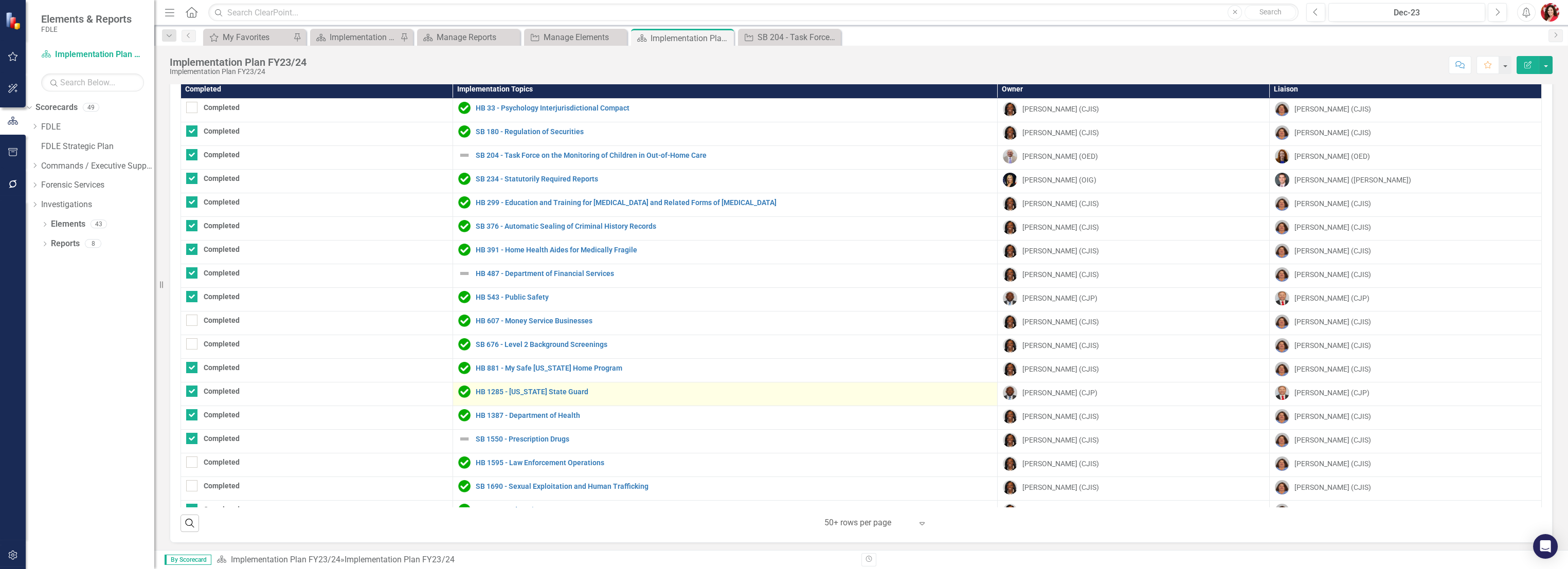
checkbox input "false"
checkbox input "true"
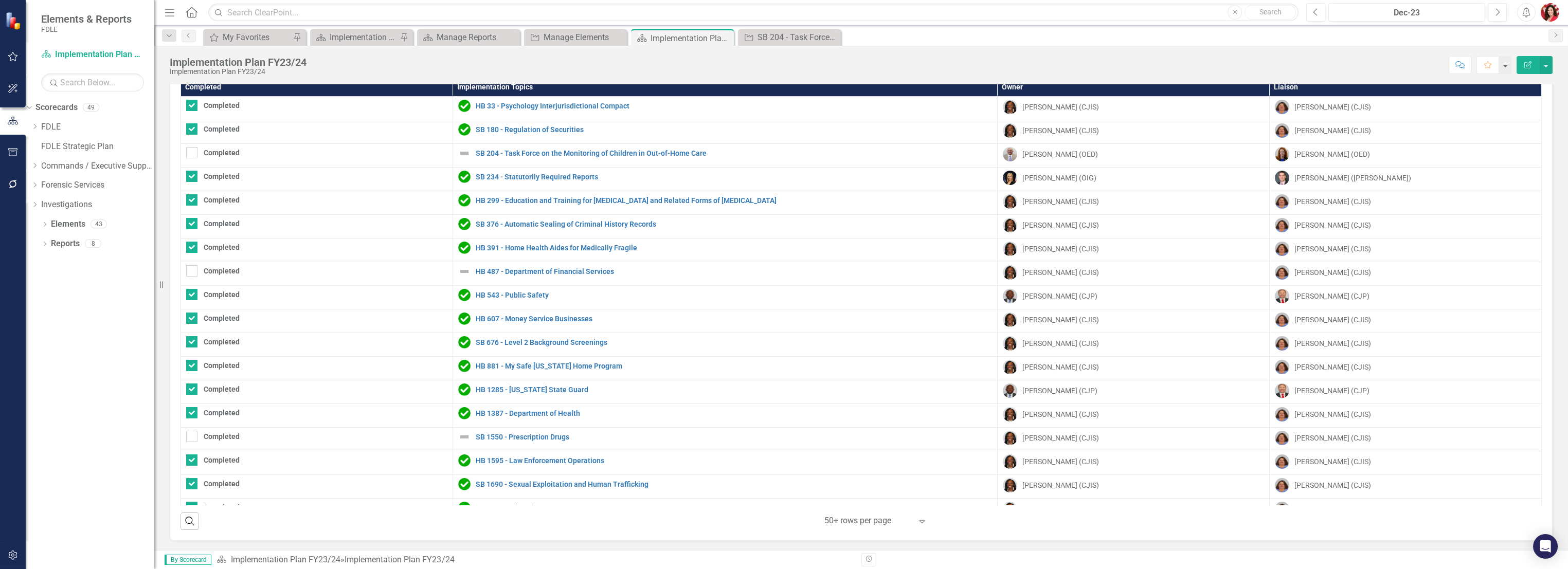
click at [280, 85] on th "Completed" at bounding box center [317, 87] width 272 height 19
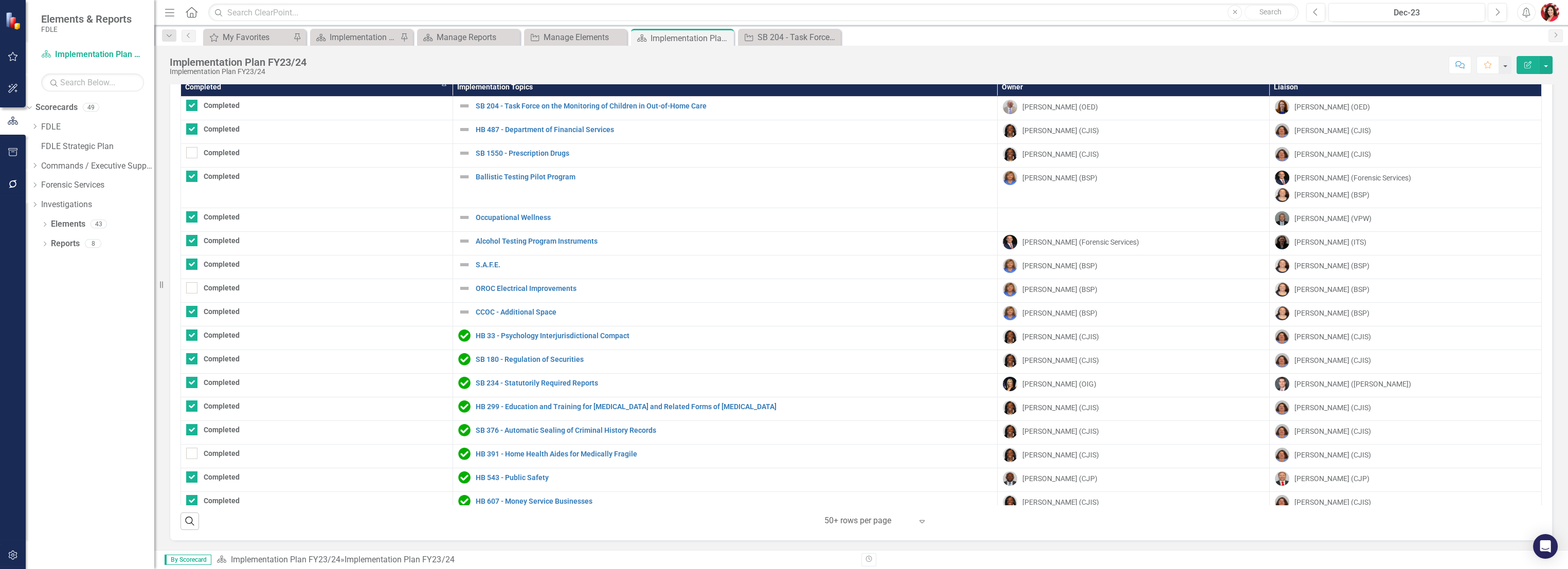
checkbox input "false"
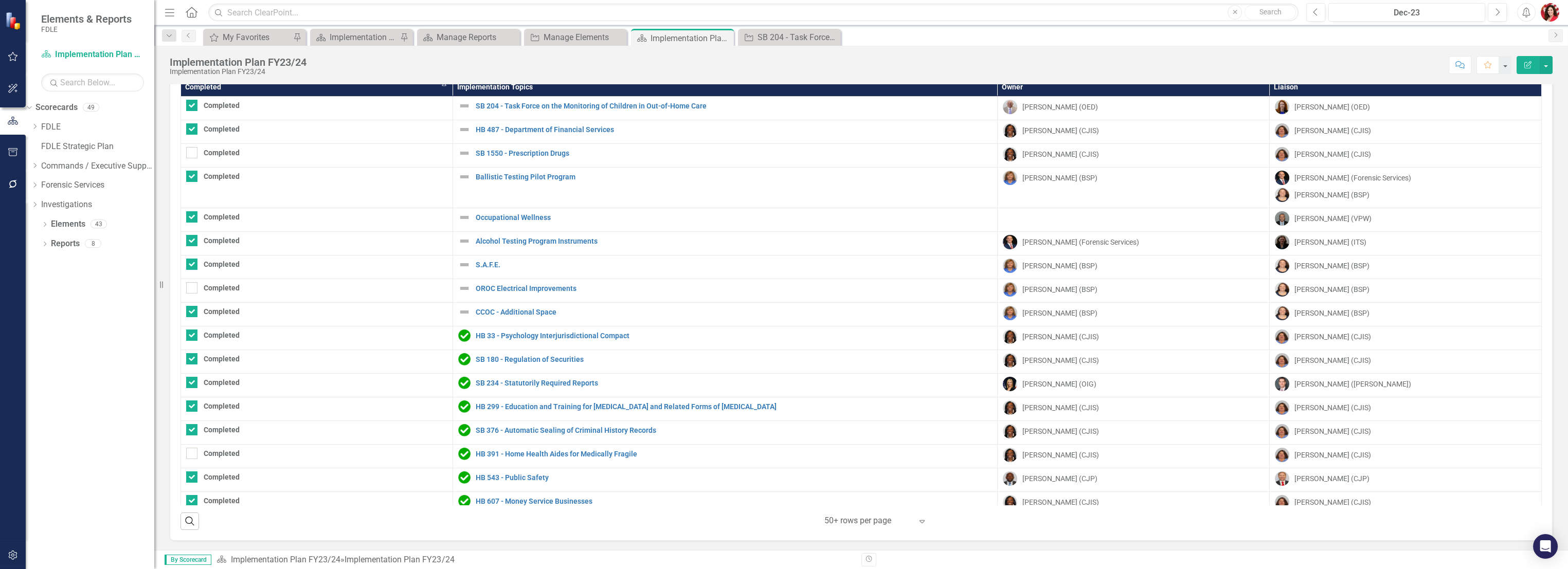
checkbox input "false"
checkbox input "true"
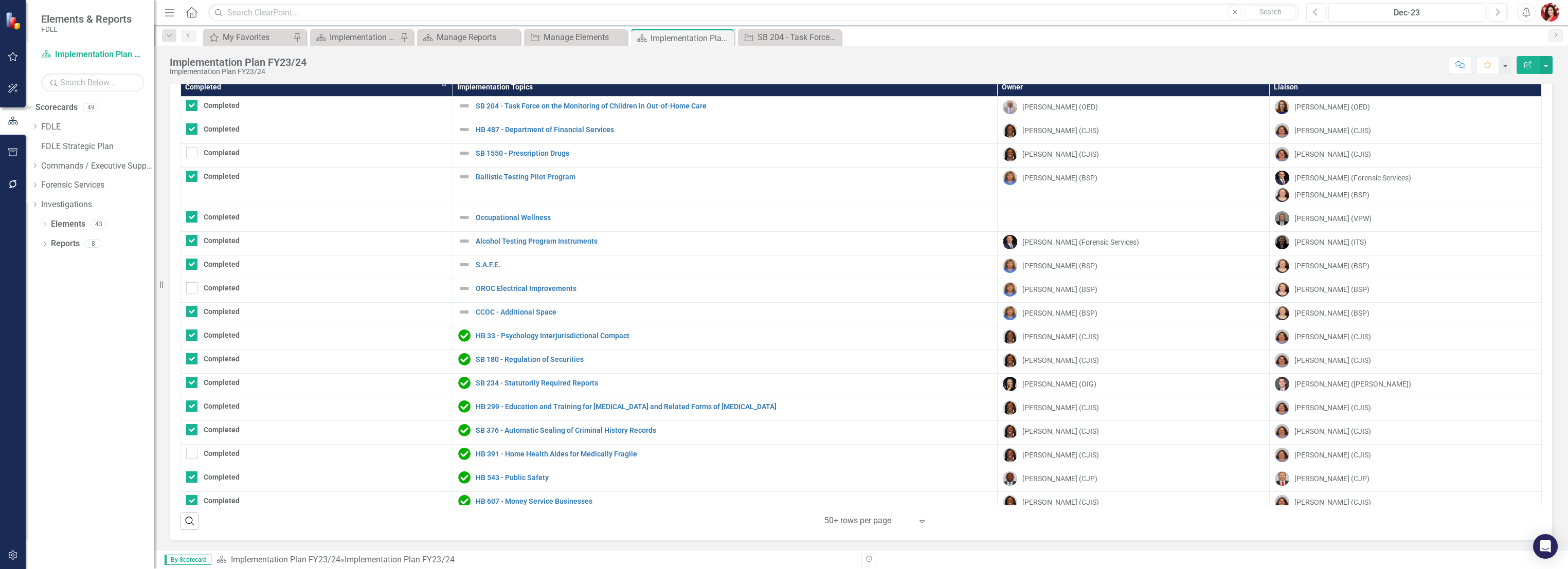
checkbox input "true"
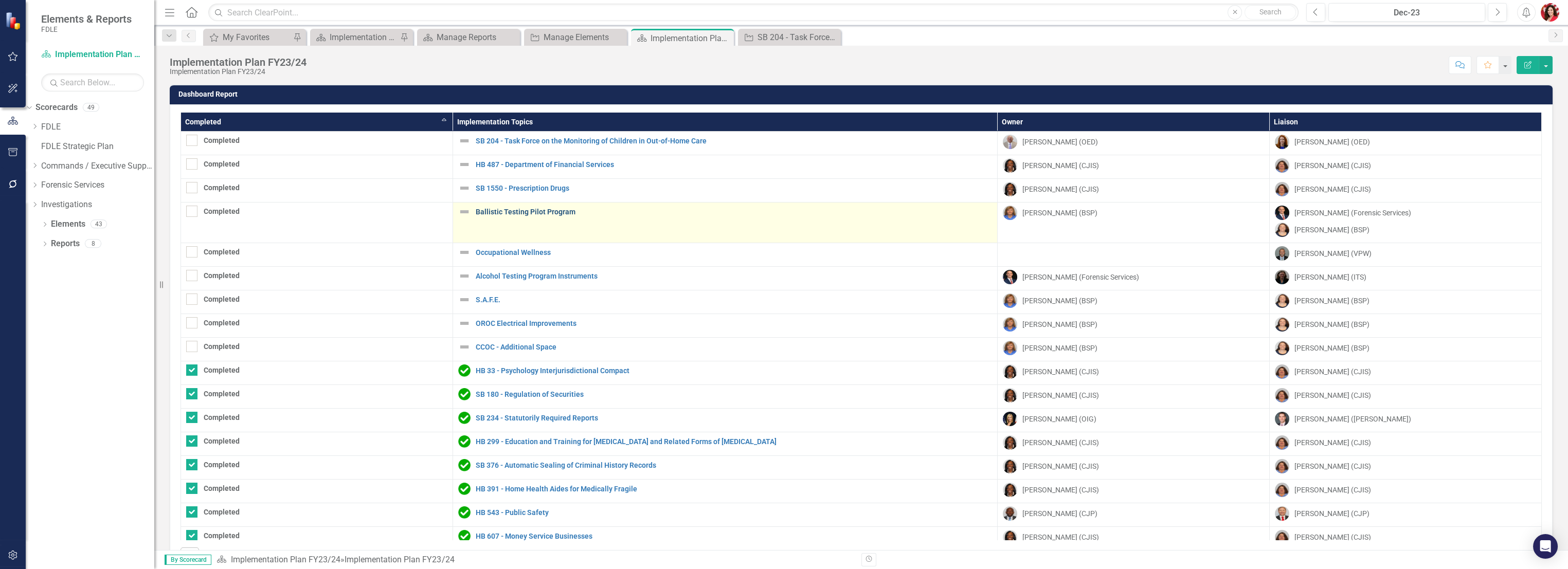
click at [500, 211] on link "Ballistic Testing Pilot Program" at bounding box center [734, 212] width 516 height 8
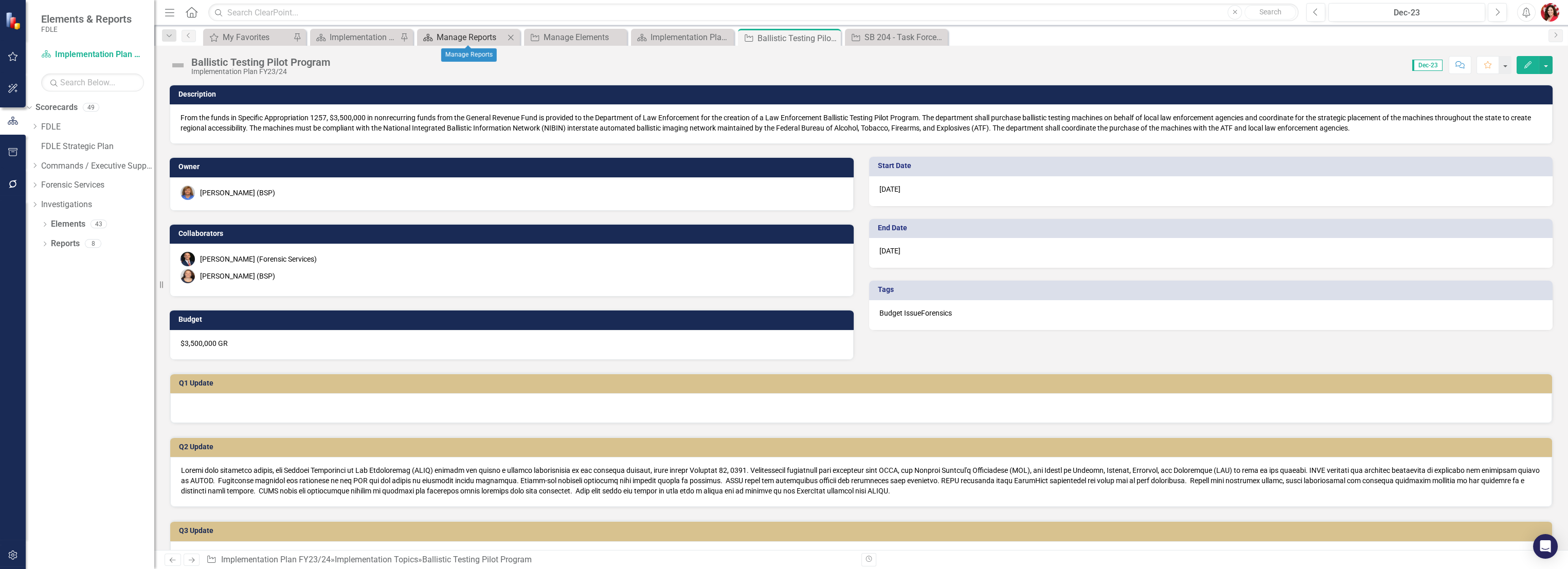
click at [438, 35] on div "Manage Reports" at bounding box center [471, 37] width 68 height 13
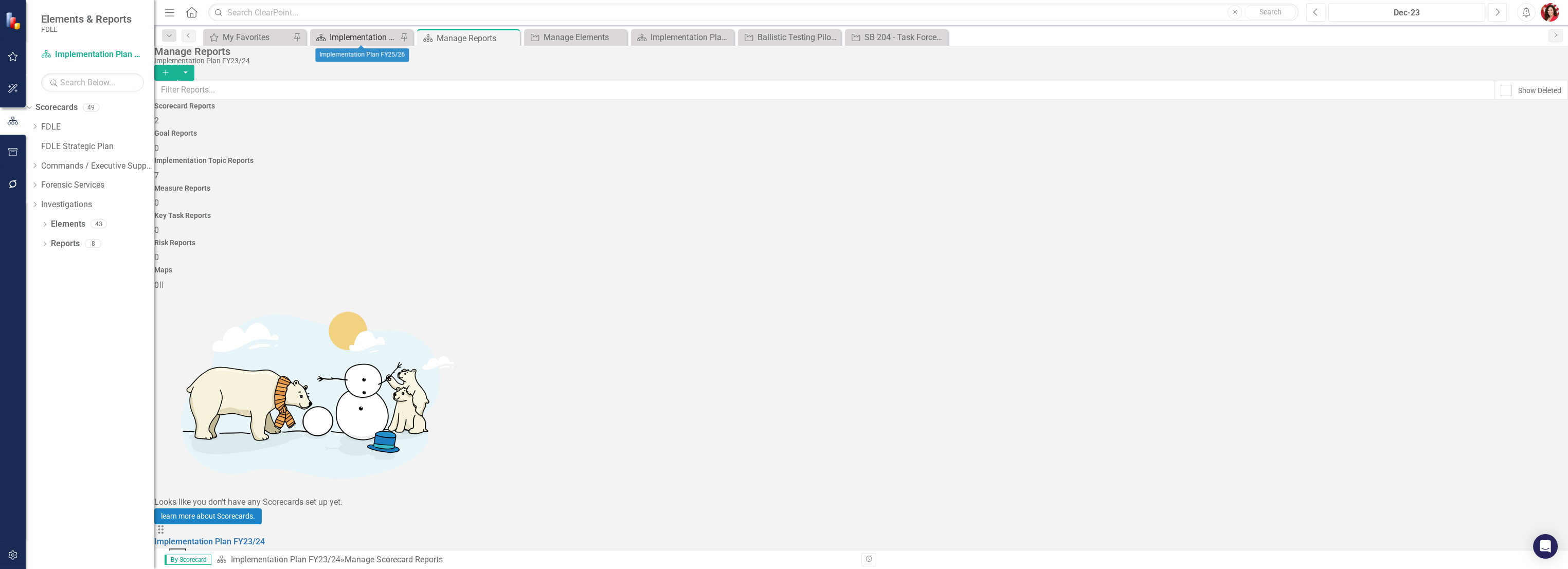
click at [366, 37] on div "Implementation Plan FY25/26" at bounding box center [364, 37] width 68 height 13
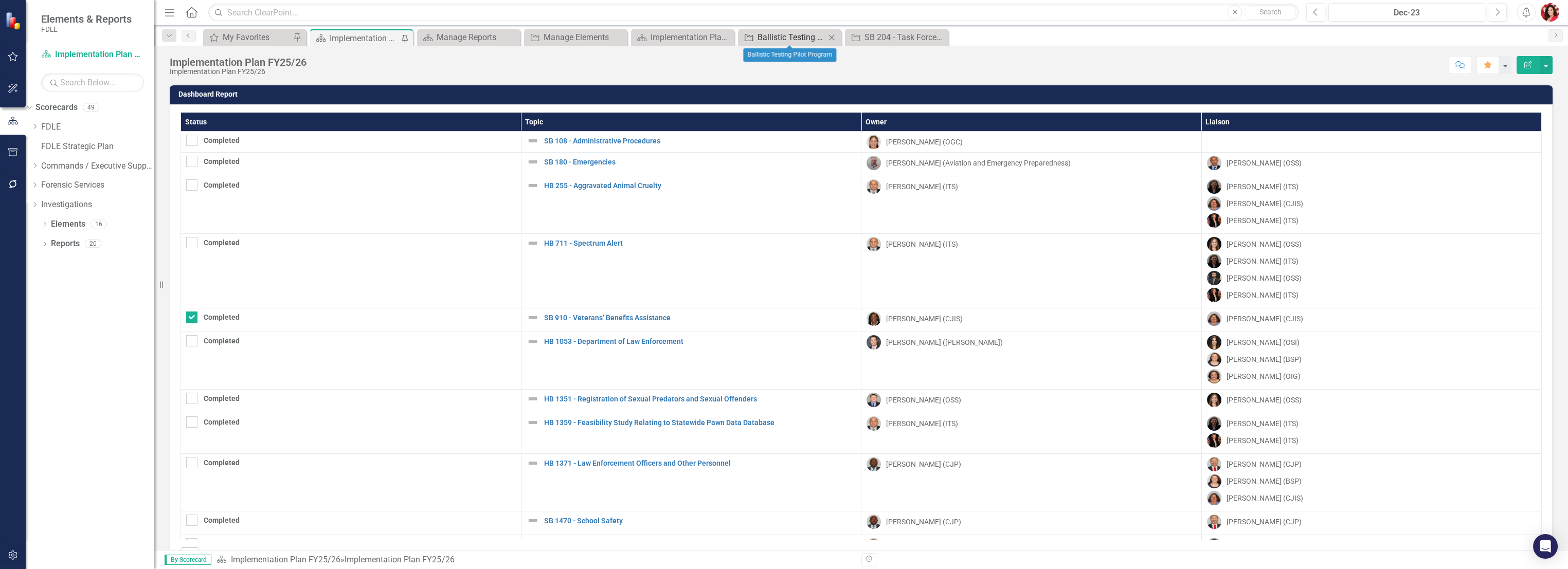
click at [781, 38] on div "Ballistic Testing Pilot Program" at bounding box center [791, 37] width 68 height 13
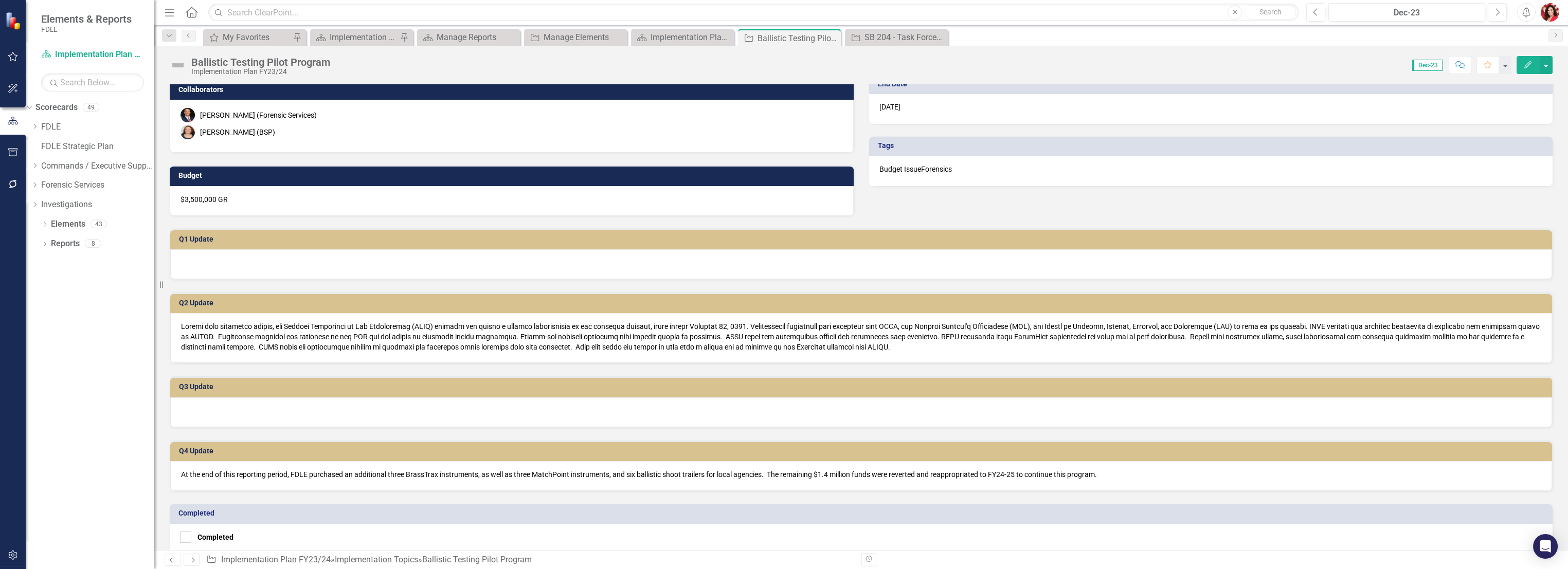
scroll to position [171, 0]
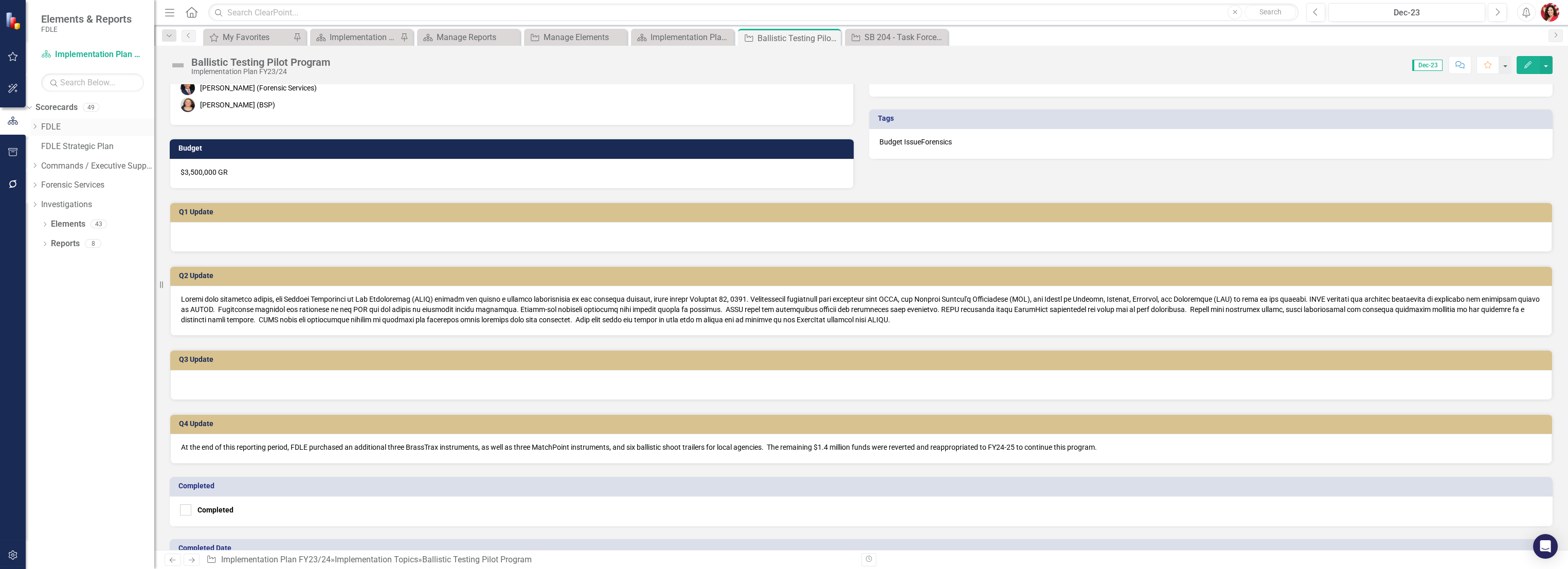
click at [37, 124] on icon at bounding box center [35, 127] width 2 height 5
click at [58, 147] on div "Dropdown" at bounding box center [91, 142] width 121 height 9
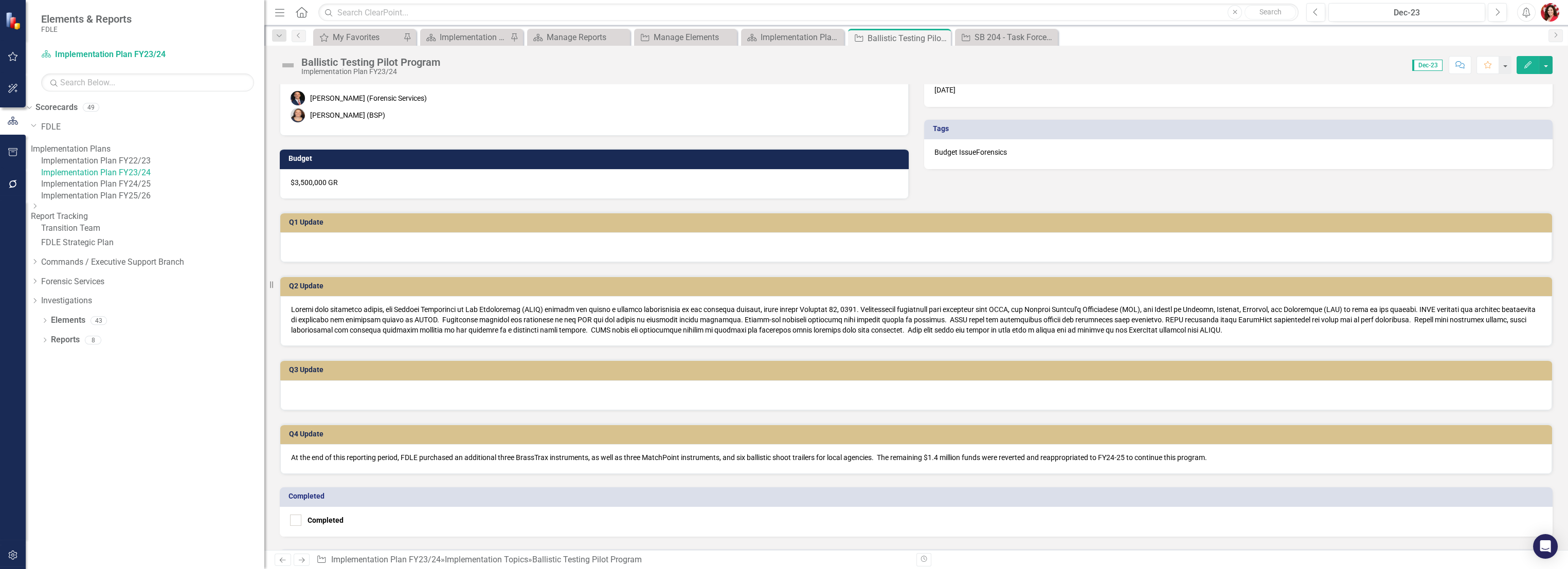
scroll to position [181, 0]
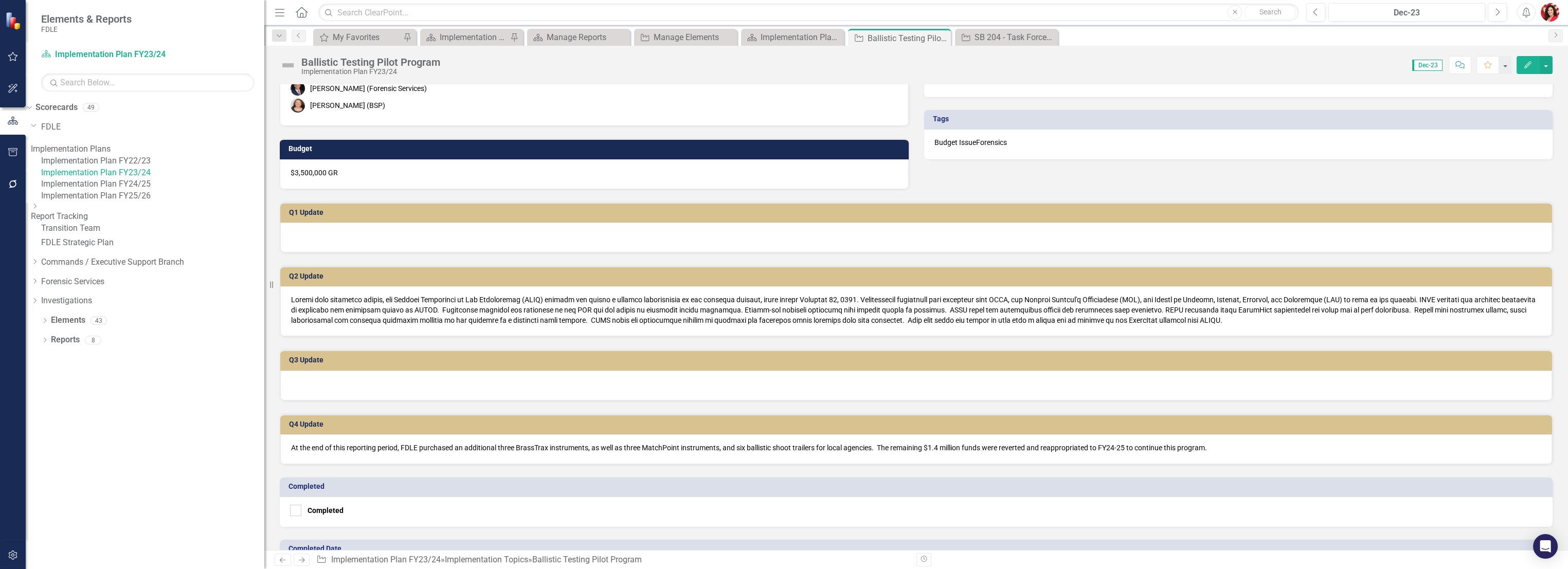
drag, startPoint x: 158, startPoint y: 205, endPoint x: 271, endPoint y: 206, distance: 113.0
click at [271, 206] on div "Resize" at bounding box center [268, 284] width 9 height 569
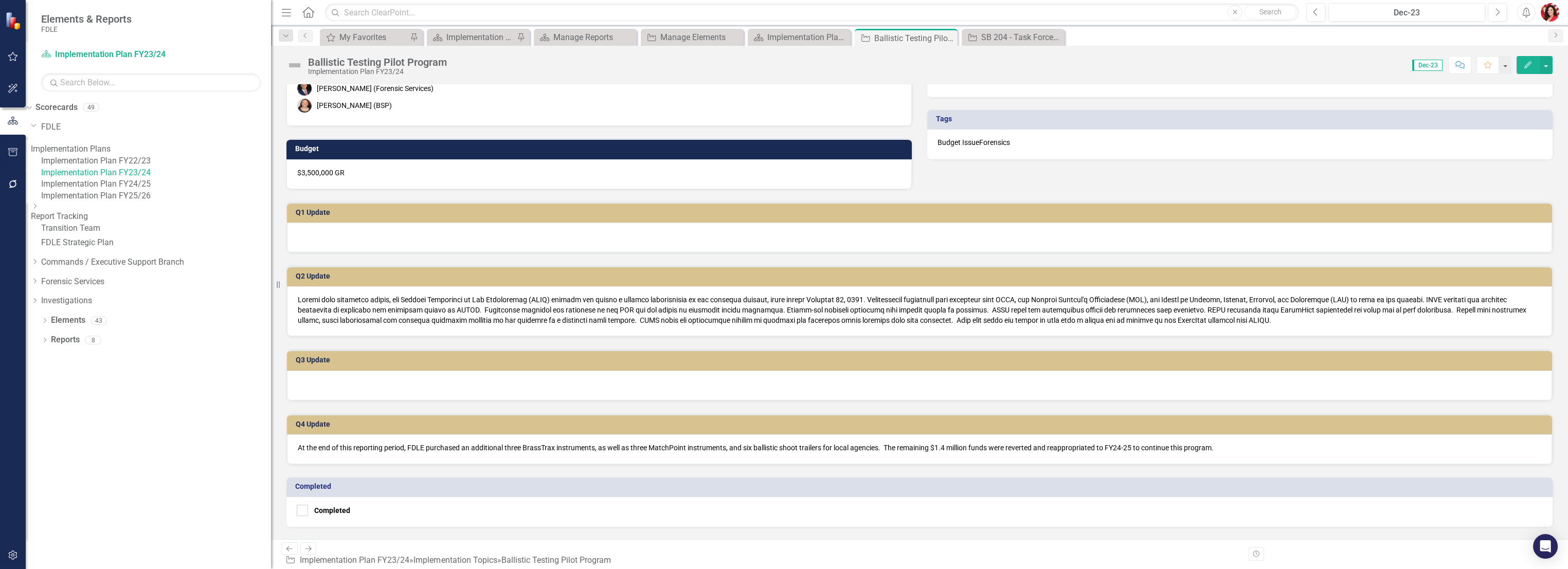
click at [201, 190] on link "Implementation Plan FY24/25" at bounding box center [156, 184] width 230 height 12
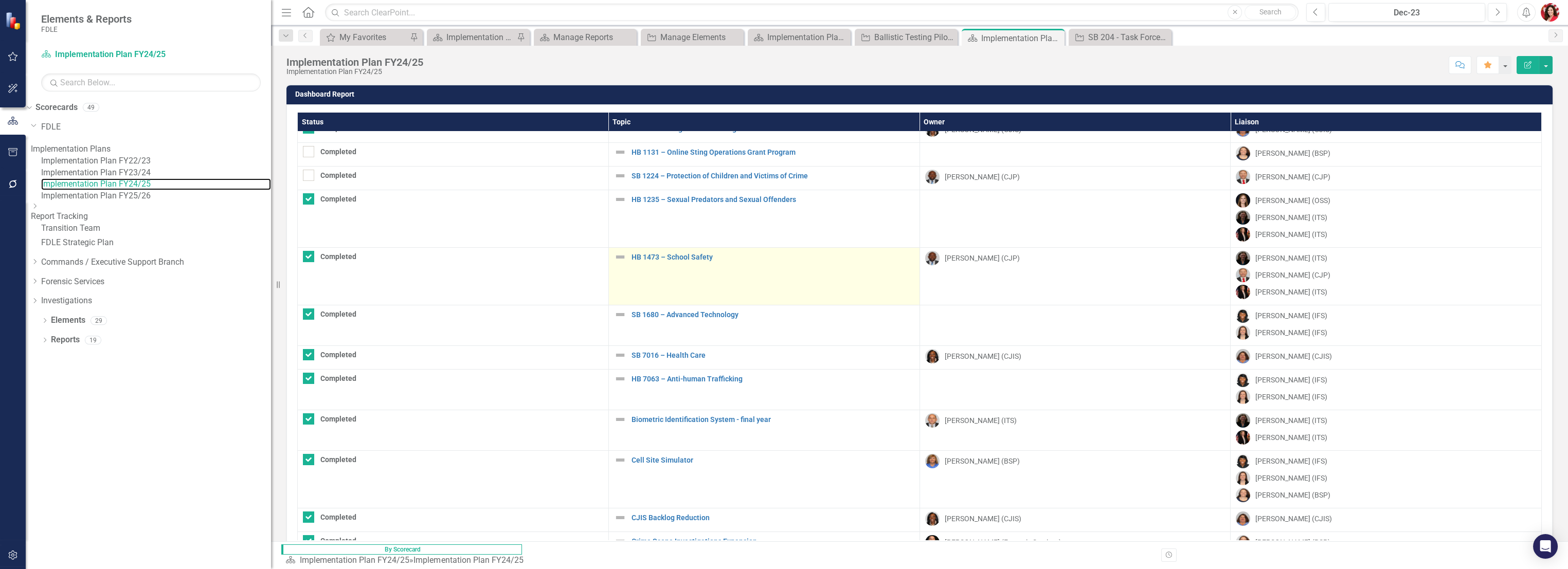
scroll to position [171, 0]
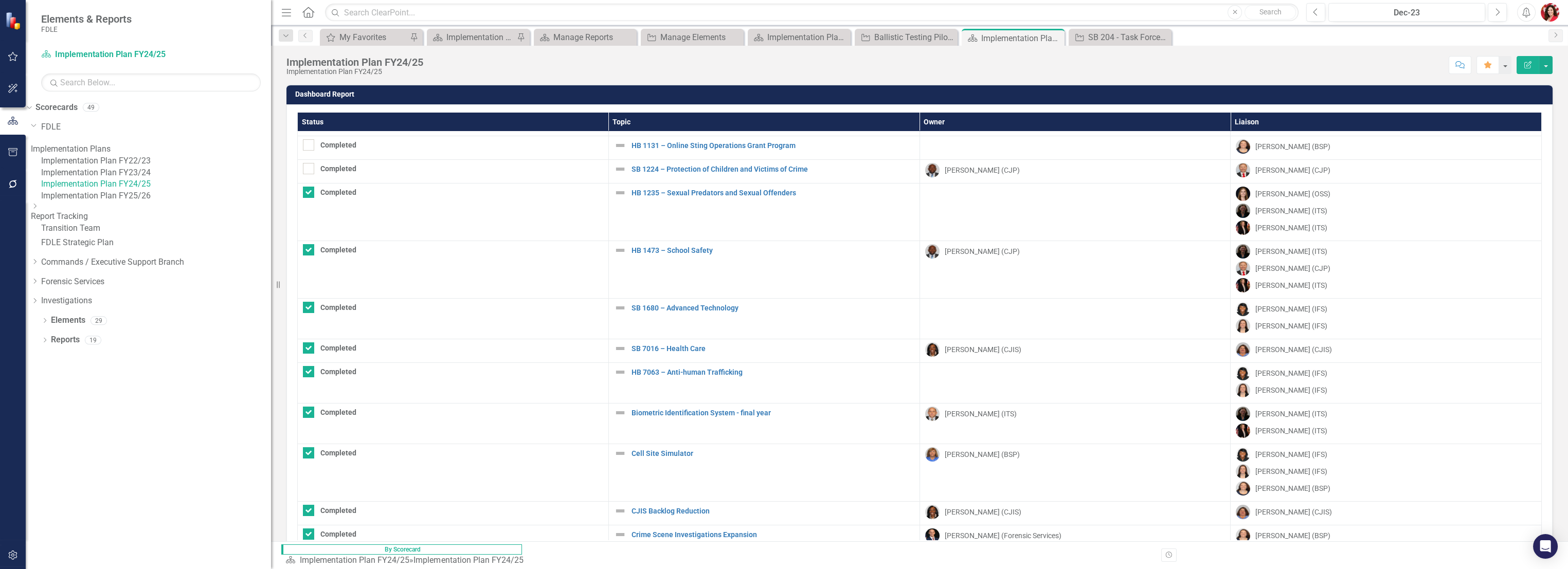
click at [608, 123] on th "Topic" at bounding box center [763, 122] width 311 height 19
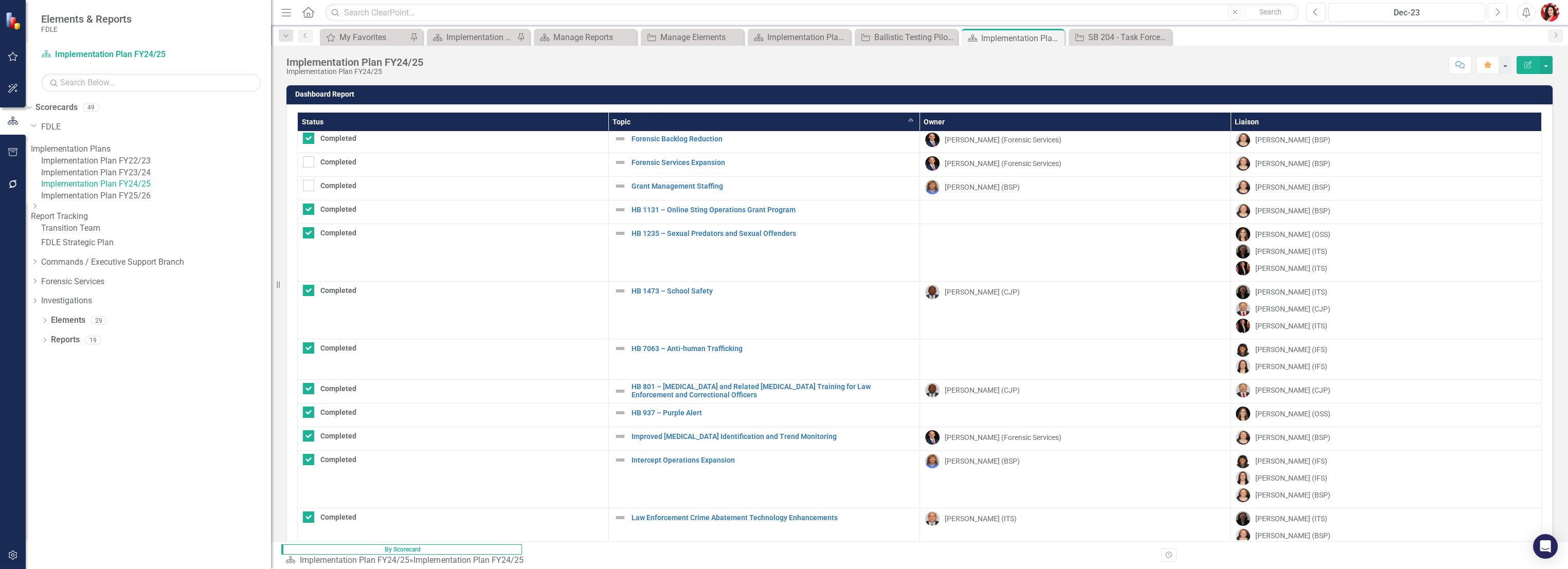
checkbox input "true"
checkbox input "false"
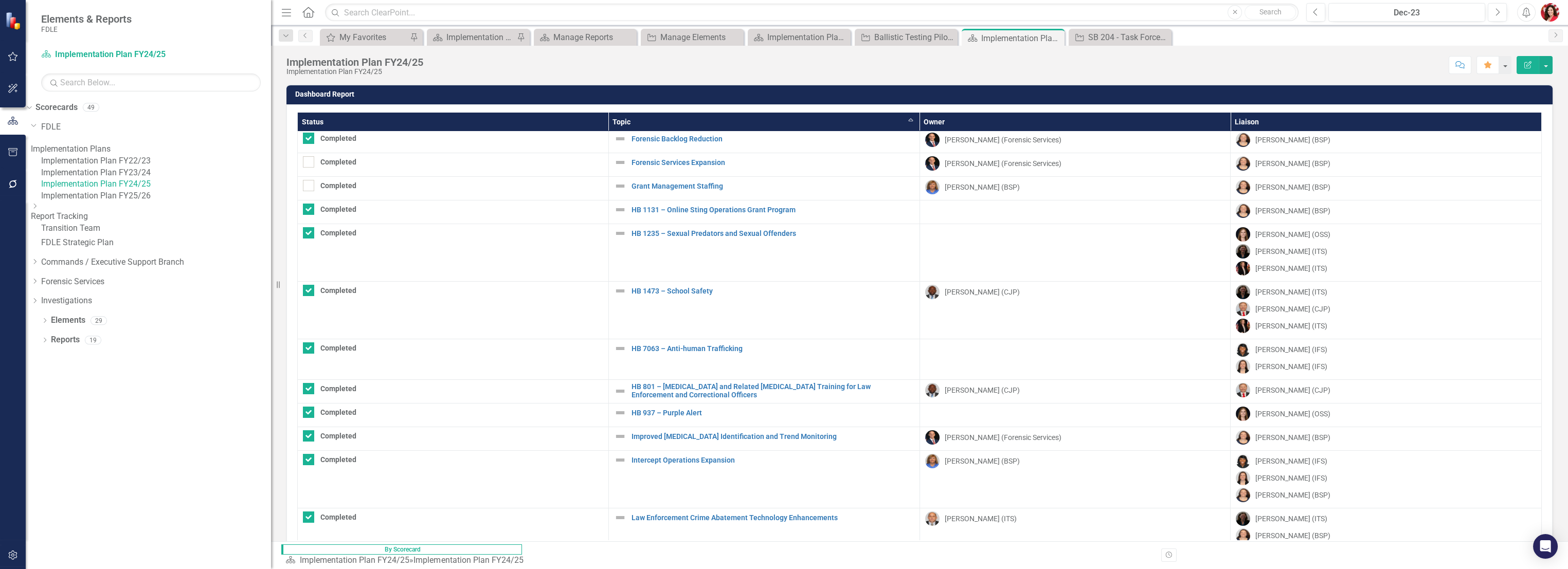
checkbox input "false"
checkbox input "true"
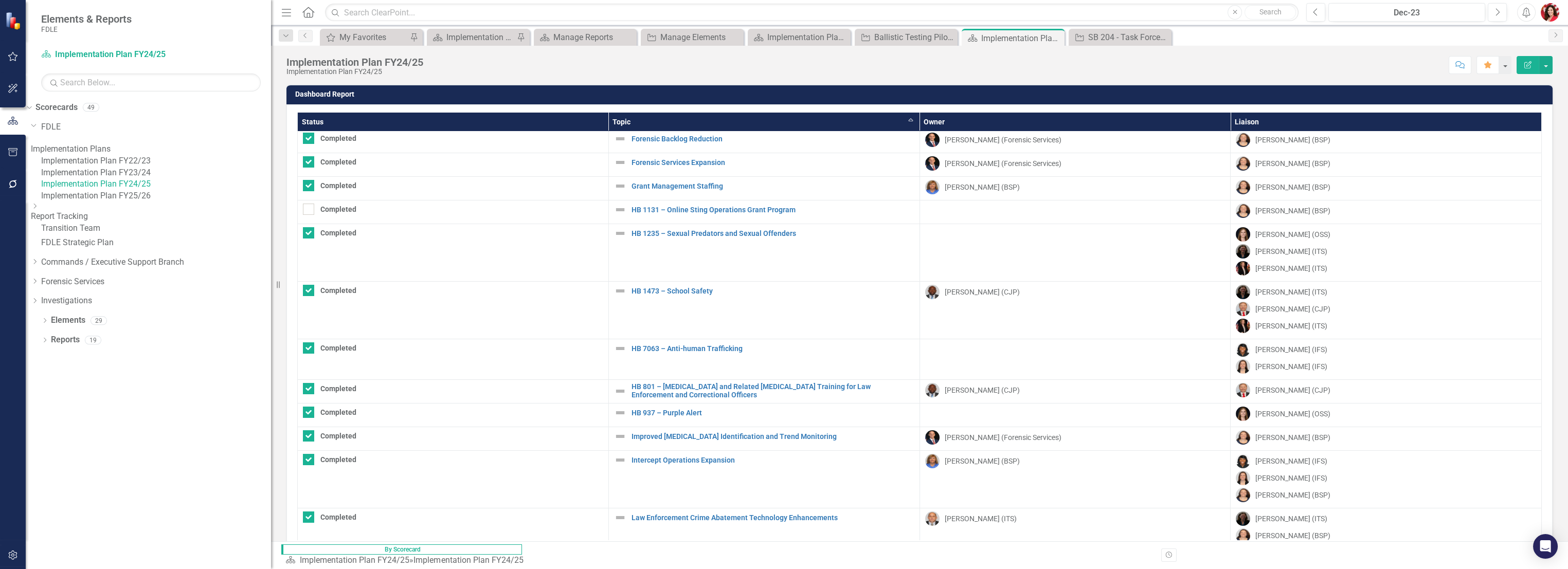
scroll to position [0, 0]
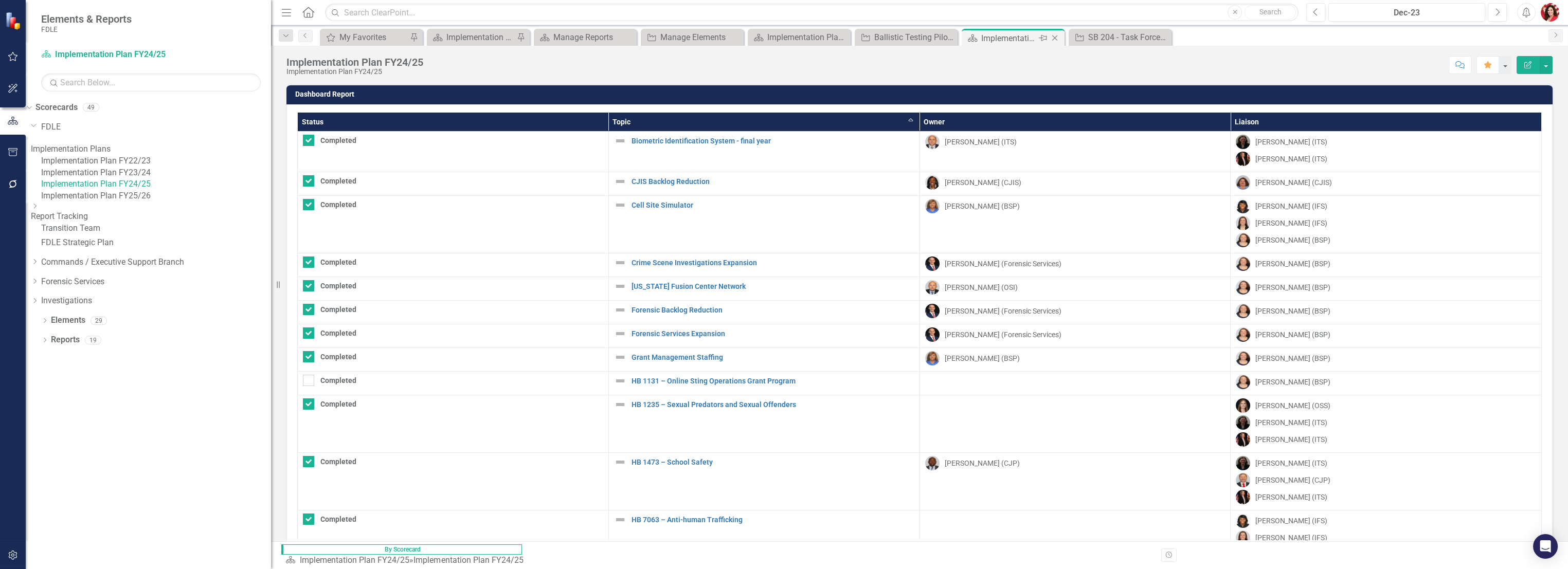
click at [991, 40] on div "Implementation Plan FY24/25" at bounding box center [1009, 38] width 55 height 13
click at [1057, 37] on icon "Close" at bounding box center [1054, 38] width 10 height 9
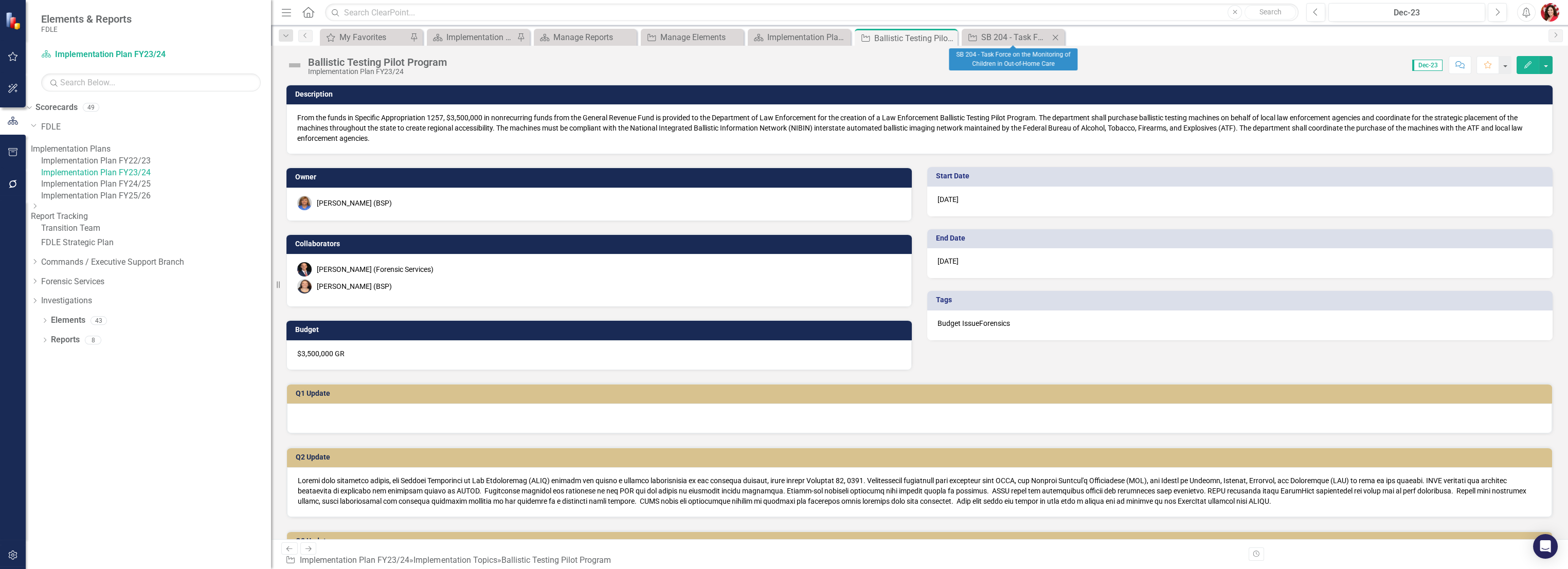
click at [1055, 37] on icon at bounding box center [1055, 37] width 5 height 5
click at [791, 36] on div "Implementation Plan FY23/24" at bounding box center [802, 37] width 68 height 13
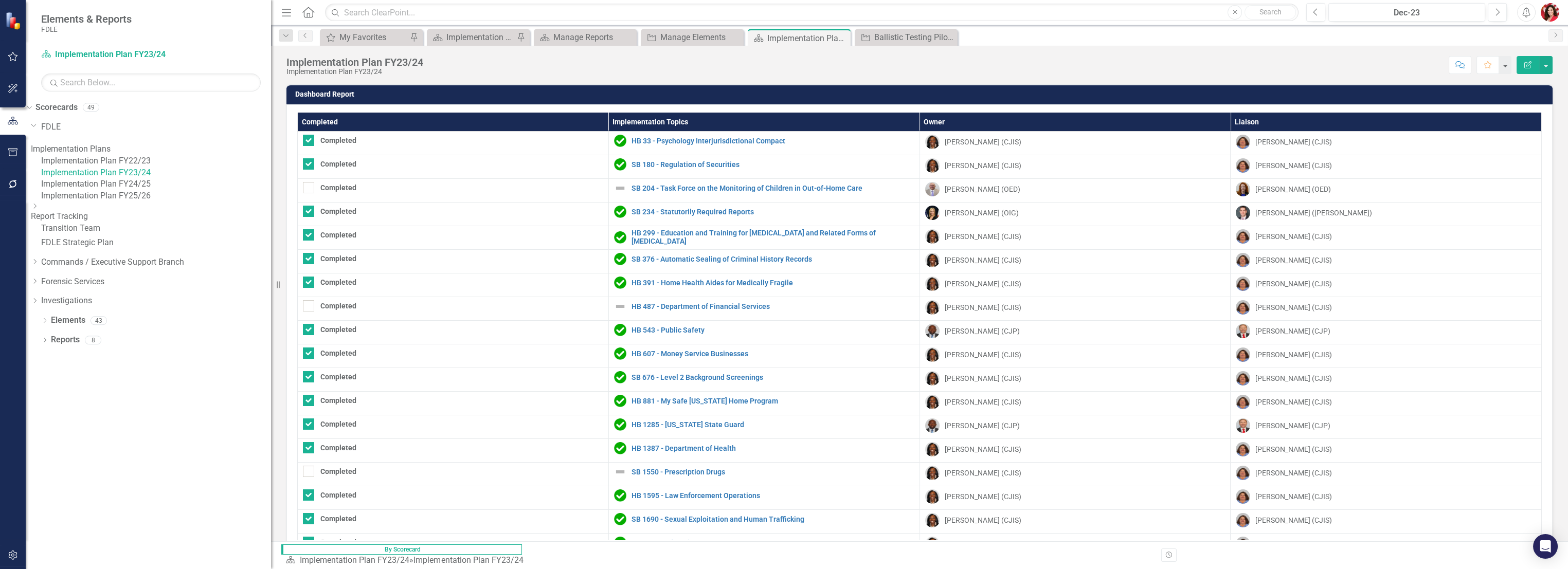
click at [436, 128] on th "Completed" at bounding box center [453, 122] width 311 height 19
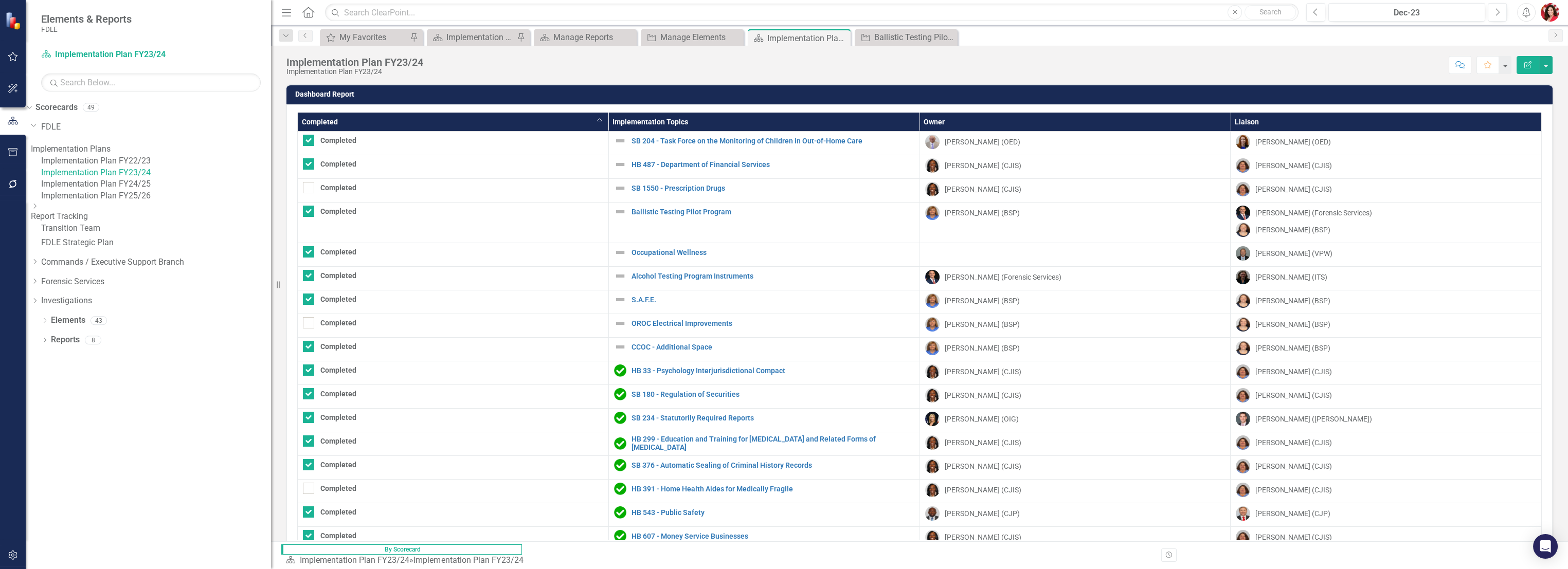
checkbox input "false"
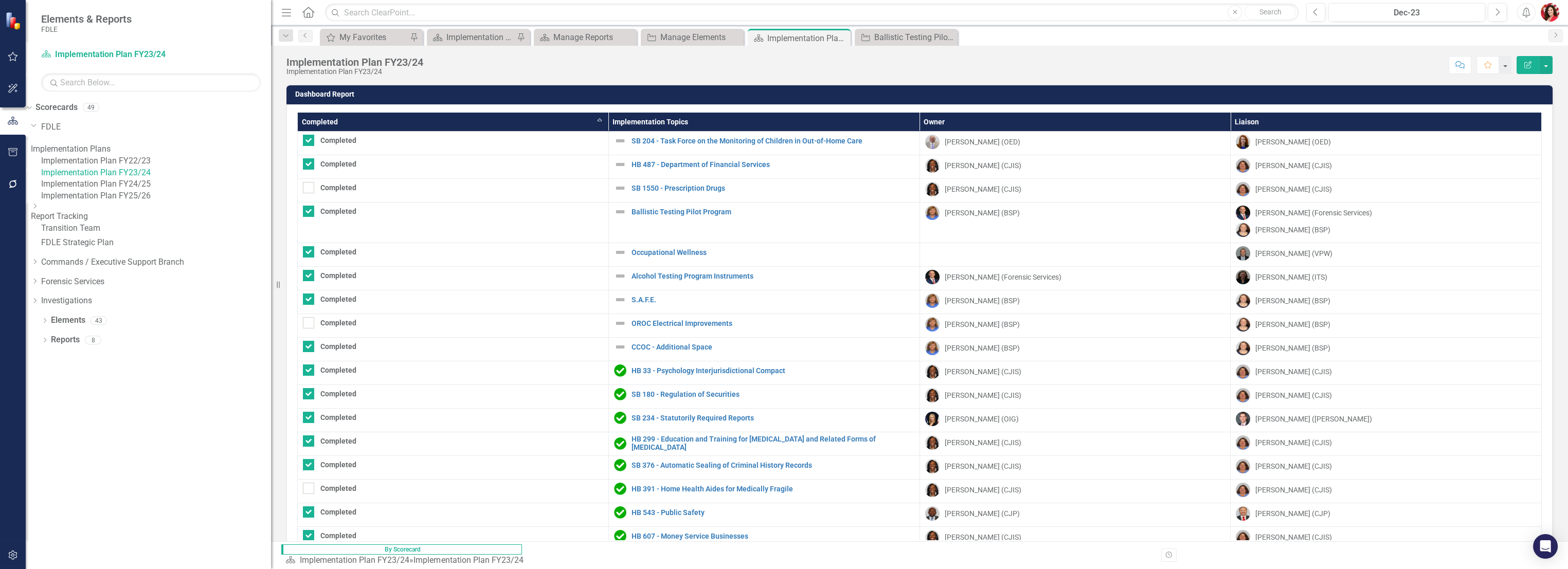
checkbox input "false"
checkbox input "true"
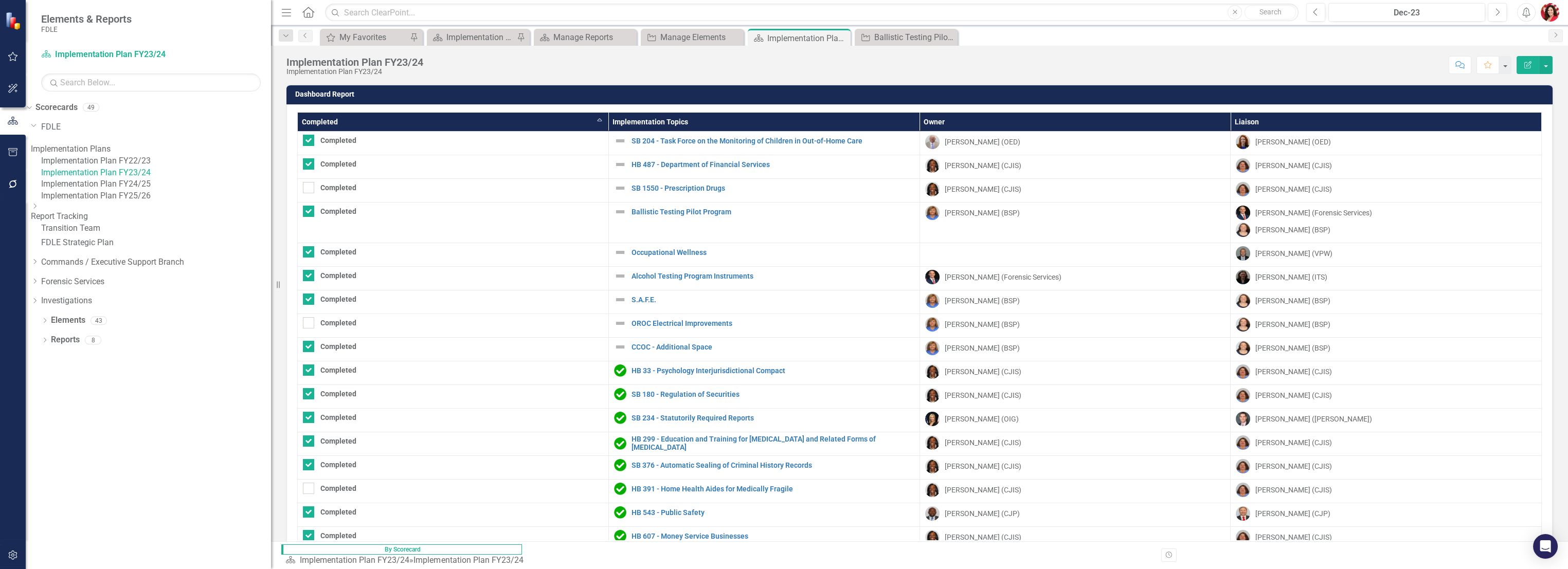
checkbox input "true"
click at [1547, 65] on button "button" at bounding box center [1546, 65] width 13 height 18
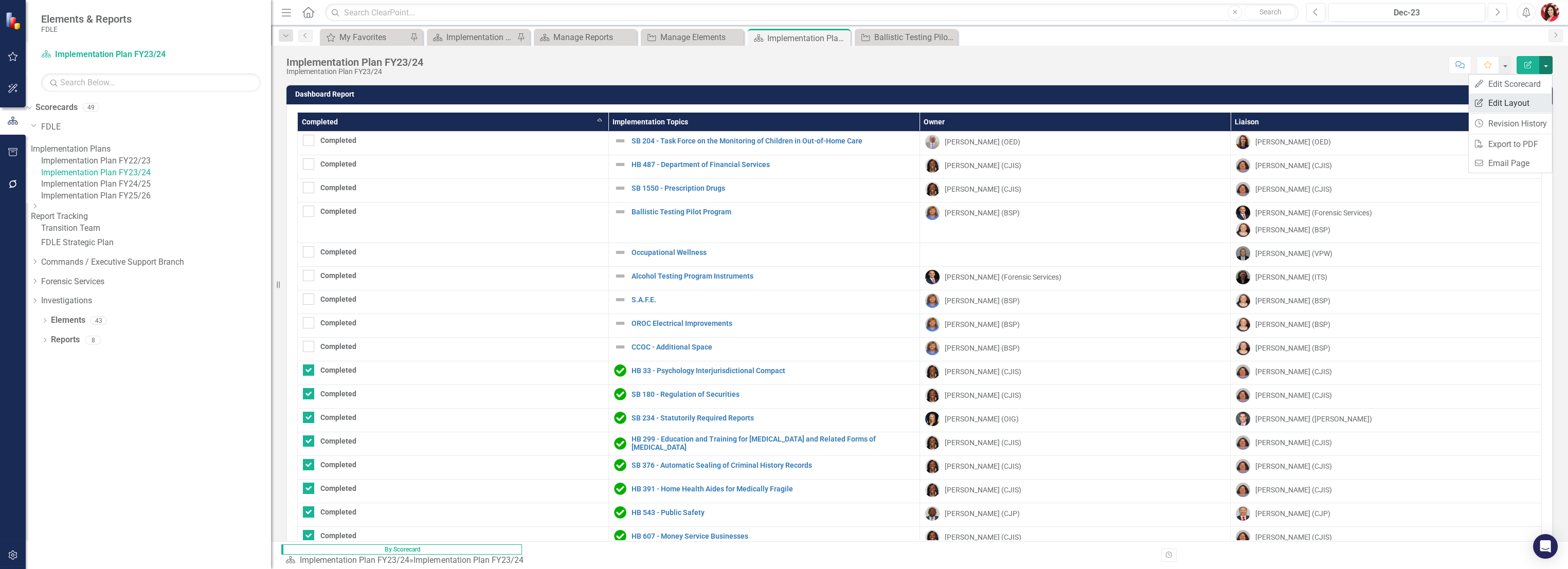
click at [1520, 95] on link "Edit Report Edit Layout" at bounding box center [1510, 103] width 83 height 19
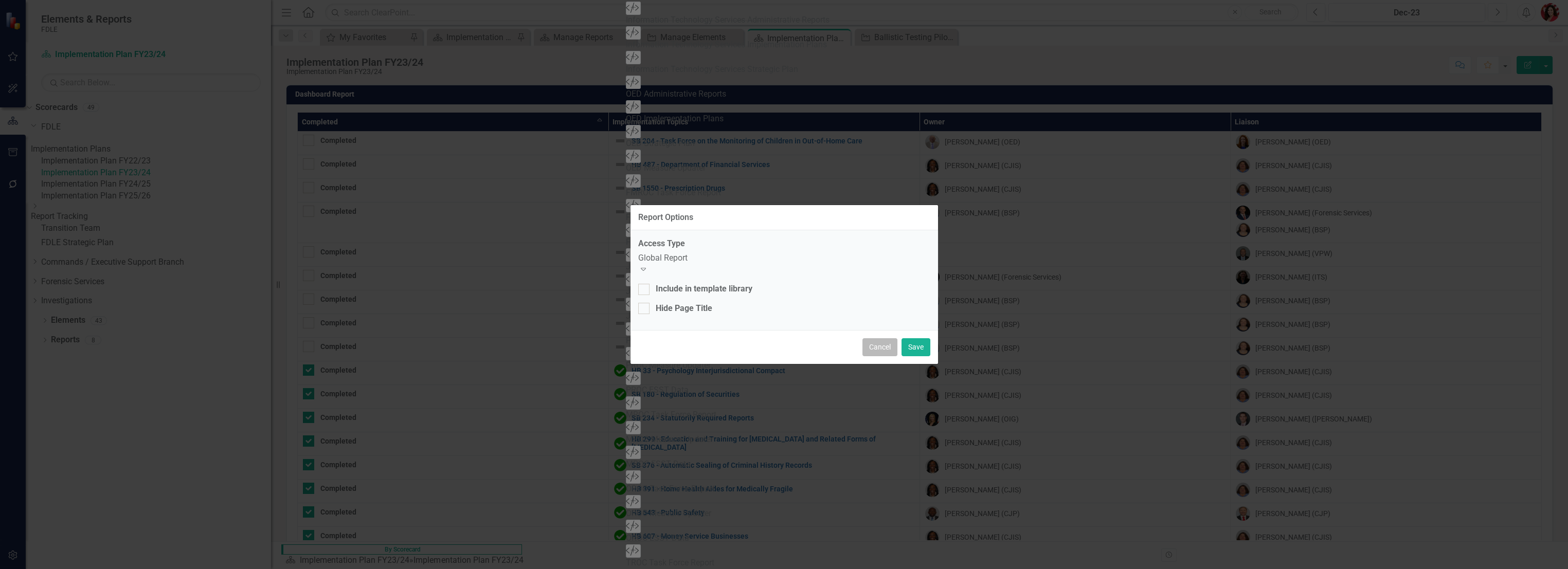
click at [876, 341] on button "Cancel" at bounding box center [880, 347] width 35 height 18
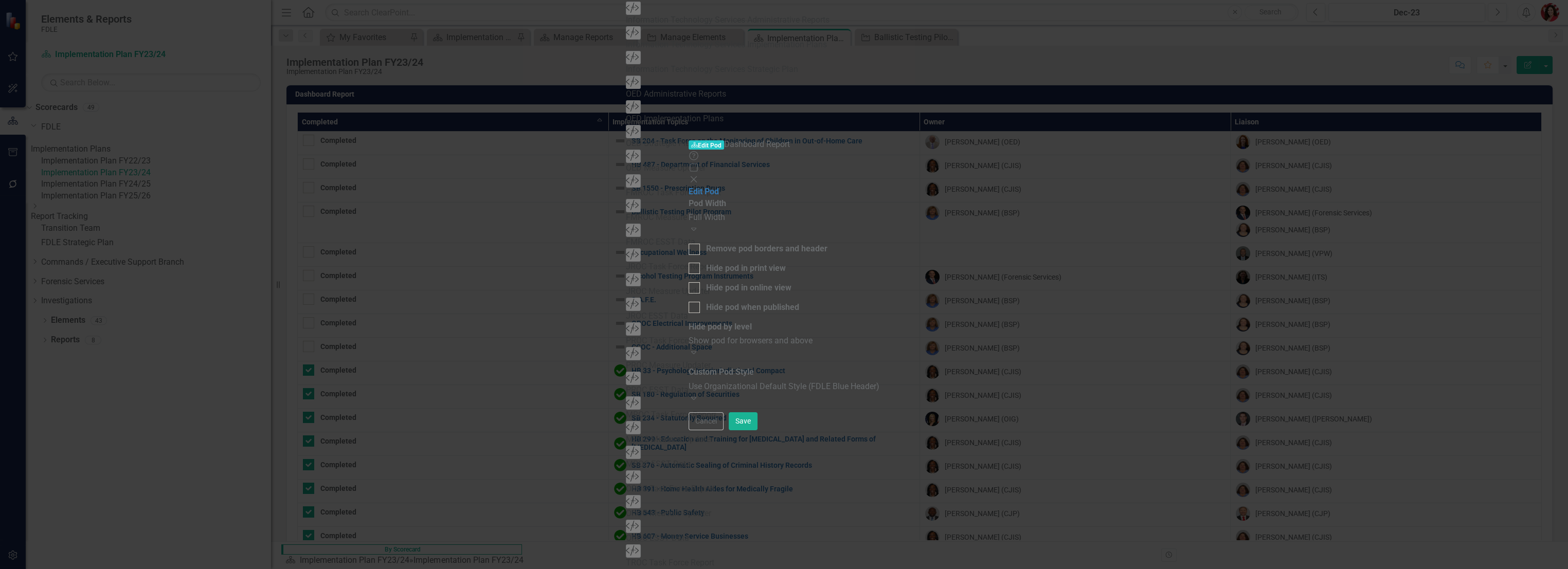
click at [699, 175] on icon "Close" at bounding box center [693, 180] width 10 height 9
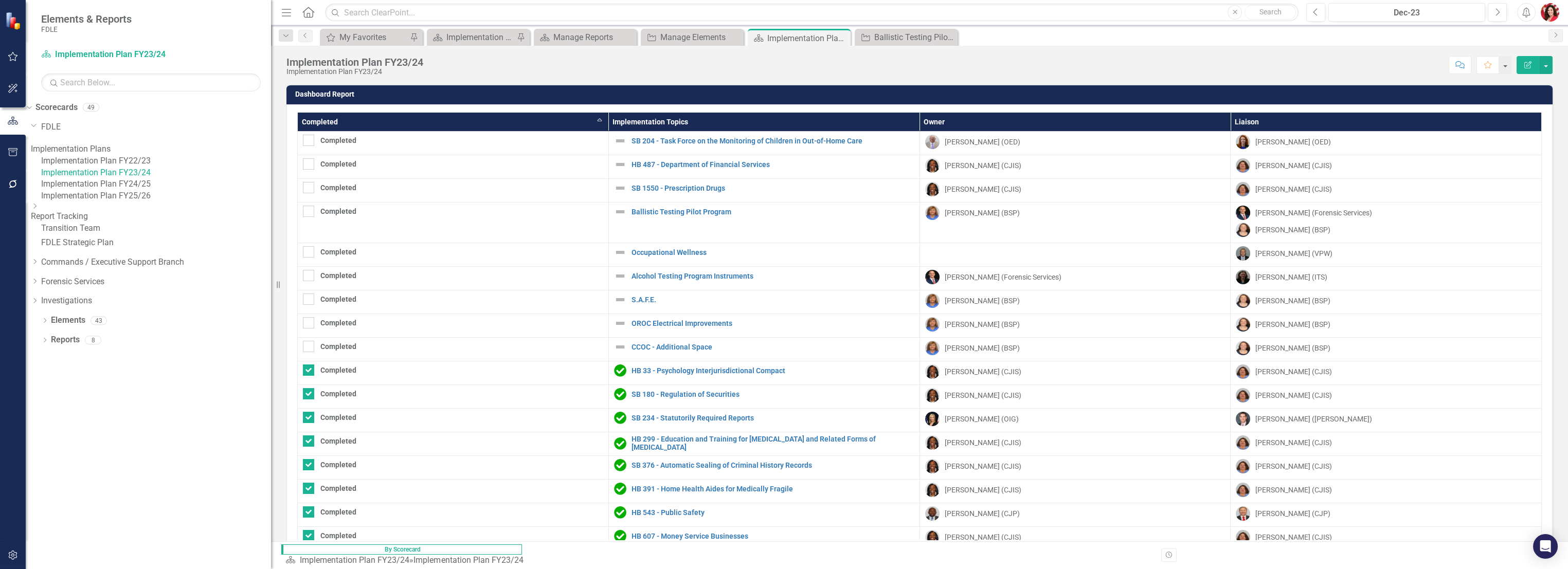
click at [161, 167] on link "Implementation Plan FY22/23" at bounding box center [156, 161] width 230 height 12
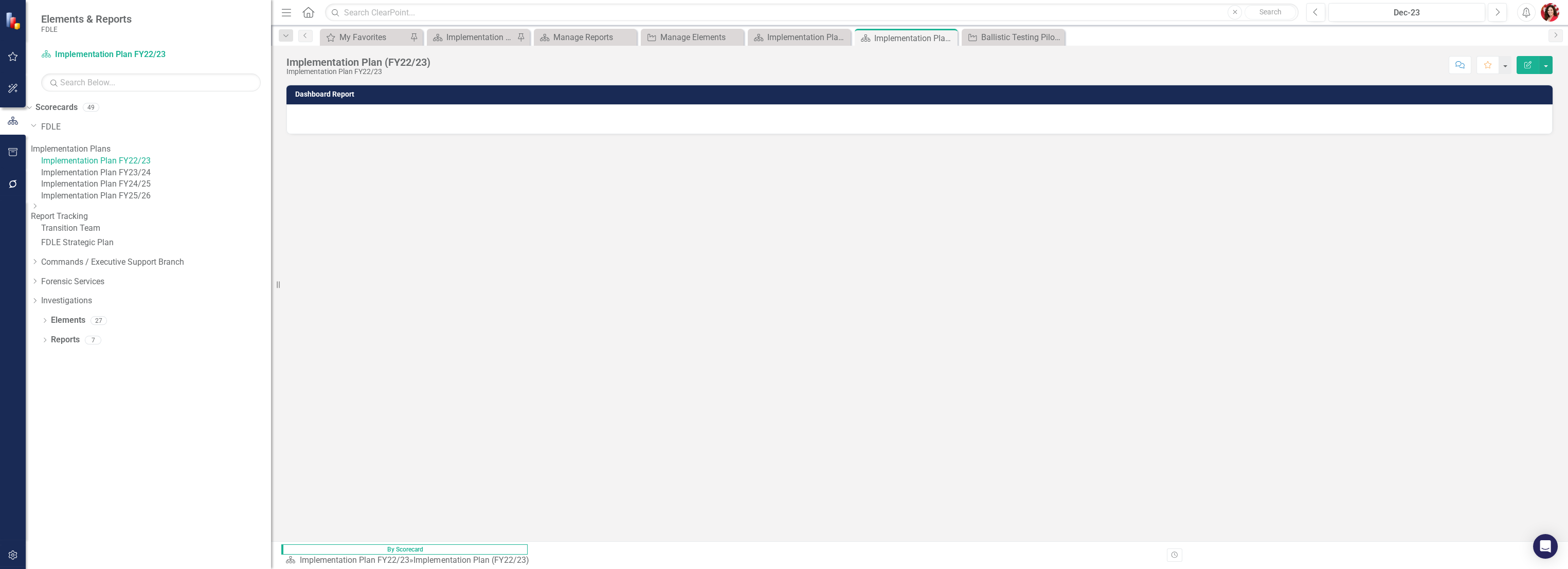
click at [169, 190] on link "Implementation Plan FY24/25" at bounding box center [156, 184] width 230 height 12
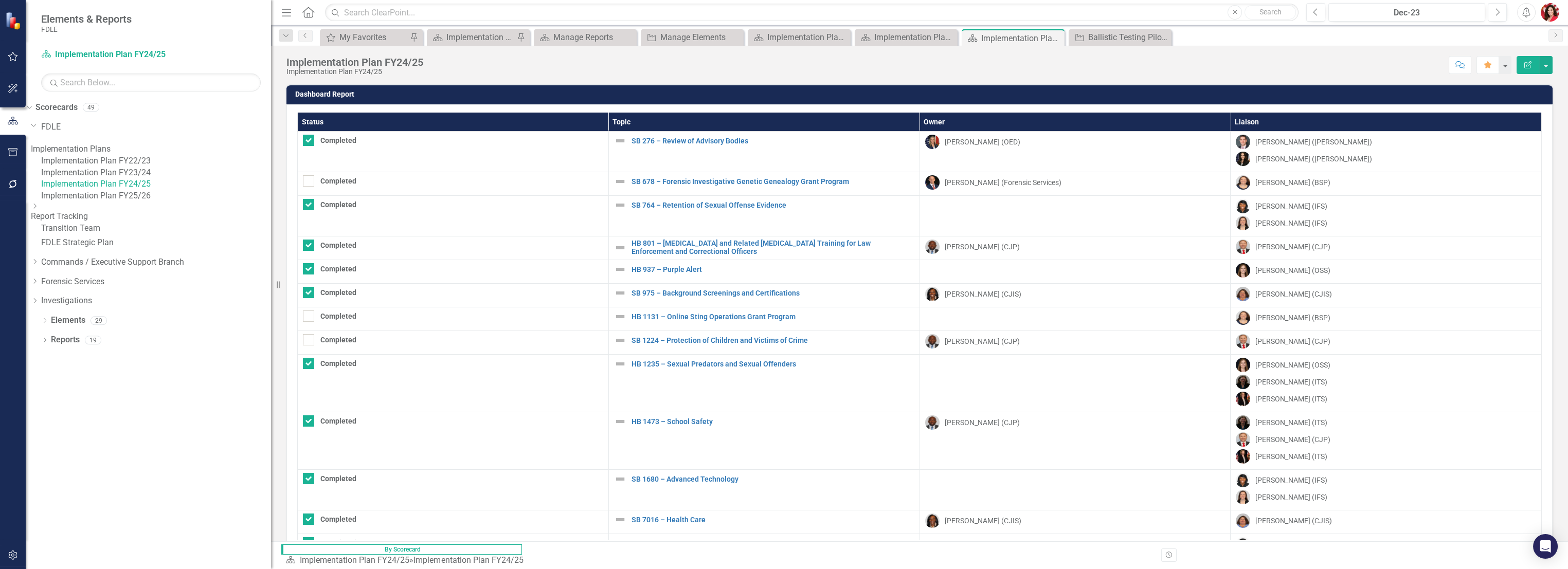
click at [349, 121] on th "Status" at bounding box center [453, 122] width 311 height 19
checkbox input "false"
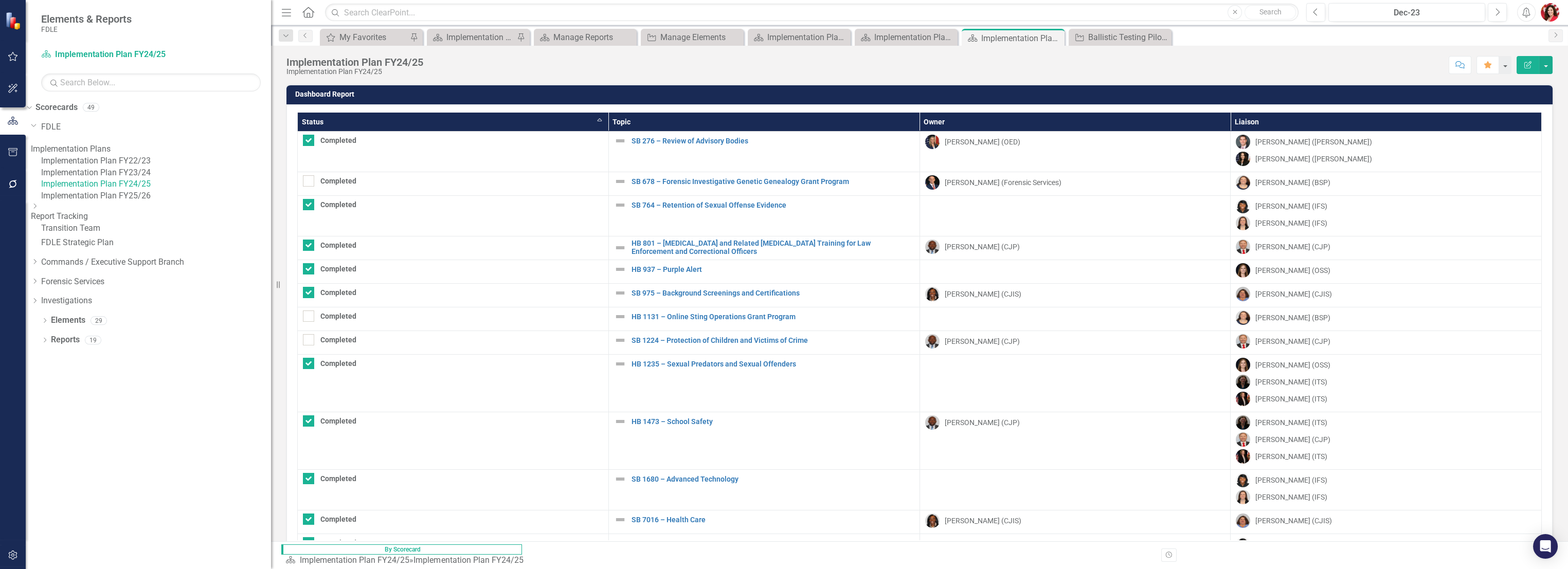
checkbox input "false"
checkbox input "true"
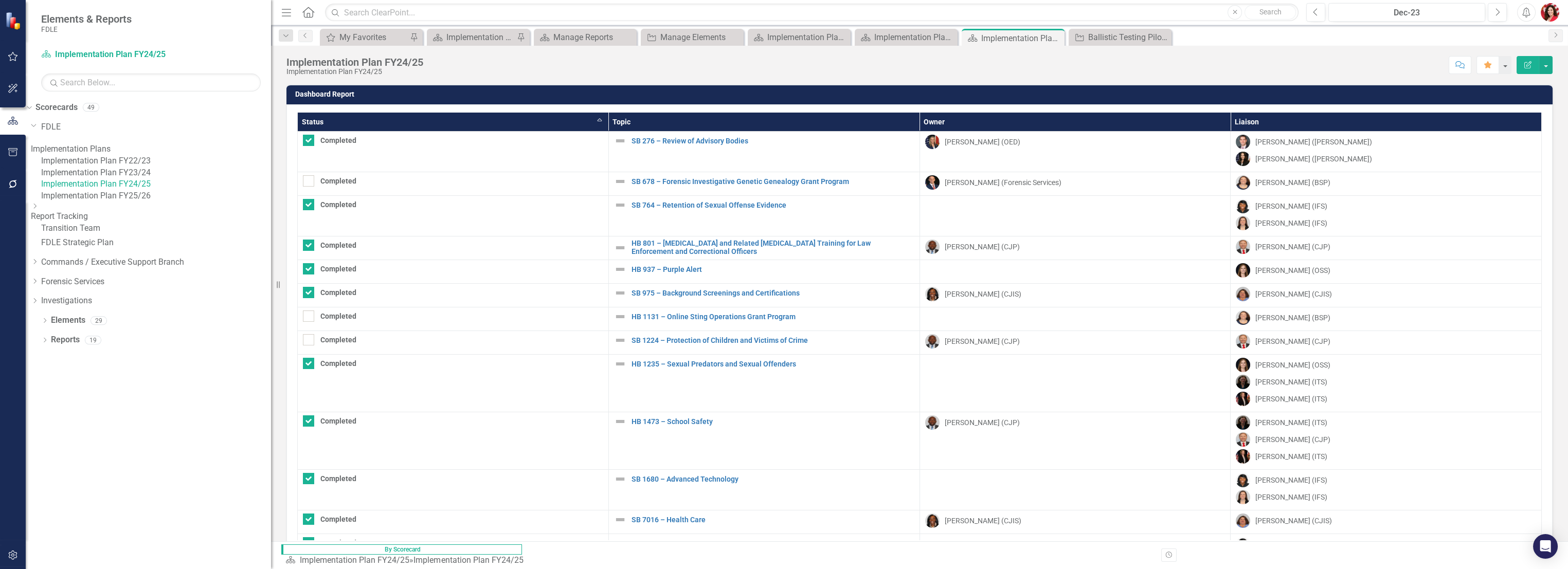
checkbox input "true"
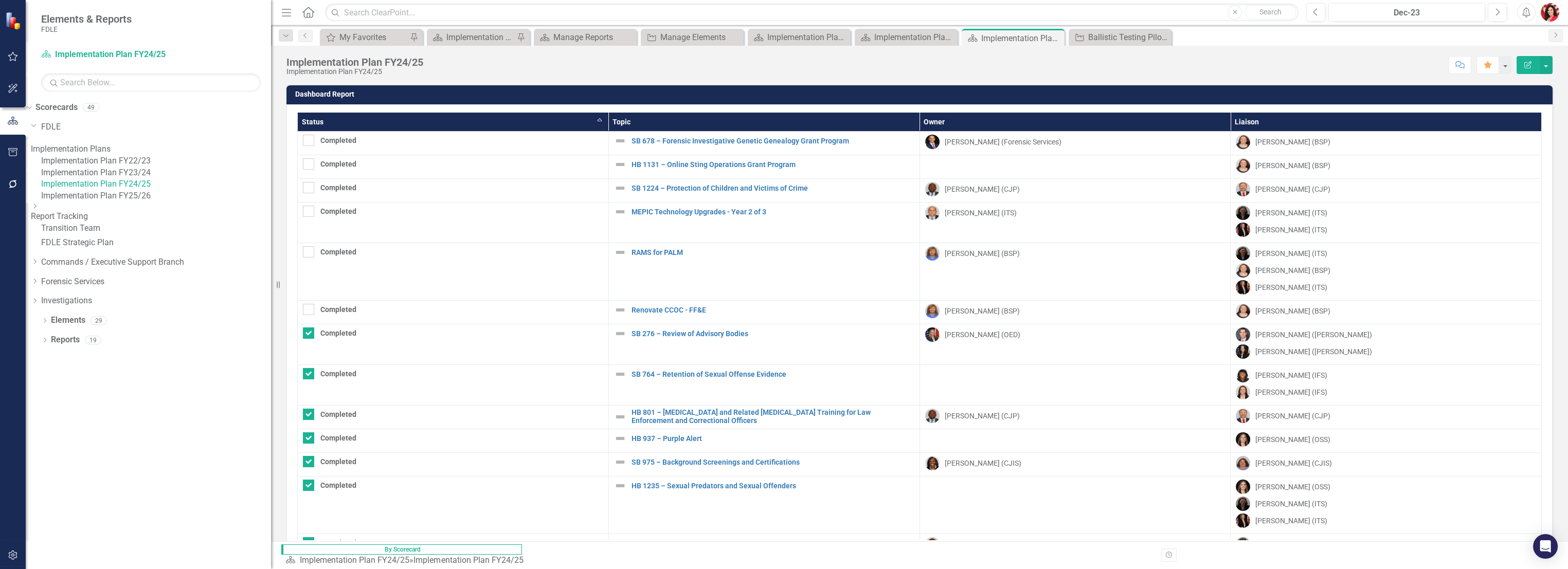
click at [349, 121] on th "Status Sort Ascending" at bounding box center [453, 122] width 311 height 19
checkbox input "true"
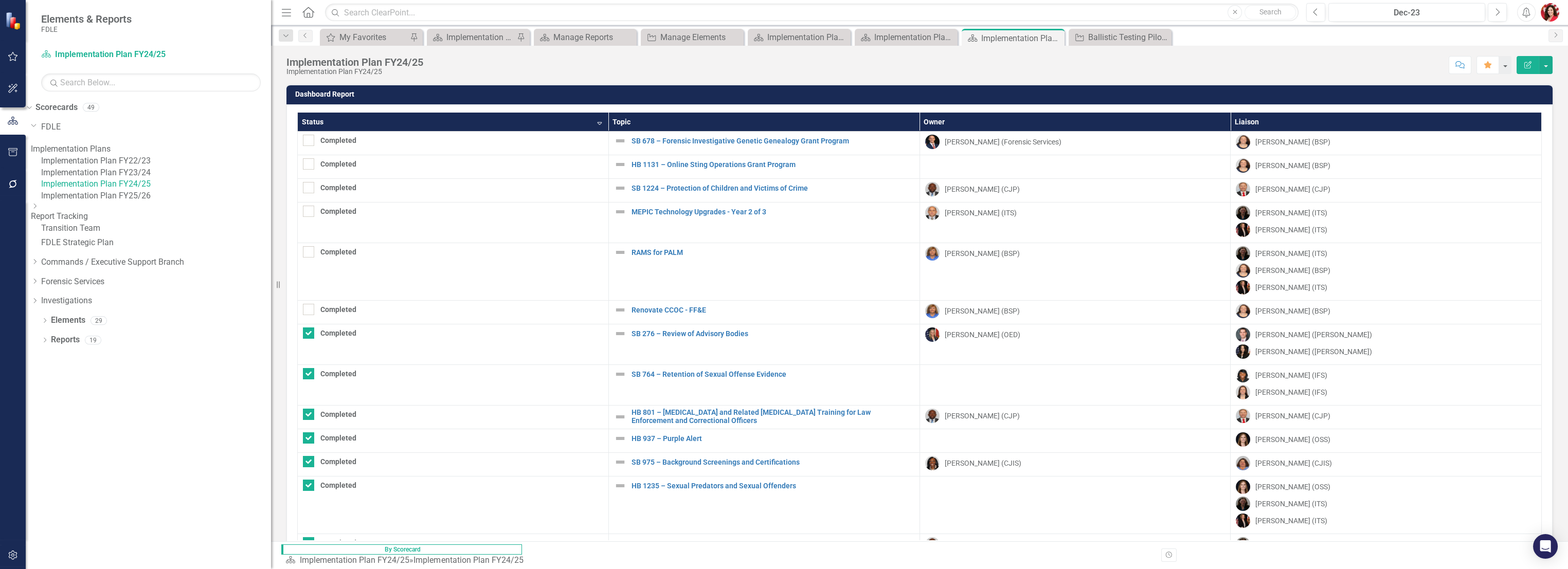
checkbox input "true"
checkbox input "false"
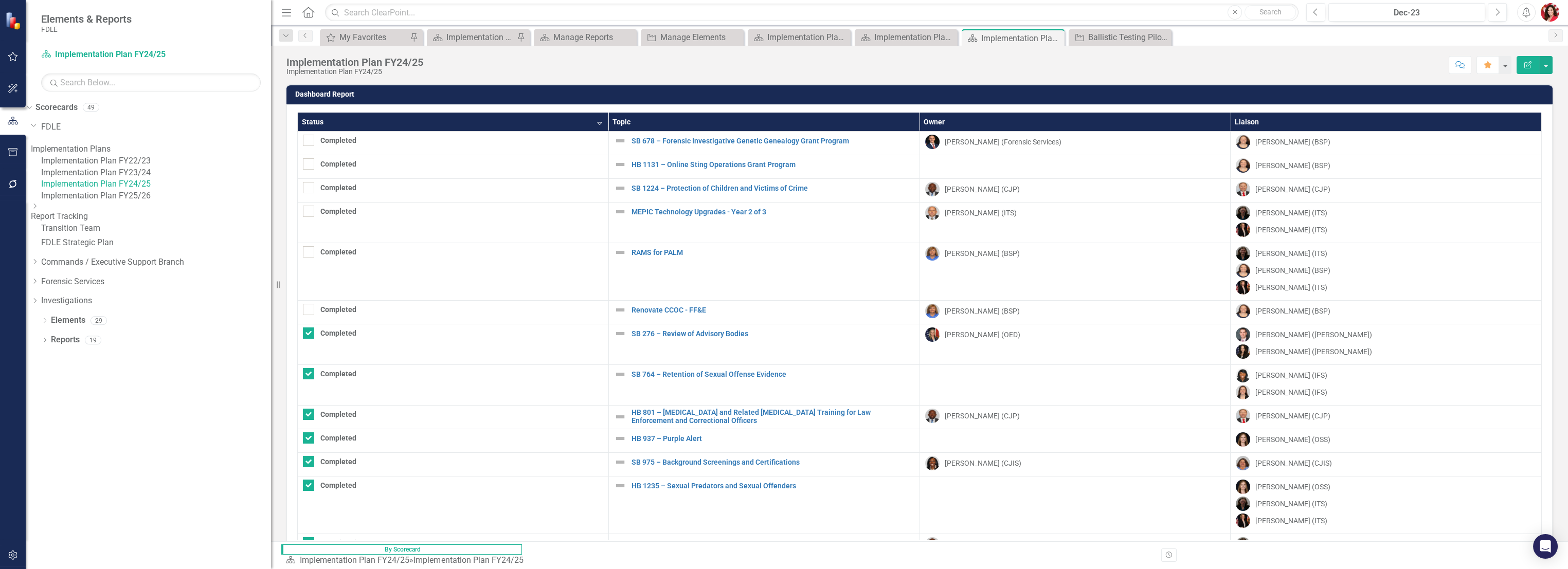
checkbox input "false"
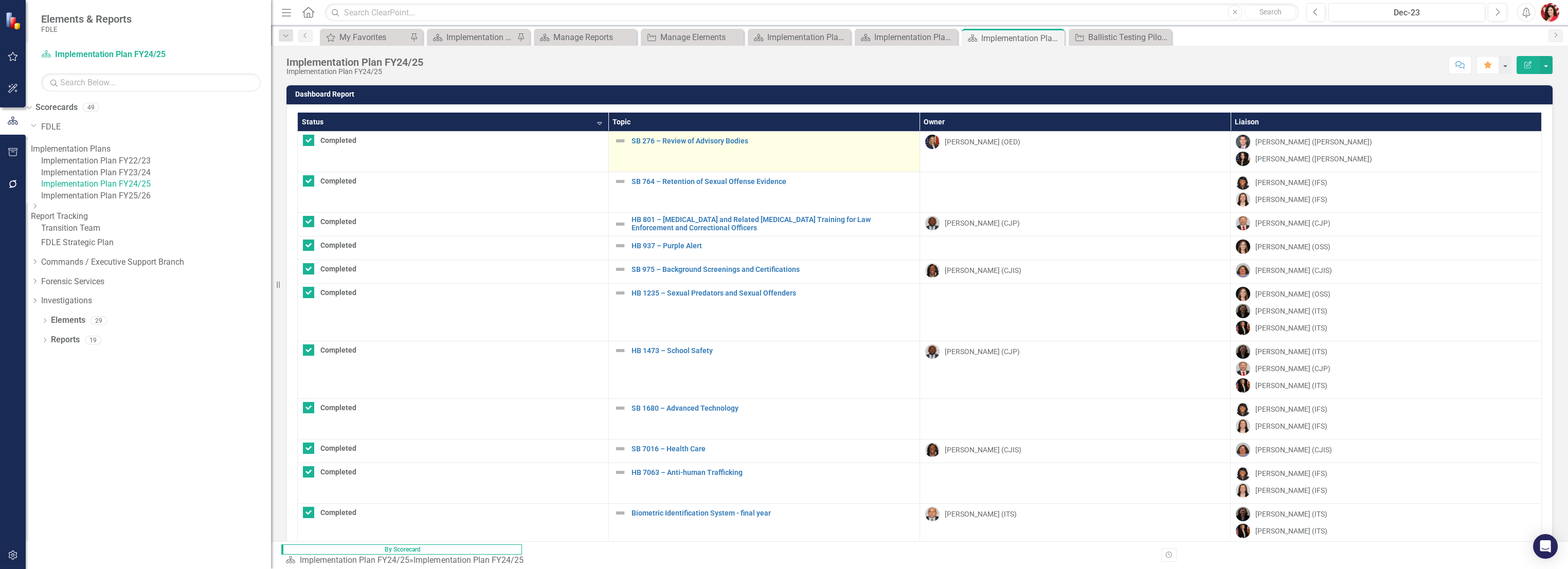
drag, startPoint x: 483, startPoint y: 139, endPoint x: 516, endPoint y: 166, distance: 42.6
click at [516, 166] on tr "Completed SB 276 – Review of Advisory Bodies Edit Edit Implementation Topic Lin…" at bounding box center [920, 152] width 1244 height 41
click at [608, 166] on td "SB 276 – Review of Advisory Bodies Edit Edit Implementation Topic Link Open Ele…" at bounding box center [763, 152] width 311 height 41
click at [687, 150] on td "SB 276 – Review of Advisory Bodies Edit Edit Implementation Topic Link Open Ele…" at bounding box center [763, 152] width 311 height 41
click at [614, 137] on img at bounding box center [620, 141] width 12 height 12
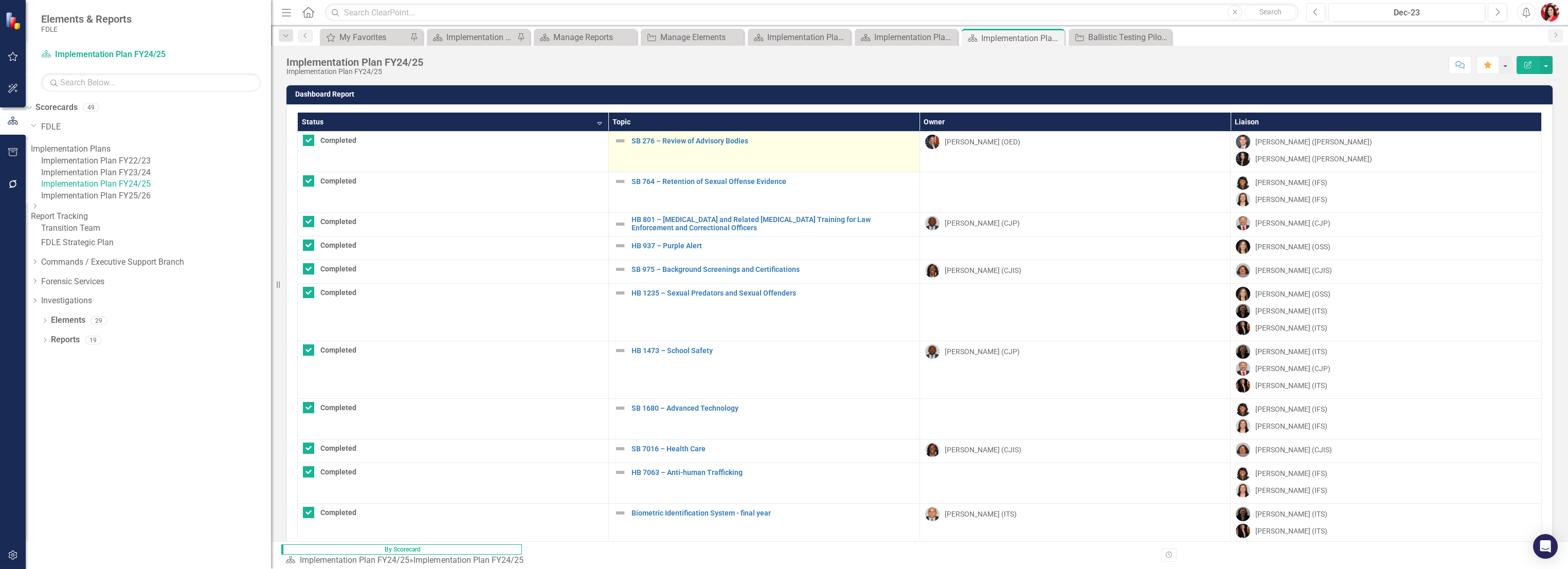
click at [614, 137] on img at bounding box center [620, 141] width 12 height 12
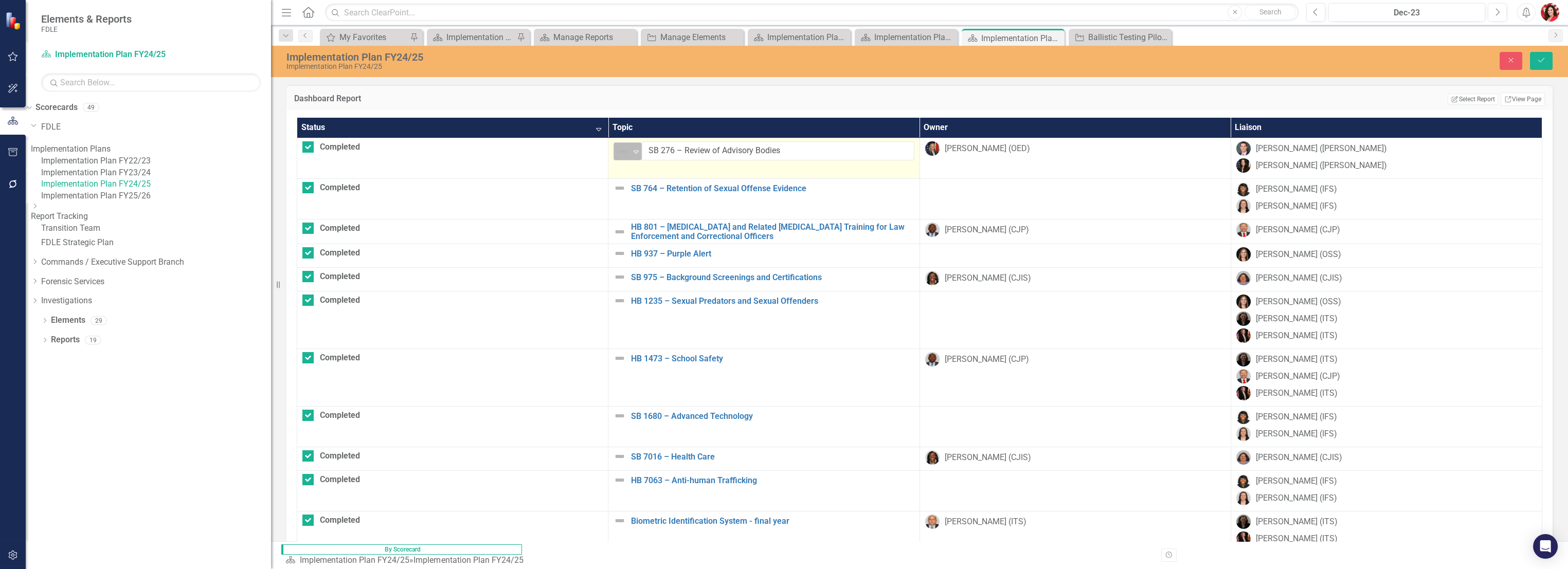
click at [615, 150] on div "Not Defined" at bounding box center [623, 152] width 15 height 15
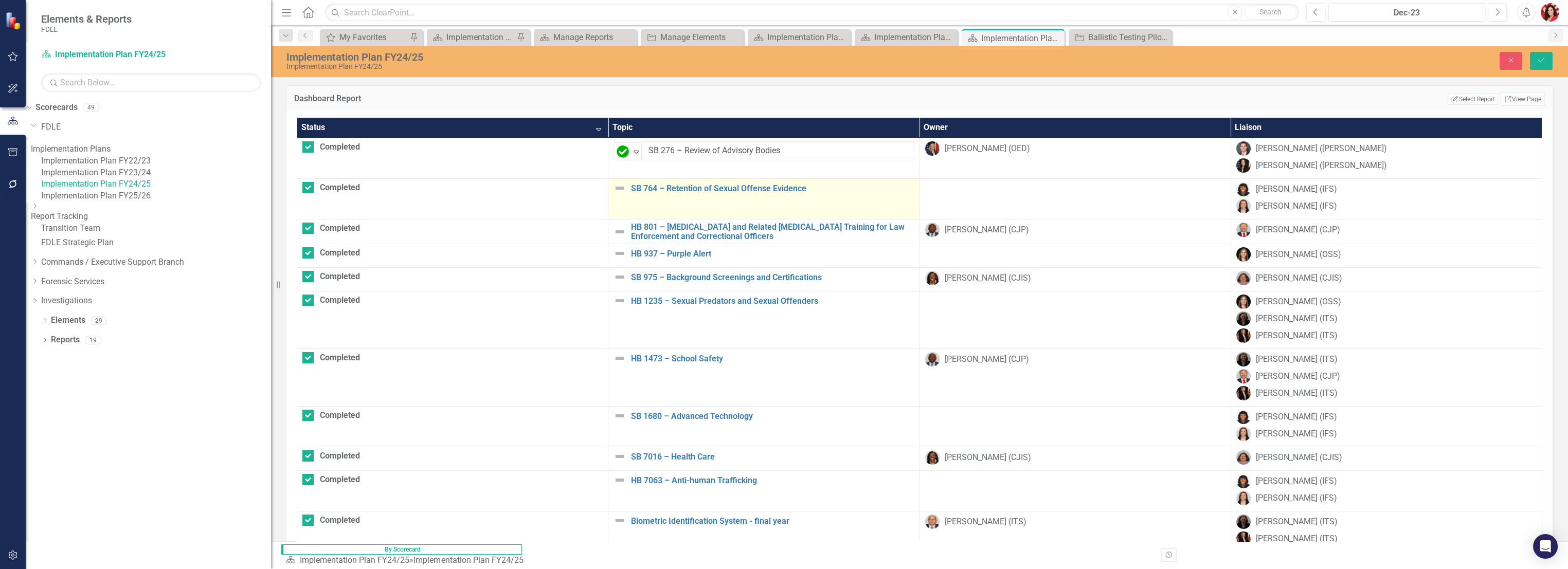
click at [614, 182] on img at bounding box center [620, 188] width 12 height 12
click at [614, 187] on img at bounding box center [620, 188] width 12 height 12
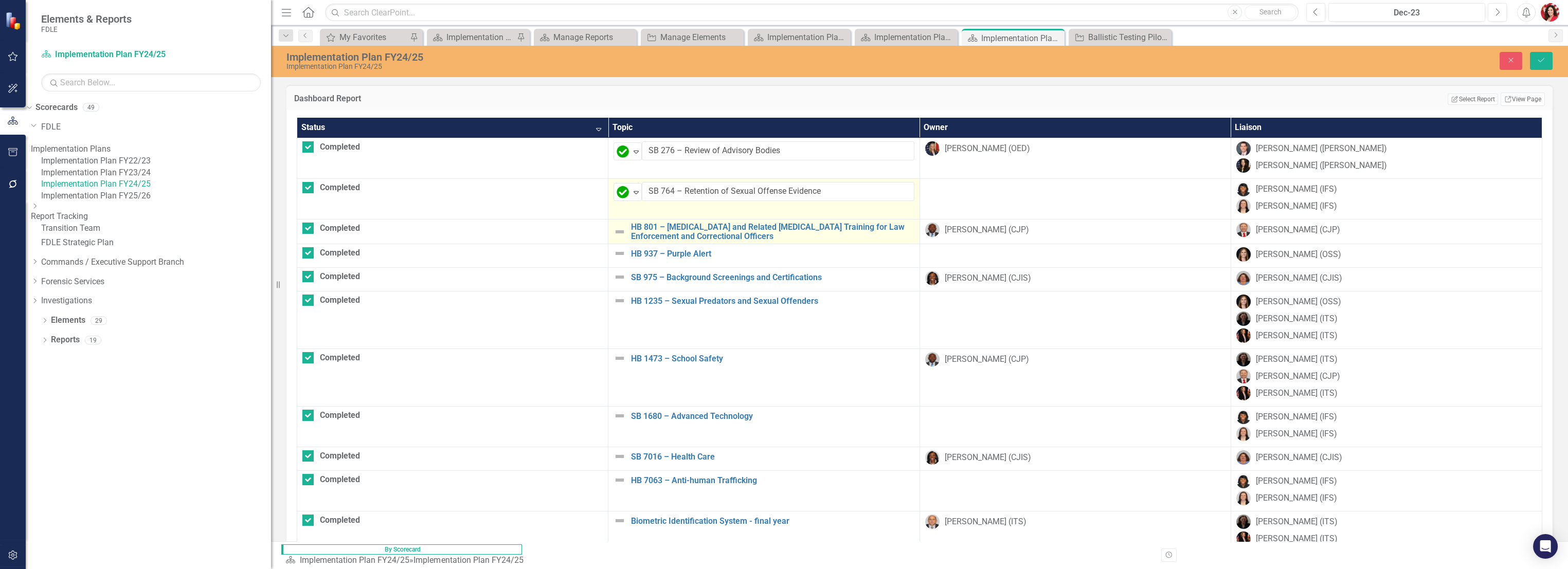
click at [614, 231] on img at bounding box center [620, 232] width 12 height 12
click at [617, 232] on img at bounding box center [623, 233] width 12 height 12
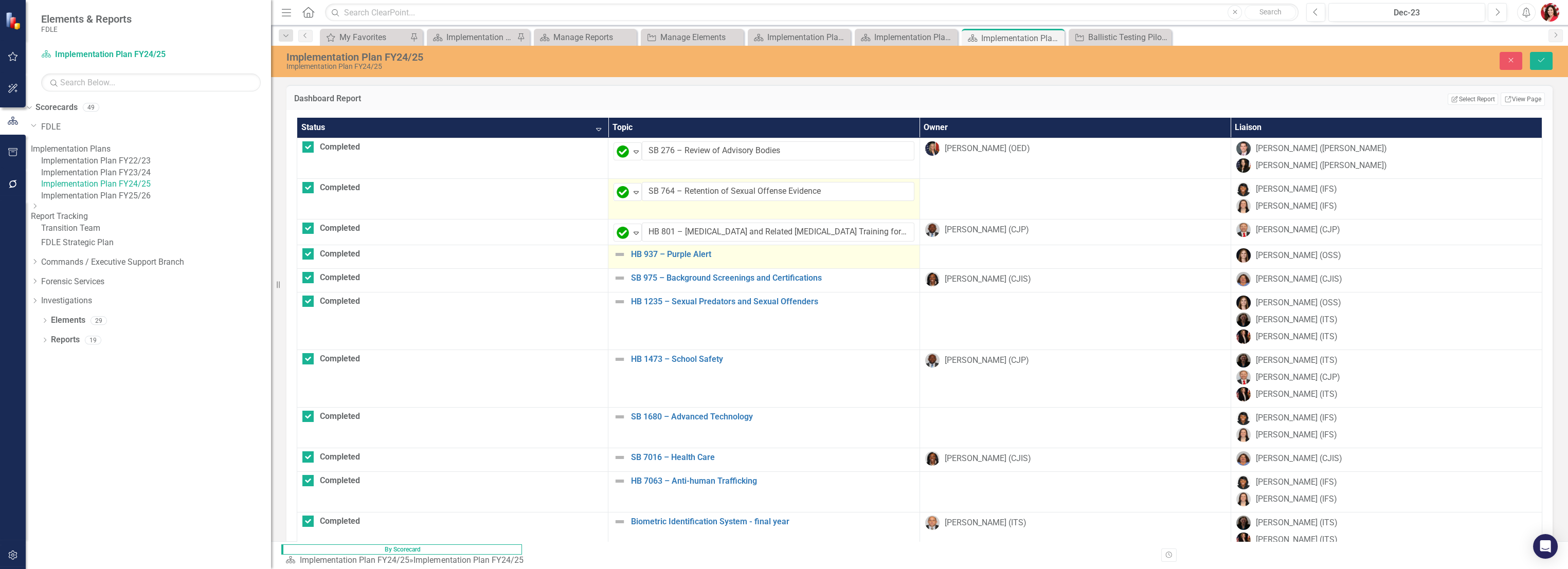
click at [614, 254] on img at bounding box center [620, 254] width 12 height 12
click at [615, 264] on div "Not Defined" at bounding box center [623, 259] width 15 height 15
click at [614, 280] on img at bounding box center [620, 280] width 12 height 12
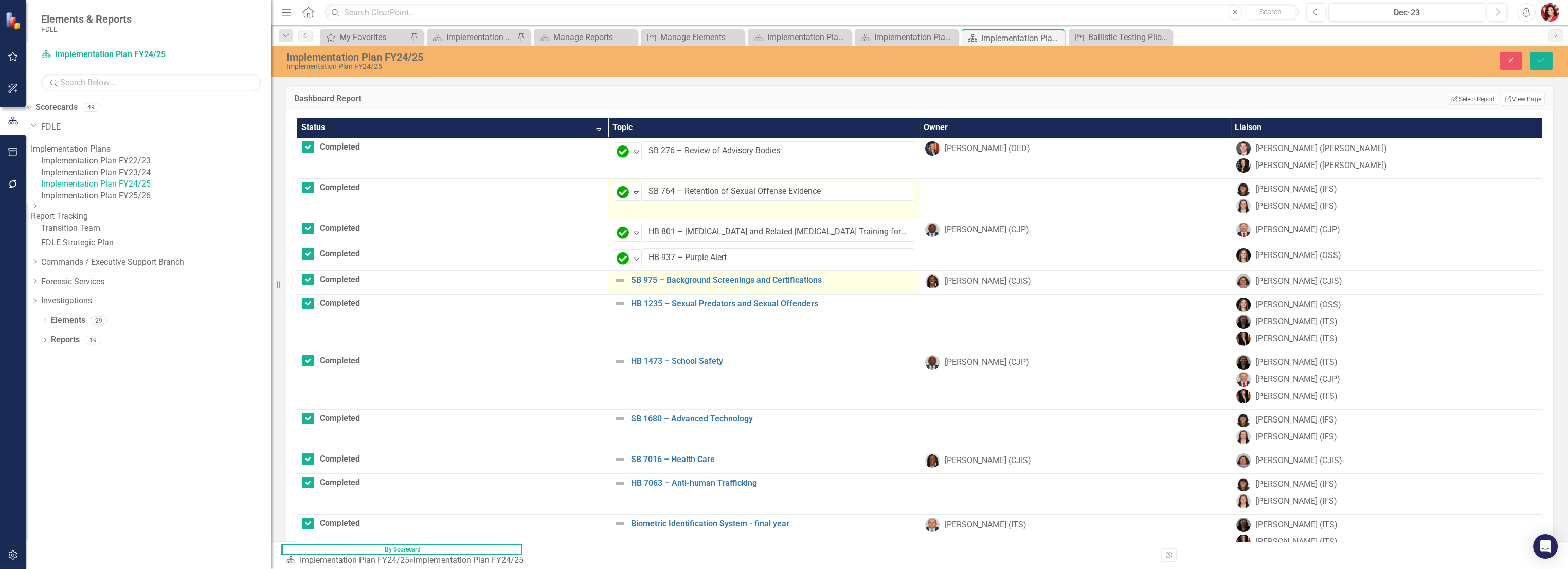
click at [614, 280] on img at bounding box center [620, 280] width 12 height 12
click at [617, 284] on img at bounding box center [623, 284] width 12 height 12
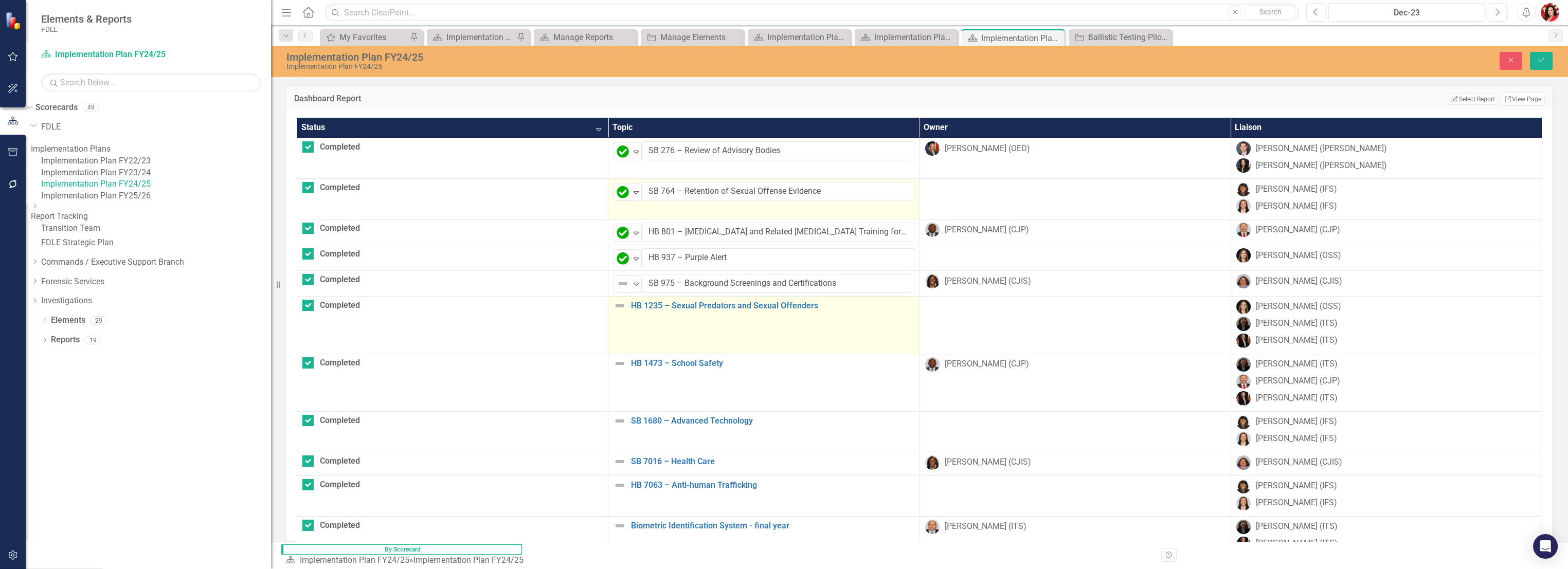
click at [614, 304] on img at bounding box center [620, 306] width 12 height 12
click at [617, 309] on img at bounding box center [623, 309] width 12 height 12
drag, startPoint x: 536, startPoint y: 340, endPoint x: 534, endPoint y: 346, distance: 6.3
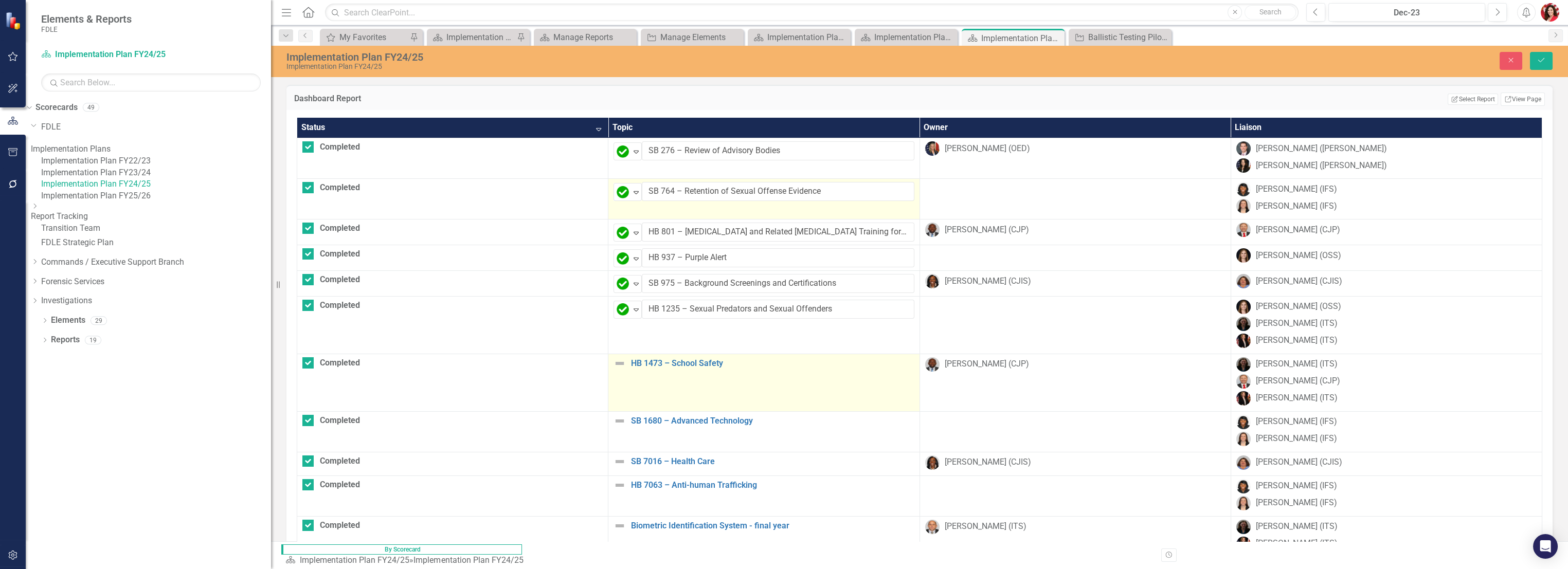
click at [614, 368] on img at bounding box center [620, 363] width 12 height 12
click at [614, 368] on img at bounding box center [620, 363] width 12 height 12
click at [617, 366] on img at bounding box center [623, 367] width 12 height 12
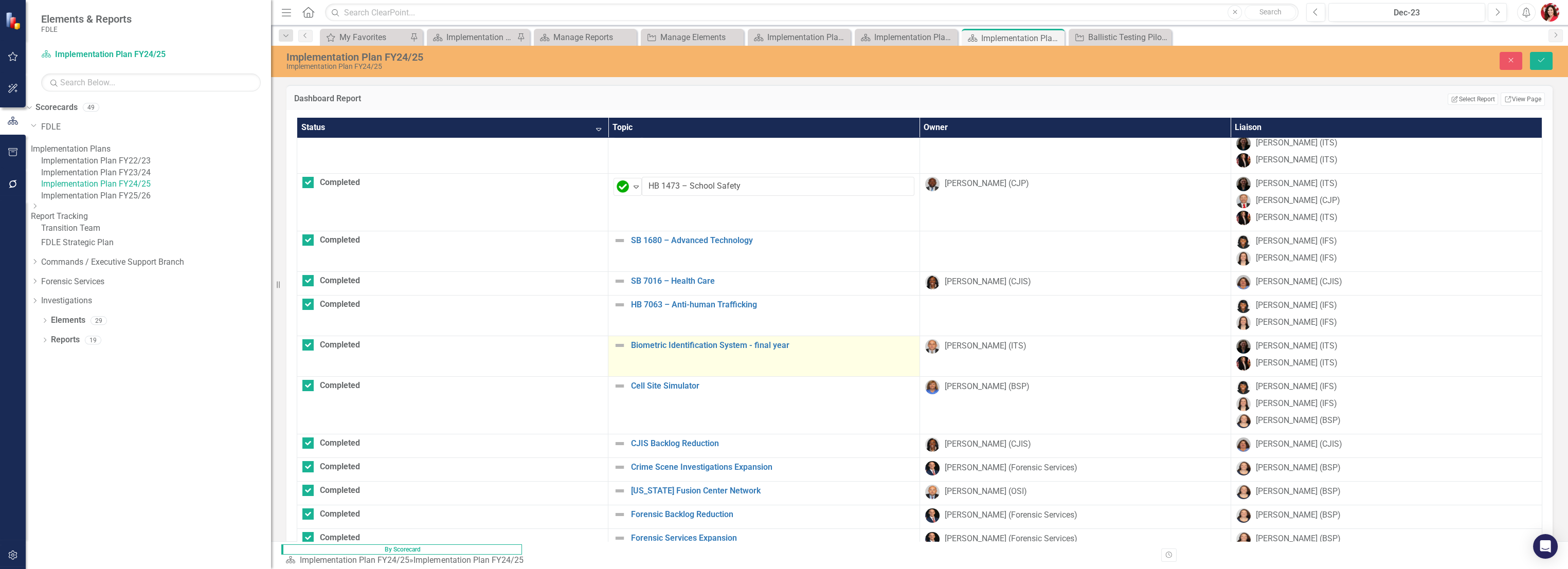
scroll to position [228, 0]
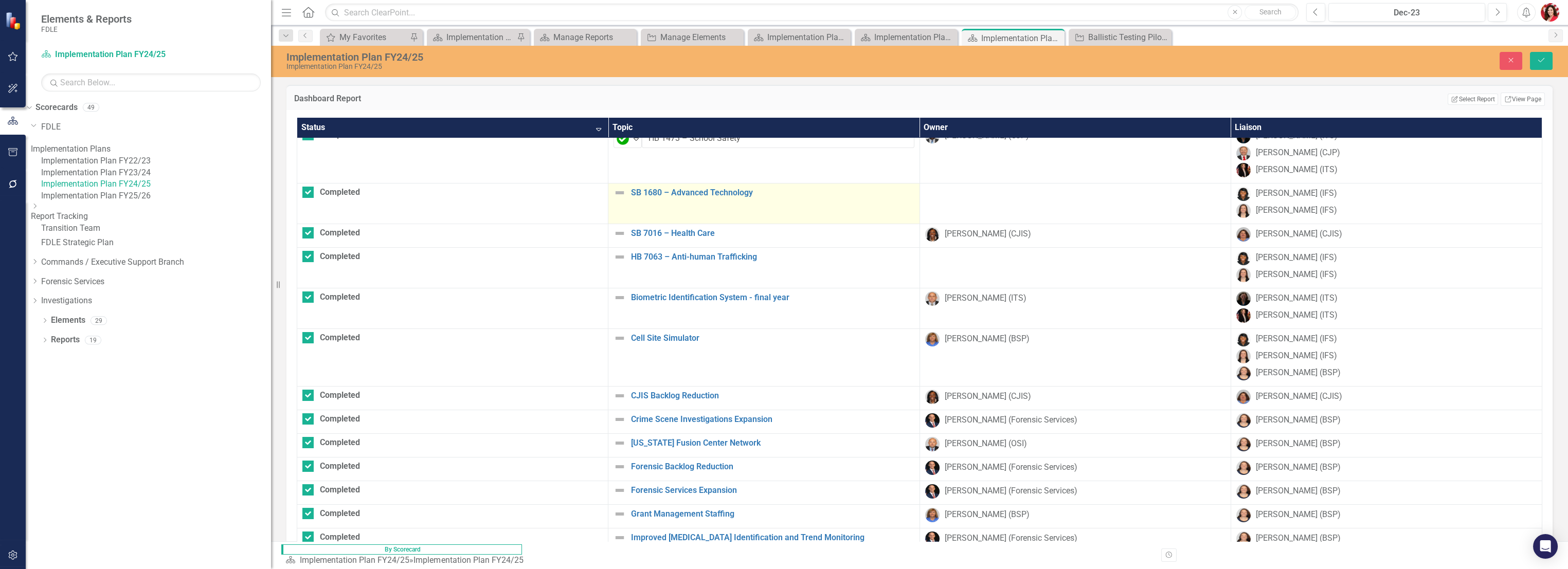
click at [614, 190] on img at bounding box center [620, 193] width 12 height 12
click at [617, 197] on img at bounding box center [623, 197] width 12 height 12
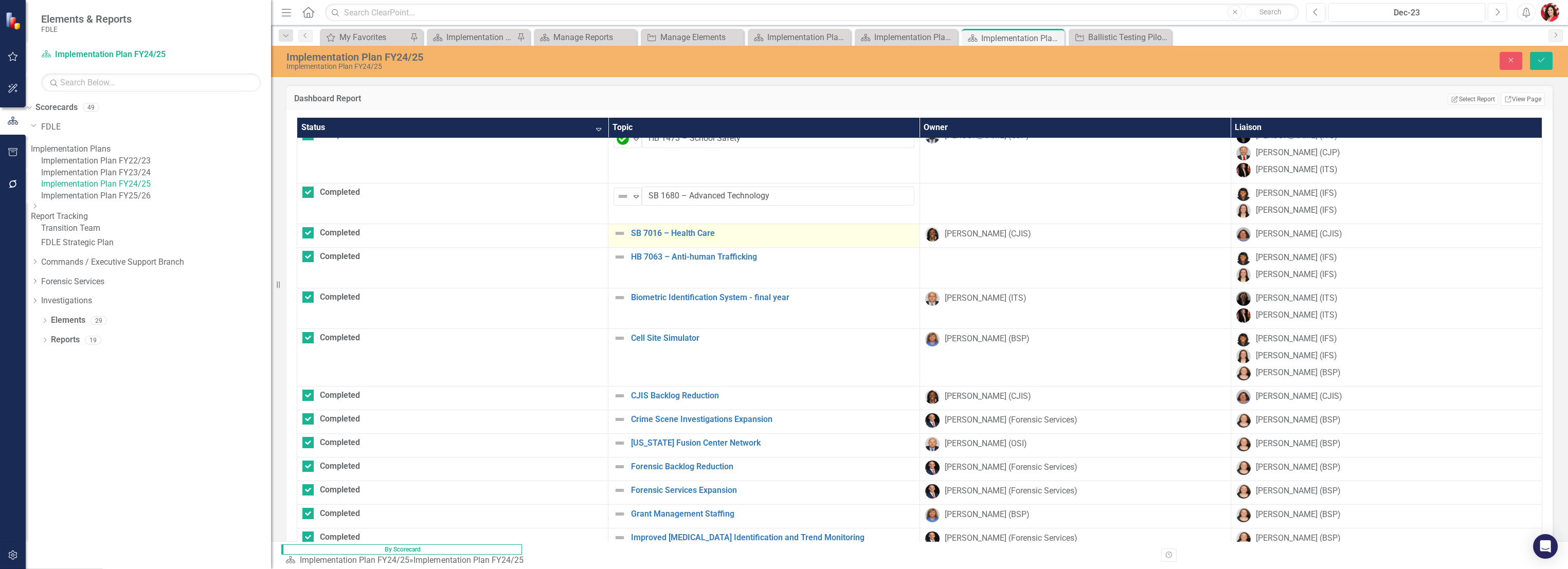
click at [614, 231] on img at bounding box center [620, 233] width 12 height 12
click at [617, 236] on img at bounding box center [623, 237] width 12 height 12
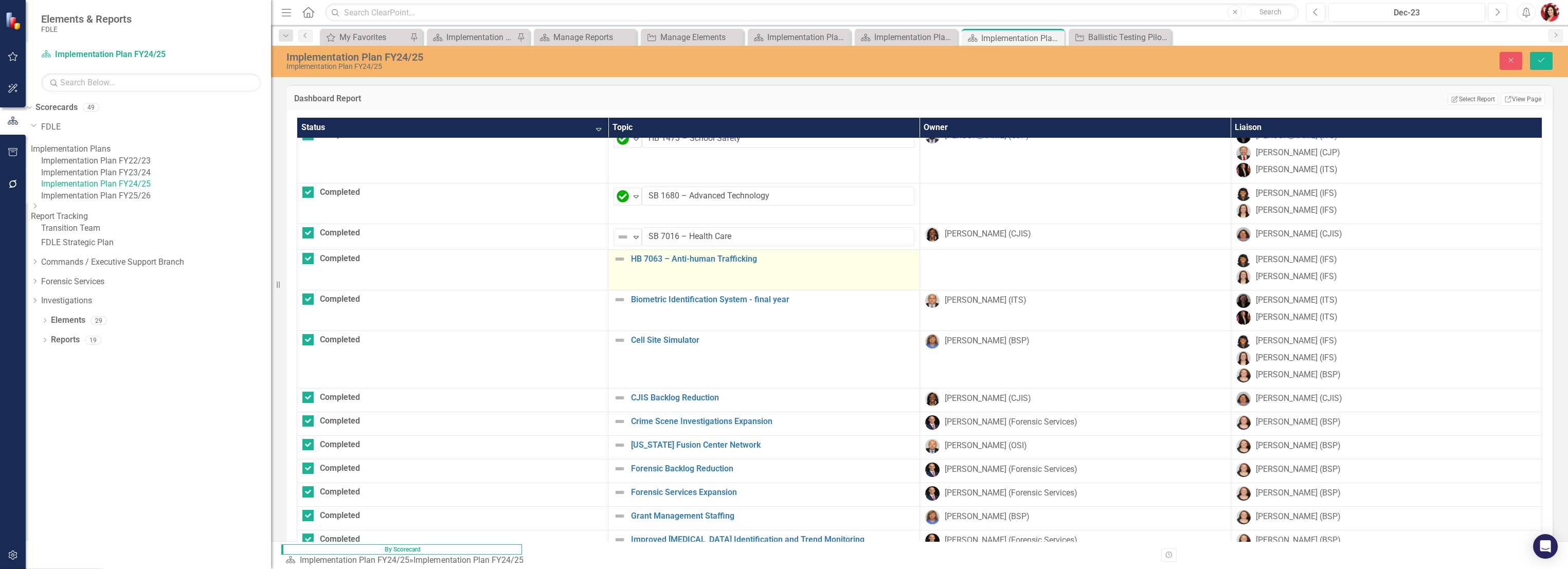
click at [614, 256] on img at bounding box center [620, 259] width 12 height 12
click at [631, 267] on div "Expand" at bounding box center [636, 263] width 10 height 17
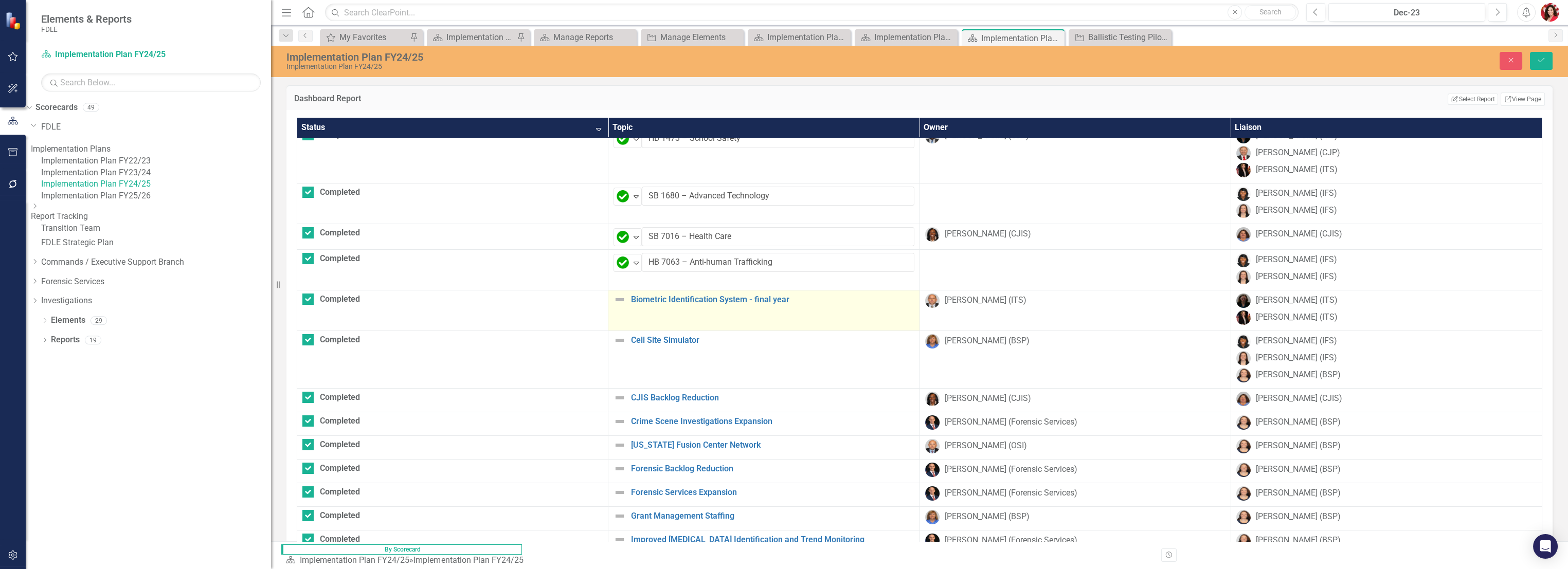
click at [614, 298] on img at bounding box center [620, 299] width 12 height 12
click at [631, 305] on icon "Expand" at bounding box center [636, 304] width 10 height 9
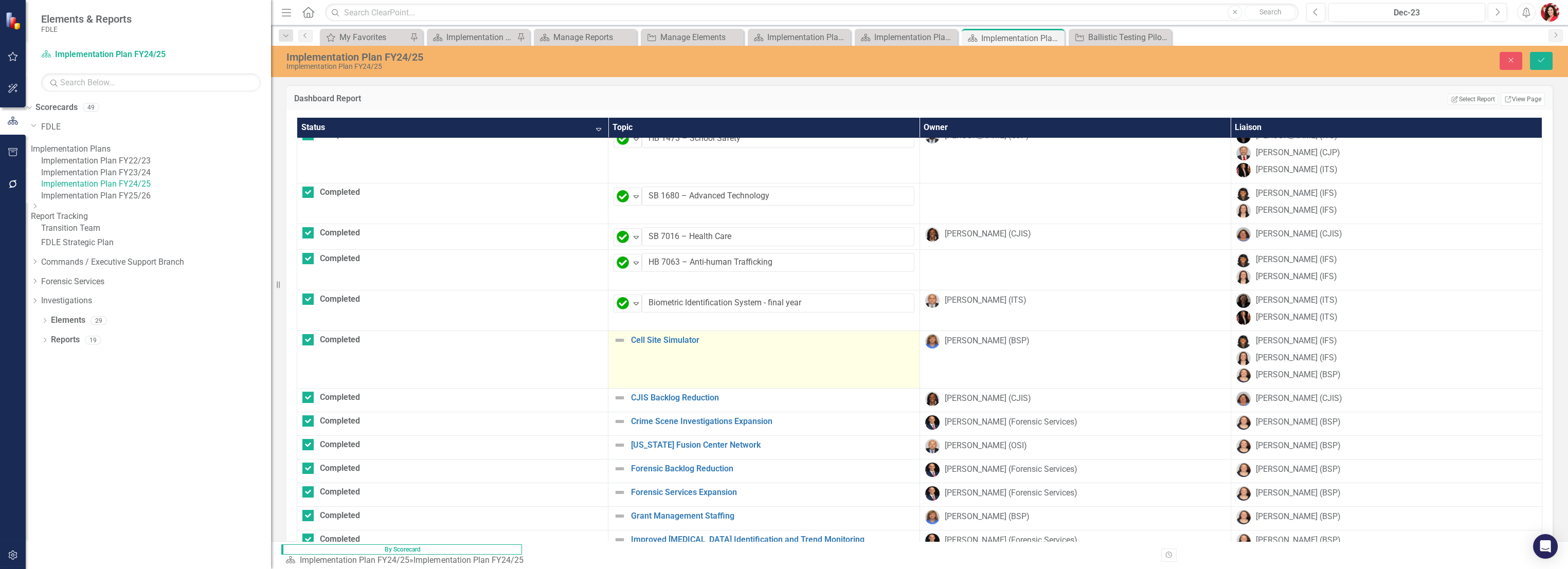
click at [614, 337] on img at bounding box center [620, 340] width 12 height 12
click at [617, 342] on img at bounding box center [623, 344] width 12 height 12
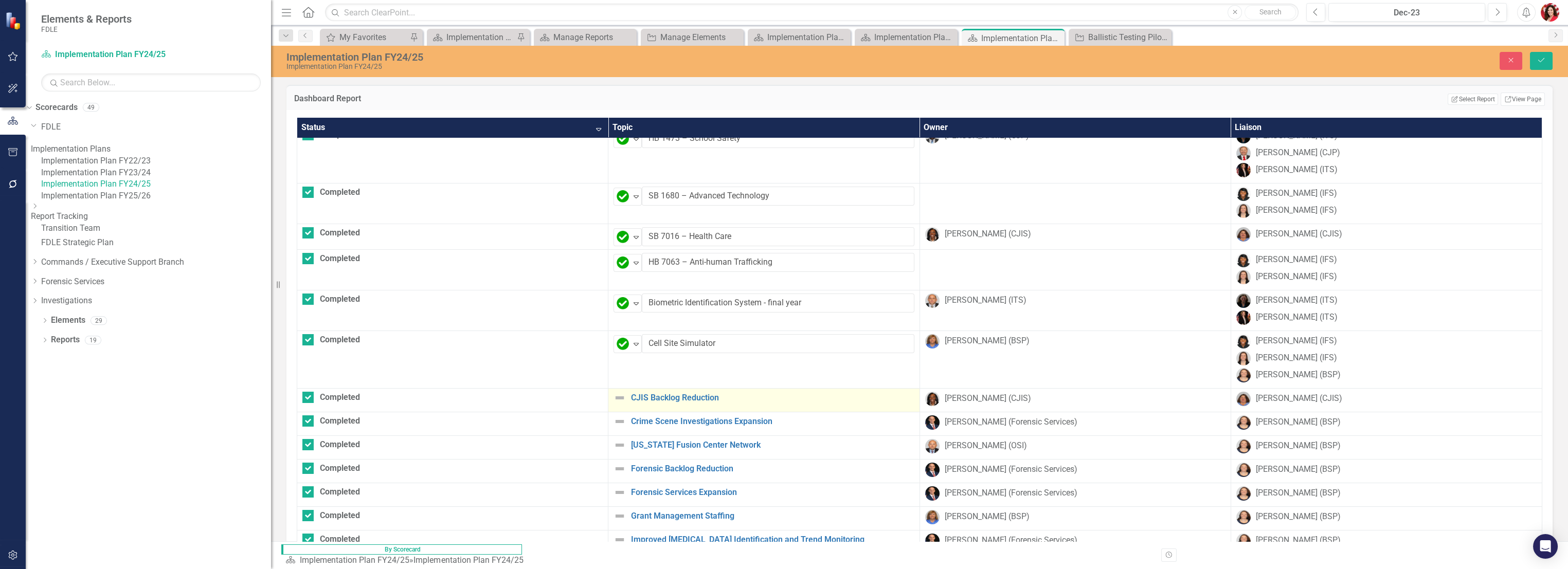
click at [614, 398] on img at bounding box center [620, 398] width 12 height 12
click at [617, 401] on img at bounding box center [623, 402] width 12 height 12
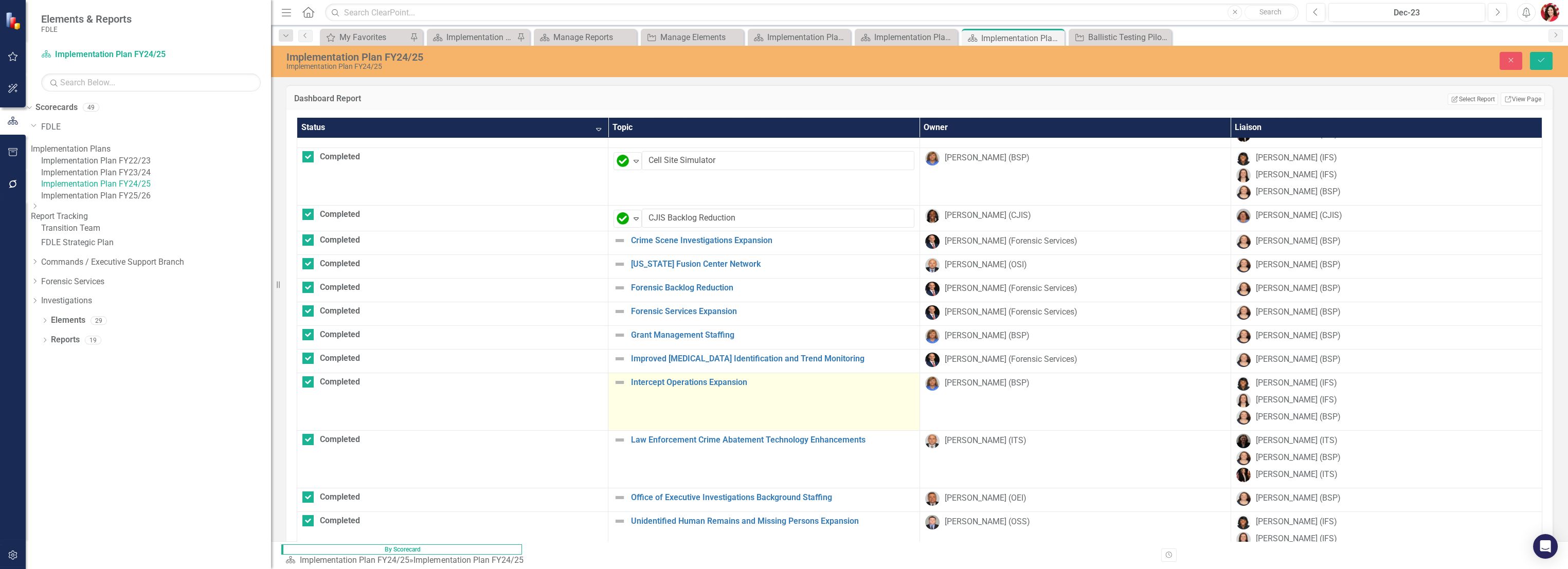
scroll to position [456, 0]
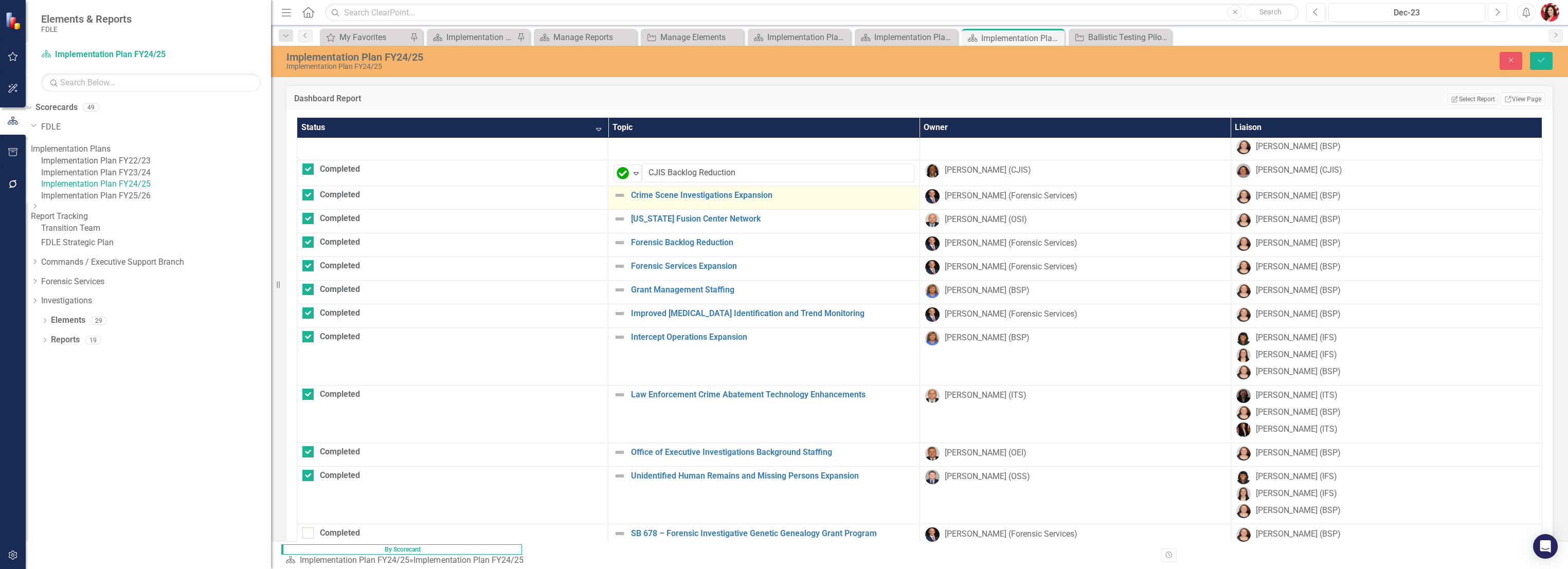
click at [614, 194] on img at bounding box center [620, 195] width 12 height 12
click at [617, 196] on img at bounding box center [623, 199] width 12 height 12
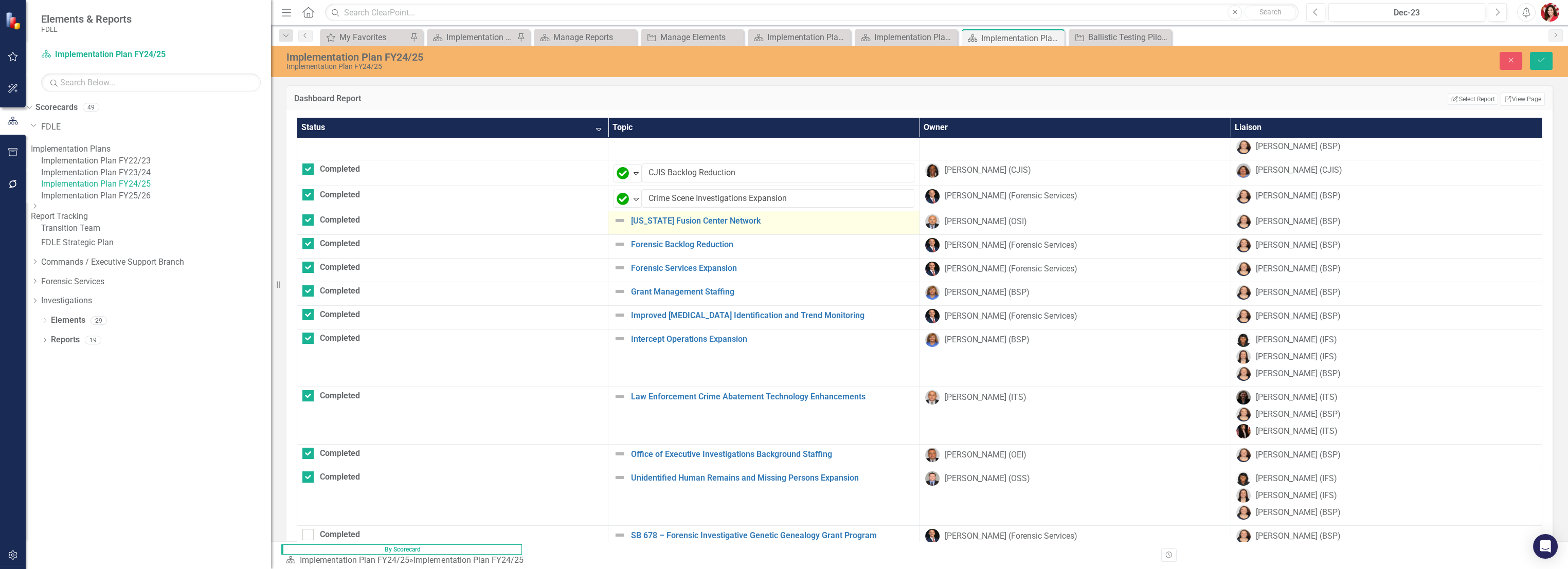
click at [614, 220] on img at bounding box center [620, 220] width 12 height 12
click at [617, 227] on img at bounding box center [623, 225] width 12 height 12
click at [614, 242] on img at bounding box center [620, 246] width 12 height 12
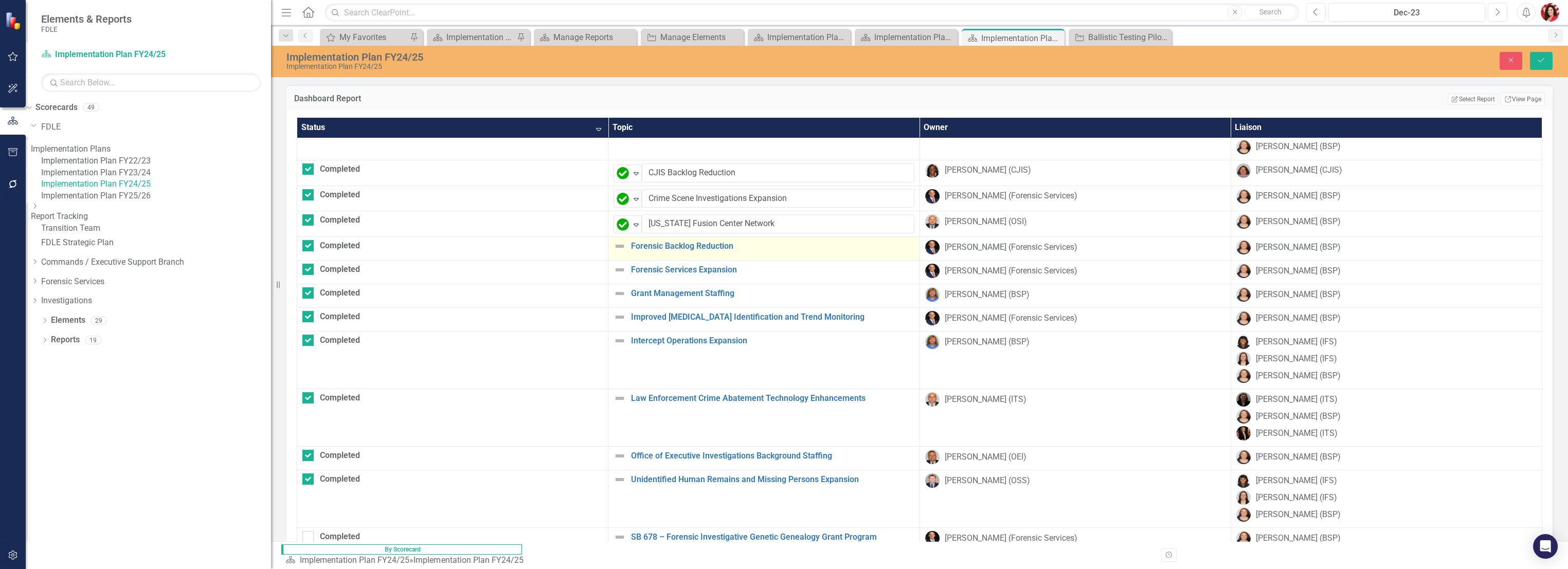
click at [614, 242] on img at bounding box center [620, 246] width 12 height 12
click at [631, 247] on icon "Expand" at bounding box center [636, 251] width 10 height 9
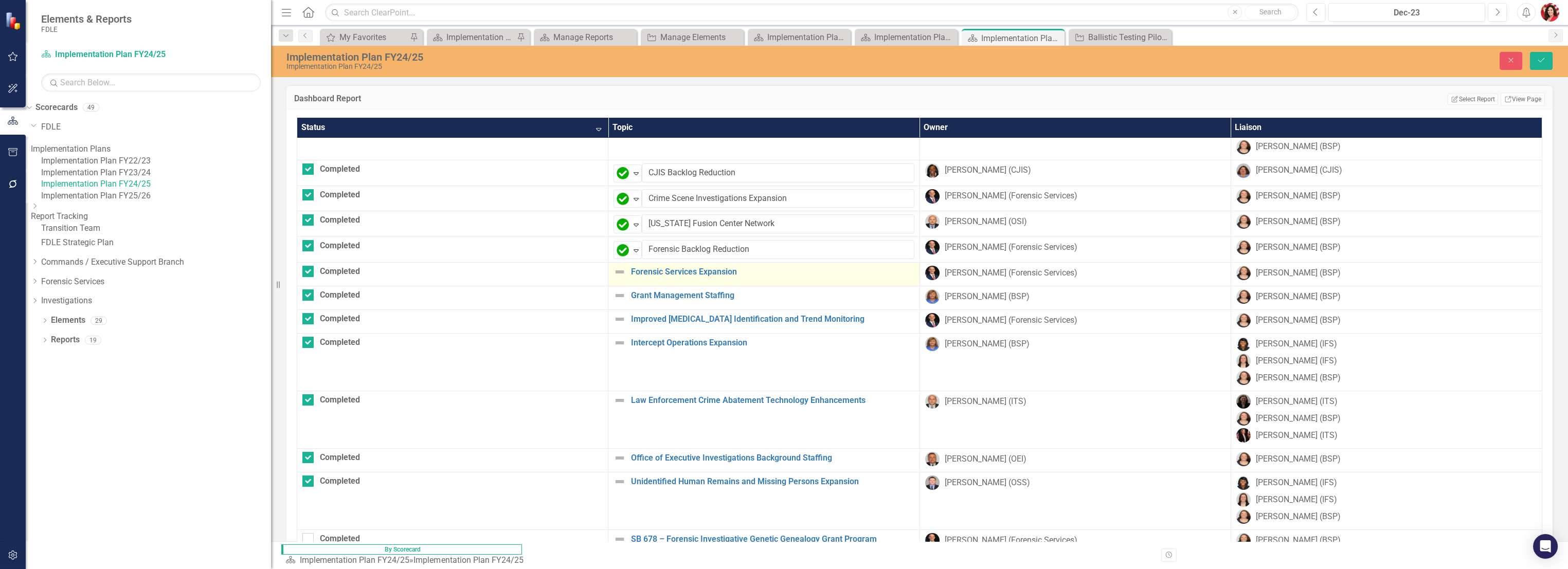
click at [614, 270] on img at bounding box center [620, 272] width 12 height 12
click at [615, 274] on div "Not Defined" at bounding box center [623, 276] width 15 height 15
click at [614, 293] on img at bounding box center [620, 298] width 12 height 12
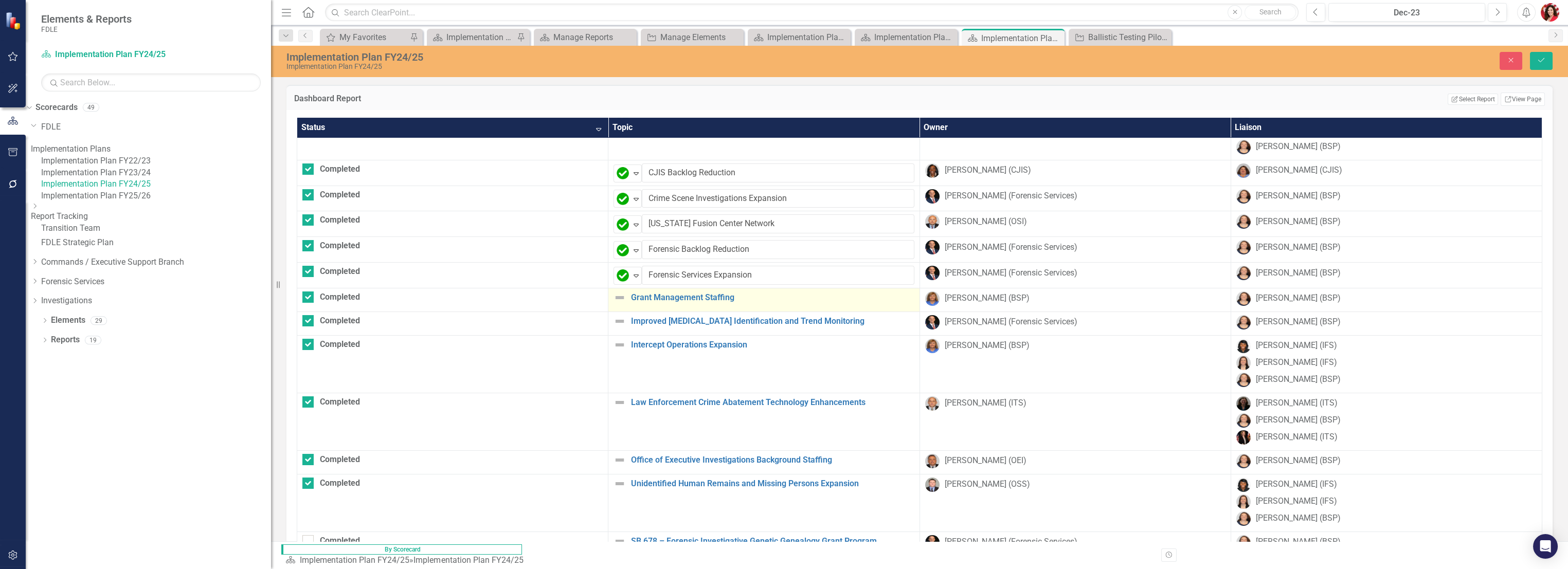
click at [614, 293] on img at bounding box center [620, 298] width 12 height 12
click at [631, 299] on icon "Expand" at bounding box center [636, 301] width 10 height 9
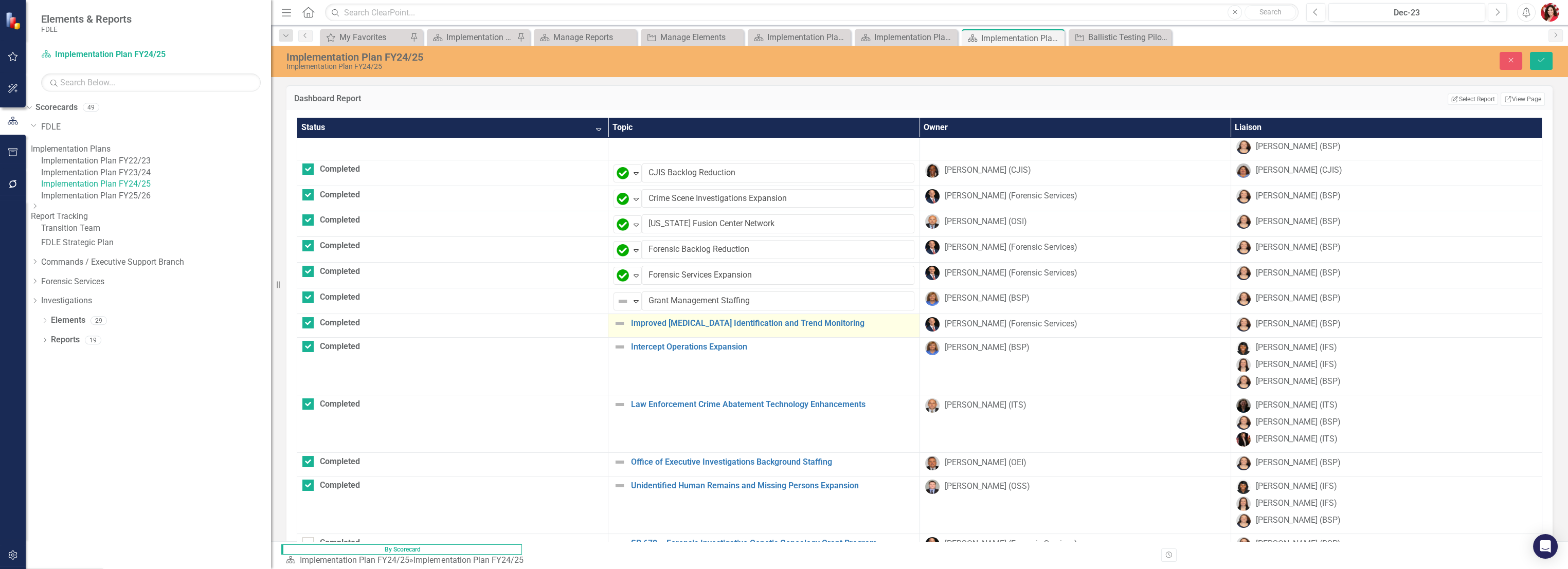
drag, startPoint x: 529, startPoint y: 337, endPoint x: 520, endPoint y: 330, distance: 11.4
click at [614, 319] on img at bounding box center [620, 323] width 12 height 12
click at [614, 325] on div "Not Defined Expand" at bounding box center [628, 327] width 28 height 18
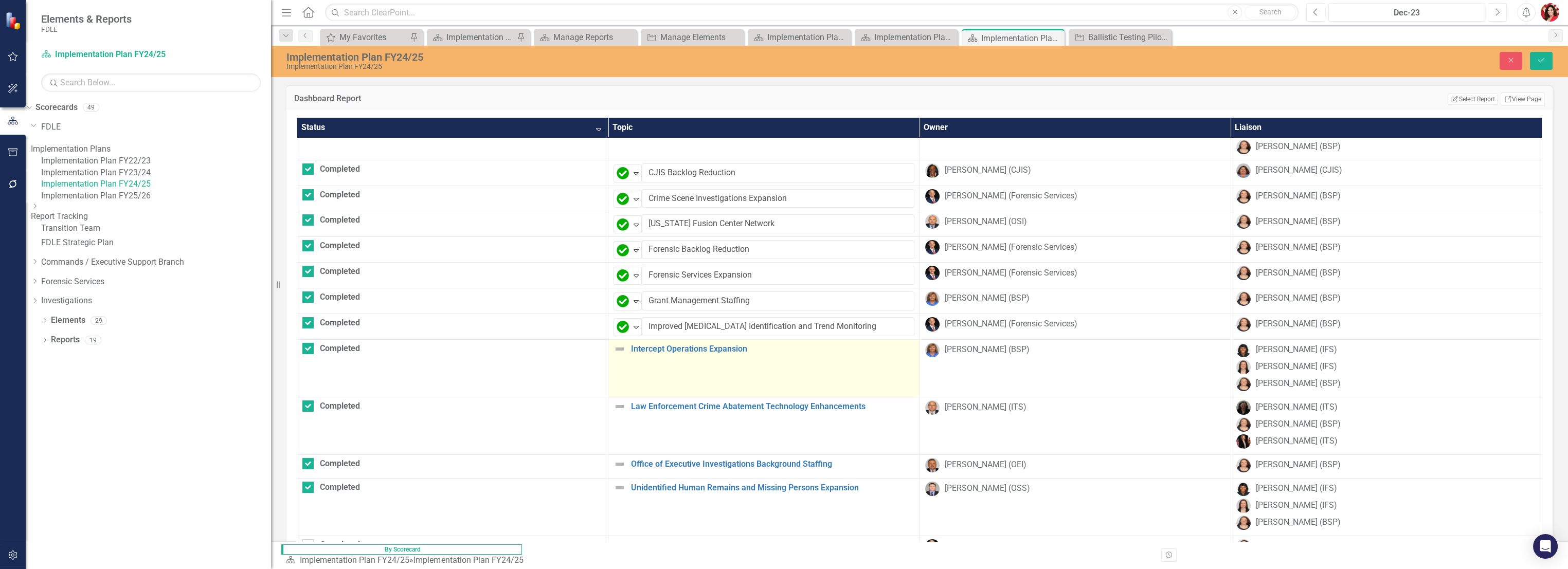
click at [614, 346] on img at bounding box center [620, 349] width 12 height 12
click at [617, 346] on div "Not Defined" at bounding box center [623, 352] width 13 height 12
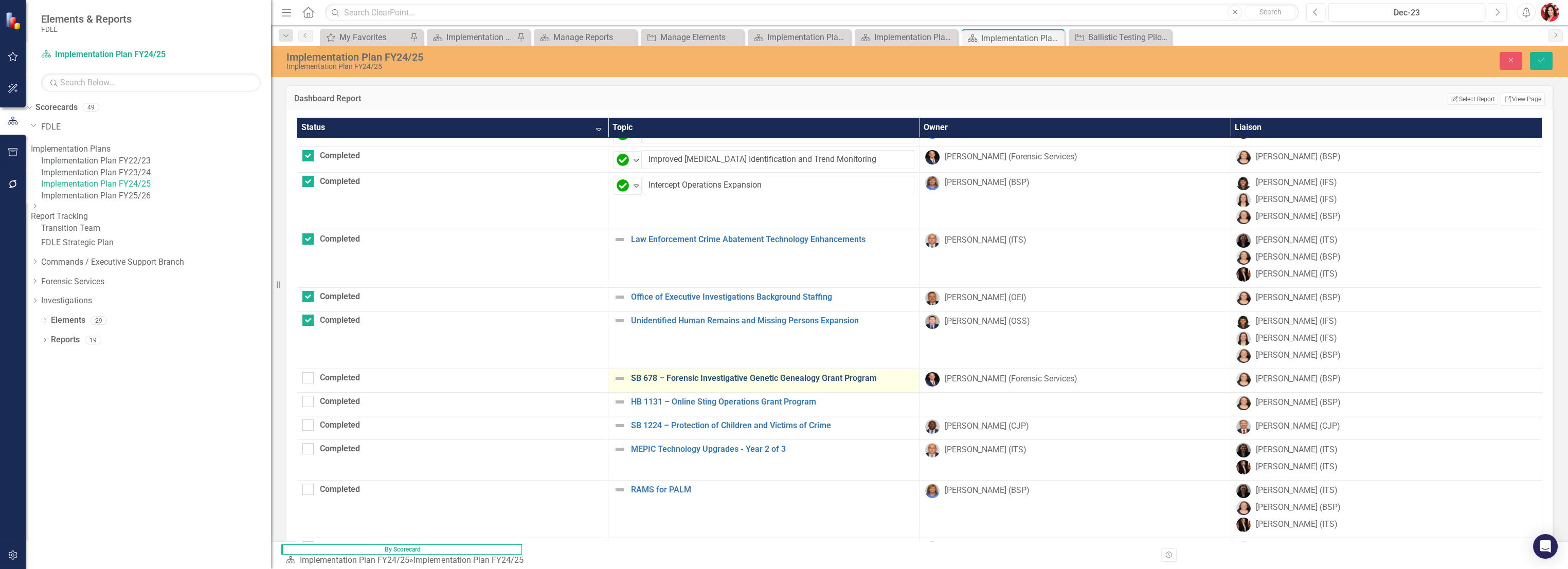
scroll to position [628, 0]
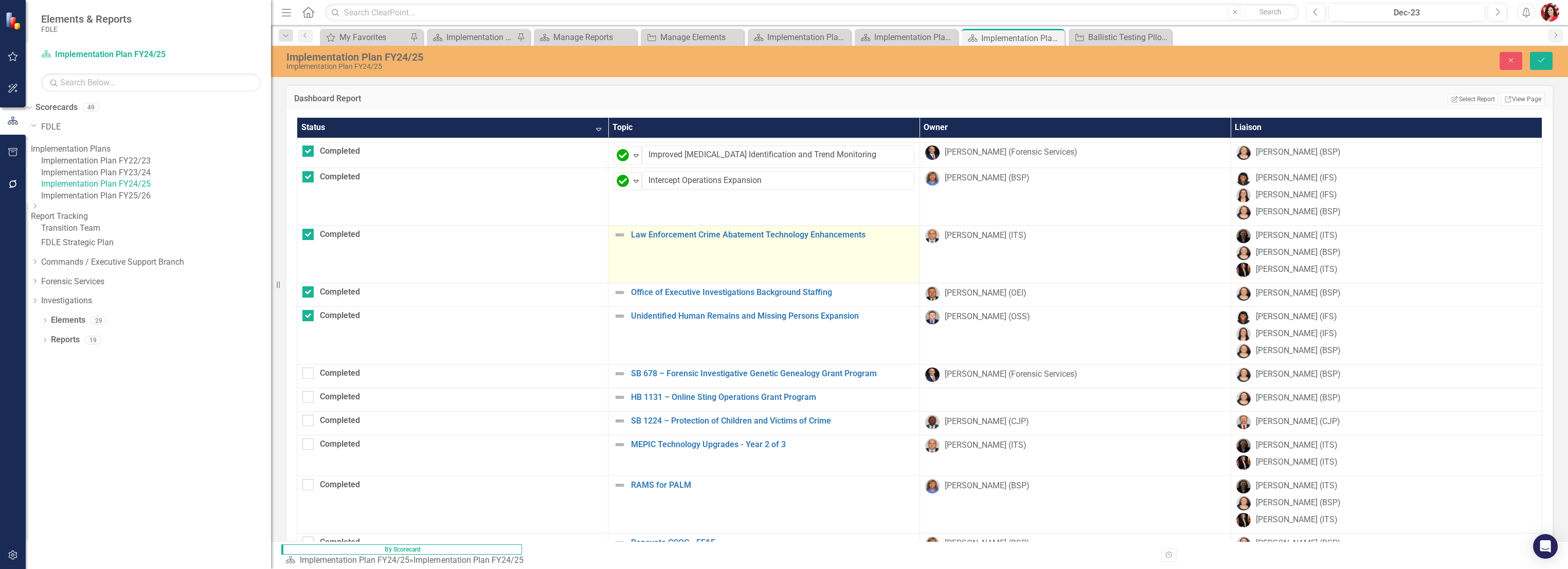
click at [614, 233] on img at bounding box center [620, 235] width 12 height 12
click at [614, 233] on div "Not Defined Expand" at bounding box center [628, 239] width 28 height 18
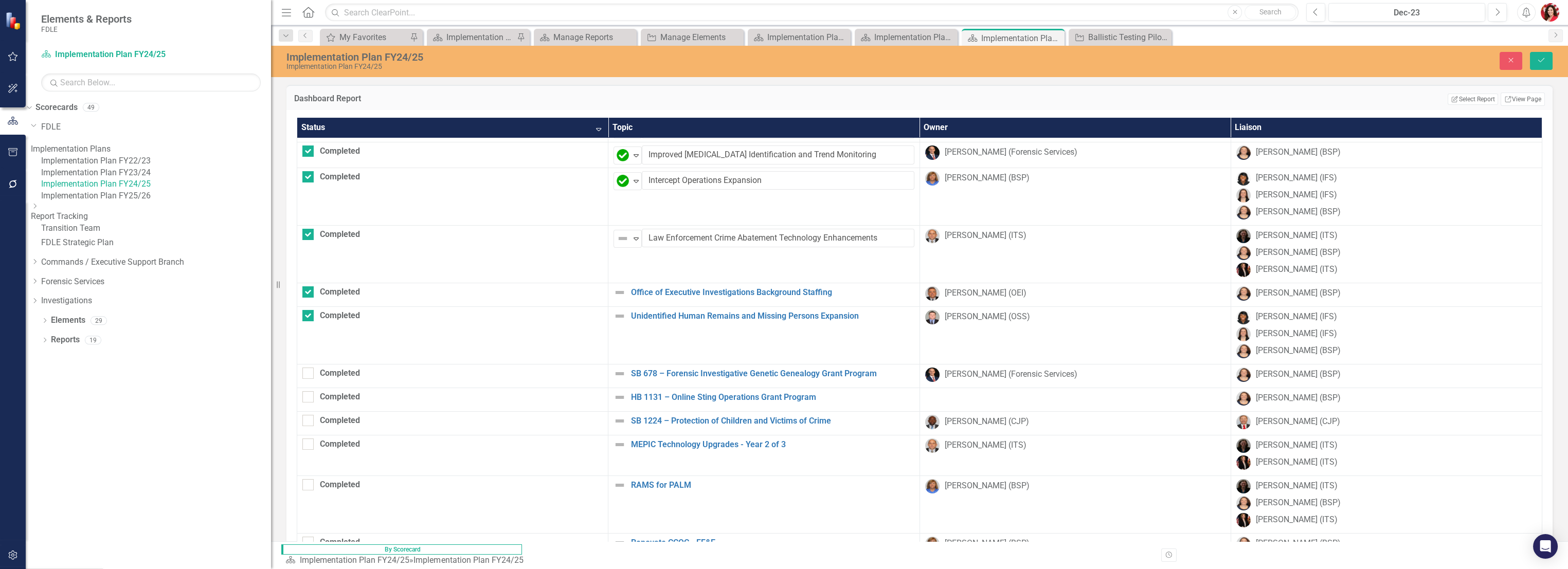
click at [614, 288] on img at bounding box center [620, 293] width 12 height 12
click at [614, 288] on img at bounding box center [620, 293] width 12 height 12
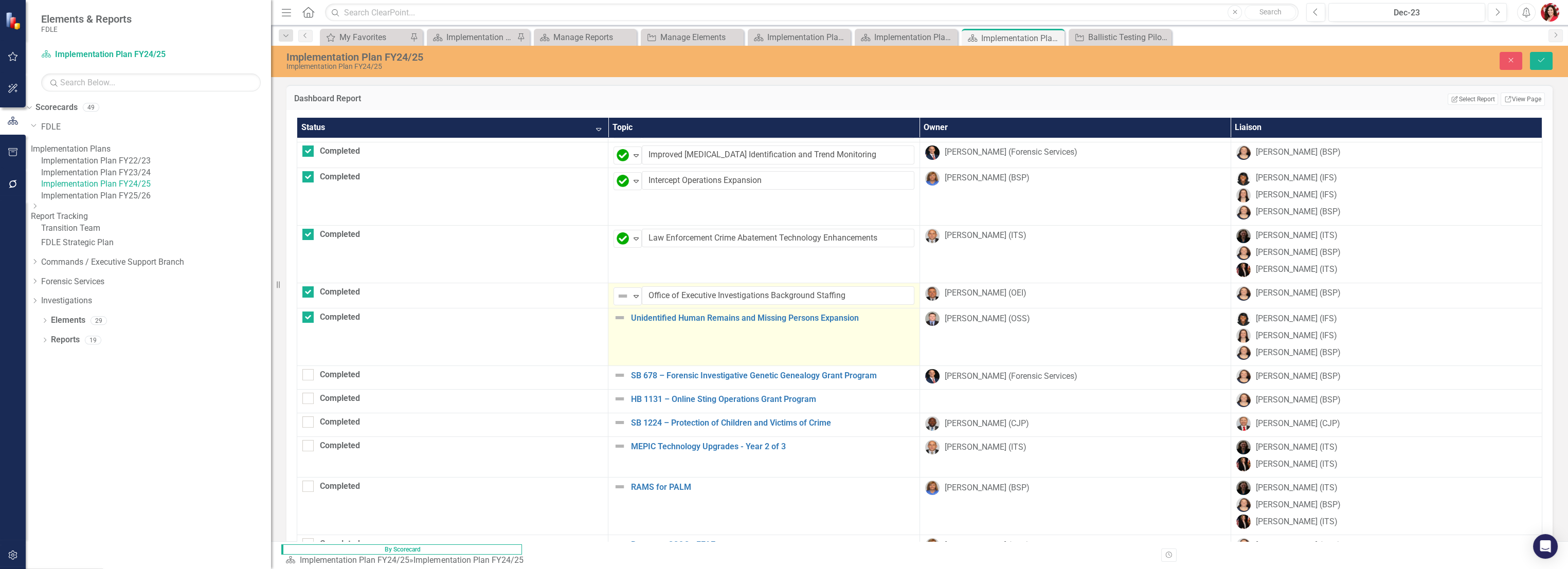
click at [614, 316] on img at bounding box center [620, 318] width 12 height 12
click at [615, 323] on div "Not Defined" at bounding box center [623, 322] width 15 height 15
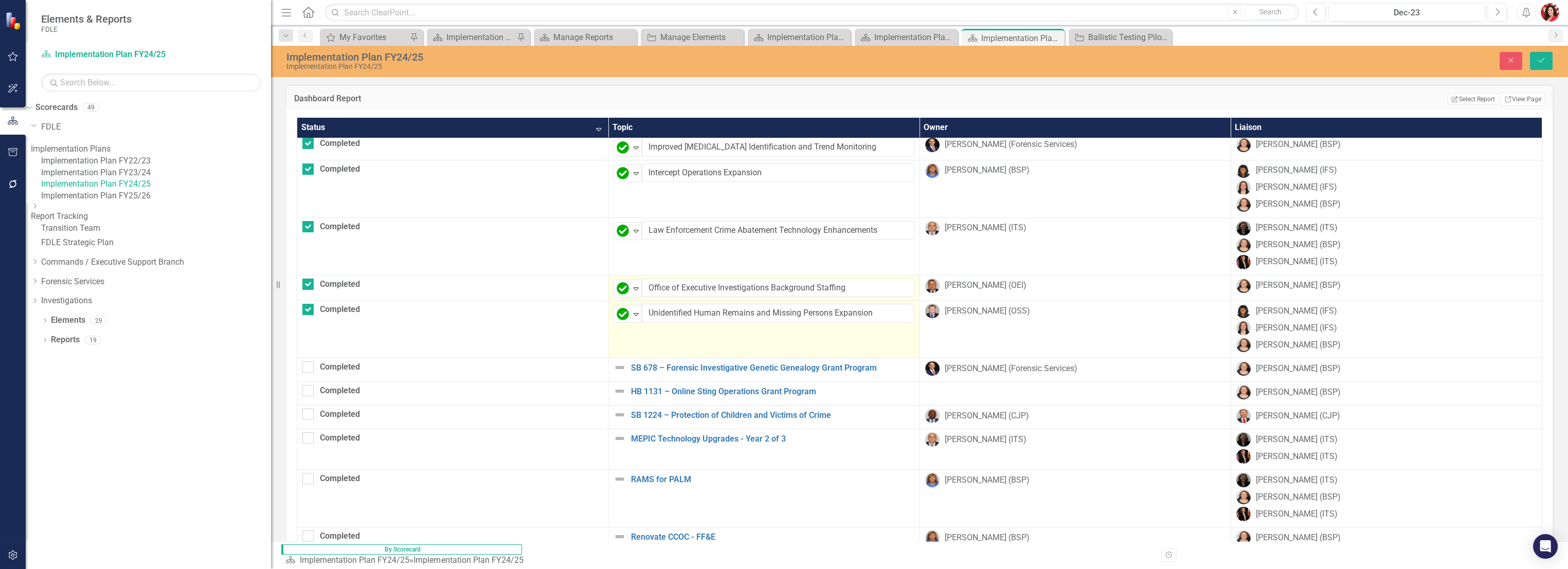
scroll to position [639, 0]
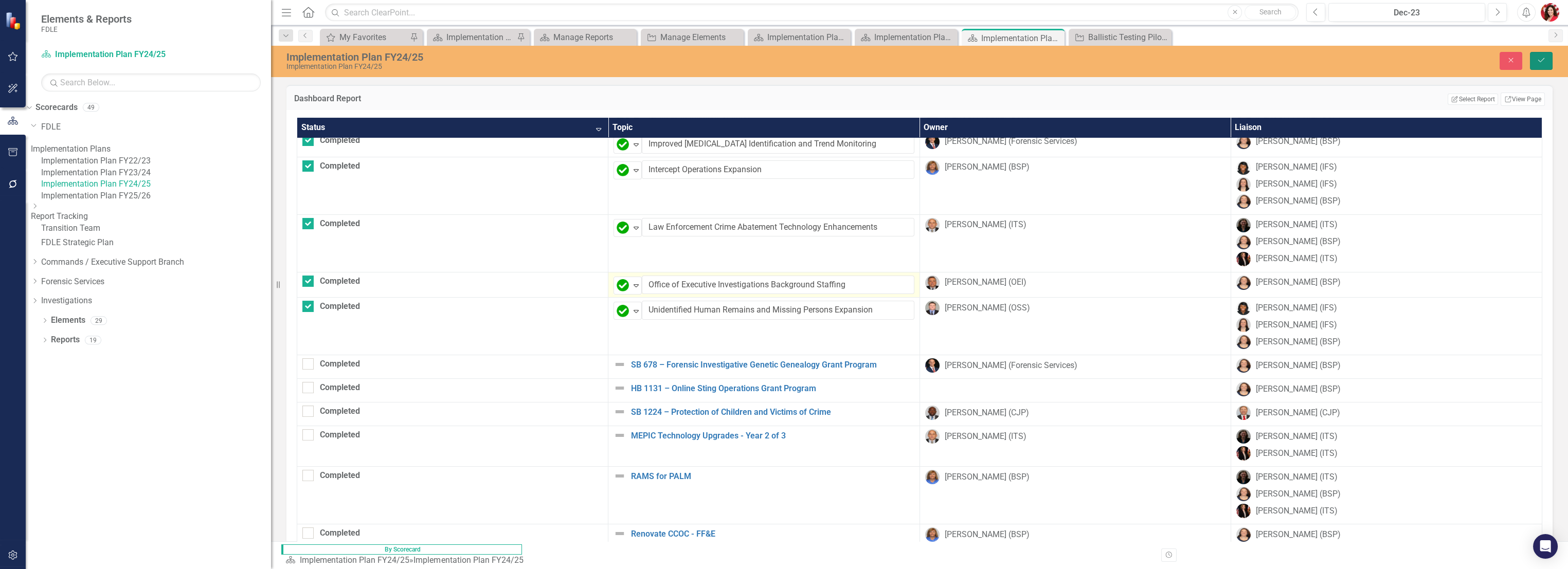
click at [1538, 59] on icon "Save" at bounding box center [1541, 60] width 9 height 7
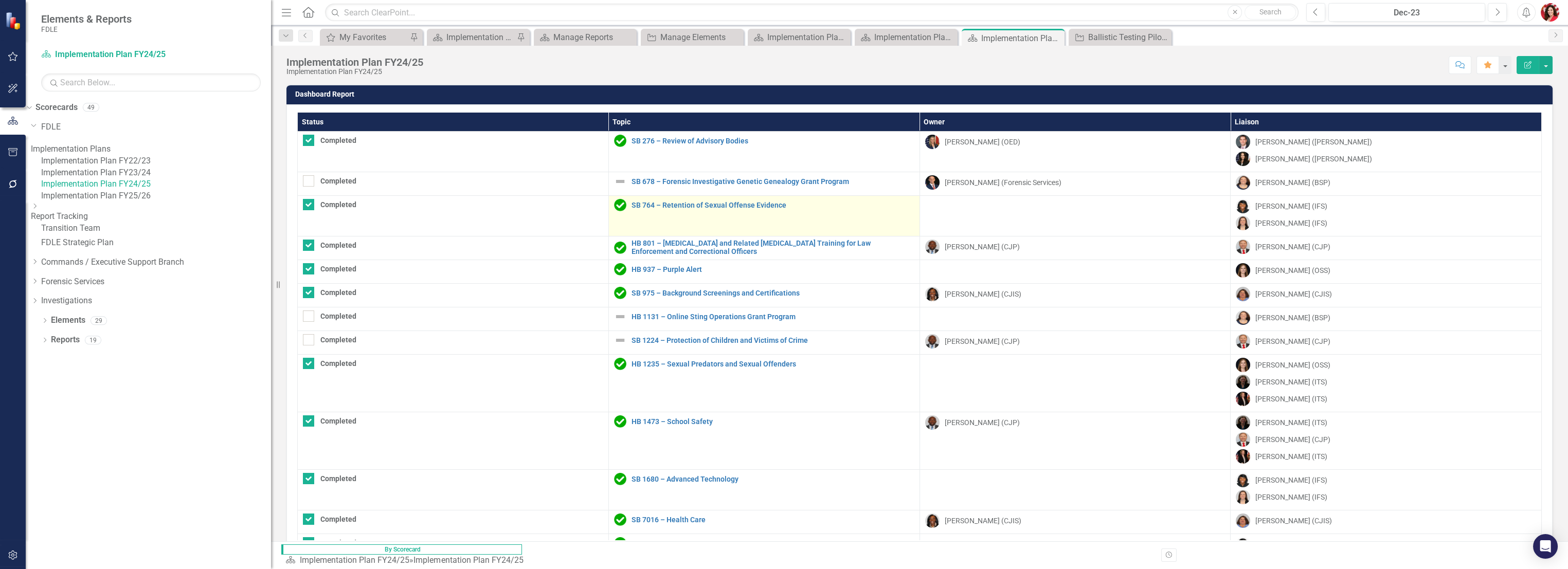
checkbox input "true"
checkbox input "false"
checkbox input "true"
checkbox input "false"
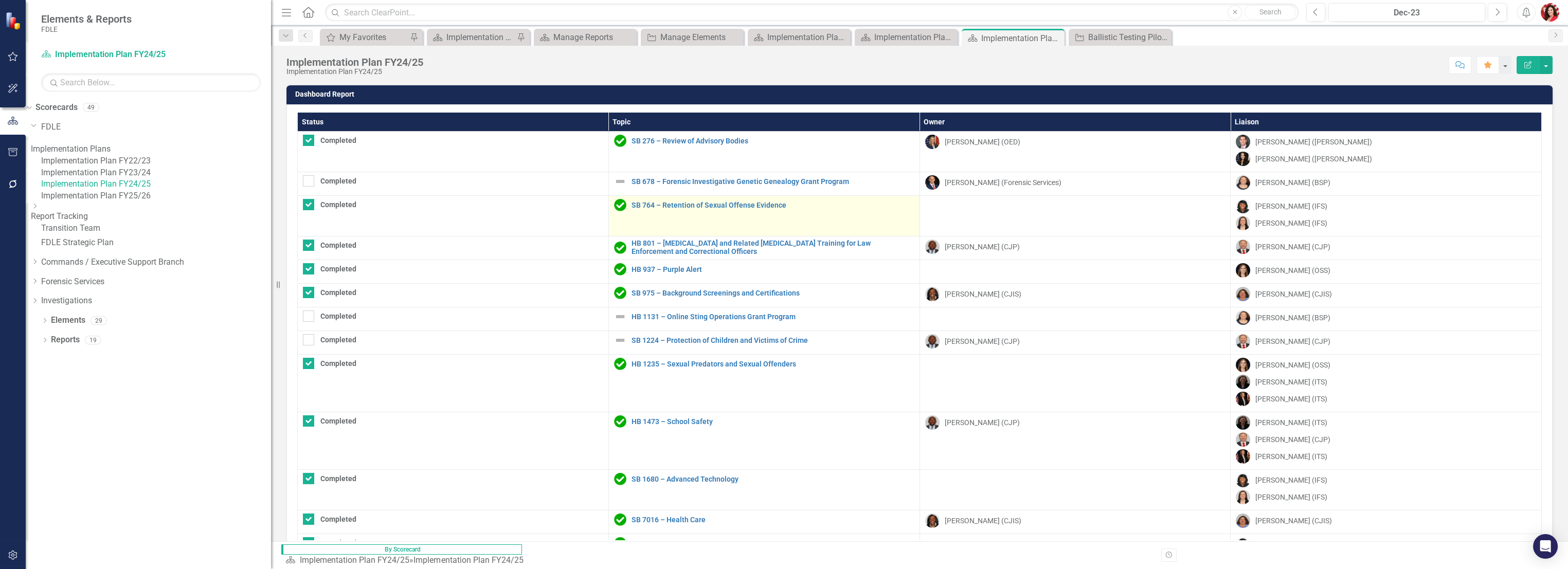
checkbox input "true"
checkbox input "false"
checkbox input "true"
checkbox input "false"
checkbox input "true"
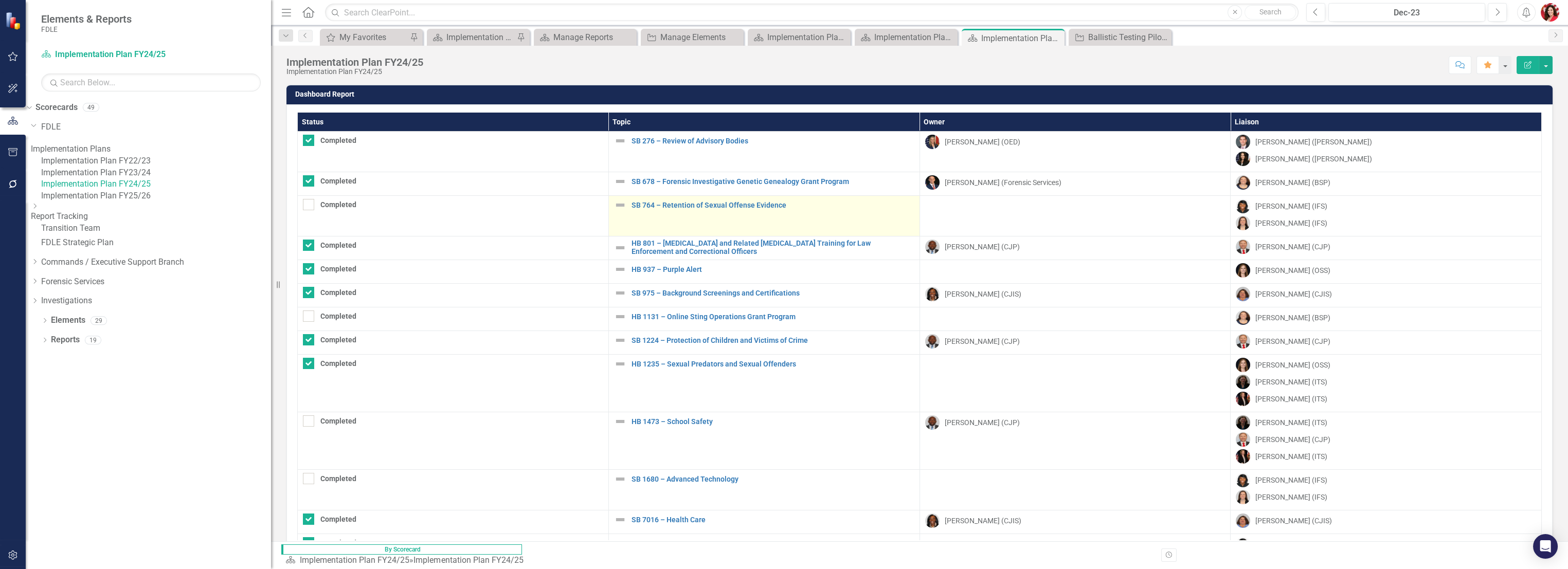
checkbox input "true"
checkbox input "false"
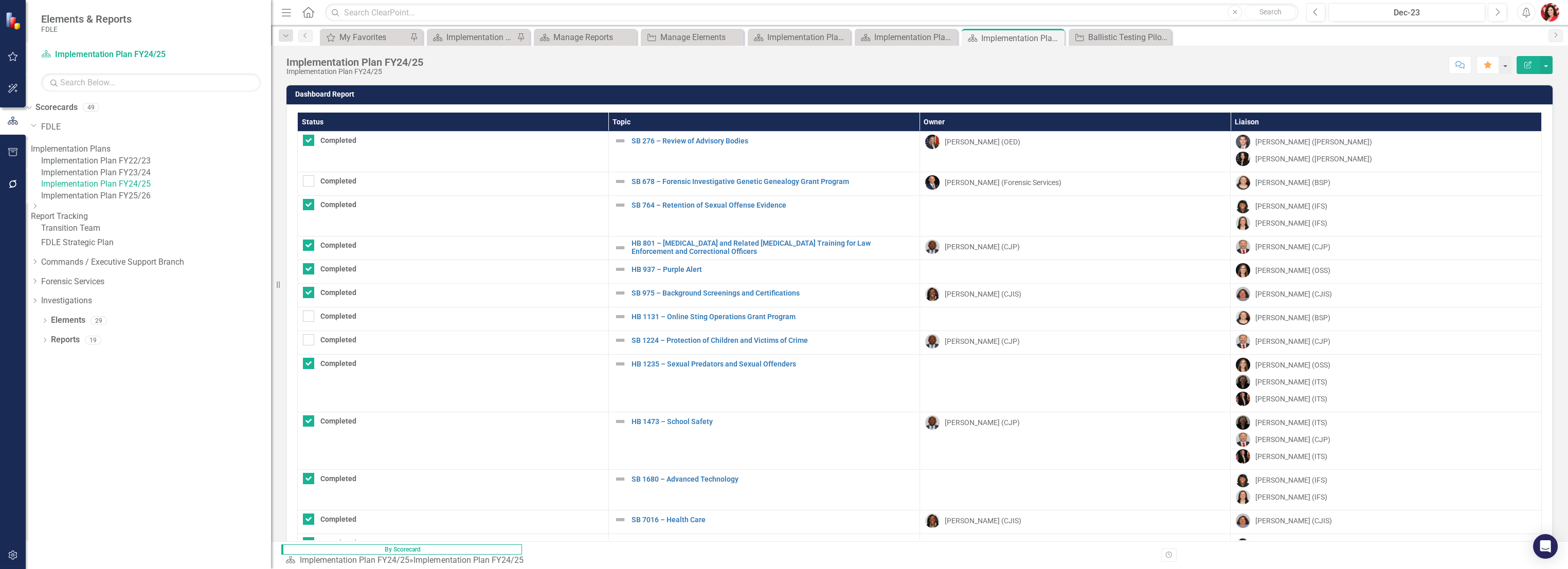
click at [358, 123] on th "Status" at bounding box center [453, 122] width 311 height 19
click at [358, 123] on th "Status Sort Ascending" at bounding box center [453, 122] width 311 height 19
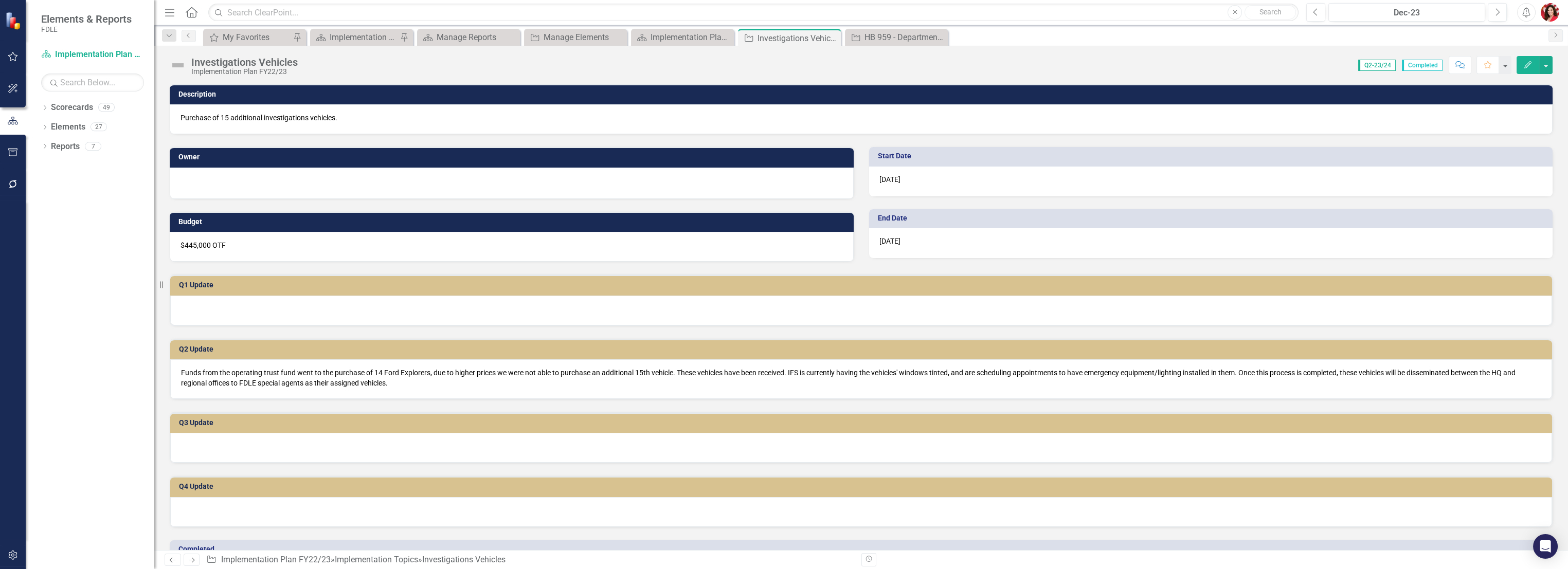
click at [180, 63] on img at bounding box center [178, 65] width 16 height 16
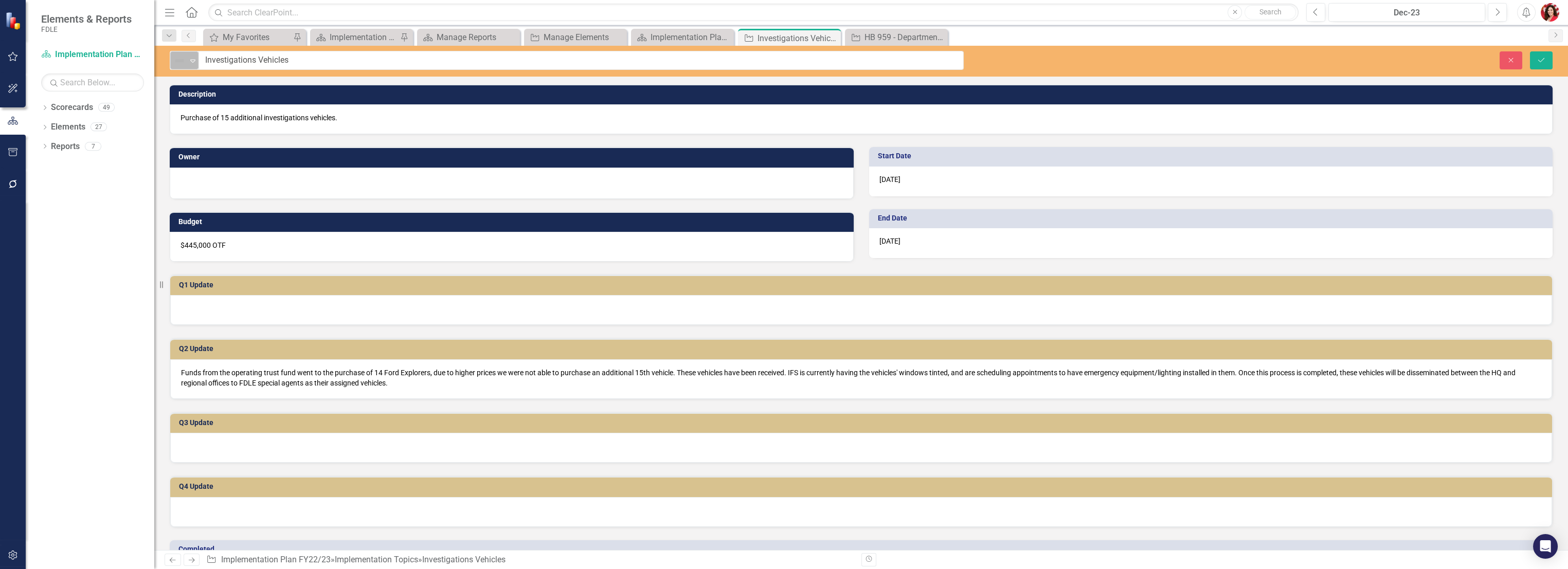
click at [194, 63] on icon "Expand" at bounding box center [192, 61] width 10 height 9
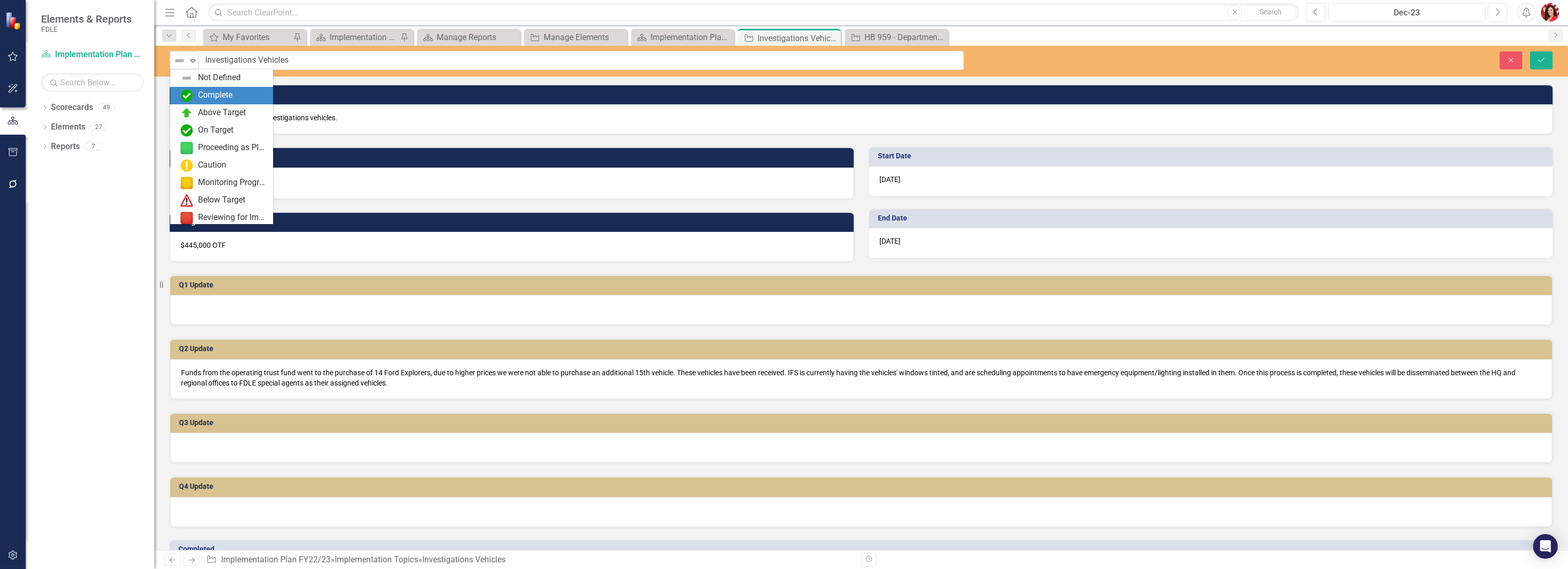
click at [197, 100] on div "Complete" at bounding box center [224, 96] width 86 height 12
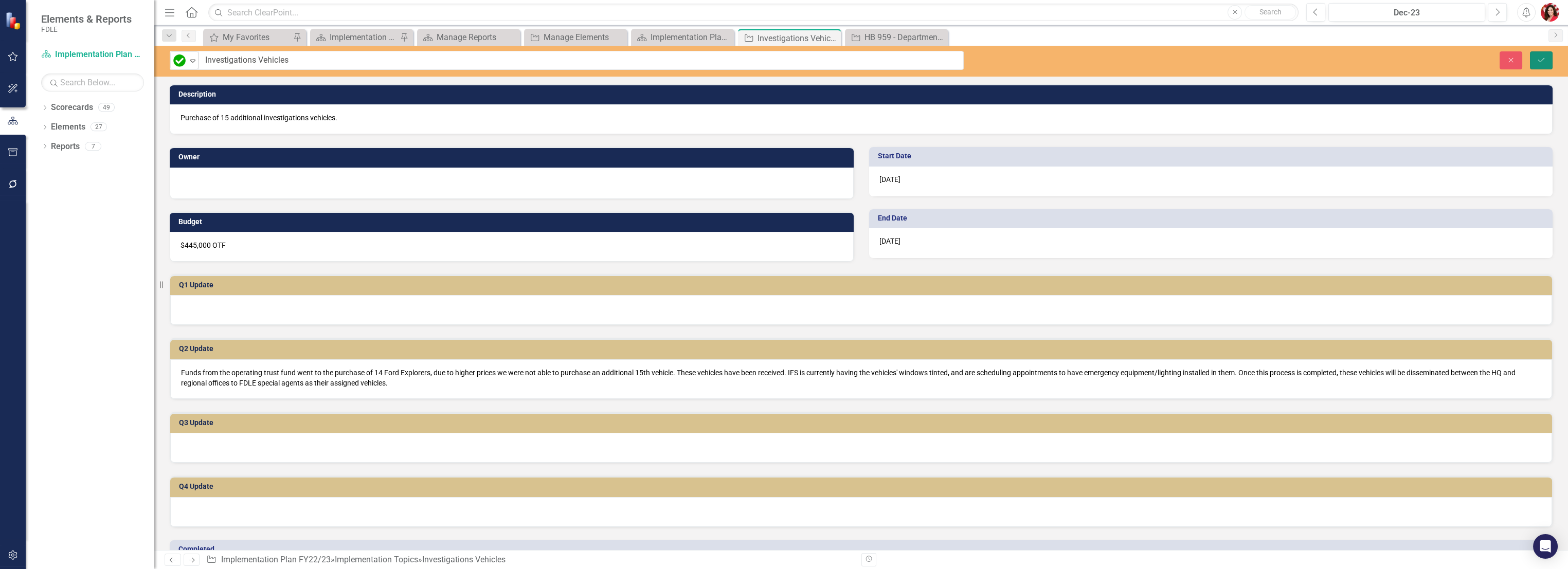
click at [1542, 68] on button "Save" at bounding box center [1541, 60] width 23 height 18
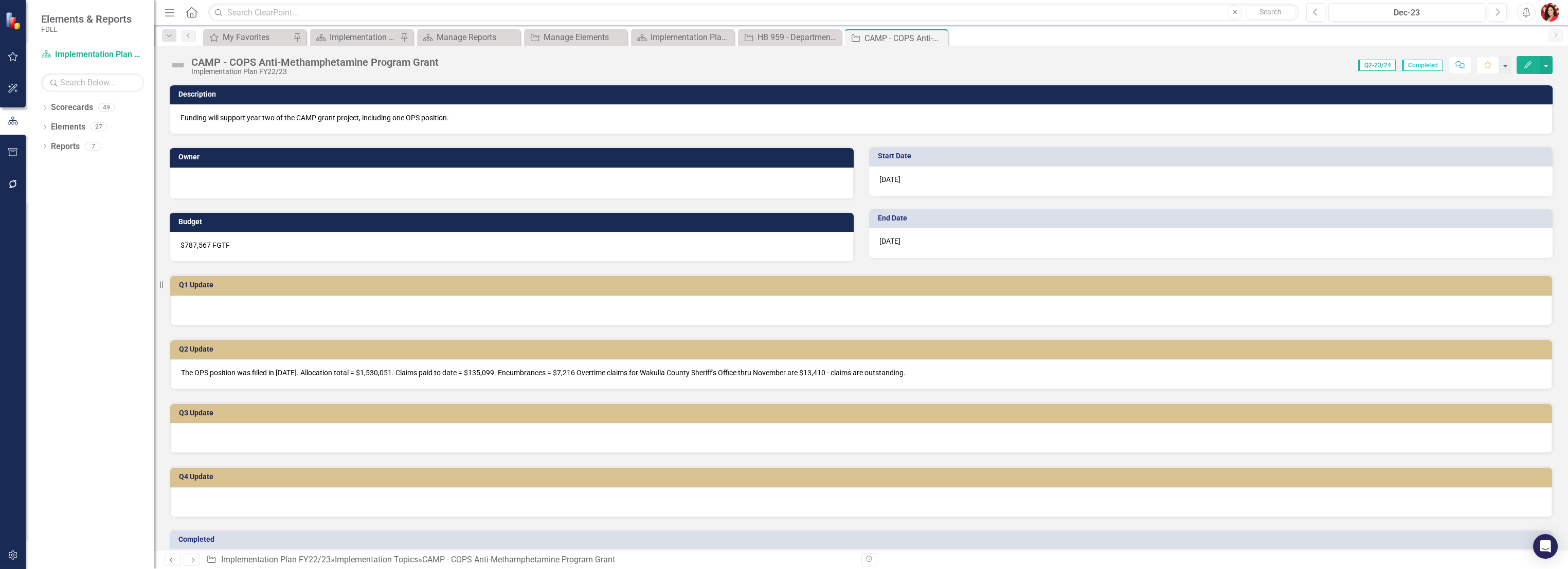
click at [177, 61] on img at bounding box center [178, 65] width 16 height 16
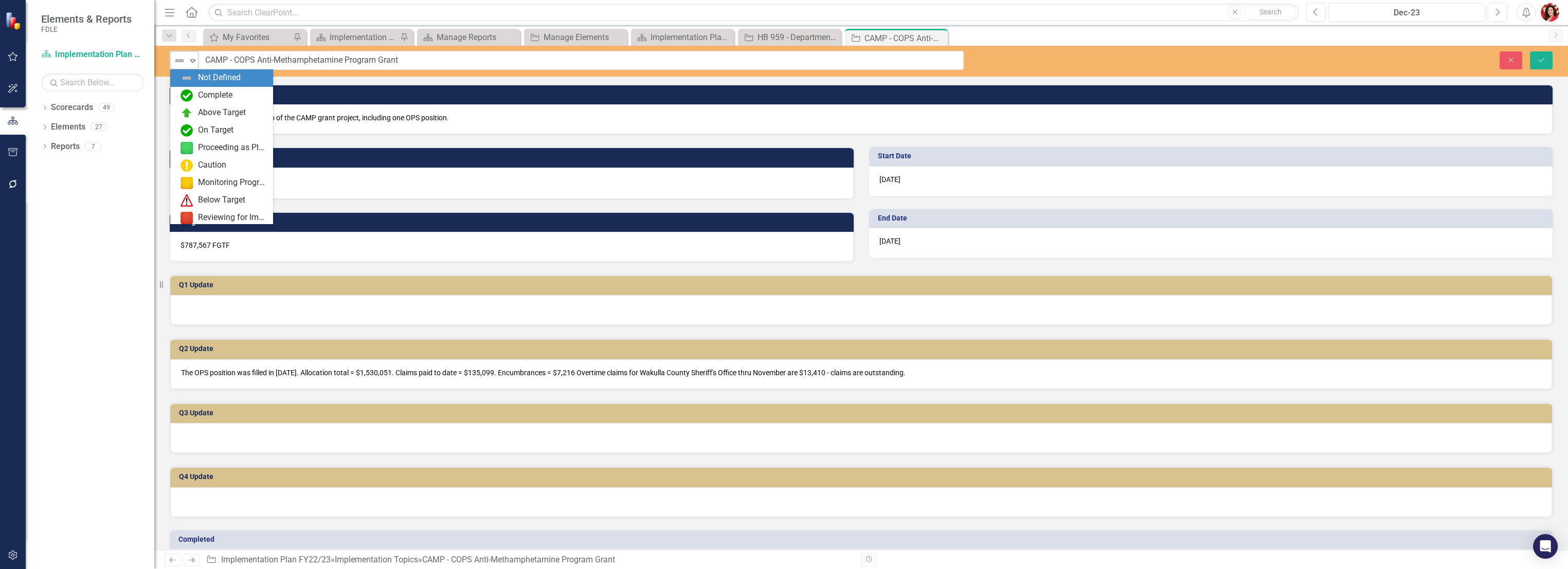
click at [192, 63] on icon "Expand" at bounding box center [192, 61] width 10 height 9
click at [193, 94] on div "Complete" at bounding box center [224, 96] width 86 height 12
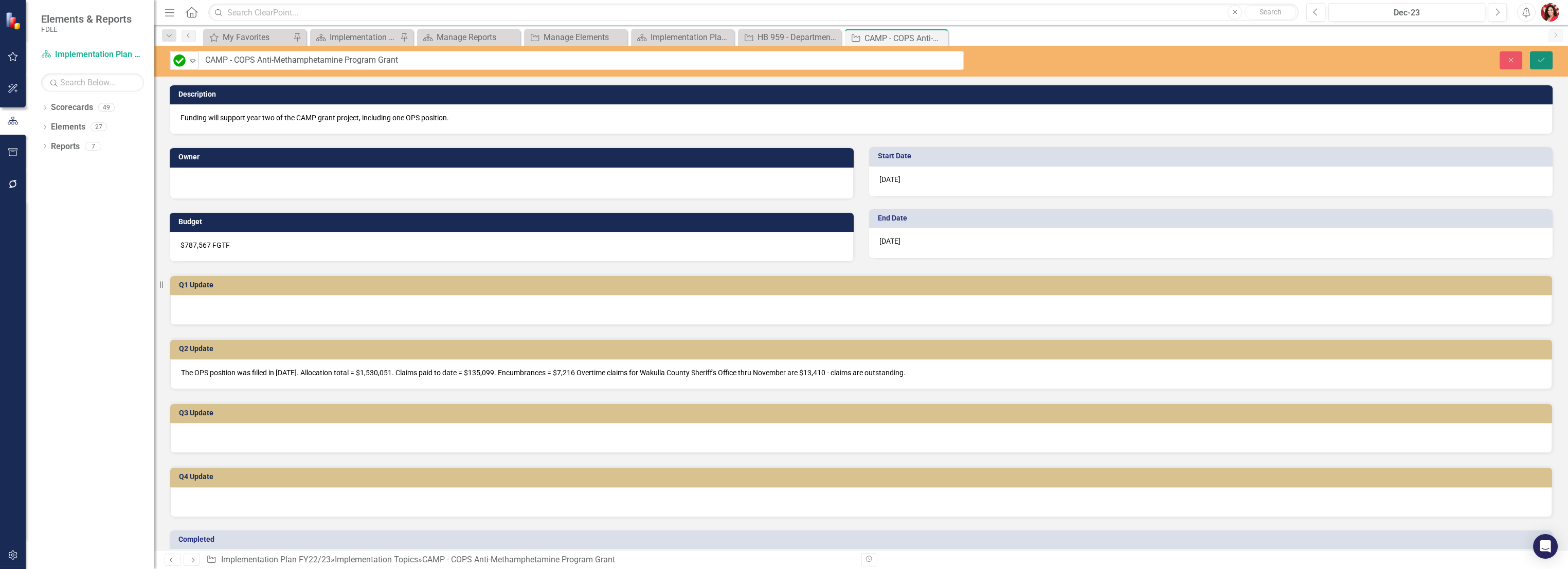
click at [1538, 61] on icon "Save" at bounding box center [1541, 60] width 9 height 7
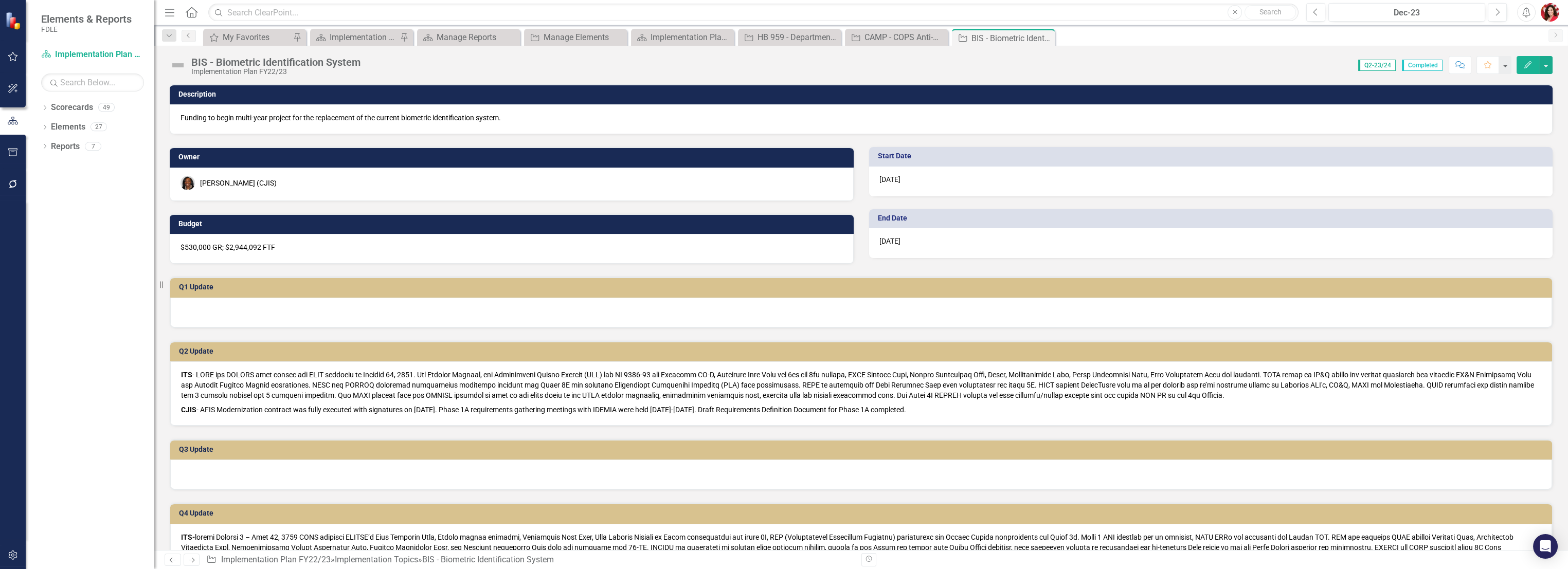
click at [177, 63] on img at bounding box center [178, 65] width 16 height 16
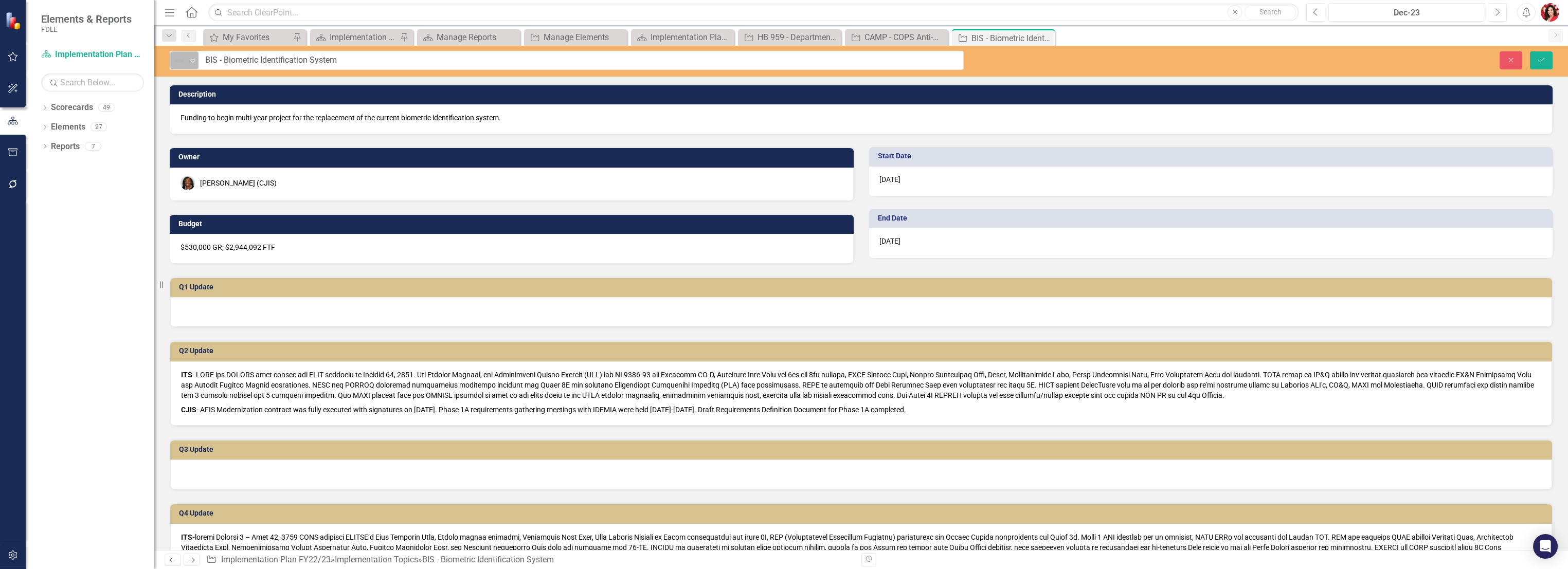
click at [181, 62] on img at bounding box center [180, 61] width 12 height 12
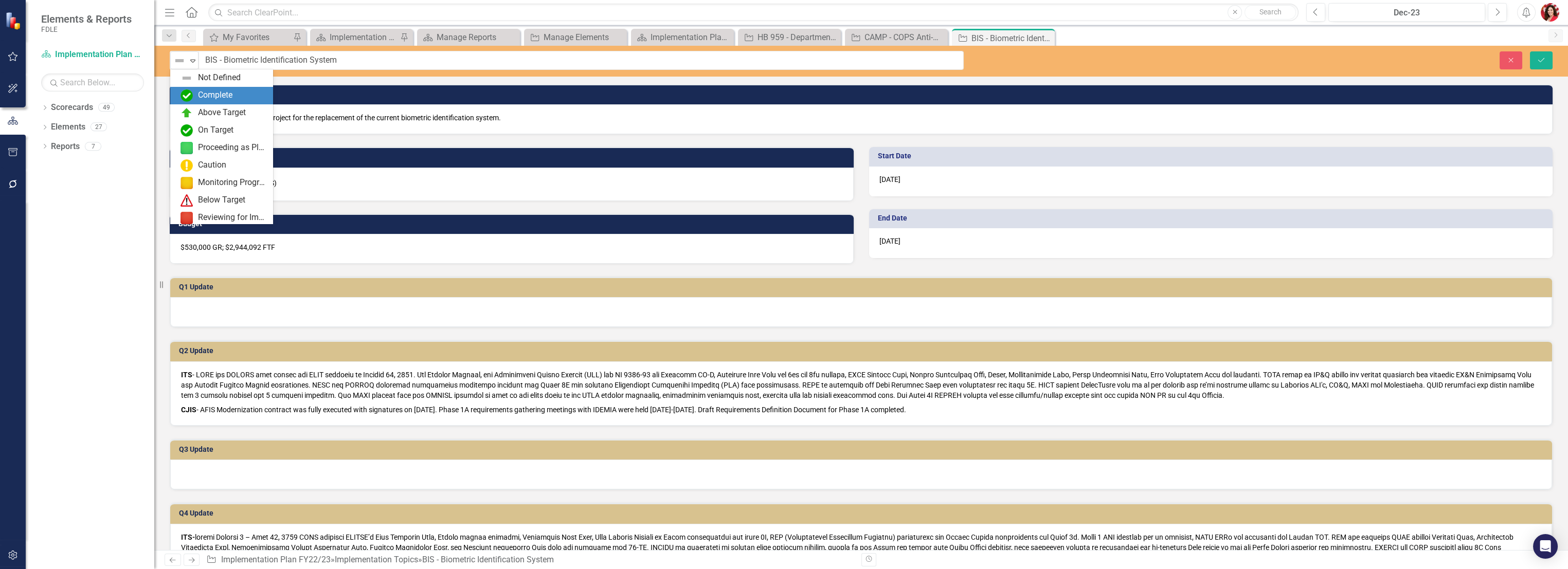
click at [189, 88] on div "Complete" at bounding box center [222, 96] width 103 height 18
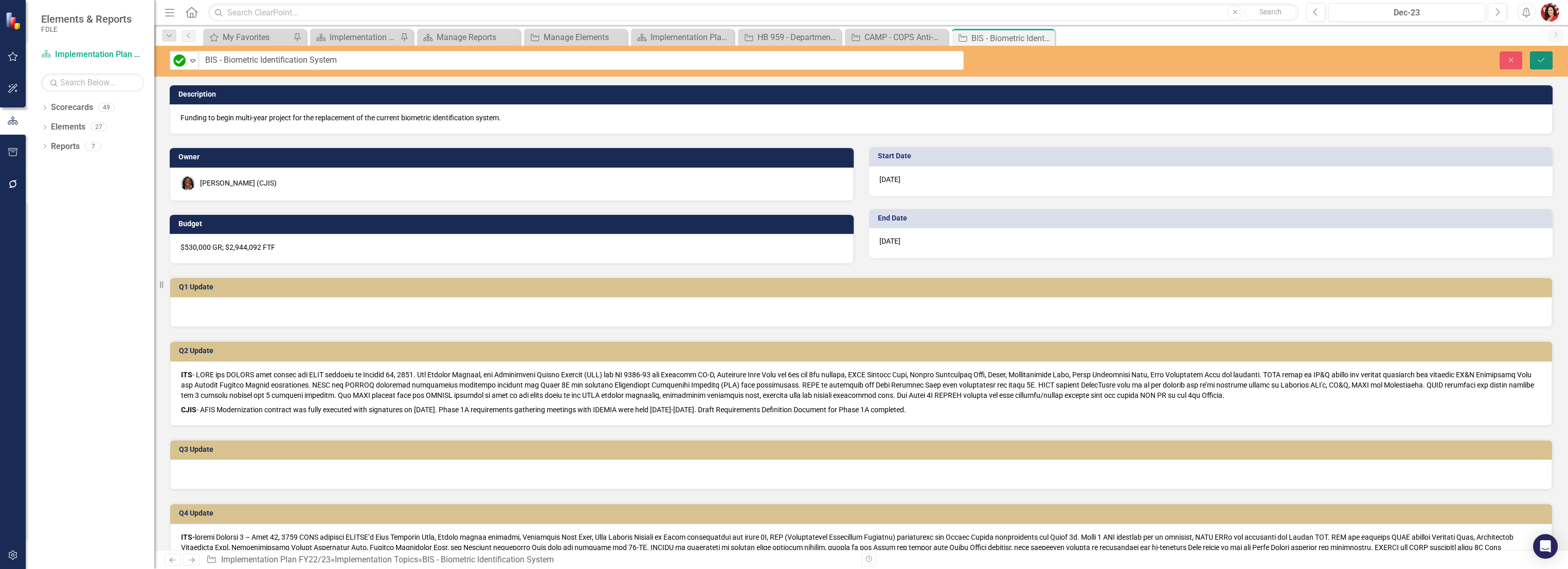
click at [1545, 65] on button "Save" at bounding box center [1541, 60] width 23 height 18
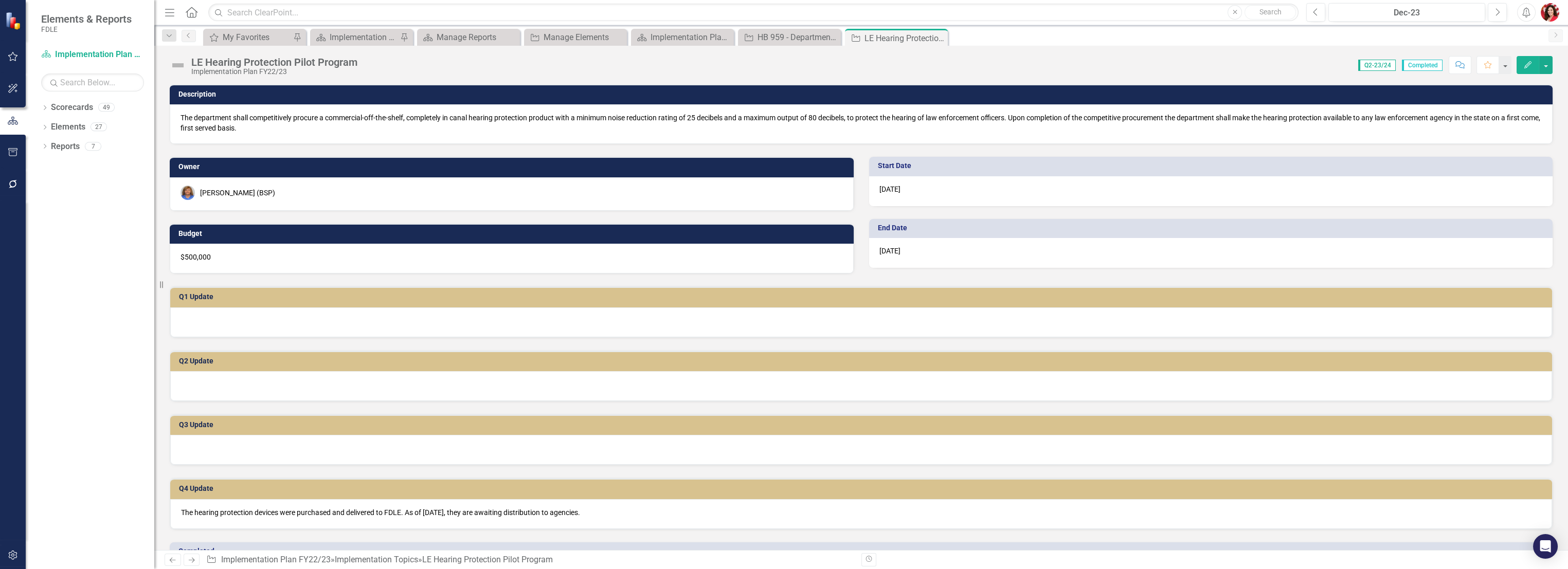
click at [178, 63] on img at bounding box center [178, 65] width 16 height 16
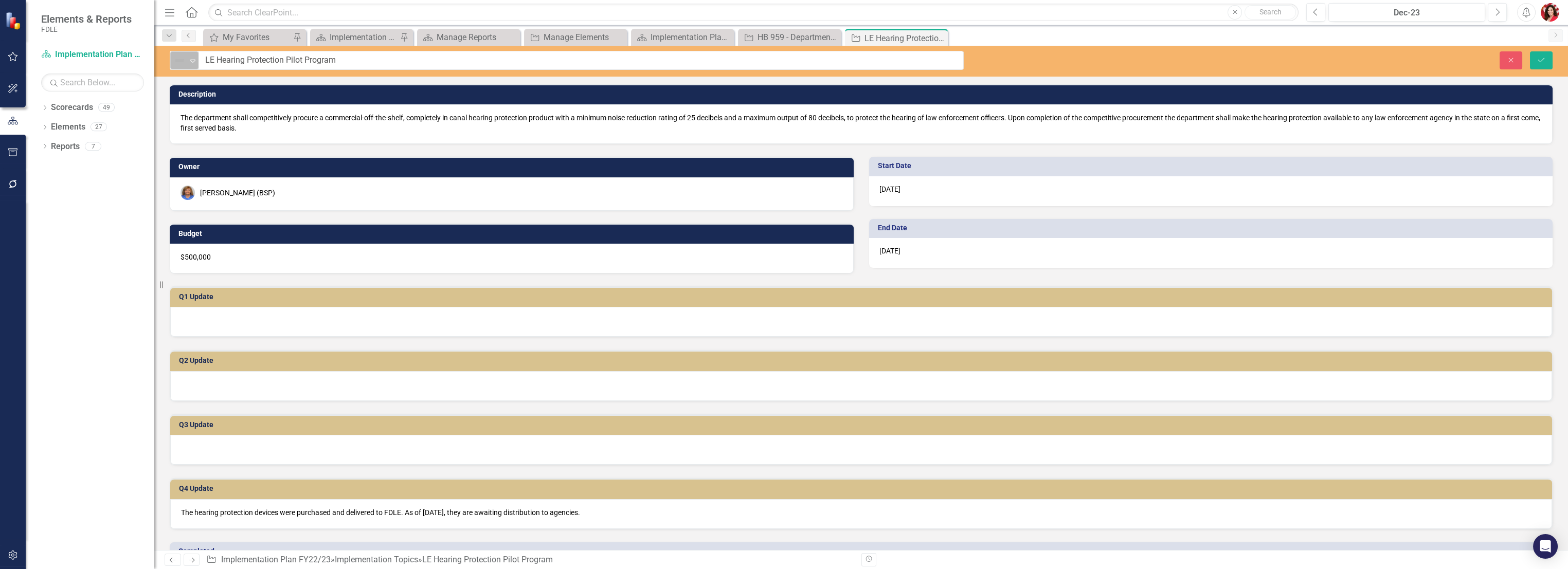
click at [194, 65] on div "Expand" at bounding box center [192, 60] width 10 height 17
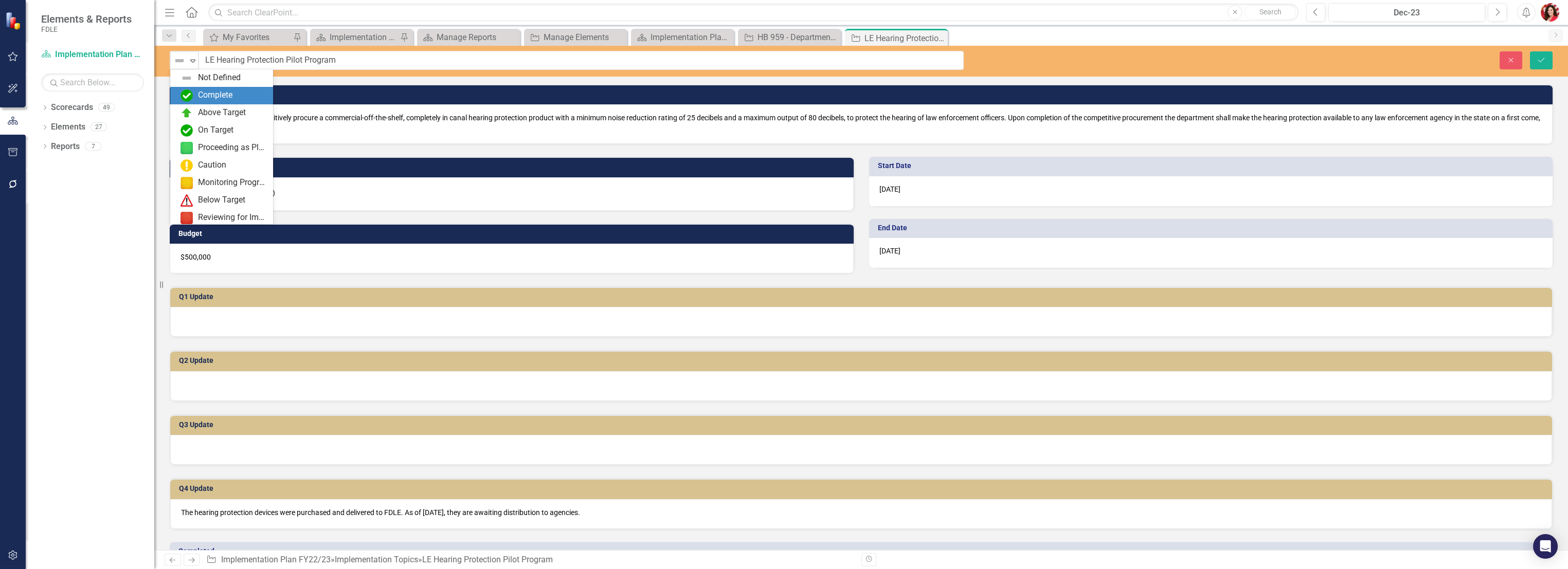
click at [200, 91] on div "Complete" at bounding box center [215, 95] width 35 height 12
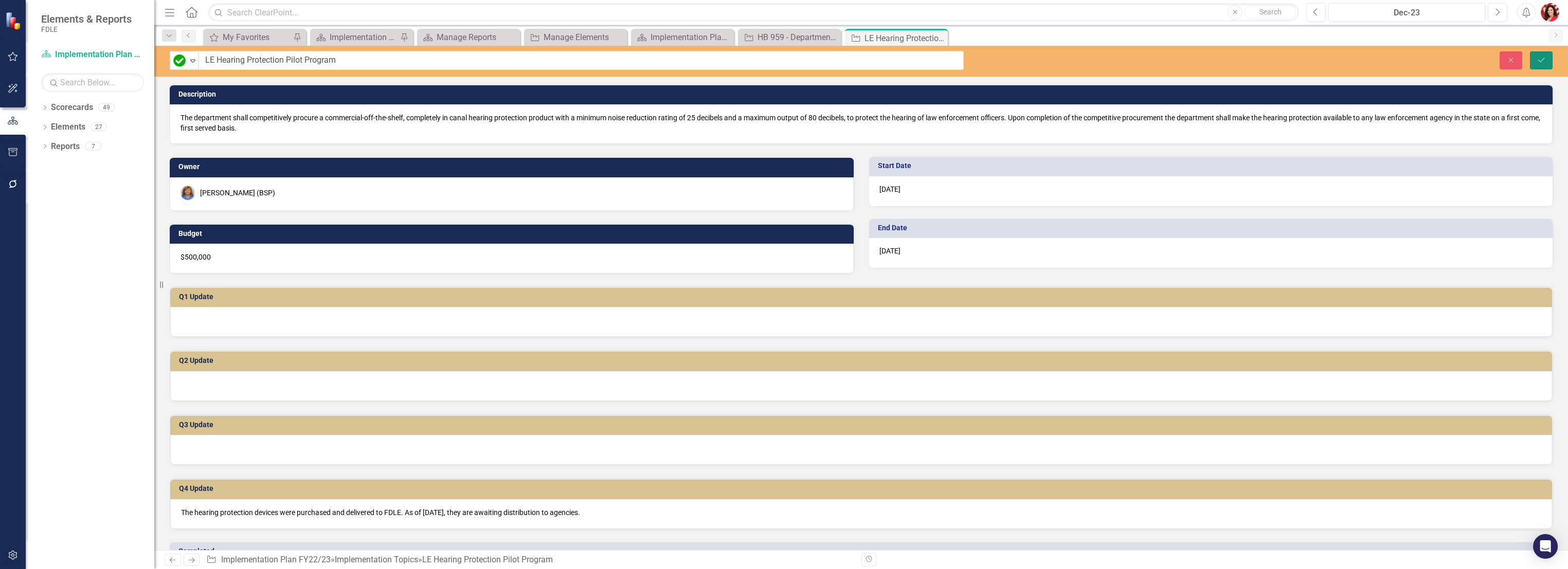
click at [1543, 61] on icon "Save" at bounding box center [1541, 60] width 9 height 7
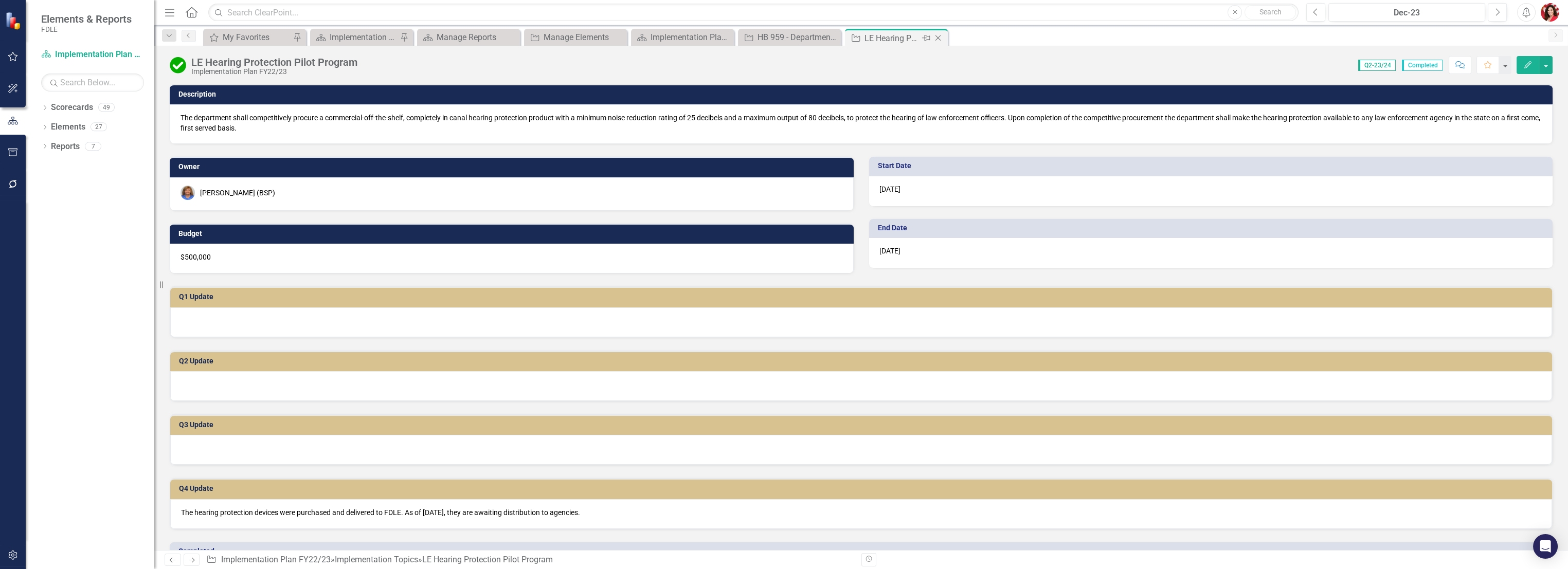
click at [936, 37] on icon "Close" at bounding box center [938, 38] width 10 height 9
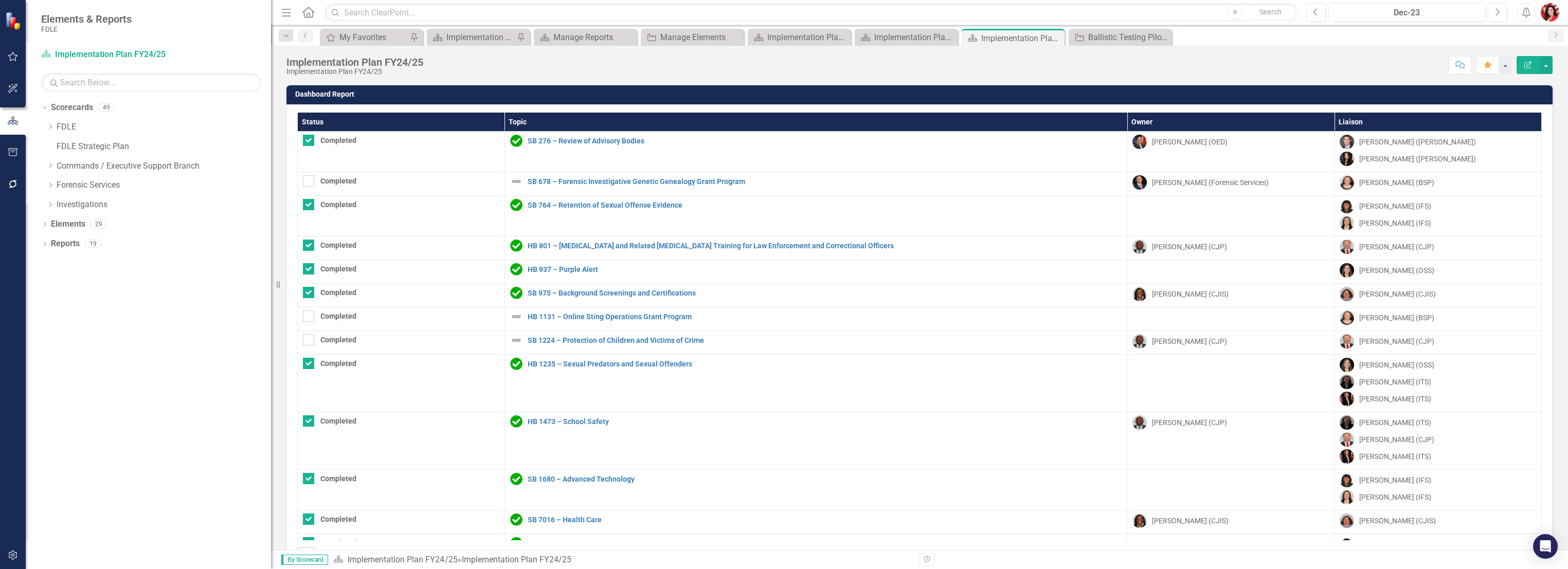
click at [473, 116] on th "Status" at bounding box center [401, 122] width 207 height 19
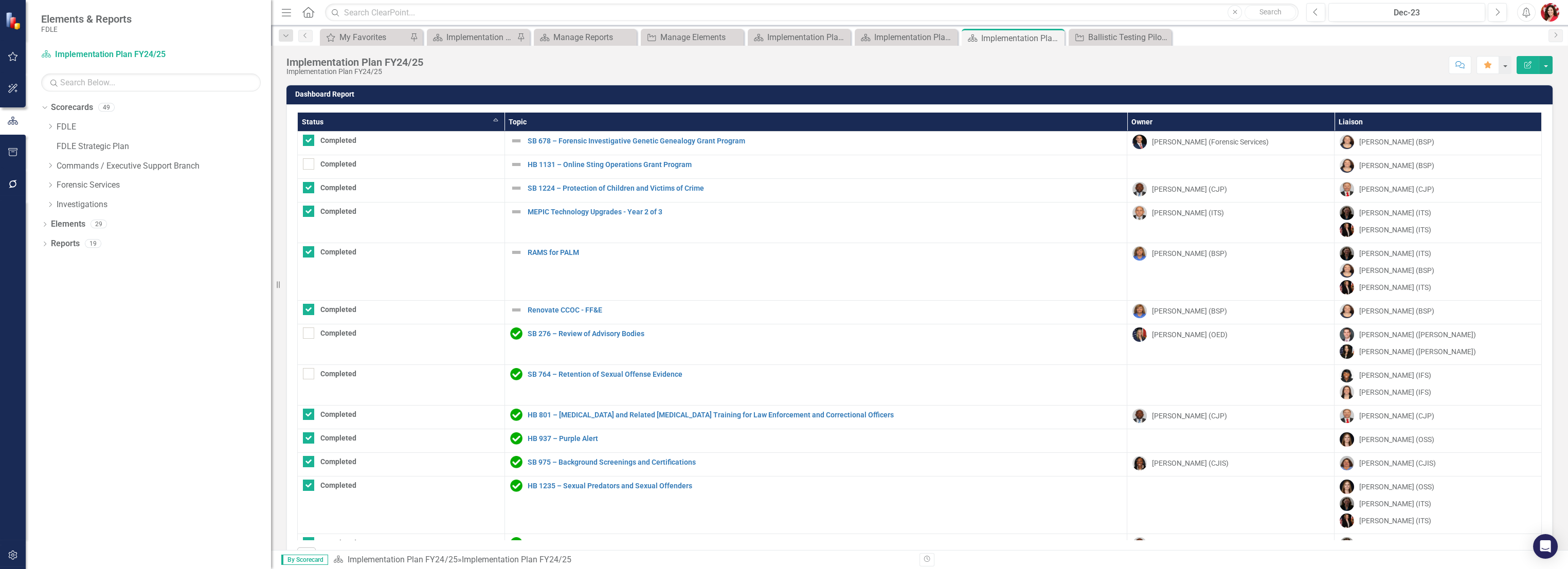
checkbox input "false"
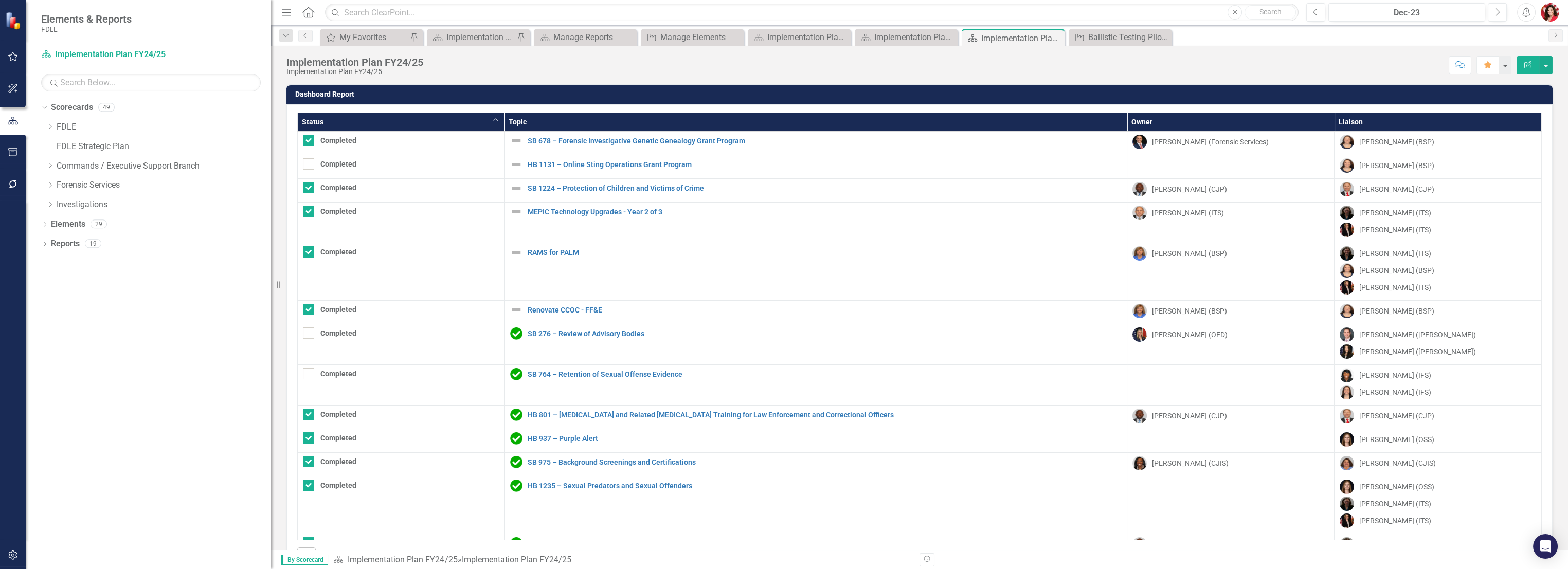
checkbox input "true"
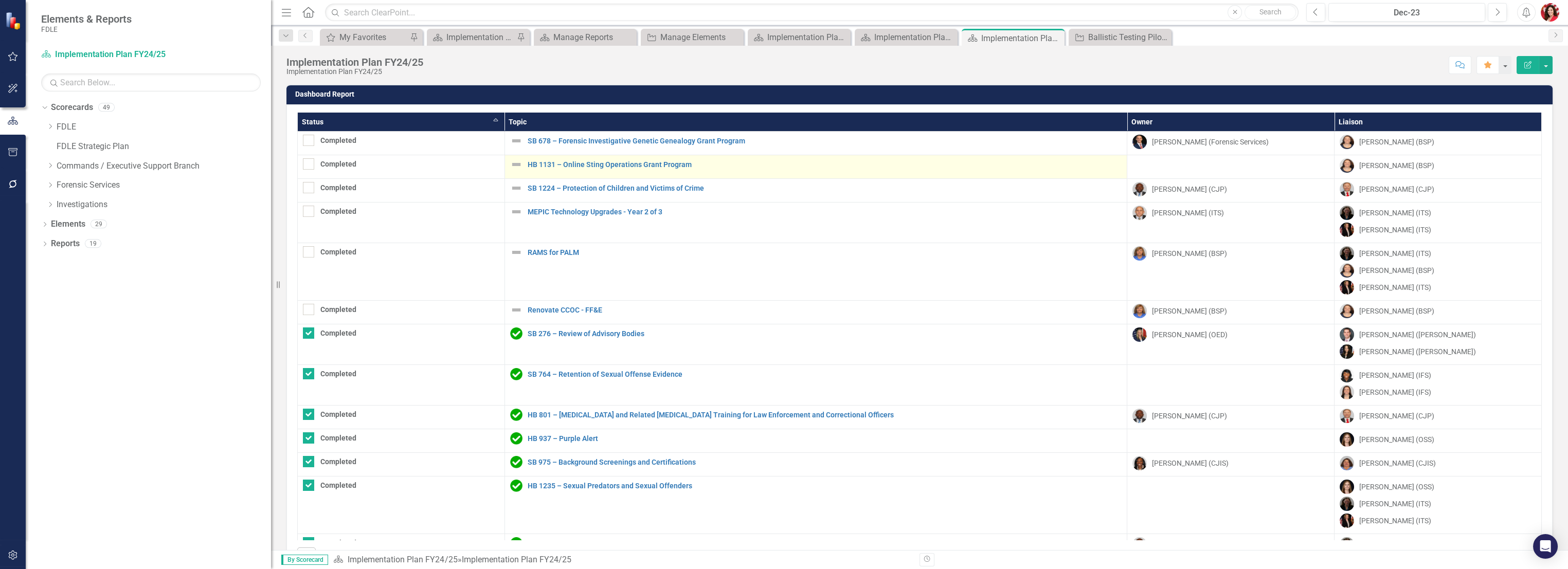
click at [617, 159] on div "HB 1131 – Online Sting Operations Grant Program" at bounding box center [816, 164] width 612 height 12
click at [622, 165] on link "HB 1131 – Online Sting Operations Grant Program" at bounding box center [825, 164] width 595 height 8
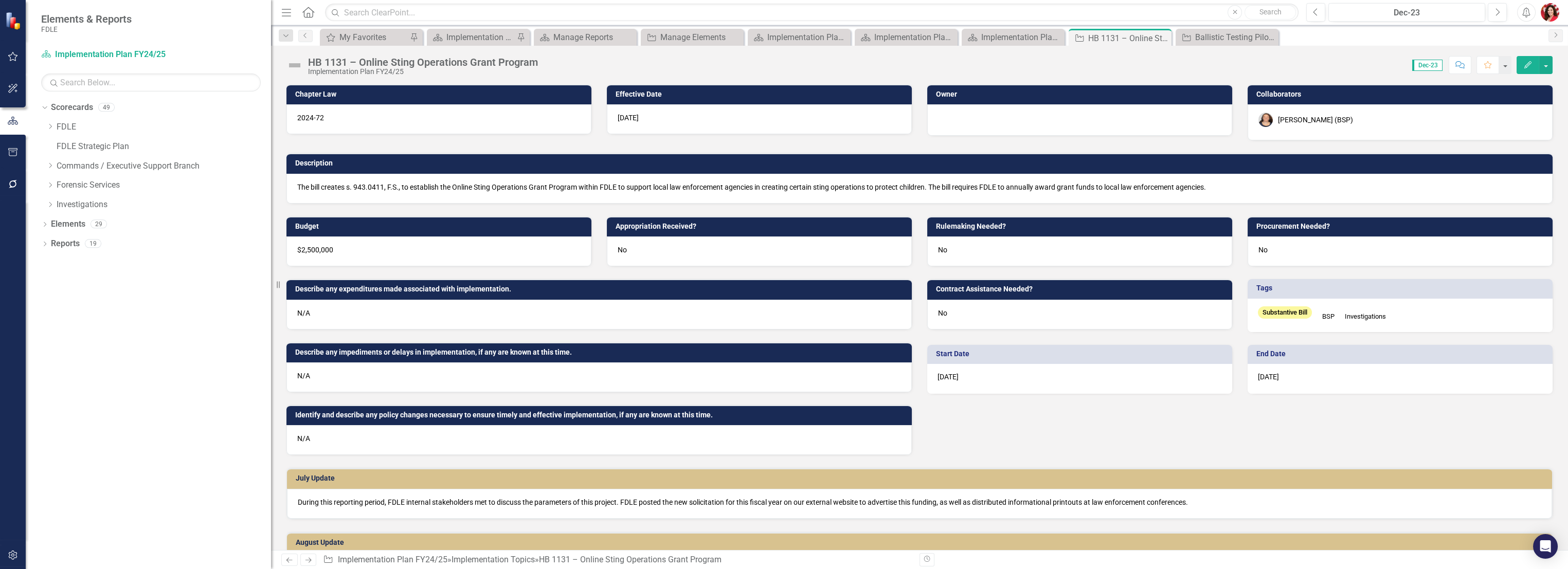
click at [1010, 113] on div at bounding box center [1080, 119] width 284 height 12
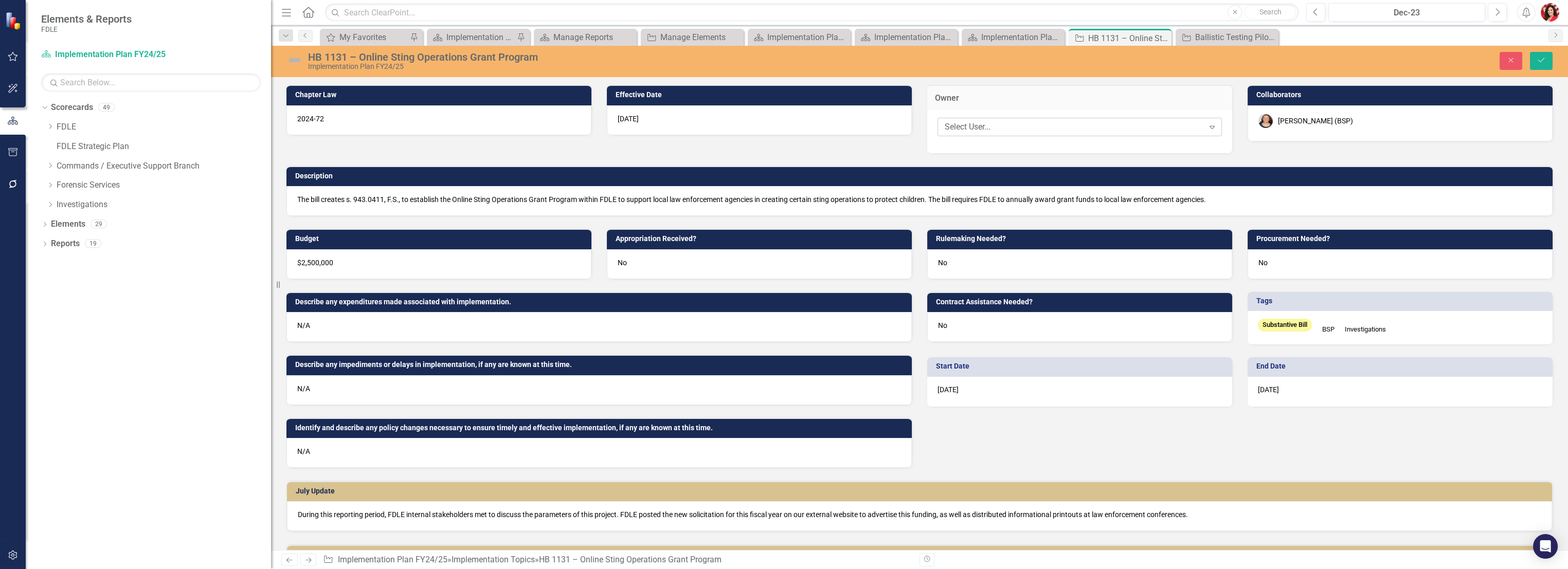
click at [1001, 125] on div "Select User..." at bounding box center [1074, 127] width 259 height 12
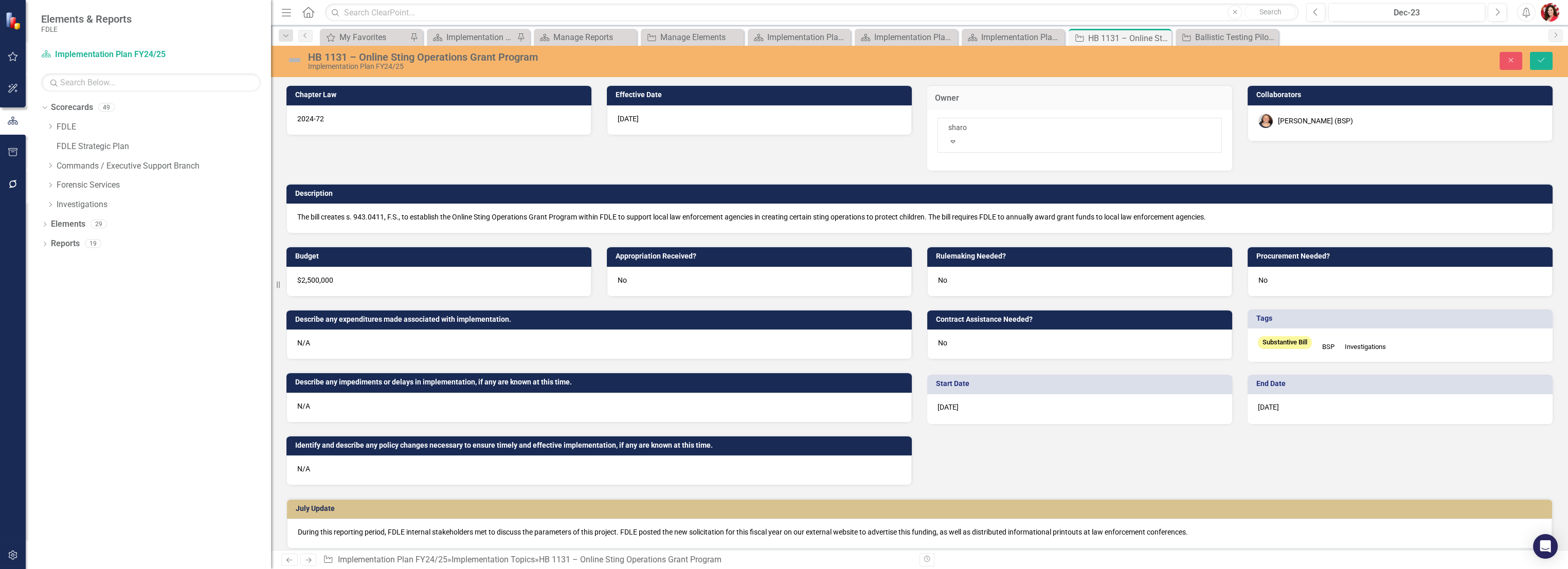
type input "[PERSON_NAME]"
click at [158, 568] on span "[PERSON_NAME] (BSP)" at bounding box center [84, 577] width 147 height 10
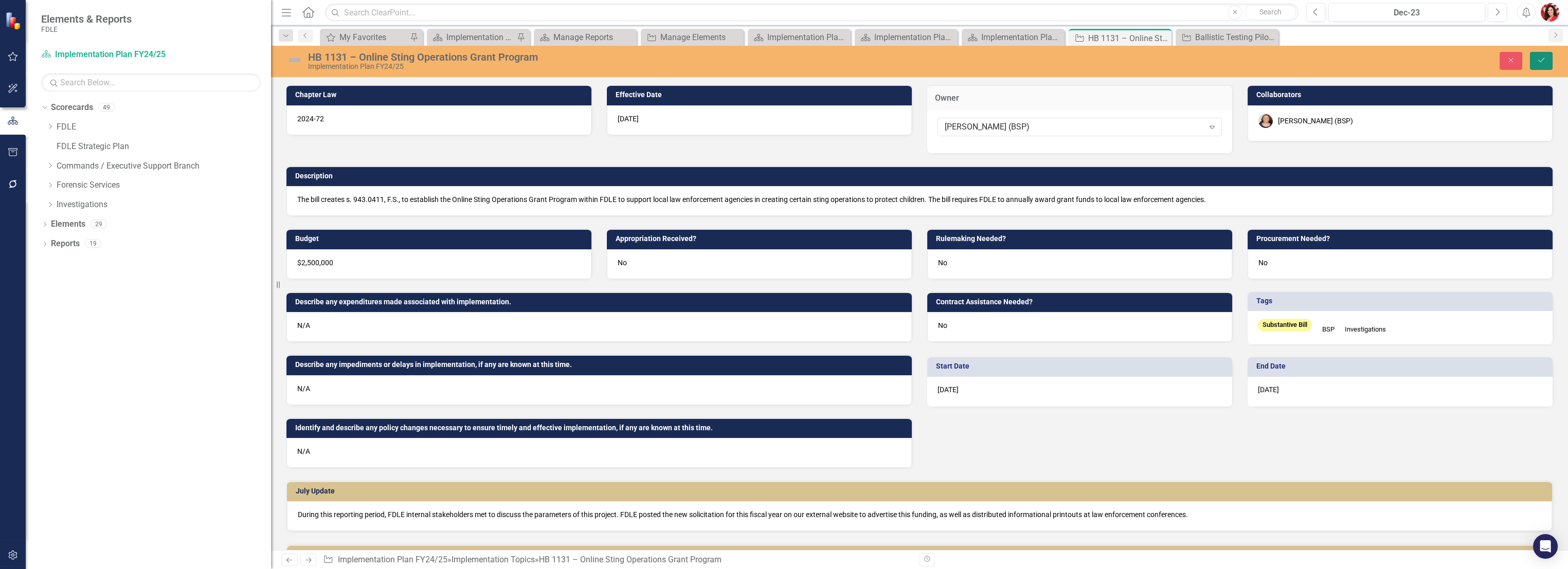
click at [1533, 68] on button "Save" at bounding box center [1541, 61] width 23 height 18
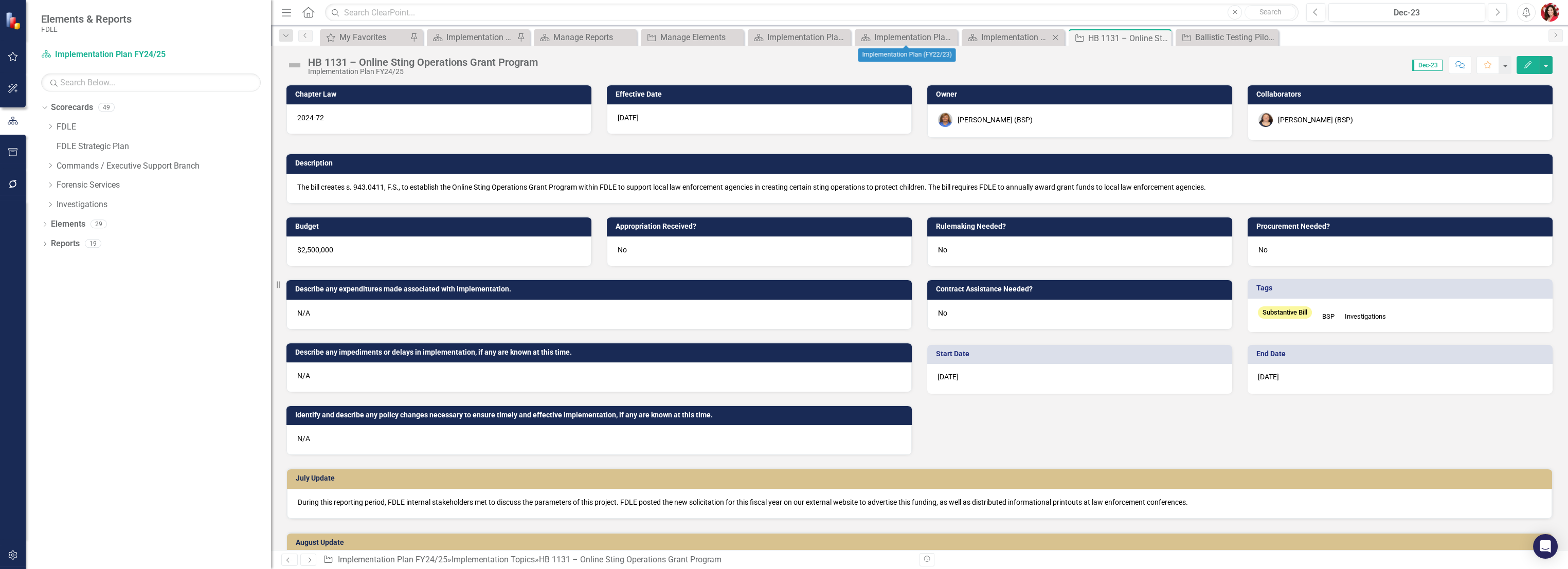
click at [995, 29] on div "Scorecard Implementation Plan FY24/25 Close" at bounding box center [1013, 37] width 103 height 17
click at [993, 38] on div "Implementation Plan FY24/25" at bounding box center [1015, 37] width 68 height 13
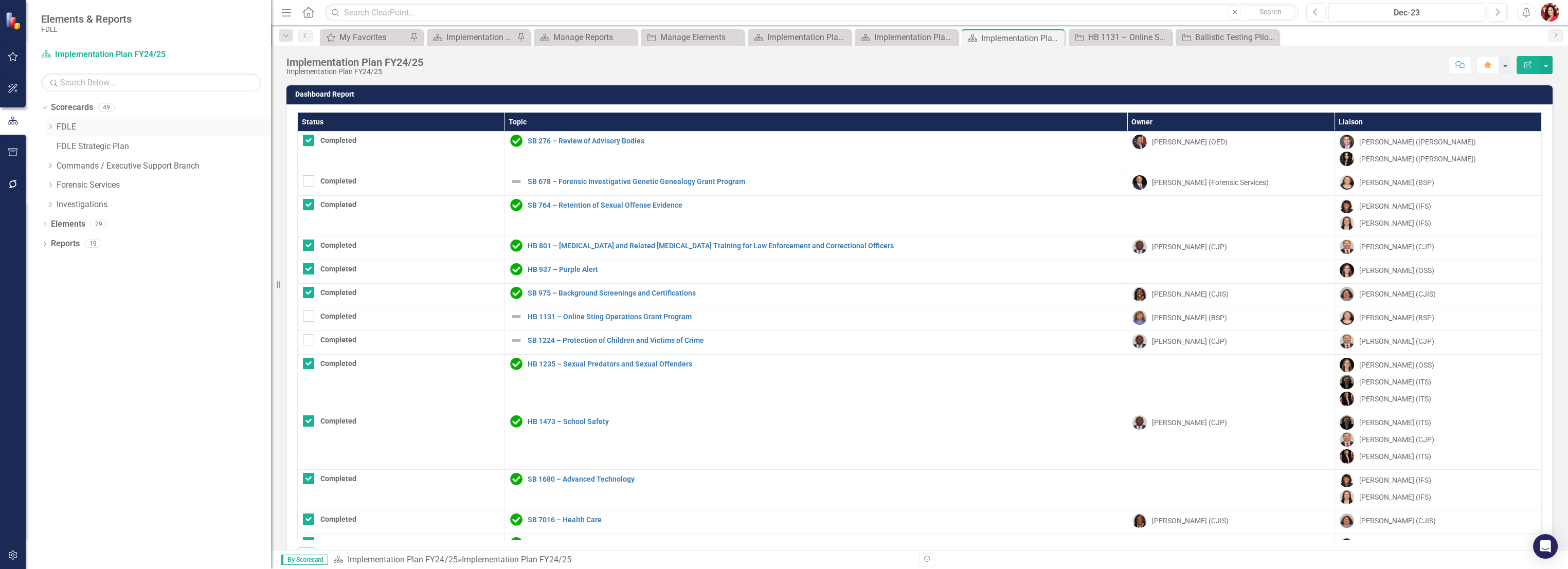
click at [69, 131] on link "FDLE" at bounding box center [164, 127] width 214 height 12
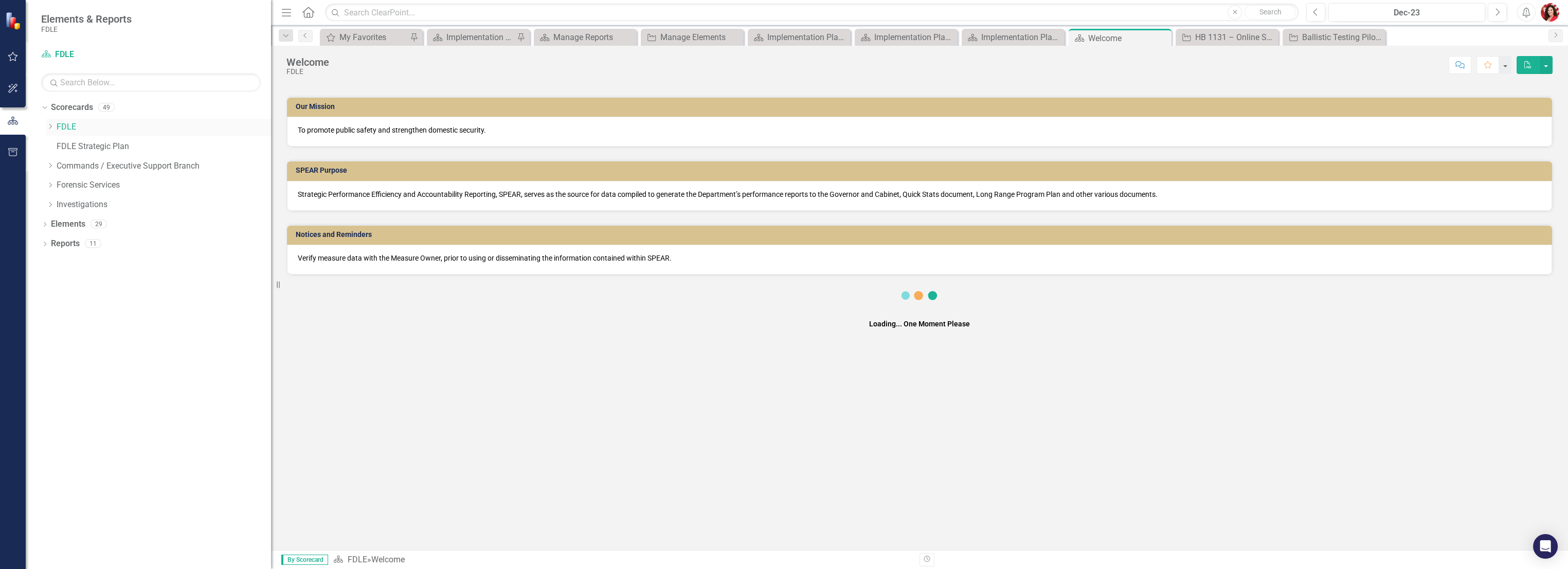
click at [55, 131] on div "Dropdown FDLE" at bounding box center [158, 127] width 225 height 17
click at [51, 124] on icon "Dropdown" at bounding box center [50, 127] width 8 height 6
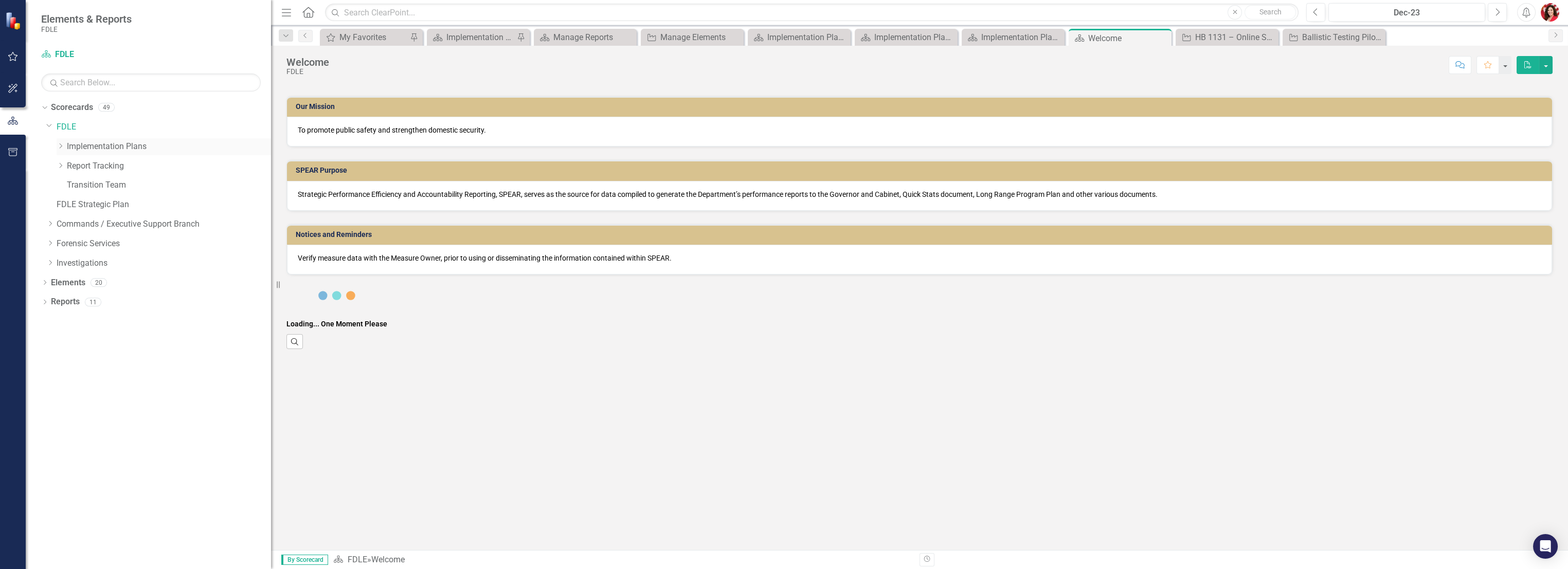
click at [97, 144] on link "Implementation Plans" at bounding box center [169, 146] width 204 height 12
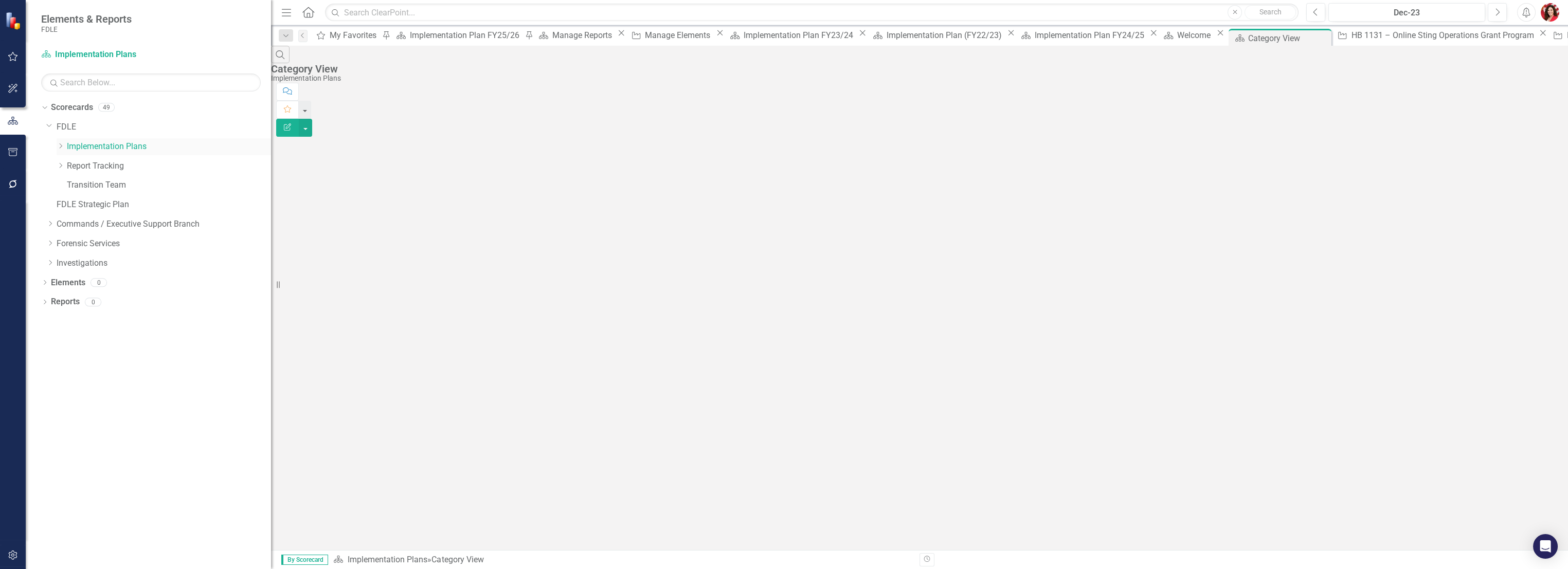
click at [97, 144] on link "Implementation Plans" at bounding box center [169, 146] width 204 height 12
click at [58, 148] on icon "Dropdown" at bounding box center [60, 146] width 8 height 6
click at [108, 165] on link "Implementation Plan FY22/23" at bounding box center [174, 166] width 194 height 12
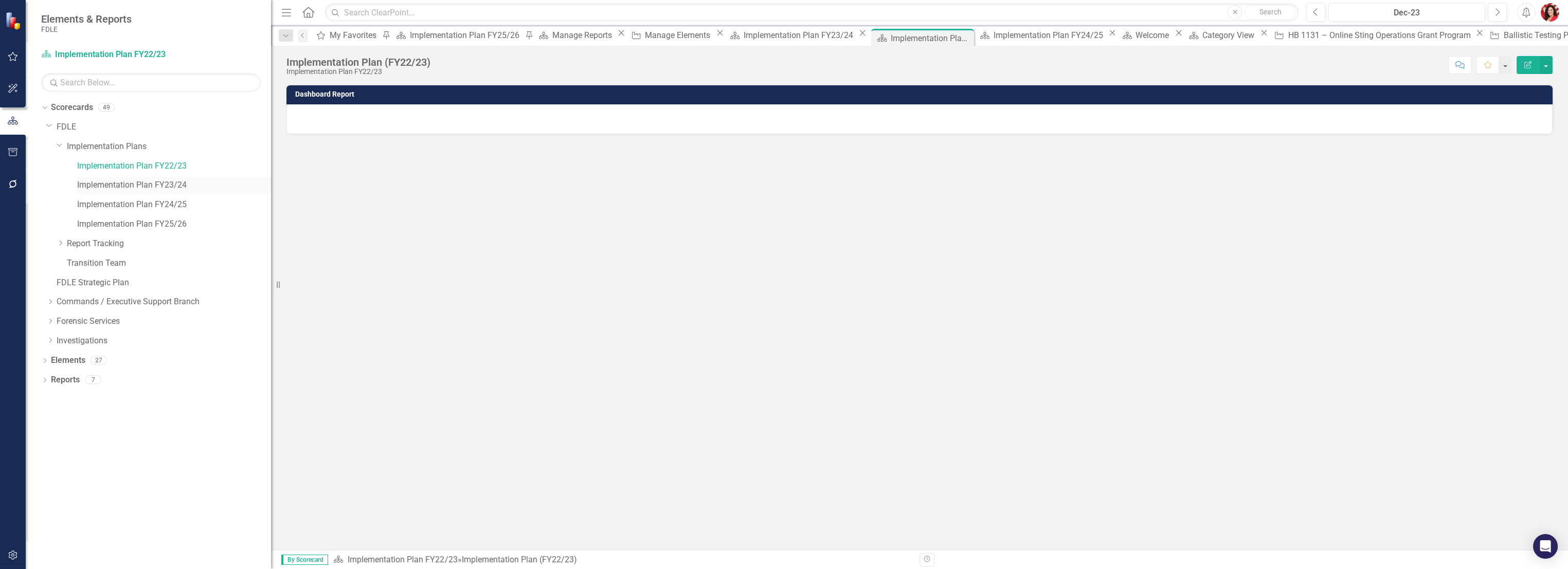
click at [125, 185] on link "Implementation Plan FY23/24" at bounding box center [174, 185] width 194 height 12
click at [150, 190] on link "Implementation Plan FY23/24" at bounding box center [174, 185] width 194 height 12
click at [45, 360] on icon "Dropdown" at bounding box center [45, 361] width 7 height 5
click at [48, 399] on icon "Dropdown" at bounding box center [50, 400] width 7 height 5
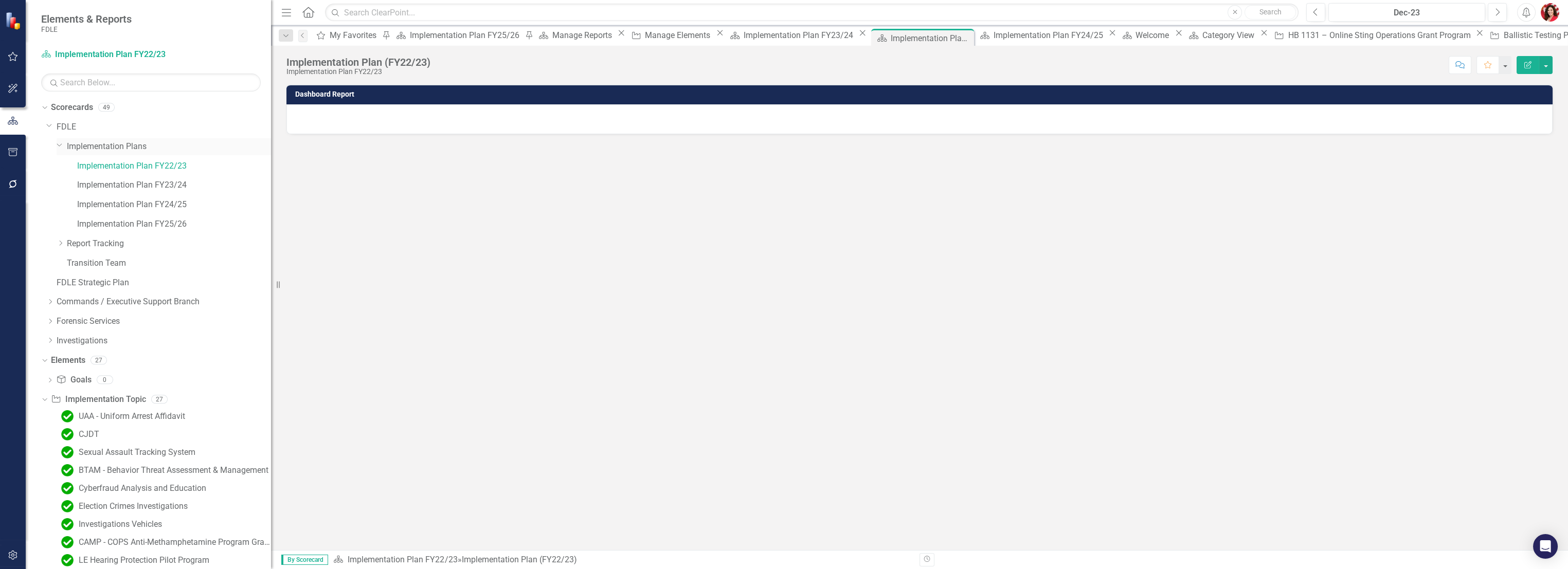
click at [94, 144] on link "Implementation Plans" at bounding box center [169, 146] width 204 height 12
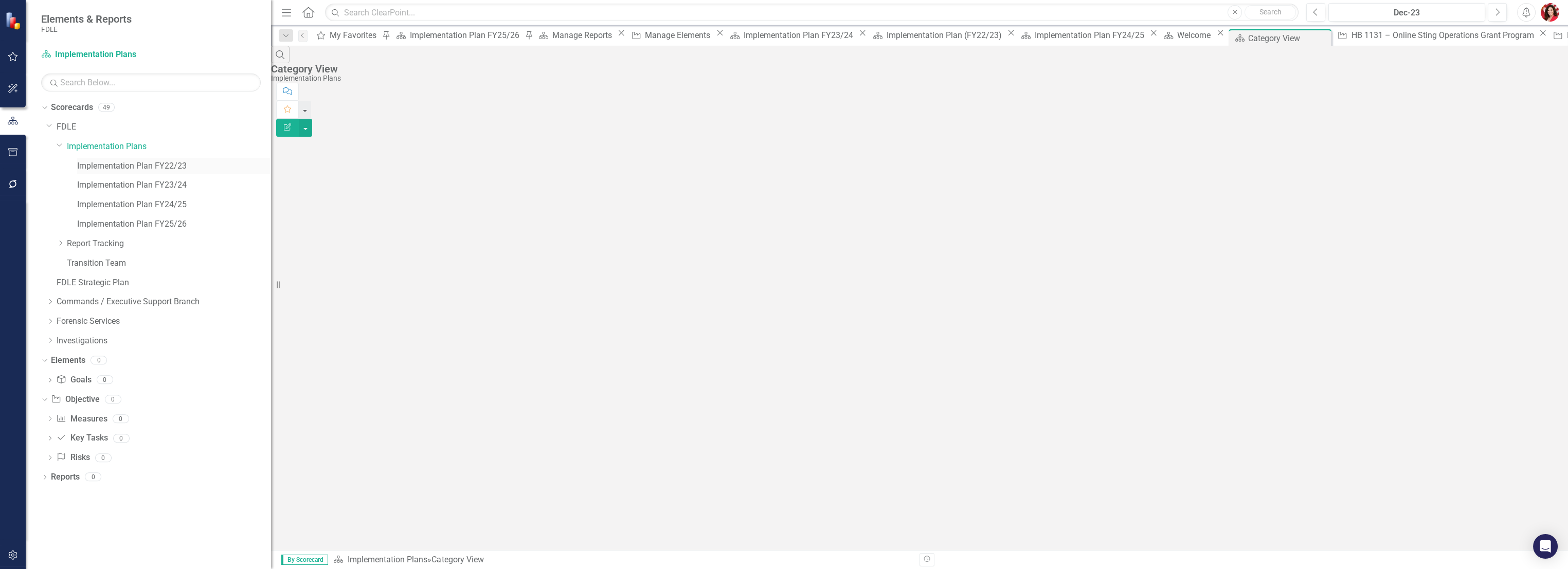
click at [135, 161] on link "Implementation Plan FY22/23" at bounding box center [174, 166] width 194 height 12
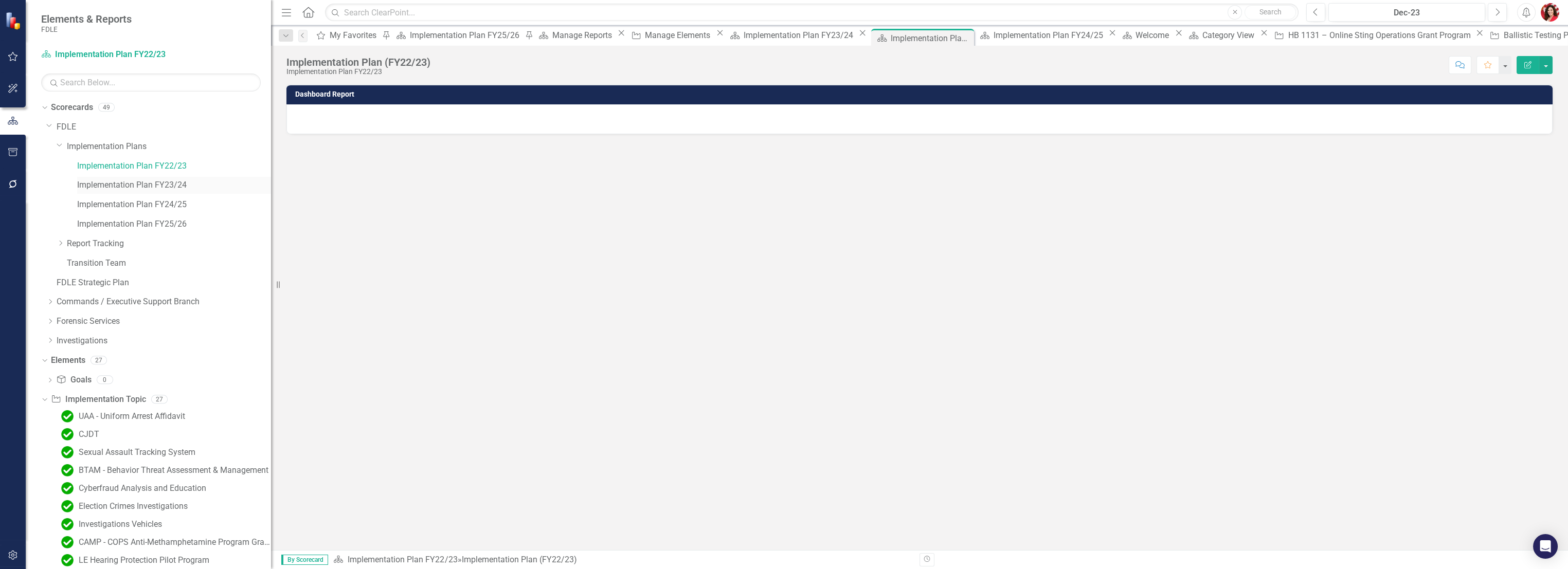
click at [147, 181] on link "Implementation Plan FY23/24" at bounding box center [174, 185] width 194 height 12
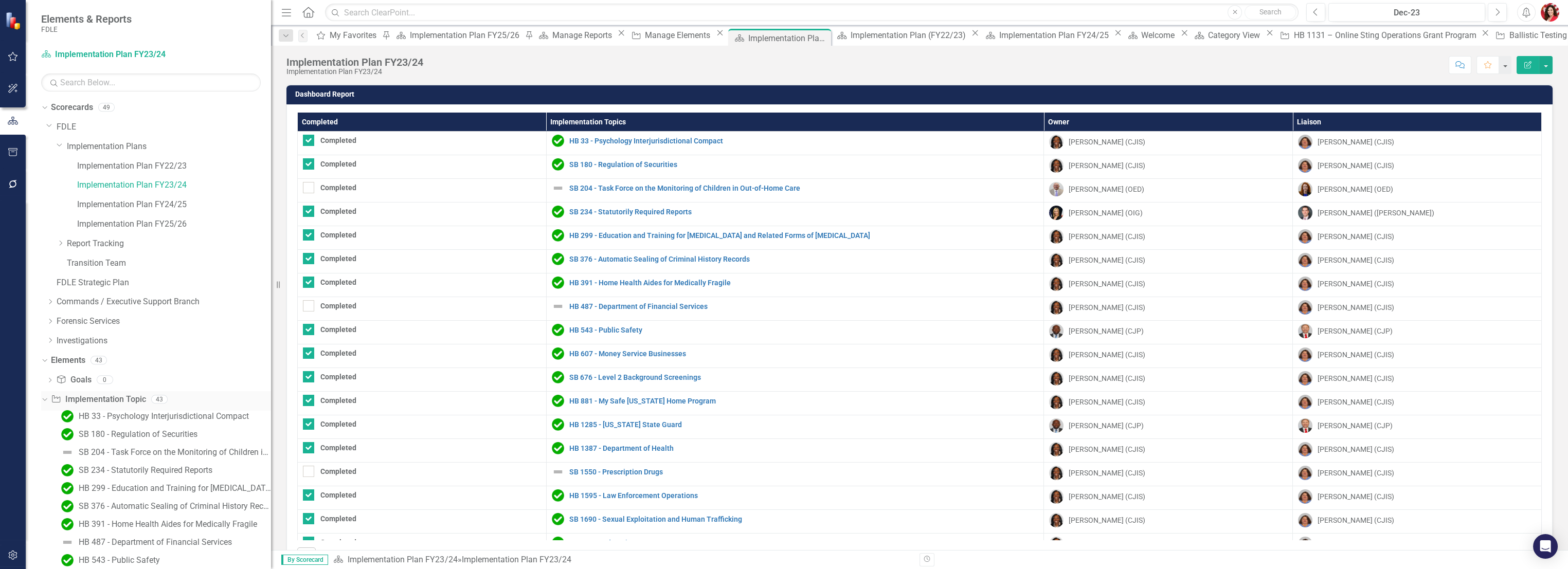
click at [113, 400] on link "Implementation Topic Implementation Topic" at bounding box center [98, 399] width 94 height 12
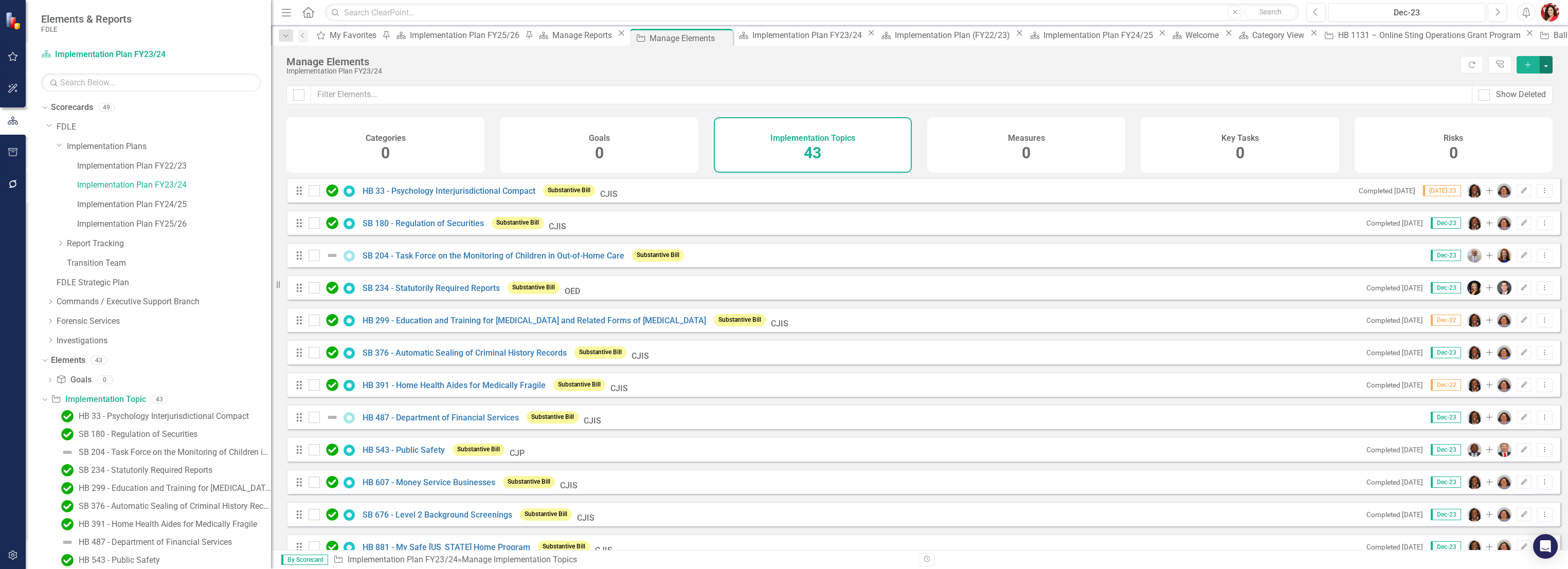
click at [1544, 66] on button "button" at bounding box center [1546, 65] width 13 height 18
click at [1400, 68] on div "Implementation Plan FY23/24" at bounding box center [871, 71] width 1169 height 8
click at [1503, 65] on icon "Tree Explorer" at bounding box center [1500, 65] width 10 height 8
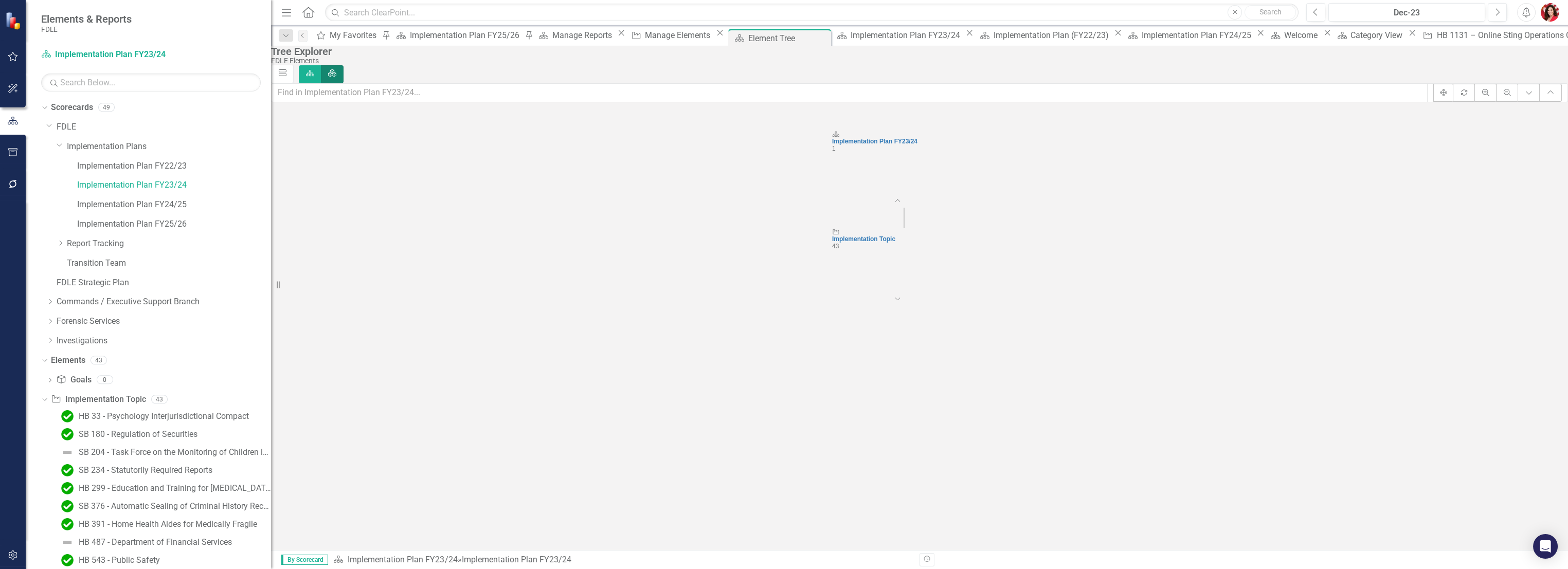
click at [914, 204] on foreignobject "Collapse Chart" at bounding box center [904, 208] width 21 height 21
click at [927, 345] on div "Implementation Plan FY23/24" at bounding box center [904, 341] width 144 height 7
click at [922, 419] on icon "Scorecard Implementation Plan FY23/24 1 Expand Chart" at bounding box center [904, 369] width 1266 height 518
click at [914, 399] on foreignobject "Expand Chart" at bounding box center [904, 408] width 21 height 21
click at [926, 401] on div "Implementation Topic 43" at bounding box center [904, 394] width 144 height 15
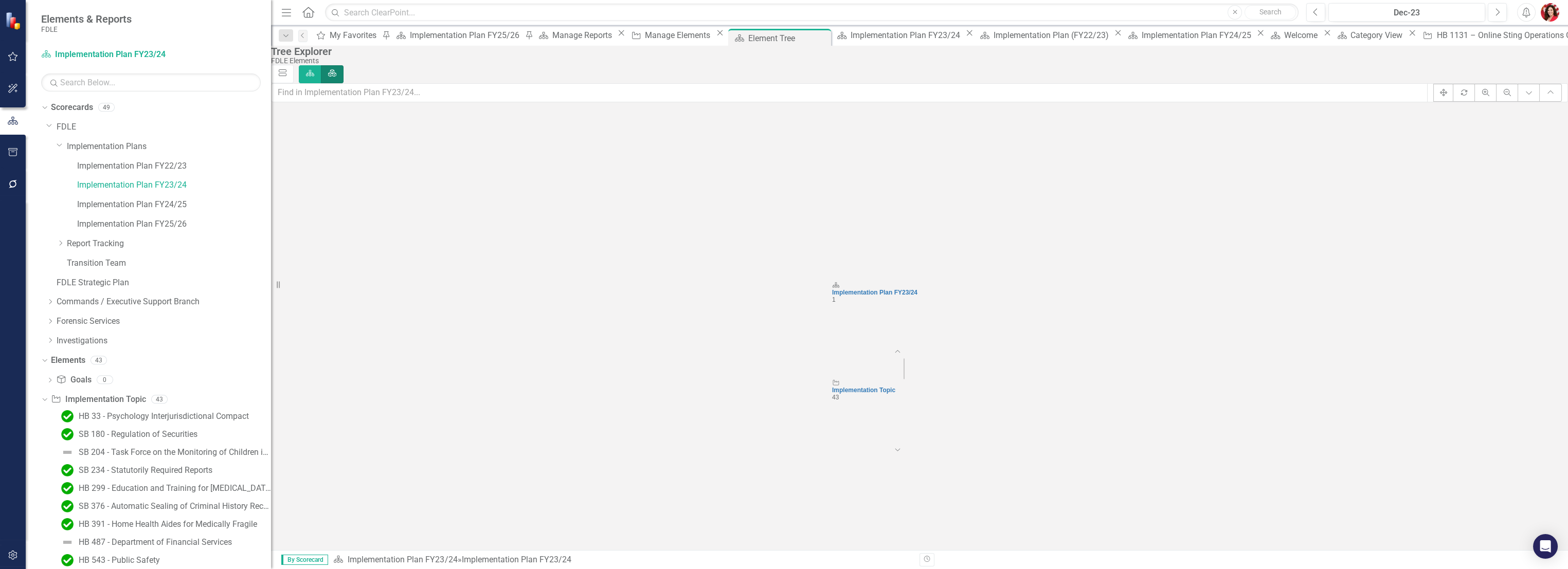
click at [914, 453] on foreignobject "Expand Chart" at bounding box center [904, 456] width 21 height 21
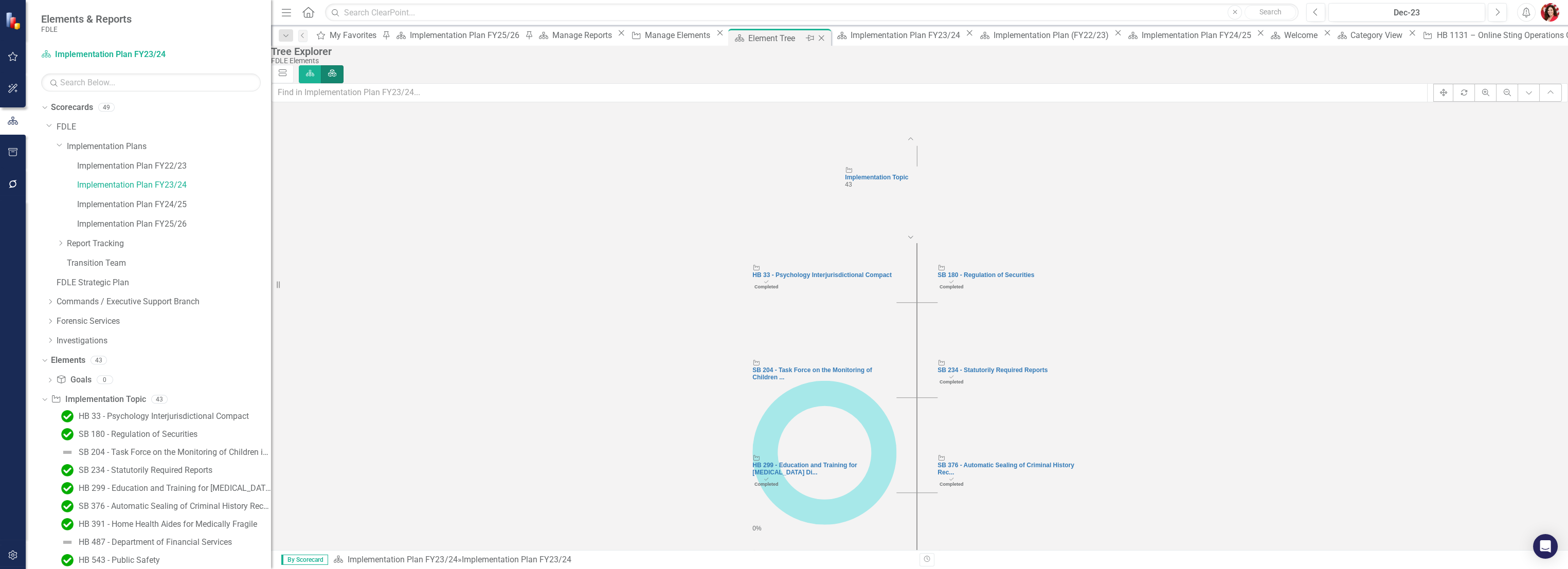
click at [816, 40] on icon "Close" at bounding box center [821, 38] width 10 height 9
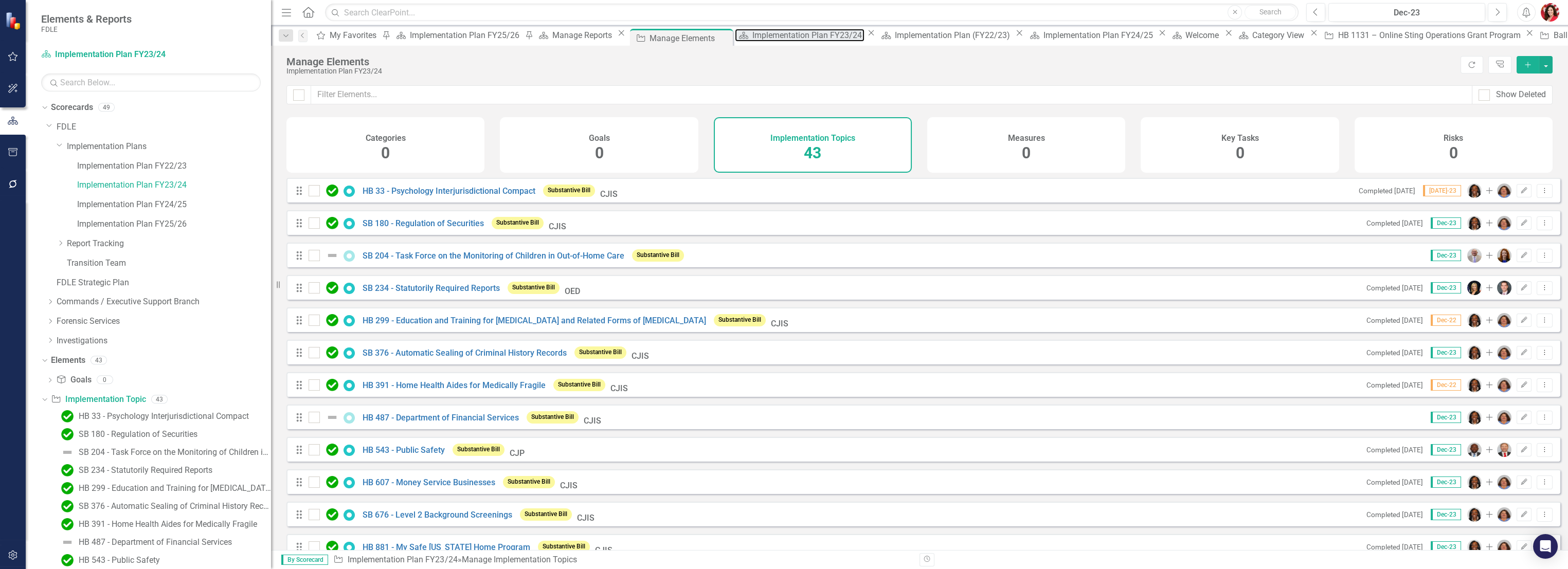
click at [795, 40] on div "Implementation Plan FY23/24" at bounding box center [808, 35] width 113 height 13
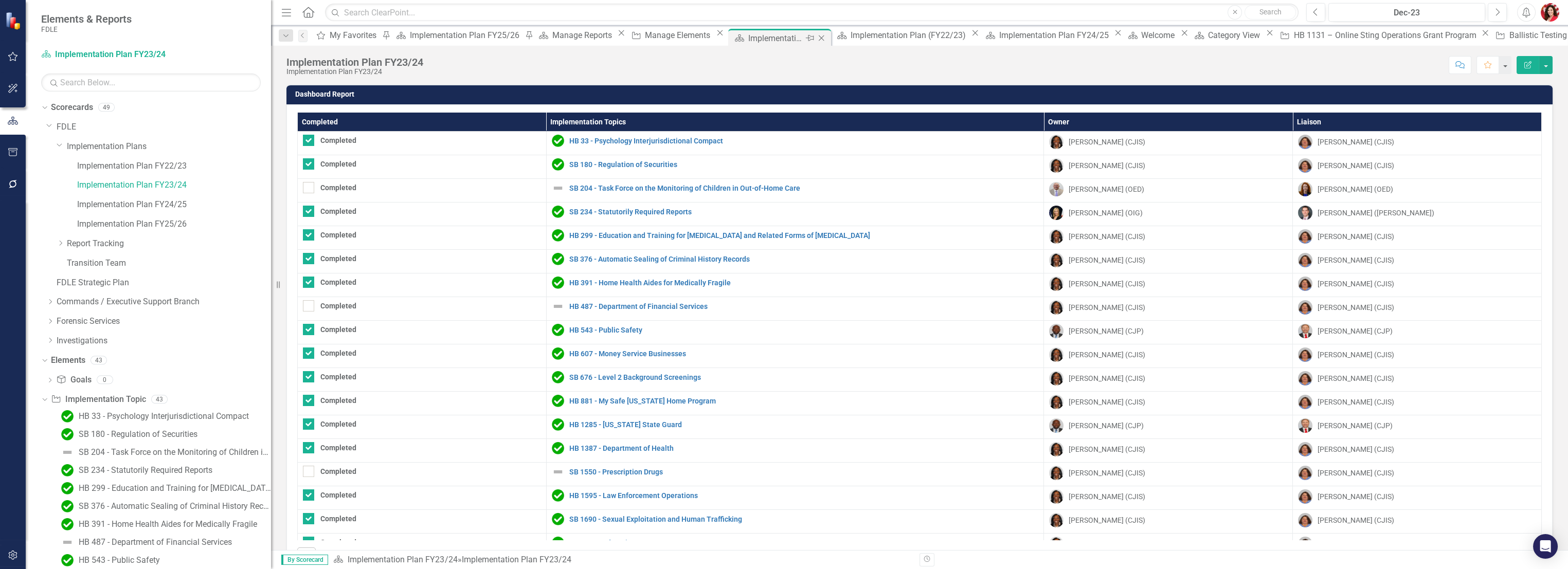
click at [824, 37] on icon "Close" at bounding box center [821, 38] width 10 height 9
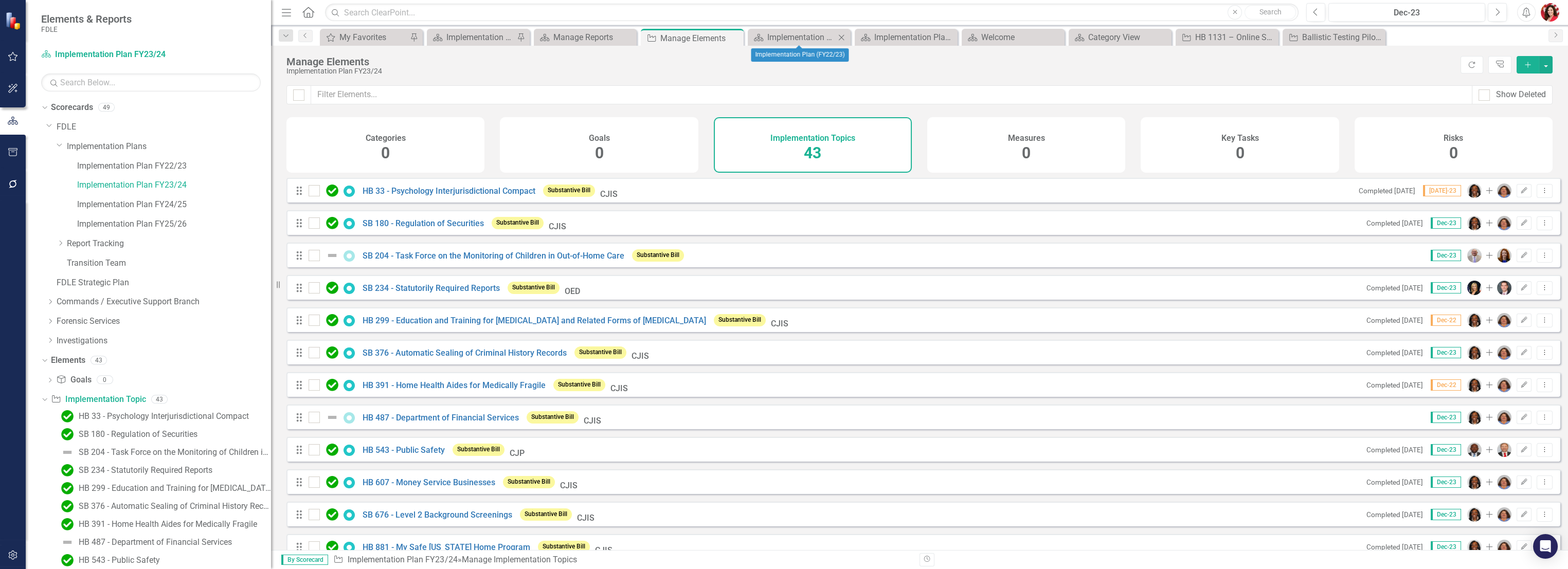
click at [839, 37] on icon "Close" at bounding box center [841, 38] width 10 height 9
click at [0, 0] on icon "Close" at bounding box center [0, 0] width 0 height 0
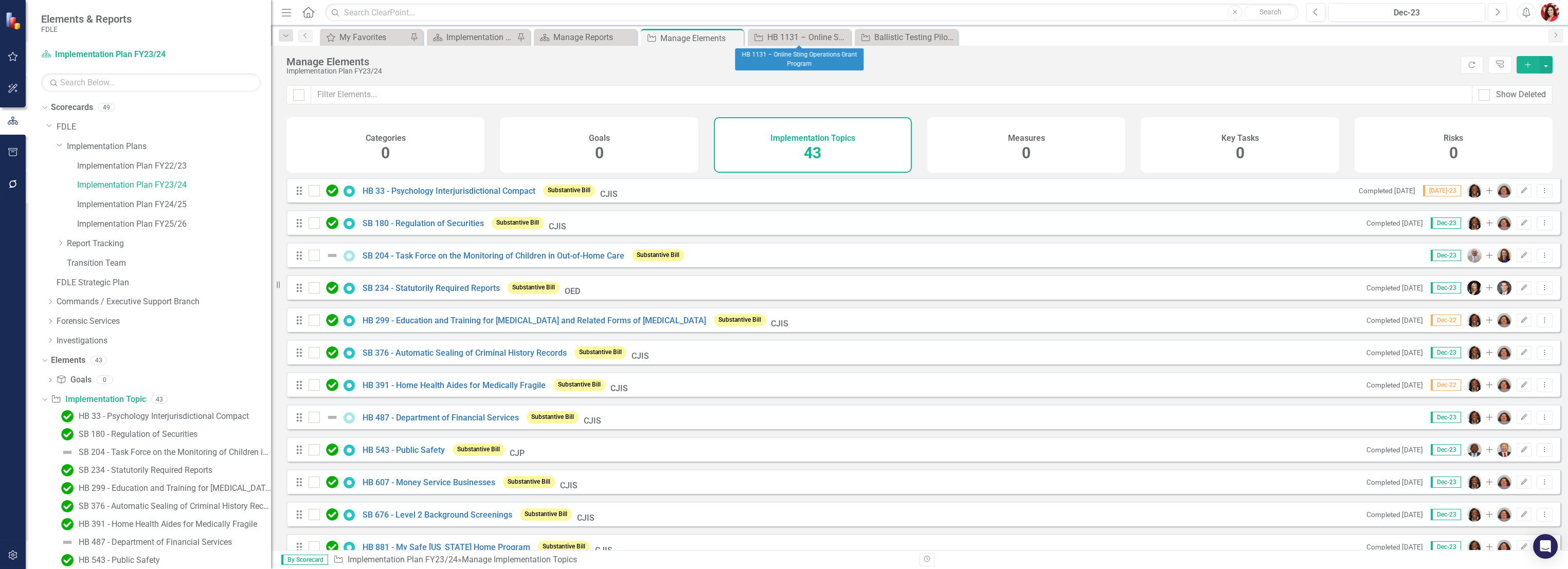
click at [0, 0] on icon "Close" at bounding box center [0, 0] width 0 height 0
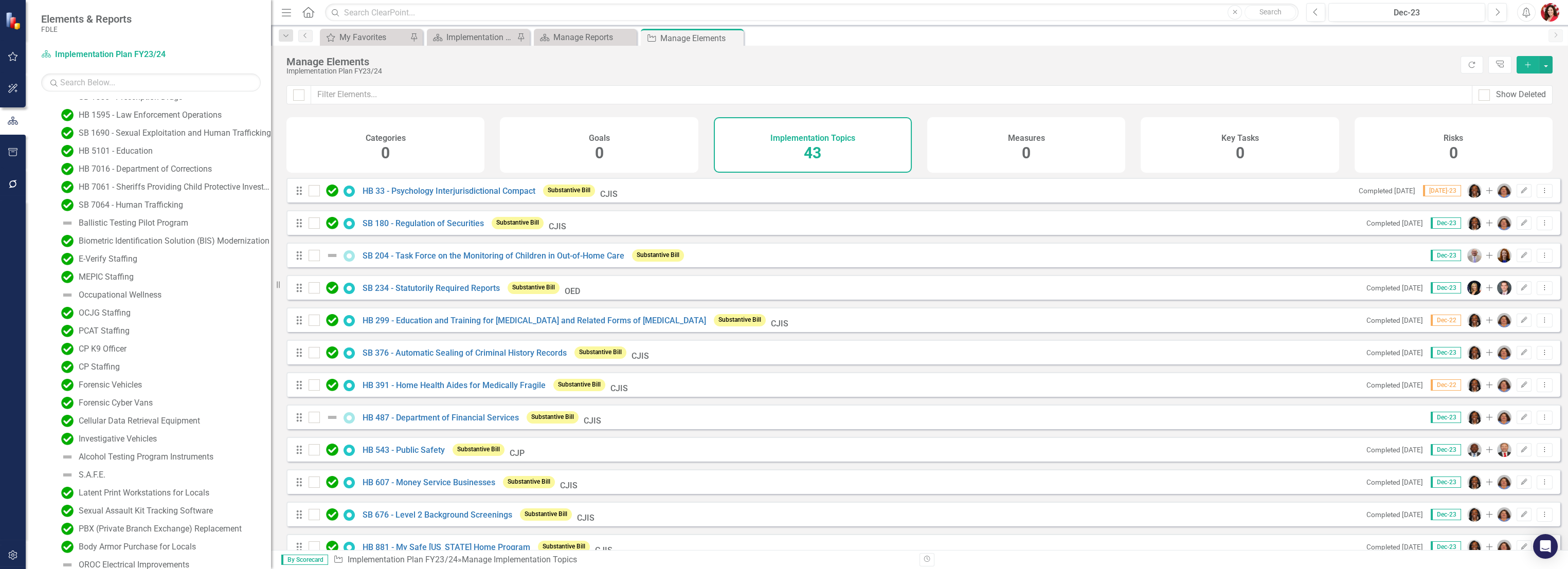
scroll to position [693, 0]
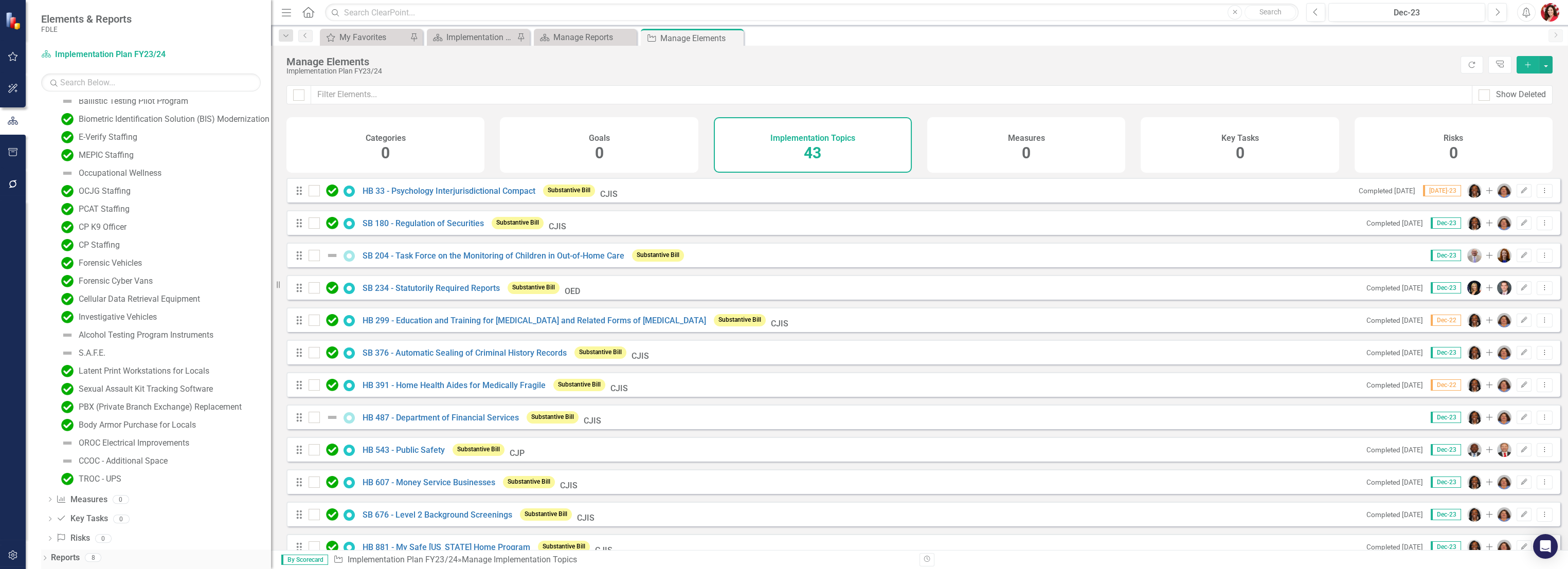
click at [42, 557] on icon "Dropdown" at bounding box center [45, 559] width 7 height 5
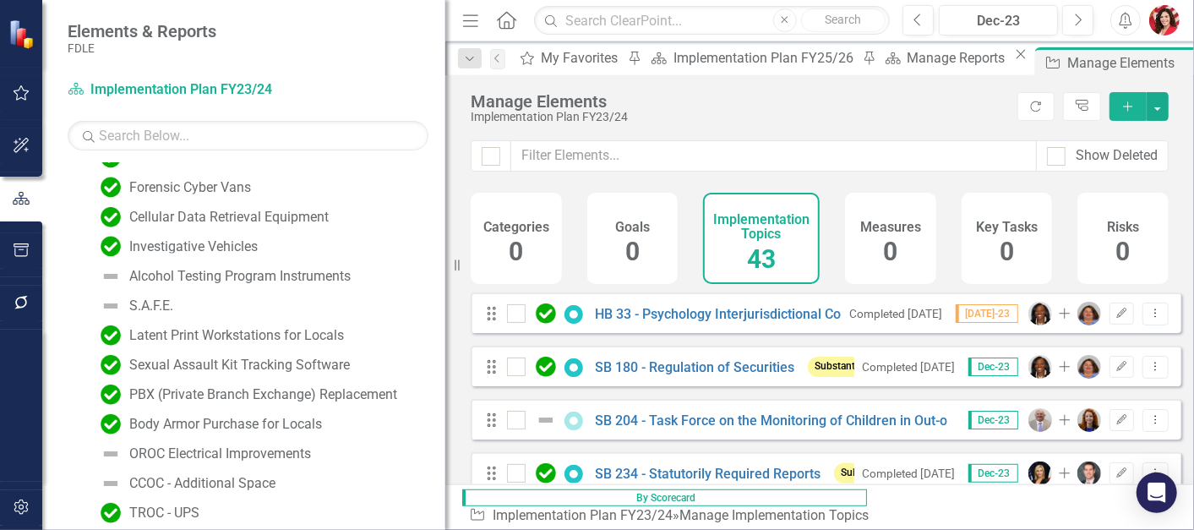
scroll to position [1414, 0]
